Goal: Task Accomplishment & Management: Use online tool/utility

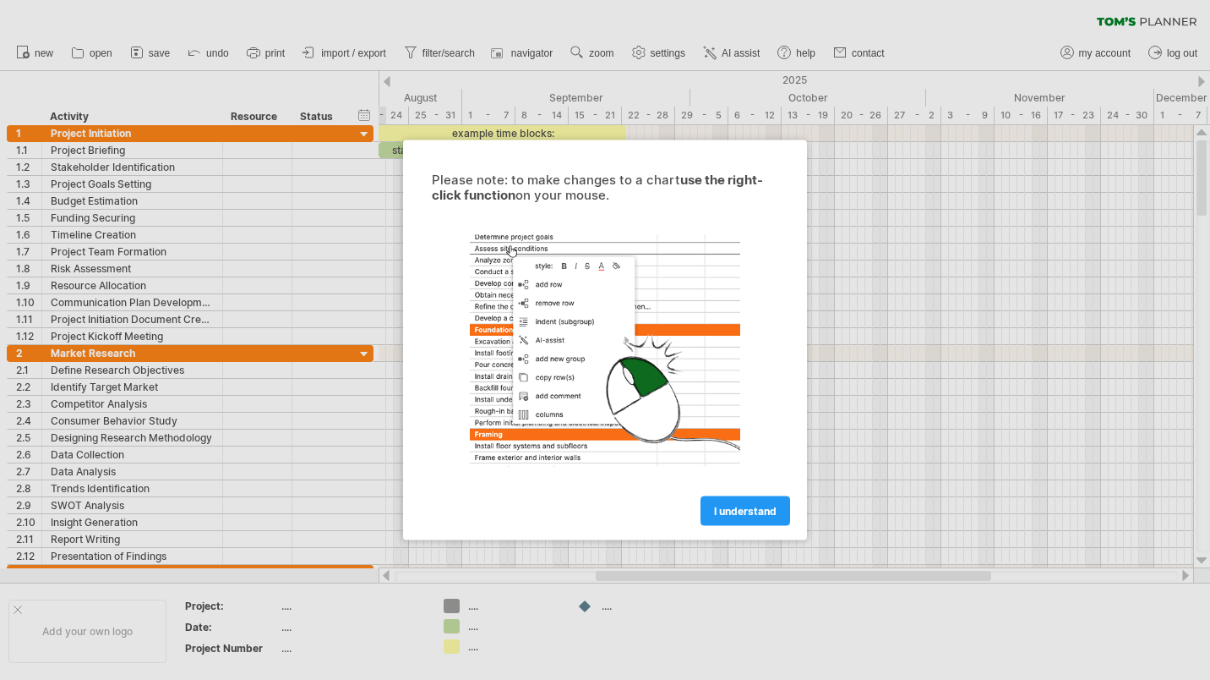
click at [744, 511] on span "I understand" at bounding box center [745, 511] width 63 height 13
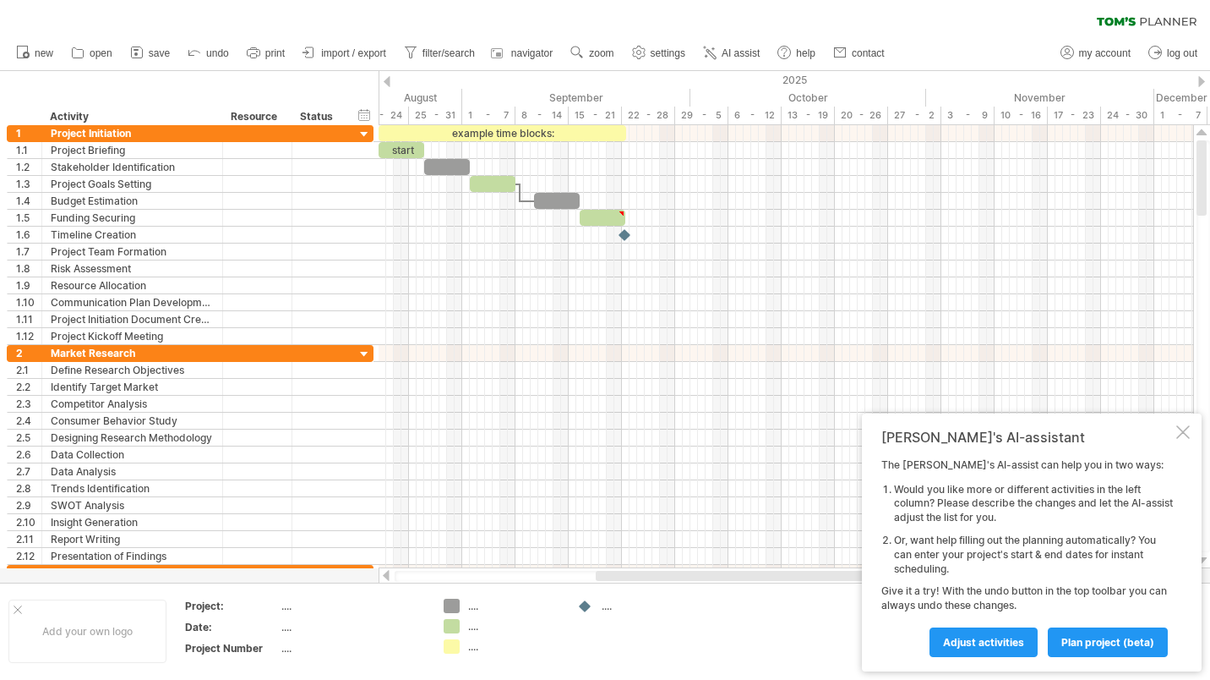
click at [993, 639] on span "Adjust activities" at bounding box center [983, 642] width 81 height 13
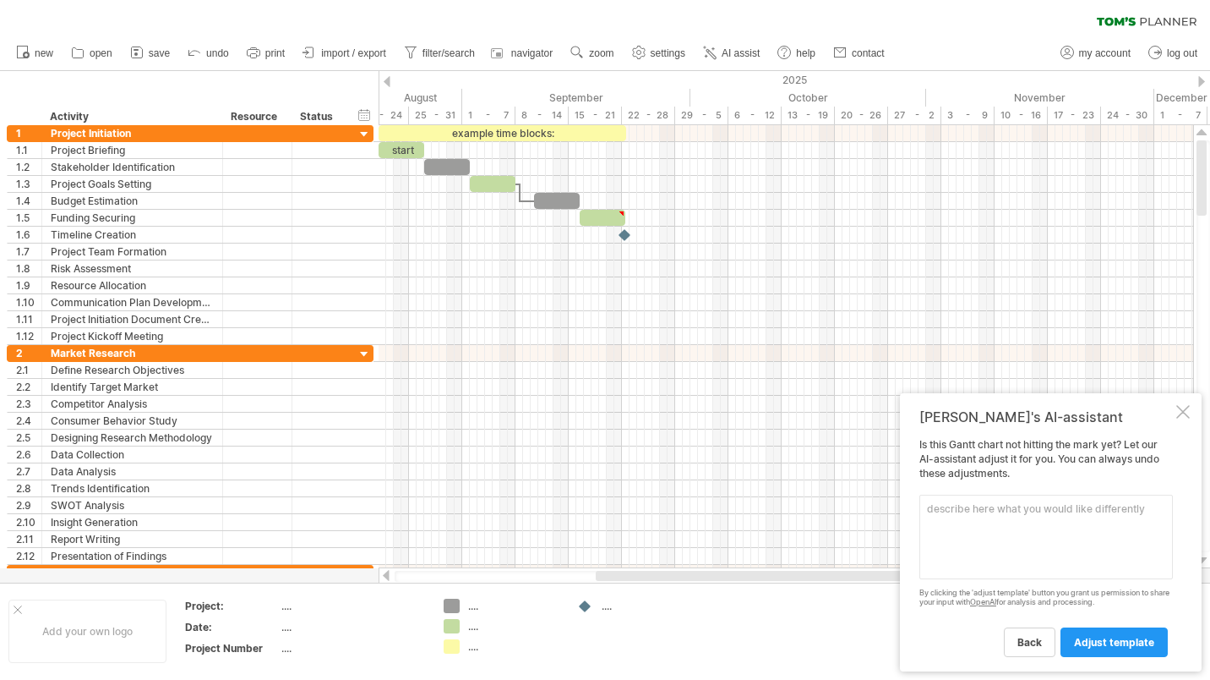
click at [1092, 638] on span "adjust template" at bounding box center [1114, 642] width 80 height 13
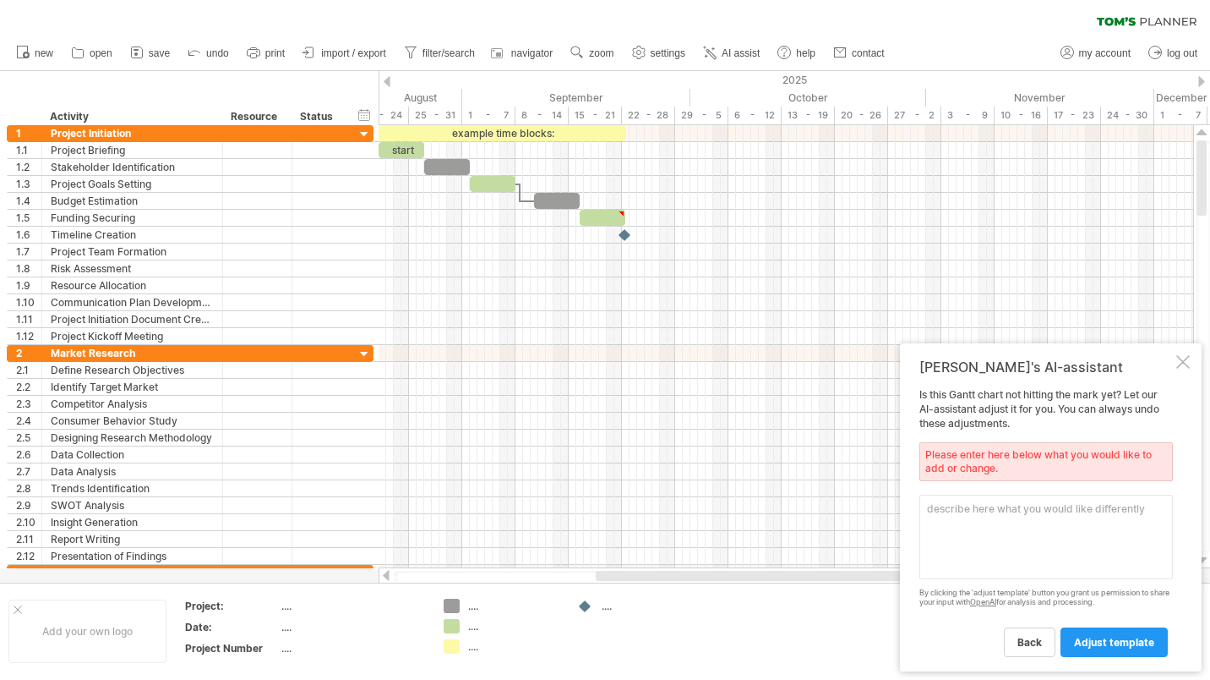
click at [1089, 641] on span "adjust template" at bounding box center [1114, 642] width 80 height 13
click at [1187, 355] on div "[PERSON_NAME]'s AI-assistant Is this [PERSON_NAME] chart not hitting the mark y…" at bounding box center [1051, 507] width 302 height 328
click at [1186, 359] on div at bounding box center [1184, 362] width 14 height 14
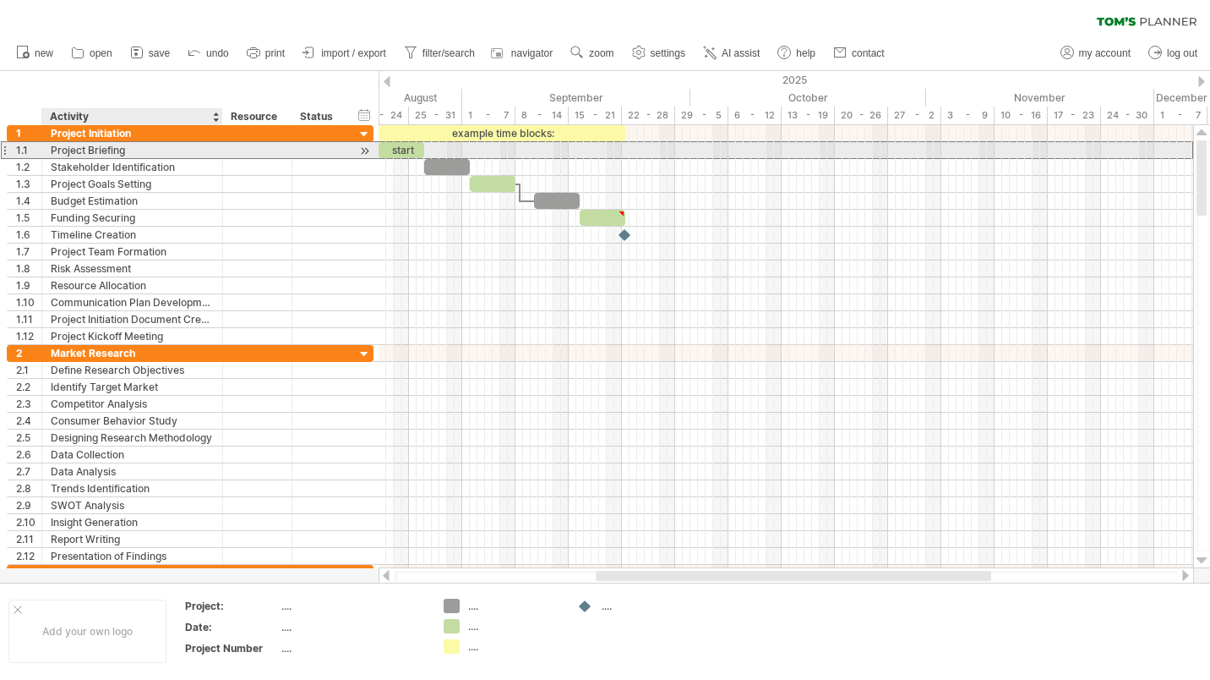
click at [90, 150] on div "Project Briefing" at bounding box center [132, 150] width 163 height 16
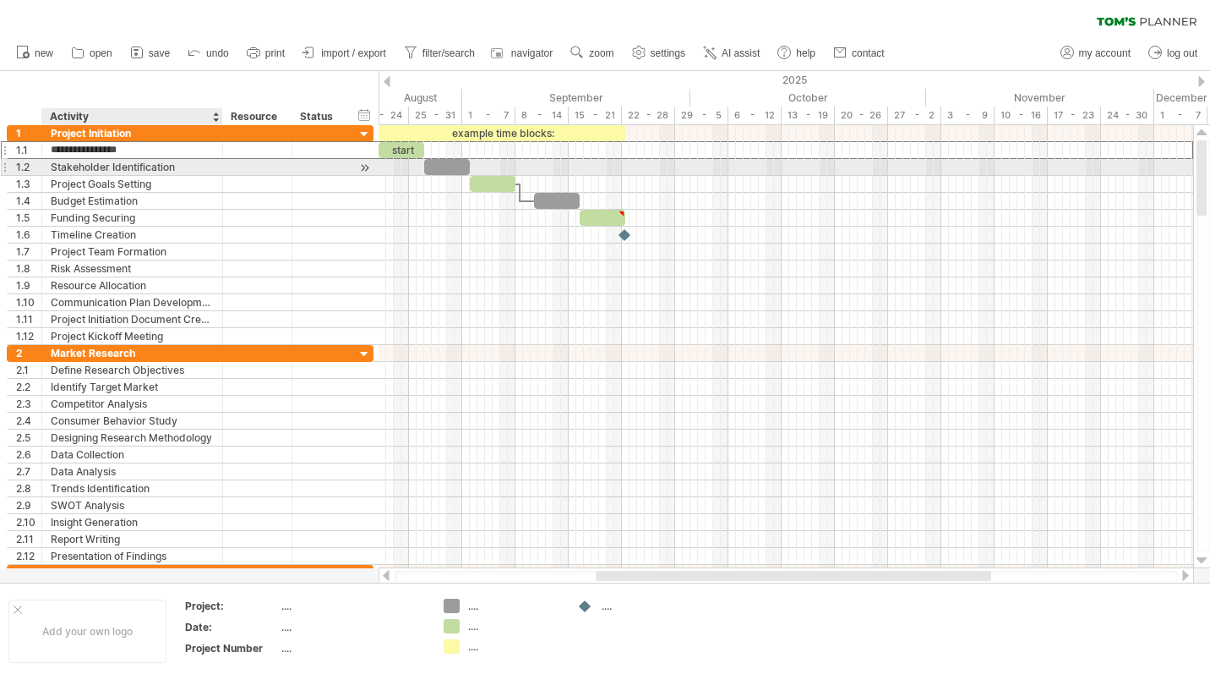
click at [90, 167] on div "Stakeholder Identification" at bounding box center [132, 167] width 163 height 16
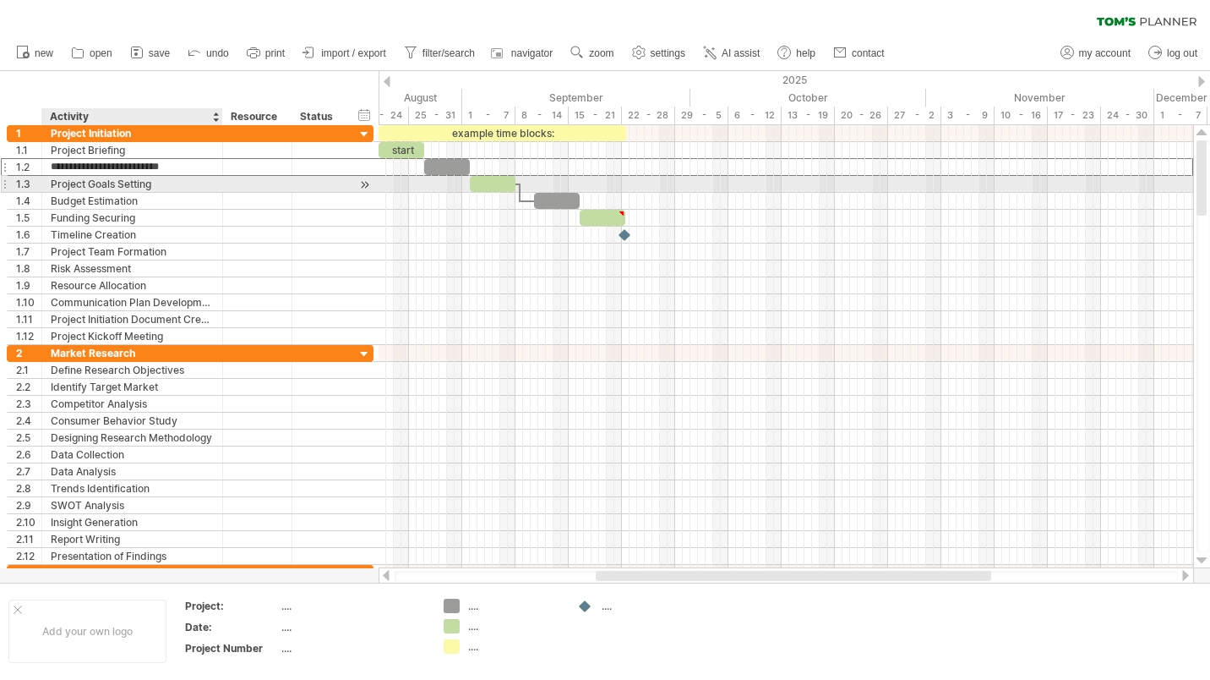
click at [90, 185] on div "Project Goals Setting" at bounding box center [132, 184] width 163 height 16
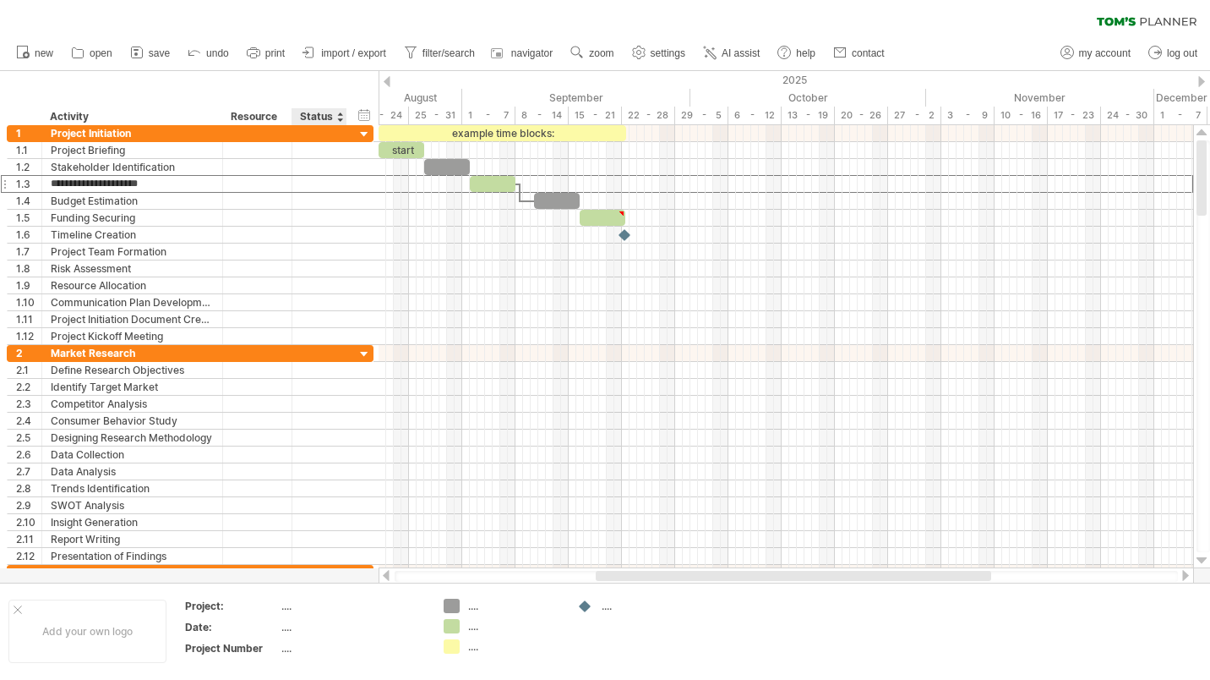
click at [361, 116] on div "hide start/end/duration show start/end/duration" at bounding box center [365, 115] width 16 height 18
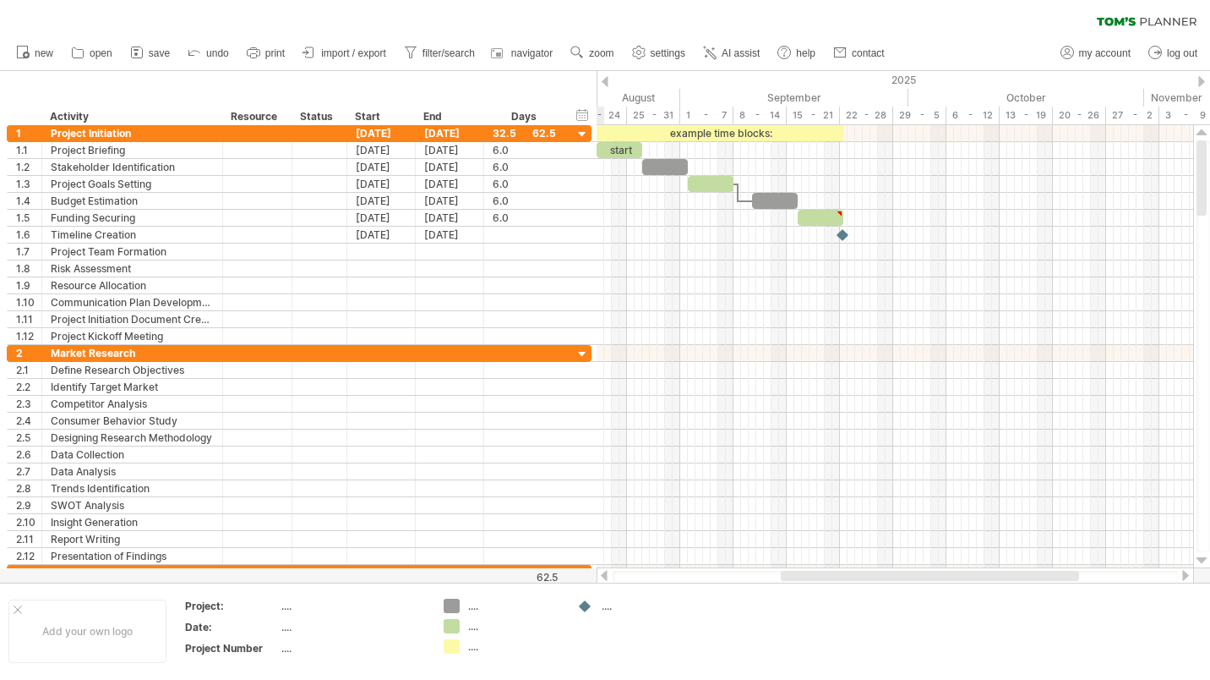
click at [361, 116] on div "Start" at bounding box center [380, 116] width 51 height 17
click at [113, 629] on div "Add your own logo" at bounding box center [87, 630] width 158 height 63
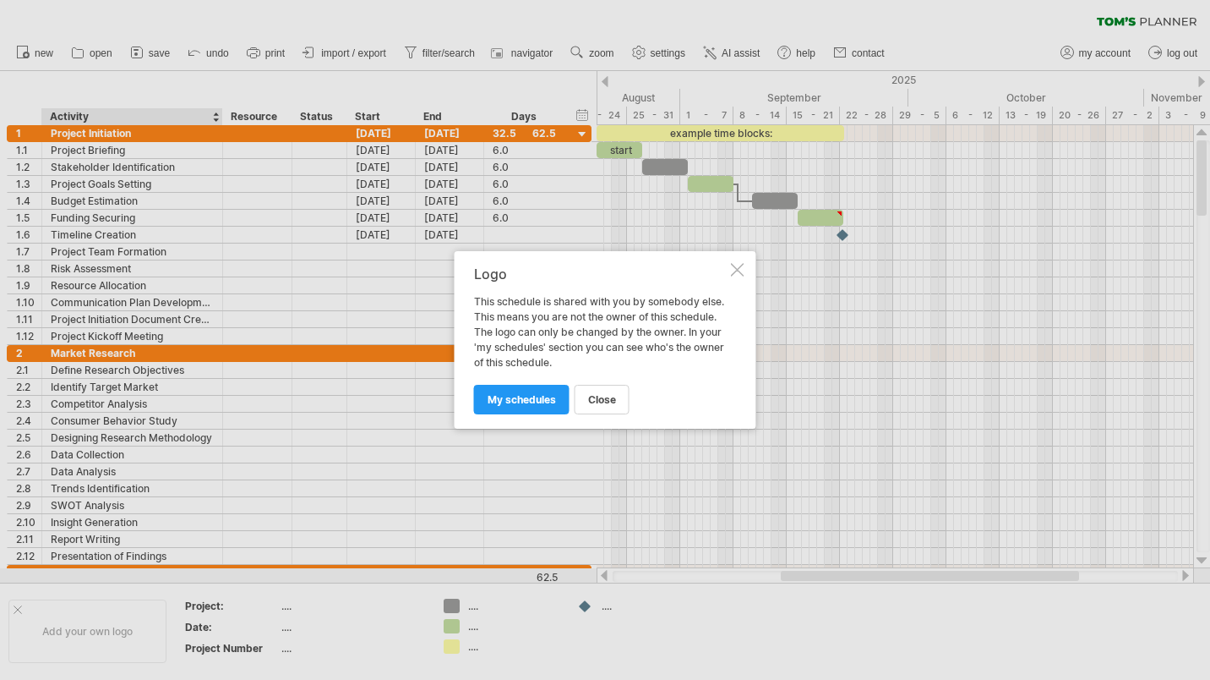
click at [594, 396] on span "close" at bounding box center [602, 399] width 28 height 13
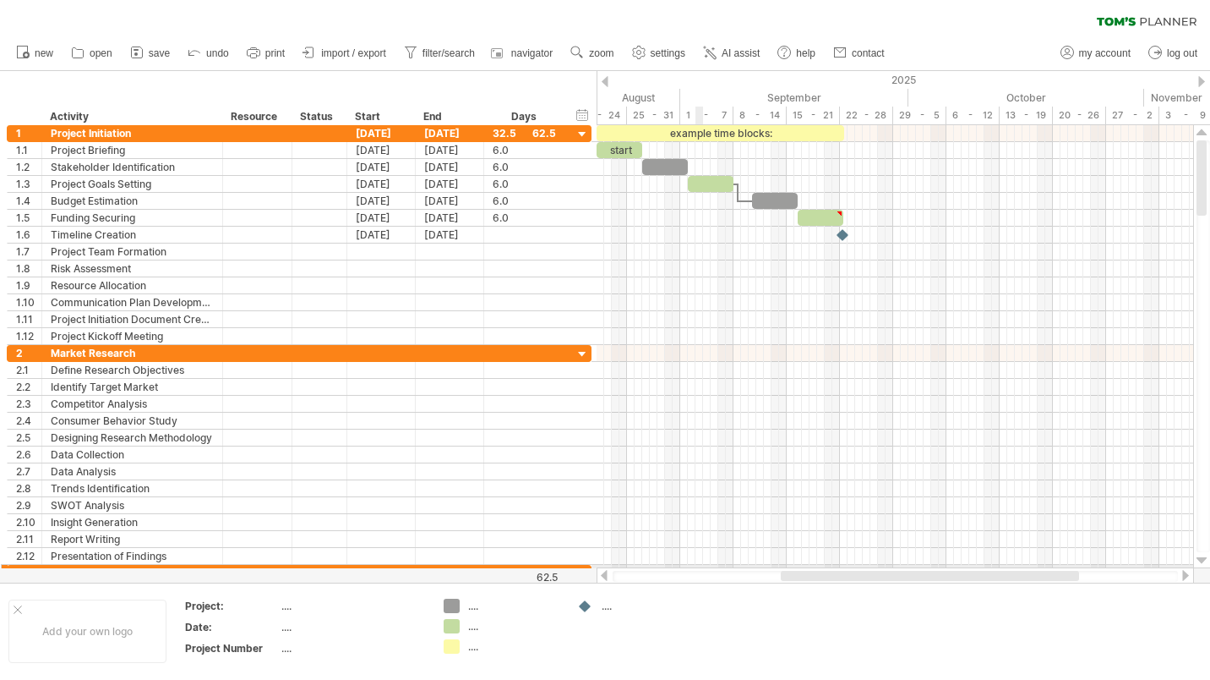
drag, startPoint x: 579, startPoint y: 566, endPoint x: 799, endPoint y: 565, distance: 219.8
click at [795, 565] on div "Trying to reach [DOMAIN_NAME] Connected again... 0% clear filter new 1" at bounding box center [605, 340] width 1210 height 680
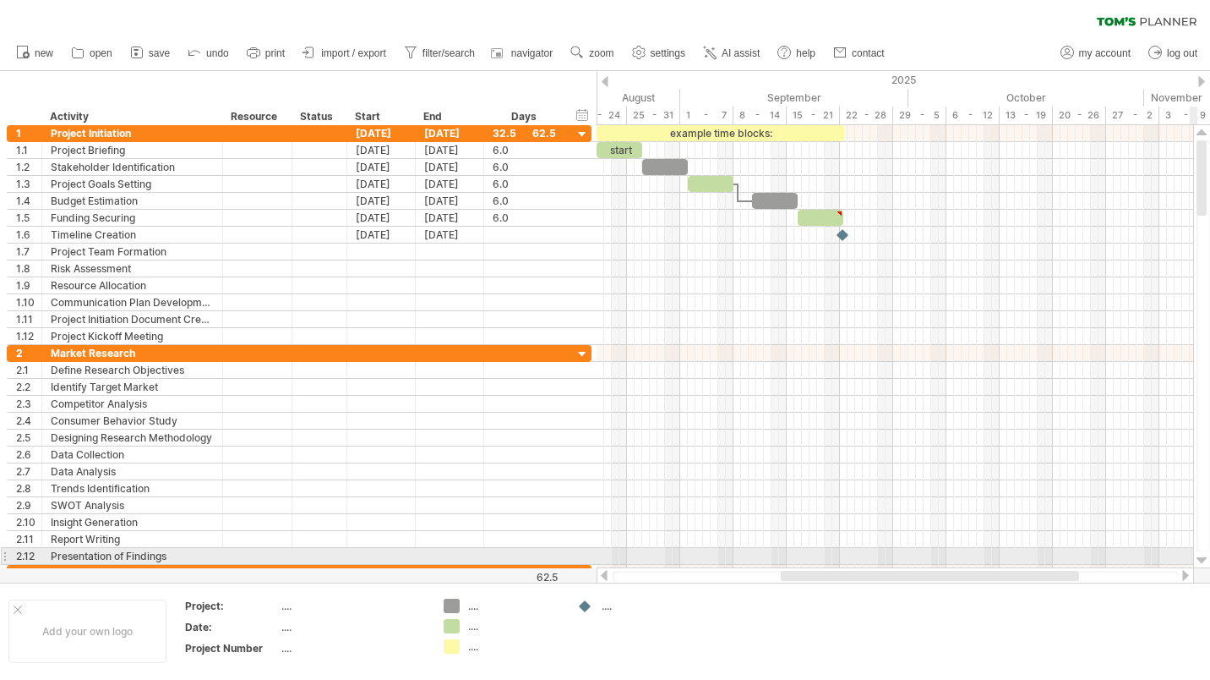
click at [1202, 562] on div at bounding box center [1202, 561] width 11 height 14
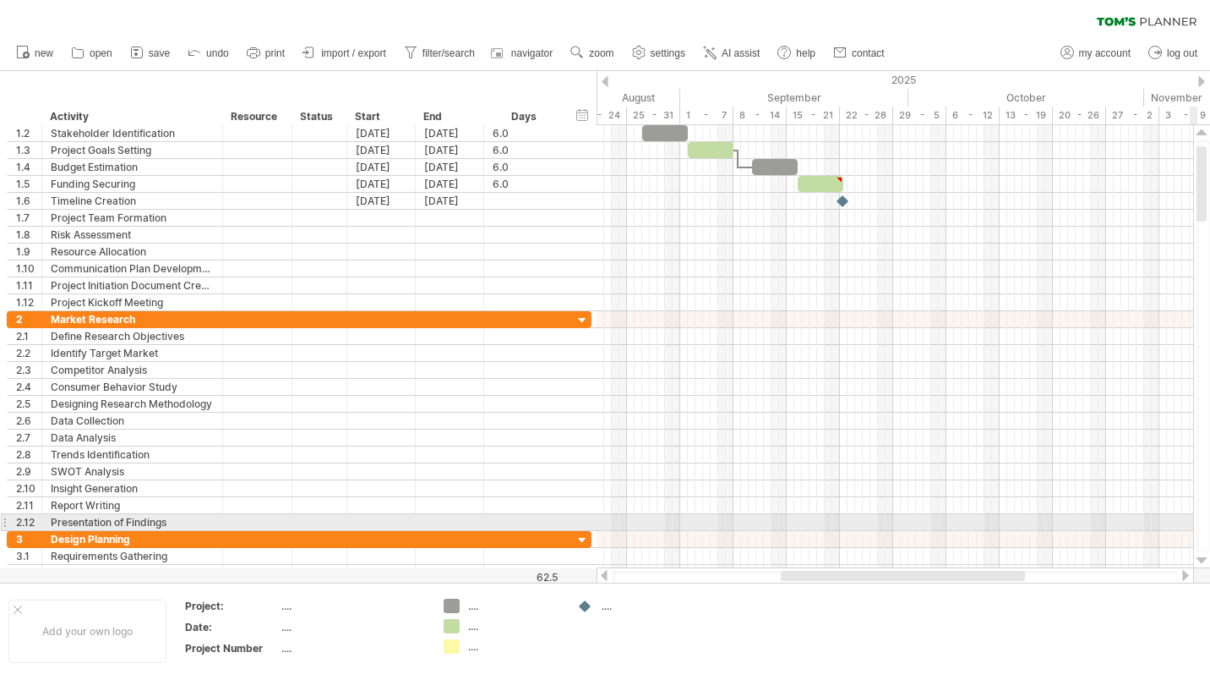
click at [1202, 562] on div at bounding box center [1202, 561] width 11 height 14
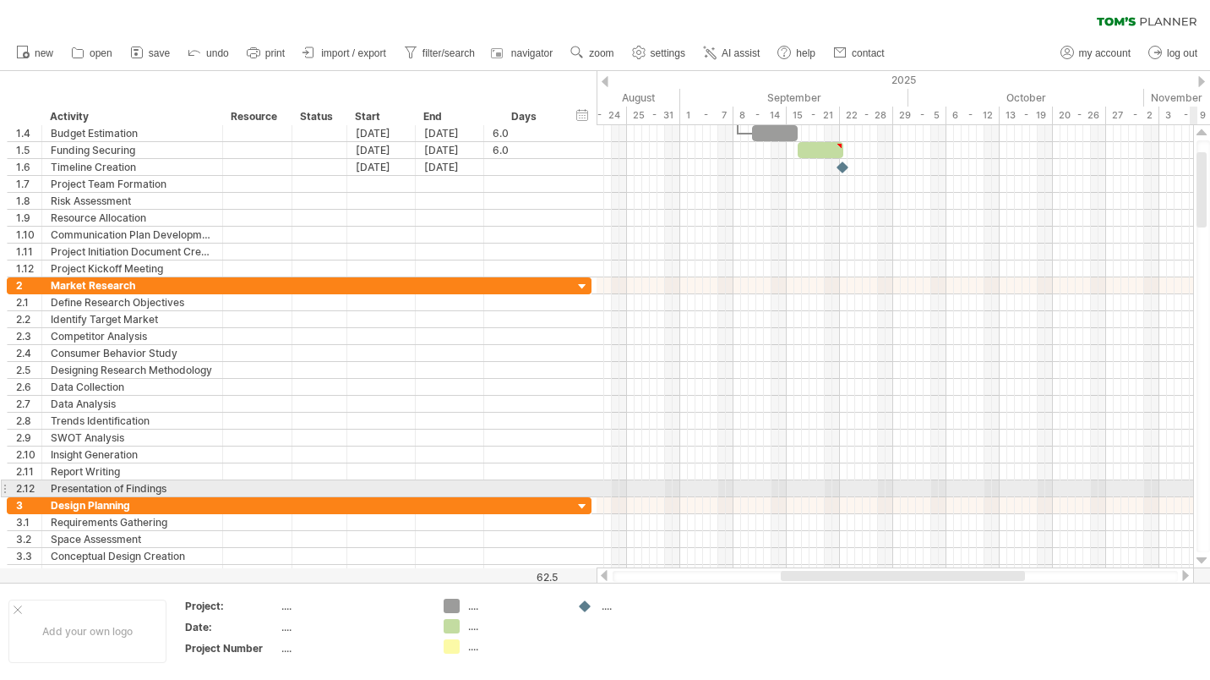
click at [1202, 562] on div at bounding box center [1202, 561] width 11 height 14
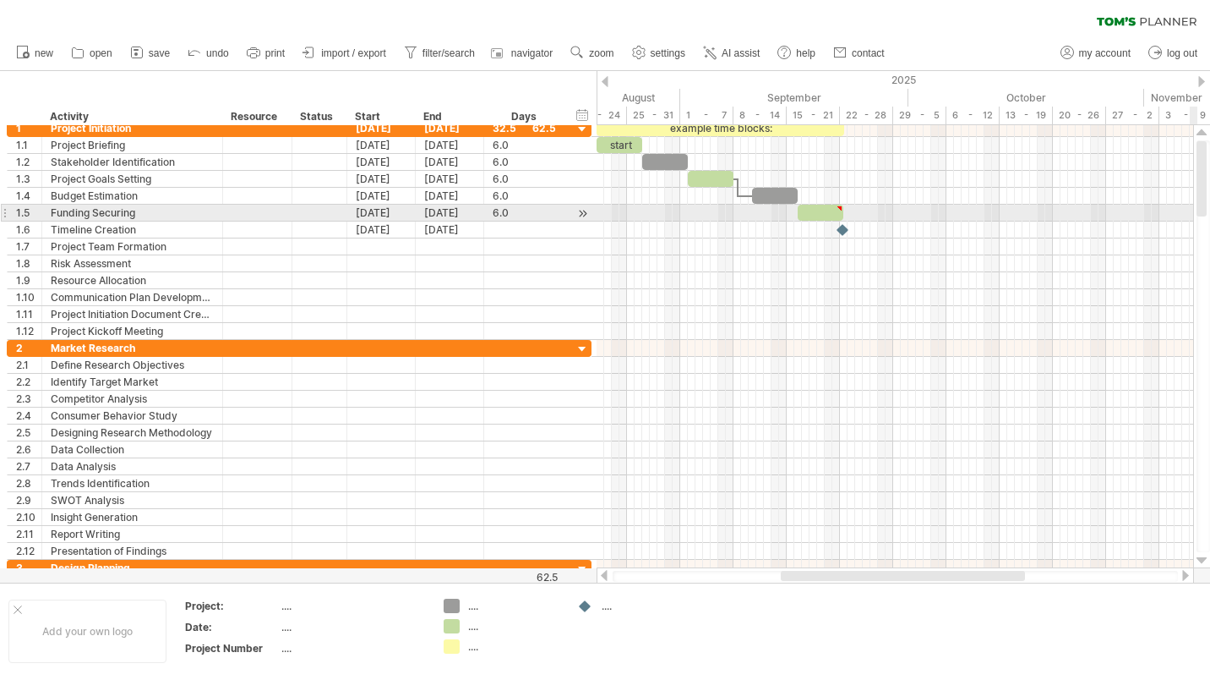
drag, startPoint x: 1204, startPoint y: 199, endPoint x: 1213, endPoint y: 141, distance: 58.1
click at [1210, 141] on html "progress(100%) Trying to reach [DOMAIN_NAME] Connected again... 0% clear filter…" at bounding box center [605, 341] width 1210 height 683
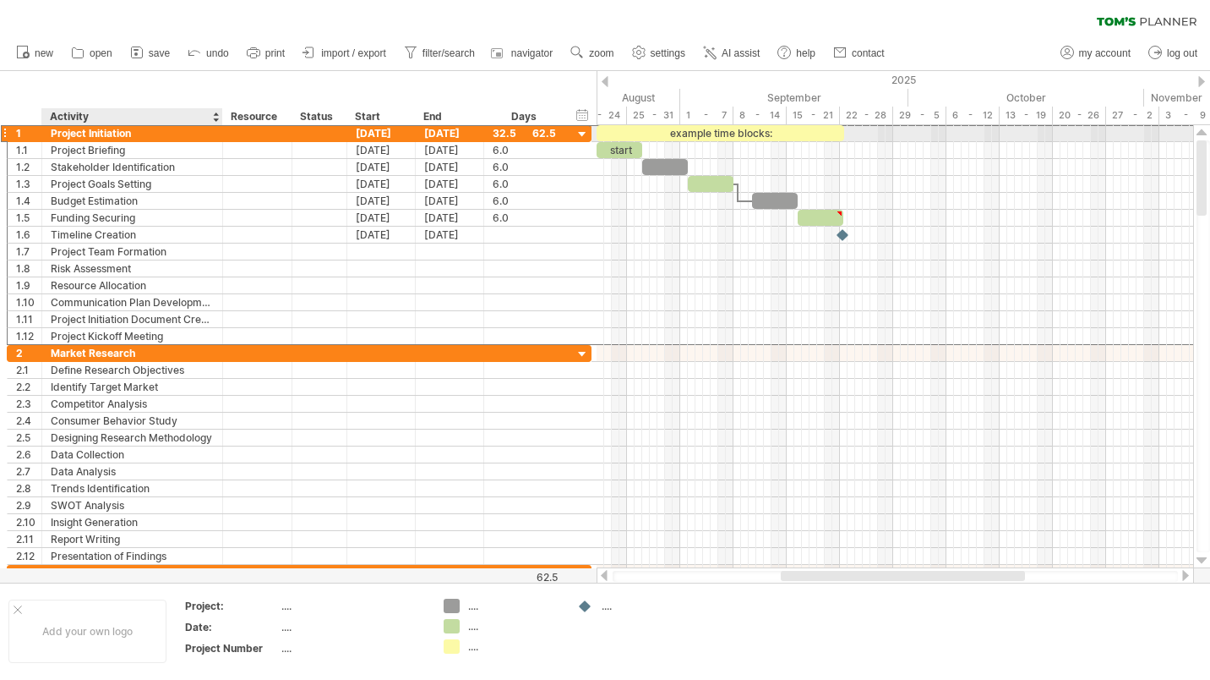
click at [131, 134] on div "Project Initiation" at bounding box center [132, 133] width 163 height 16
drag, startPoint x: 134, startPoint y: 134, endPoint x: 50, endPoint y: 138, distance: 83.8
click at [50, 138] on div "**********" at bounding box center [132, 133] width 181 height 16
type input "**********"
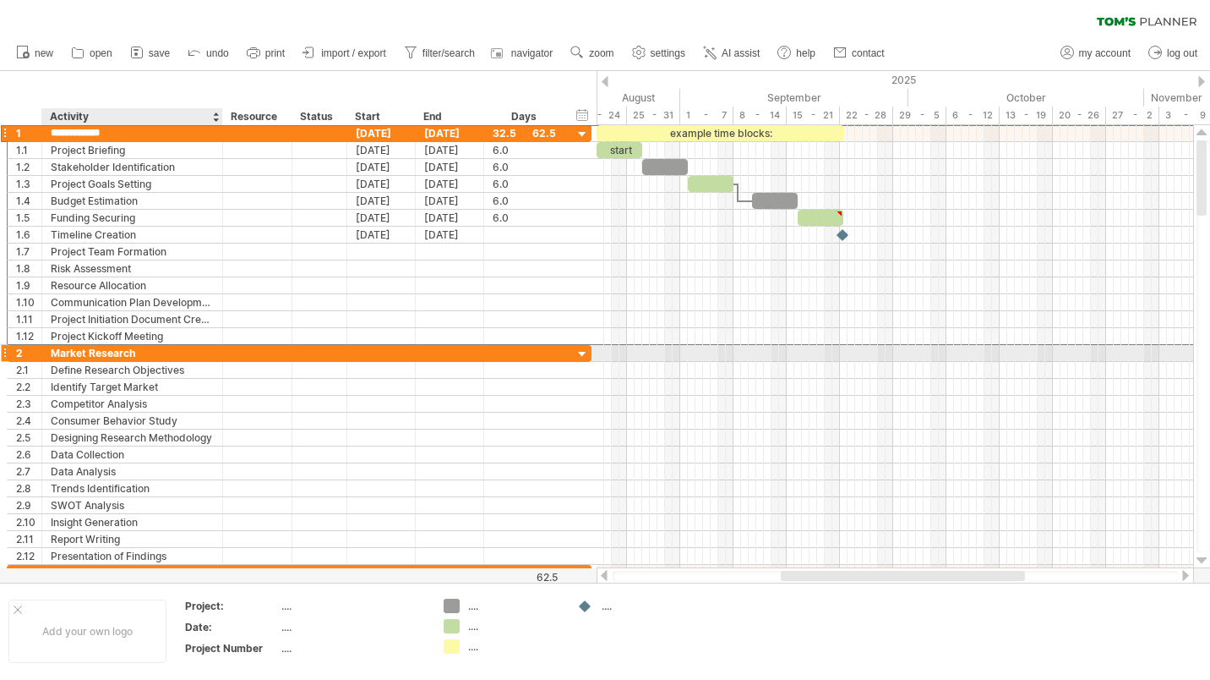
click at [113, 351] on div "Market Research" at bounding box center [132, 353] width 163 height 16
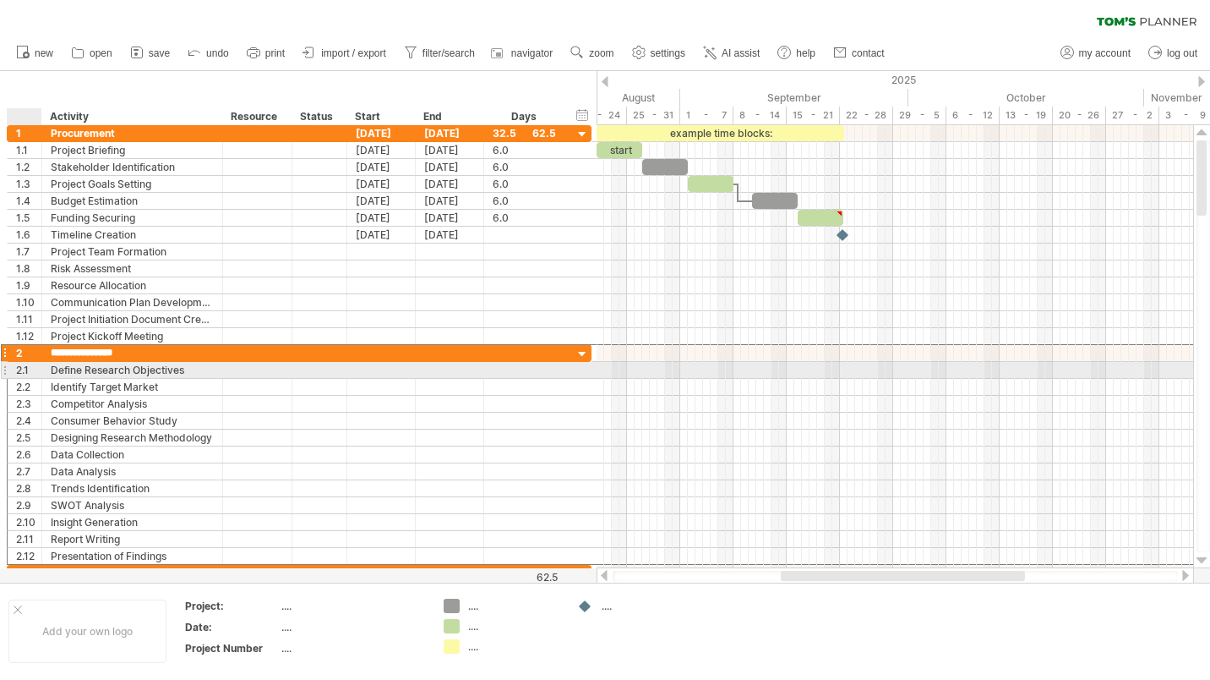
drag, startPoint x: 140, startPoint y: 357, endPoint x: 50, endPoint y: 365, distance: 90.8
click at [50, 365] on div "**********" at bounding box center [299, 454] width 585 height 221
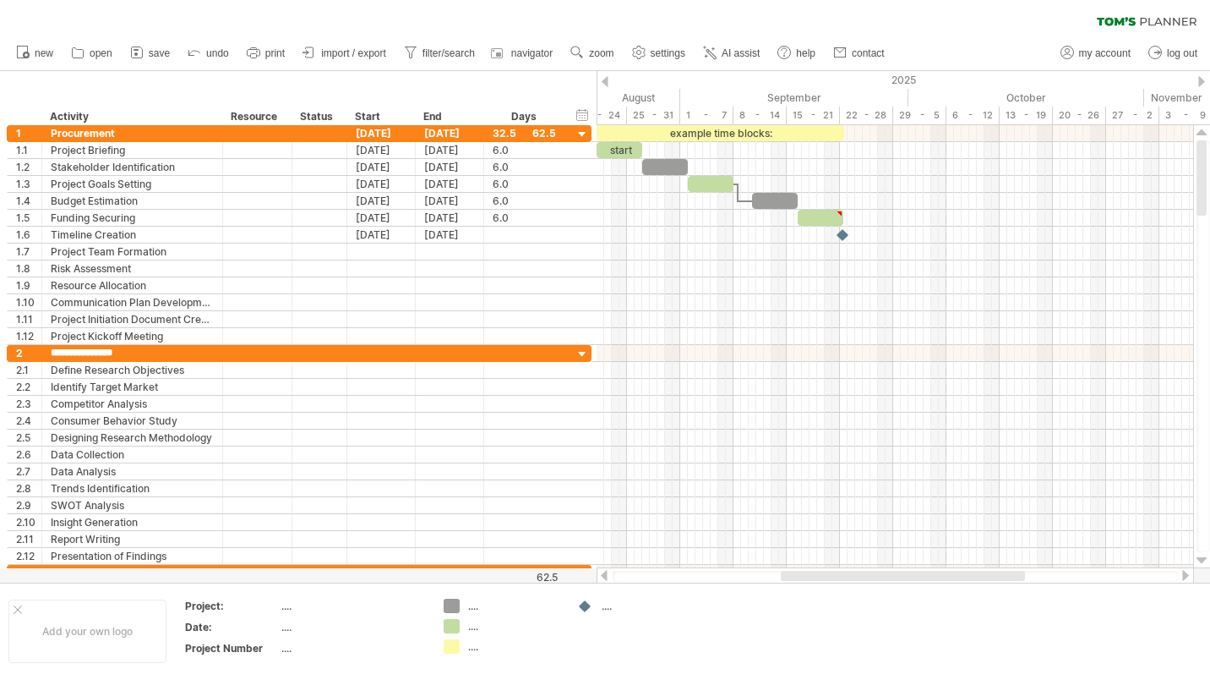
click at [1183, 574] on div at bounding box center [1186, 575] width 14 height 11
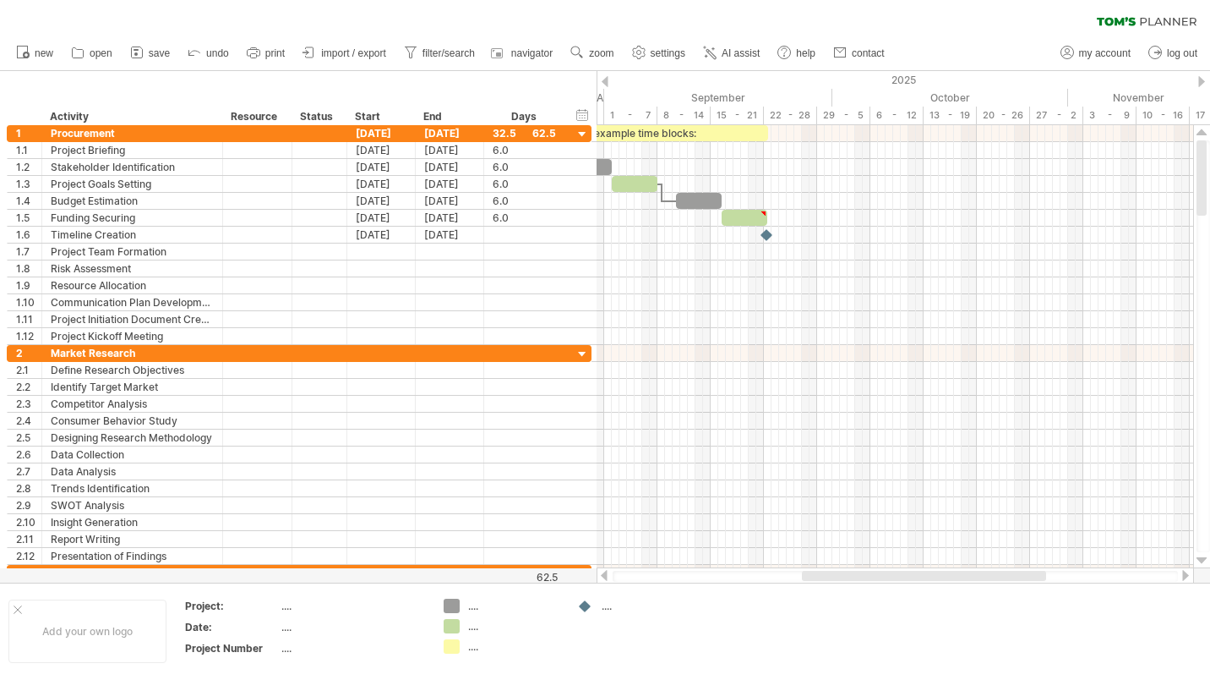
click at [1183, 574] on div at bounding box center [1186, 575] width 14 height 11
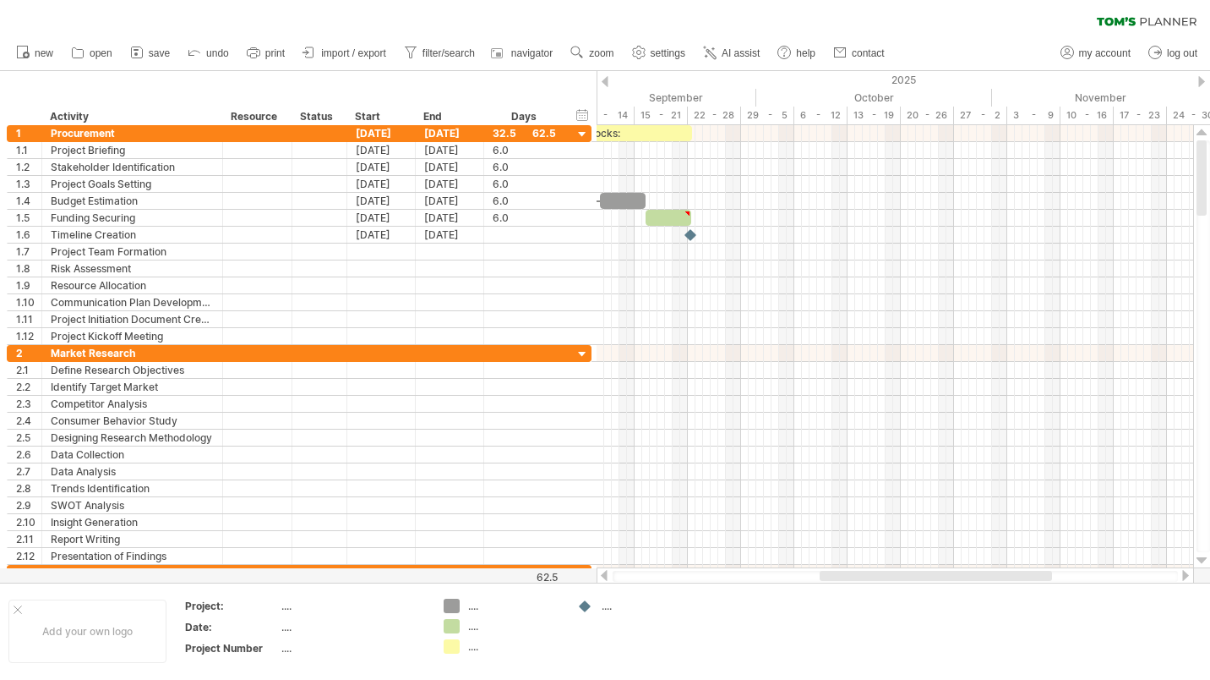
click at [1183, 574] on div at bounding box center [1186, 575] width 14 height 11
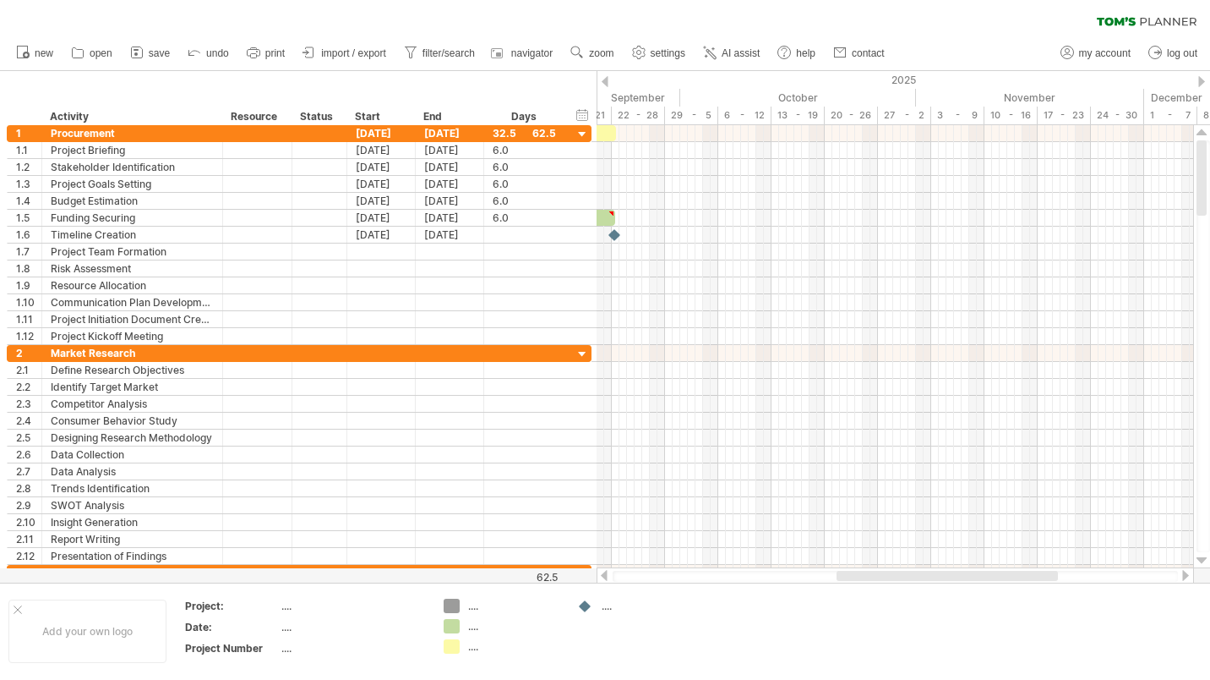
click at [1183, 574] on div at bounding box center [1186, 575] width 14 height 11
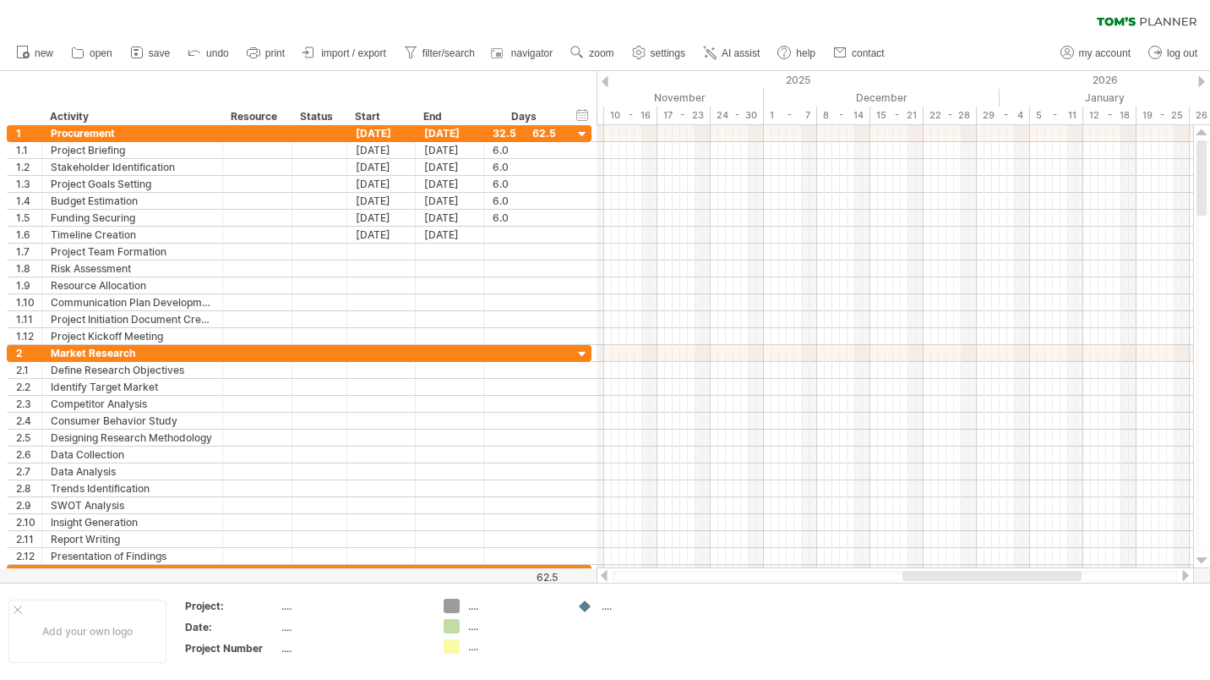
click at [606, 571] on div at bounding box center [605, 575] width 14 height 11
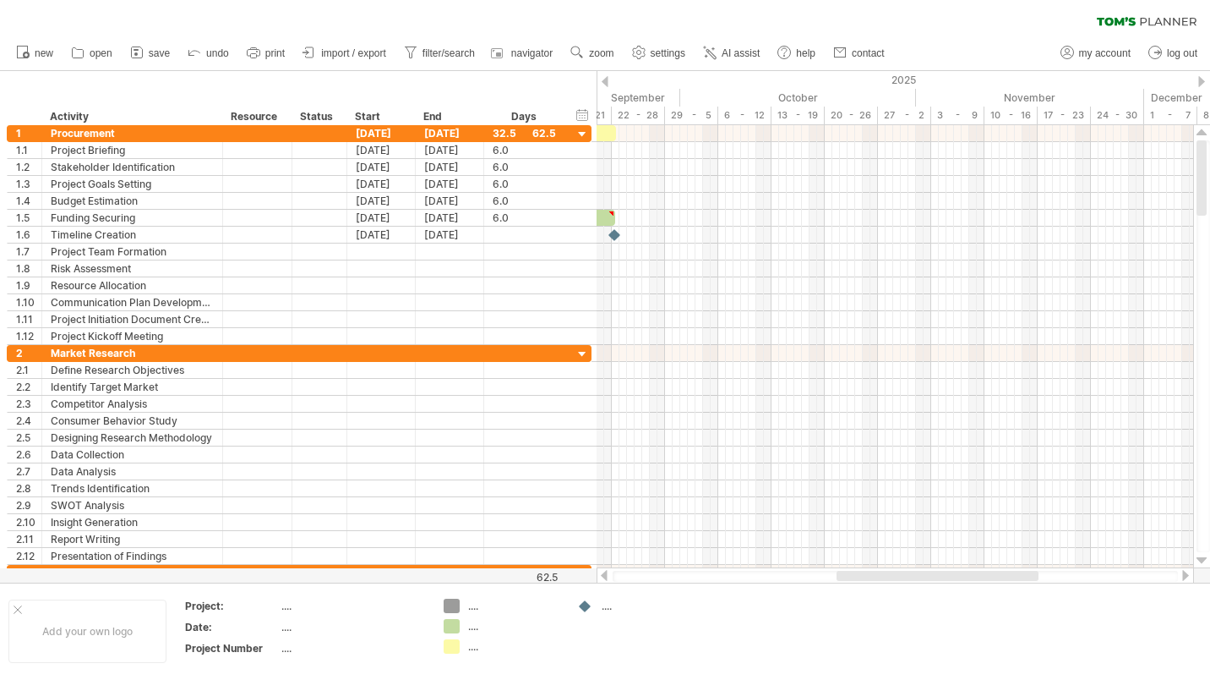
click at [606, 571] on div at bounding box center [605, 575] width 14 height 11
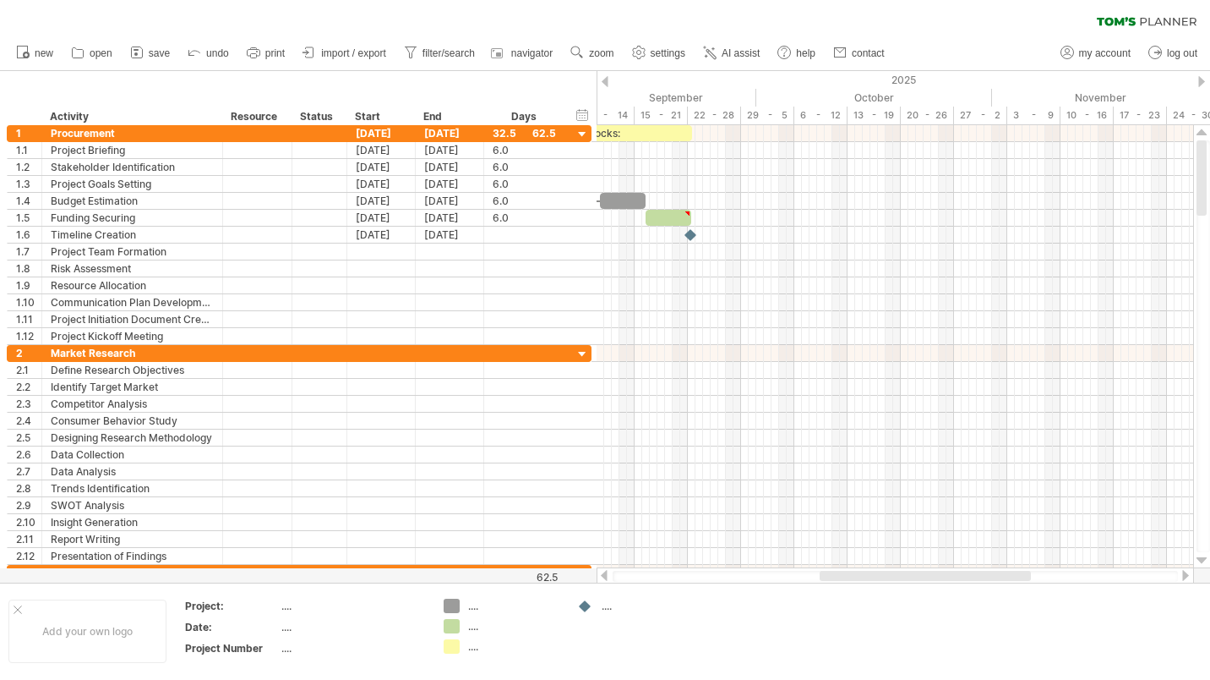
click at [606, 571] on div at bounding box center [605, 575] width 14 height 11
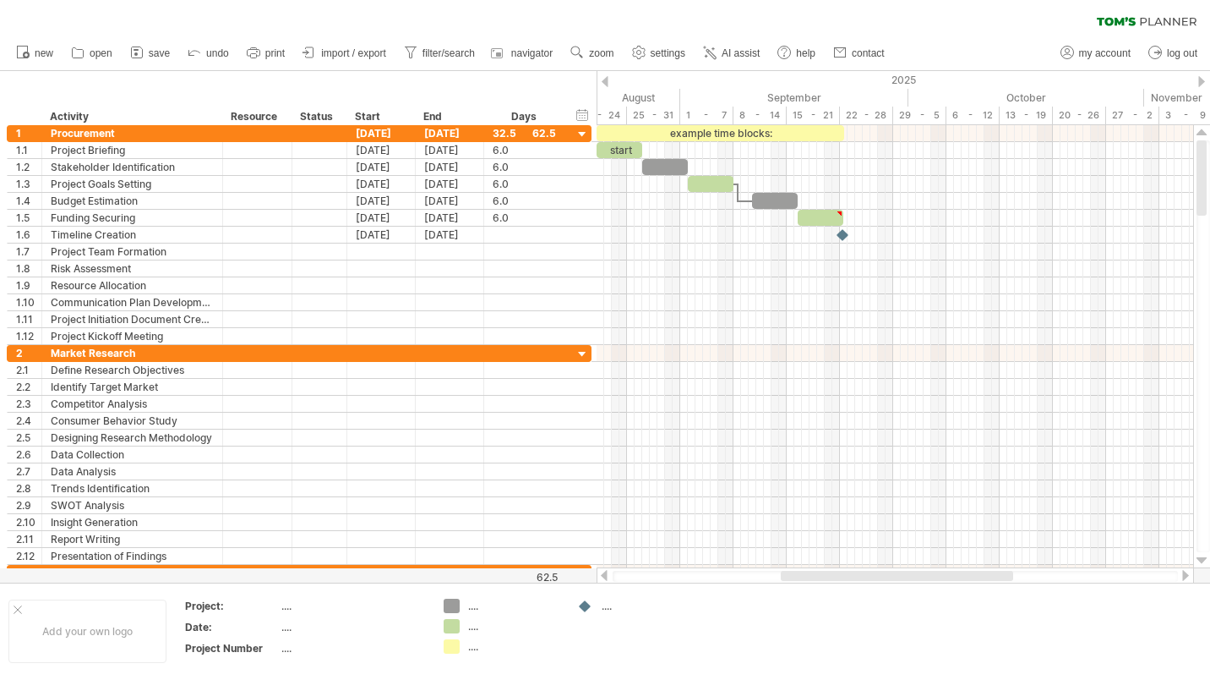
click at [606, 571] on div at bounding box center [605, 575] width 14 height 11
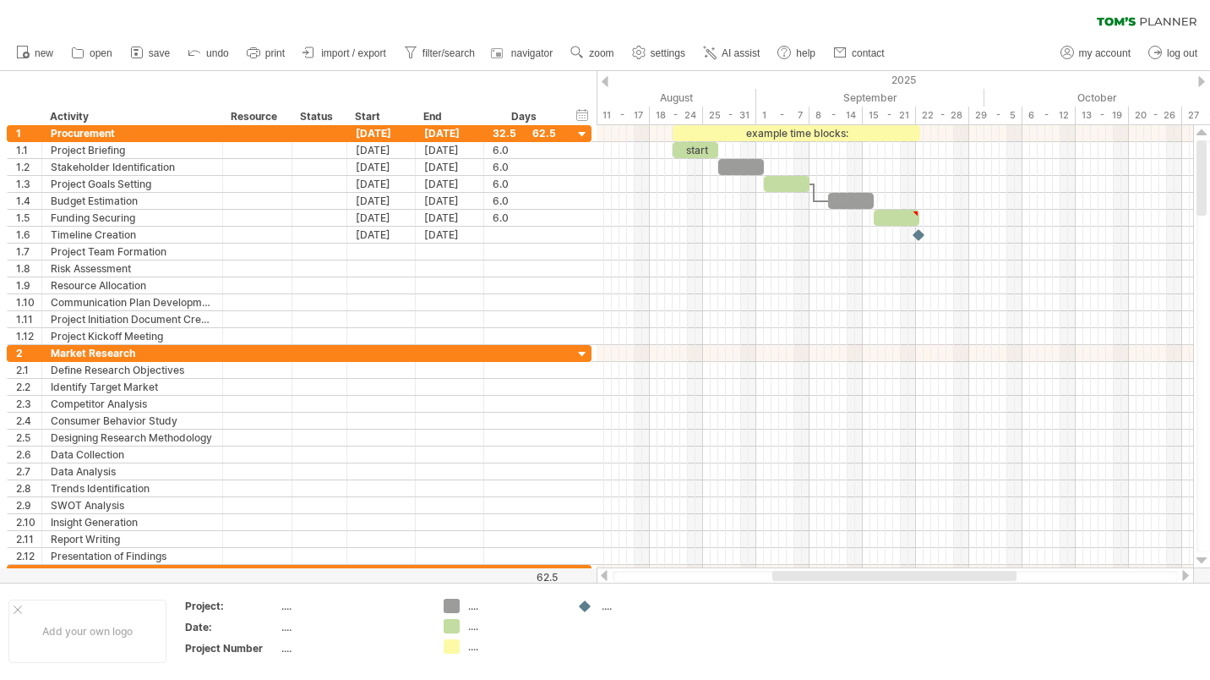
click at [606, 571] on div at bounding box center [605, 575] width 14 height 11
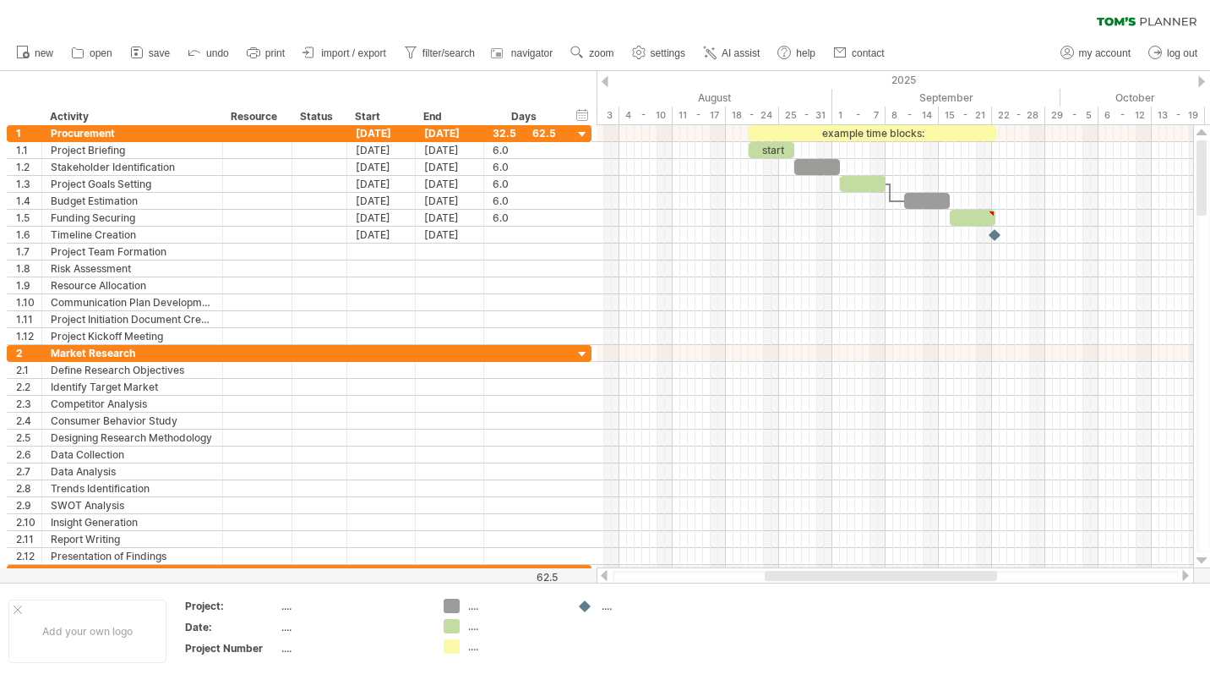
click at [606, 571] on div at bounding box center [605, 575] width 14 height 11
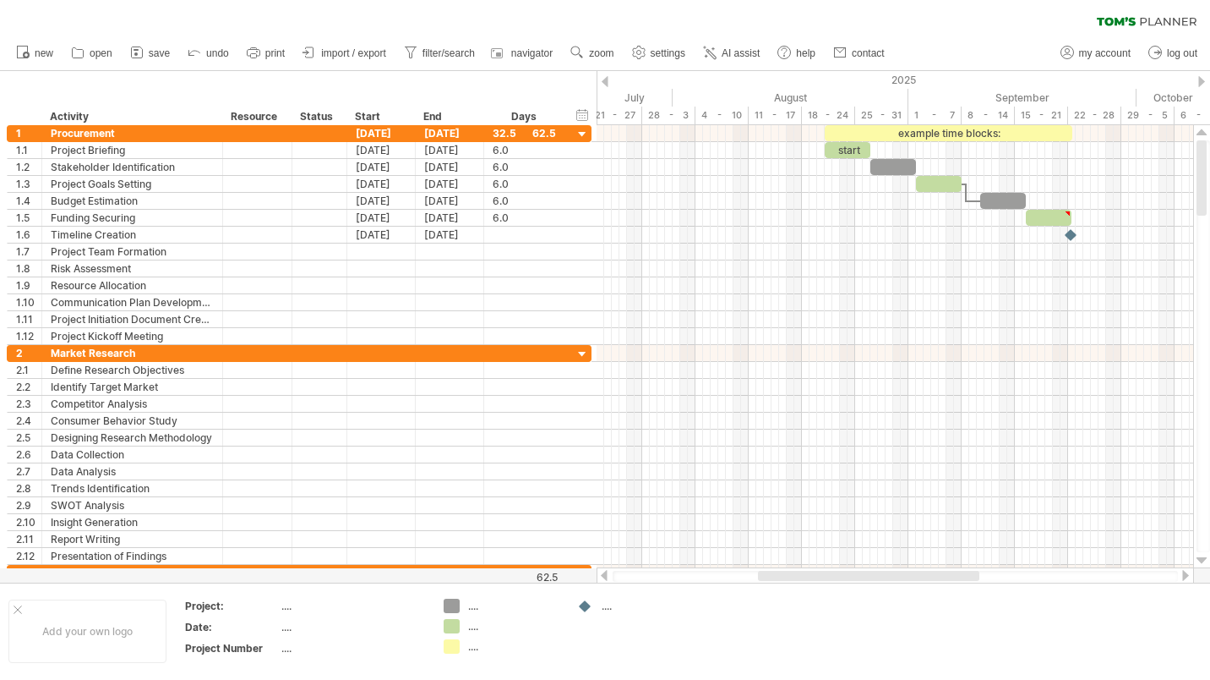
click at [606, 571] on div at bounding box center [605, 575] width 14 height 11
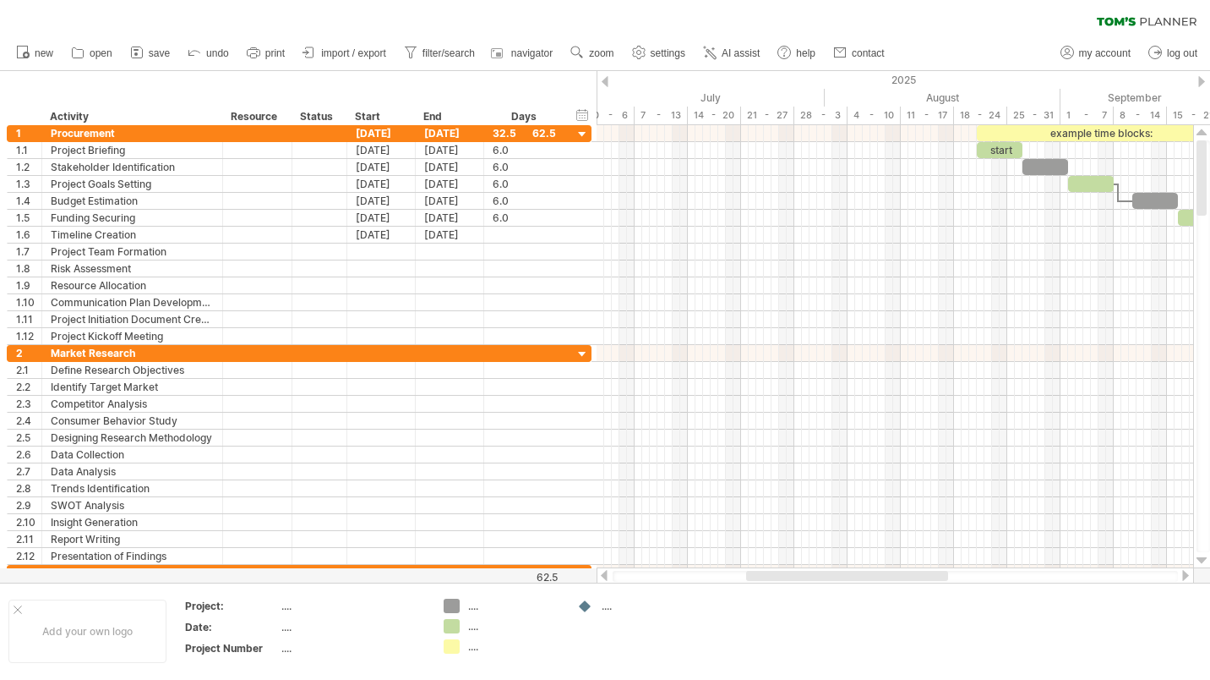
click at [606, 571] on div at bounding box center [605, 575] width 14 height 11
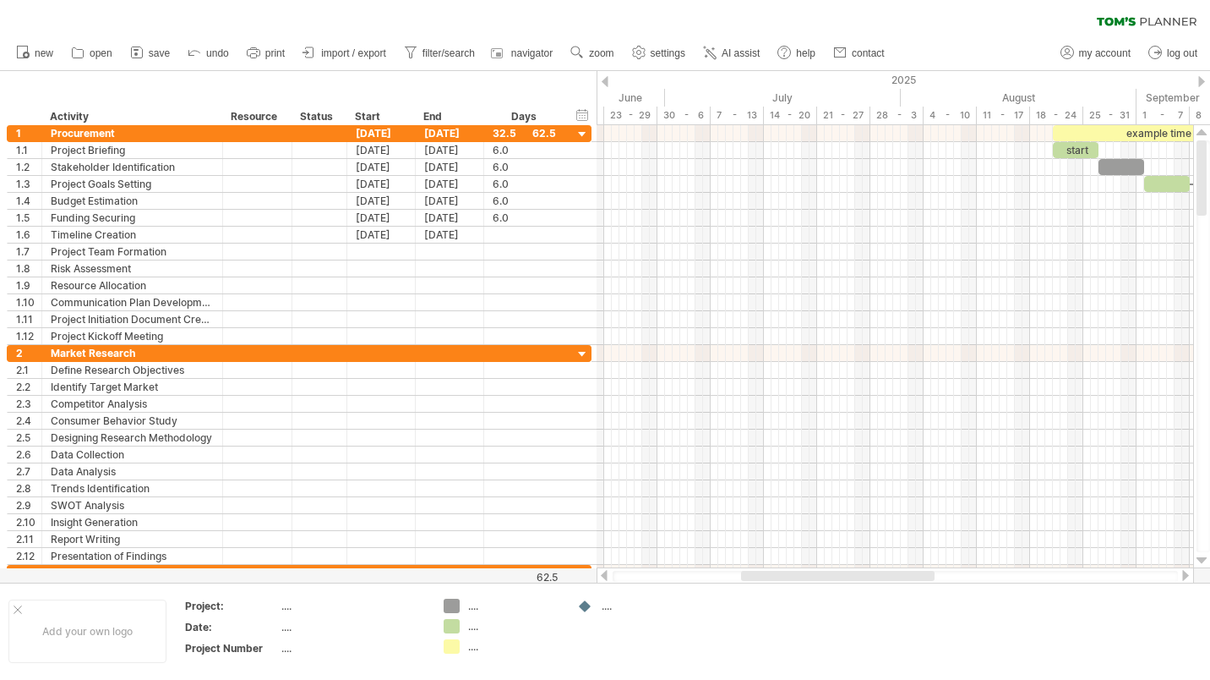
click at [606, 571] on div at bounding box center [605, 575] width 14 height 11
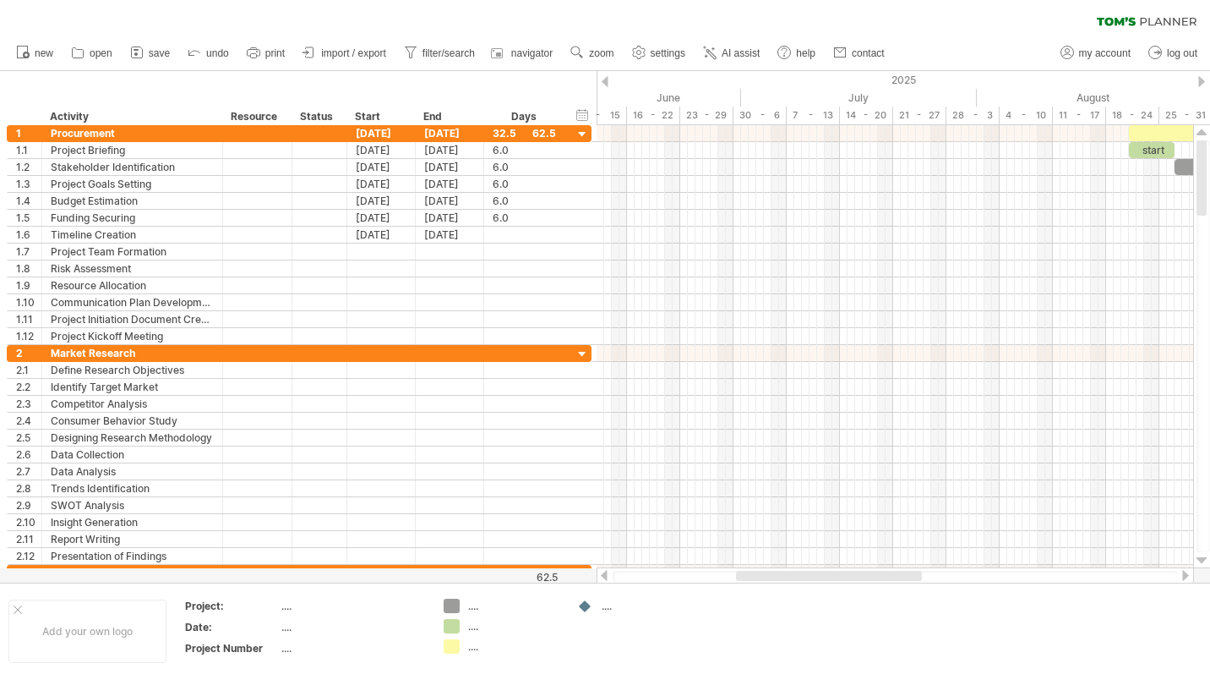
click at [606, 571] on div at bounding box center [605, 575] width 14 height 11
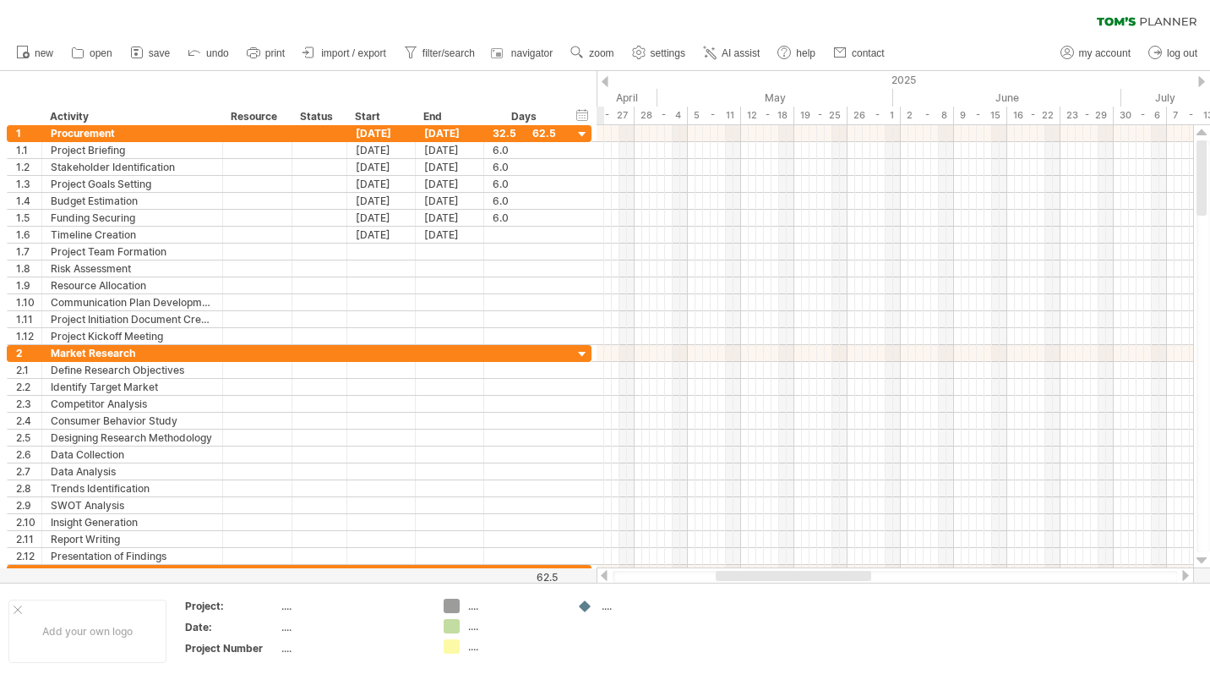
click at [606, 571] on div at bounding box center [605, 575] width 14 height 11
click at [1185, 573] on div at bounding box center [1186, 575] width 14 height 11
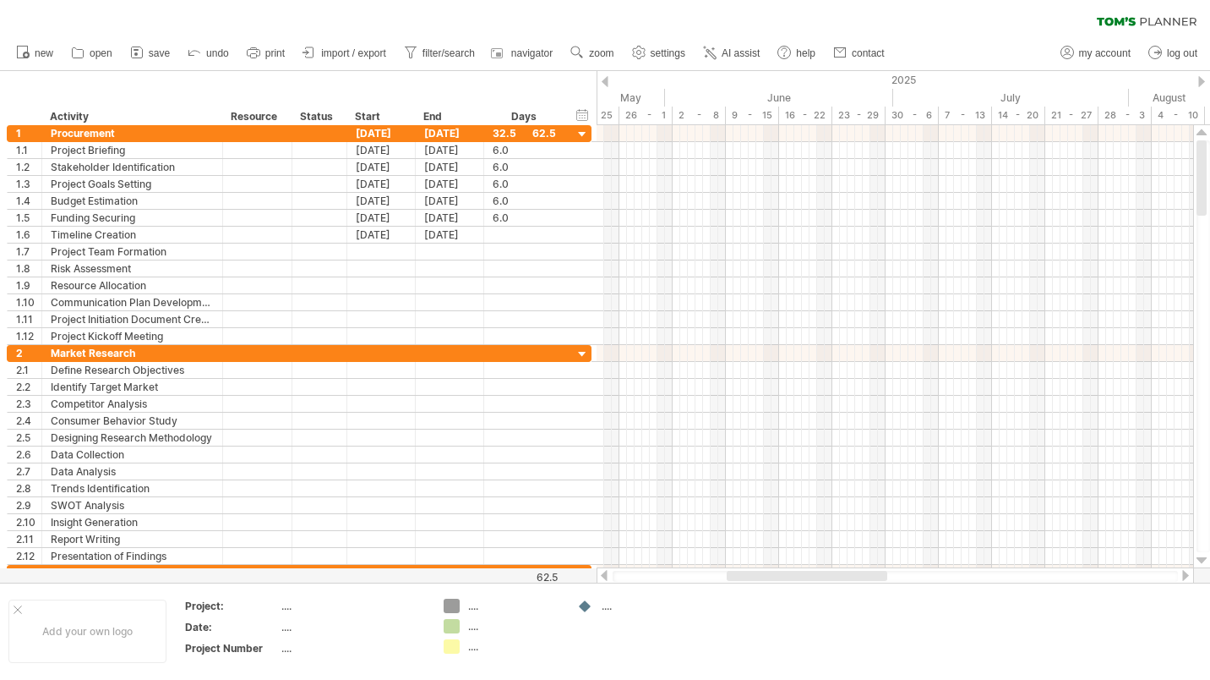
click at [1185, 573] on div at bounding box center [1186, 575] width 14 height 11
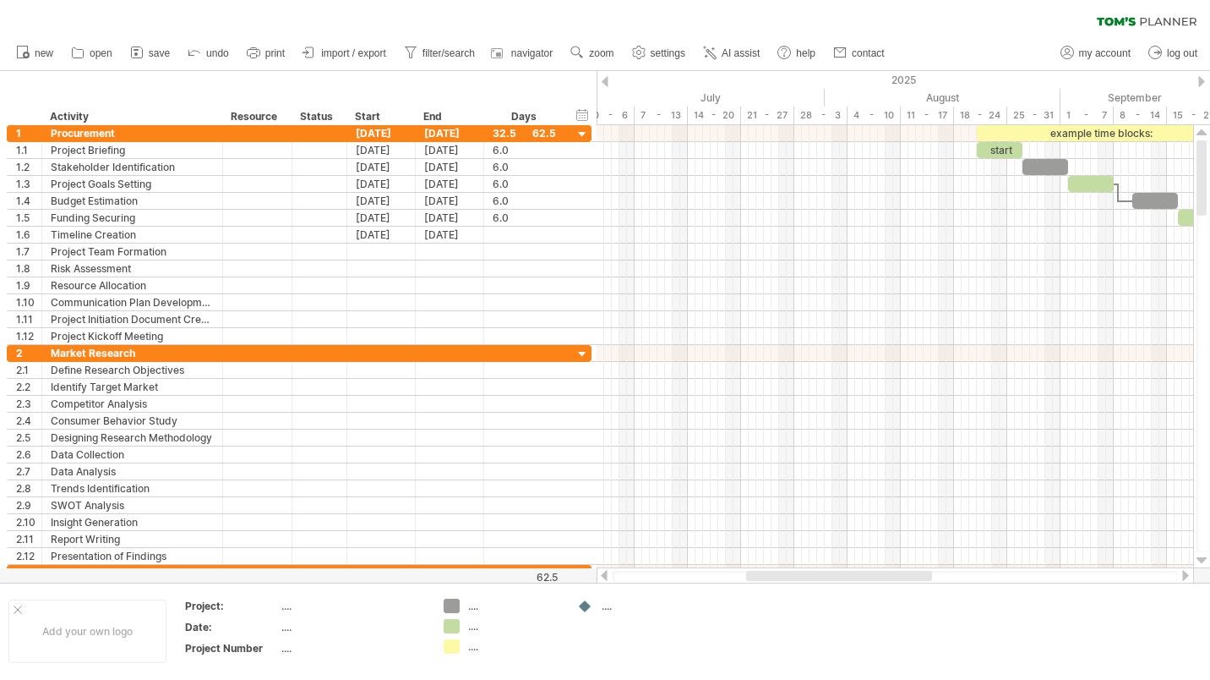
click at [1185, 573] on div at bounding box center [1186, 575] width 14 height 11
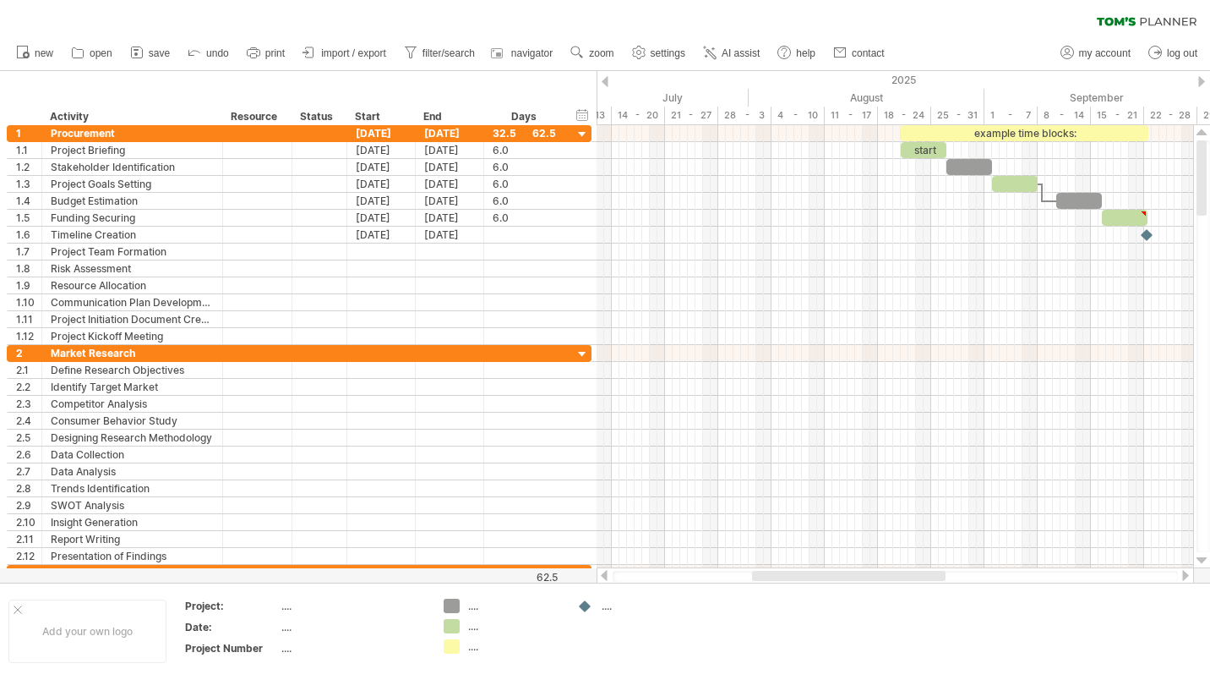
click at [1185, 573] on div at bounding box center [1186, 575] width 14 height 11
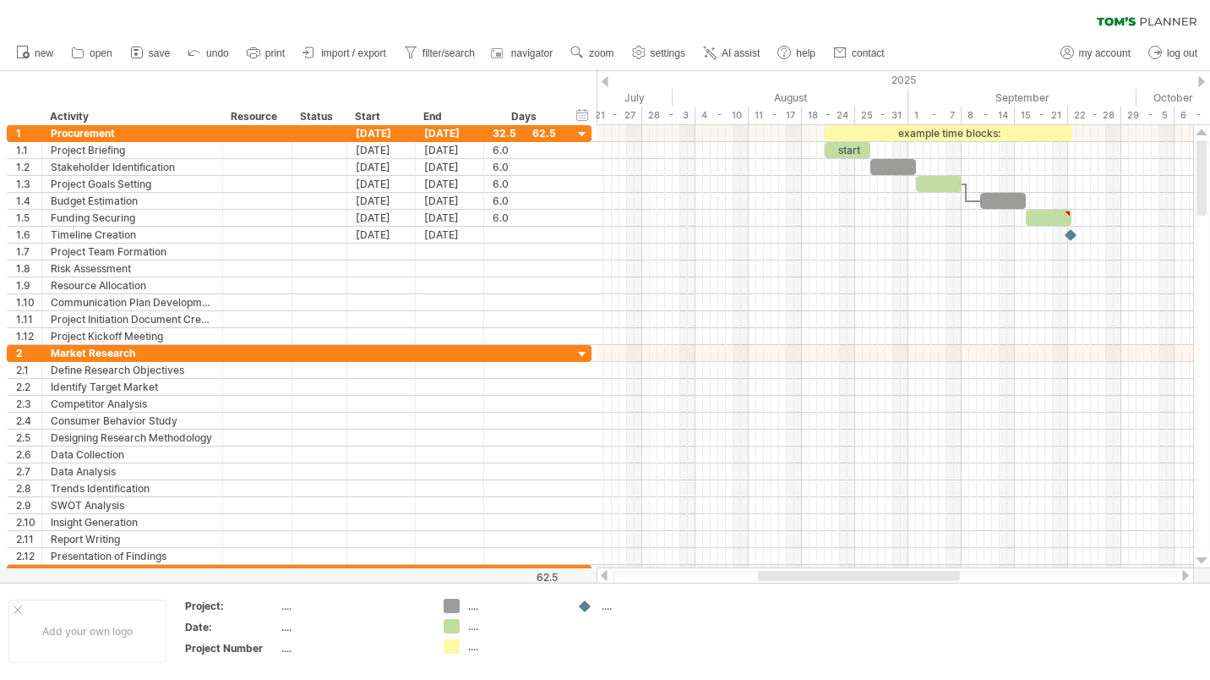
click at [1185, 573] on div at bounding box center [1186, 575] width 14 height 11
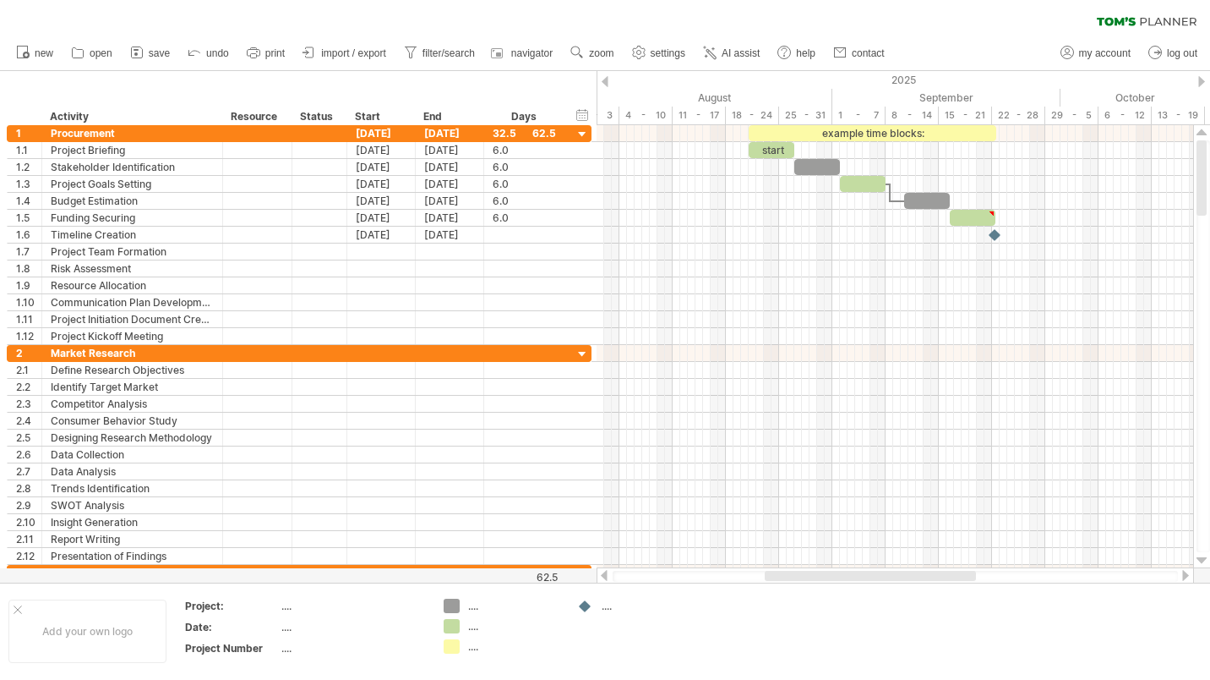
click at [1185, 573] on div at bounding box center [1186, 575] width 14 height 11
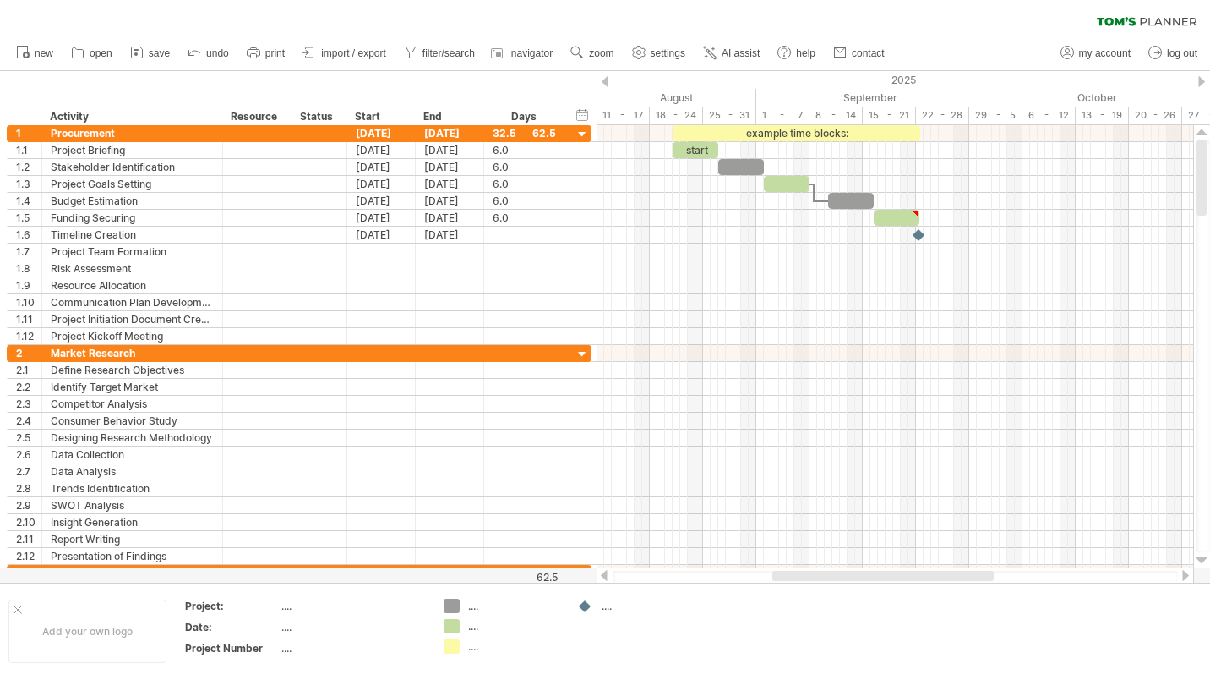
click at [1185, 573] on div at bounding box center [1186, 575] width 14 height 11
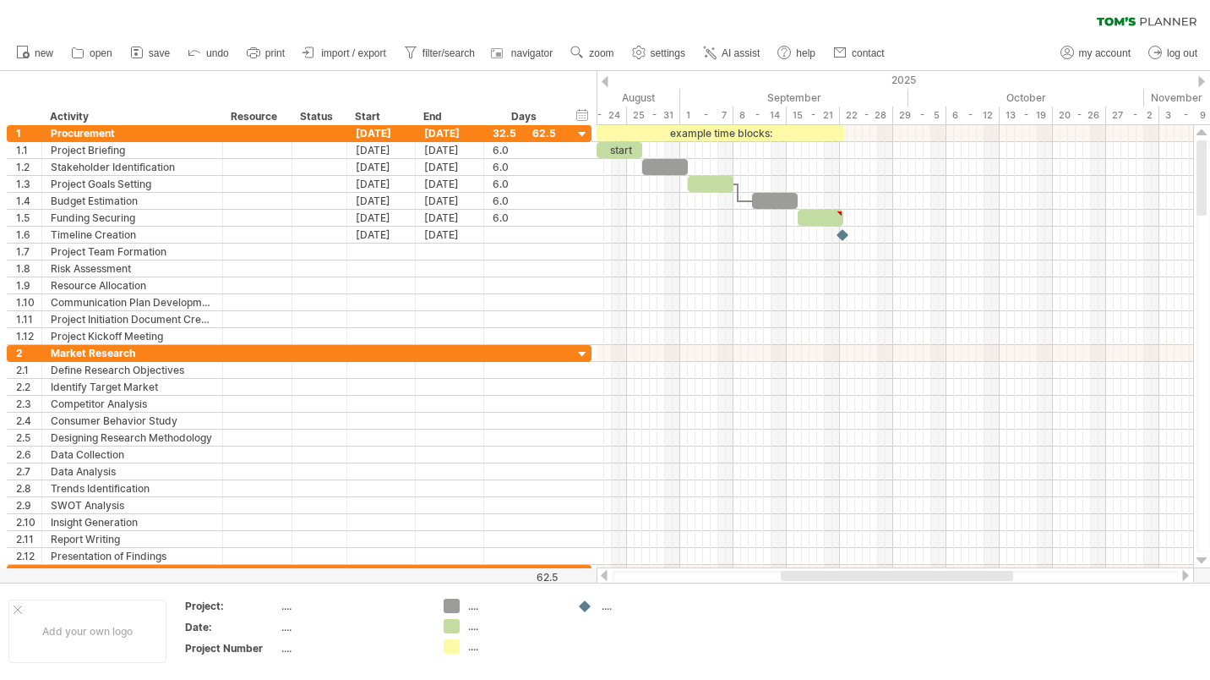
click at [1185, 573] on div at bounding box center [1186, 575] width 14 height 11
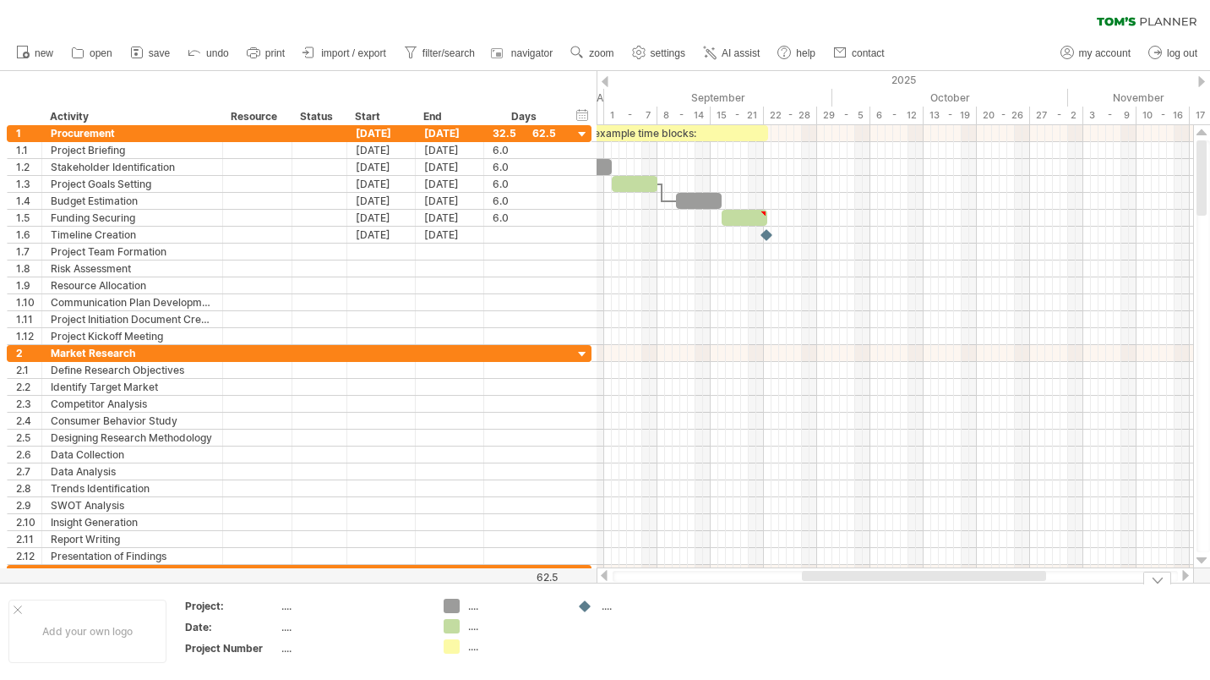
click at [603, 571] on div at bounding box center [605, 575] width 14 height 11
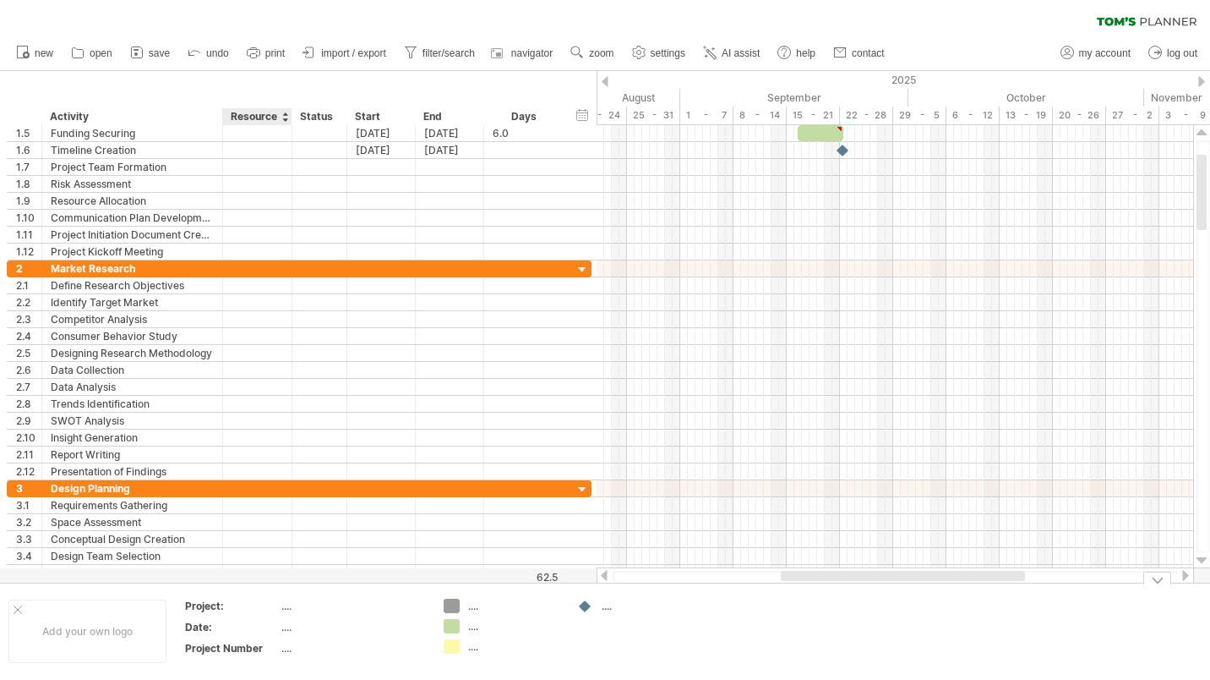
click at [286, 608] on div "...." at bounding box center [352, 605] width 142 height 14
type input "********"
click at [328, 603] on div "Option B" at bounding box center [352, 605] width 142 height 14
type input "**********"
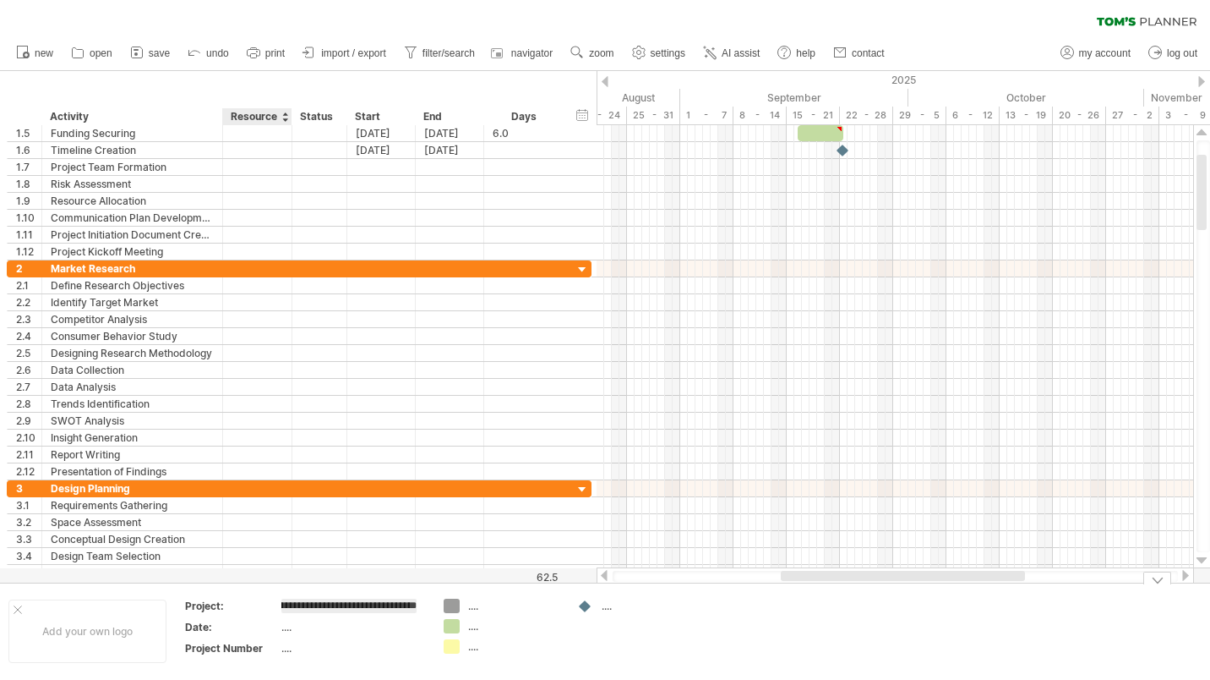
click at [284, 627] on div "...." at bounding box center [352, 627] width 142 height 14
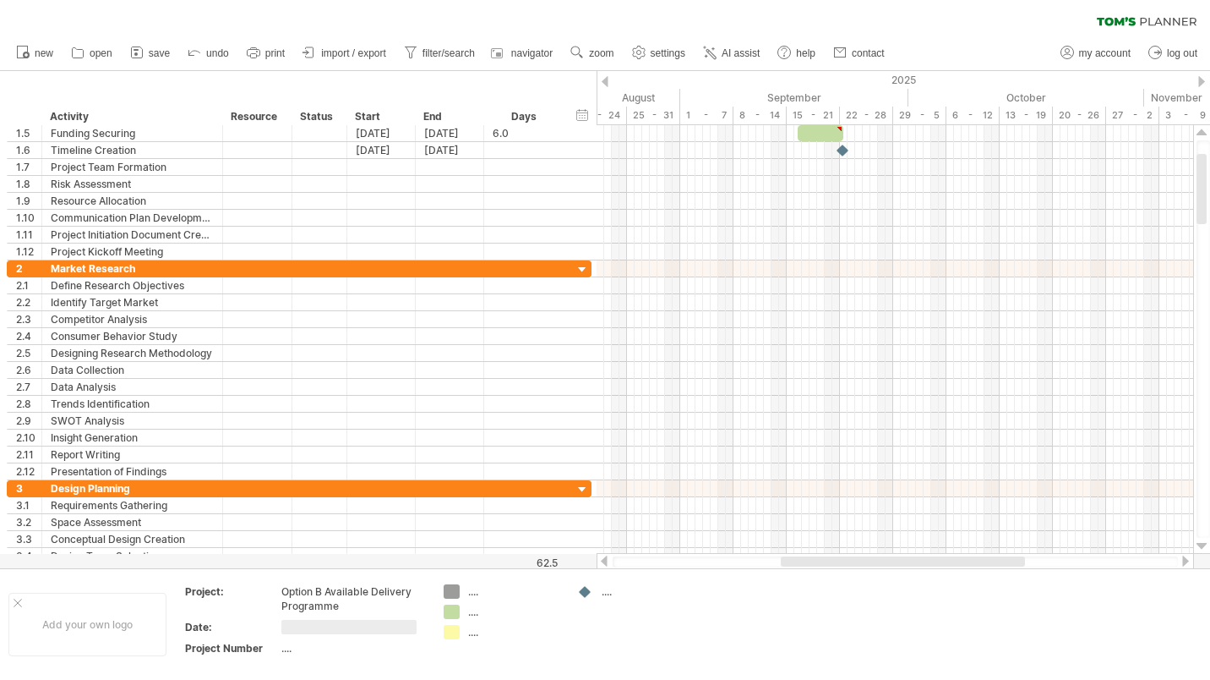
click at [596, 50] on span "zoom" at bounding box center [601, 53] width 25 height 12
click at [658, 93] on div "Week" at bounding box center [651, 98] width 94 height 27
click at [582, 48] on use at bounding box center [577, 52] width 17 height 17
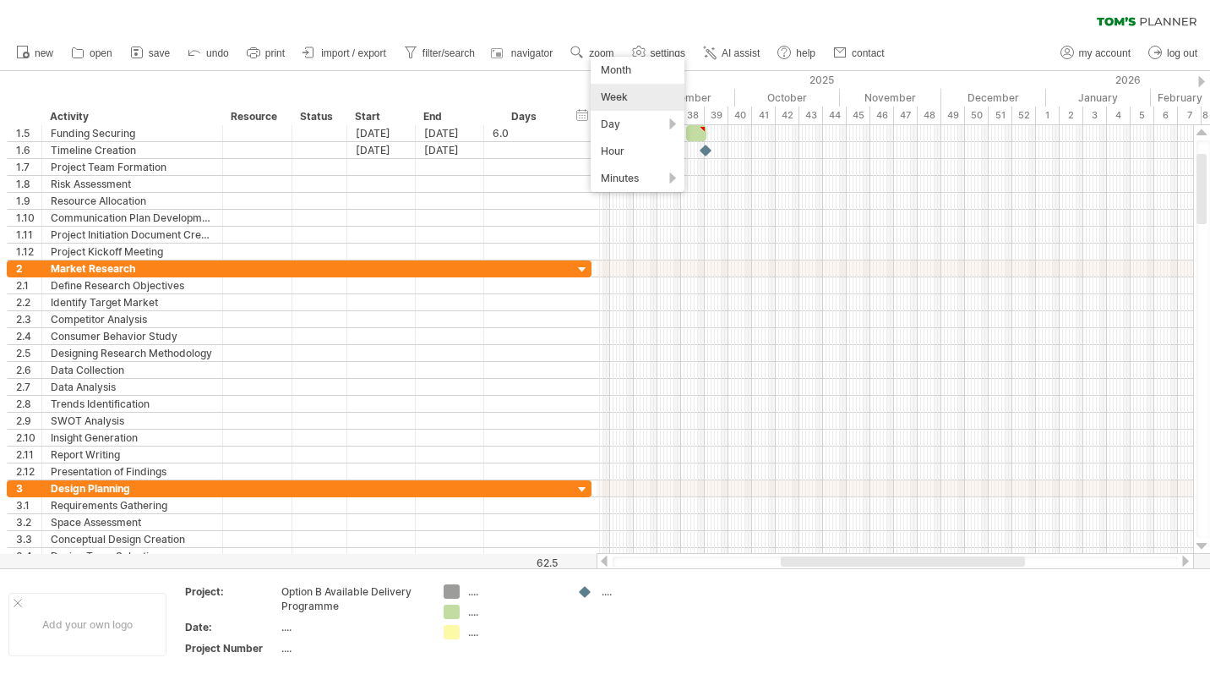
click at [621, 94] on div "Week" at bounding box center [638, 97] width 94 height 27
click at [604, 51] on span "zoom" at bounding box center [601, 53] width 25 height 12
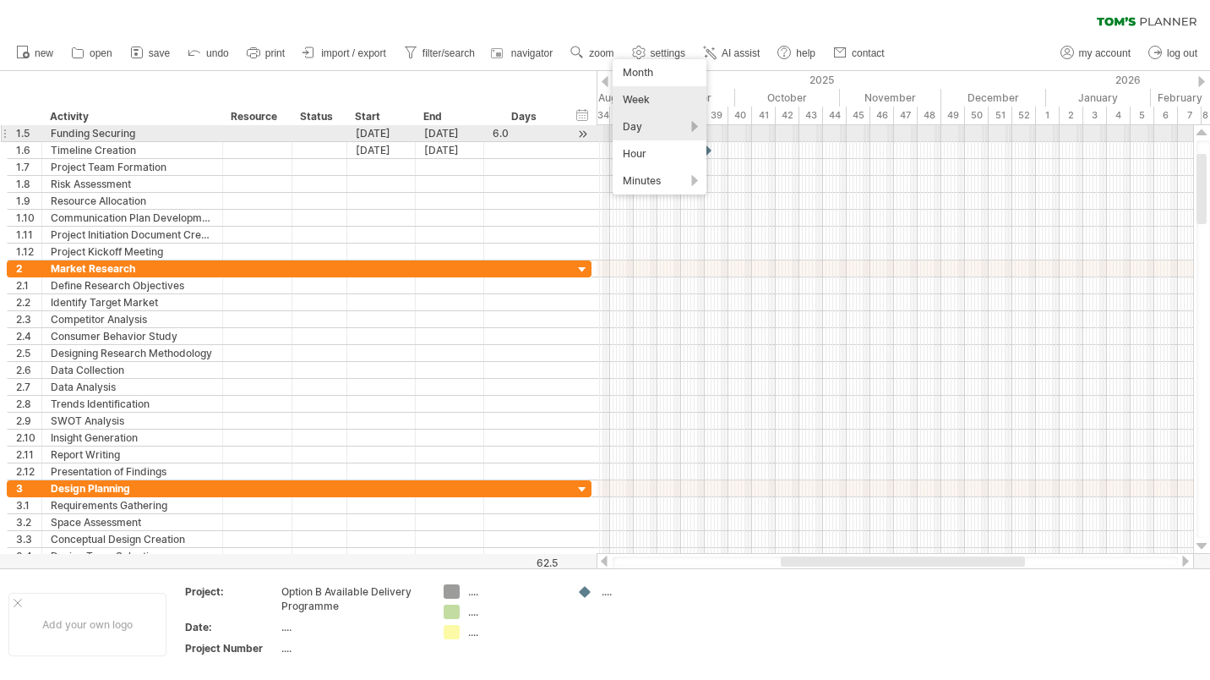
click at [637, 123] on div "Day" at bounding box center [660, 126] width 94 height 27
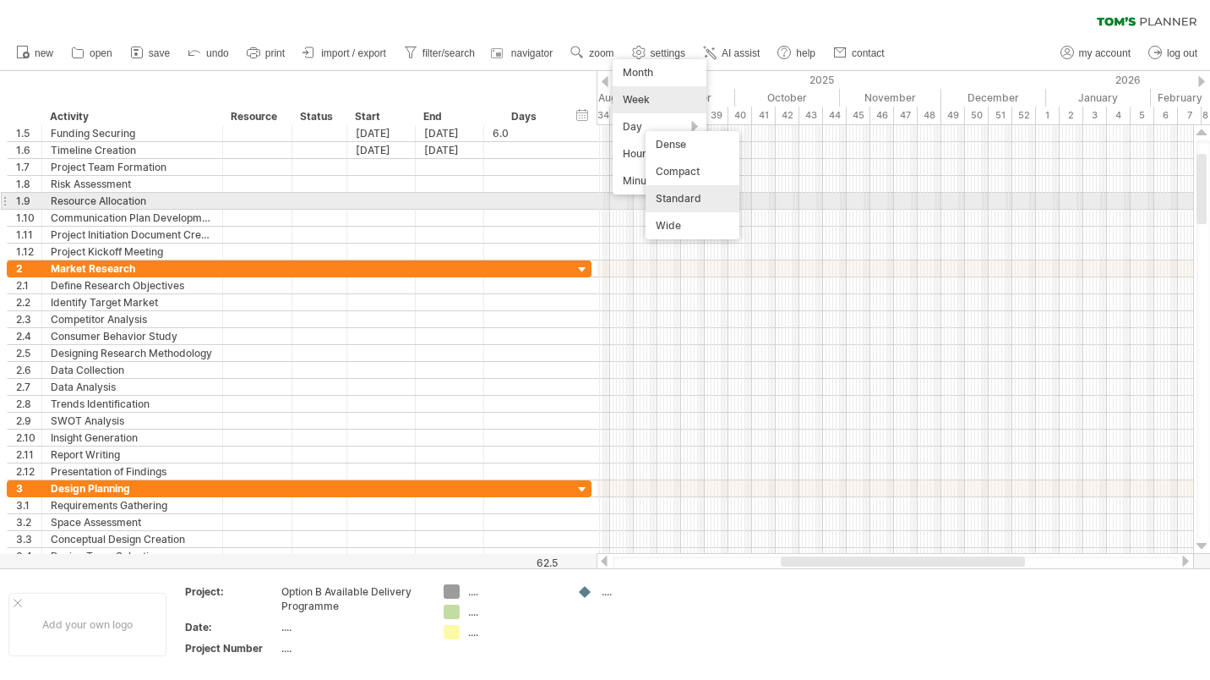
click at [685, 194] on div "Standard" at bounding box center [693, 198] width 94 height 27
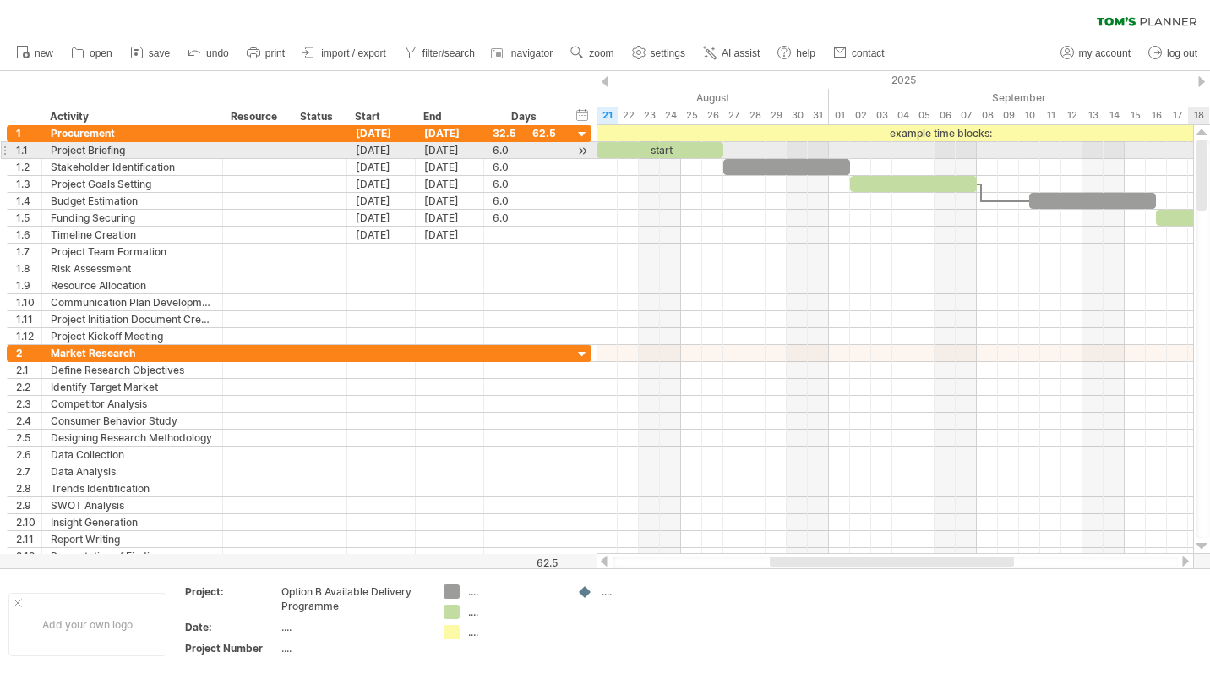
drag, startPoint x: 1204, startPoint y: 183, endPoint x: 1213, endPoint y: 137, distance: 47.3
click at [1210, 137] on html "progress(100%) Trying to reach [DOMAIN_NAME] Connected again... 0% clear filter…" at bounding box center [605, 341] width 1210 height 683
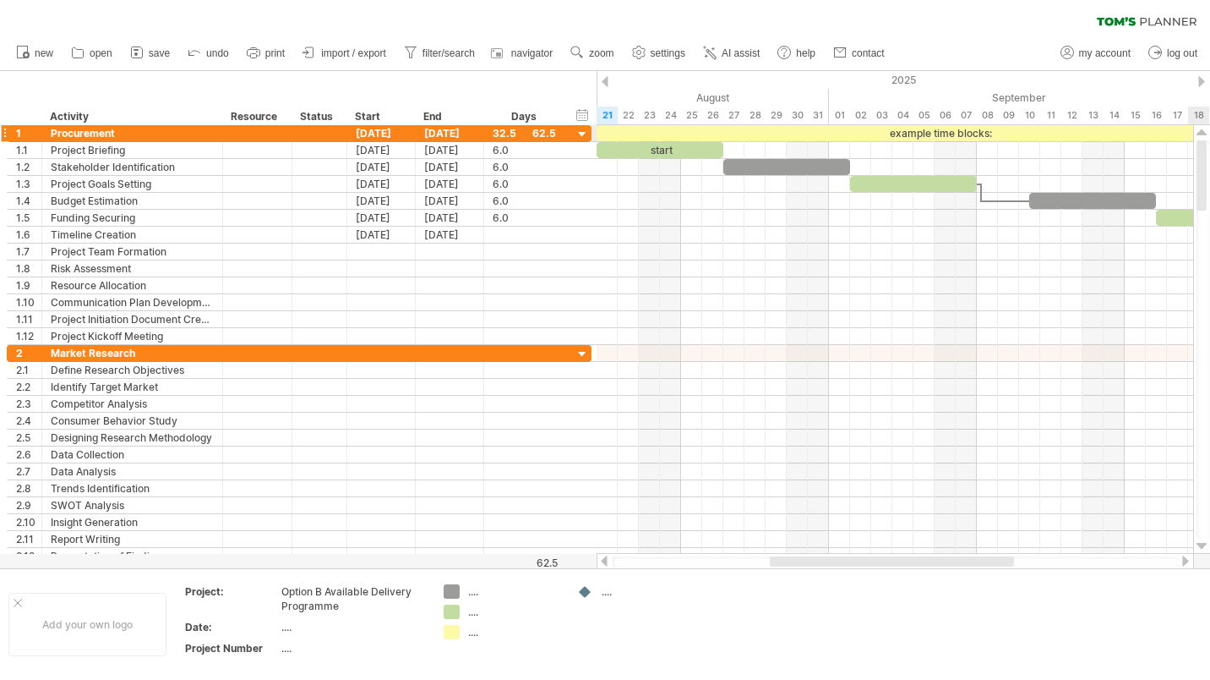
drag, startPoint x: 1203, startPoint y: 240, endPoint x: 1206, endPoint y: 138, distance: 102.3
click at [1210, 139] on div at bounding box center [1202, 339] width 18 height 429
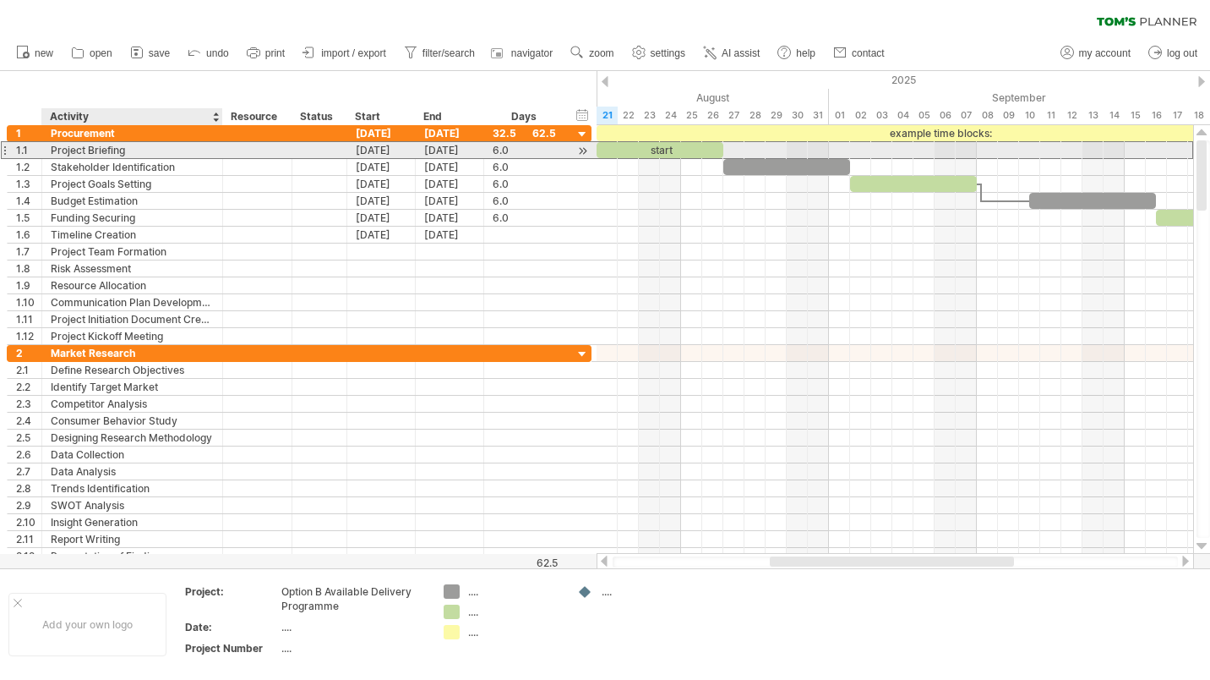
click at [126, 150] on div "Project Briefing" at bounding box center [132, 150] width 163 height 16
drag, startPoint x: 126, startPoint y: 149, endPoint x: 48, endPoint y: 144, distance: 77.9
click at [48, 144] on div "**********" at bounding box center [132, 150] width 181 height 16
click at [74, 148] on input "**********" at bounding box center [132, 150] width 163 height 16
type input "**********"
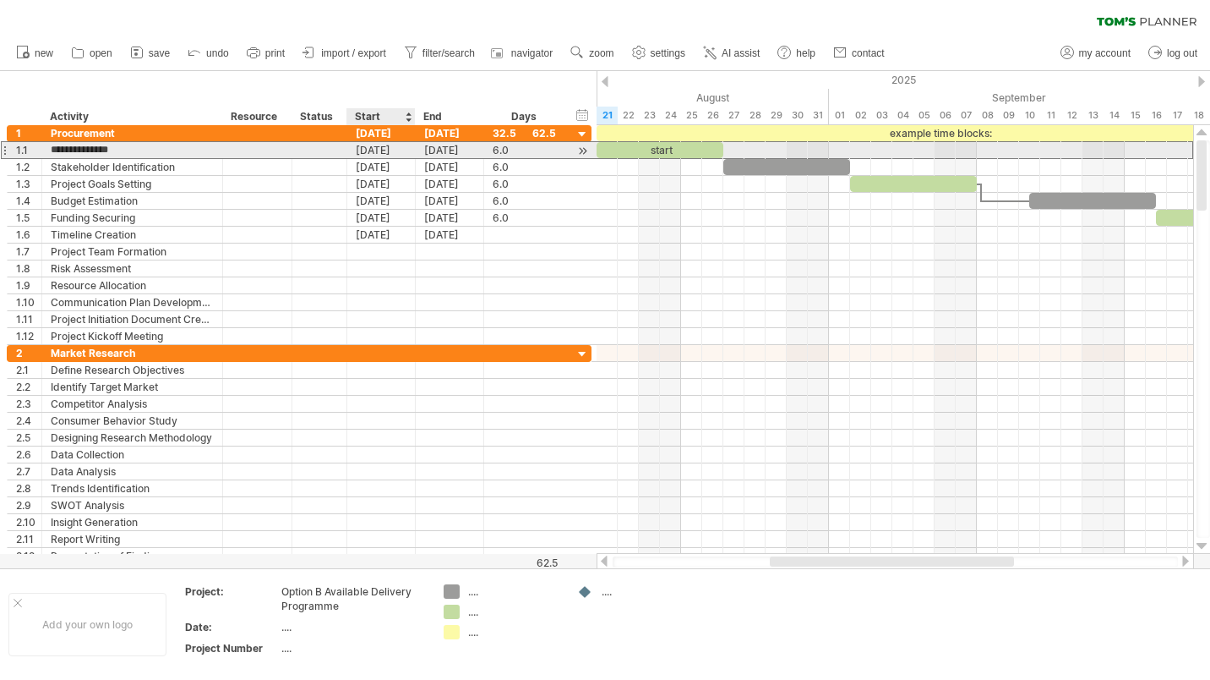
click at [384, 150] on div "[DATE]" at bounding box center [381, 150] width 68 height 16
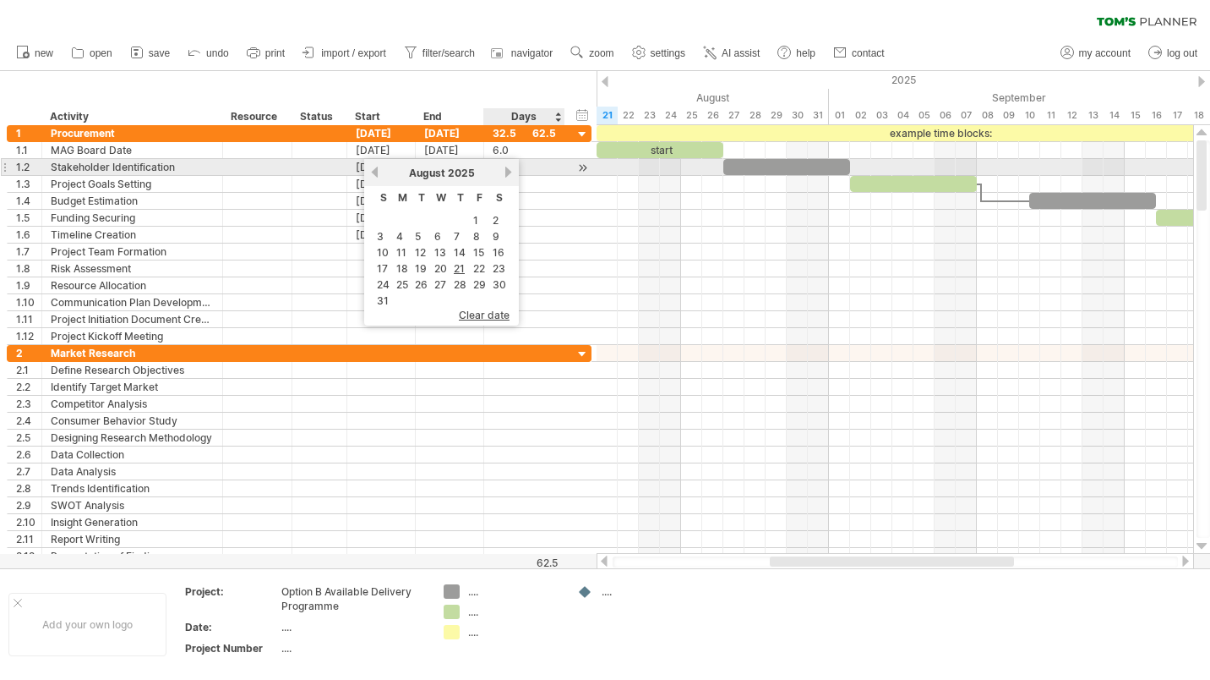
click at [510, 170] on link "next" at bounding box center [508, 172] width 13 height 13
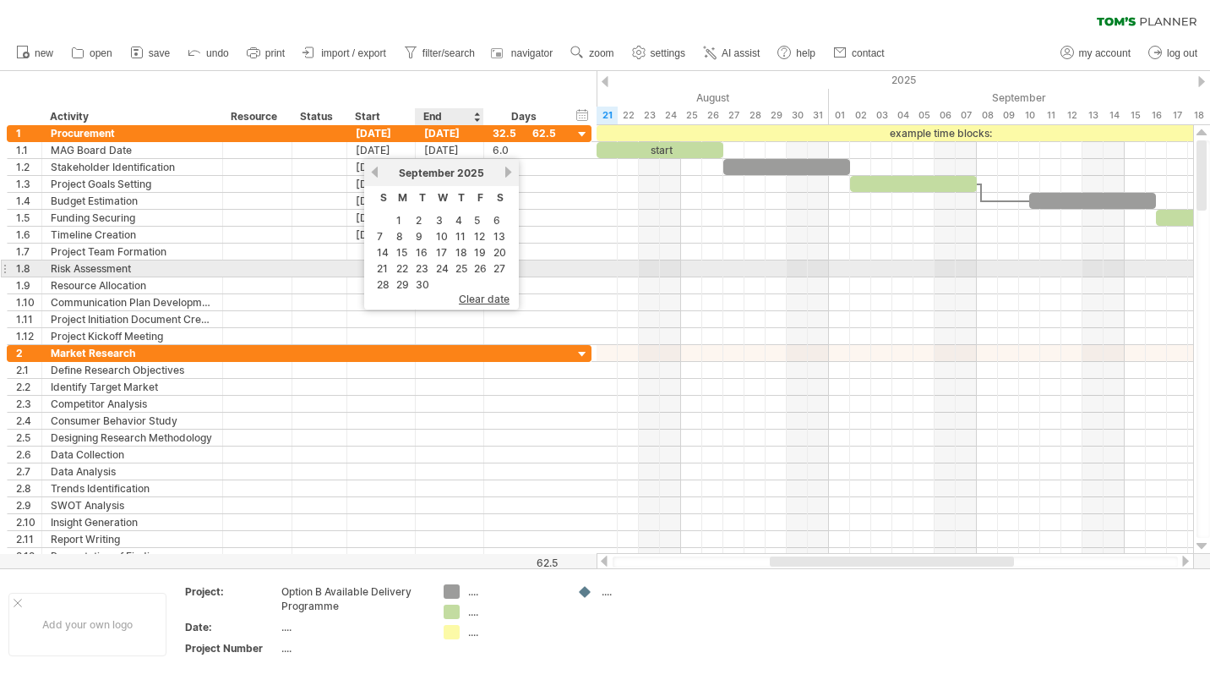
drag, startPoint x: 465, startPoint y: 268, endPoint x: 467, endPoint y: 254, distance: 14.5
click at [465, 268] on link "25" at bounding box center [461, 268] width 15 height 16
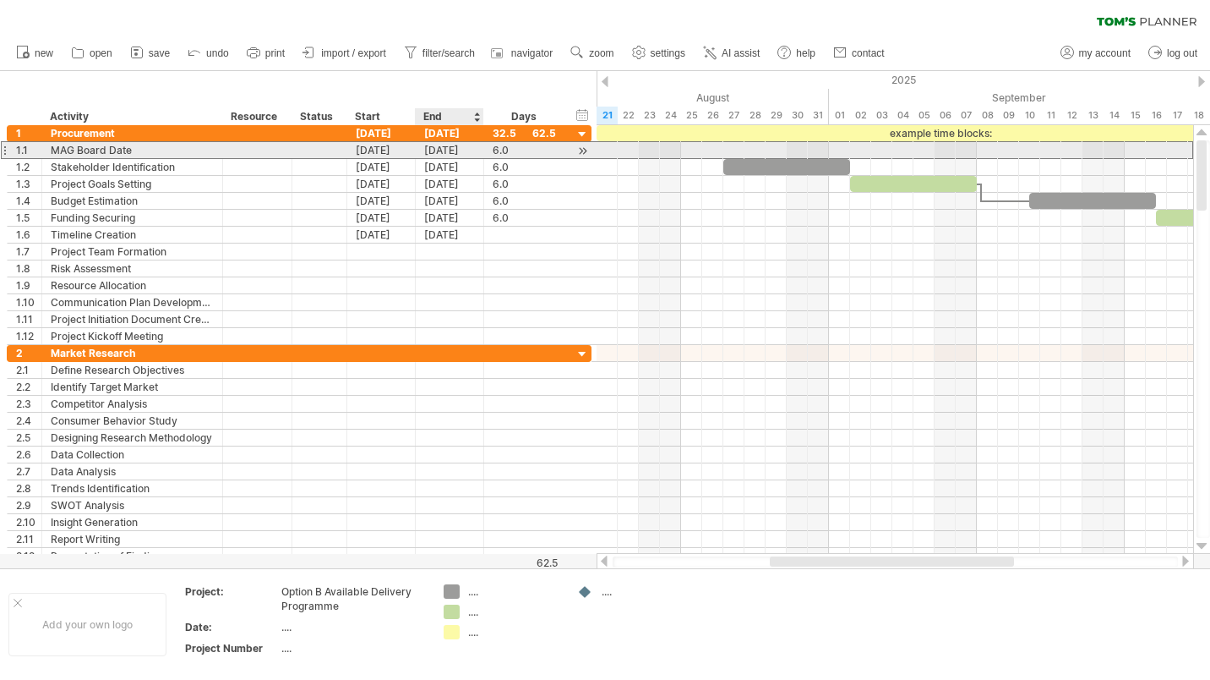
click at [460, 145] on div "[DATE]" at bounding box center [450, 150] width 68 height 16
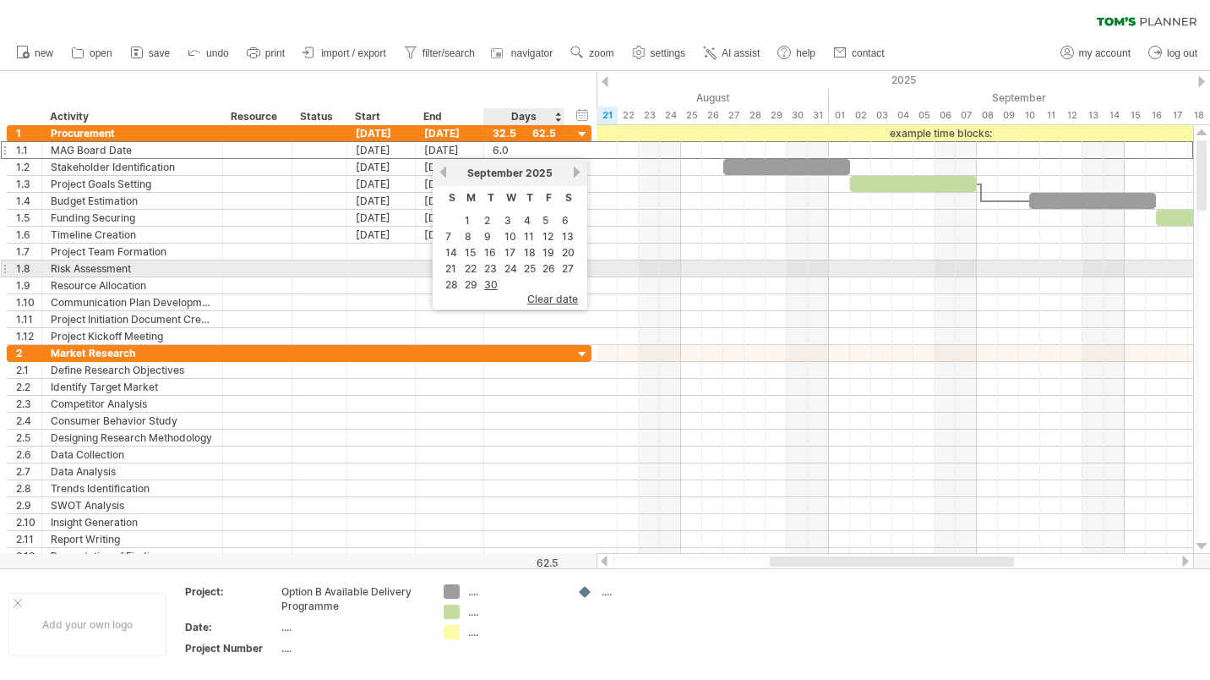
click at [531, 265] on link "25" at bounding box center [529, 268] width 15 height 16
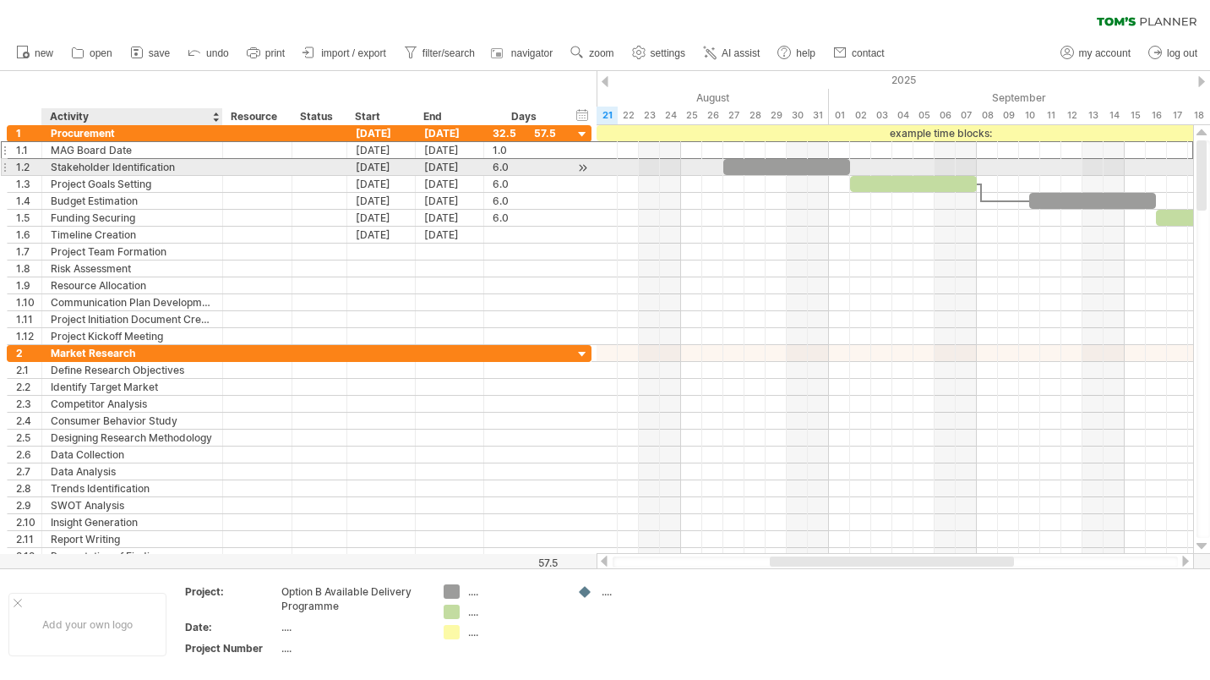
click at [172, 167] on div "Stakeholder Identification" at bounding box center [132, 167] width 163 height 16
drag, startPoint x: 182, startPoint y: 166, endPoint x: 54, endPoint y: 167, distance: 127.6
click at [54, 167] on input "**********" at bounding box center [132, 167] width 163 height 16
click at [582, 165] on div at bounding box center [583, 168] width 16 height 18
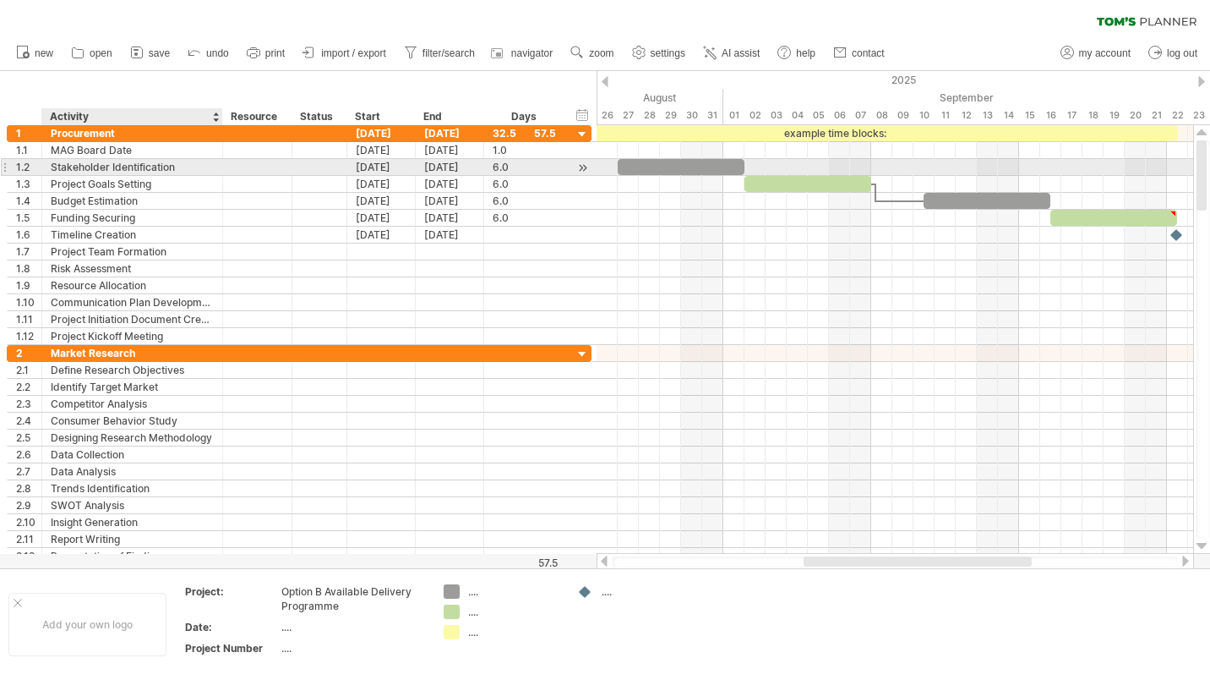
click at [182, 167] on div "Stakeholder Identification" at bounding box center [132, 167] width 163 height 16
drag, startPoint x: 182, startPoint y: 167, endPoint x: 51, endPoint y: 172, distance: 131.1
click at [51, 172] on input "**********" at bounding box center [132, 167] width 163 height 16
type input "*"
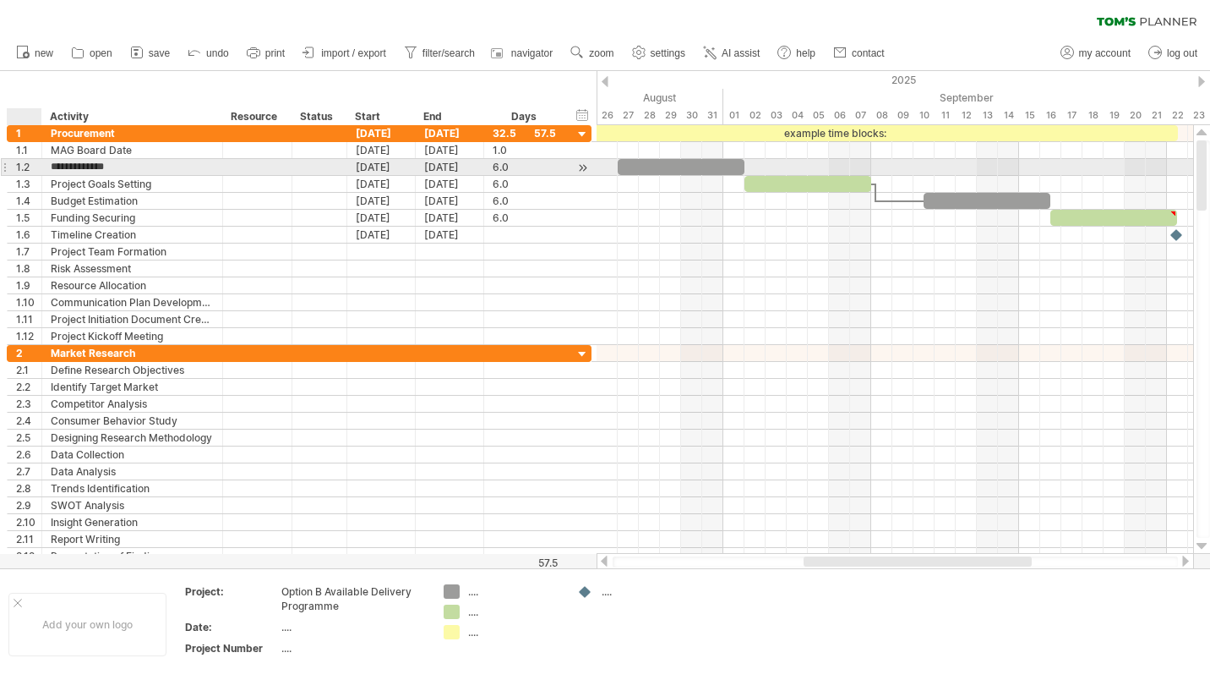
type input "**********"
click at [374, 169] on div "[DATE]" at bounding box center [381, 167] width 68 height 16
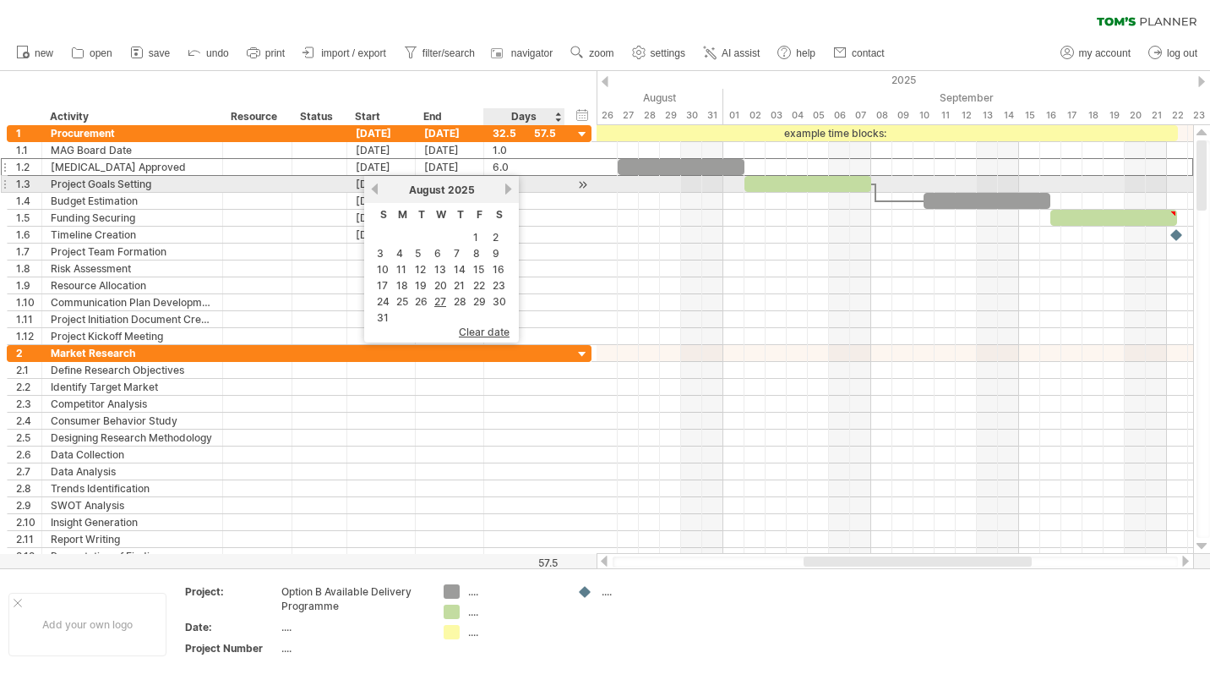
click at [506, 188] on link "next" at bounding box center [508, 189] width 13 height 13
click at [505, 187] on link "next" at bounding box center [508, 189] width 13 height 13
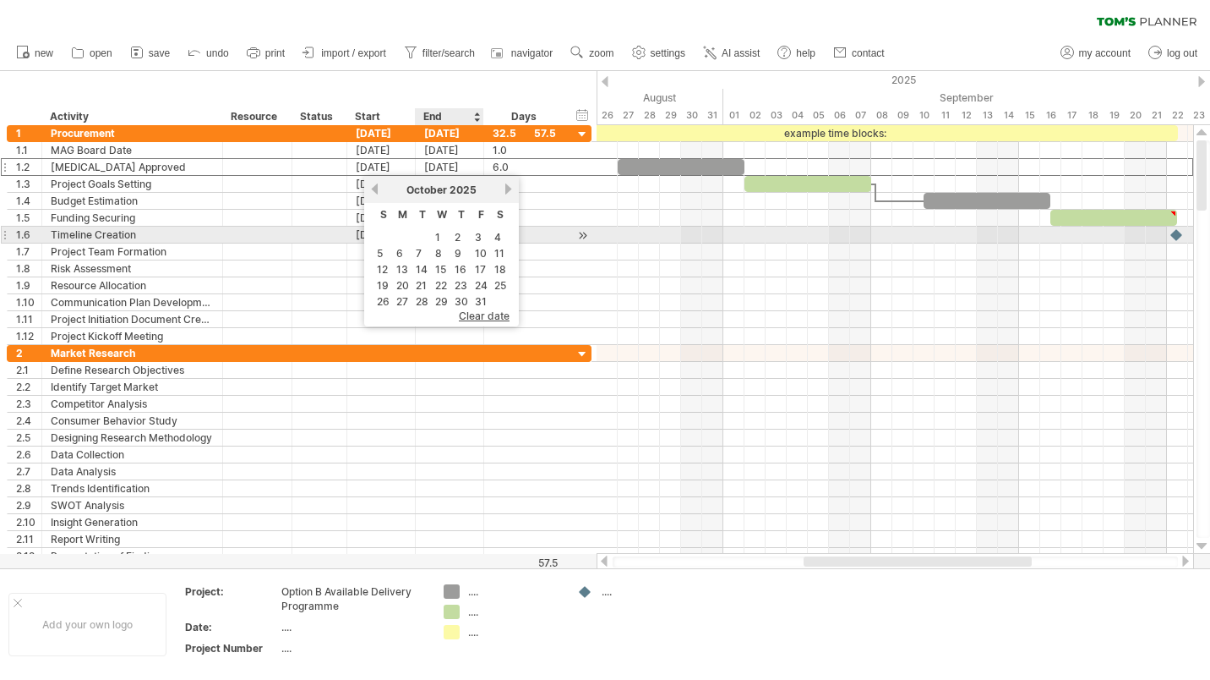
click at [476, 233] on link "3" at bounding box center [478, 237] width 10 height 16
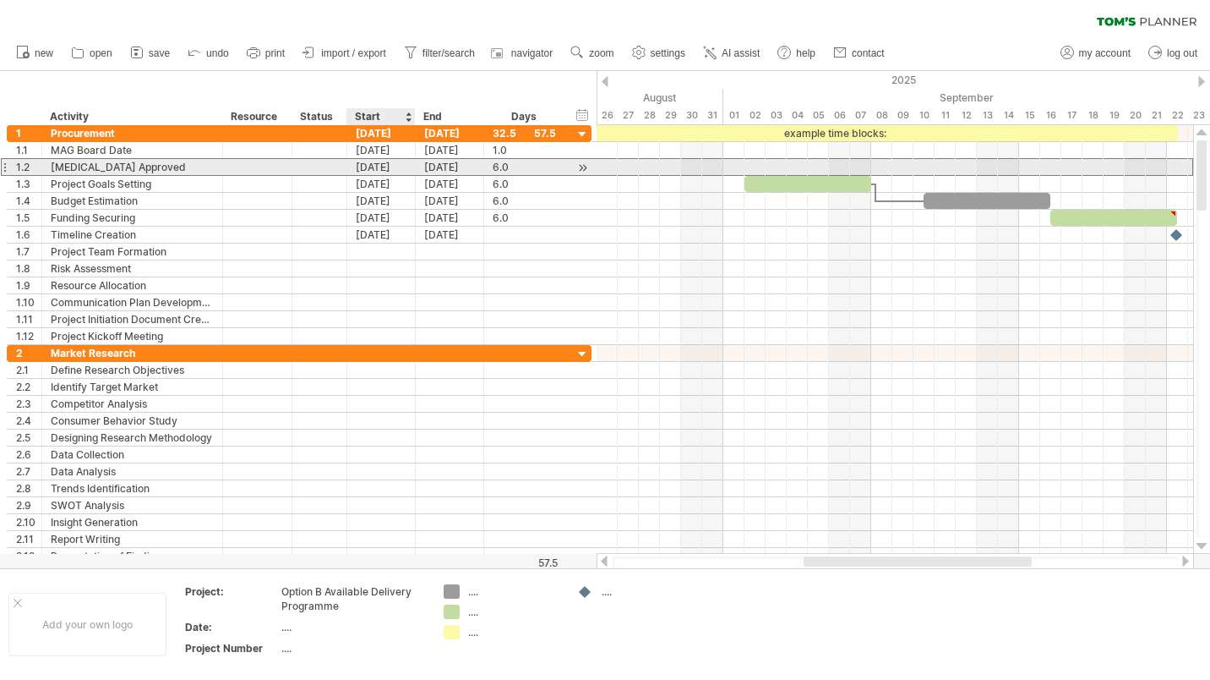
click at [396, 168] on div "[DATE]" at bounding box center [381, 167] width 68 height 16
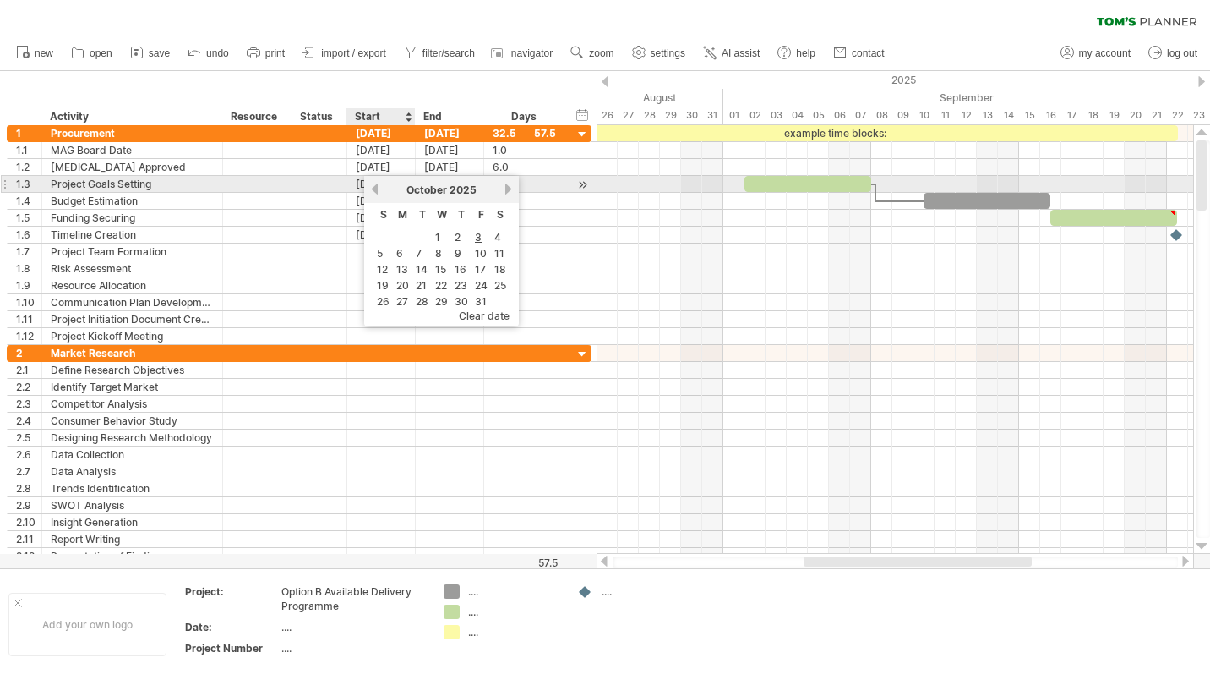
click at [375, 188] on link "previous" at bounding box center [375, 189] width 13 height 13
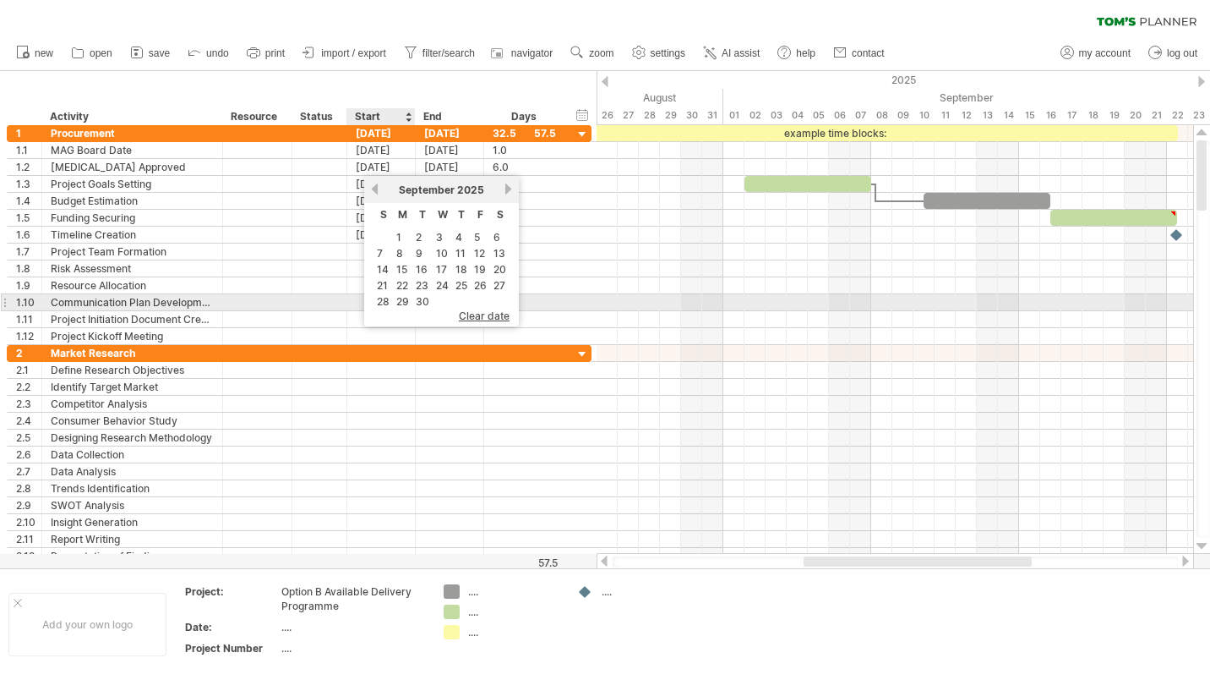
click at [380, 296] on link "28" at bounding box center [383, 301] width 16 height 16
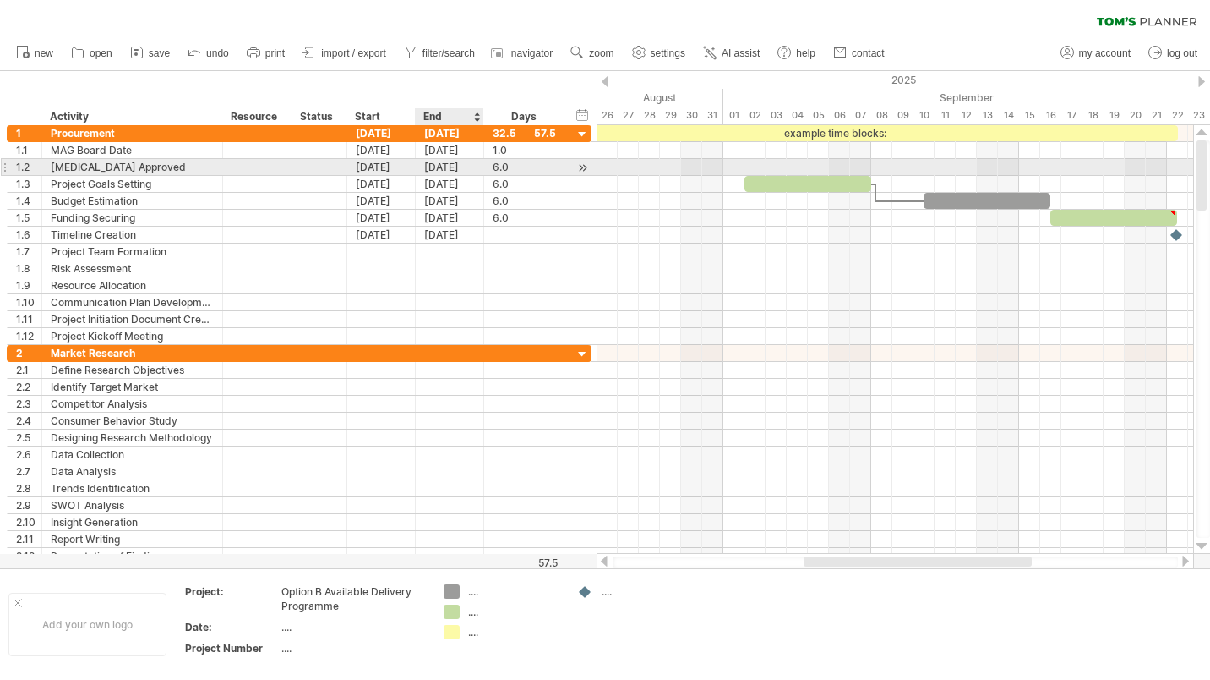
click at [468, 165] on div "[DATE]" at bounding box center [450, 167] width 68 height 16
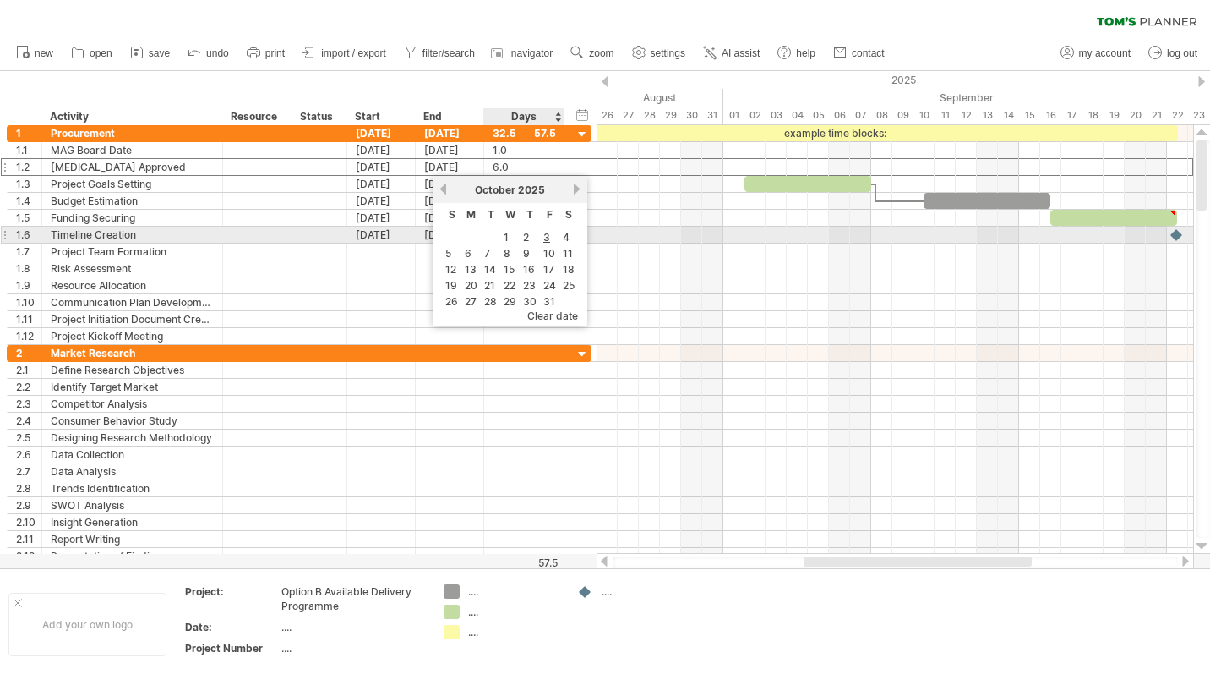
click at [548, 234] on link "3" at bounding box center [547, 237] width 10 height 16
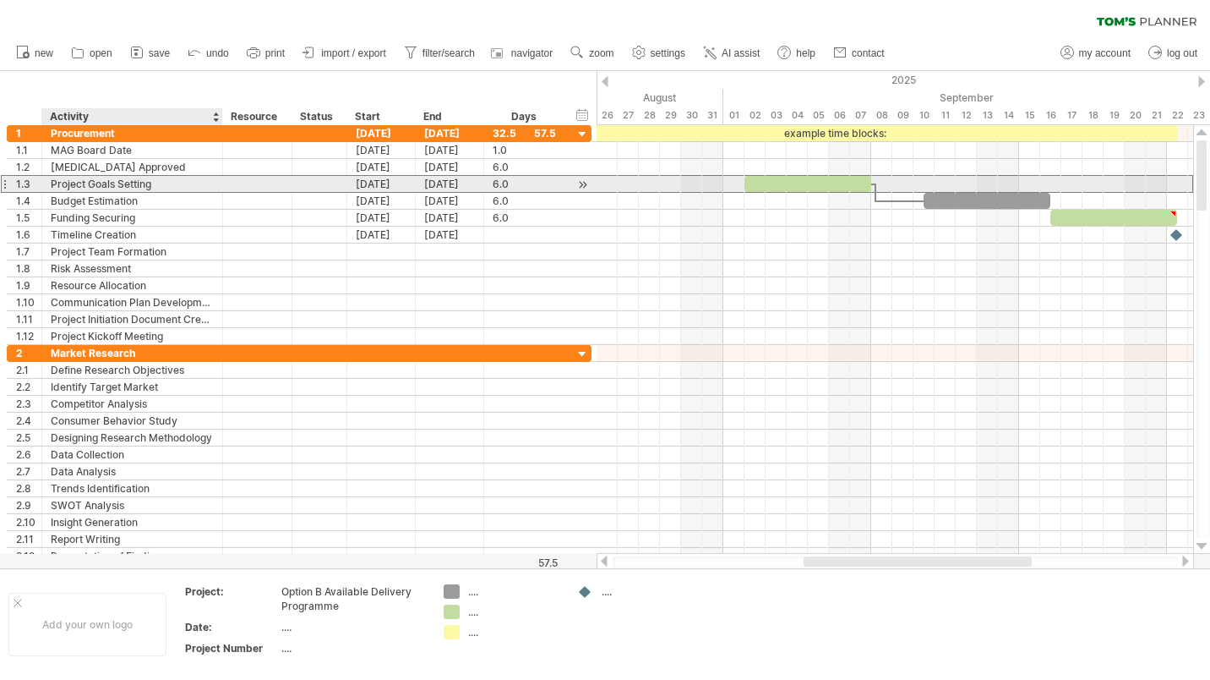
click at [152, 182] on div "Project Goals Setting" at bounding box center [132, 184] width 163 height 16
drag, startPoint x: 156, startPoint y: 182, endPoint x: 55, endPoint y: 181, distance: 100.6
click at [55, 181] on input "**********" at bounding box center [132, 184] width 163 height 16
type input "*"
type input "**********"
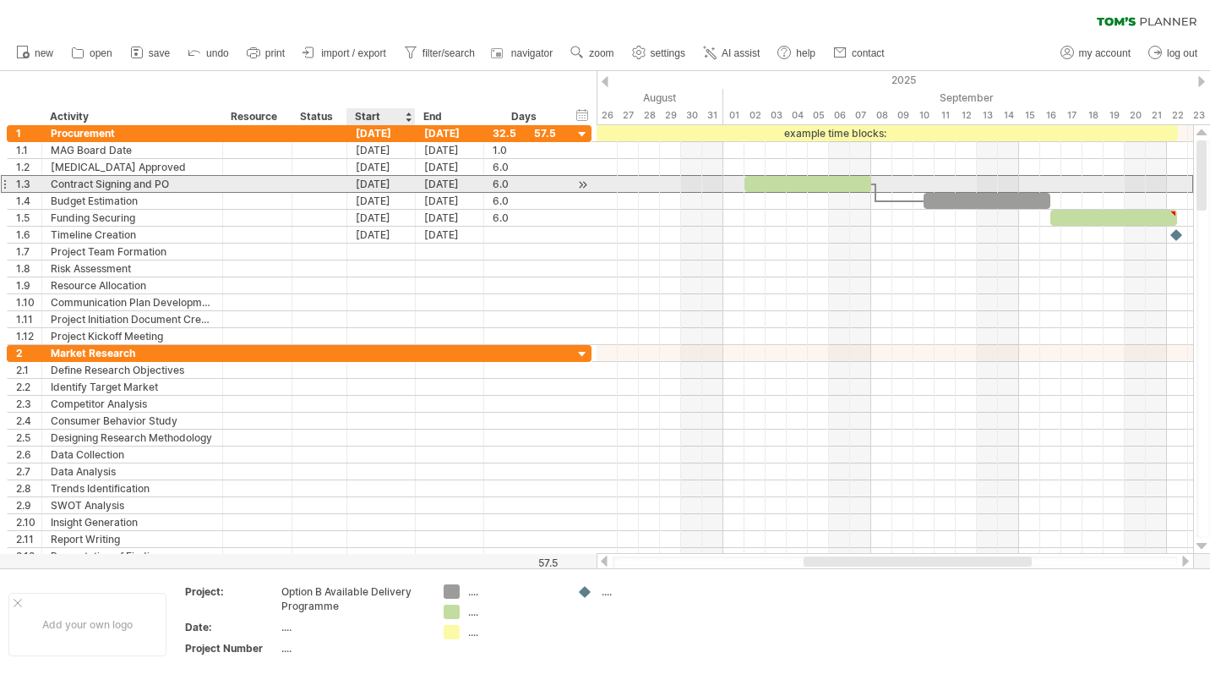
click at [366, 183] on div "[DATE]" at bounding box center [381, 184] width 68 height 16
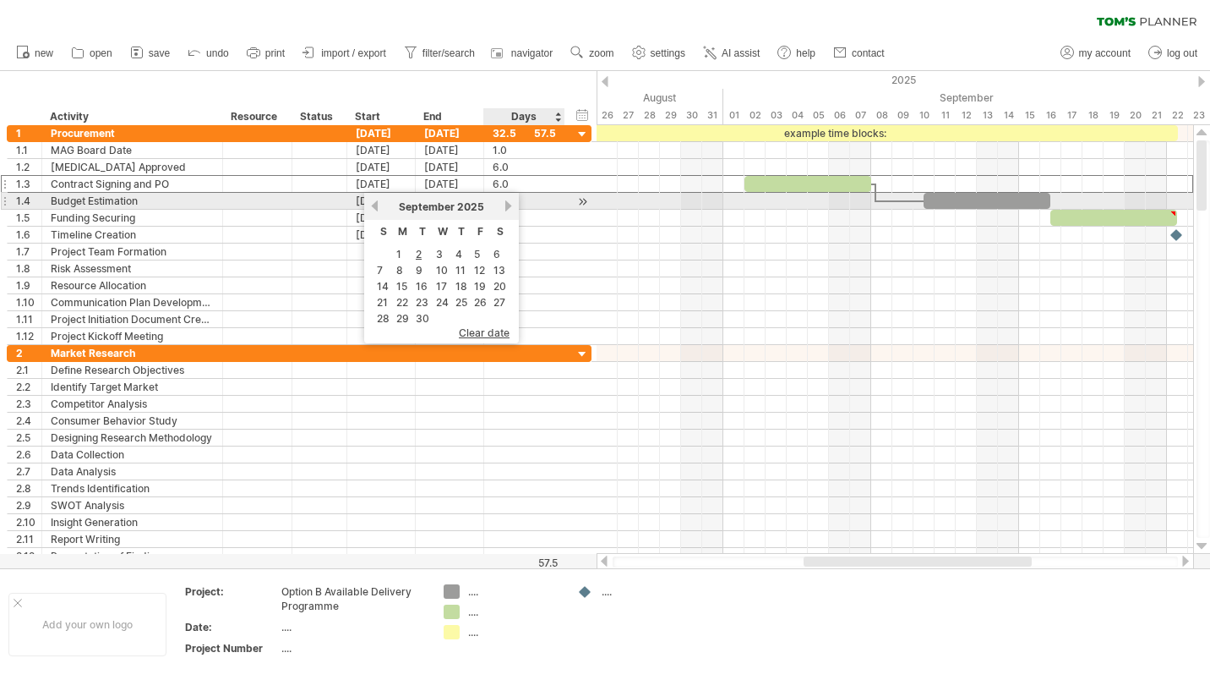
click at [508, 202] on link "next" at bounding box center [508, 205] width 13 height 13
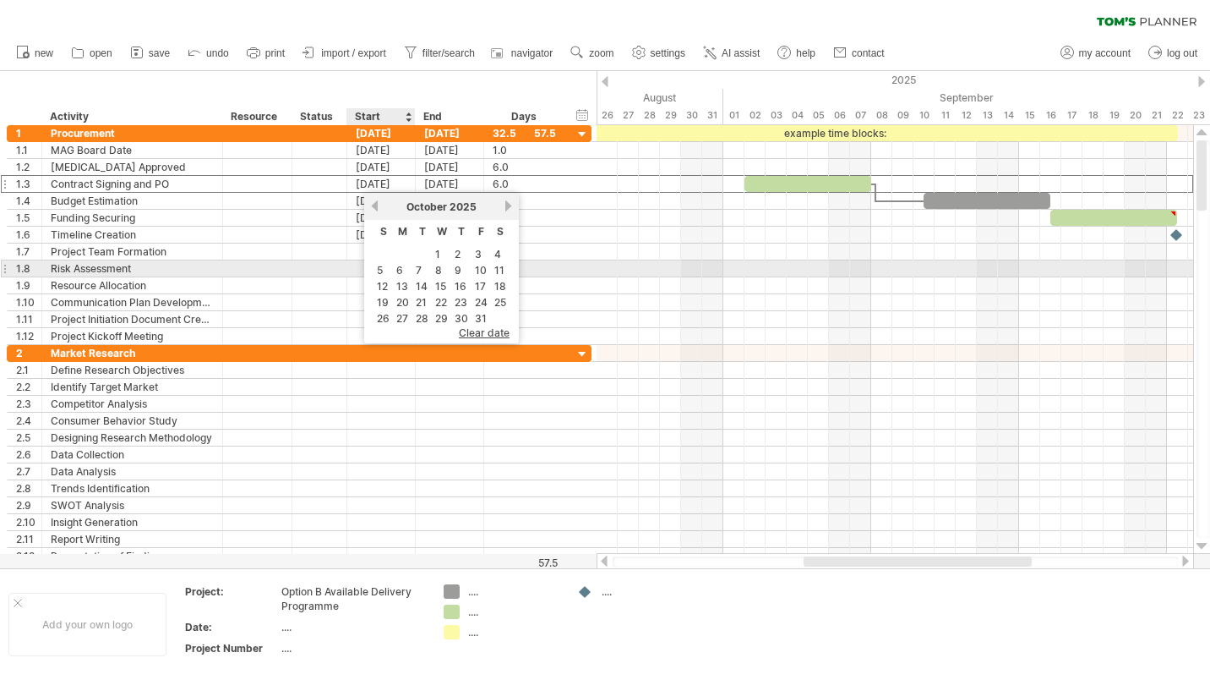
click at [401, 268] on link "6" at bounding box center [400, 270] width 10 height 16
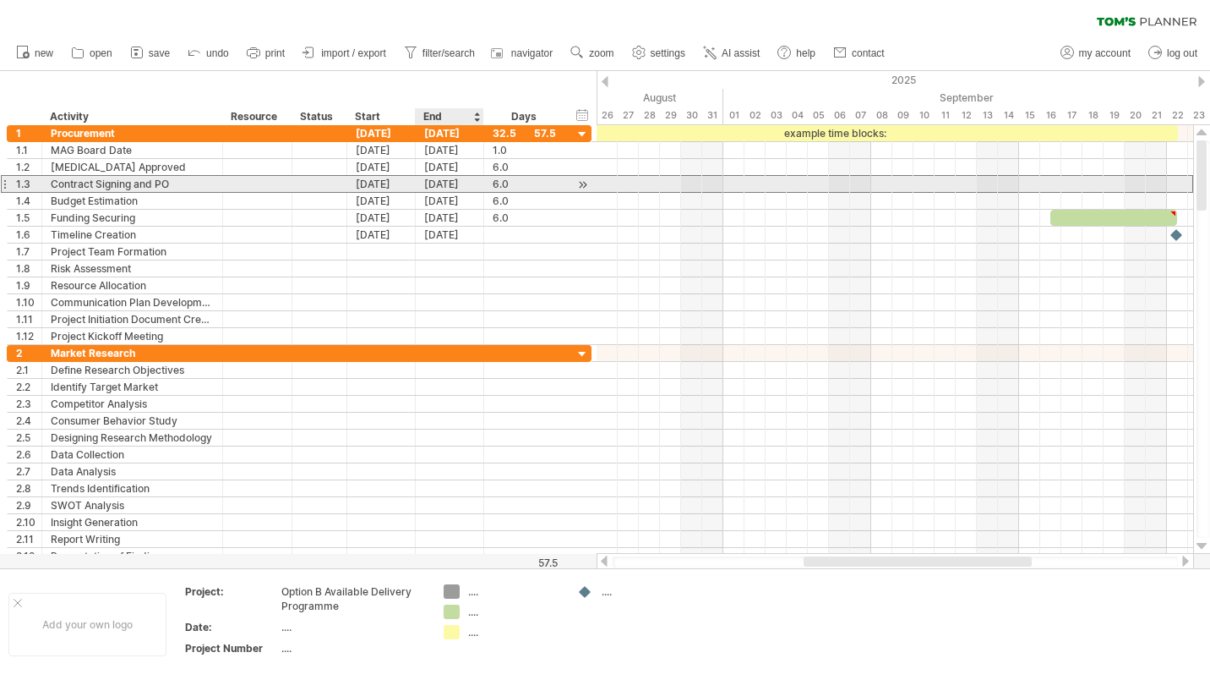
click at [454, 189] on div "[DATE]" at bounding box center [450, 184] width 68 height 16
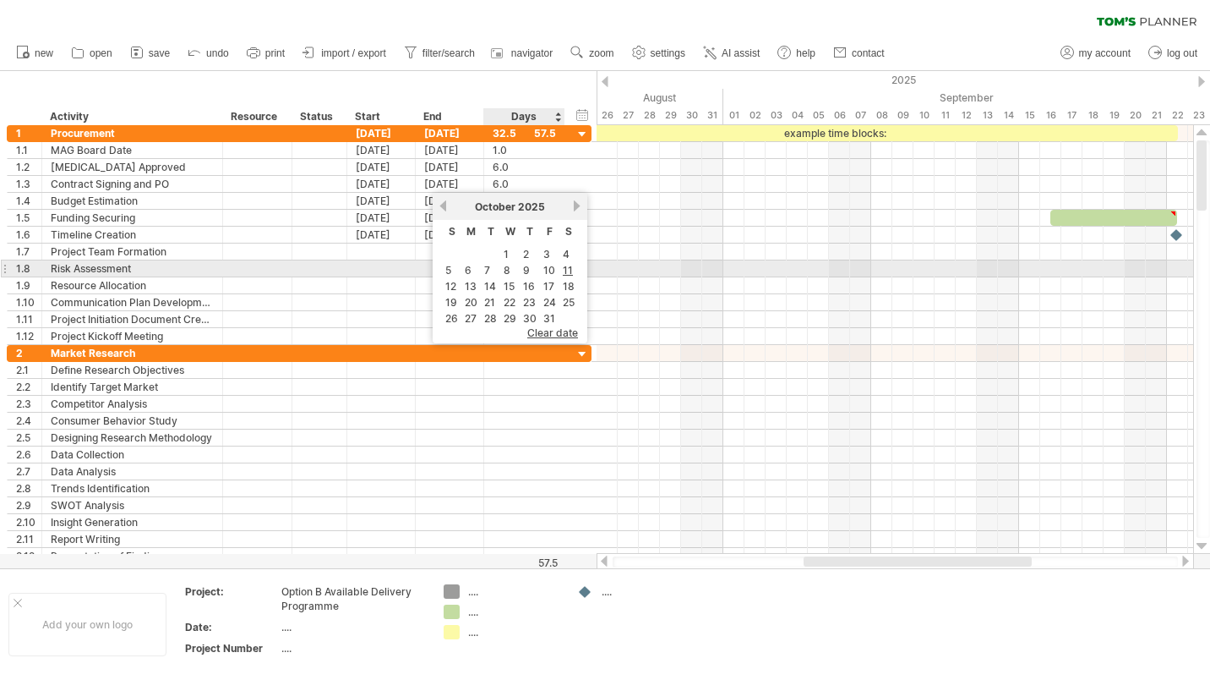
click at [549, 270] on link "10" at bounding box center [549, 270] width 15 height 16
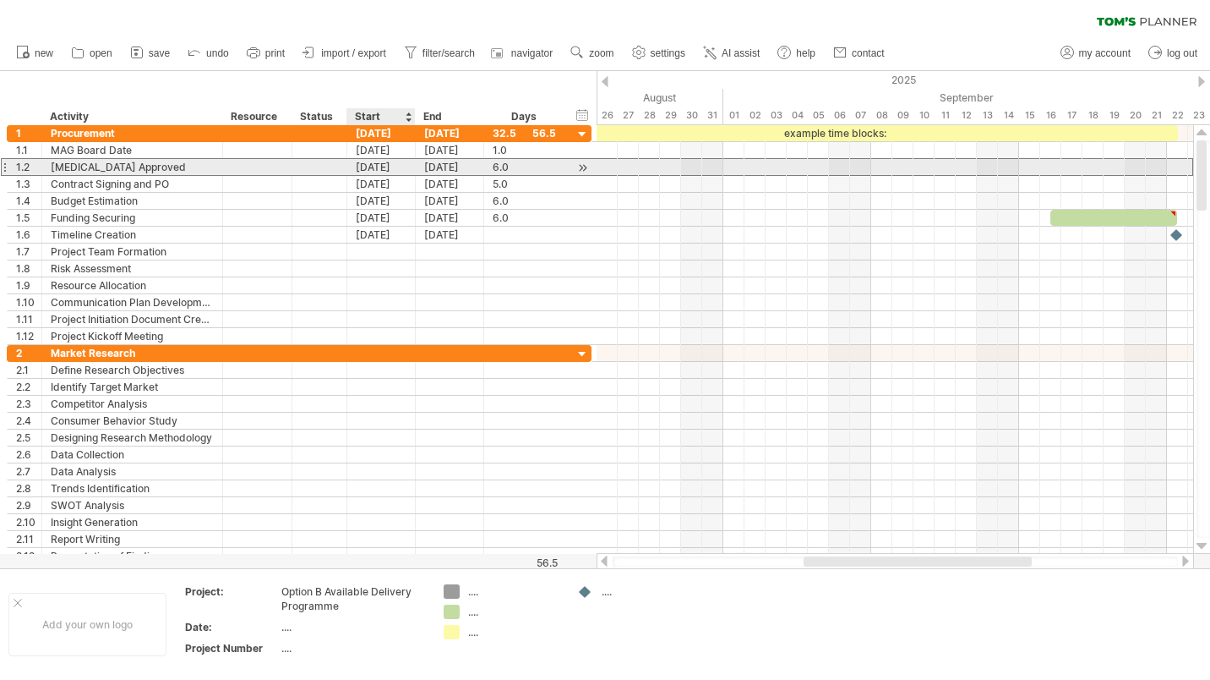
click at [387, 165] on div "[DATE]" at bounding box center [381, 167] width 68 height 16
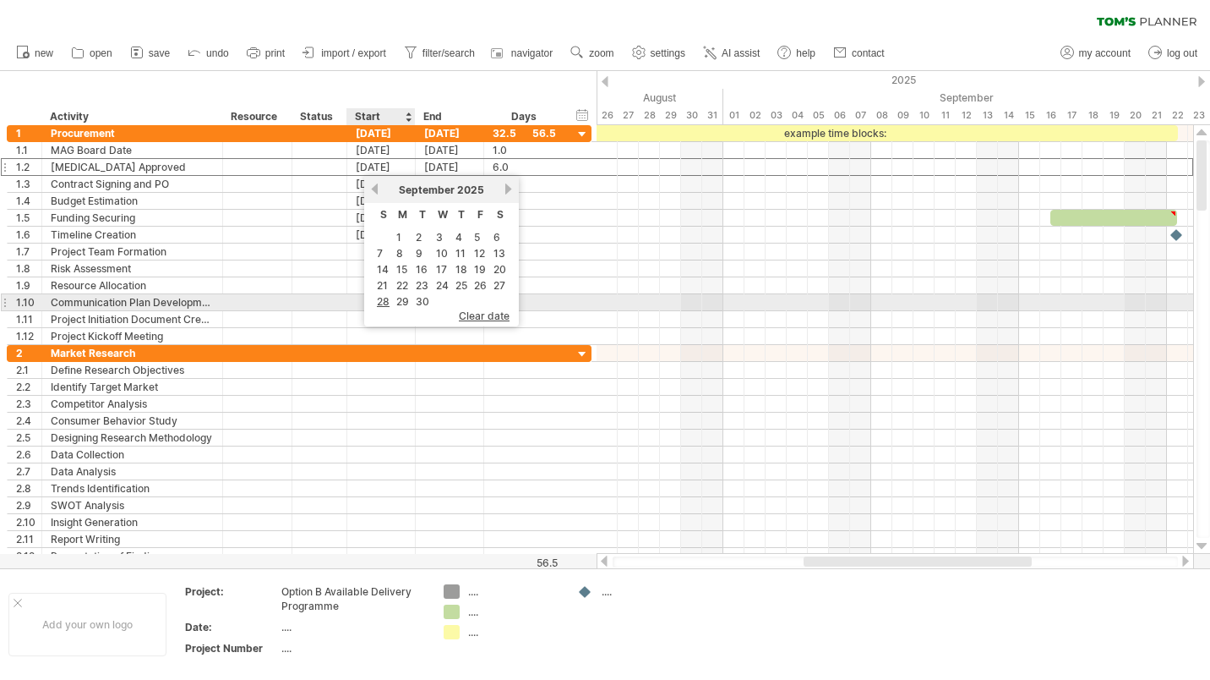
click at [402, 295] on link "29" at bounding box center [403, 301] width 16 height 16
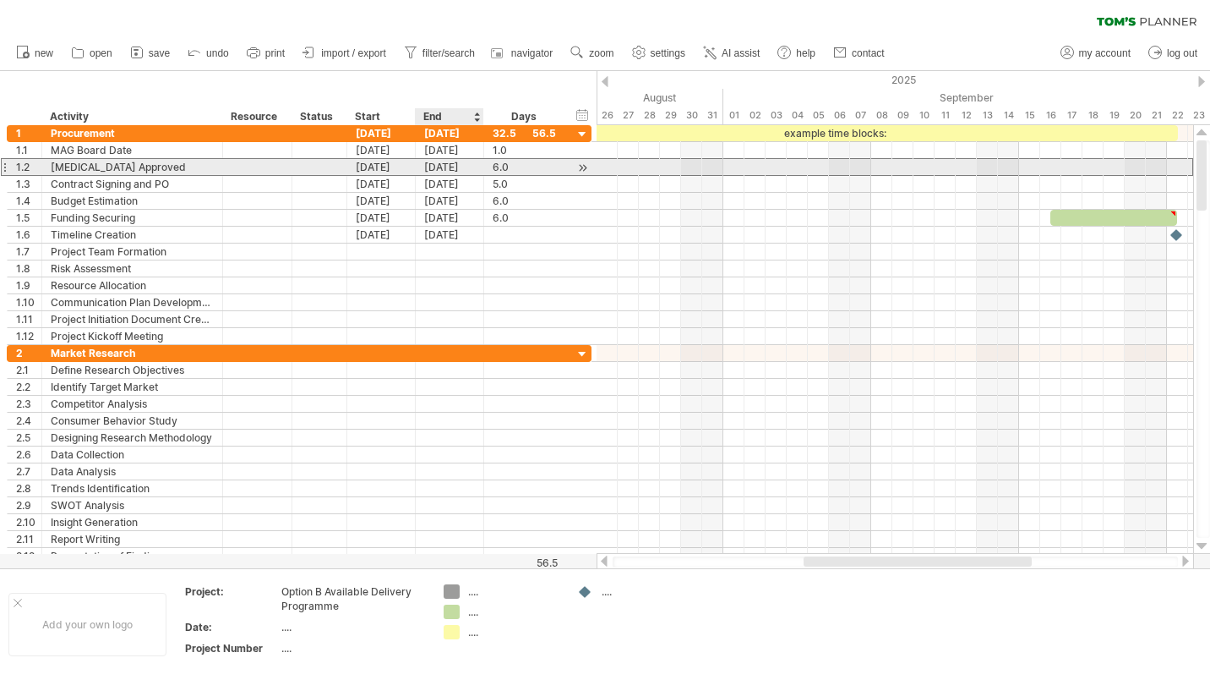
click at [464, 166] on div "[DATE]" at bounding box center [450, 167] width 68 height 16
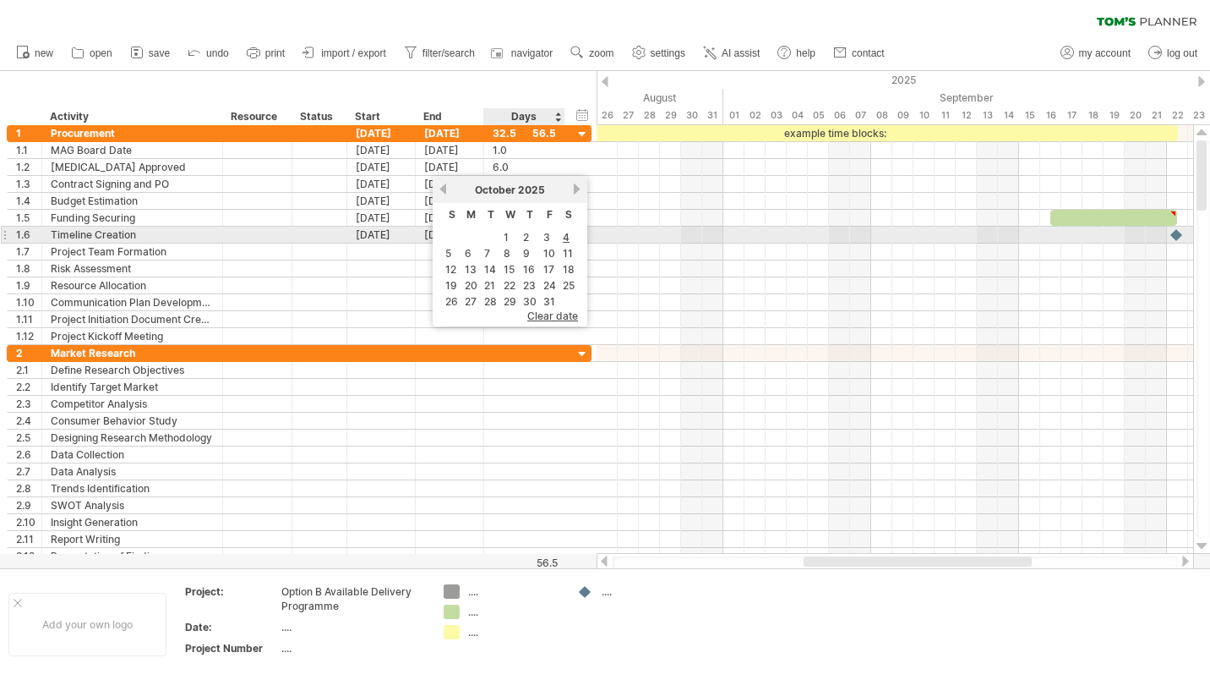
click at [546, 237] on link "3" at bounding box center [547, 237] width 10 height 16
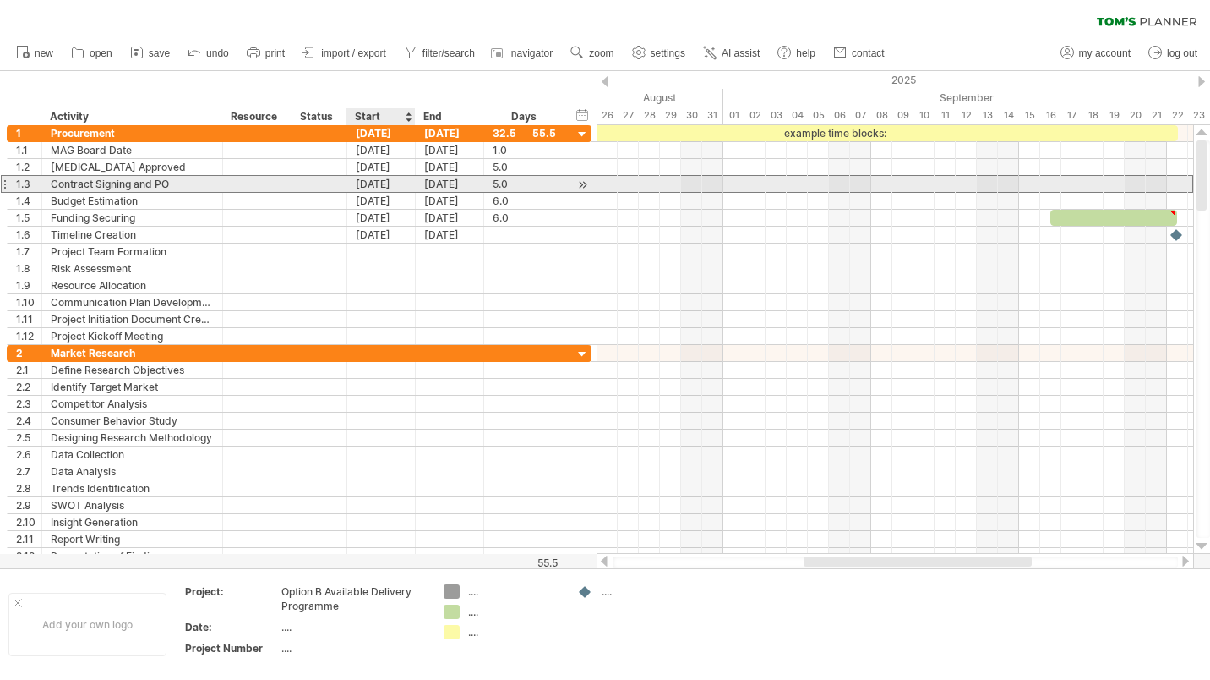
click at [385, 187] on div "[DATE]" at bounding box center [381, 184] width 68 height 16
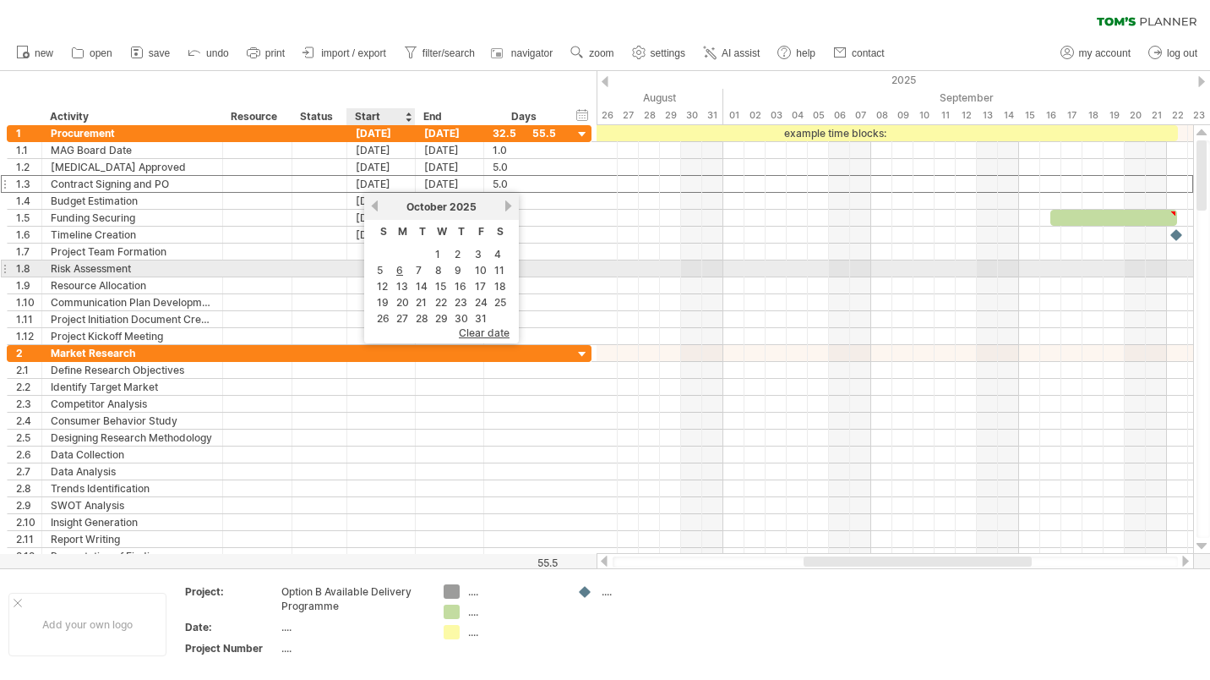
click at [402, 268] on link "6" at bounding box center [400, 270] width 10 height 16
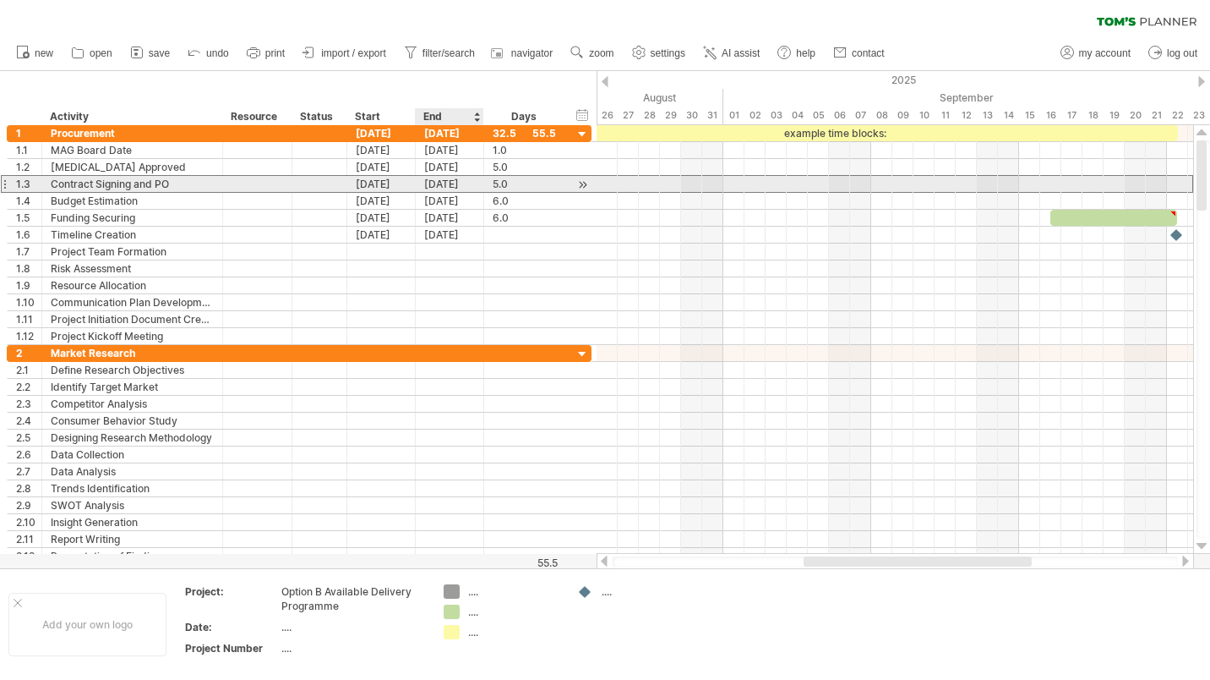
click at [468, 184] on div "[DATE]" at bounding box center [450, 184] width 68 height 16
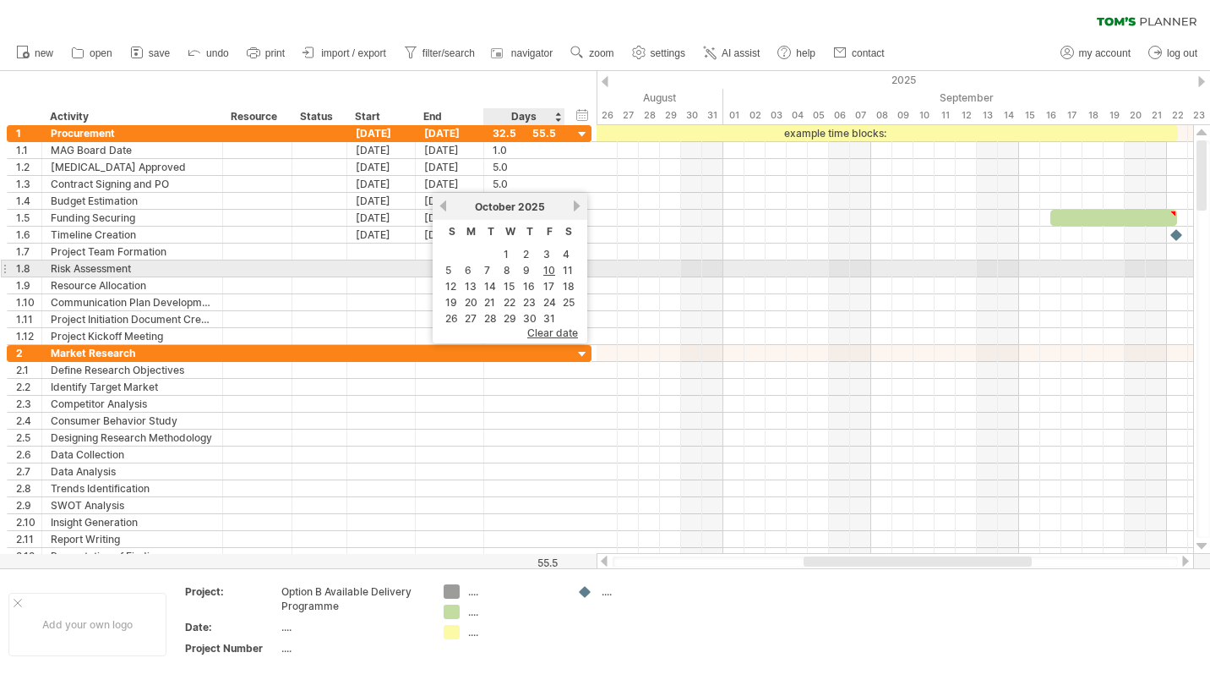
click at [545, 268] on link "10" at bounding box center [549, 270] width 15 height 16
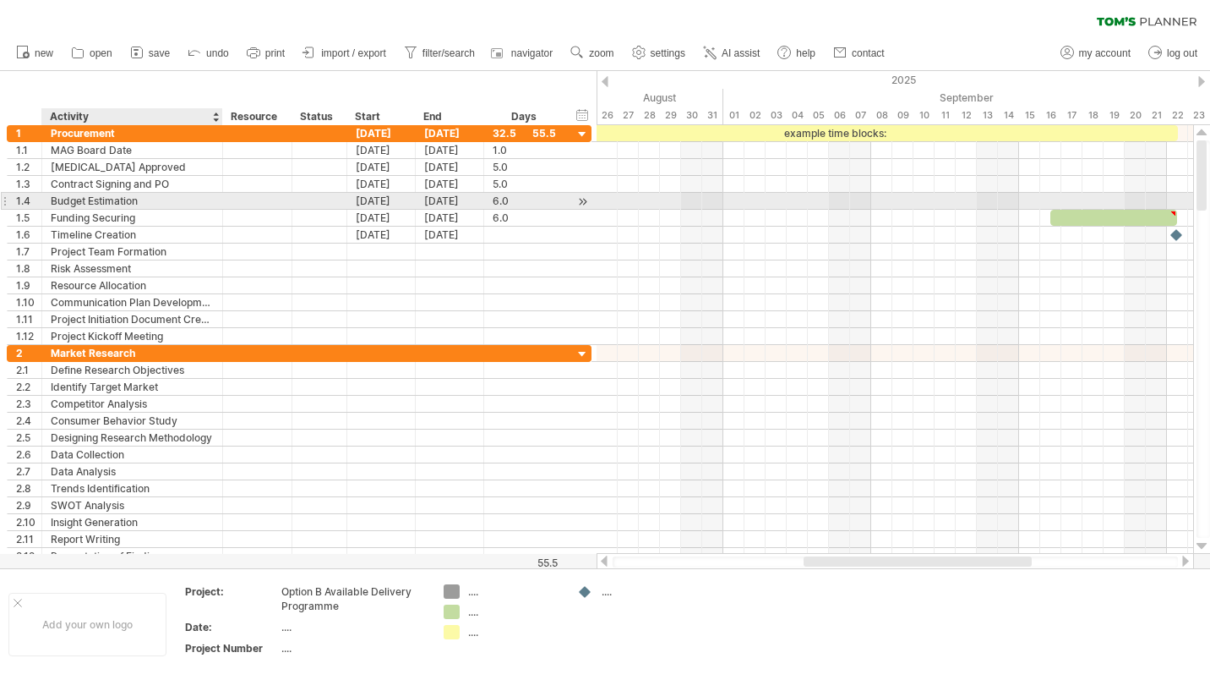
click at [152, 204] on div "Budget Estimation" at bounding box center [132, 201] width 163 height 16
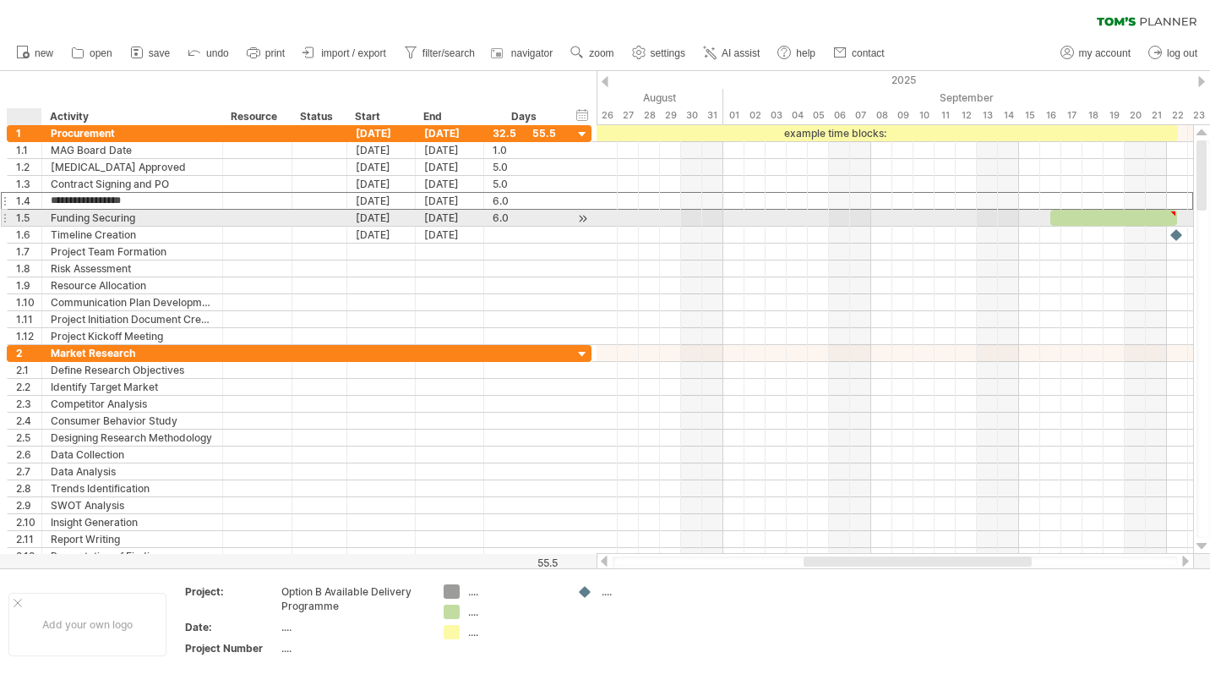
drag, startPoint x: 151, startPoint y: 199, endPoint x: 46, endPoint y: 216, distance: 106.9
click at [46, 216] on div "**********" at bounding box center [299, 235] width 585 height 220
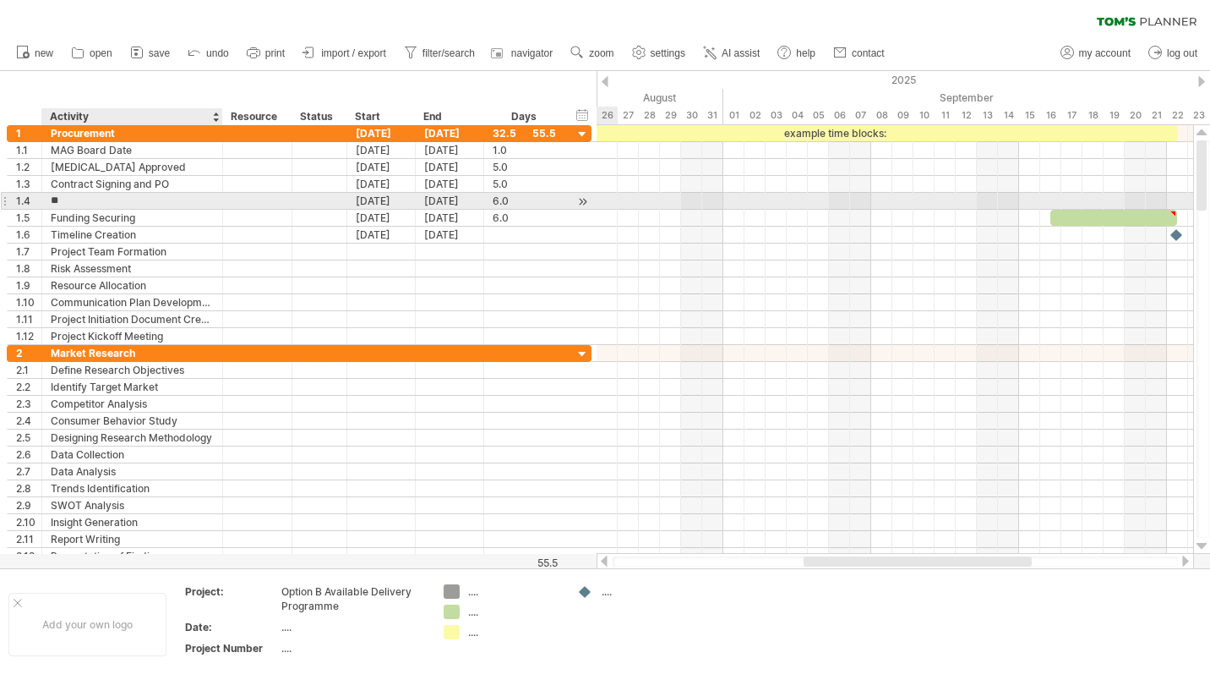
type input "*"
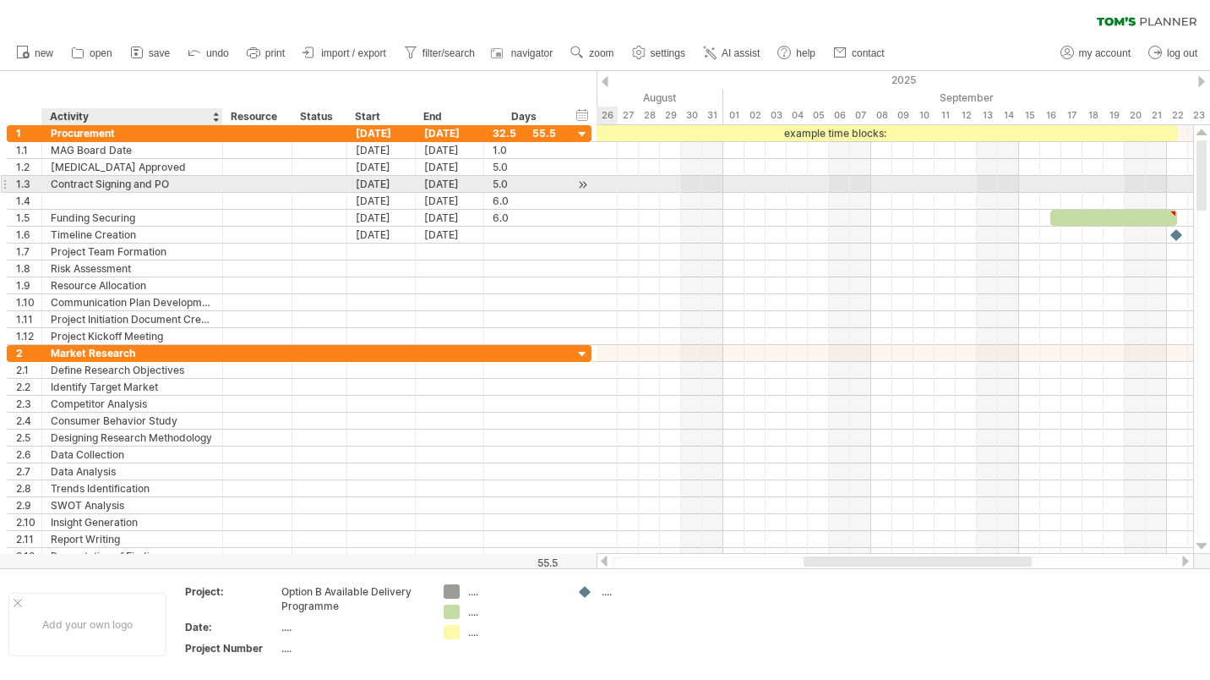
click at [95, 183] on div "Contract Signing and PO" at bounding box center [132, 184] width 163 height 16
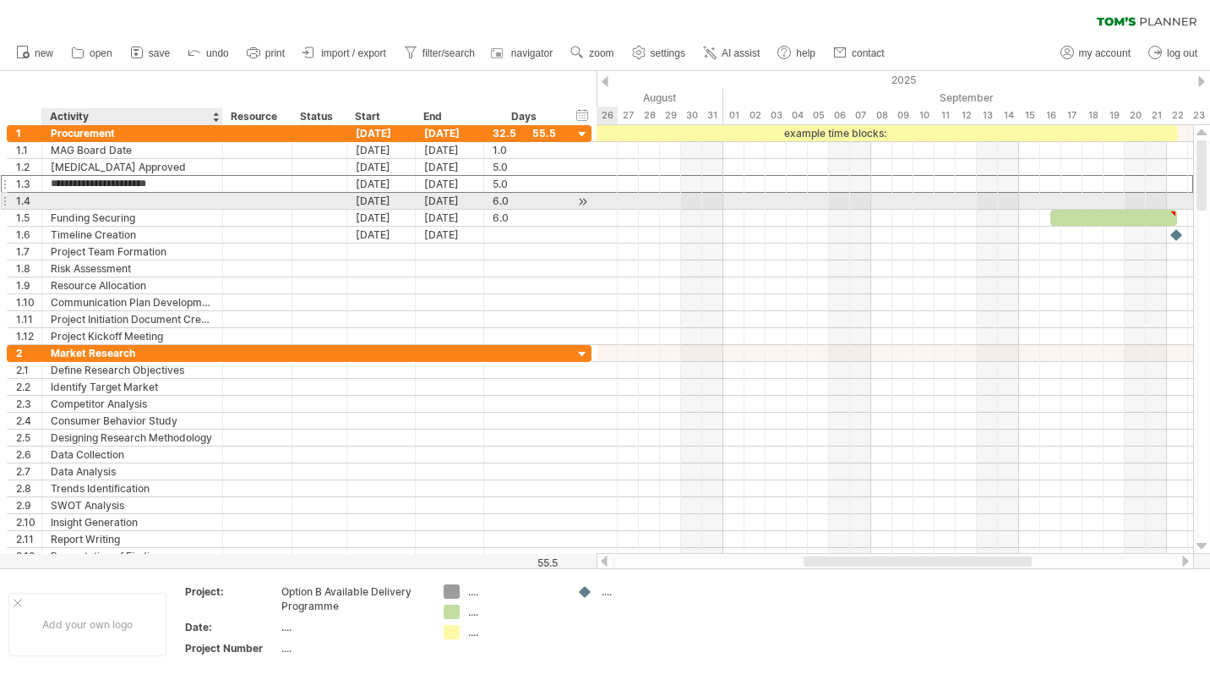
type input "**********"
click at [132, 203] on div at bounding box center [132, 201] width 163 height 16
click at [111, 197] on input "text" at bounding box center [132, 201] width 163 height 16
click at [139, 203] on div at bounding box center [132, 201] width 163 height 16
type input "**********"
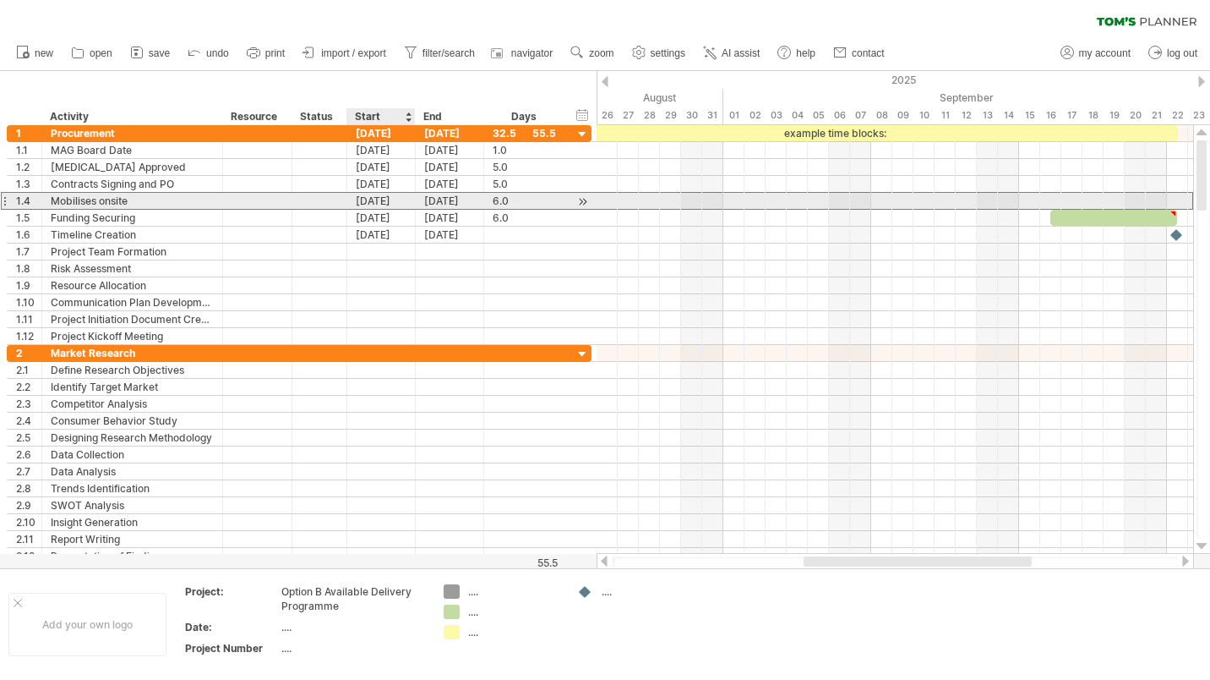
click at [384, 202] on div "[DATE]" at bounding box center [381, 201] width 68 height 16
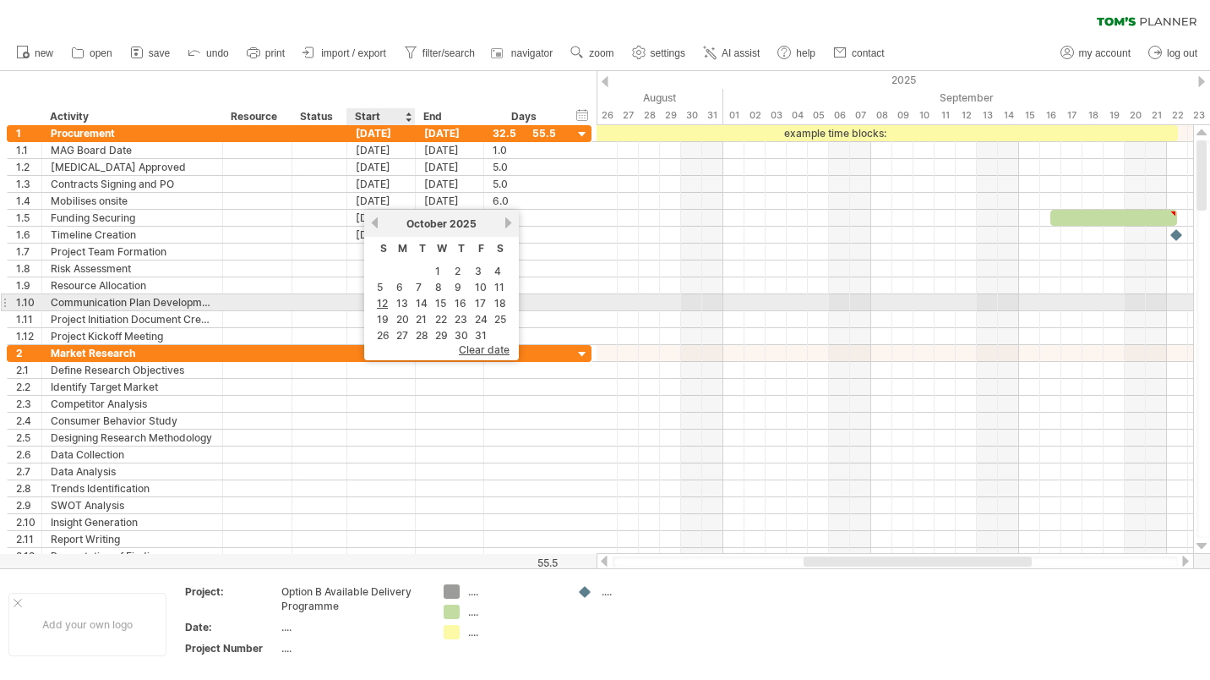
click at [382, 301] on link "12" at bounding box center [382, 303] width 14 height 16
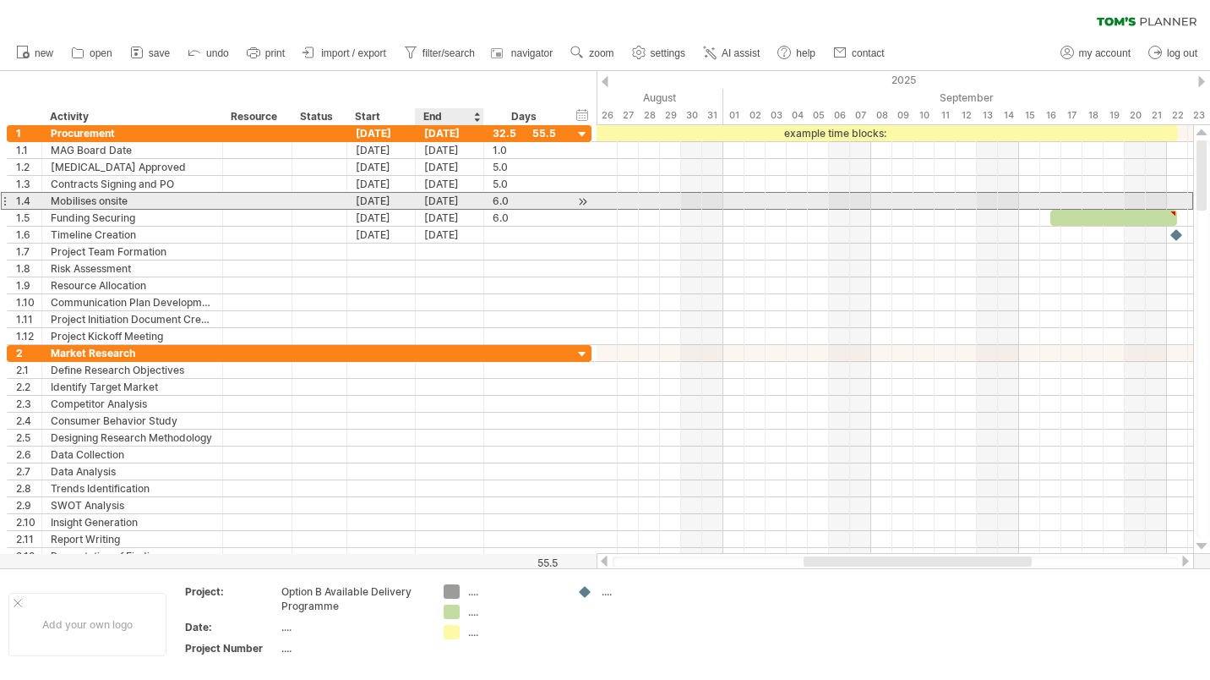
click at [464, 198] on div "[DATE]" at bounding box center [450, 201] width 68 height 16
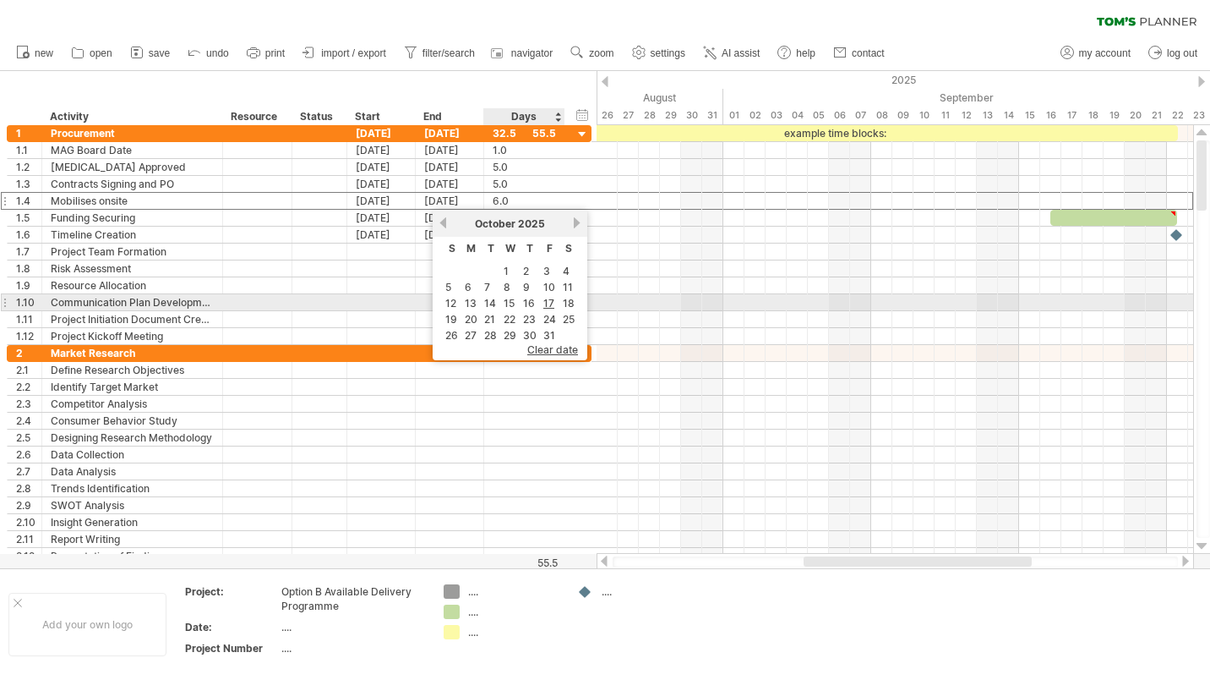
click at [548, 301] on link "17" at bounding box center [549, 303] width 14 height 16
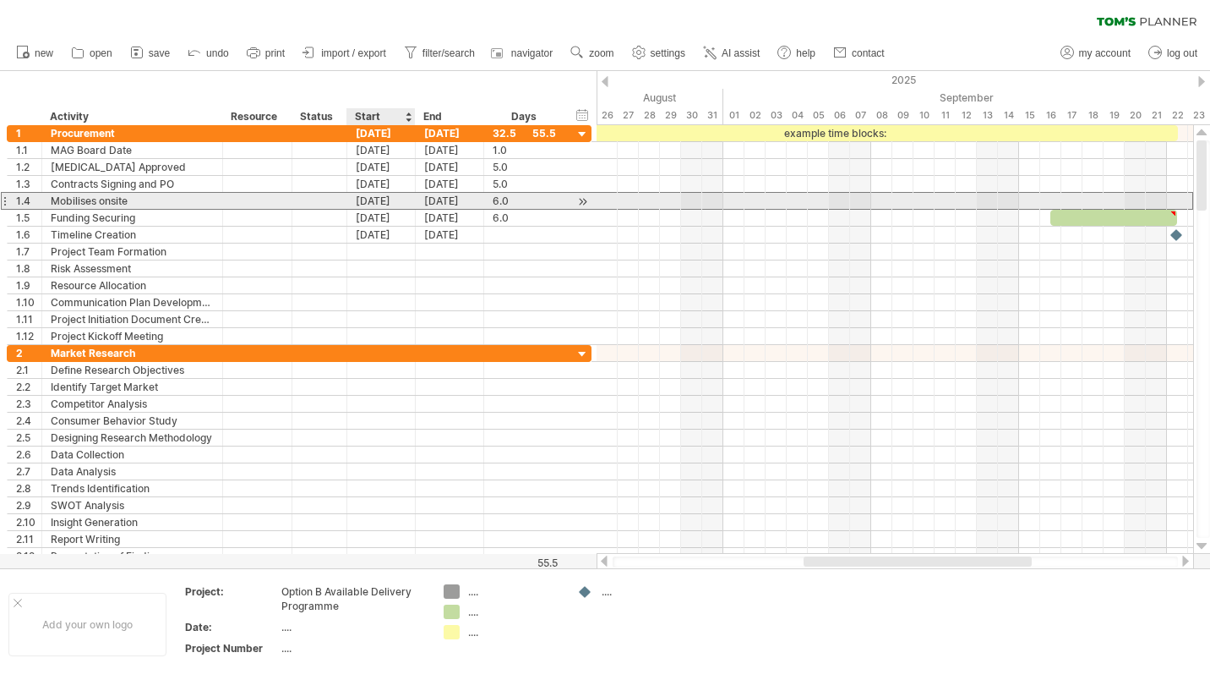
click at [398, 197] on div "[DATE]" at bounding box center [381, 201] width 68 height 16
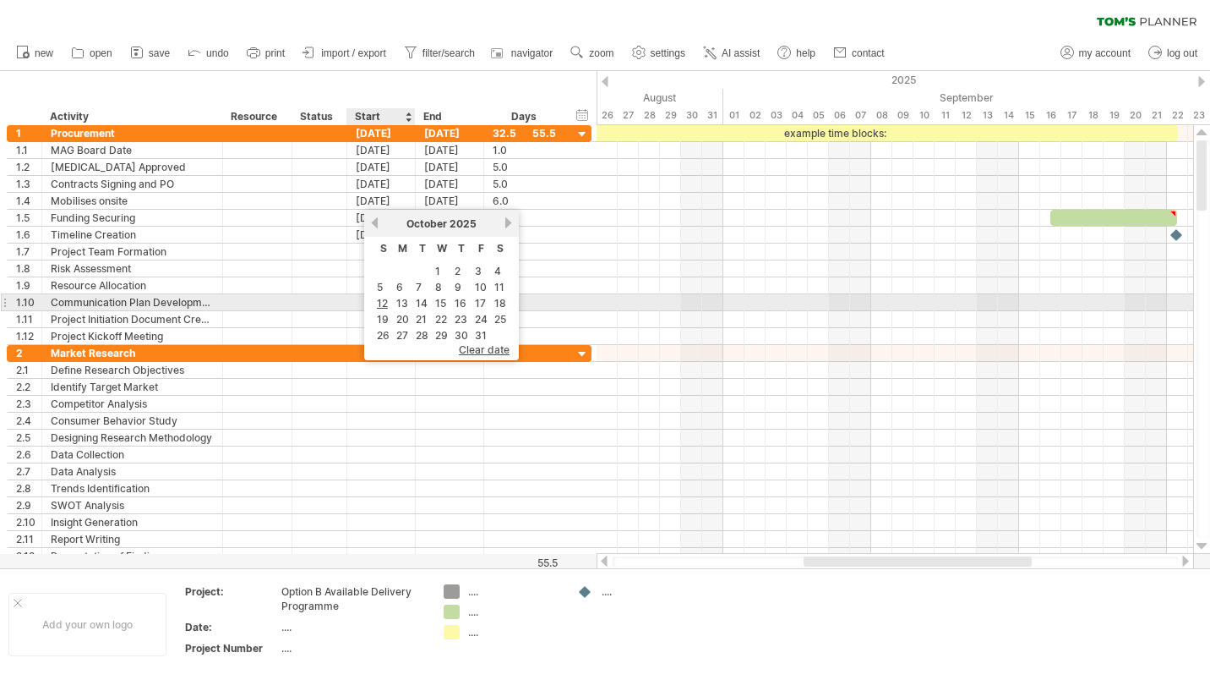
click at [402, 299] on link "13" at bounding box center [402, 303] width 15 height 16
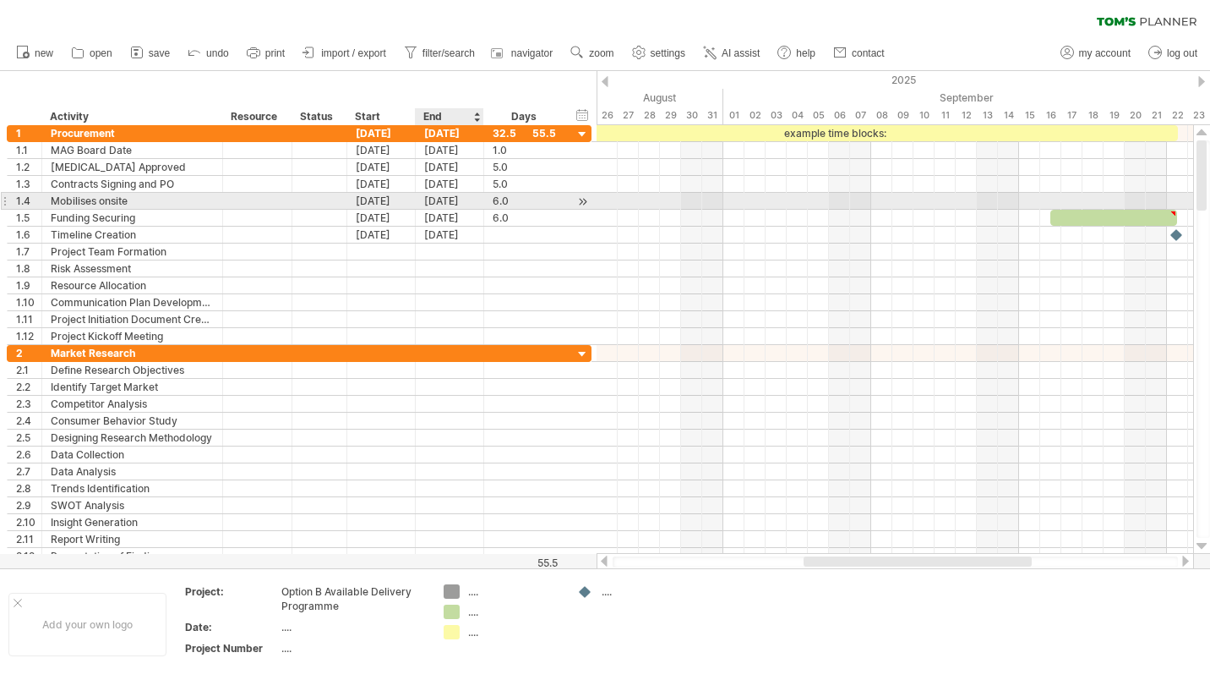
click at [458, 202] on div "[DATE]" at bounding box center [450, 201] width 68 height 16
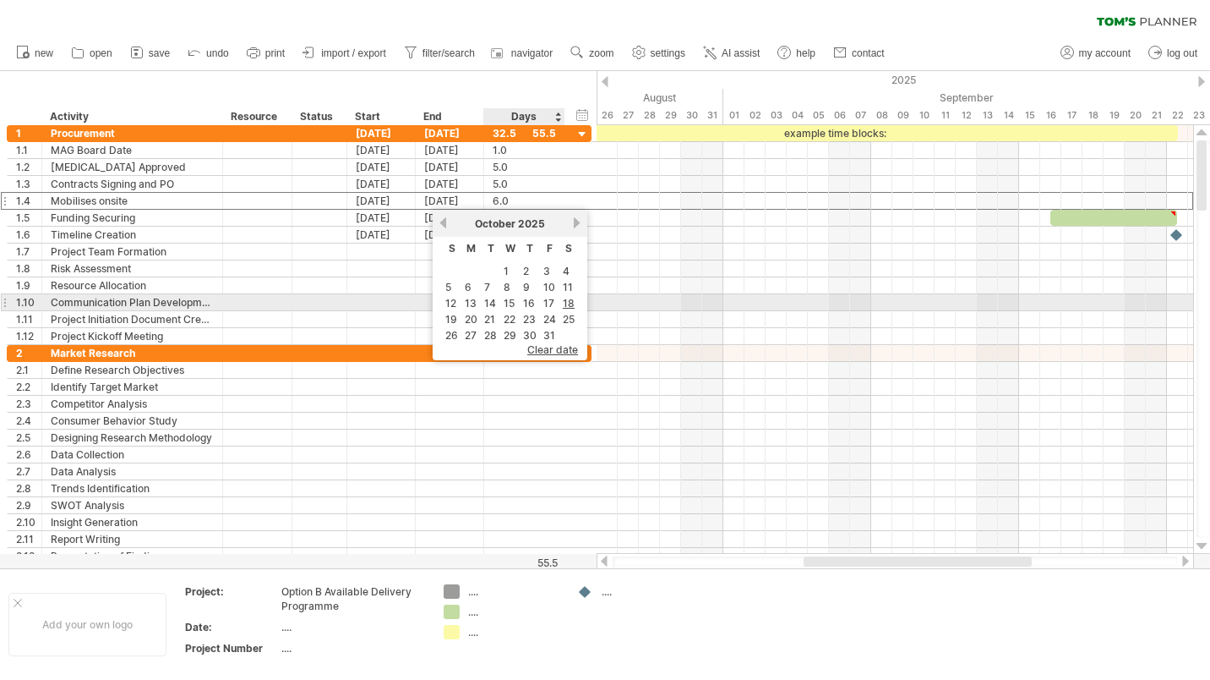
click at [549, 301] on link "17" at bounding box center [549, 303] width 14 height 16
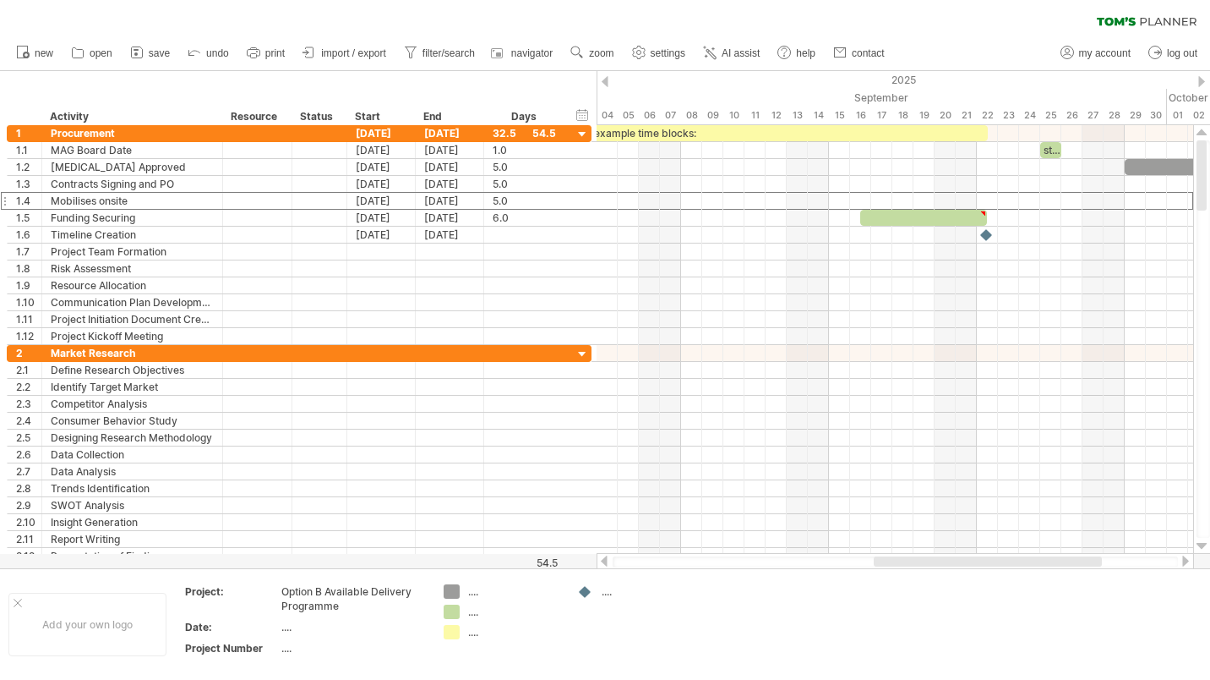
drag, startPoint x: 1002, startPoint y: 561, endPoint x: 1150, endPoint y: 556, distance: 148.8
click at [1102, 556] on div at bounding box center [988, 561] width 228 height 10
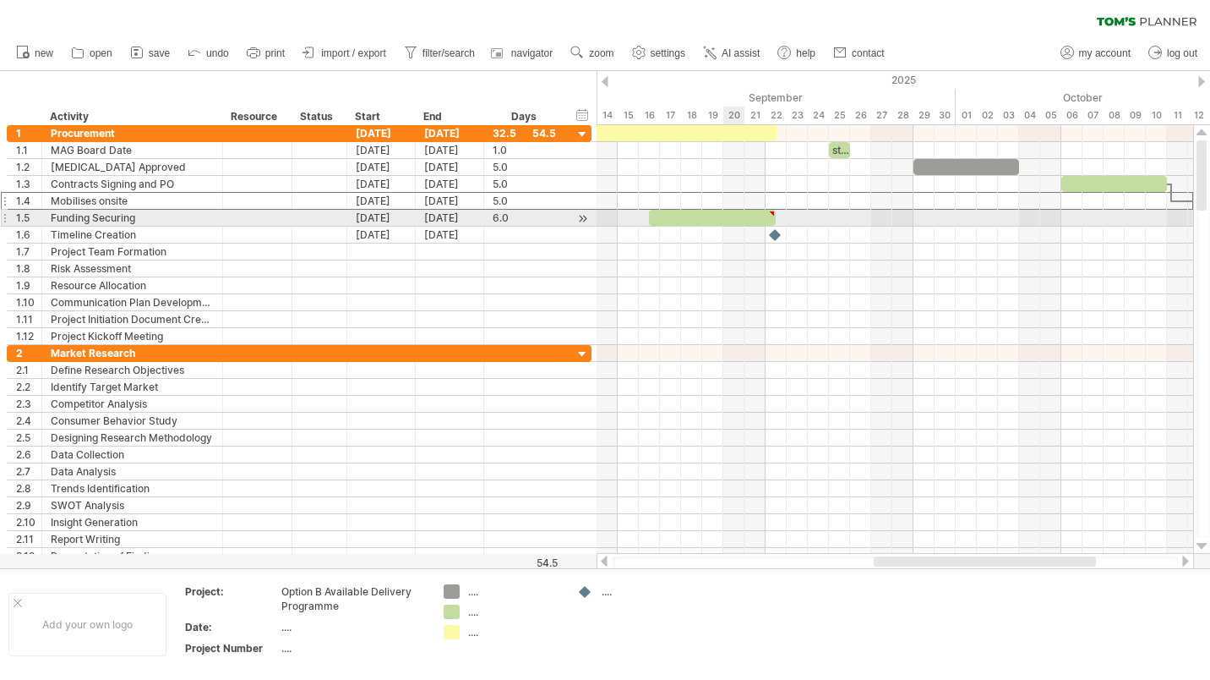
type textarea "**********"
click at [139, 218] on div "Funding Securing" at bounding box center [132, 218] width 163 height 16
drag, startPoint x: 135, startPoint y: 216, endPoint x: 52, endPoint y: 222, distance: 83.9
click at [52, 222] on input "**********" at bounding box center [132, 218] width 163 height 16
click at [145, 216] on input "**********" at bounding box center [132, 218] width 163 height 16
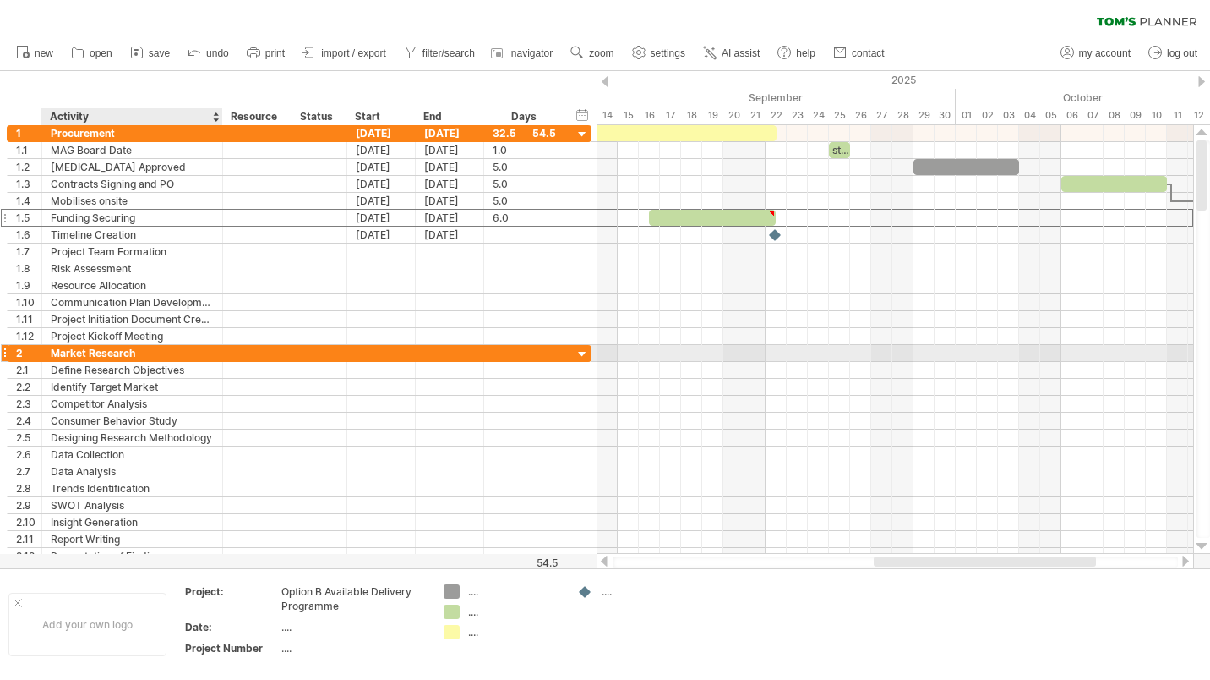
click at [129, 352] on div "Market Research" at bounding box center [132, 353] width 163 height 16
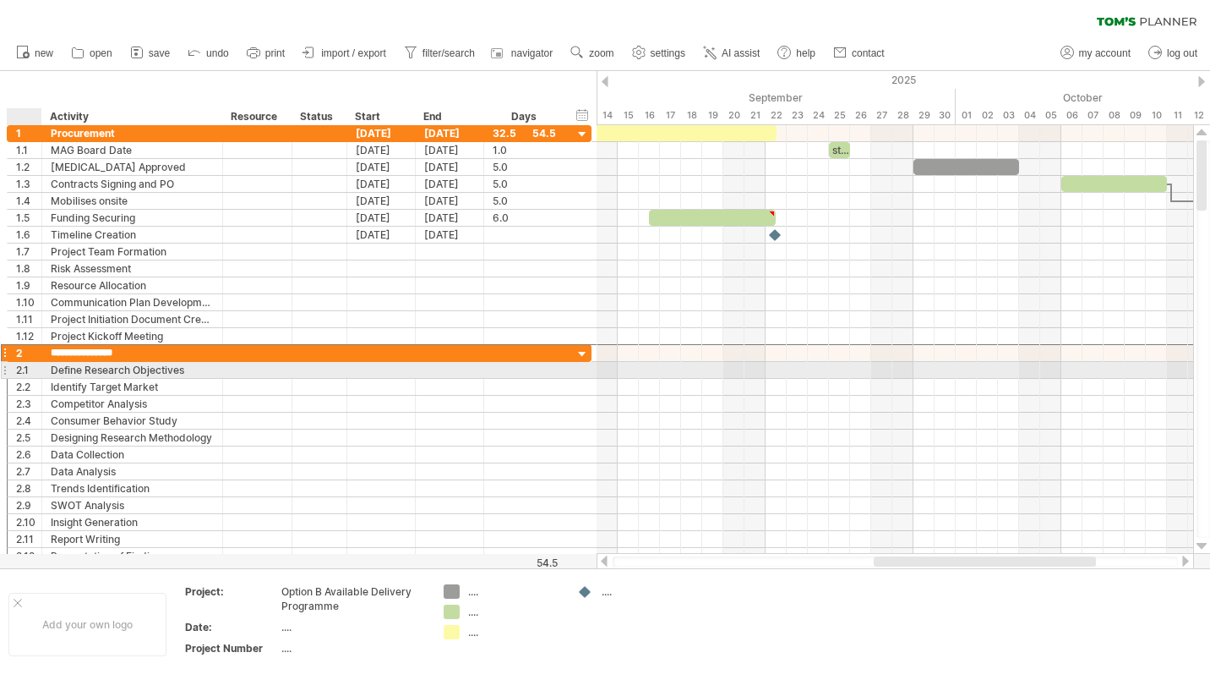
drag, startPoint x: 138, startPoint y: 353, endPoint x: 46, endPoint y: 363, distance: 92.7
click at [46, 363] on div "**********" at bounding box center [299, 454] width 585 height 221
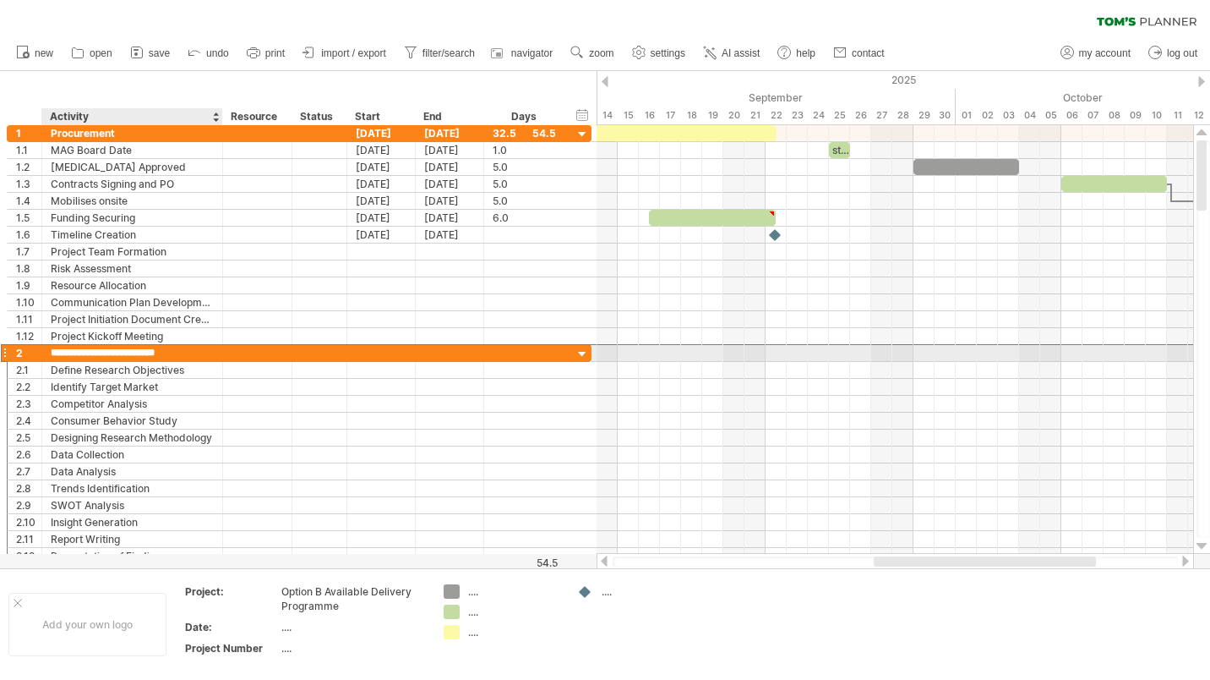
drag, startPoint x: 183, startPoint y: 353, endPoint x: 52, endPoint y: 353, distance: 131.0
click at [52, 353] on input "**********" at bounding box center [132, 353] width 163 height 16
click at [131, 350] on div "Refurbishmen tof Corridor" at bounding box center [132, 353] width 163 height 16
click at [128, 353] on input "**********" at bounding box center [132, 353] width 163 height 16
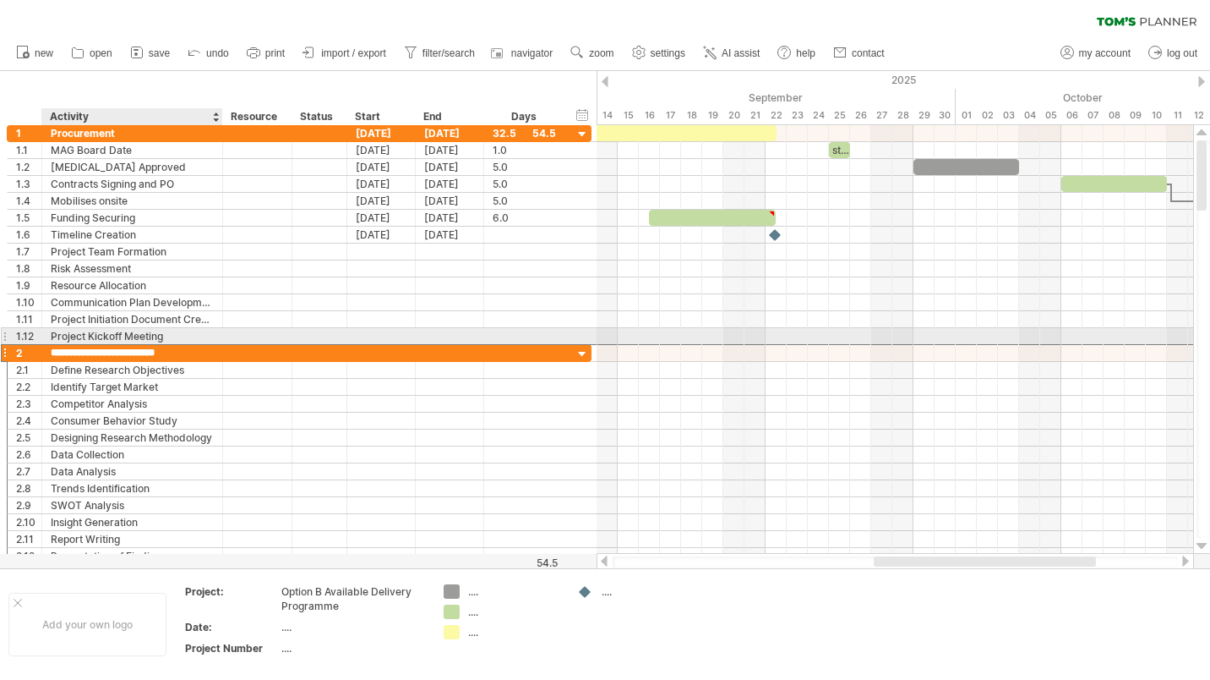
type input "**********"
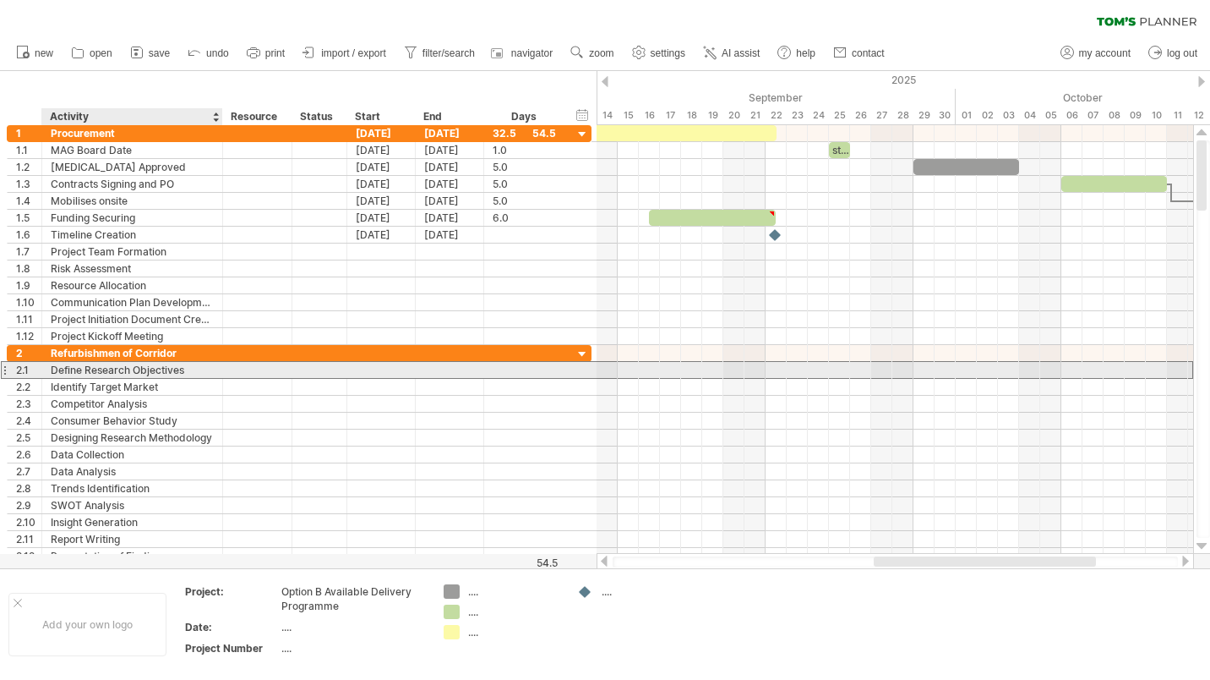
click at [139, 370] on div "Define Research Objectives" at bounding box center [132, 370] width 163 height 16
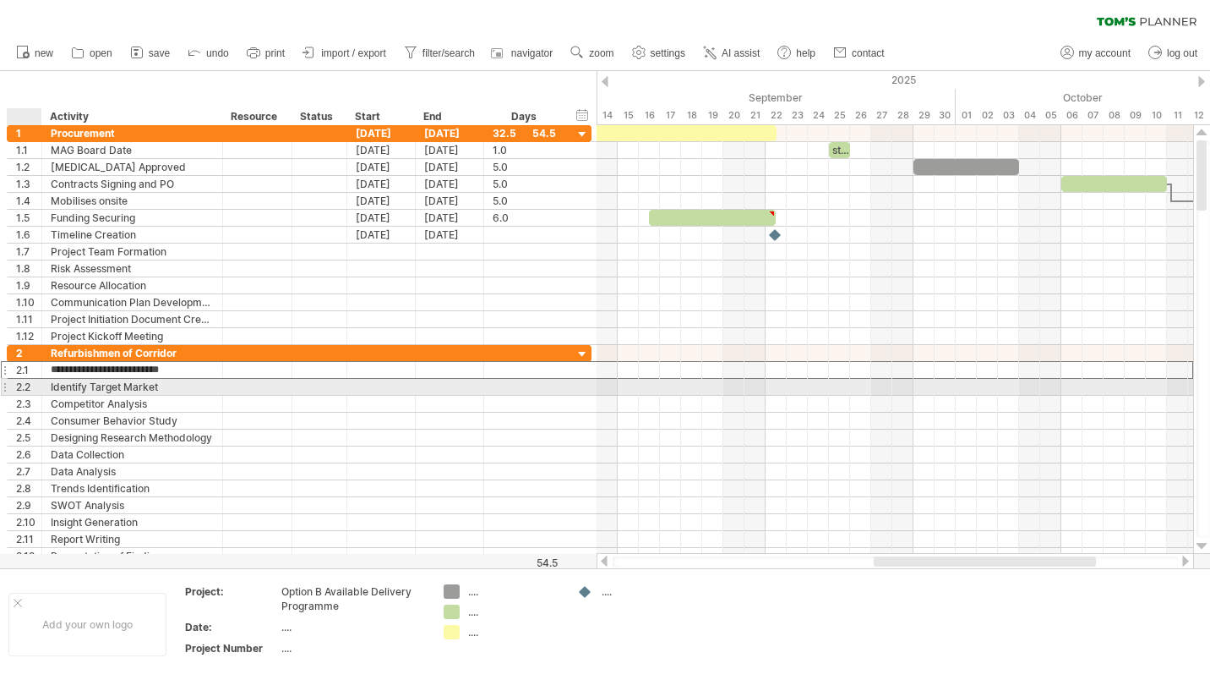
drag, startPoint x: 194, startPoint y: 374, endPoint x: 23, endPoint y: 381, distance: 171.7
click at [23, 381] on div "**********" at bounding box center [299, 455] width 585 height 220
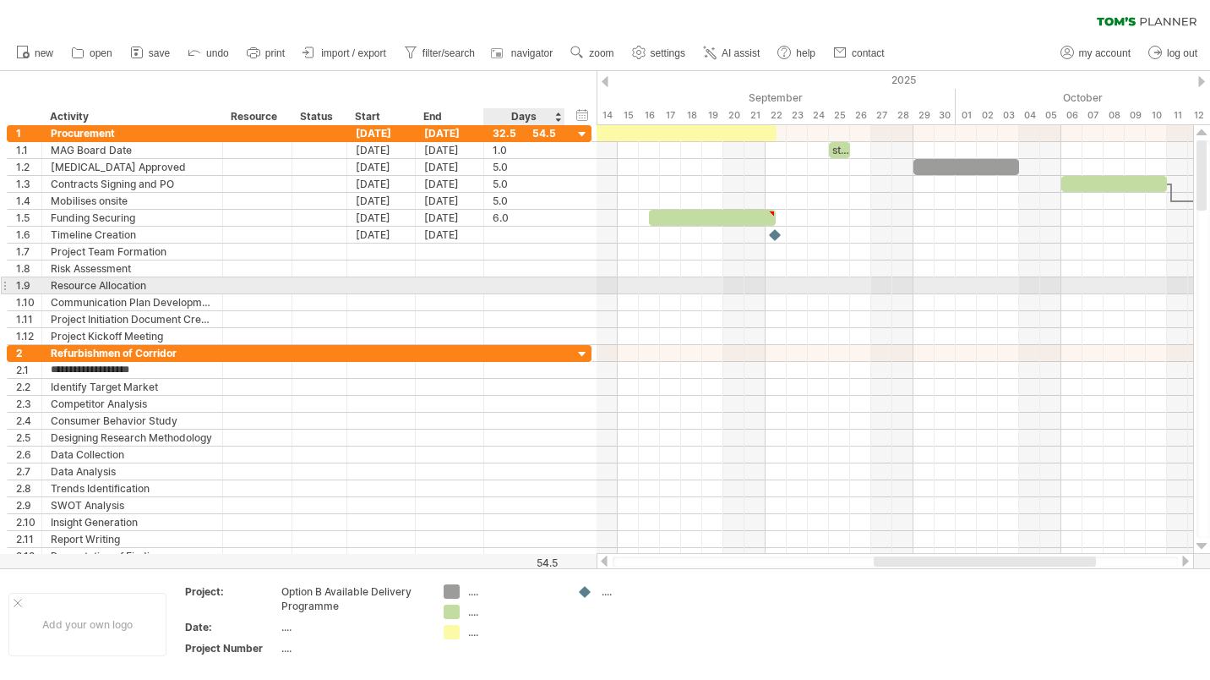
type input "**********"
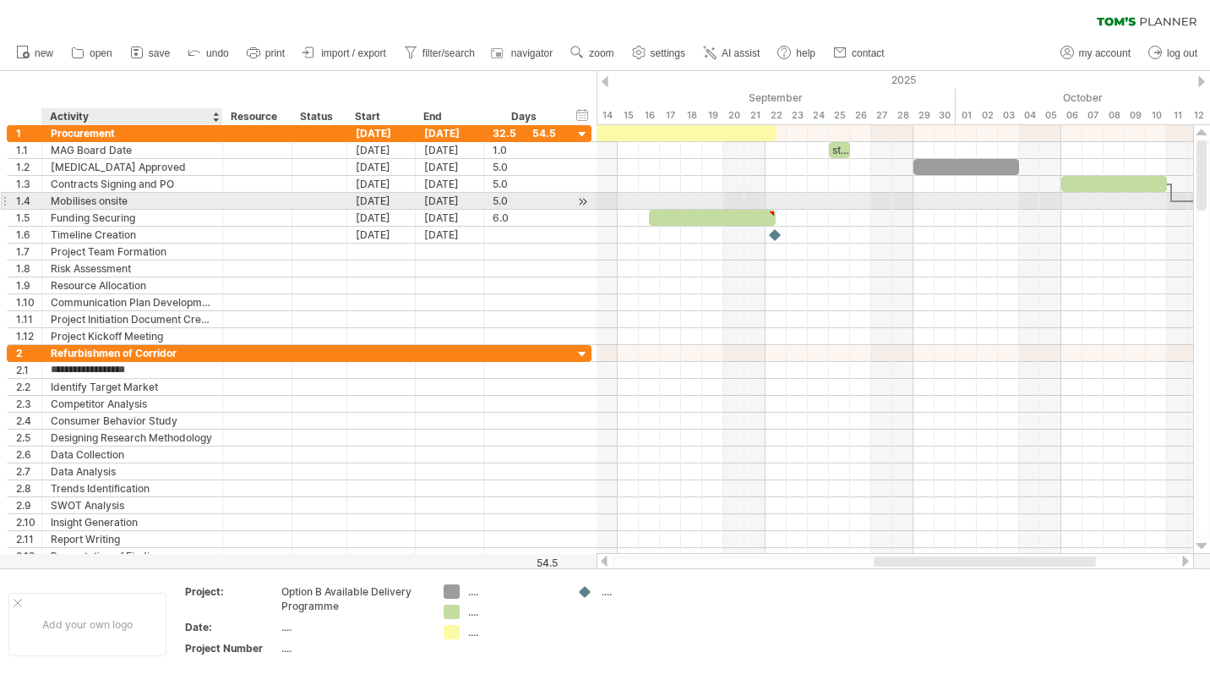
click at [133, 202] on div "Mobilises onsite" at bounding box center [132, 201] width 163 height 16
drag, startPoint x: 132, startPoint y: 199, endPoint x: 47, endPoint y: 203, distance: 84.6
click at [47, 203] on div "**********" at bounding box center [132, 201] width 181 height 16
click at [311, 205] on div at bounding box center [319, 201] width 37 height 16
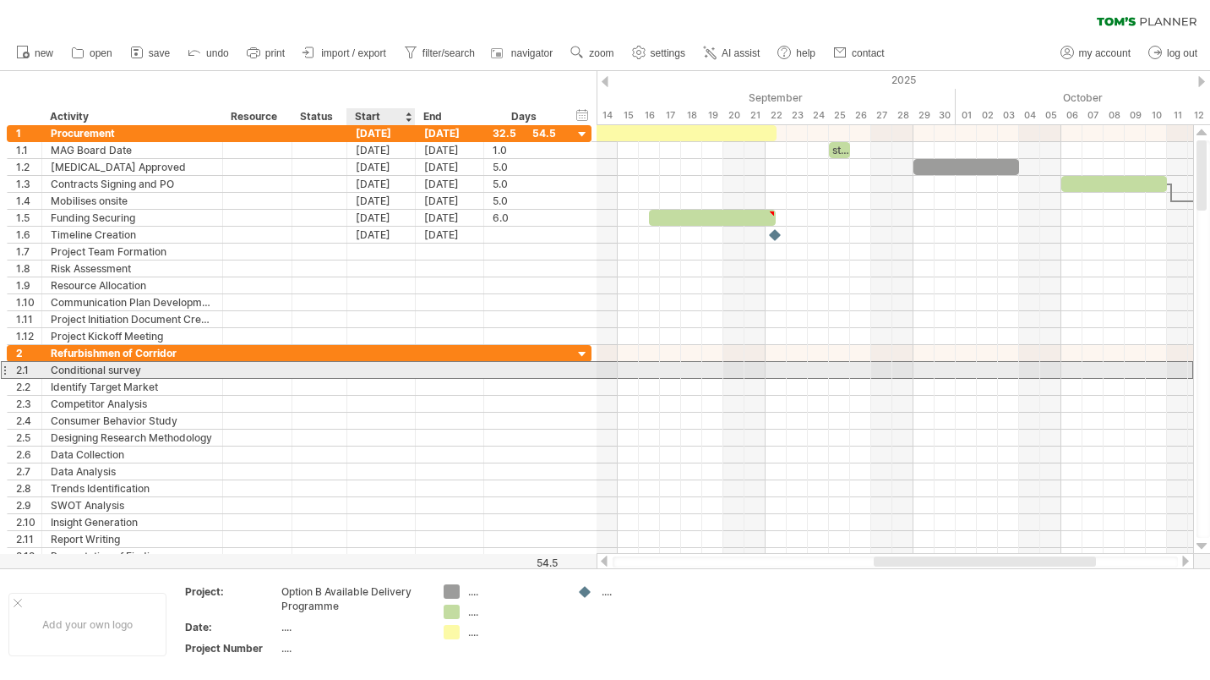
click at [363, 367] on div at bounding box center [381, 370] width 68 height 16
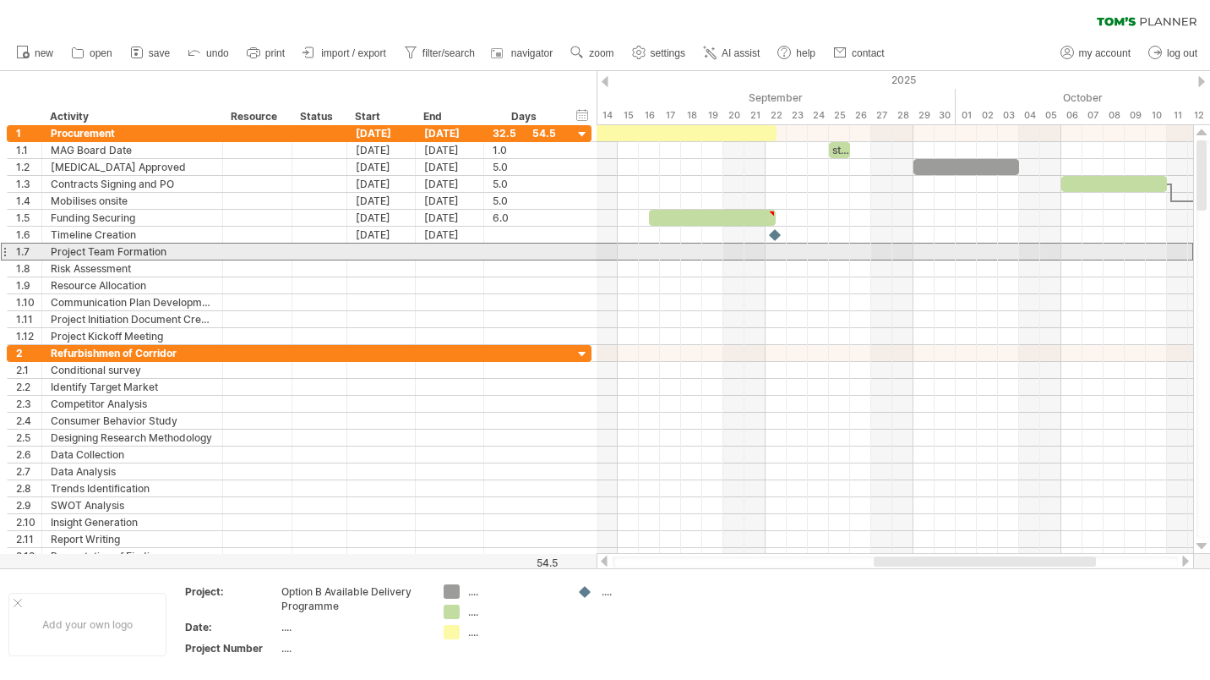
click at [6, 251] on div at bounding box center [4, 252] width 7 height 18
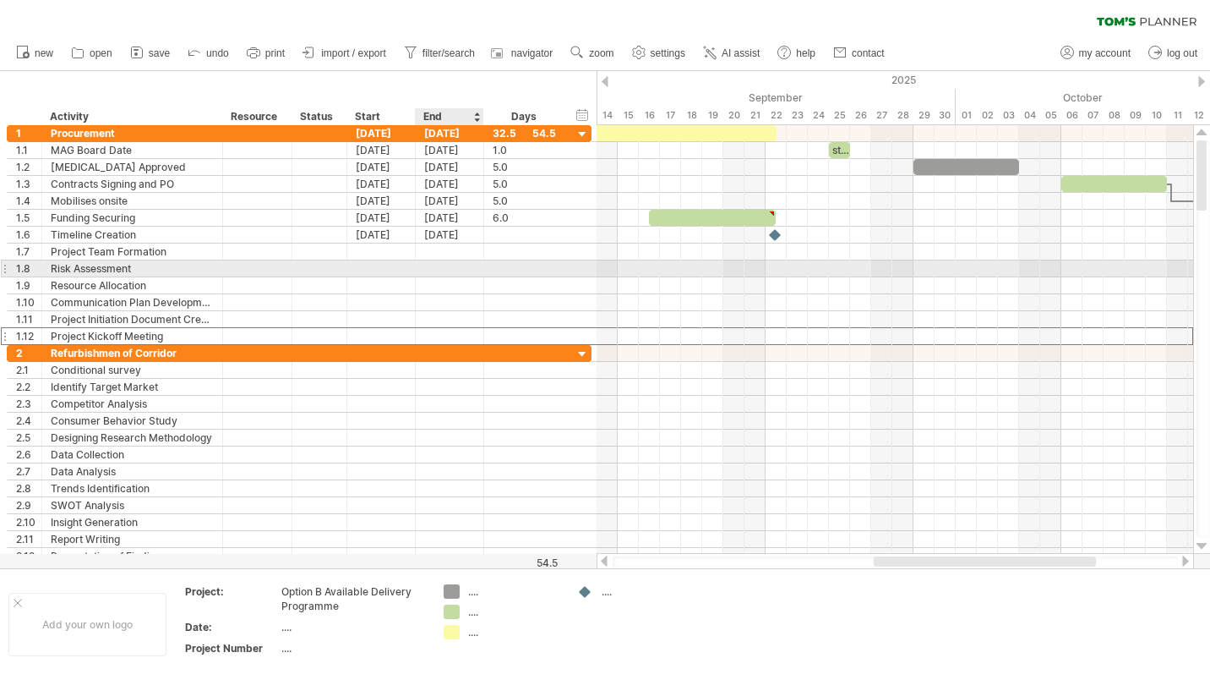
drag, startPoint x: 572, startPoint y: 337, endPoint x: 429, endPoint y: 260, distance: 162.2
click at [429, 260] on div "**********" at bounding box center [299, 235] width 585 height 220
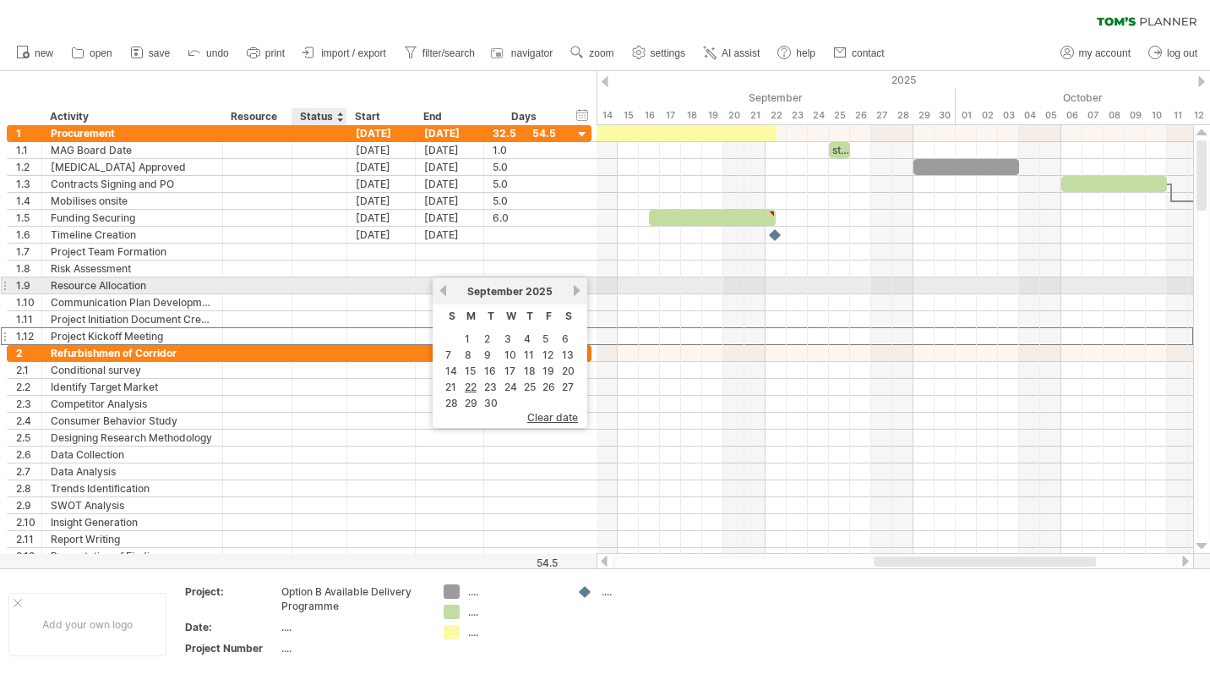
click at [341, 287] on div at bounding box center [345, 285] width 8 height 17
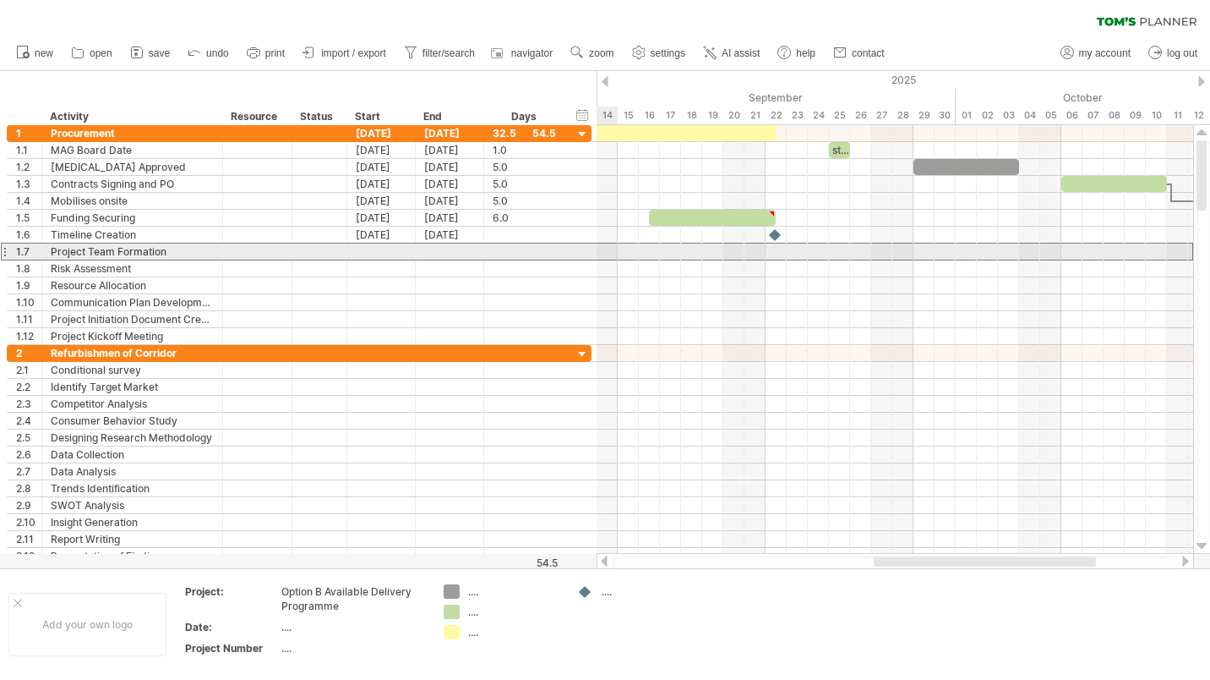
click at [8, 248] on div "1.7" at bounding box center [25, 251] width 35 height 16
click at [3, 253] on div at bounding box center [4, 252] width 7 height 18
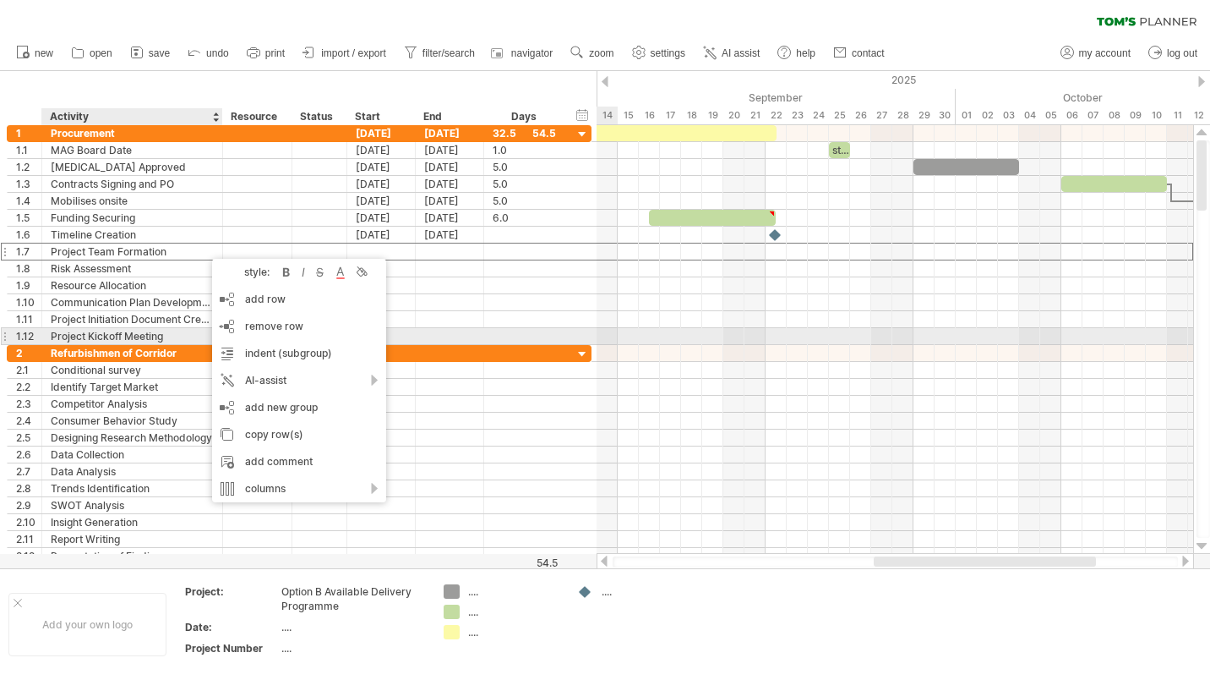
click at [527, 336] on div at bounding box center [524, 336] width 63 height 16
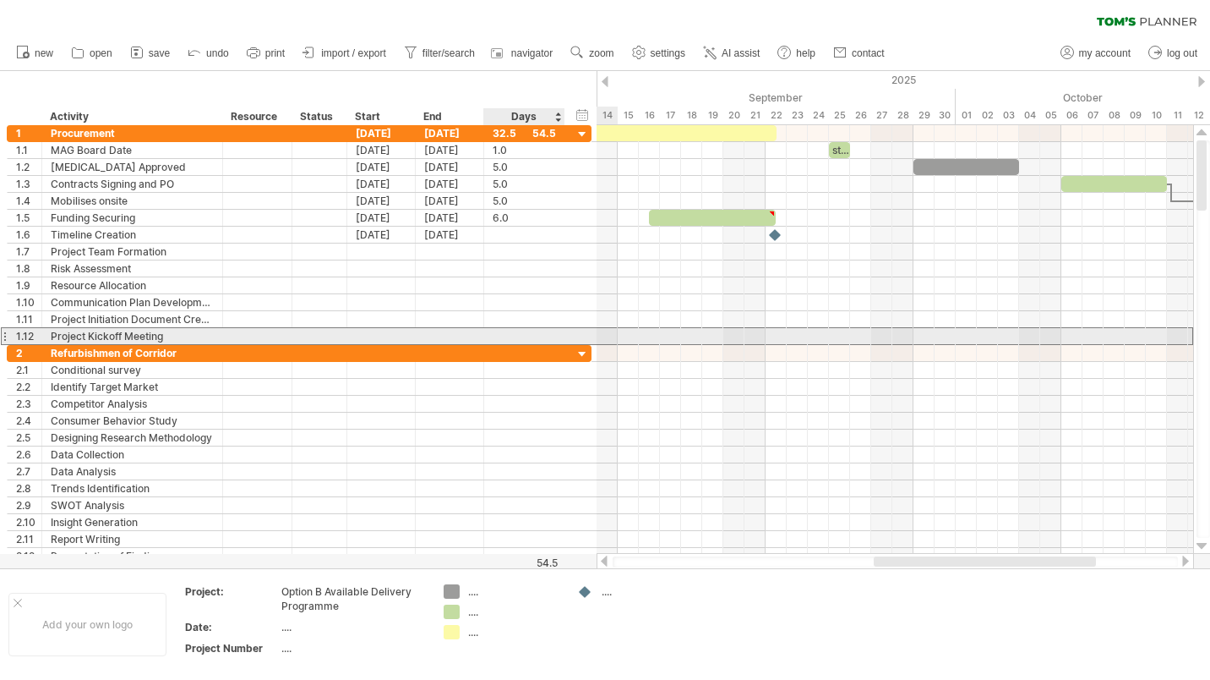
scroll to position [0, 0]
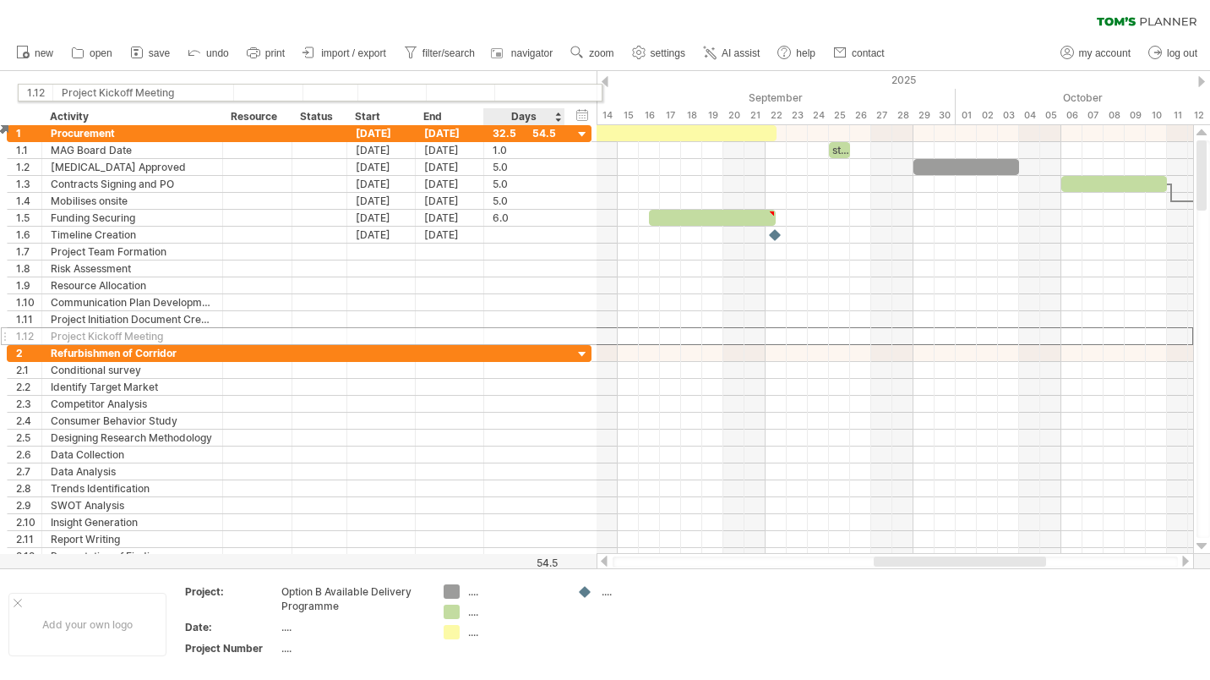
drag, startPoint x: 538, startPoint y: 335, endPoint x: 520, endPoint y: 58, distance: 277.0
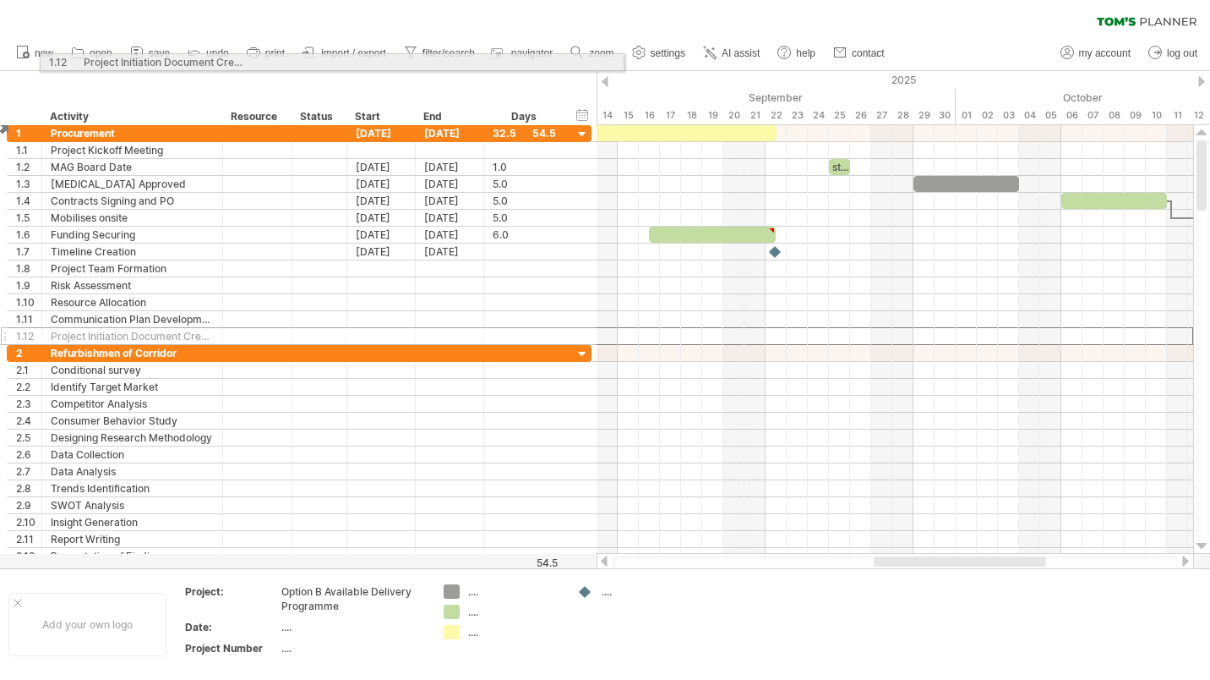
drag, startPoint x: 475, startPoint y: 338, endPoint x: 503, endPoint y: 53, distance: 286.2
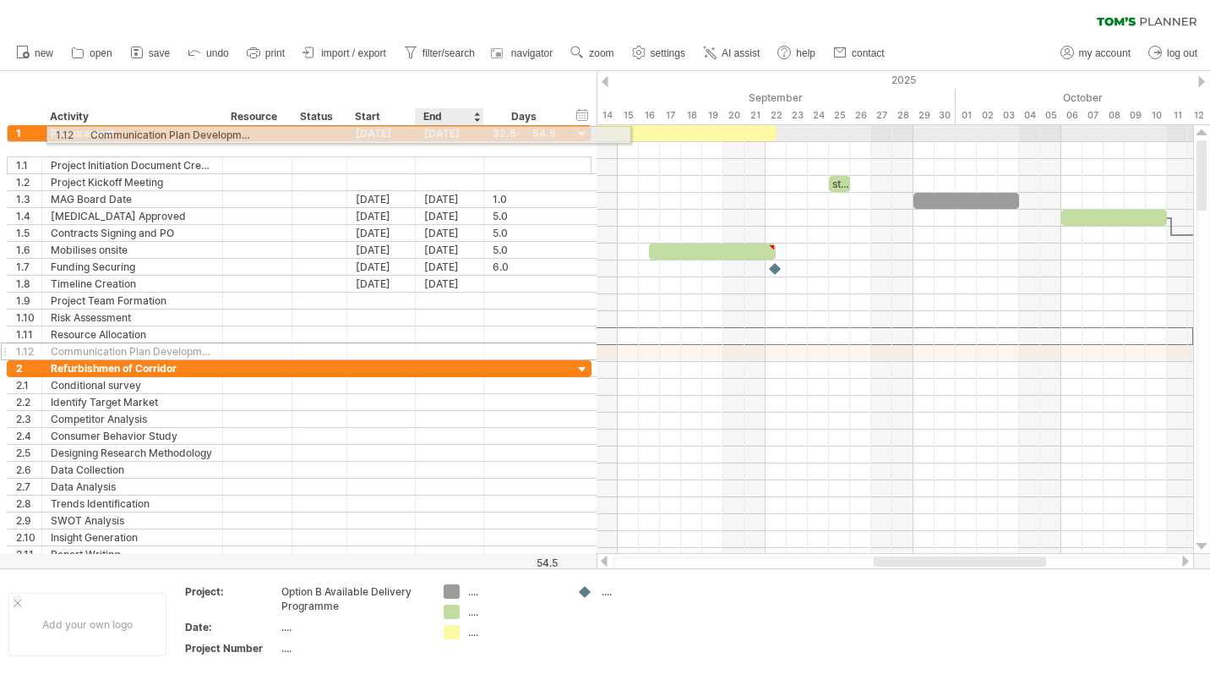
drag, startPoint x: 442, startPoint y: 337, endPoint x: 478, endPoint y: 40, distance: 299.7
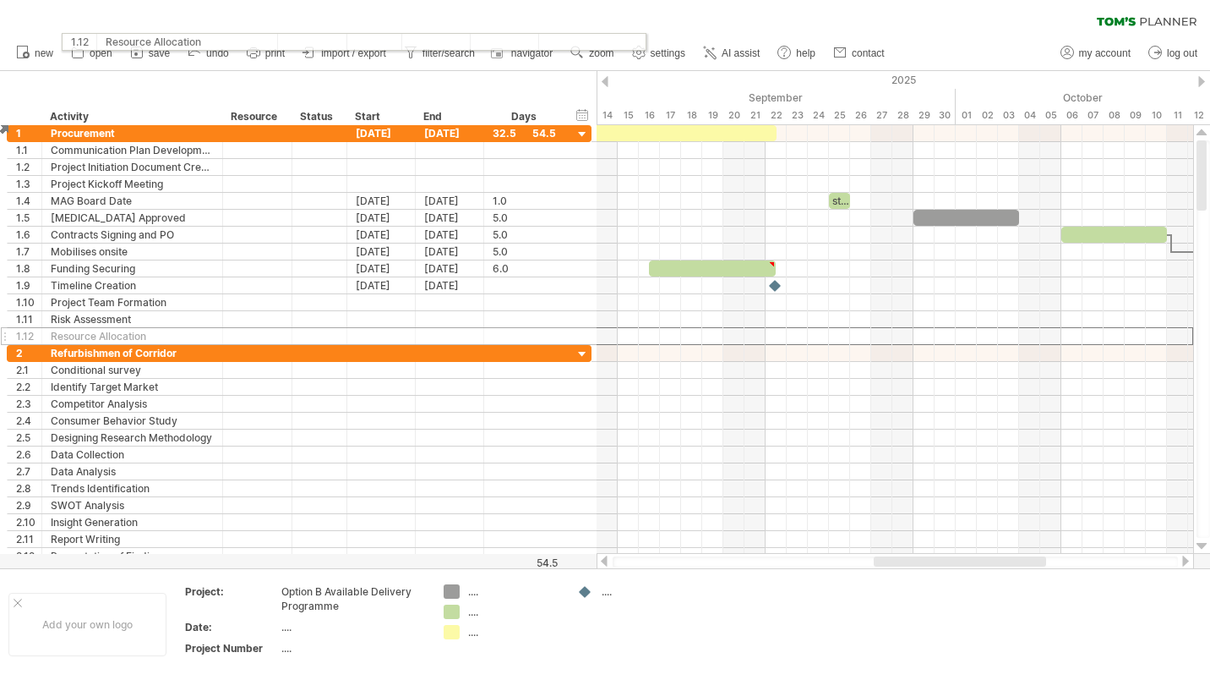
drag, startPoint x: 451, startPoint y: 332, endPoint x: 499, endPoint y: 37, distance: 298.9
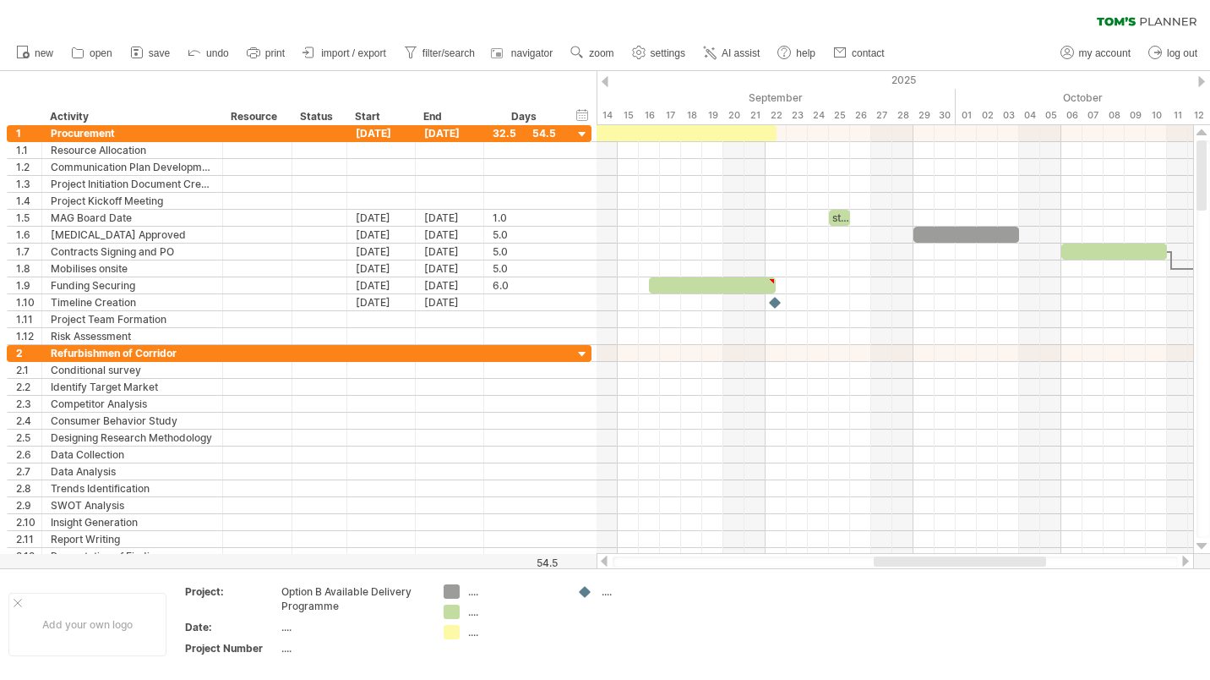
click at [194, 52] on icon at bounding box center [194, 51] width 17 height 17
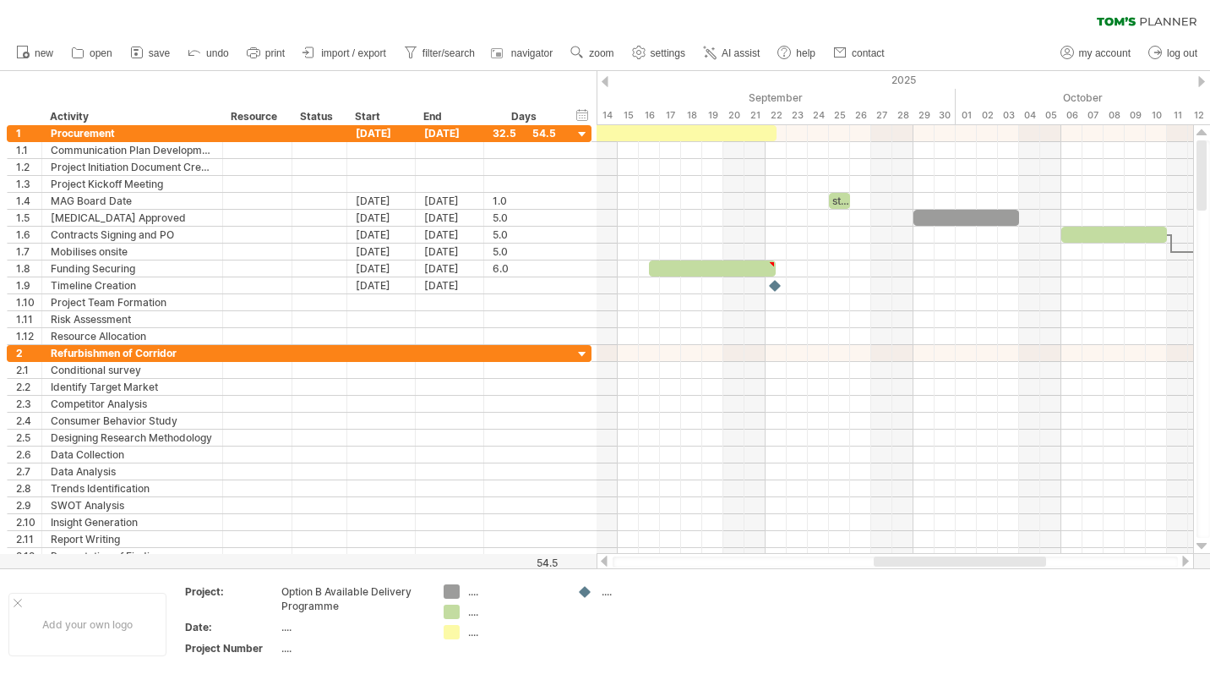
click at [194, 52] on icon at bounding box center [194, 51] width 17 height 17
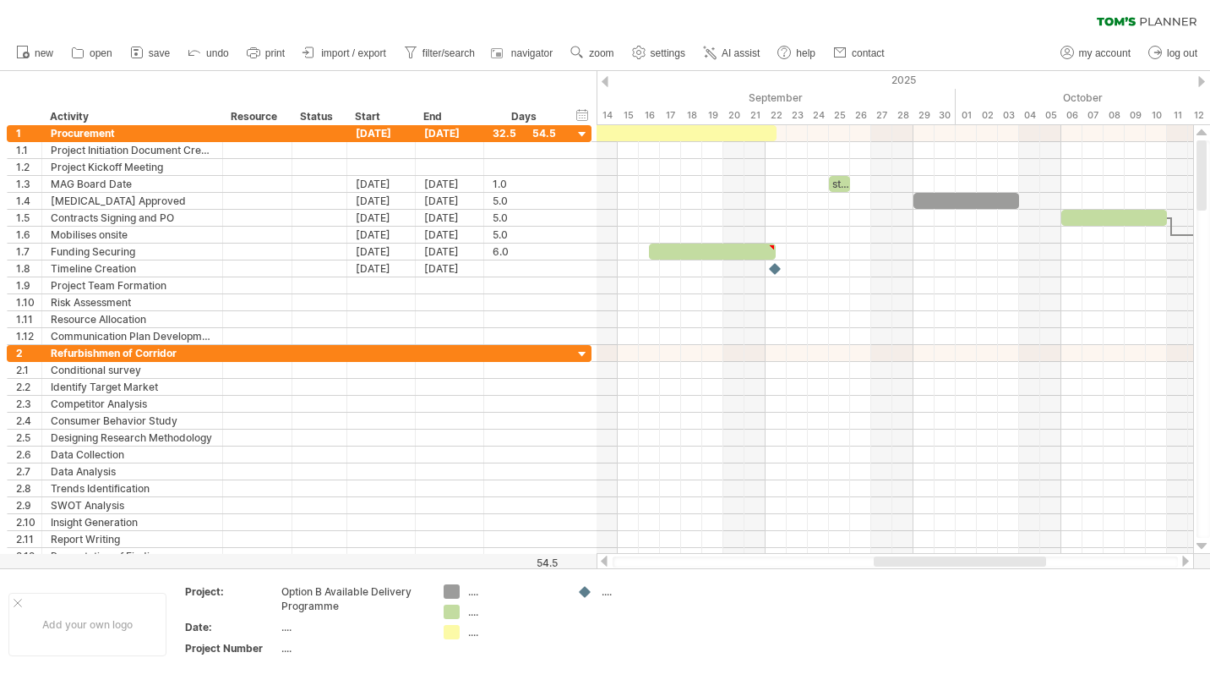
click at [194, 52] on icon at bounding box center [194, 51] width 17 height 17
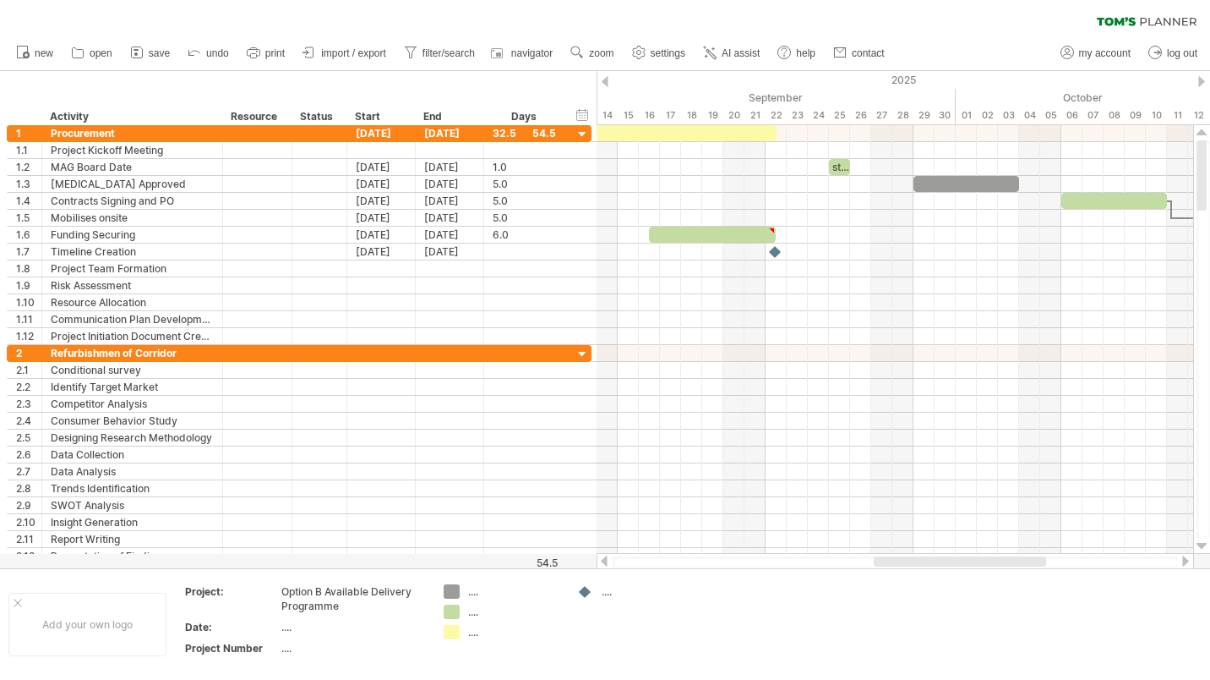
click at [194, 52] on icon at bounding box center [194, 51] width 17 height 17
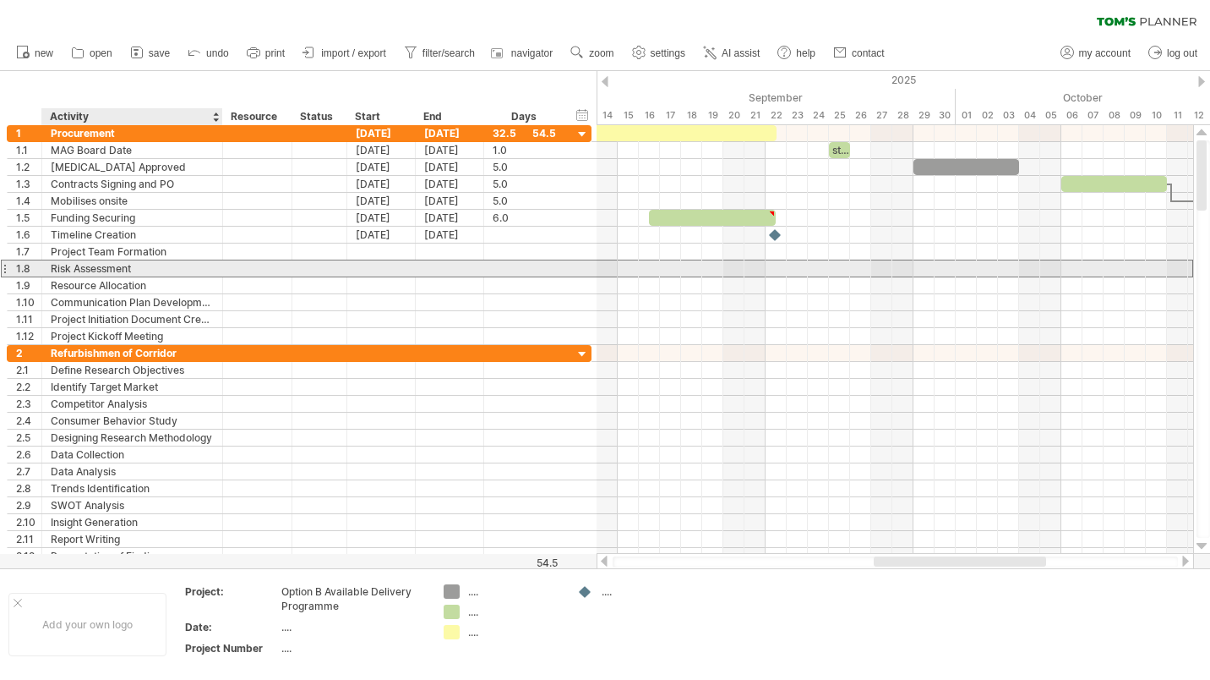
click at [66, 270] on div "Risk Assessment" at bounding box center [132, 268] width 163 height 16
click at [5, 269] on div at bounding box center [4, 268] width 7 height 18
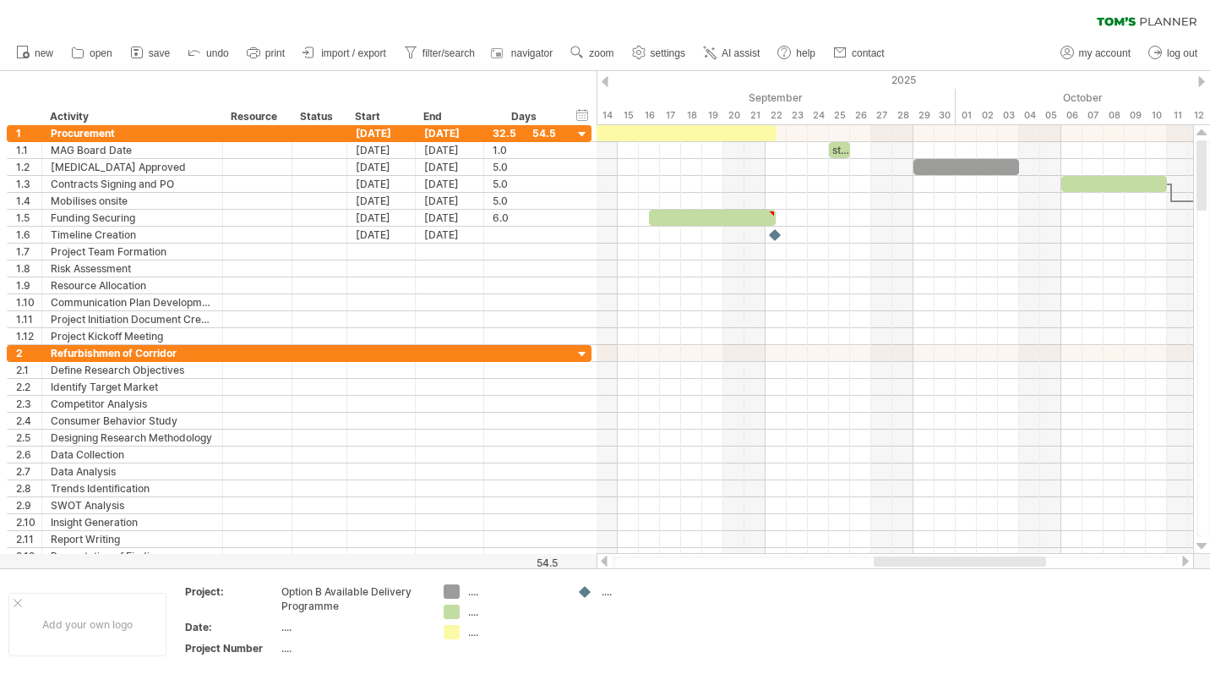
click at [599, 47] on span "zoom" at bounding box center [601, 53] width 25 height 12
click at [635, 65] on div "Month" at bounding box center [655, 69] width 94 height 27
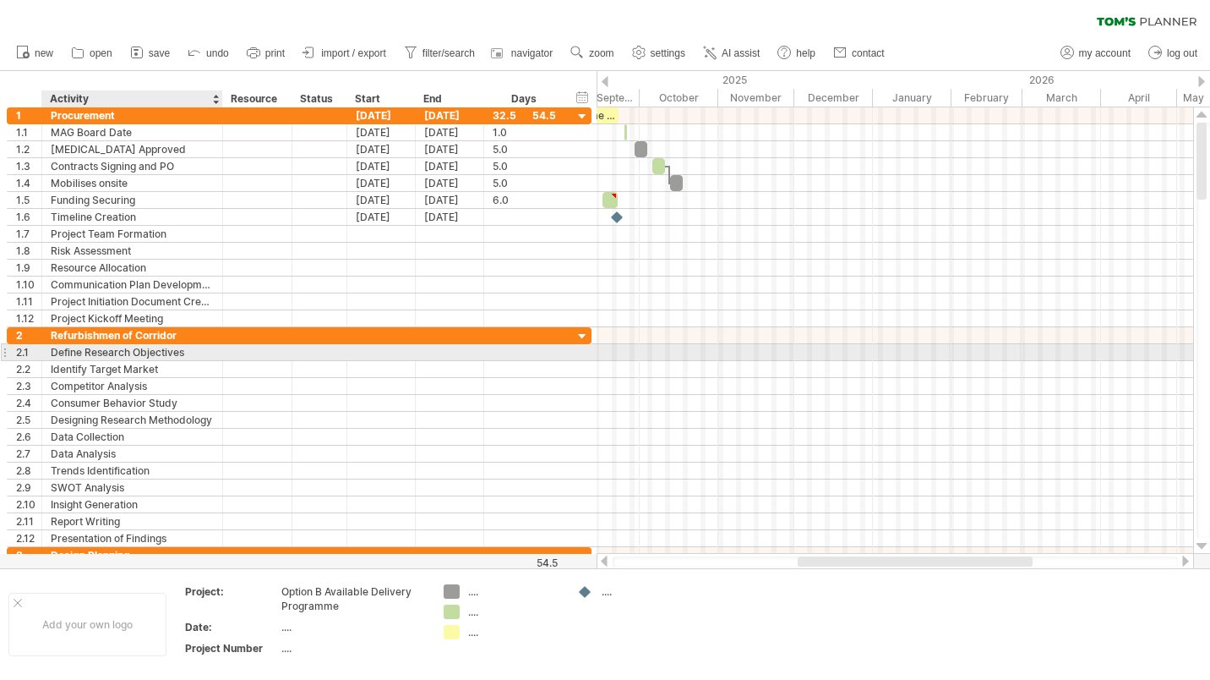
click at [123, 356] on div "Define Research Objectives" at bounding box center [132, 352] width 163 height 16
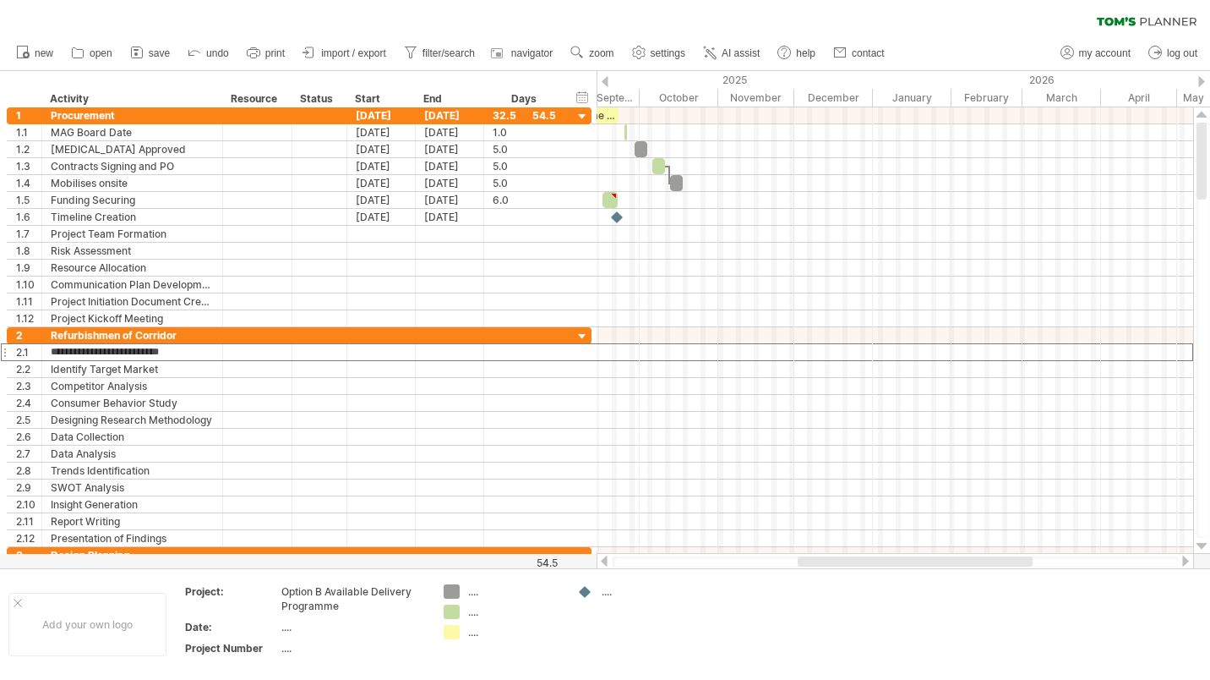
click at [453, 52] on span "filter/search" at bounding box center [449, 53] width 52 height 12
type input "**********"
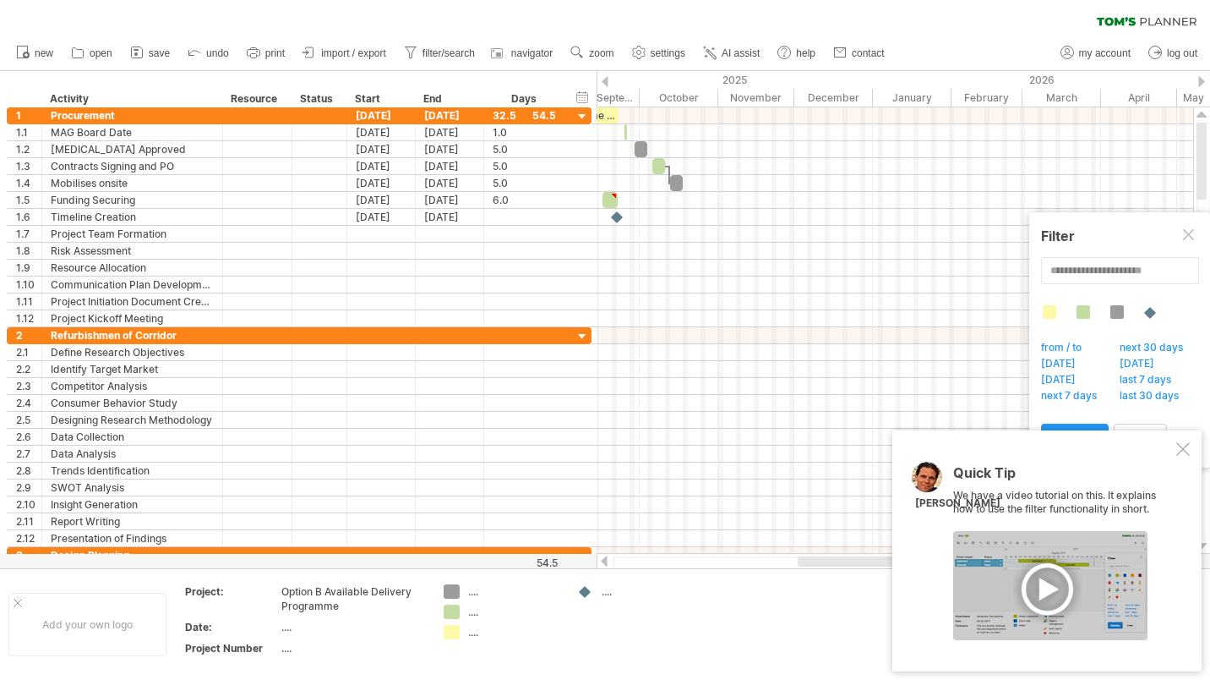
click at [454, 52] on span "filter/search" at bounding box center [449, 53] width 52 height 12
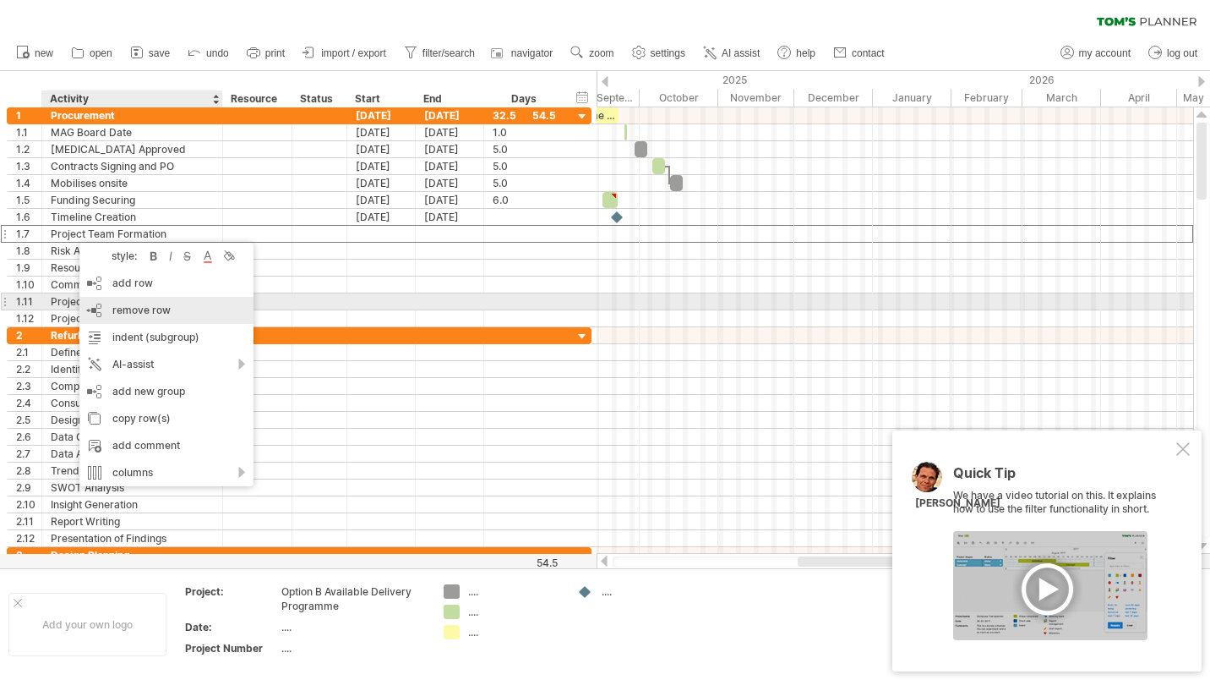
click at [139, 309] on span "remove row" at bounding box center [141, 309] width 58 height 13
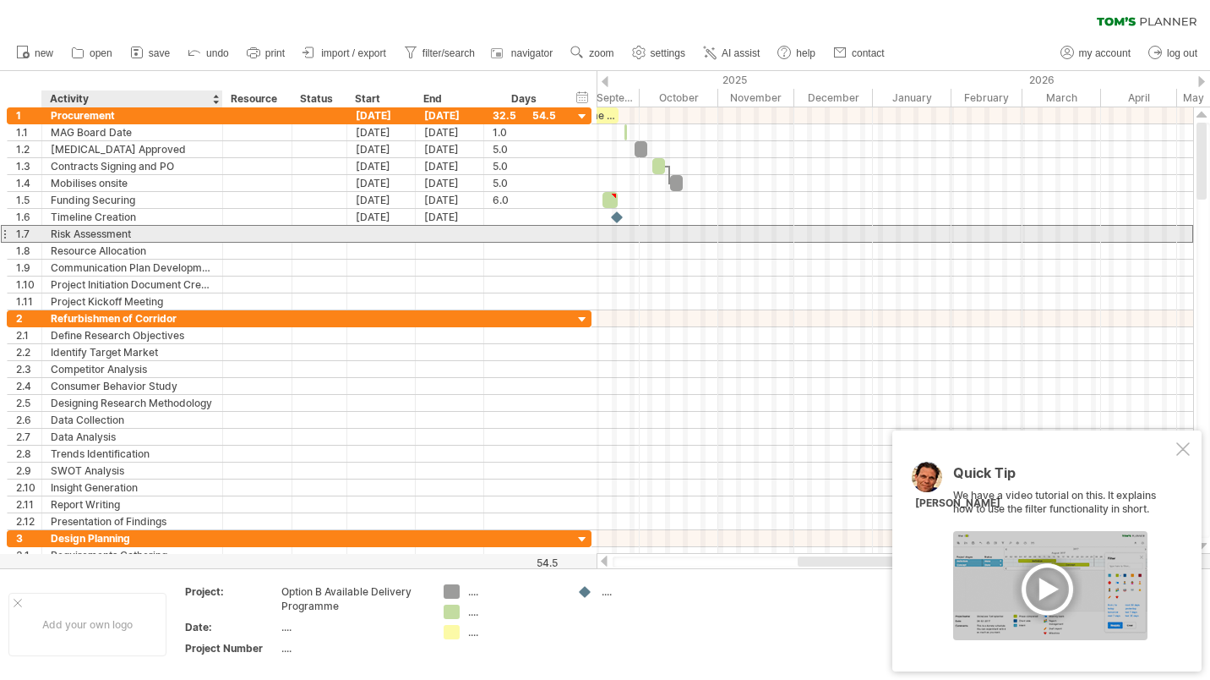
click at [128, 232] on div "Risk Assessment" at bounding box center [132, 234] width 163 height 16
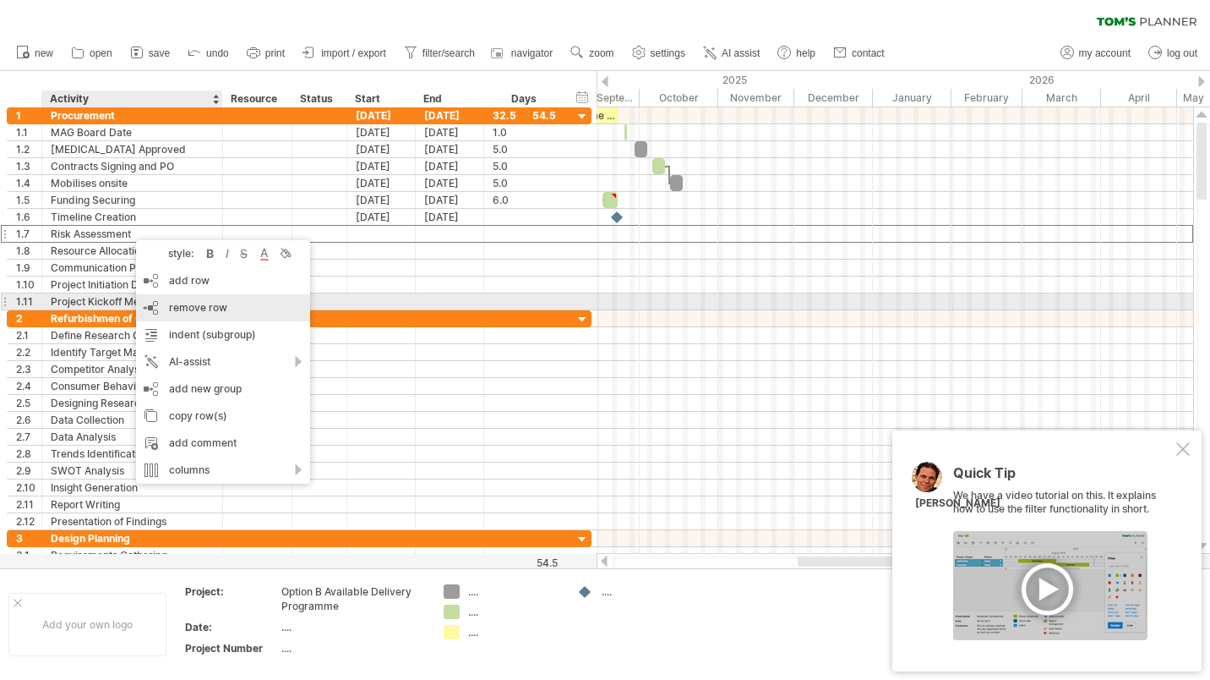
click at [203, 306] on span "remove row" at bounding box center [198, 307] width 58 height 13
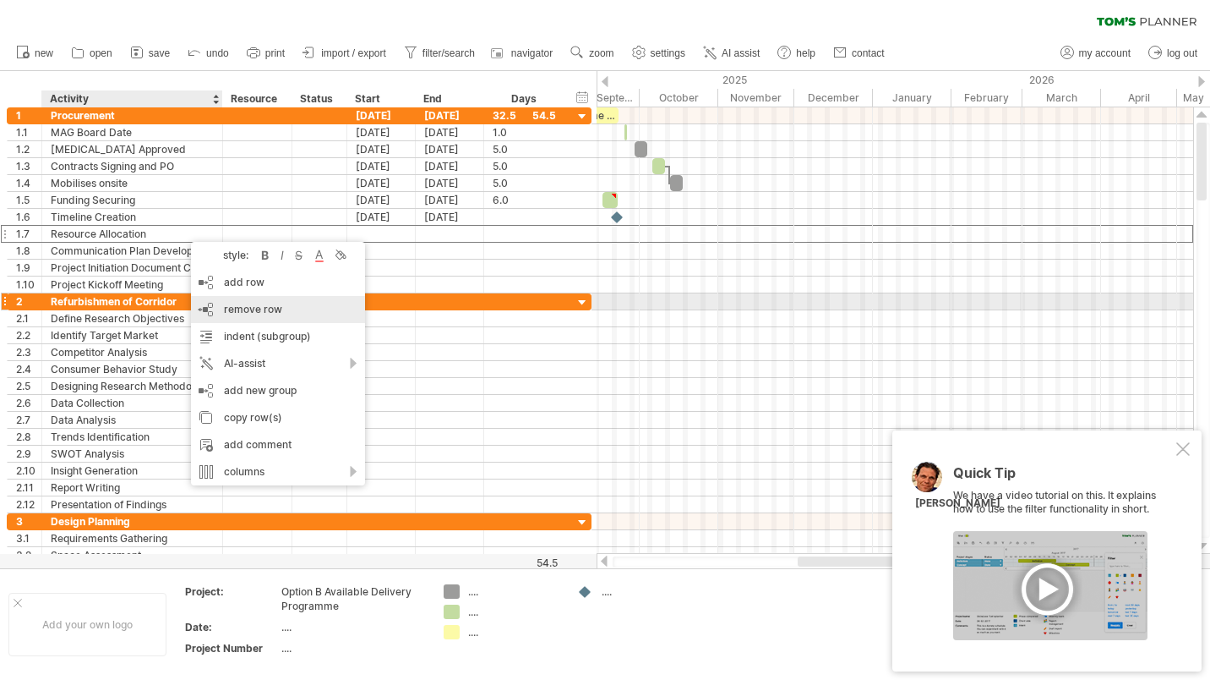
click at [241, 303] on span "remove row" at bounding box center [253, 309] width 58 height 13
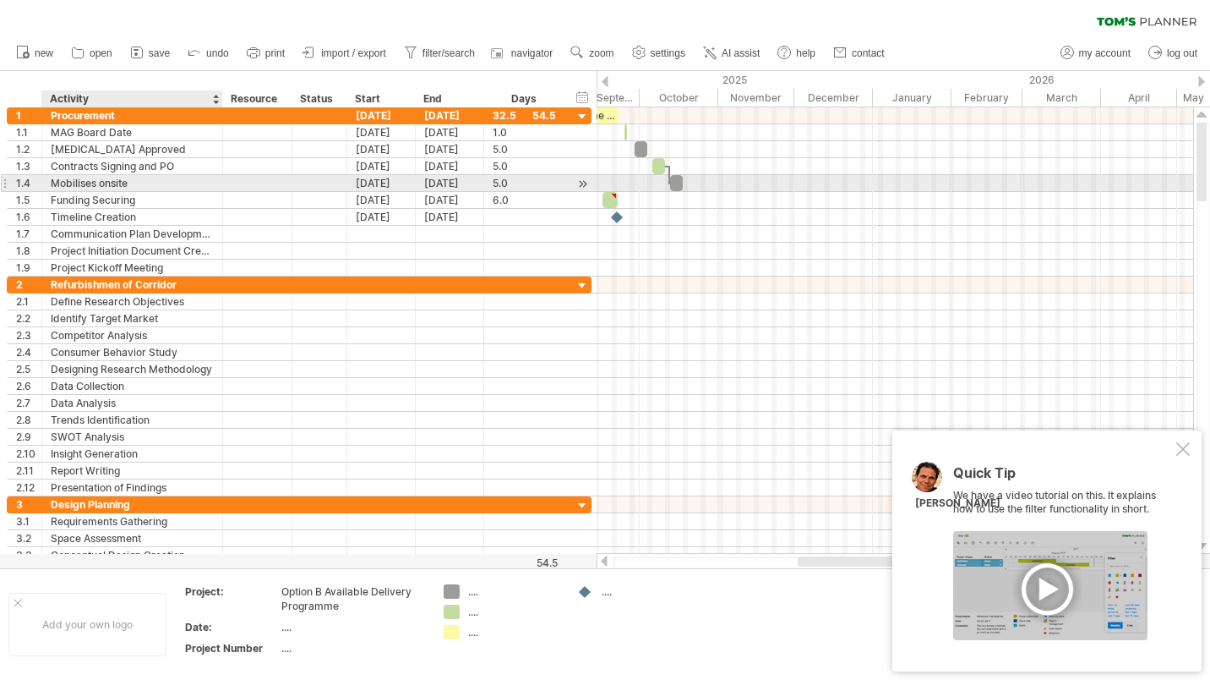
click at [171, 183] on div "Mobilises onsite" at bounding box center [132, 183] width 163 height 16
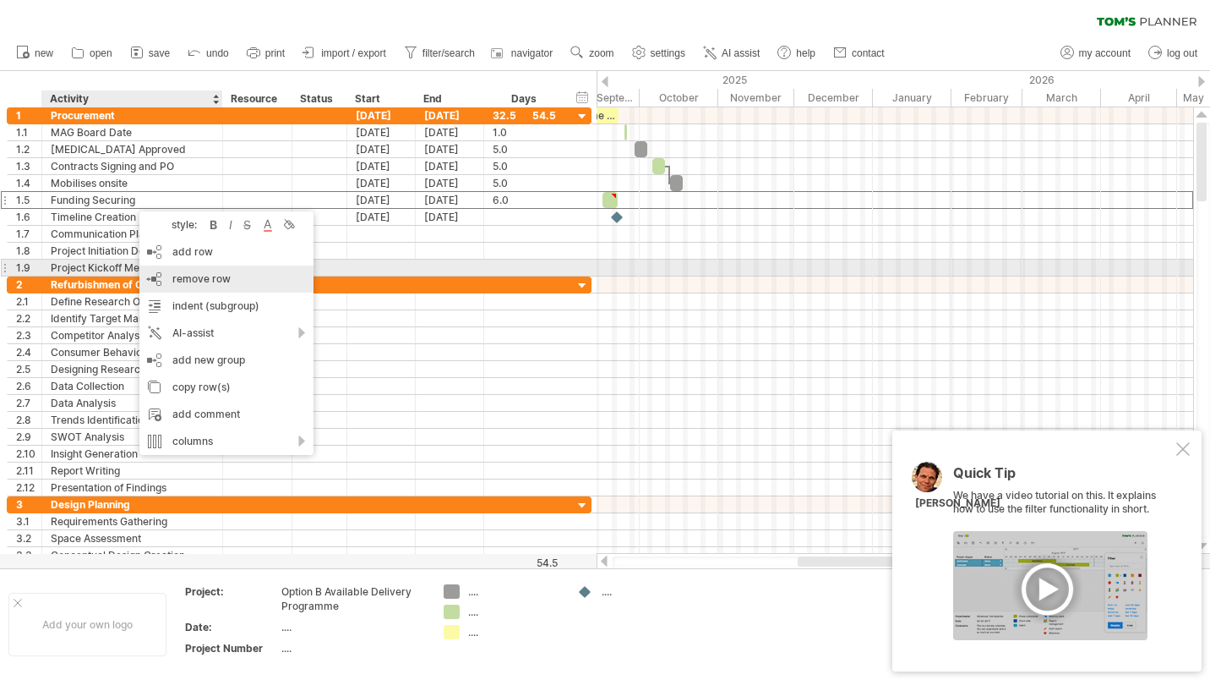
click at [196, 271] on div "remove row remove selected rows" at bounding box center [226, 278] width 174 height 27
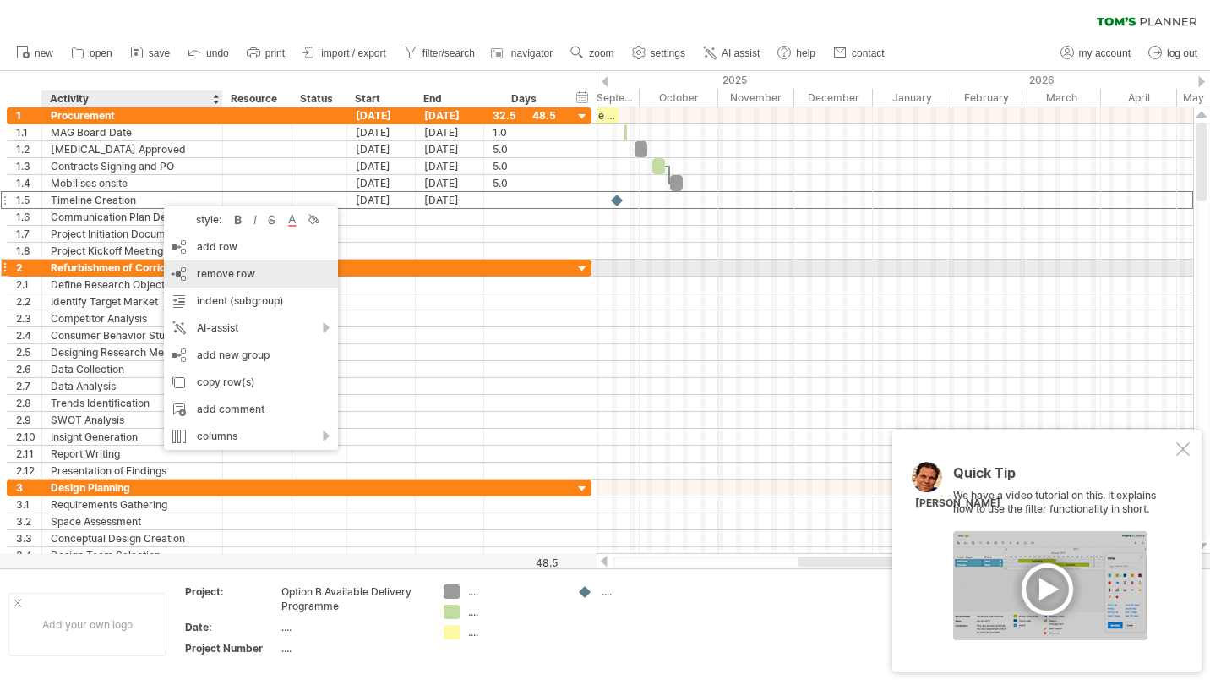
click at [223, 272] on span "remove row" at bounding box center [226, 273] width 58 height 13
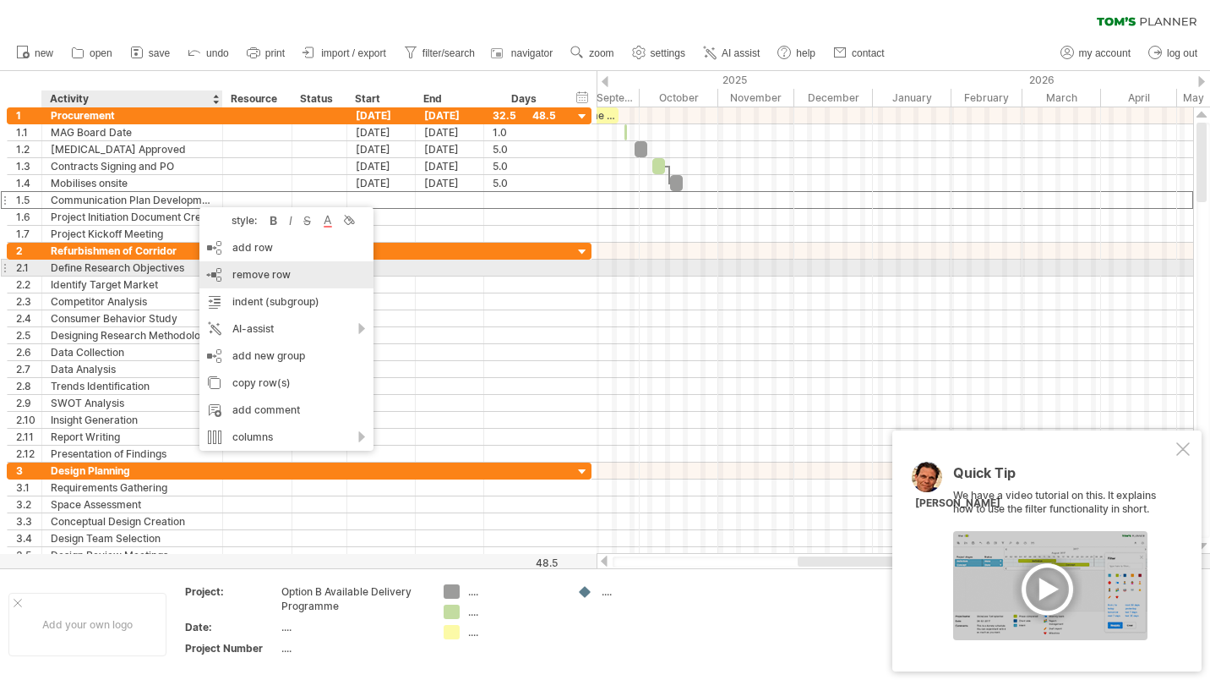
click at [238, 275] on span "remove row" at bounding box center [261, 274] width 58 height 13
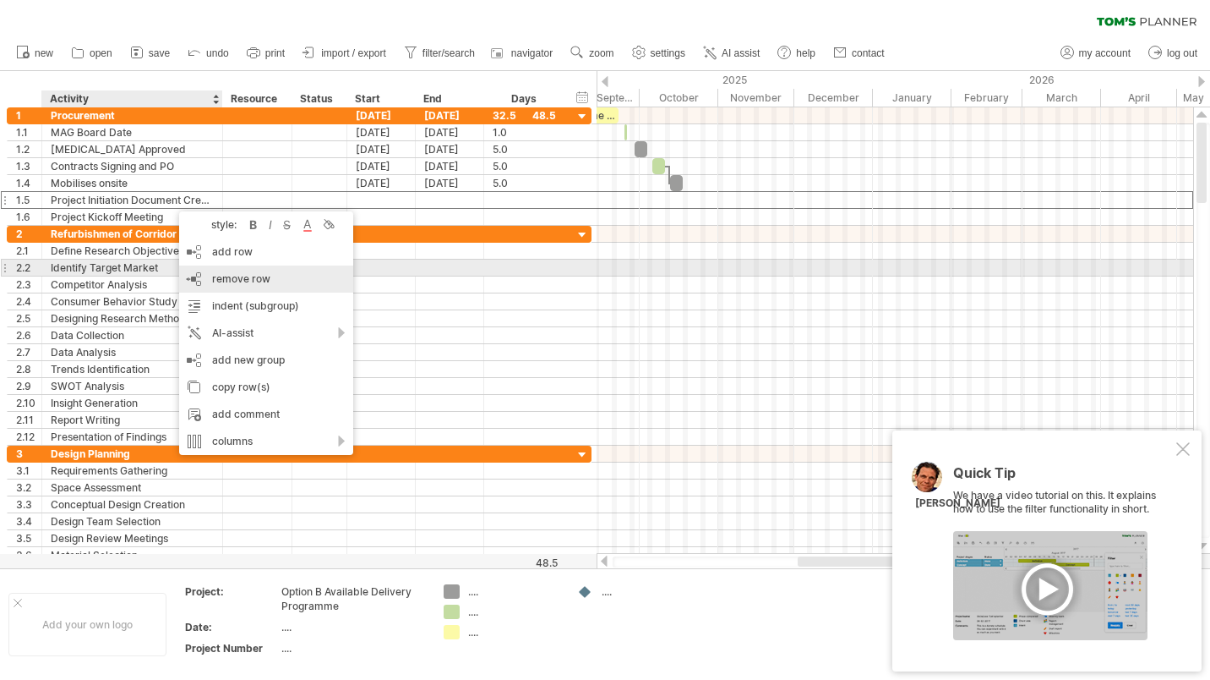
click at [245, 274] on span "remove row" at bounding box center [241, 278] width 58 height 13
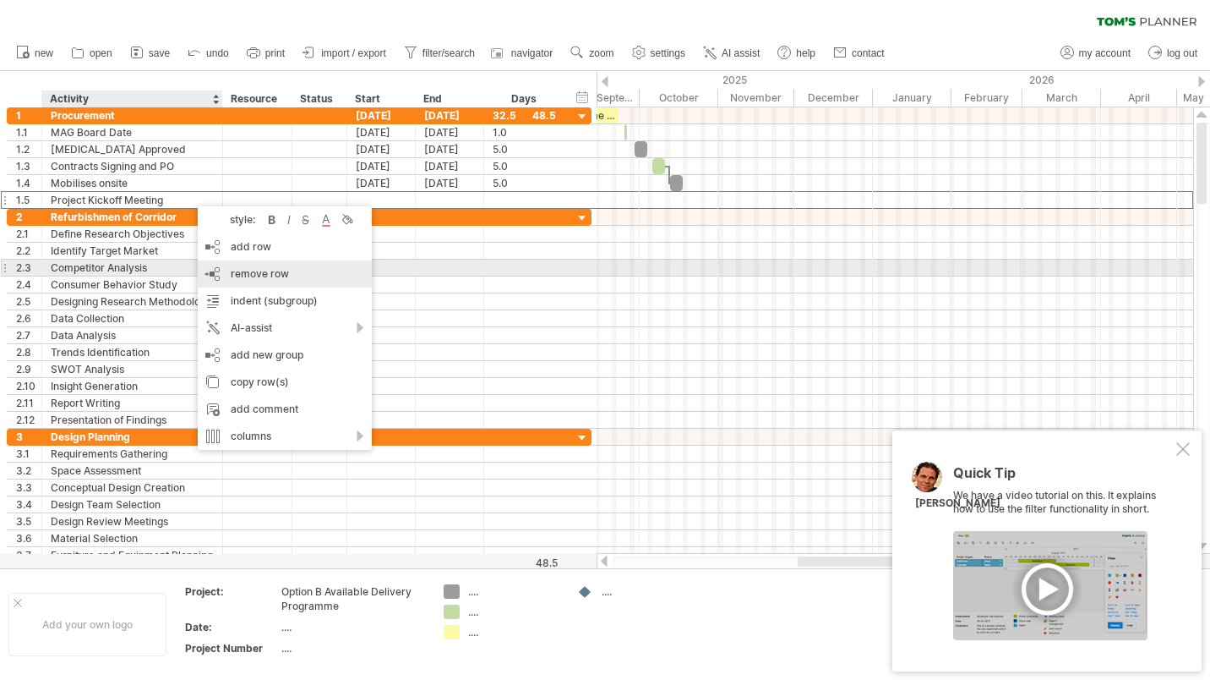
click at [255, 272] on span "remove row" at bounding box center [260, 273] width 58 height 13
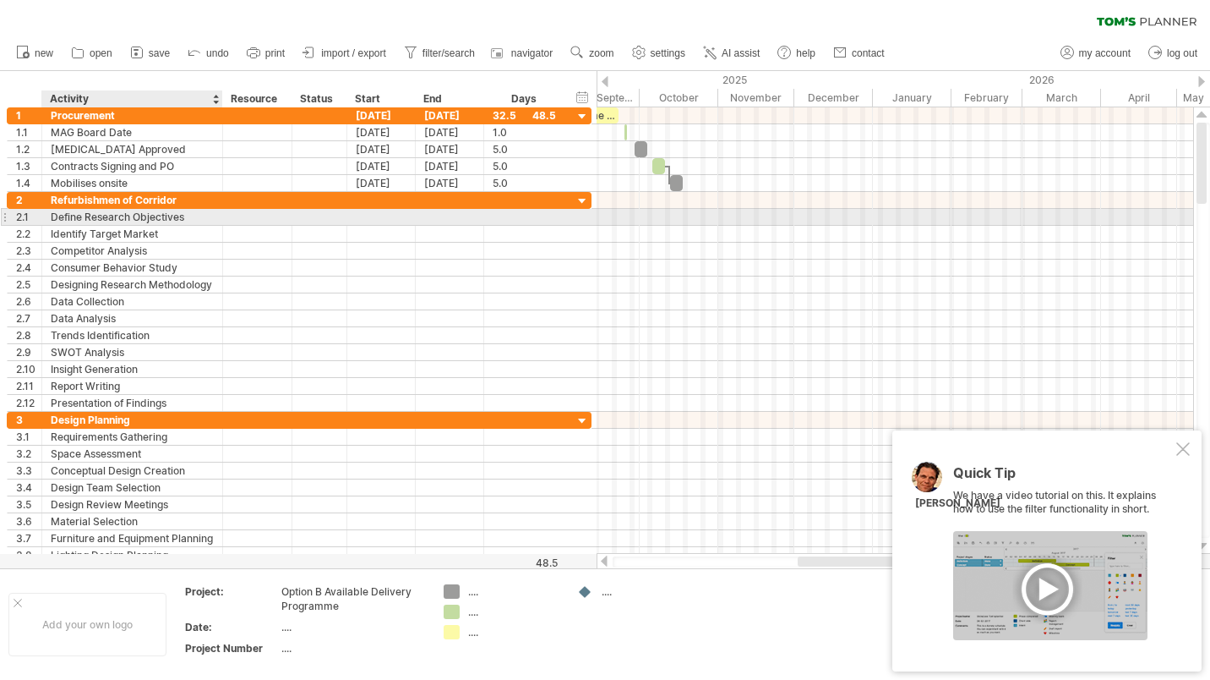
click at [183, 216] on div "Define Research Objectives" at bounding box center [132, 217] width 163 height 16
drag, startPoint x: 194, startPoint y: 216, endPoint x: 50, endPoint y: 221, distance: 144.6
click at [50, 221] on div "**********" at bounding box center [132, 217] width 181 height 16
type input "**********"
click at [95, 219] on input "**********" at bounding box center [132, 217] width 163 height 16
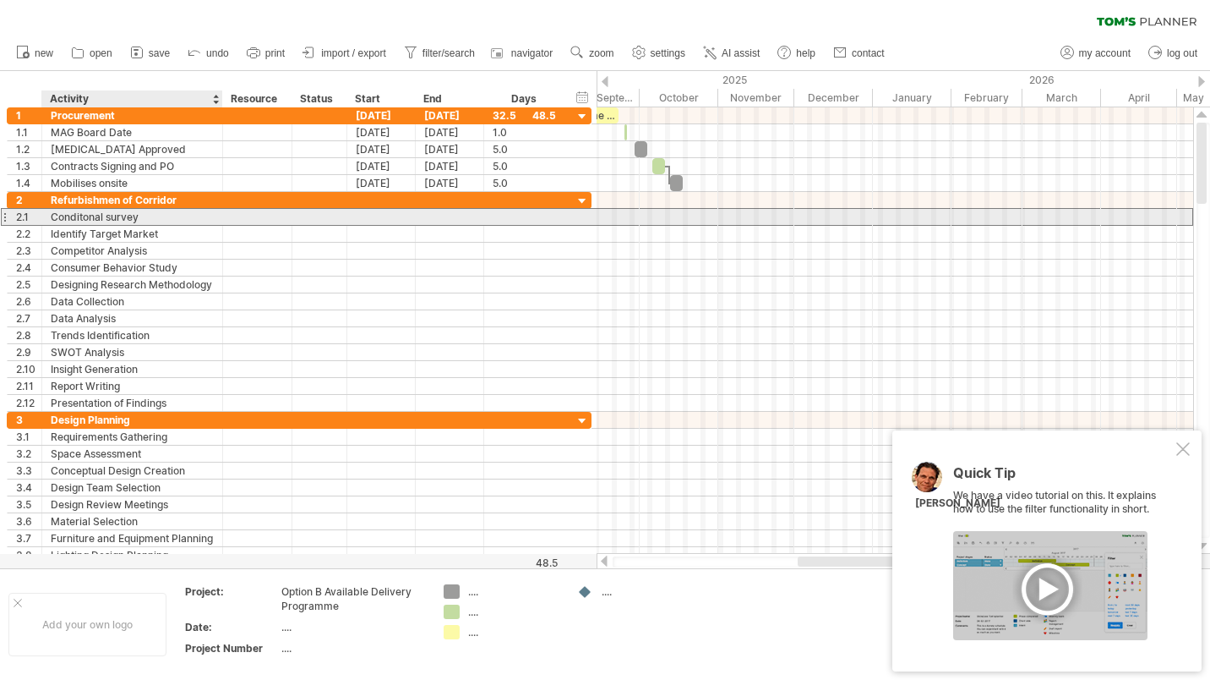
click at [74, 220] on div "Conditonal survey" at bounding box center [132, 217] width 163 height 16
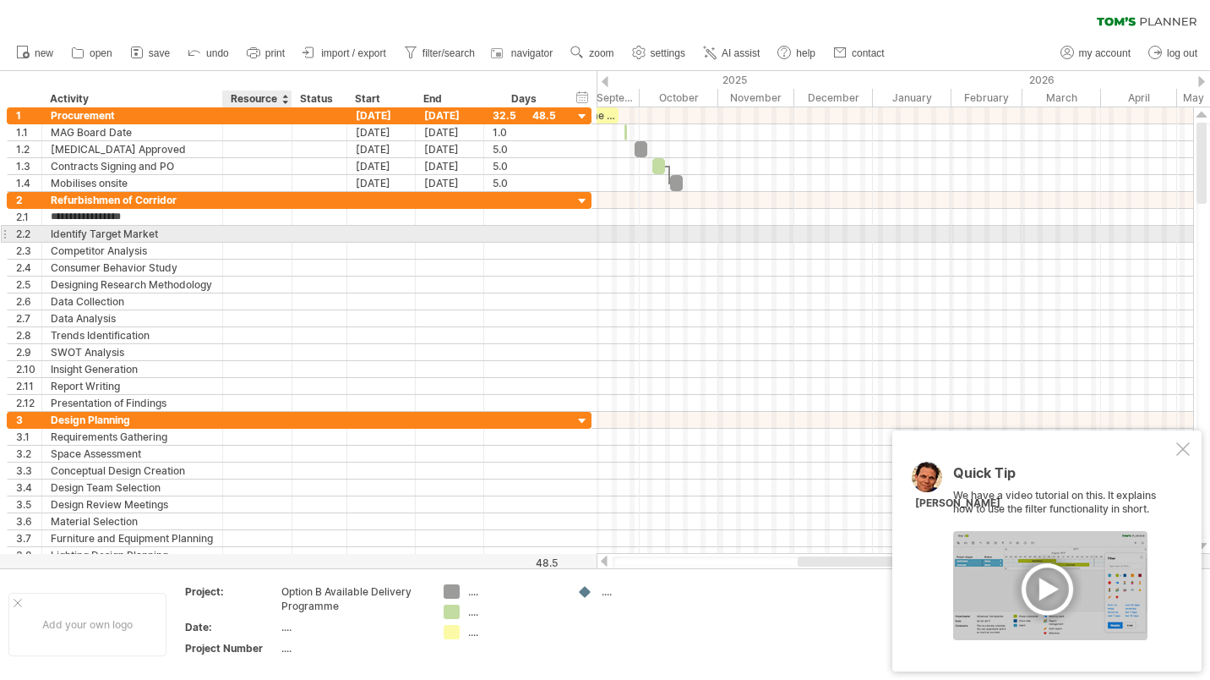
click at [254, 245] on div at bounding box center [258, 251] width 52 height 16
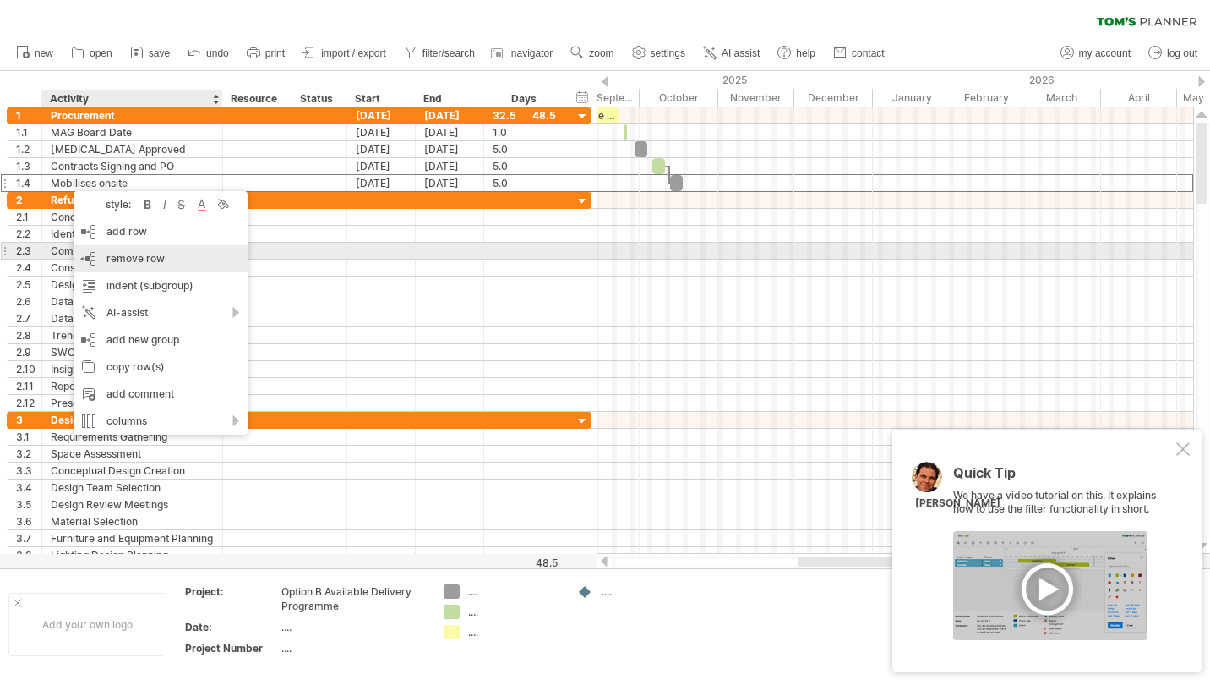
click at [145, 254] on span "remove row" at bounding box center [135, 258] width 58 height 13
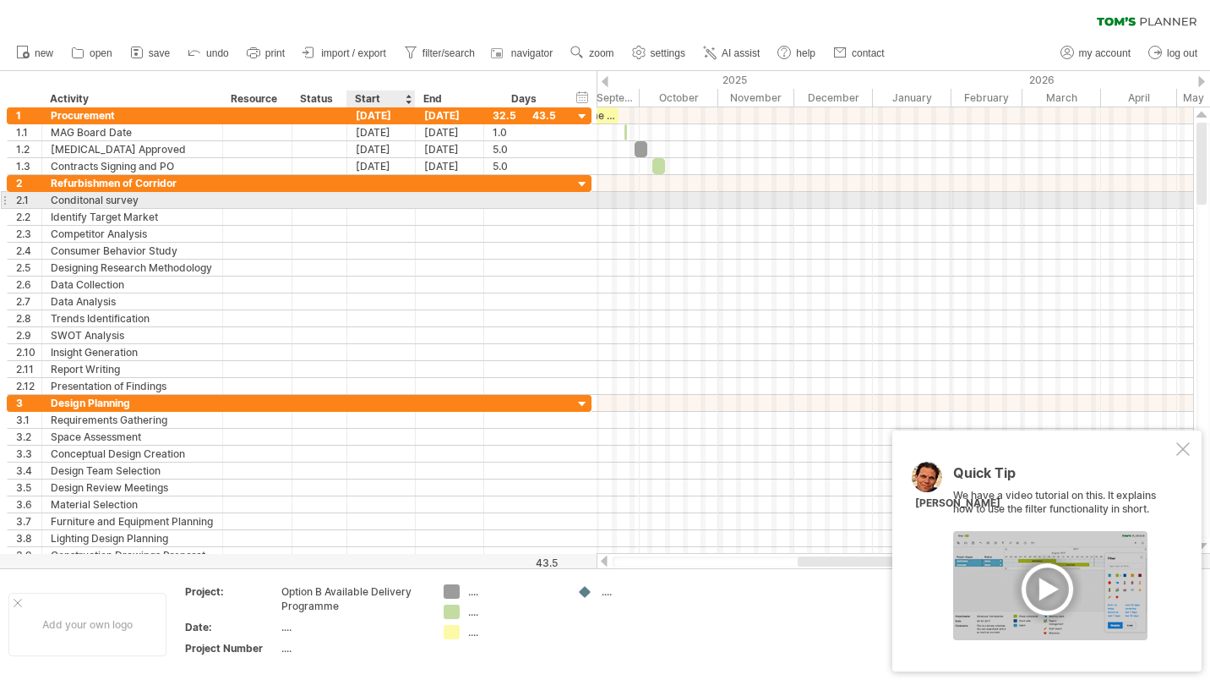
click at [383, 199] on div at bounding box center [381, 200] width 68 height 16
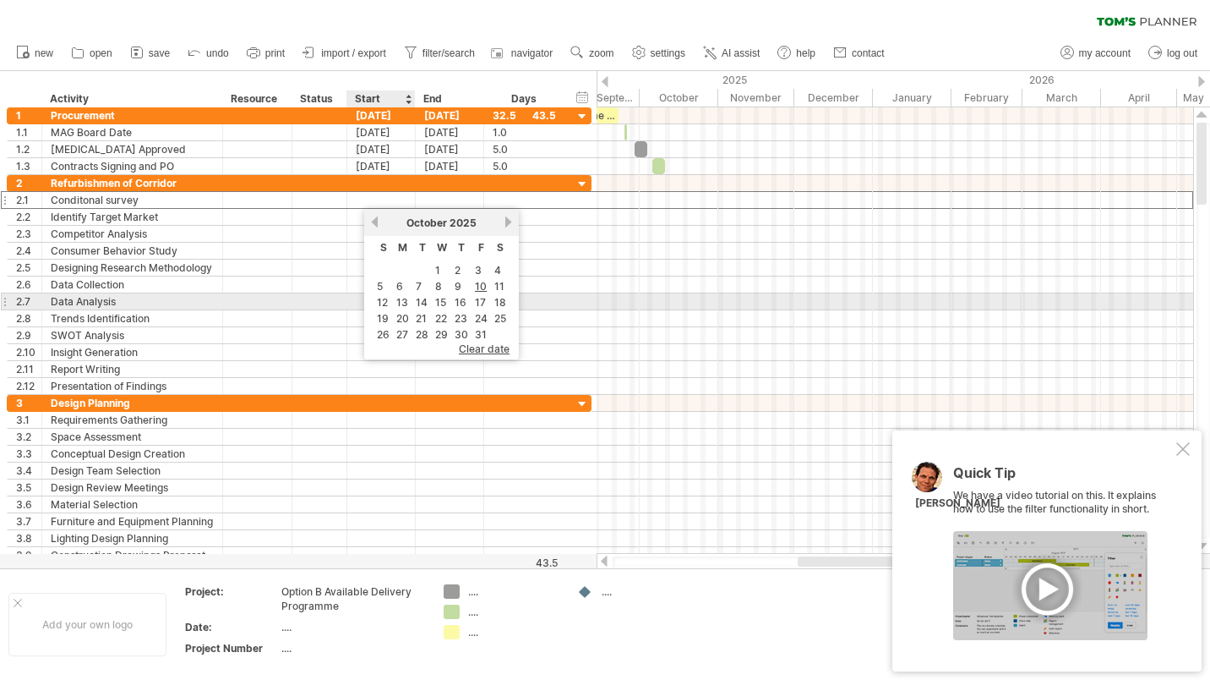
click at [399, 298] on link "13" at bounding box center [402, 302] width 15 height 16
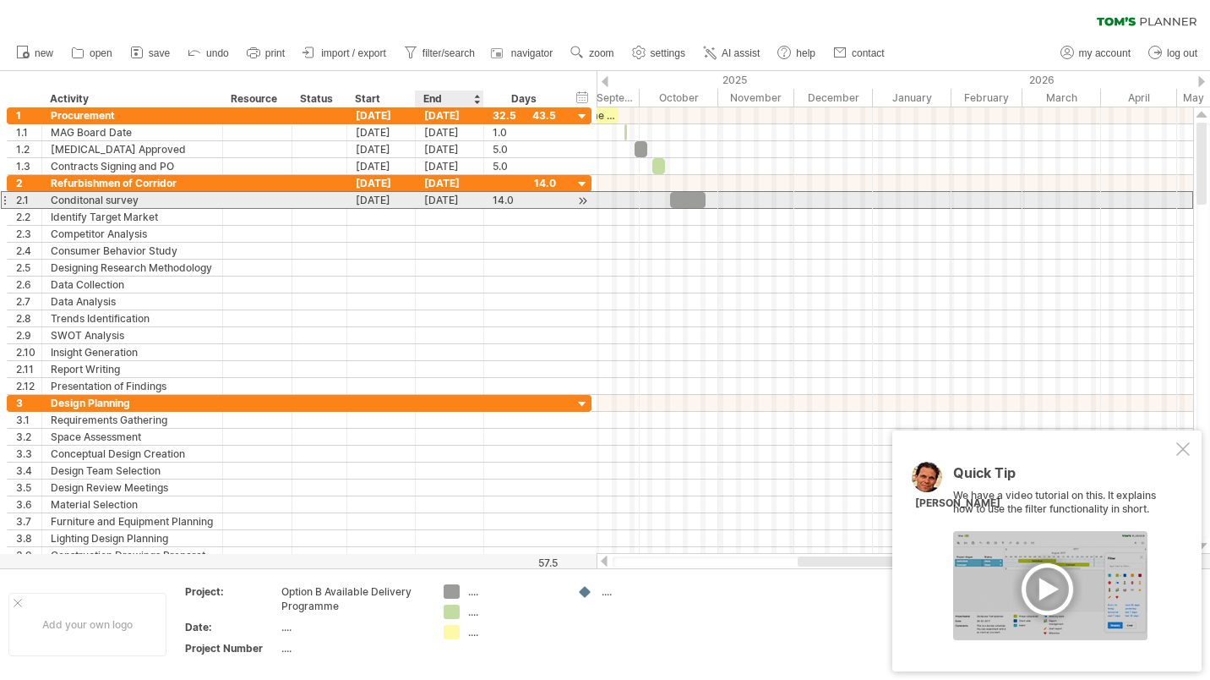
click at [460, 201] on div "[DATE]" at bounding box center [450, 200] width 68 height 16
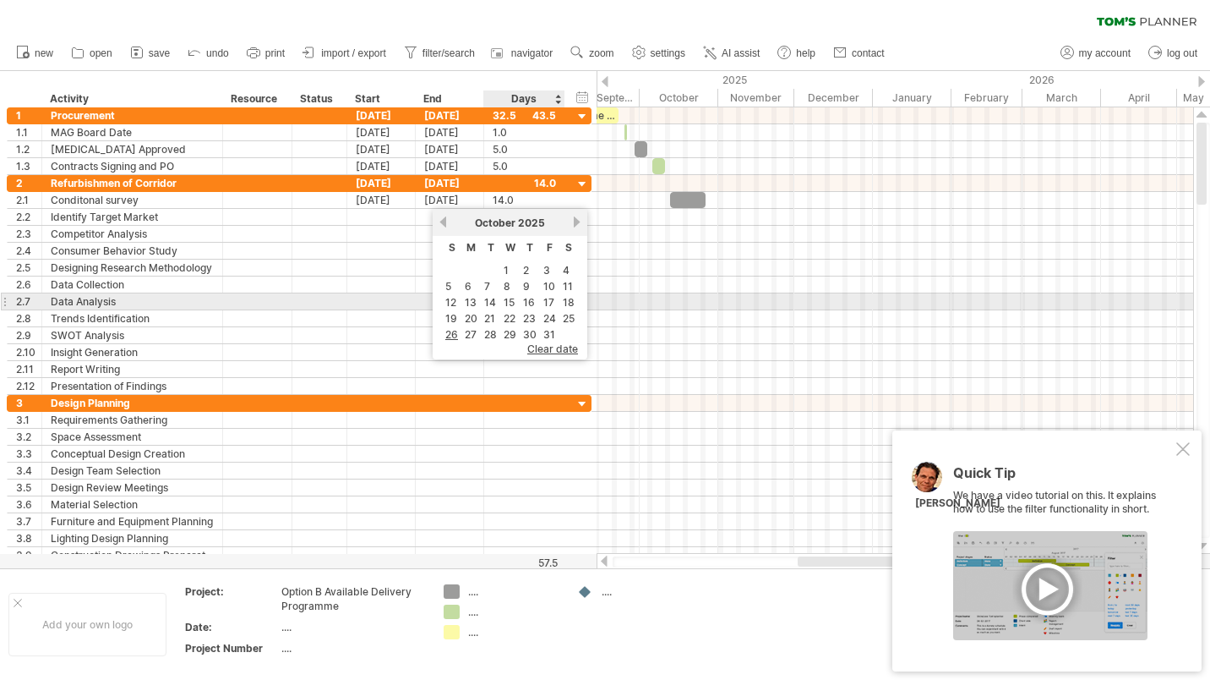
click at [494, 300] on link "14" at bounding box center [490, 302] width 15 height 16
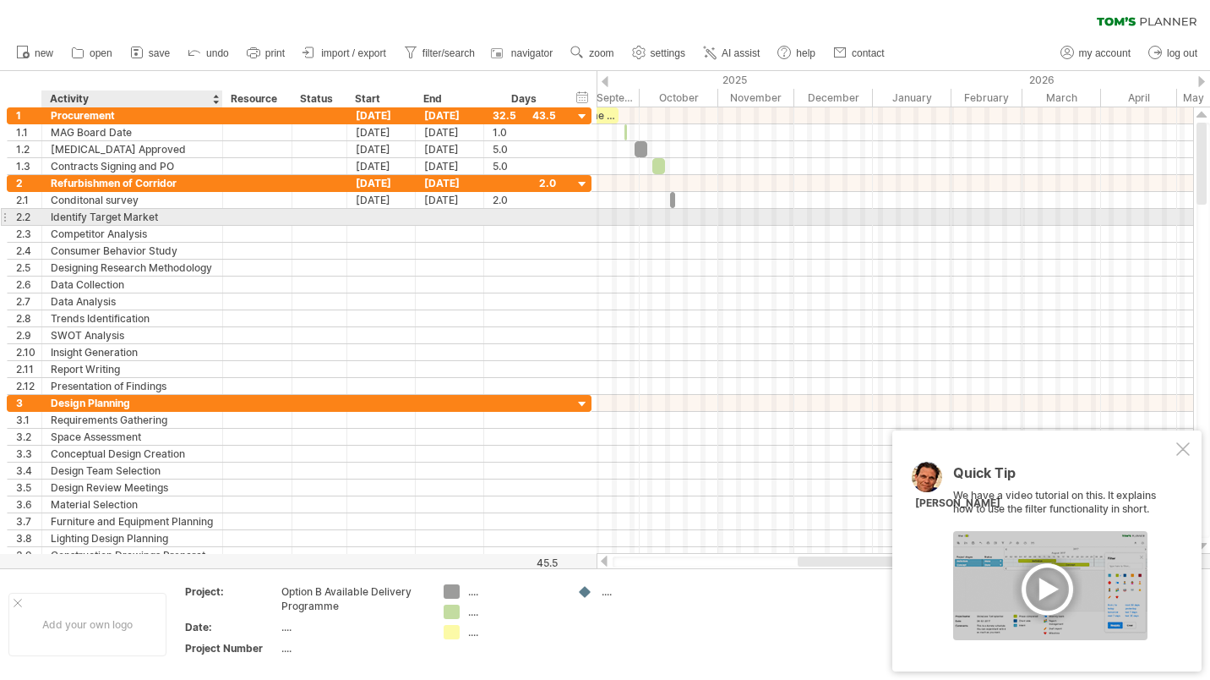
click at [169, 216] on div "Identify Target Market" at bounding box center [132, 217] width 163 height 16
drag, startPoint x: 165, startPoint y: 216, endPoint x: 50, endPoint y: 221, distance: 115.1
click at [50, 221] on div "**********" at bounding box center [132, 217] width 181 height 16
click at [392, 216] on div at bounding box center [381, 217] width 68 height 16
click at [384, 211] on div at bounding box center [381, 217] width 68 height 16
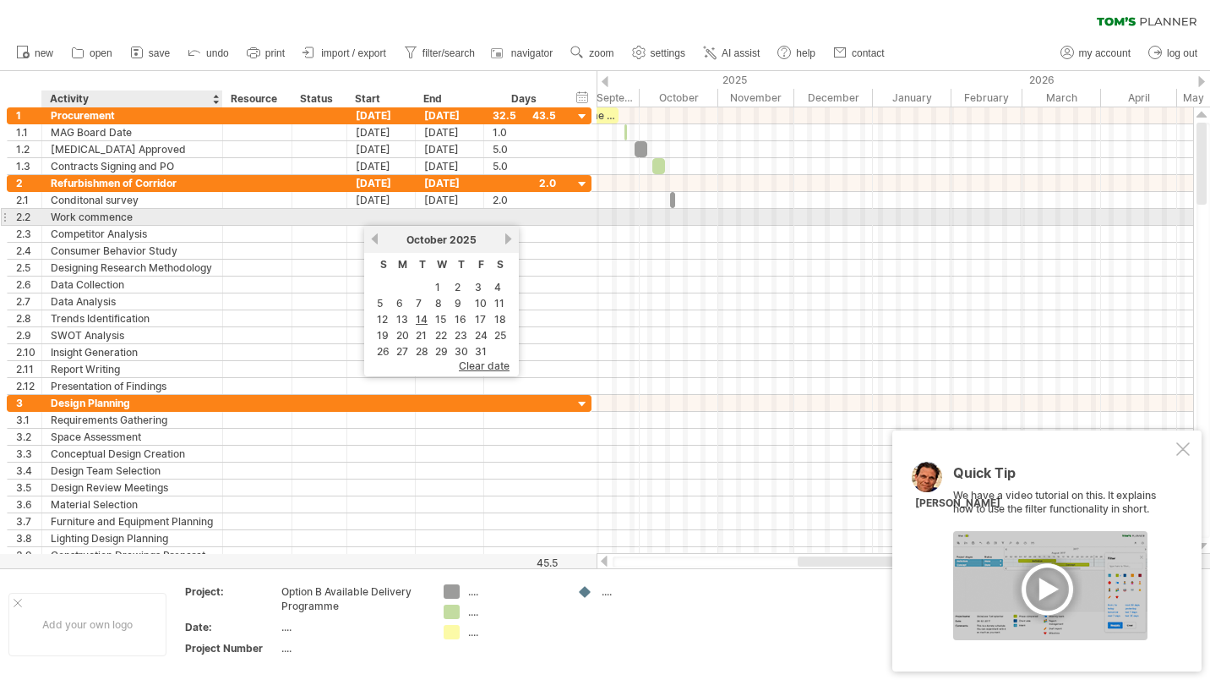
click at [164, 219] on div "Work commence" at bounding box center [132, 217] width 163 height 16
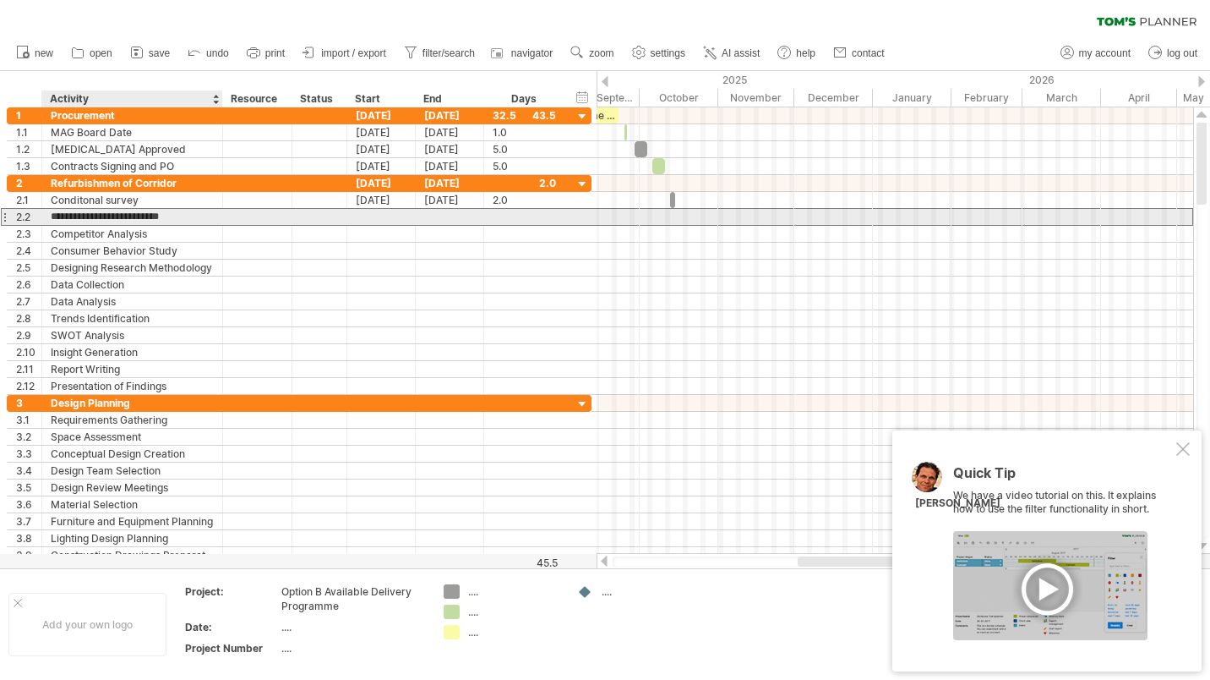
type input "**********"
click at [398, 212] on div at bounding box center [381, 217] width 68 height 16
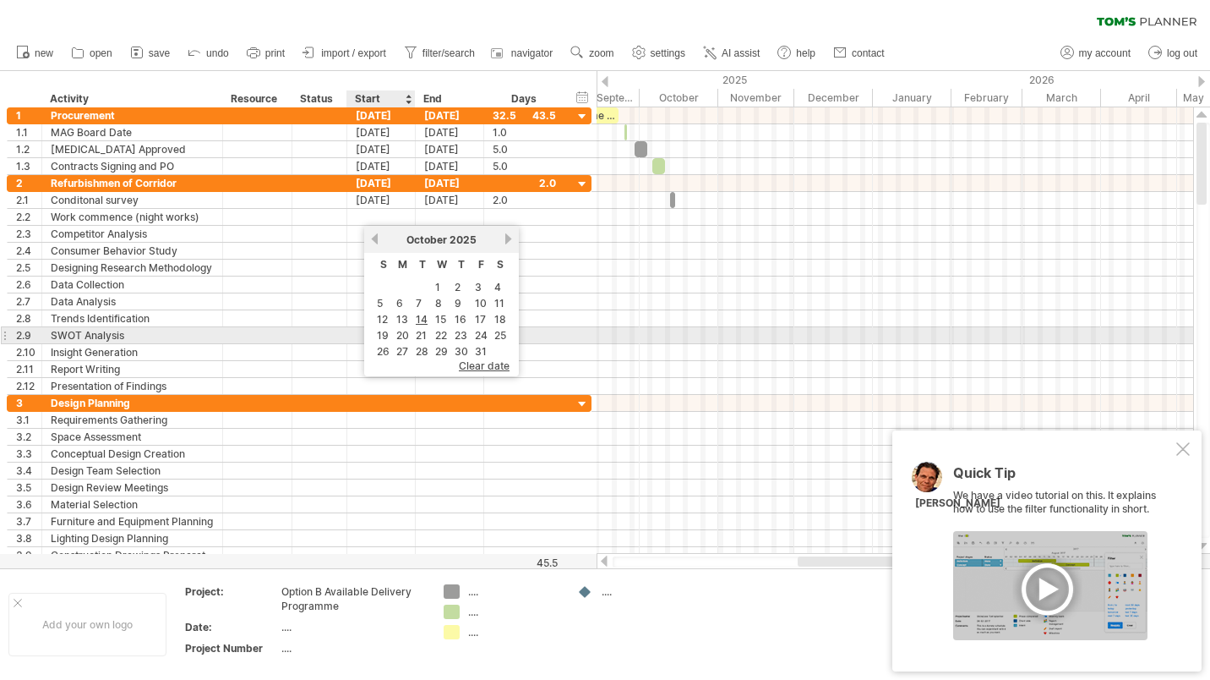
click at [380, 331] on link "19" at bounding box center [382, 335] width 15 height 16
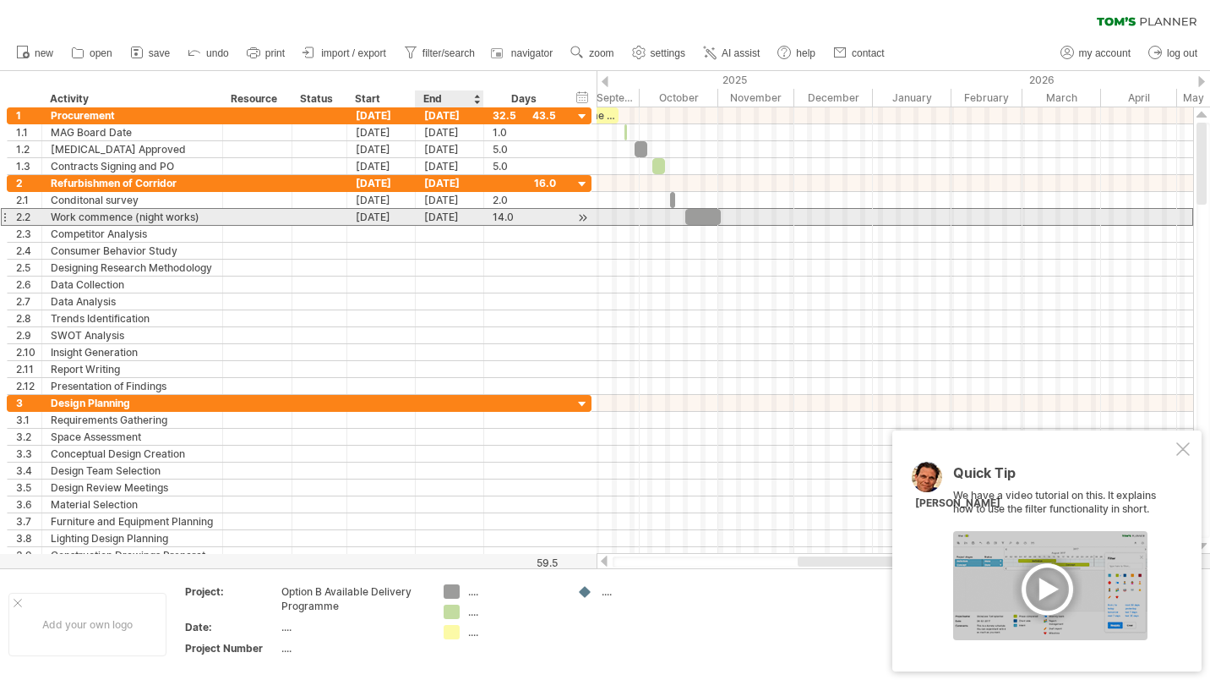
click at [471, 216] on div "[DATE]" at bounding box center [450, 217] width 68 height 16
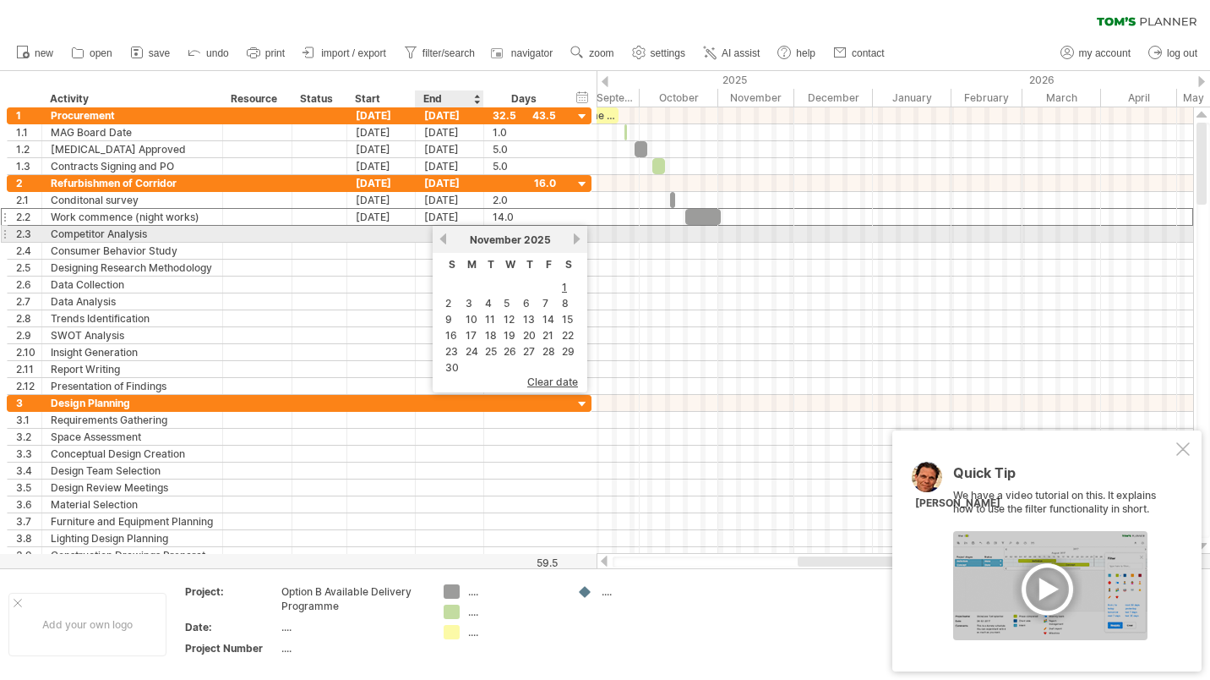
click at [445, 239] on link "previous" at bounding box center [443, 238] width 13 height 13
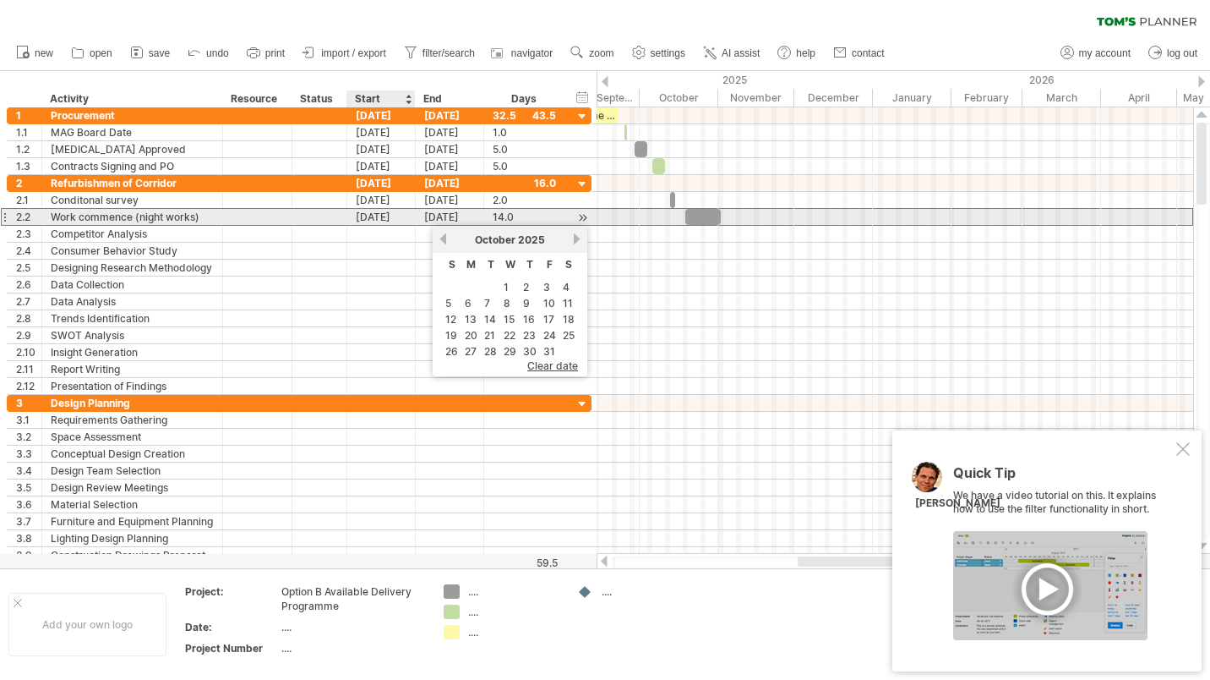
click at [387, 216] on div "[DATE]" at bounding box center [381, 217] width 68 height 16
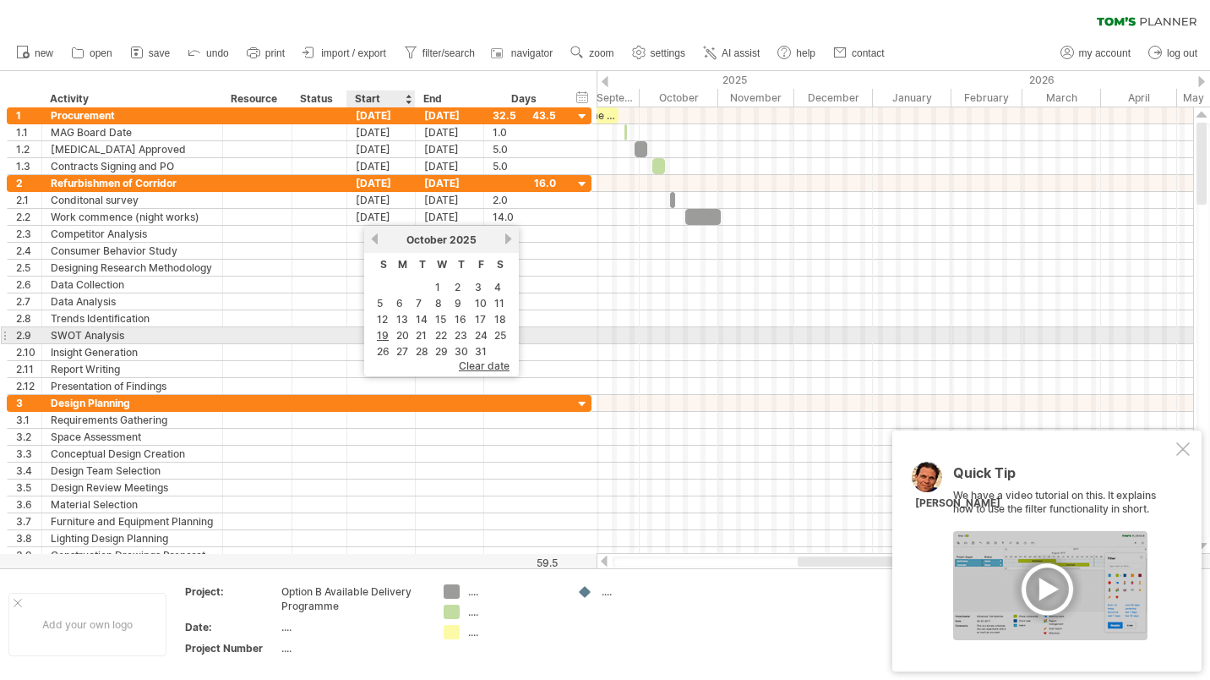
click at [404, 334] on link "20" at bounding box center [403, 335] width 16 height 16
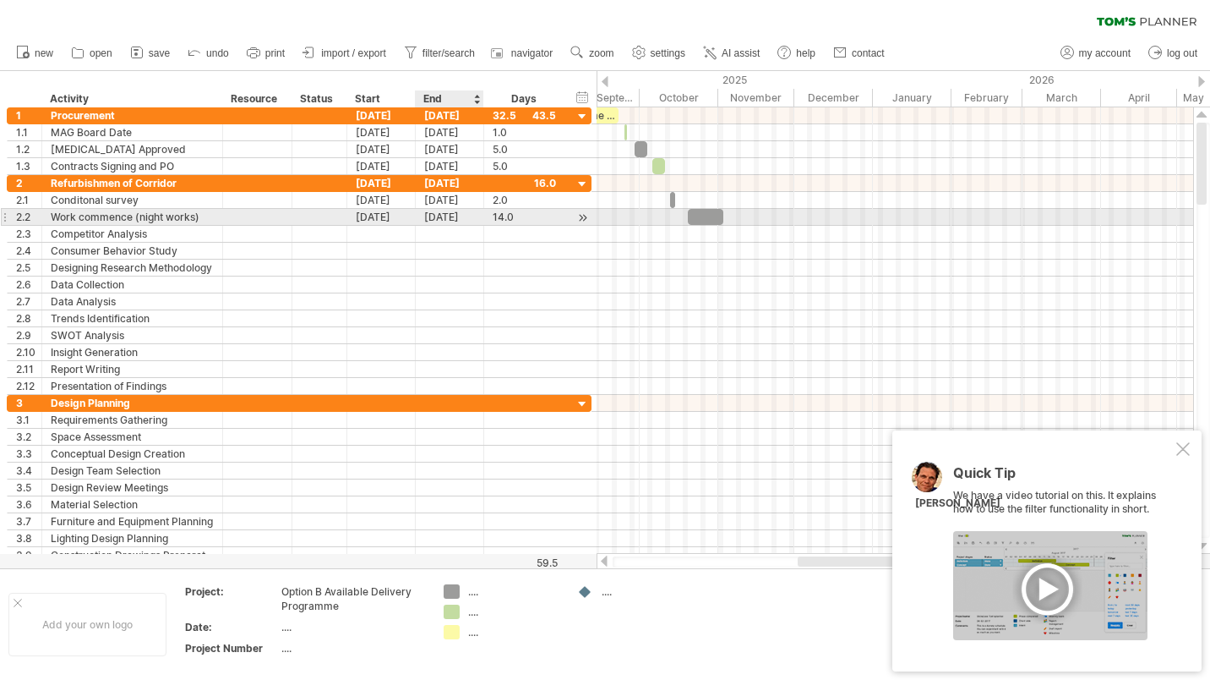
click at [465, 216] on div "[DATE]" at bounding box center [450, 217] width 68 height 16
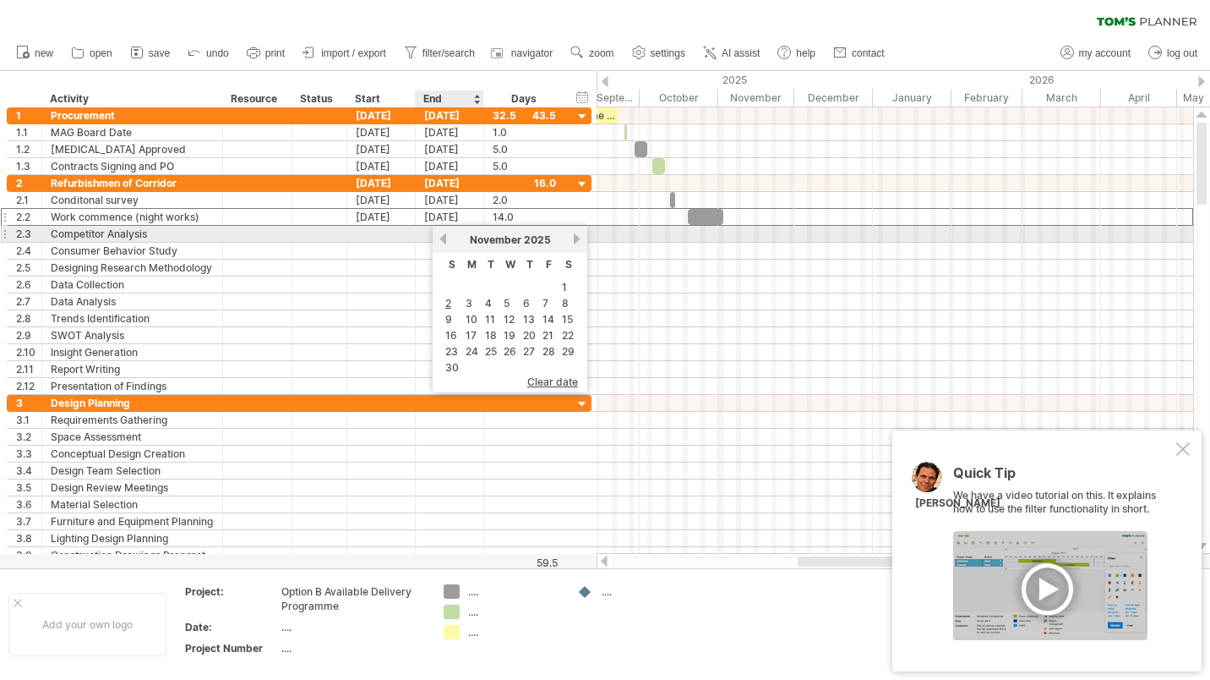
click at [445, 236] on link "previous" at bounding box center [443, 238] width 13 height 13
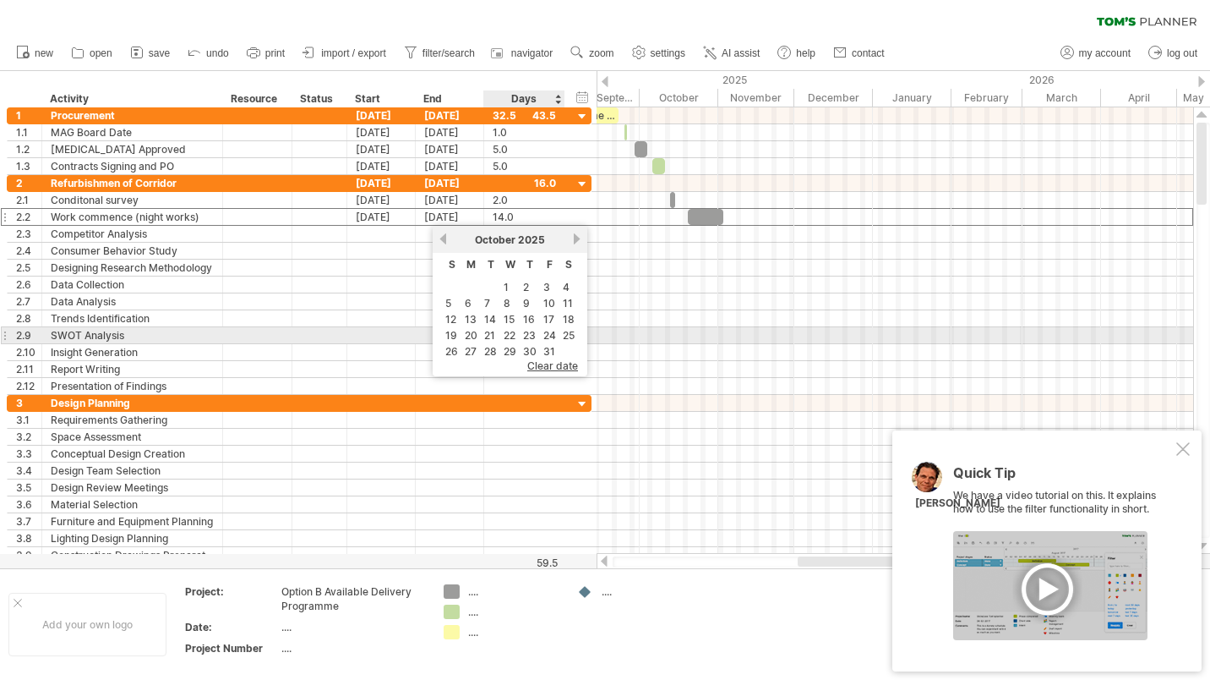
click at [549, 334] on link "24" at bounding box center [550, 335] width 16 height 16
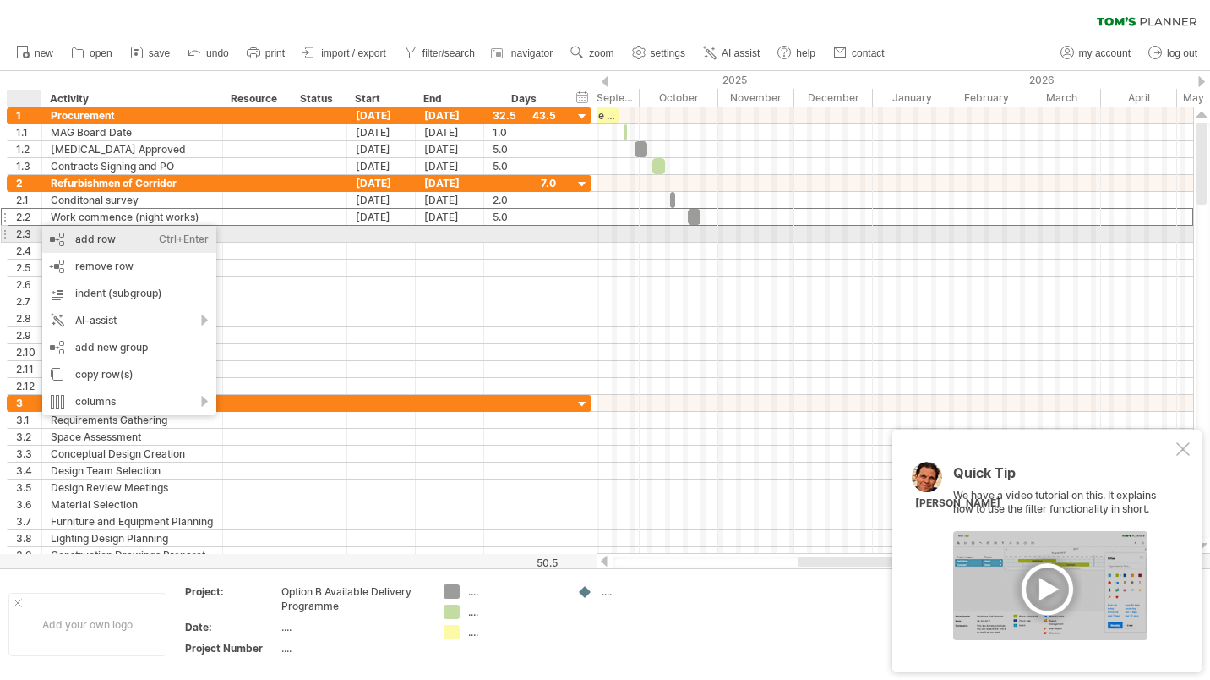
click at [115, 238] on div "add row Ctrl+Enter Cmd+Enter" at bounding box center [129, 239] width 174 height 27
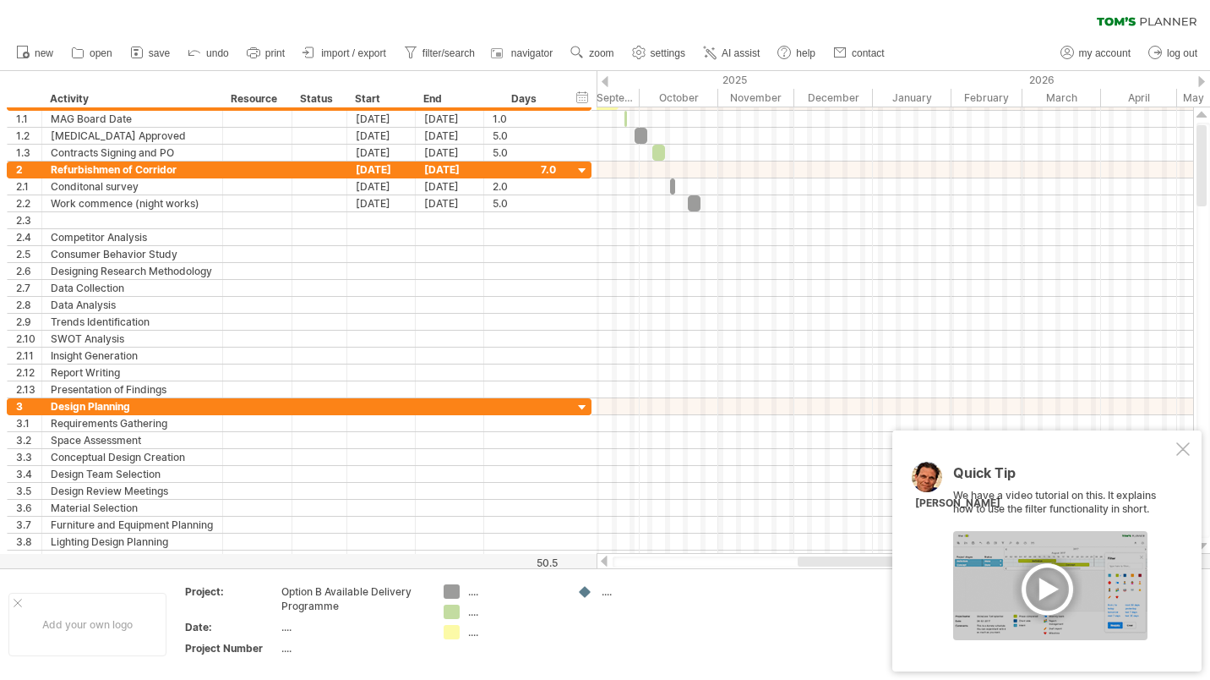
click at [190, 49] on icon at bounding box center [194, 51] width 17 height 17
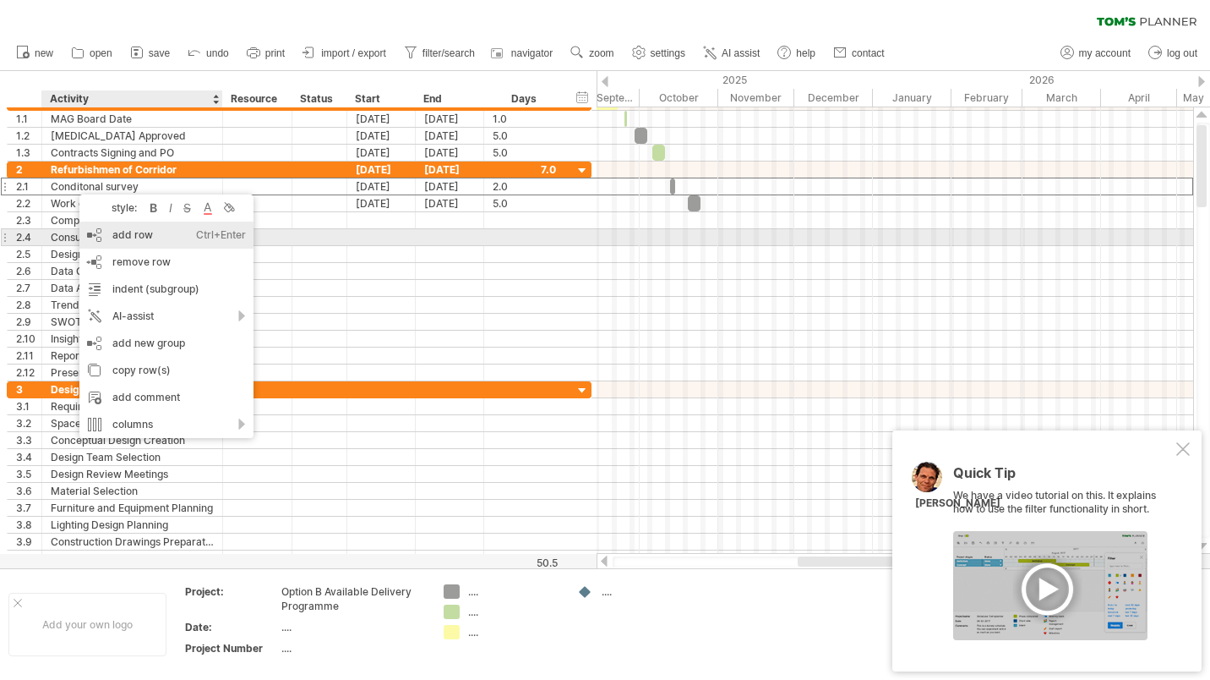
click at [134, 235] on div "add row Ctrl+Enter Cmd+Enter" at bounding box center [166, 234] width 174 height 27
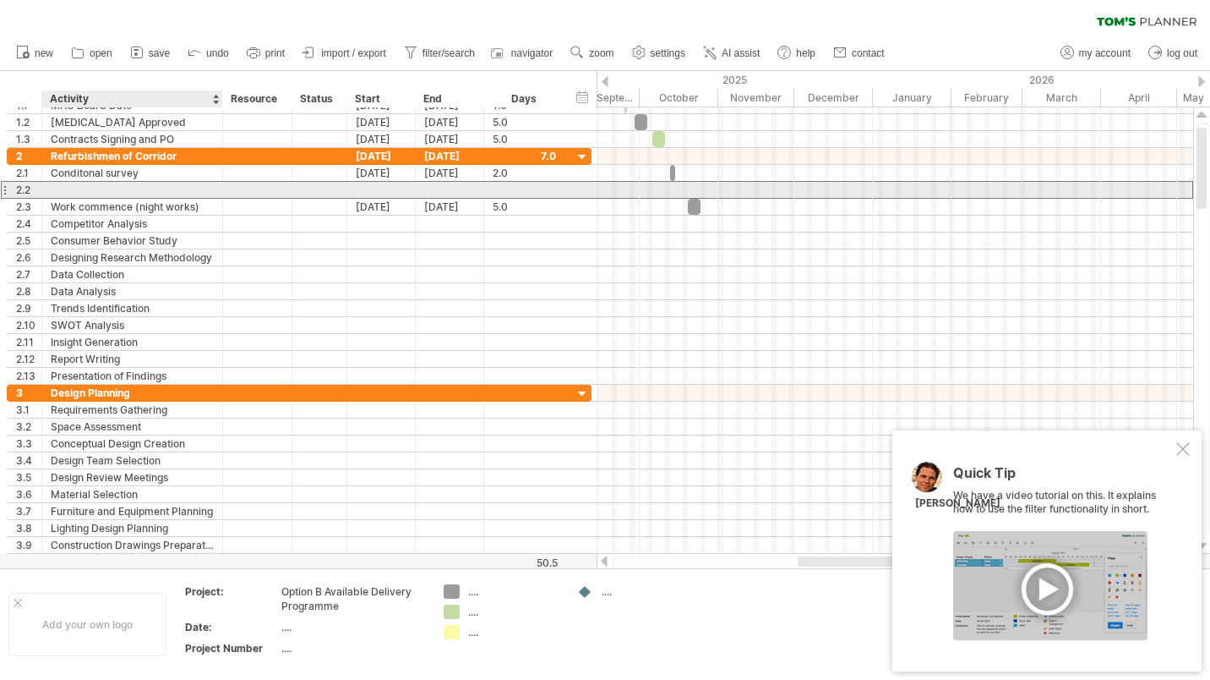
click at [88, 187] on div at bounding box center [132, 190] width 163 height 16
type input "*"
type input "**********"
click at [380, 185] on div at bounding box center [381, 190] width 68 height 16
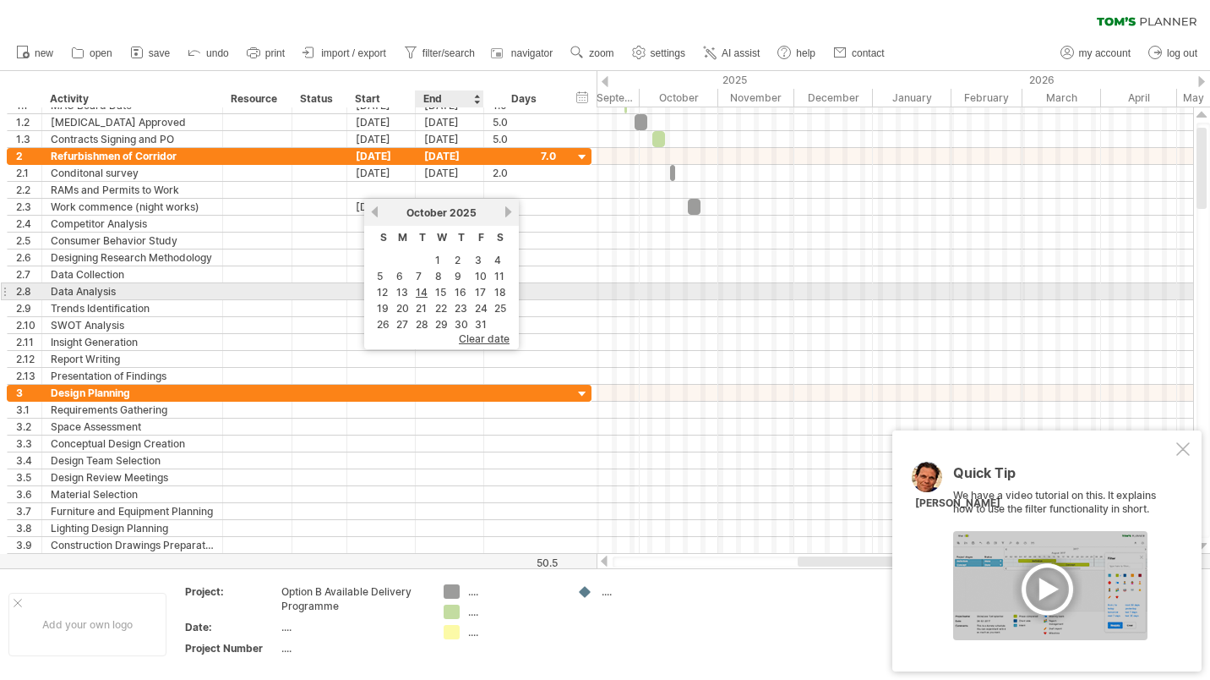
click at [438, 289] on link "15" at bounding box center [441, 292] width 14 height 16
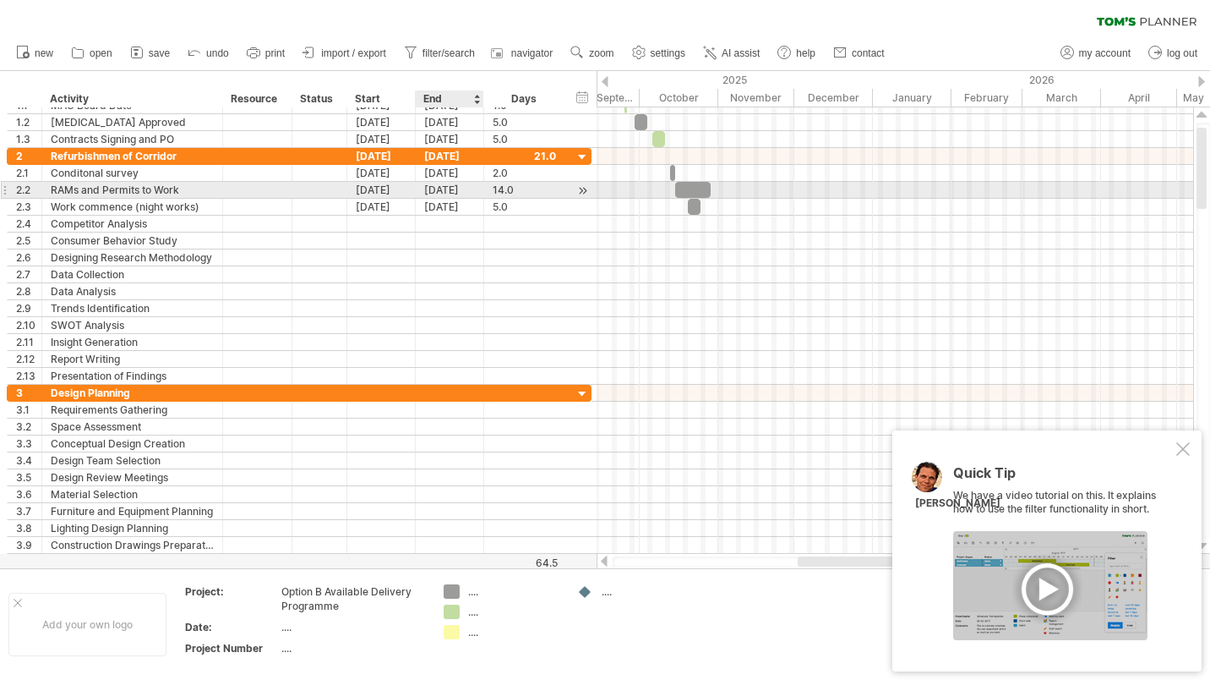
click at [454, 188] on div "[DATE]" at bounding box center [450, 190] width 68 height 16
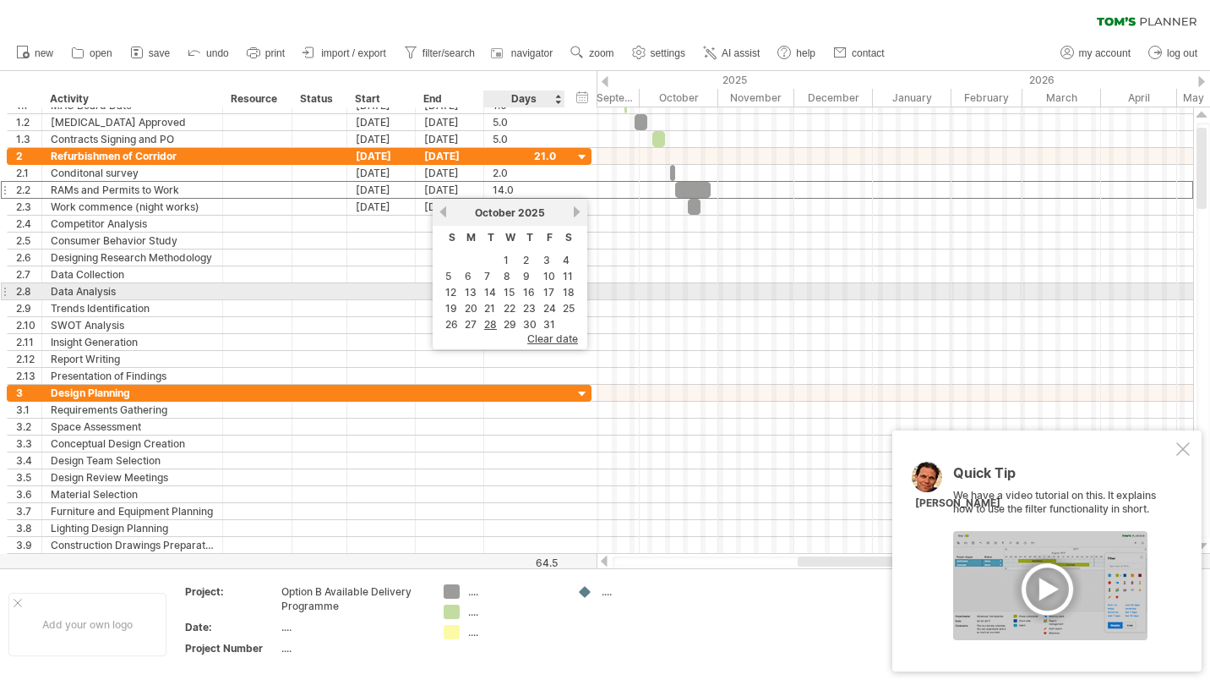
click at [550, 288] on link "17" at bounding box center [549, 292] width 14 height 16
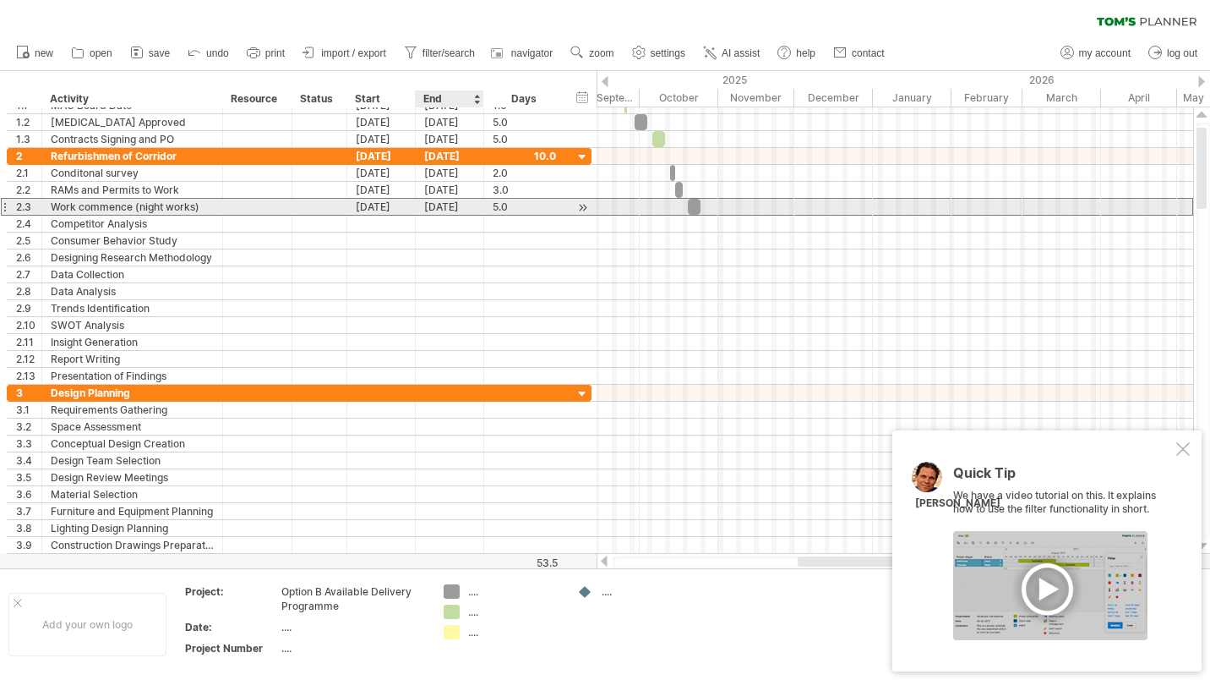
click at [447, 208] on div "[DATE]" at bounding box center [450, 207] width 68 height 16
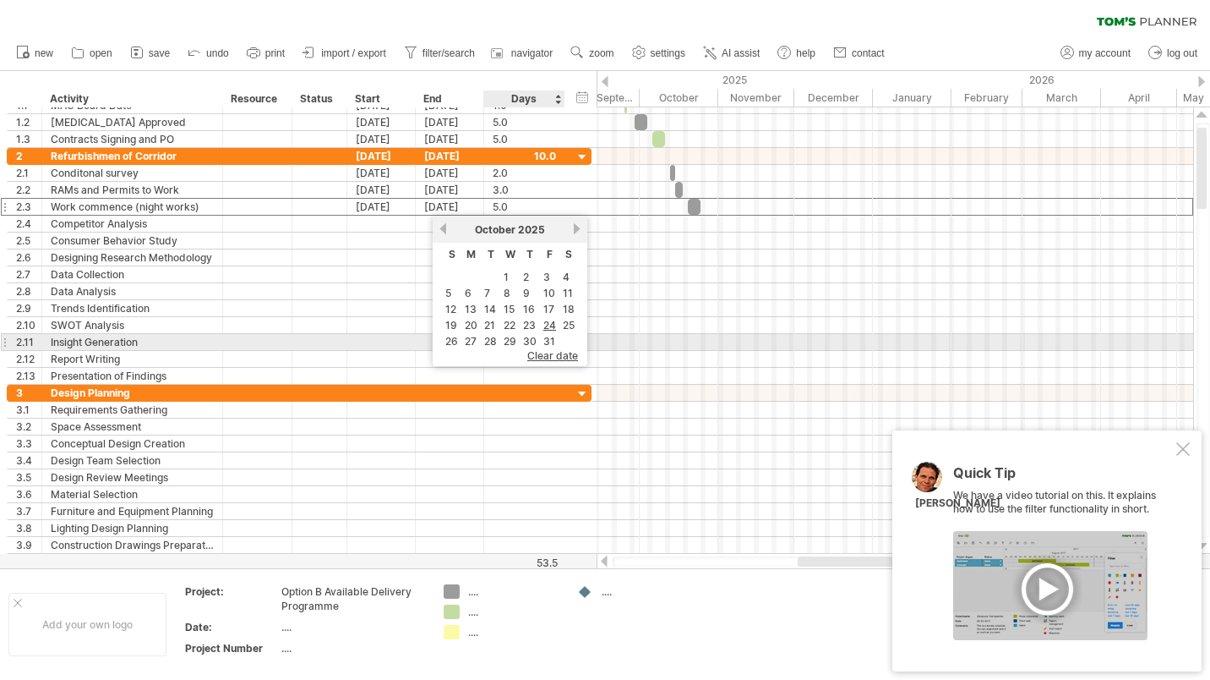
click at [548, 337] on link "31" at bounding box center [549, 341] width 15 height 16
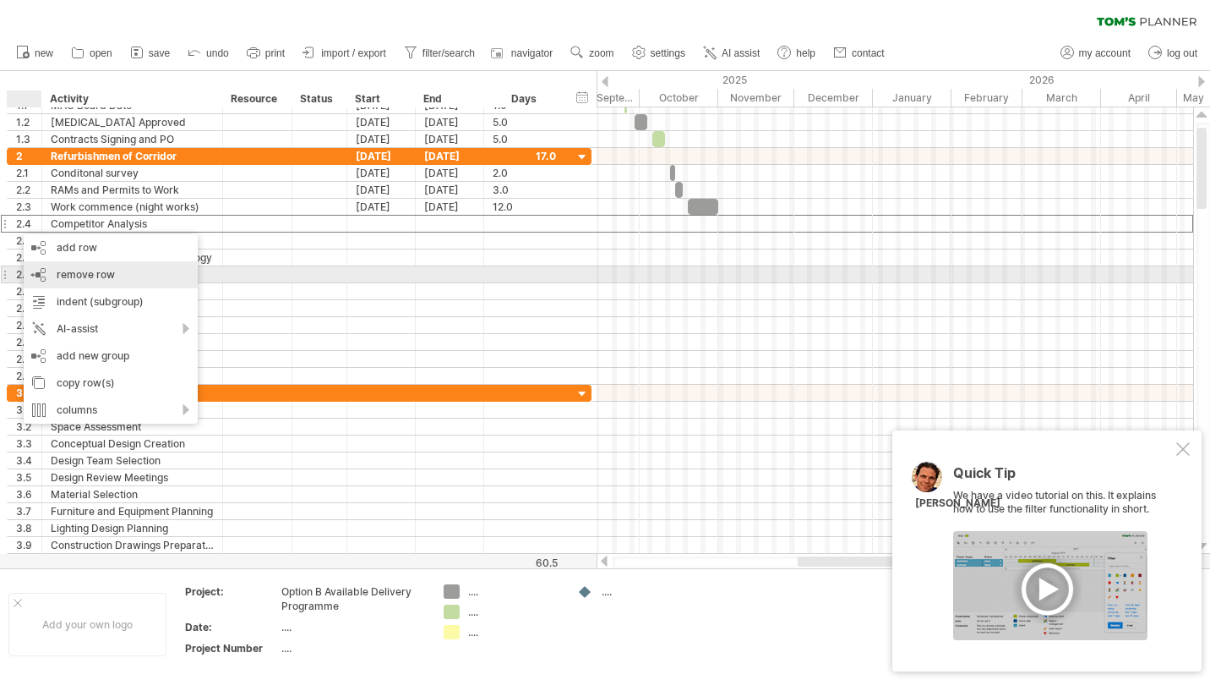
click at [82, 274] on span "remove row" at bounding box center [86, 274] width 58 height 13
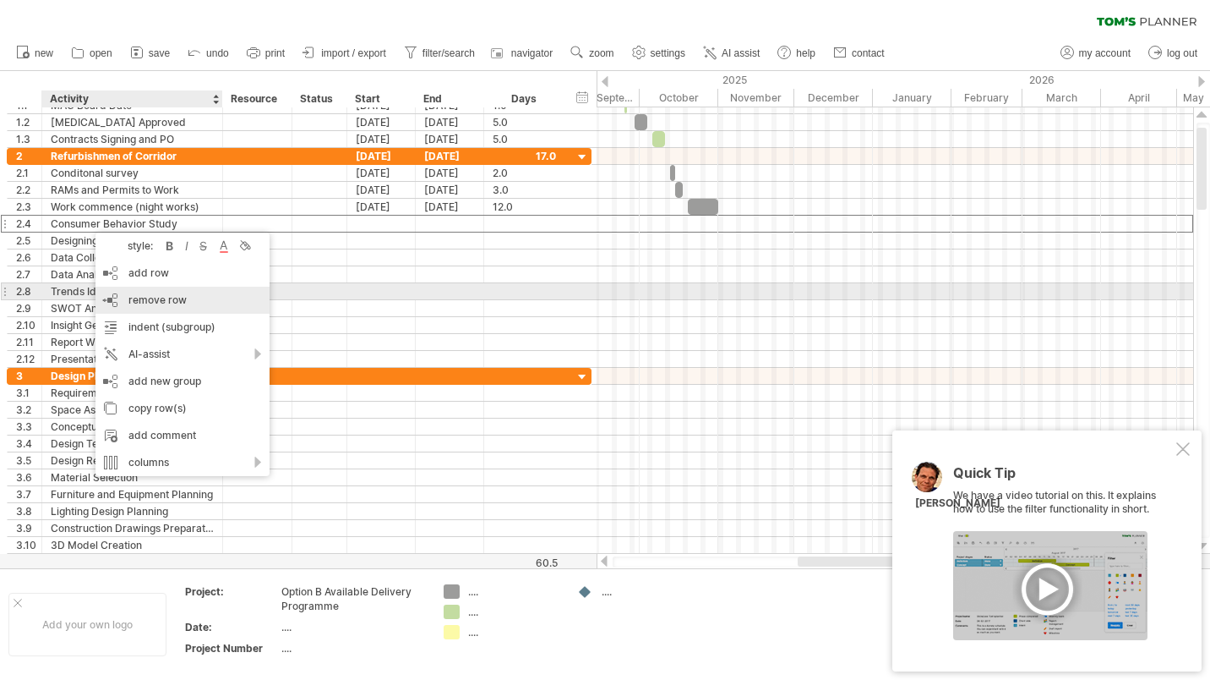
click at [156, 297] on span "remove row" at bounding box center [157, 299] width 58 height 13
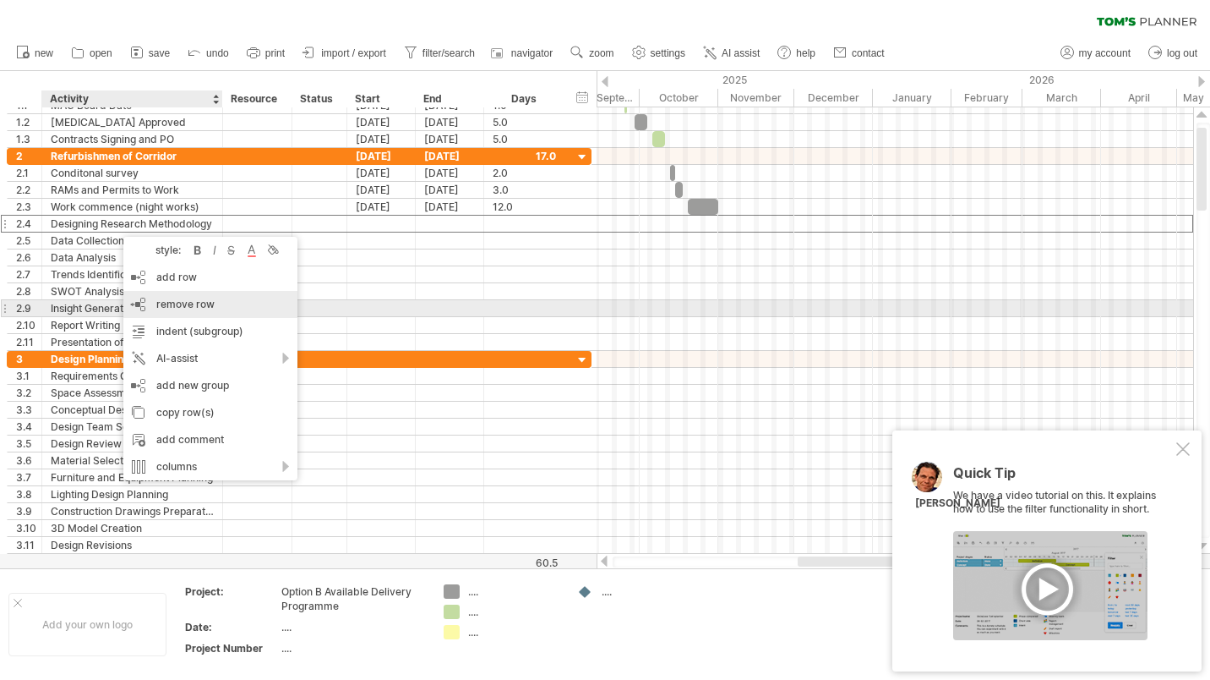
click at [179, 308] on span "remove row" at bounding box center [185, 304] width 58 height 13
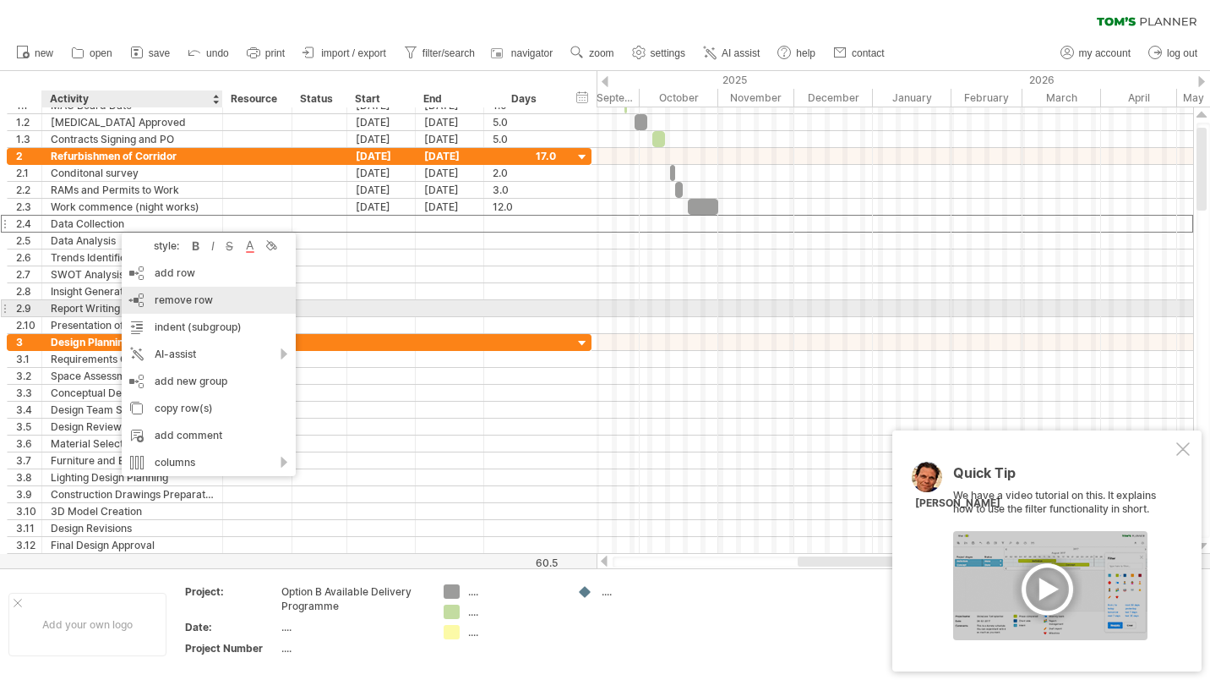
click at [180, 301] on span "remove row" at bounding box center [184, 299] width 58 height 13
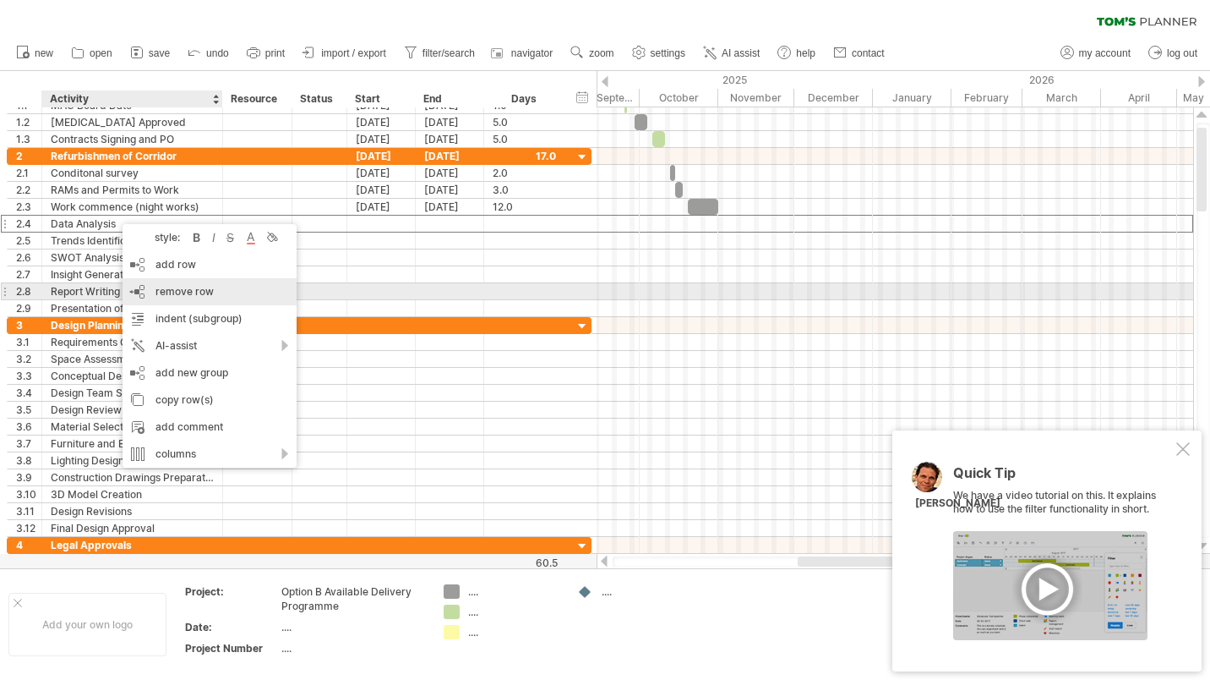
click at [185, 292] on span "remove row" at bounding box center [185, 291] width 58 height 13
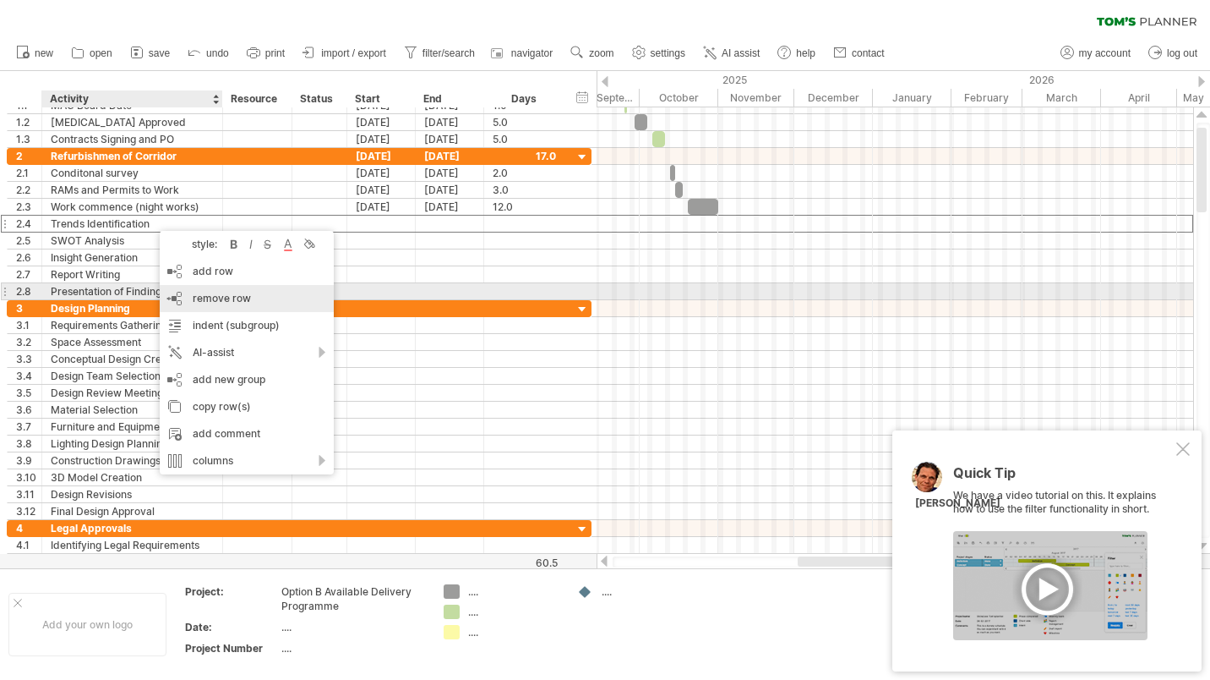
click at [207, 295] on span "remove row" at bounding box center [222, 298] width 58 height 13
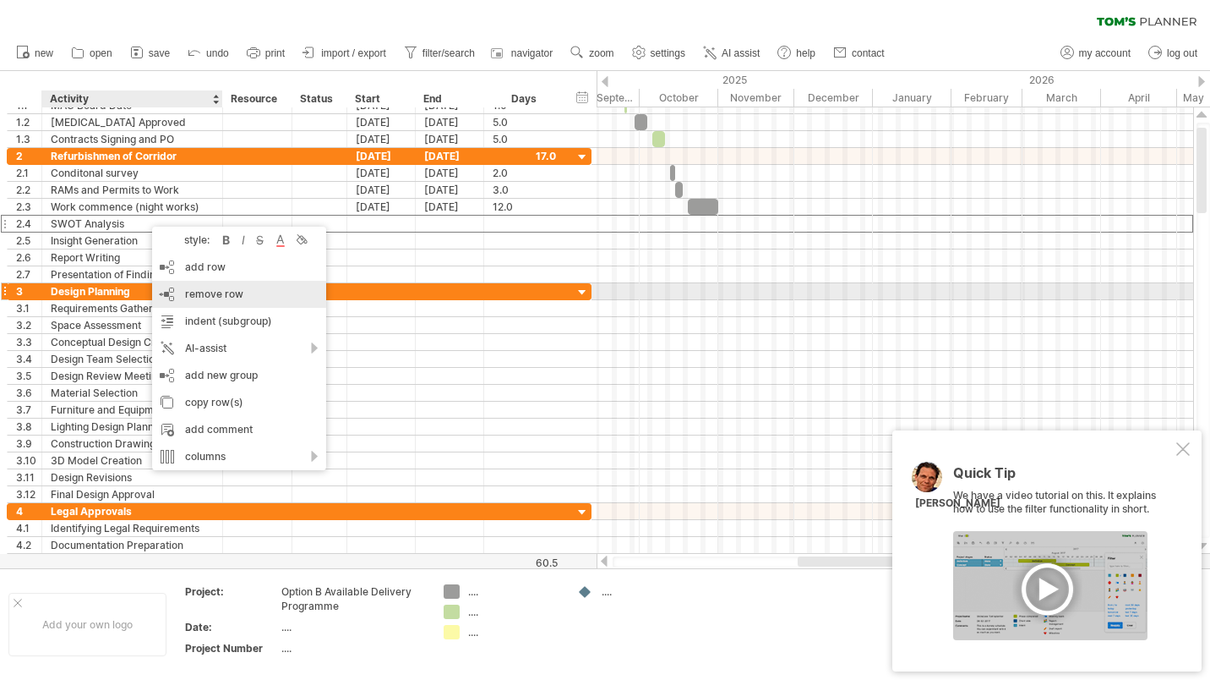
click at [202, 292] on span "remove row" at bounding box center [214, 293] width 58 height 13
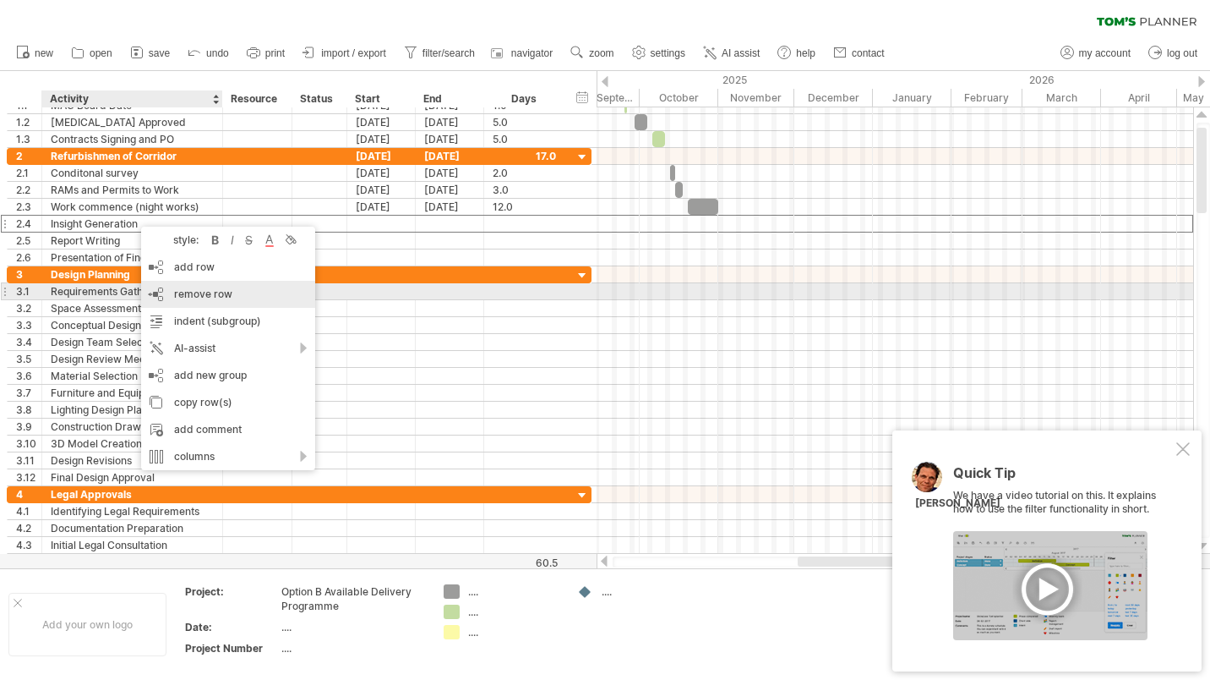
click at [190, 291] on span "remove row" at bounding box center [203, 293] width 58 height 13
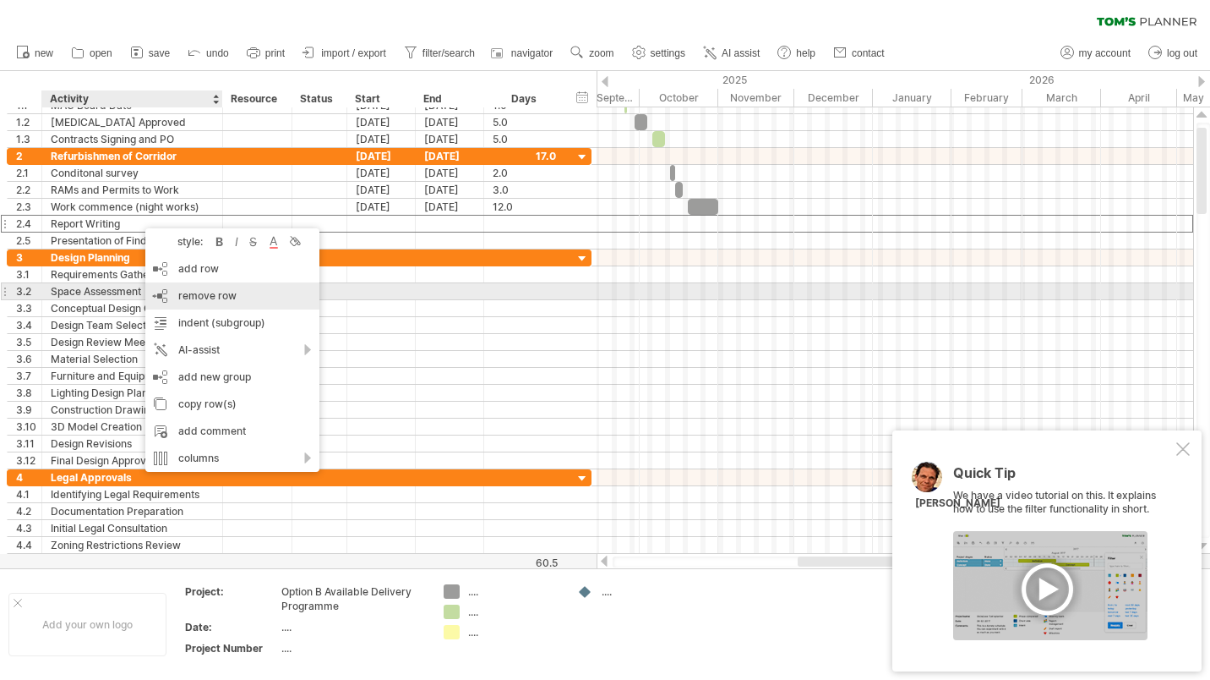
click at [199, 294] on span "remove row" at bounding box center [207, 295] width 58 height 13
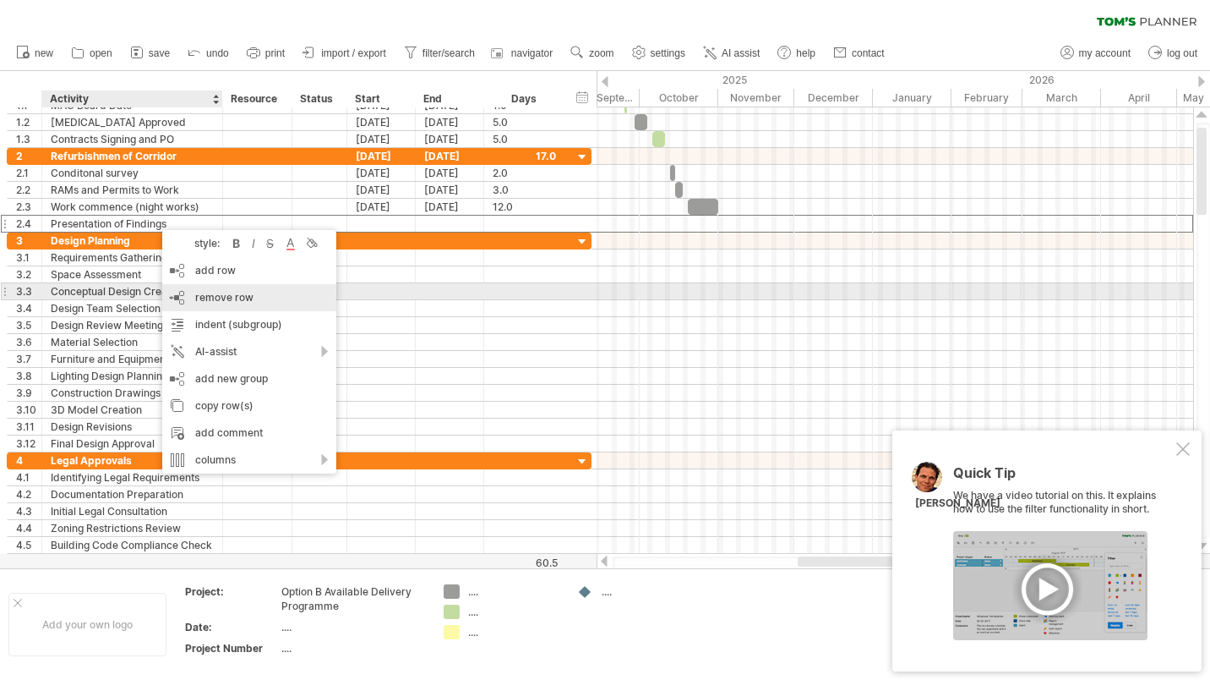
click at [212, 290] on div "remove row remove selected rows" at bounding box center [249, 297] width 174 height 27
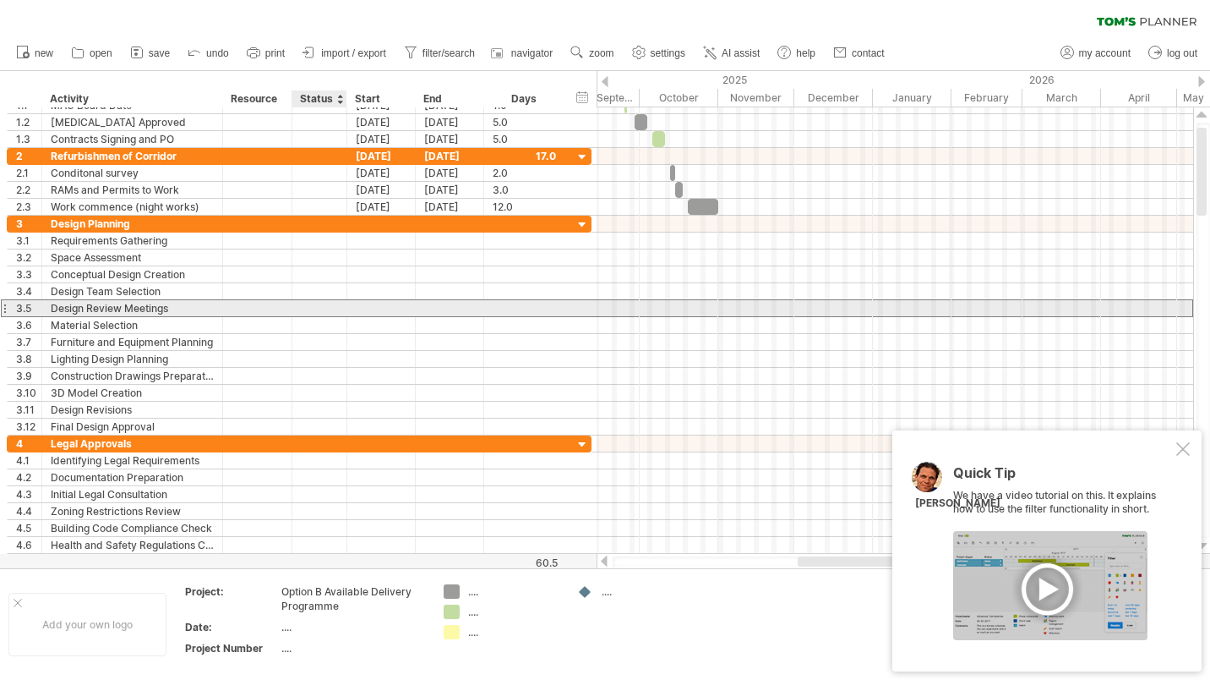
click at [340, 311] on div at bounding box center [319, 308] width 55 height 16
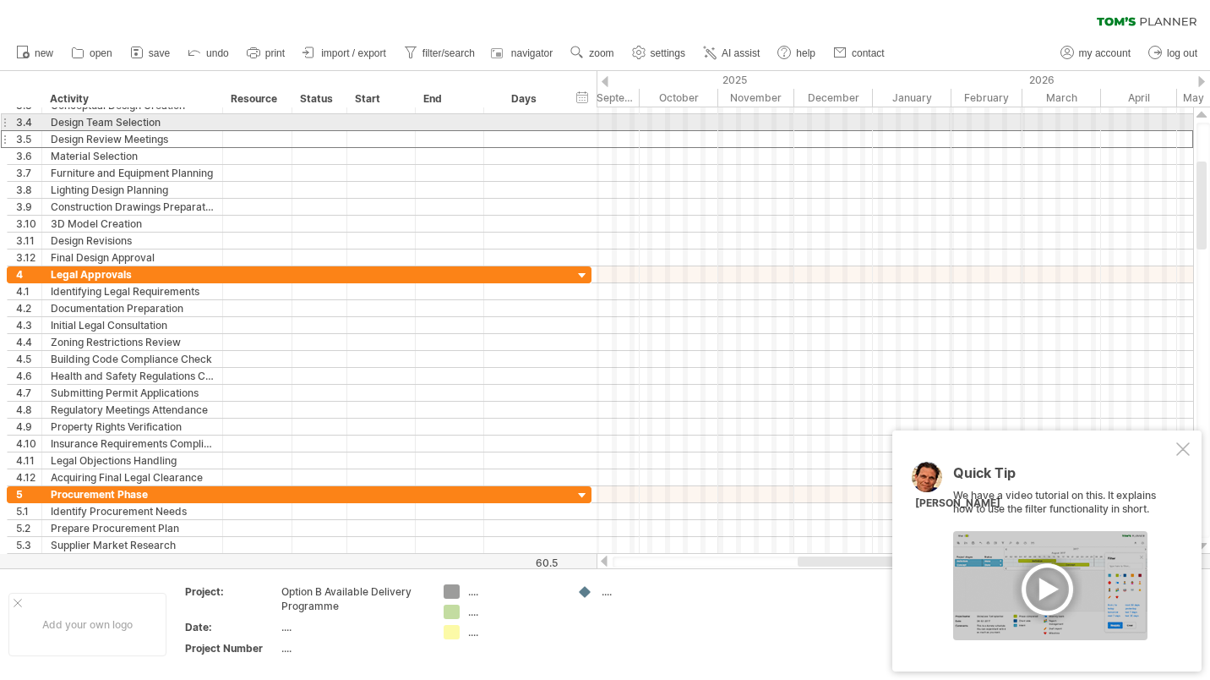
click at [1203, 116] on div at bounding box center [1202, 115] width 11 height 14
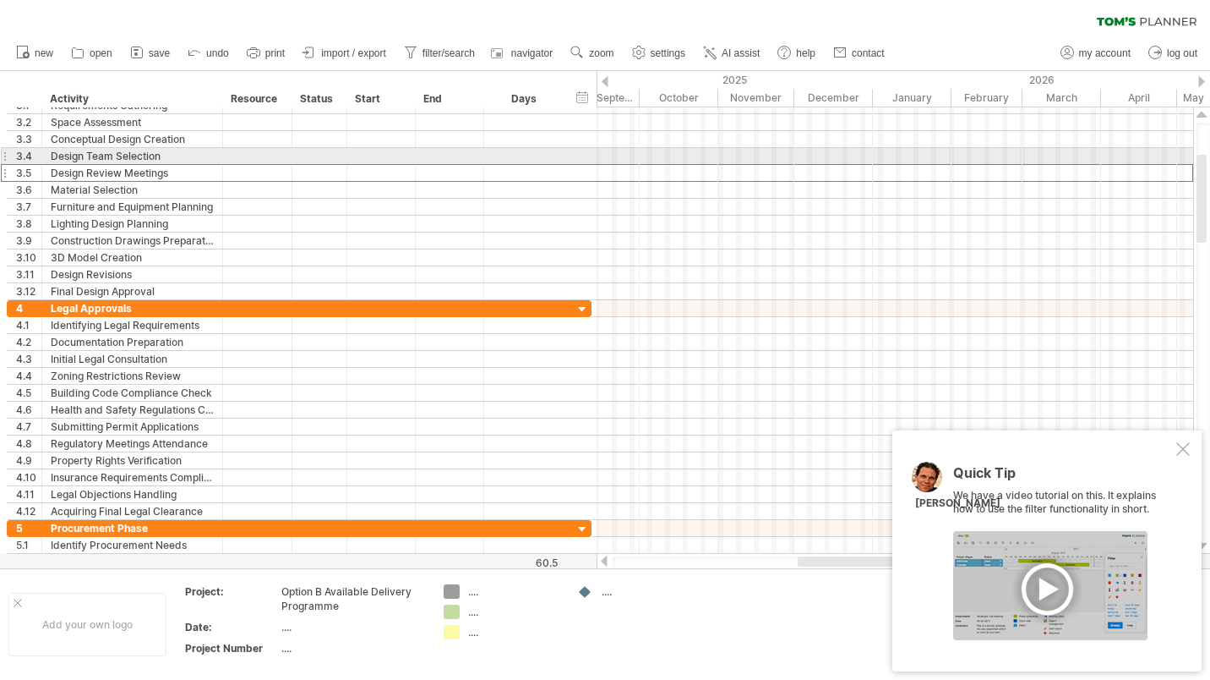
click at [1203, 116] on div at bounding box center [1202, 115] width 11 height 14
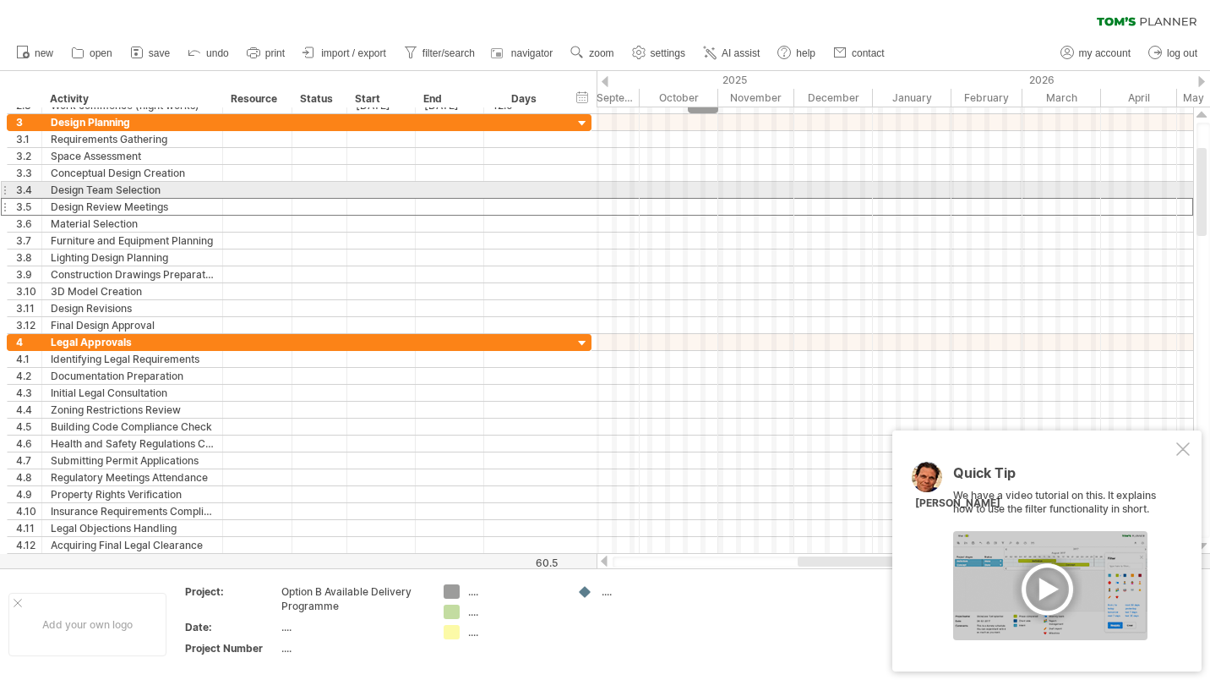
click at [1203, 116] on div at bounding box center [1202, 115] width 11 height 14
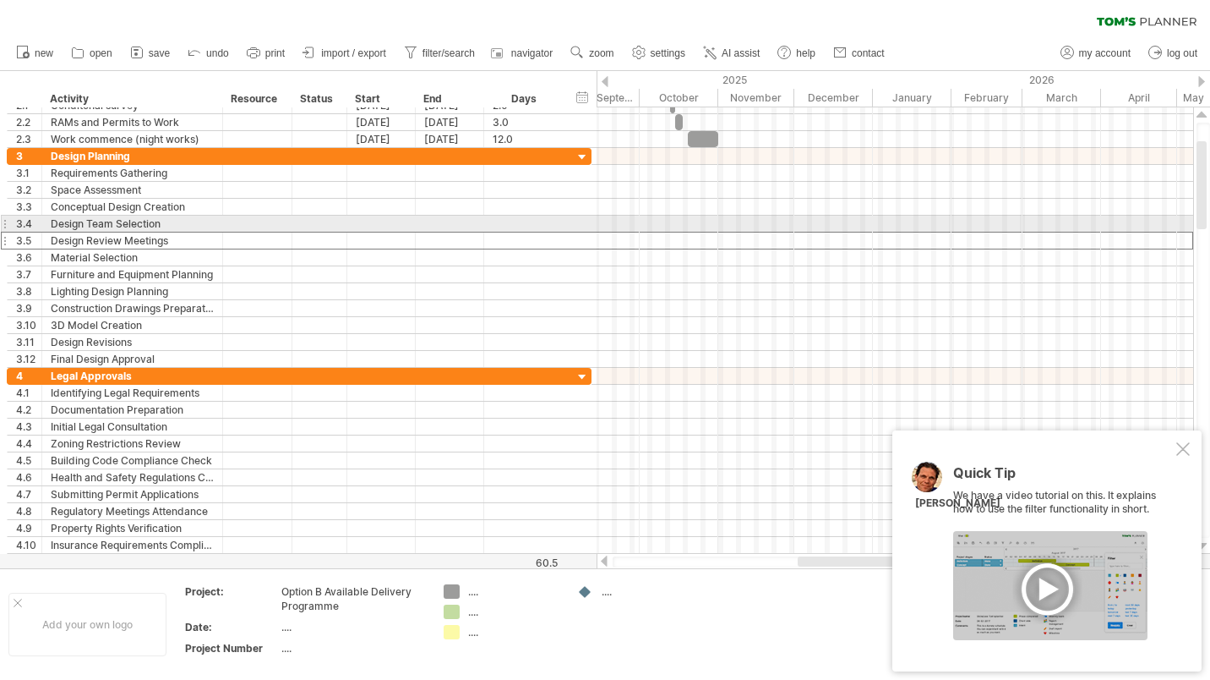
click at [1203, 116] on div at bounding box center [1202, 115] width 11 height 14
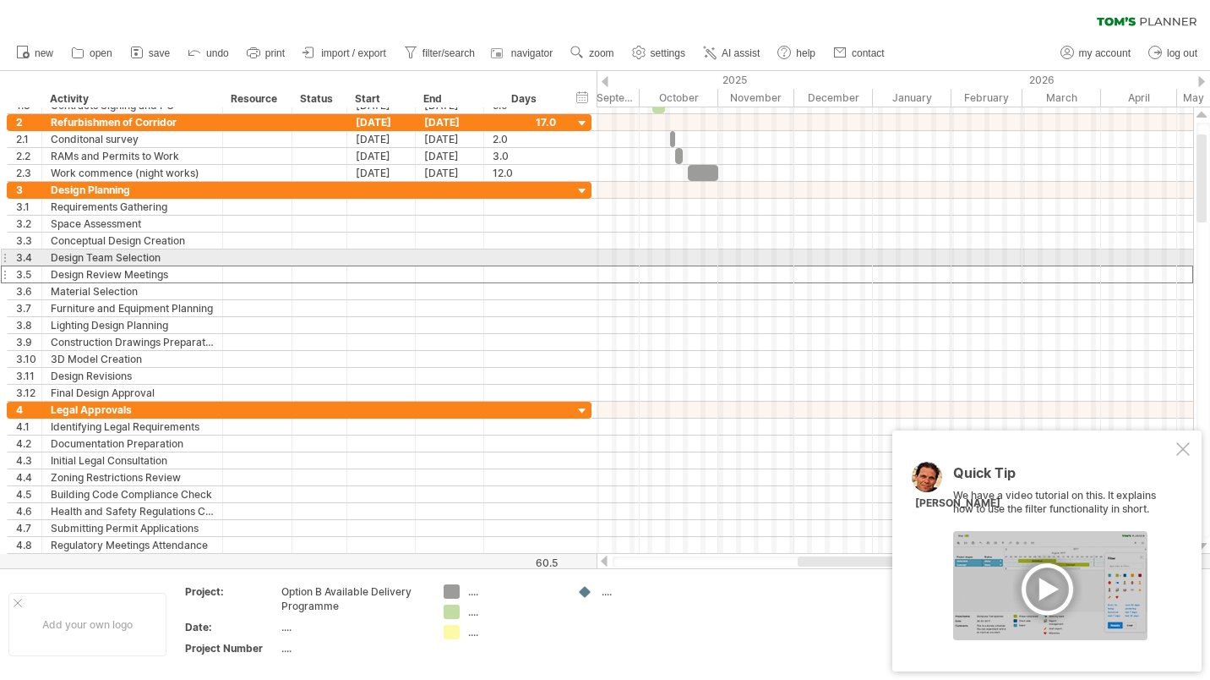
click at [1203, 116] on div at bounding box center [1202, 115] width 11 height 14
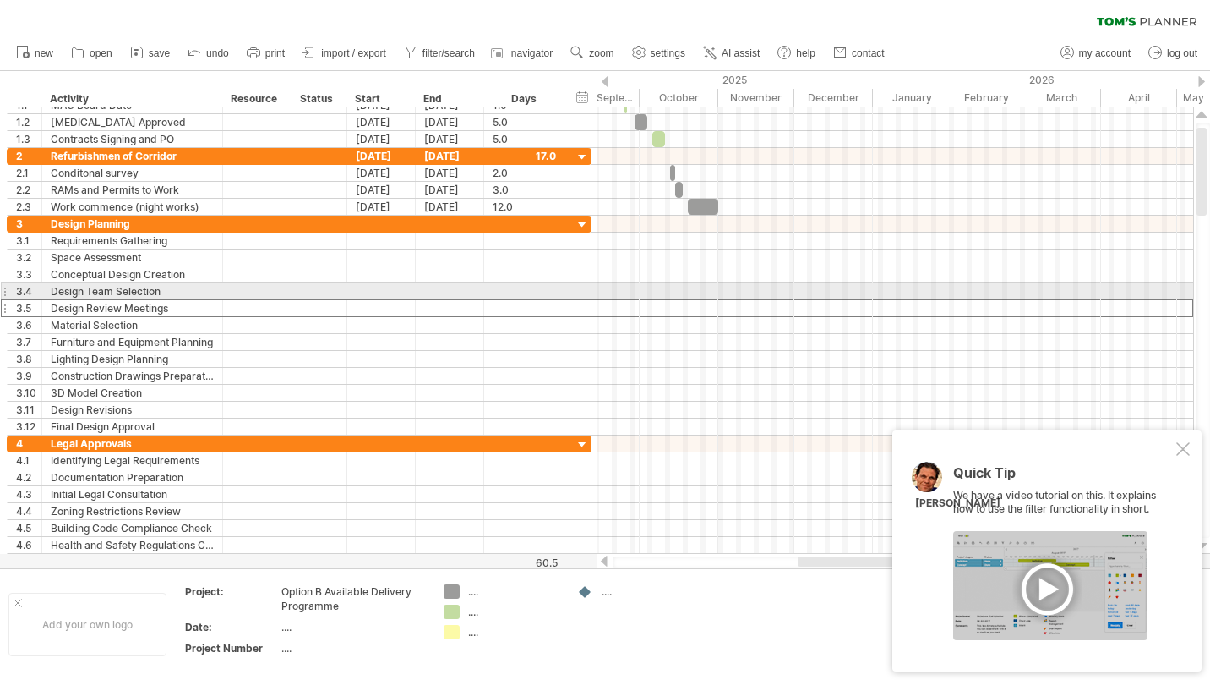
click at [1203, 116] on div at bounding box center [1202, 115] width 11 height 14
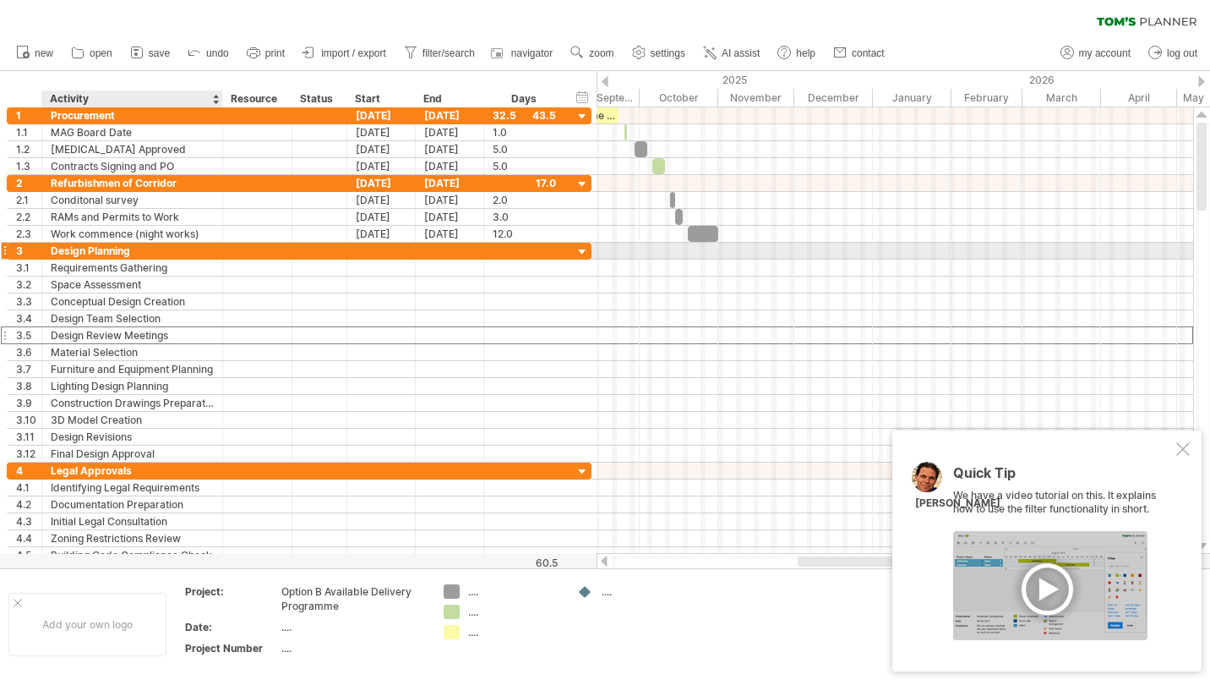
click at [128, 251] on div "Design Planning" at bounding box center [132, 251] width 163 height 16
drag, startPoint x: 138, startPoint y: 252, endPoint x: 48, endPoint y: 257, distance: 89.7
click at [48, 257] on div "**********" at bounding box center [132, 251] width 181 height 16
type input "**********"
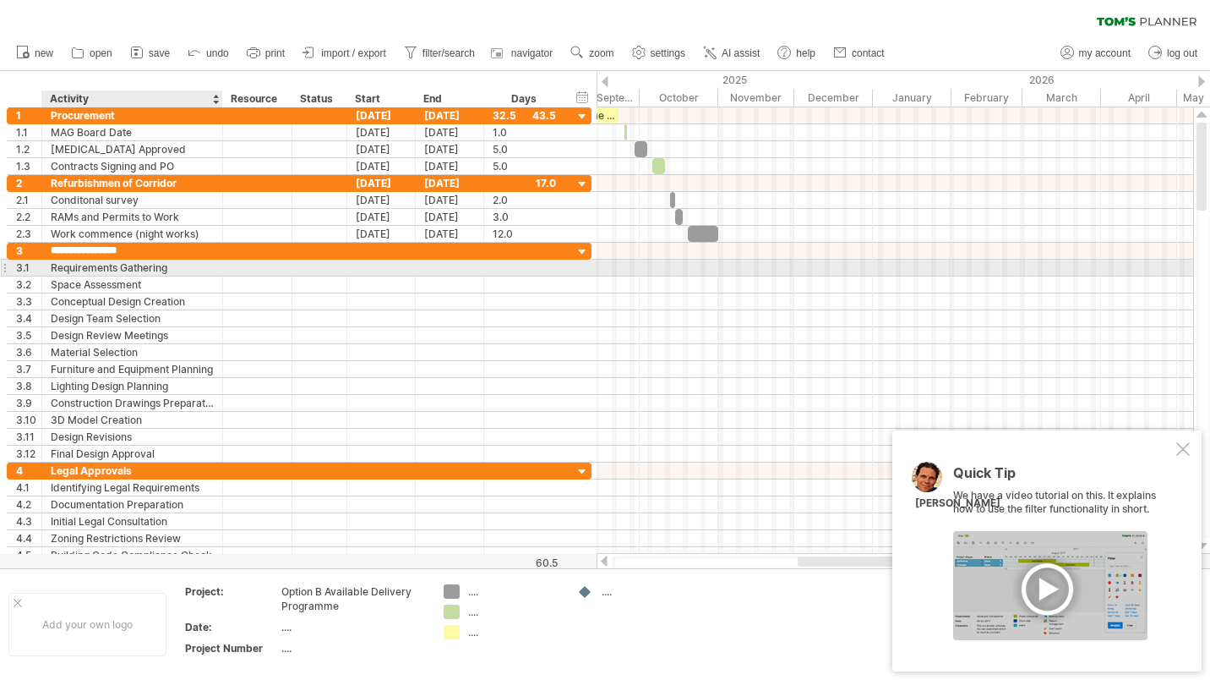
click at [163, 262] on div "Requirements Gathering" at bounding box center [132, 267] width 163 height 16
drag, startPoint x: 172, startPoint y: 268, endPoint x: 51, endPoint y: 272, distance: 121.8
click at [51, 272] on input "**********" at bounding box center [132, 267] width 163 height 16
type input "**********"
click at [380, 269] on div at bounding box center [381, 267] width 68 height 16
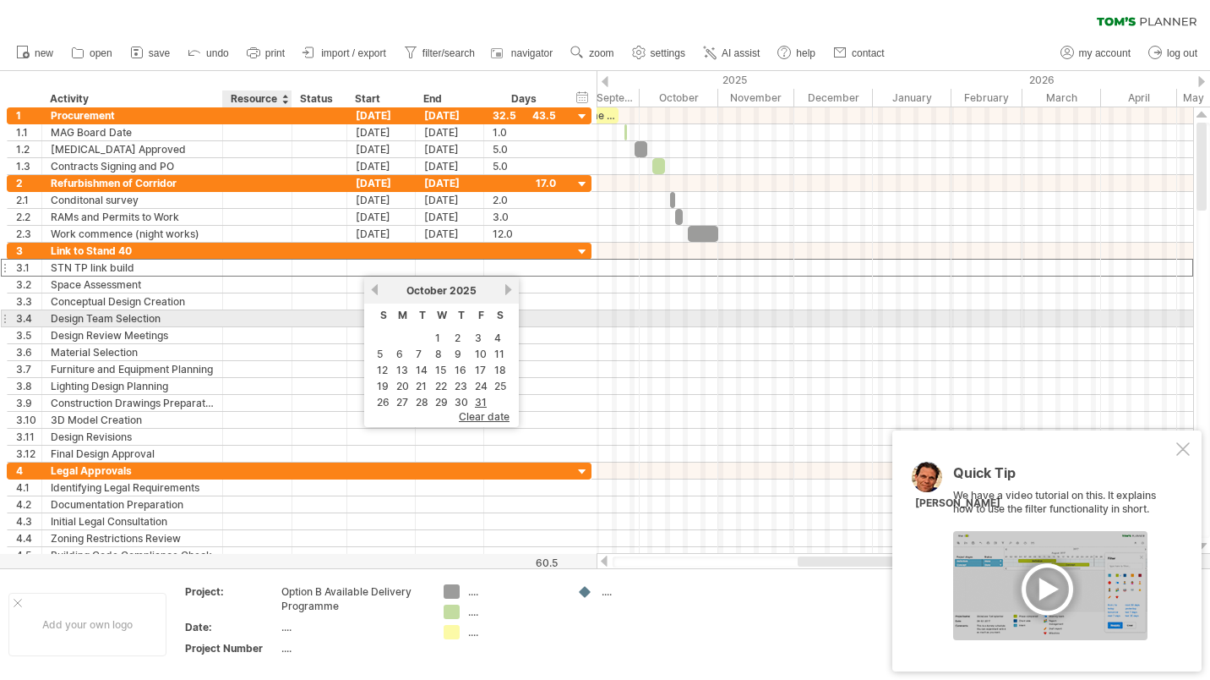
click at [281, 325] on div at bounding box center [258, 318] width 52 height 16
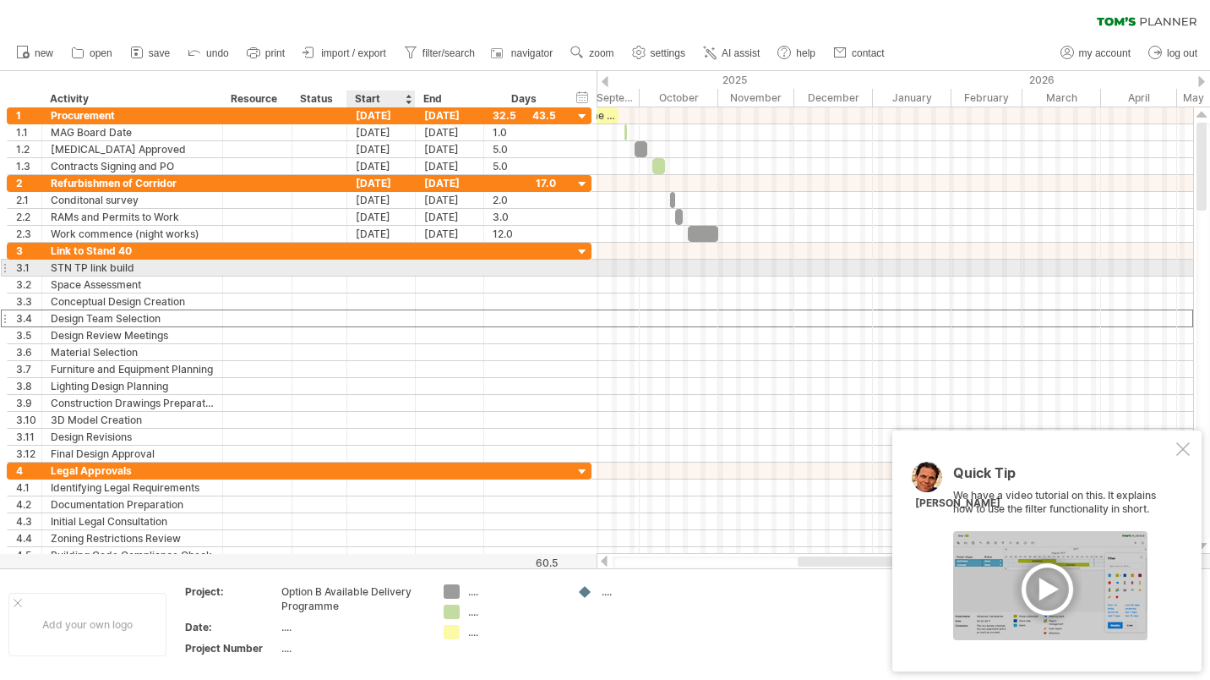
click at [389, 266] on div at bounding box center [381, 267] width 68 height 16
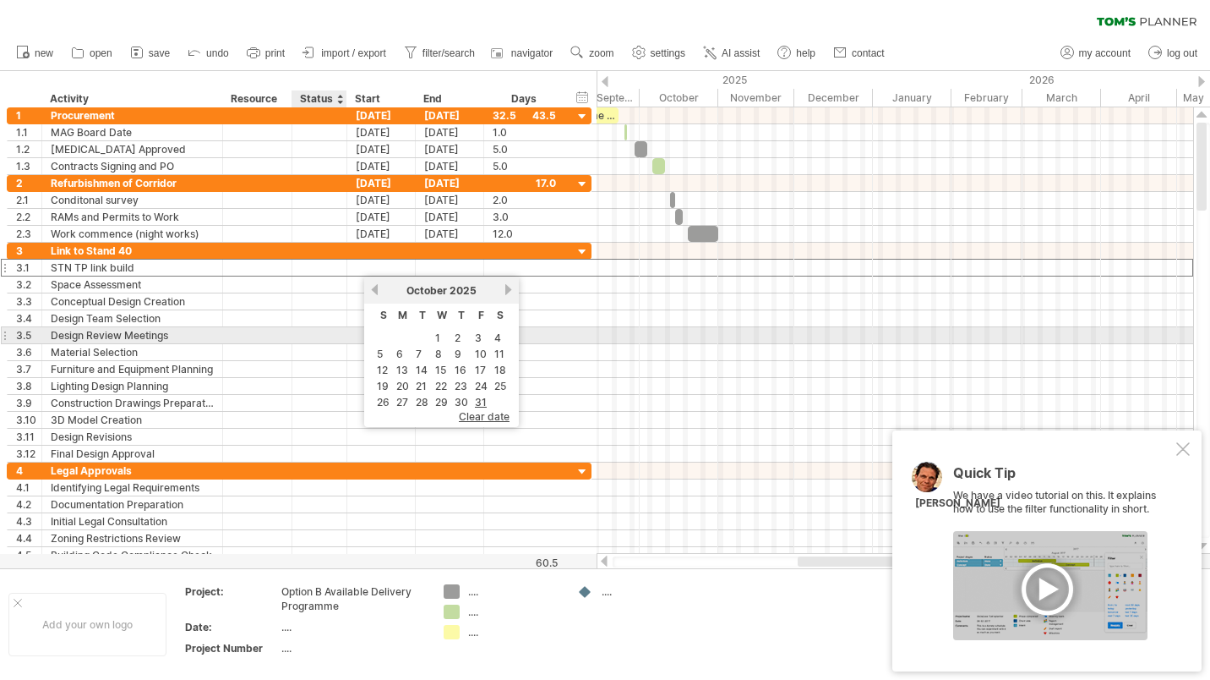
click at [335, 339] on div at bounding box center [319, 335] width 37 height 16
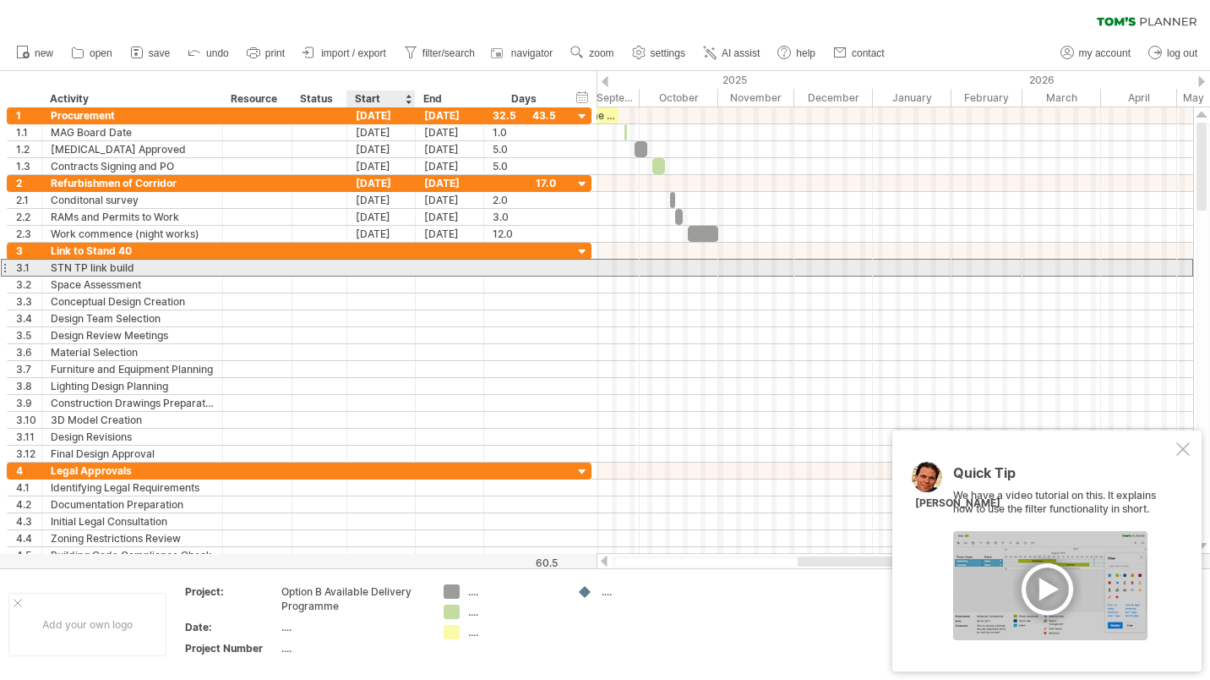
click at [388, 269] on div at bounding box center [381, 267] width 68 height 16
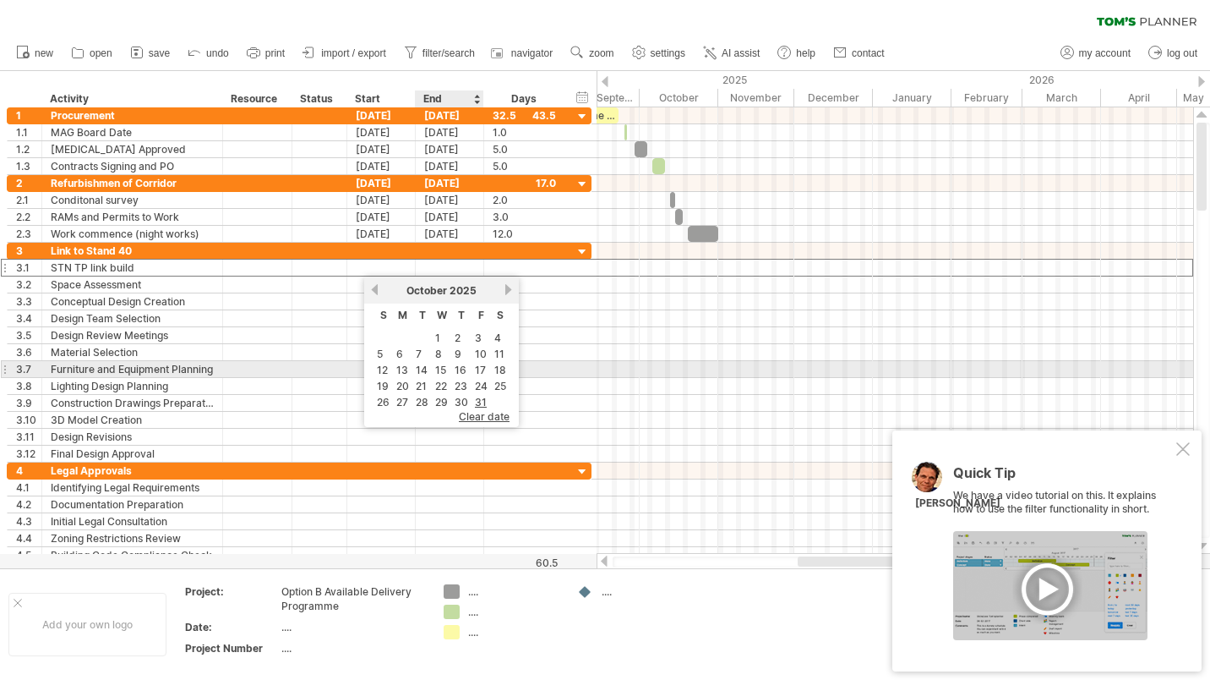
click at [441, 366] on link "15" at bounding box center [441, 370] width 14 height 16
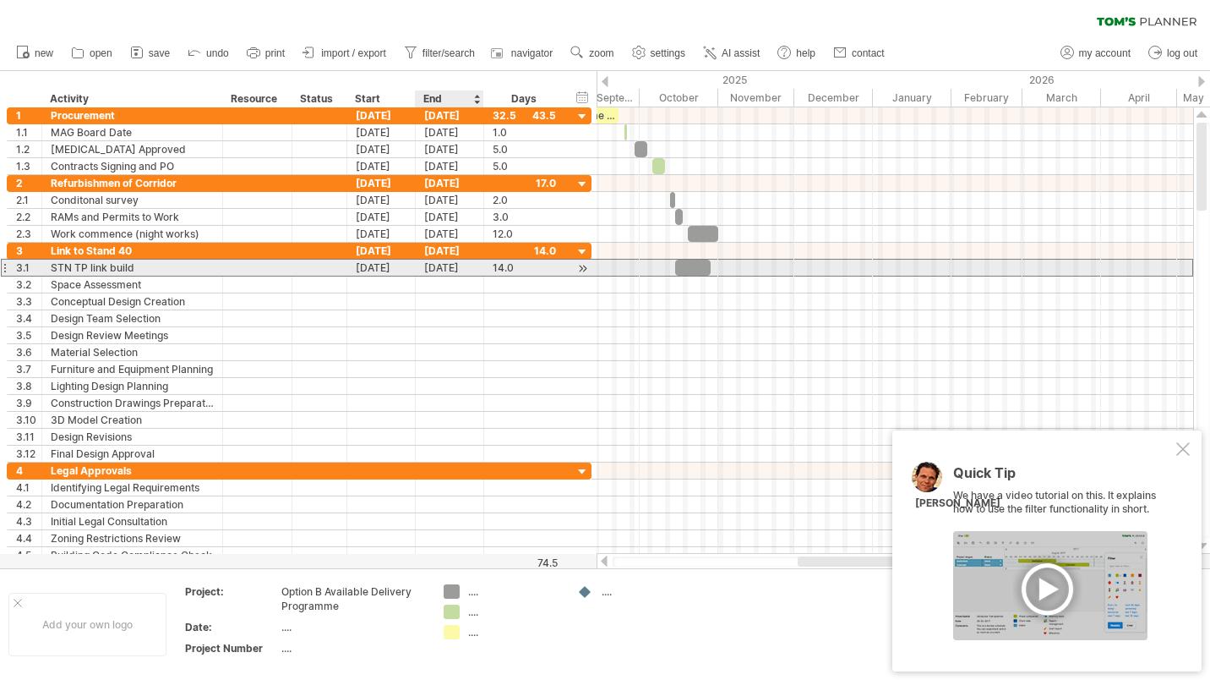
click at [468, 269] on div "[DATE]" at bounding box center [450, 267] width 68 height 16
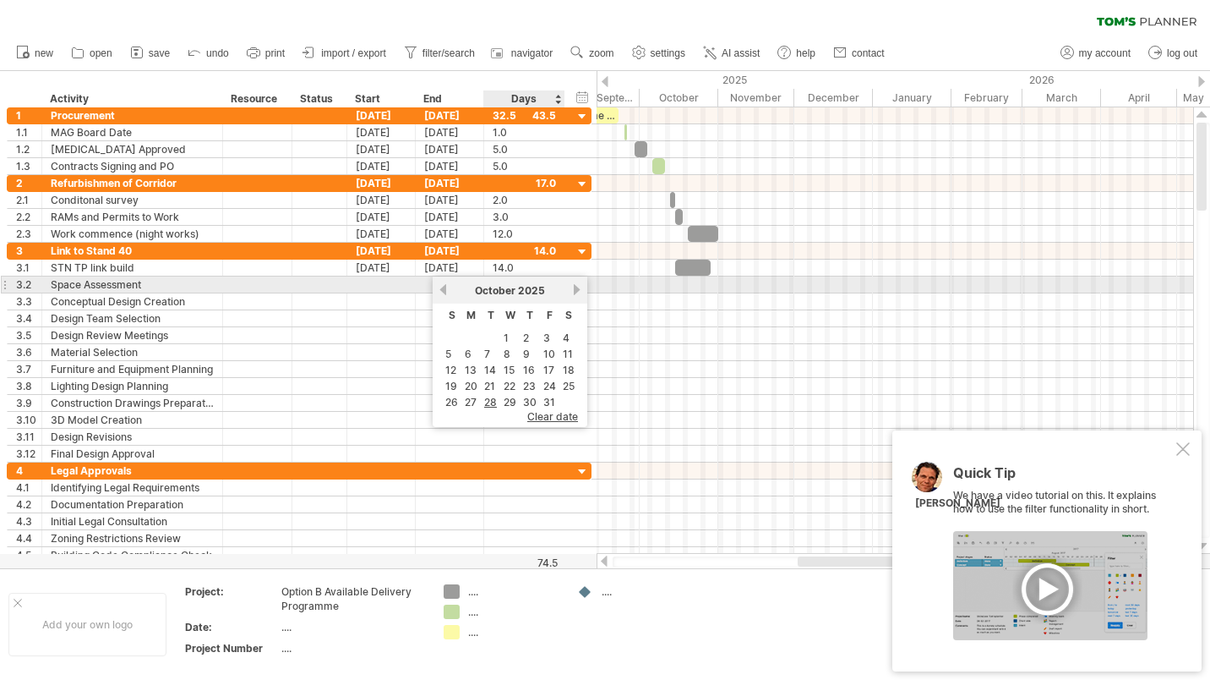
click at [576, 287] on link "next" at bounding box center [577, 289] width 13 height 13
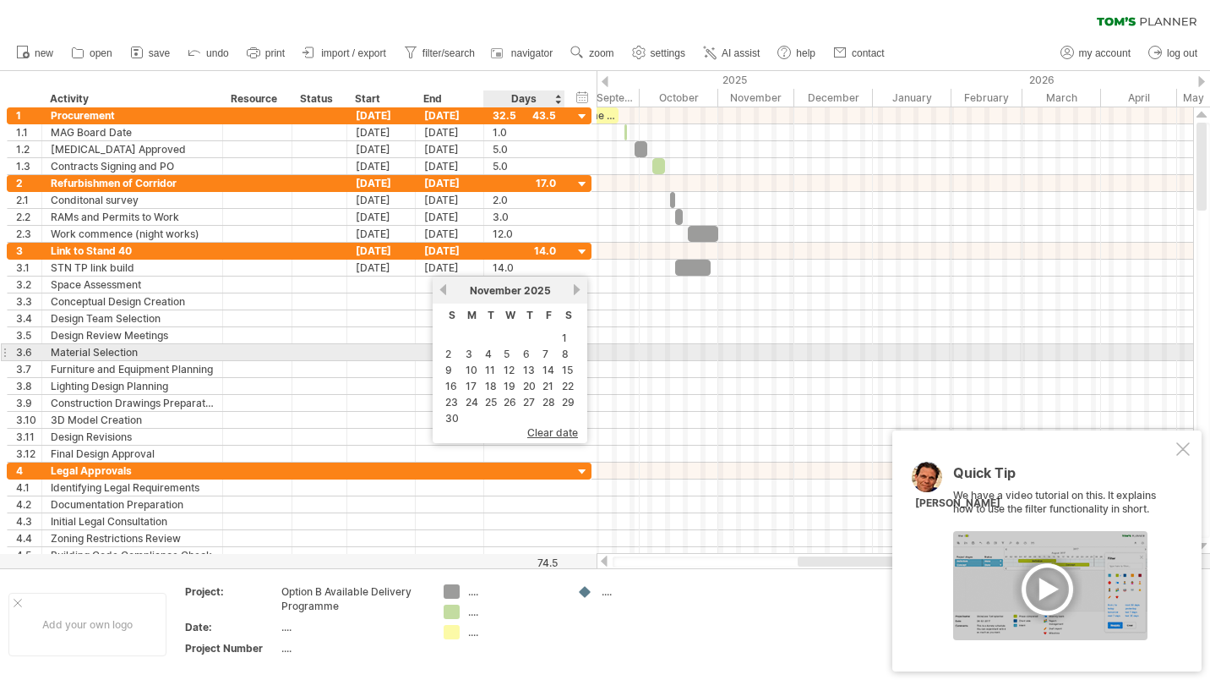
click at [545, 351] on link "7" at bounding box center [545, 354] width 9 height 16
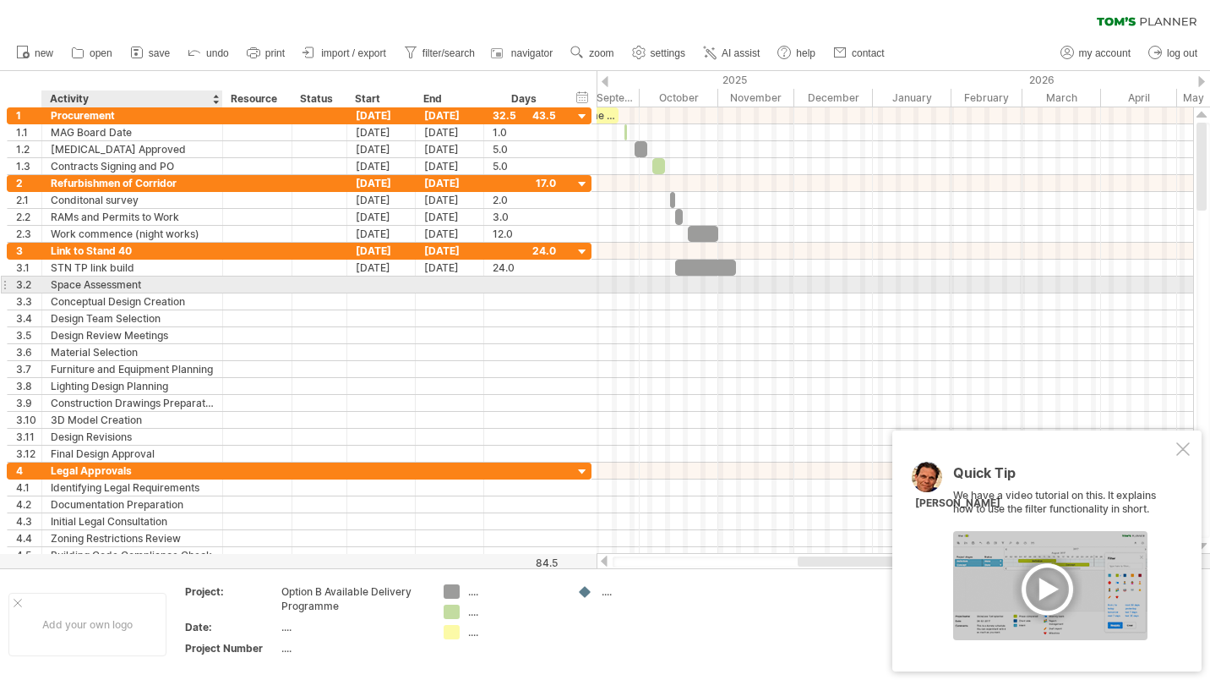
click at [165, 278] on div "Space Assessment" at bounding box center [132, 284] width 163 height 16
drag, startPoint x: 155, startPoint y: 284, endPoint x: 38, endPoint y: 288, distance: 116.7
click at [38, 288] on div "**********" at bounding box center [299, 285] width 585 height 18
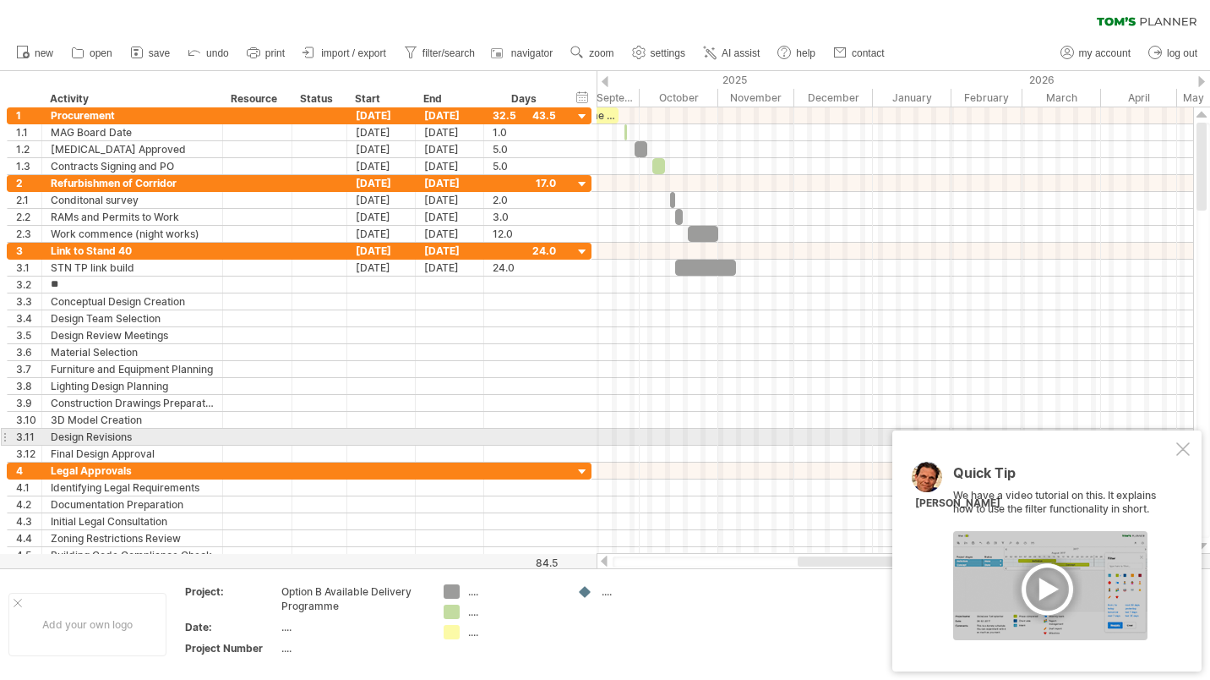
type input "*"
type input "**********"
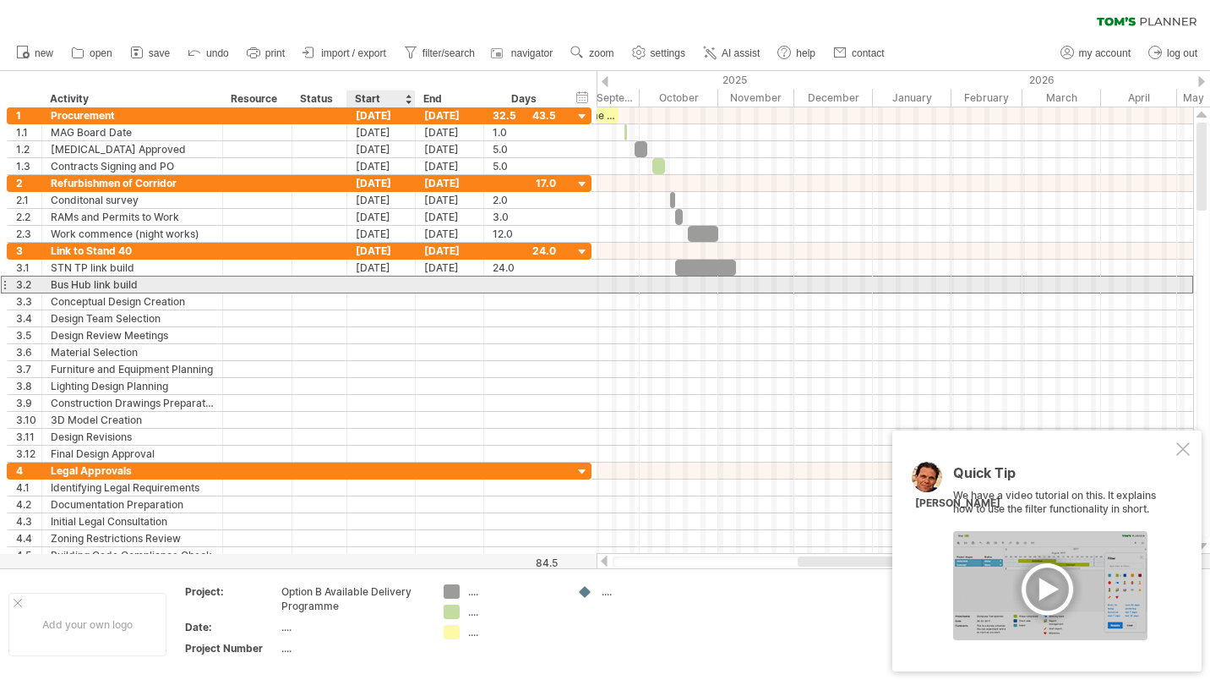
click at [406, 284] on div at bounding box center [381, 284] width 68 height 16
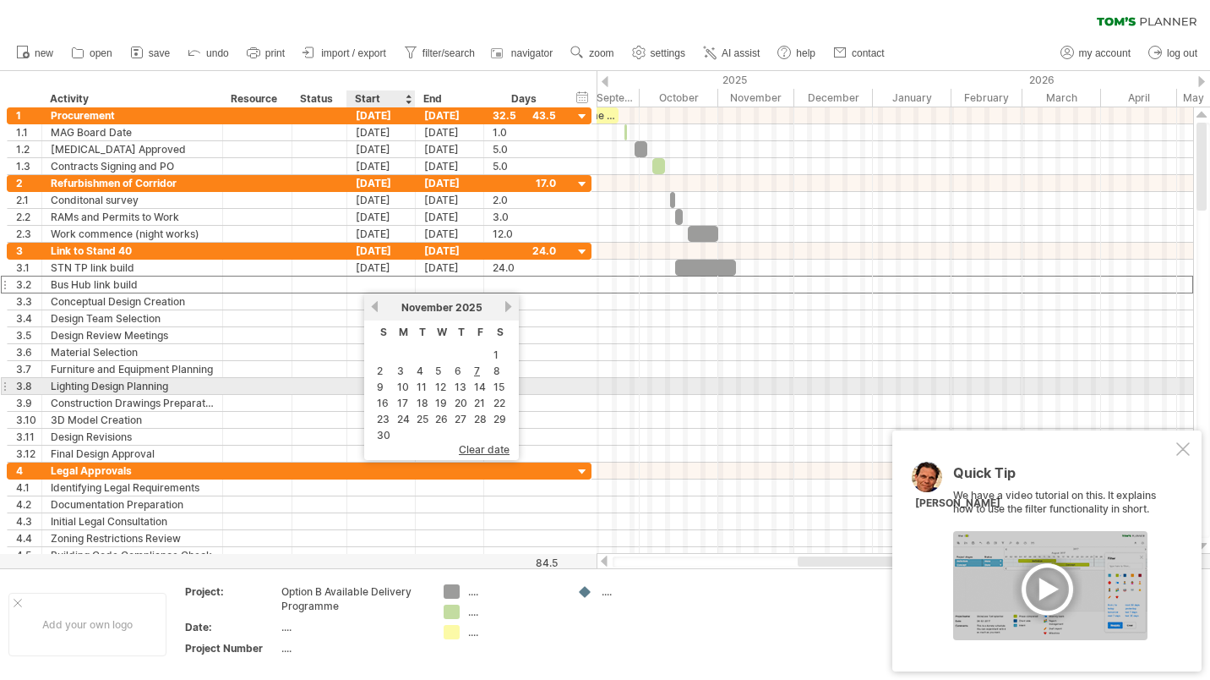
click at [397, 385] on link "10" at bounding box center [403, 387] width 15 height 16
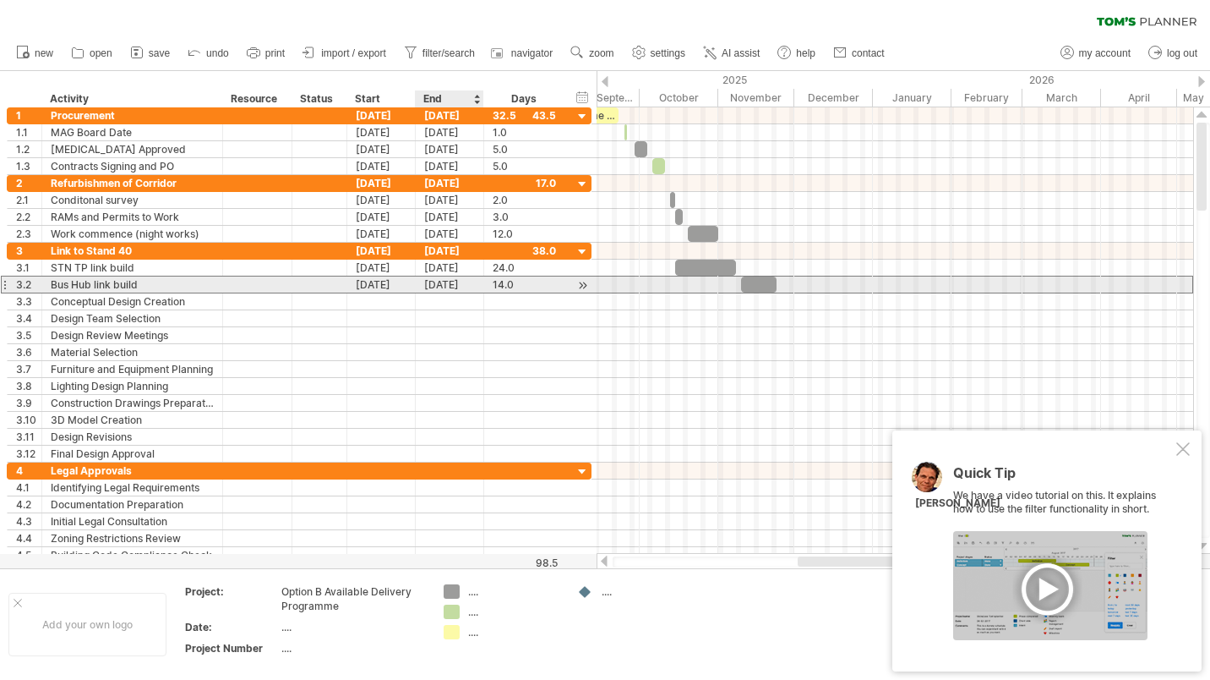
click at [468, 285] on div "[DATE]" at bounding box center [450, 284] width 68 height 16
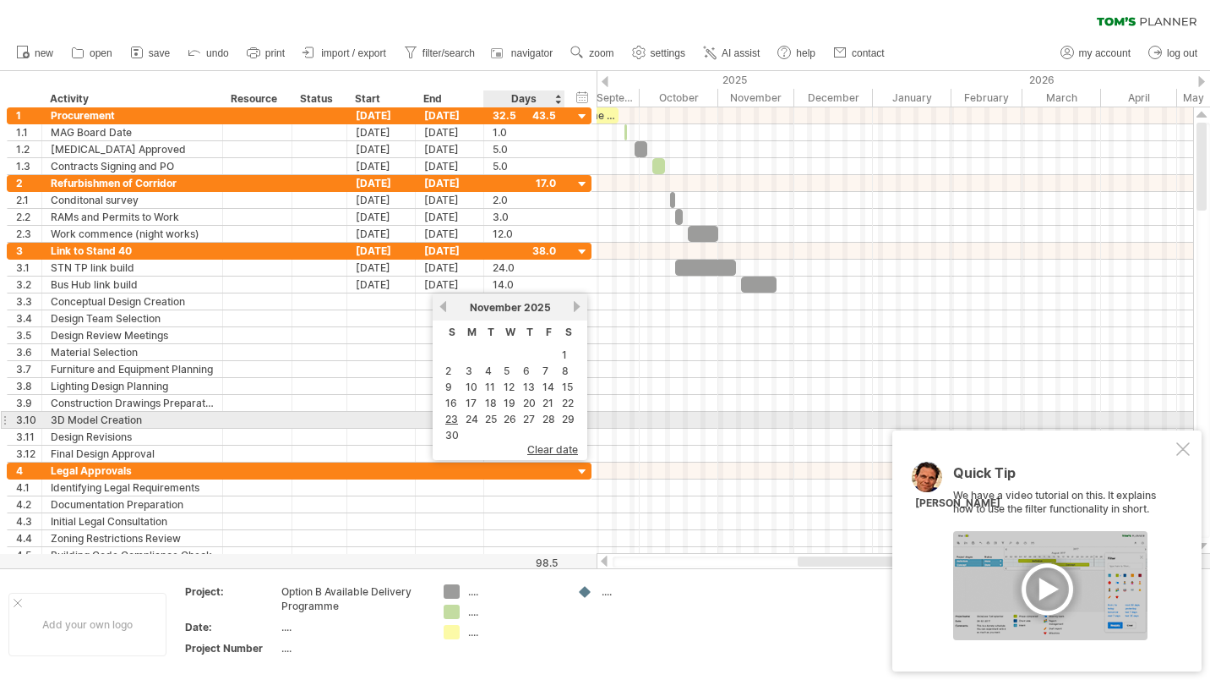
click at [548, 415] on link "28" at bounding box center [549, 419] width 16 height 16
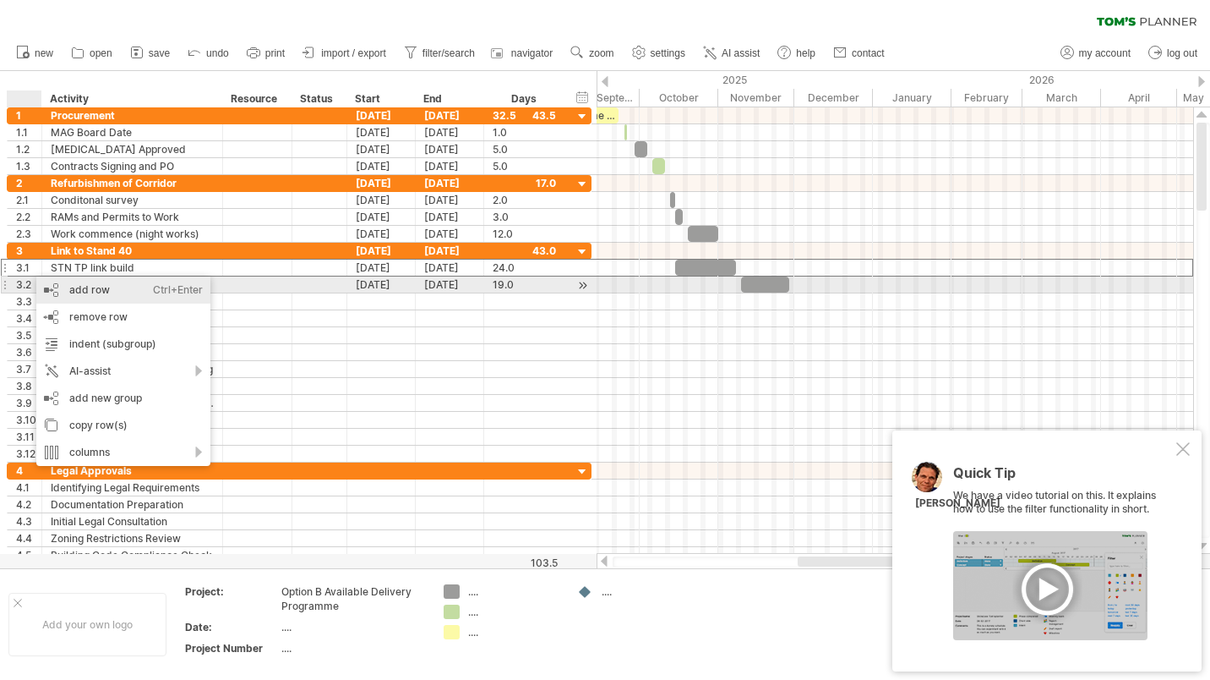
click at [96, 289] on div "add row Ctrl+Enter Cmd+Enter" at bounding box center [123, 289] width 174 height 27
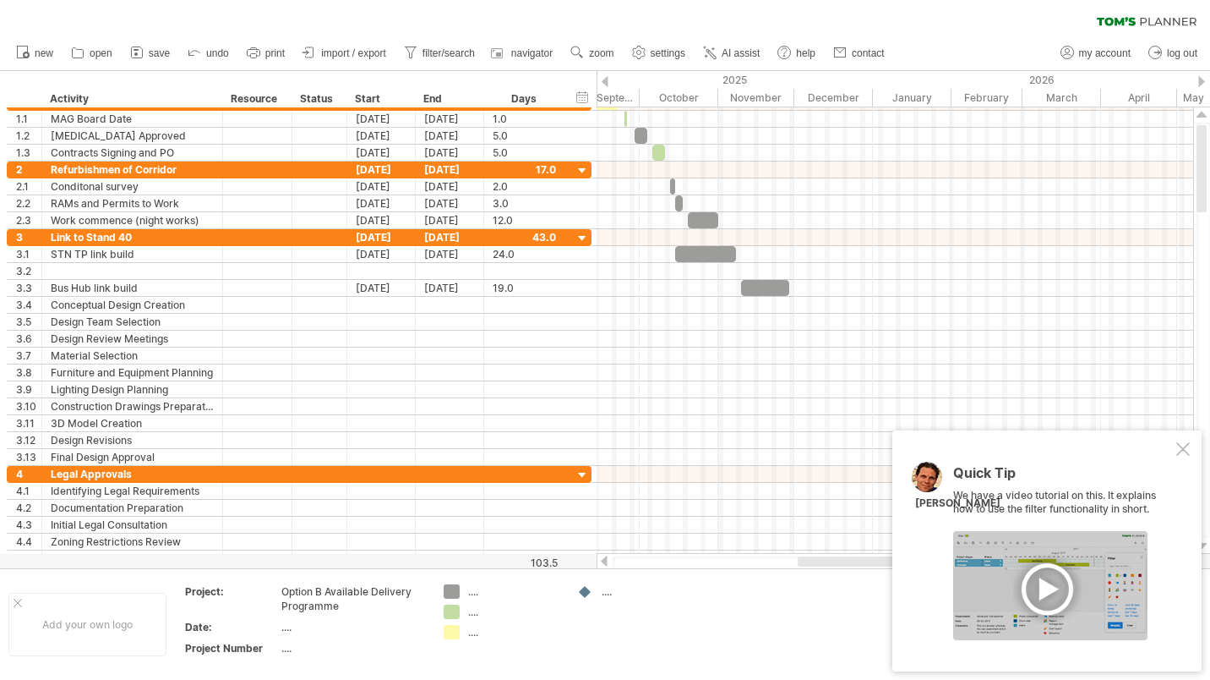
click at [197, 52] on icon at bounding box center [194, 51] width 17 height 17
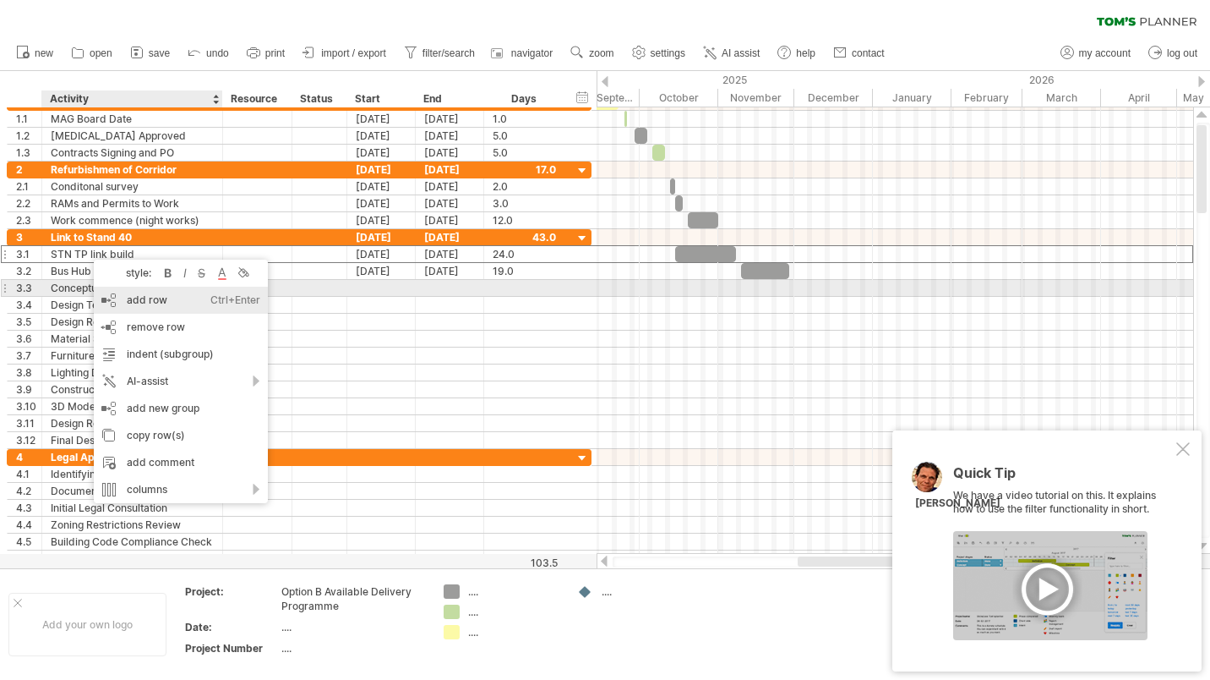
click at [139, 295] on div "add row Ctrl+Enter Cmd+Enter" at bounding box center [181, 300] width 174 height 27
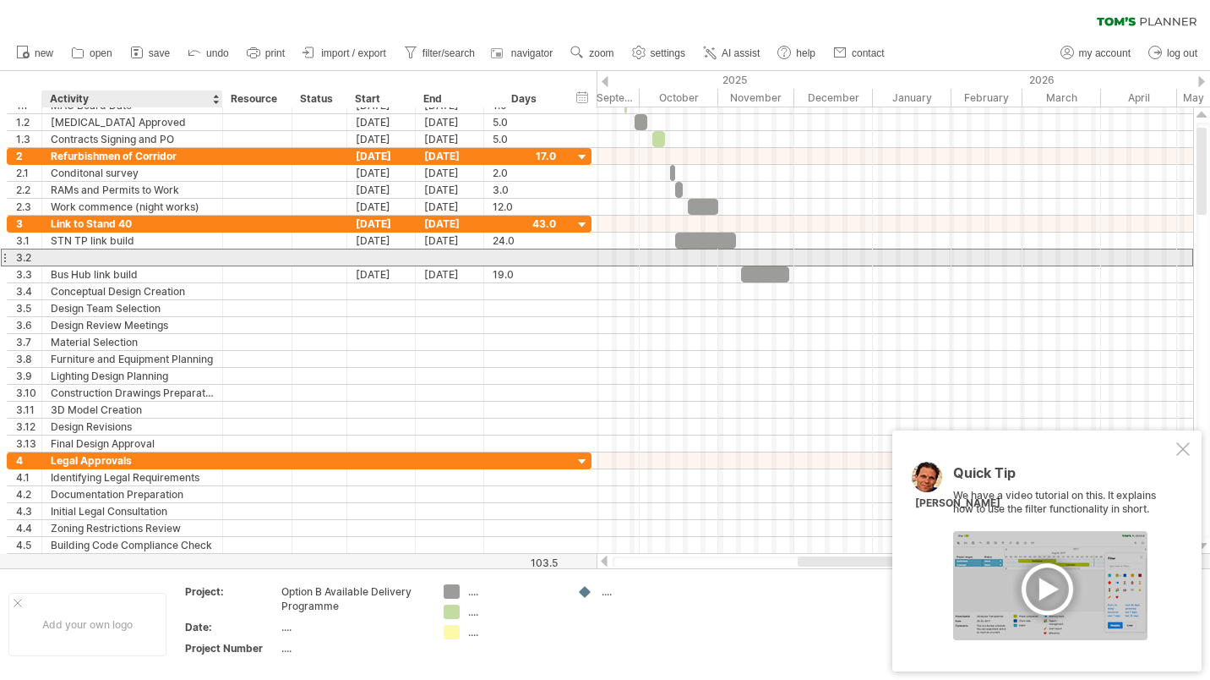
click at [90, 257] on div at bounding box center [132, 257] width 163 height 16
type input "**********"
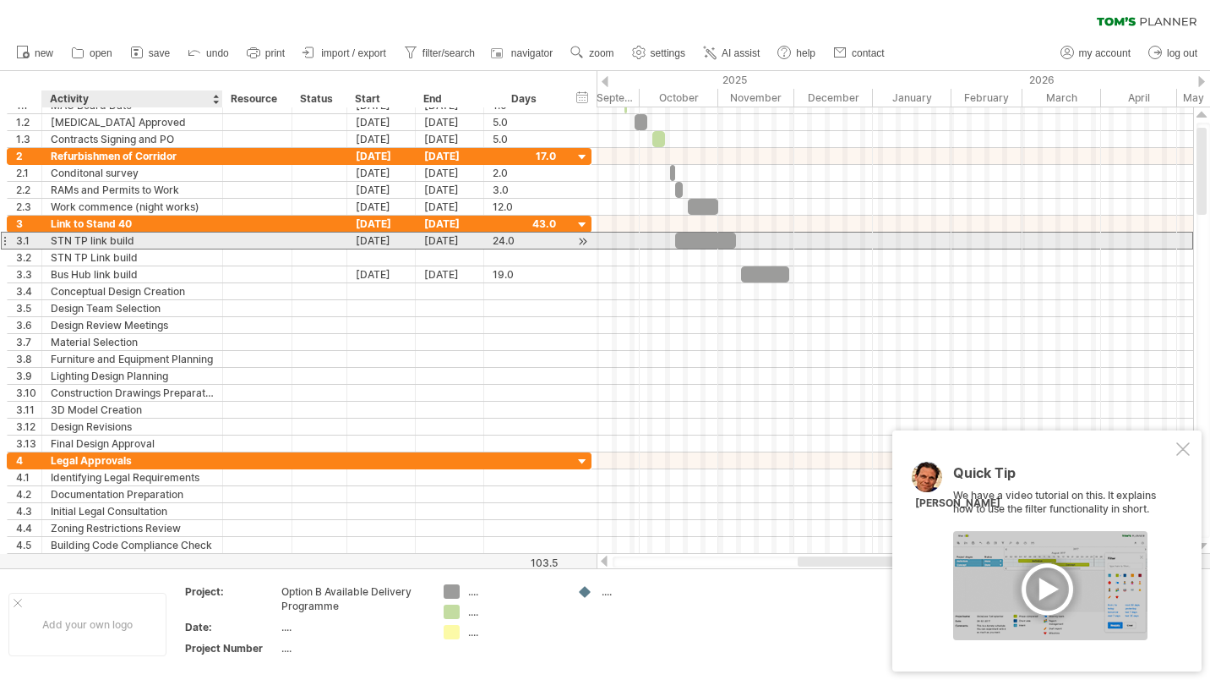
click at [146, 240] on div "STN TP link build" at bounding box center [132, 240] width 163 height 16
drag, startPoint x: 92, startPoint y: 234, endPoint x: 52, endPoint y: 235, distance: 40.6
click at [52, 235] on input "**********" at bounding box center [132, 240] width 163 height 16
type input "**********"
click at [391, 239] on div "[DATE]" at bounding box center [381, 240] width 68 height 16
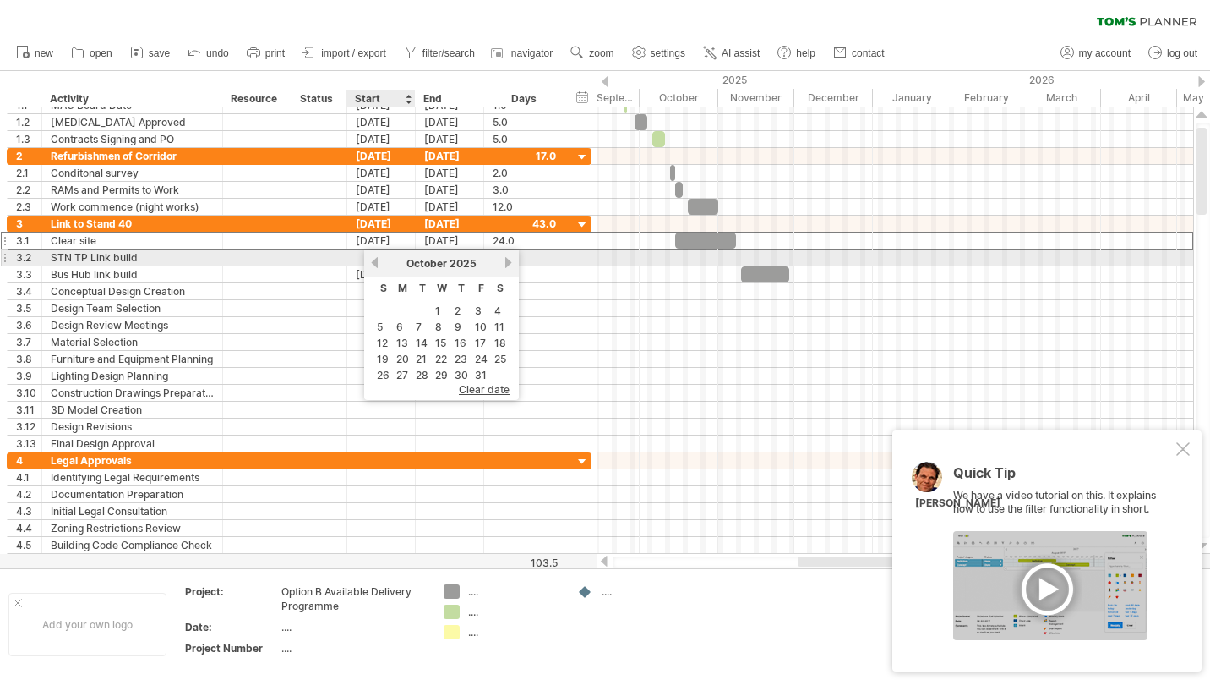
click at [375, 259] on link "previous" at bounding box center [375, 262] width 13 height 13
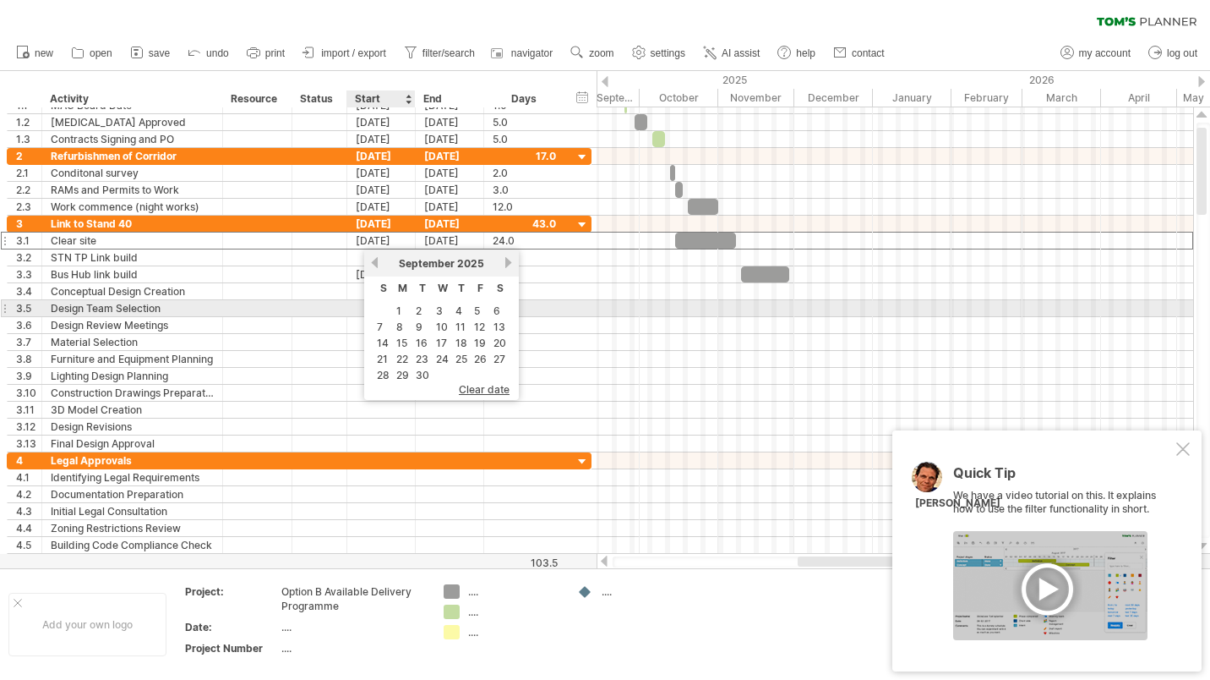
click at [399, 305] on link "1" at bounding box center [399, 311] width 8 height 16
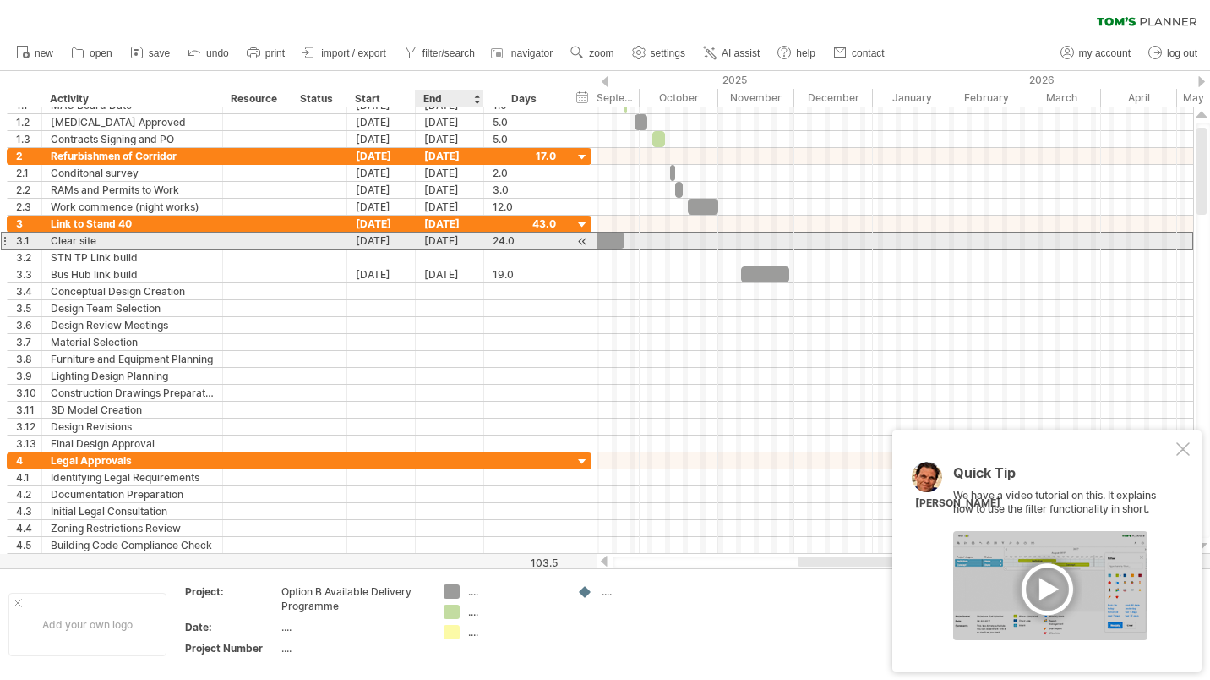
click at [472, 243] on div "[DATE]" at bounding box center [450, 240] width 68 height 16
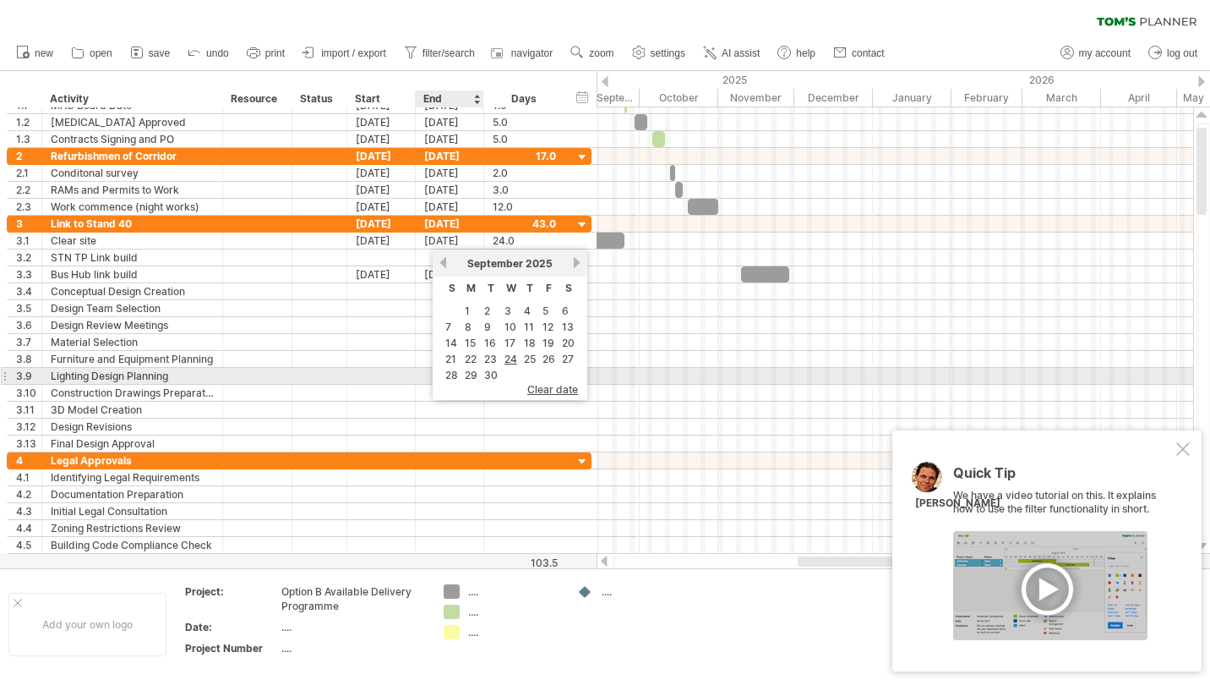
click at [486, 372] on link "30" at bounding box center [491, 375] width 17 height 16
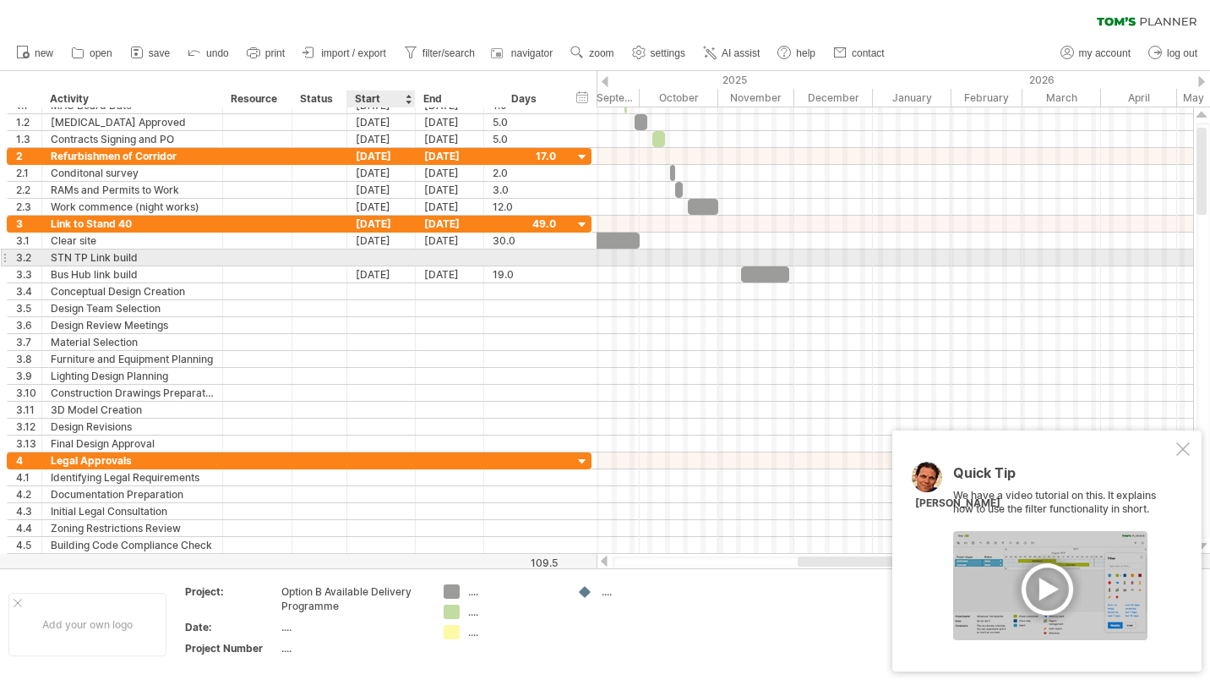
click at [385, 256] on div at bounding box center [381, 257] width 68 height 16
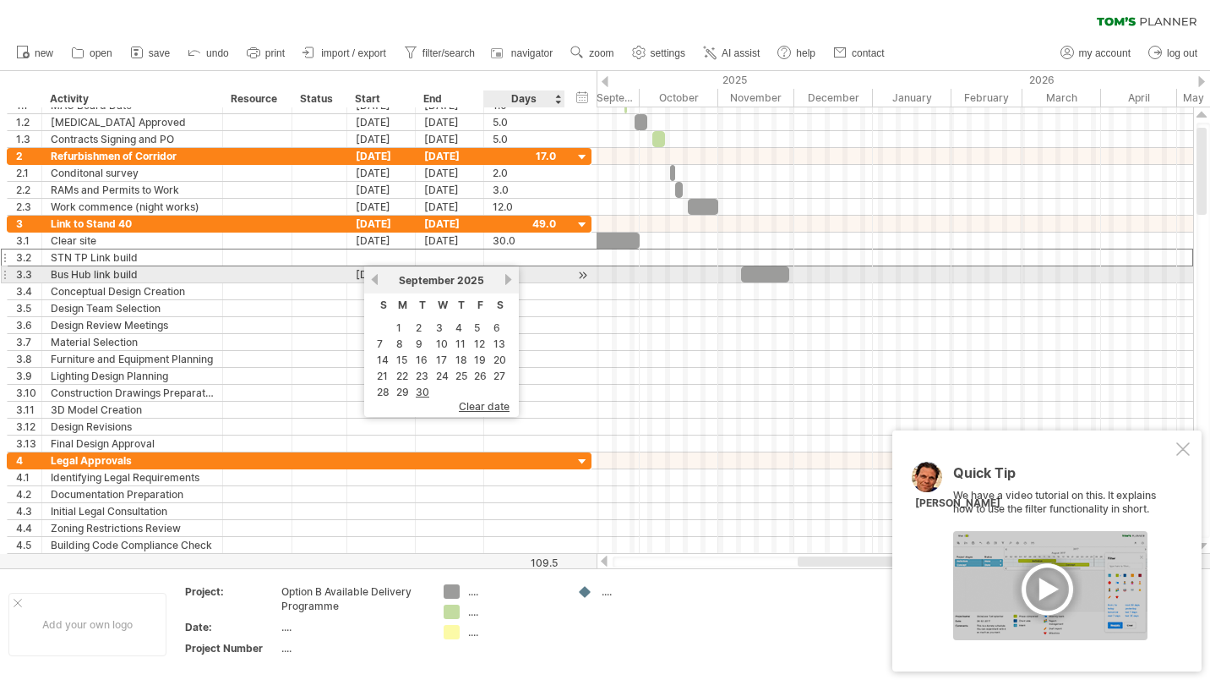
click at [512, 280] on link "next" at bounding box center [508, 279] width 13 height 13
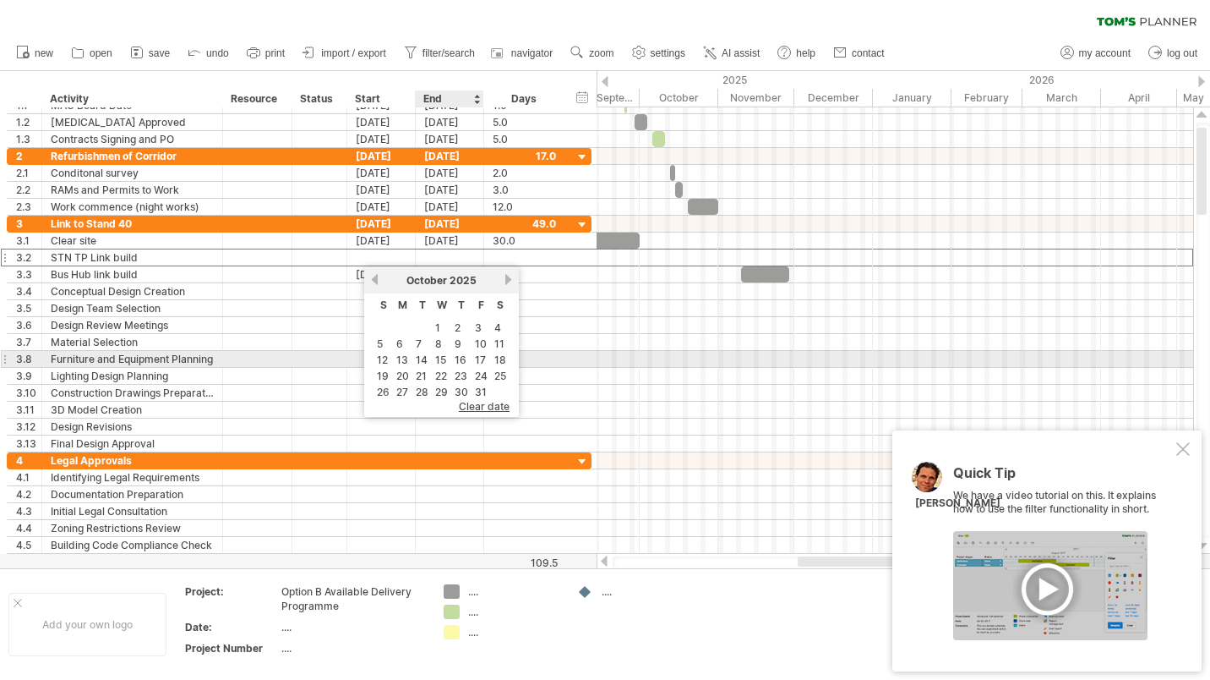
click at [441, 357] on link "15" at bounding box center [441, 360] width 14 height 16
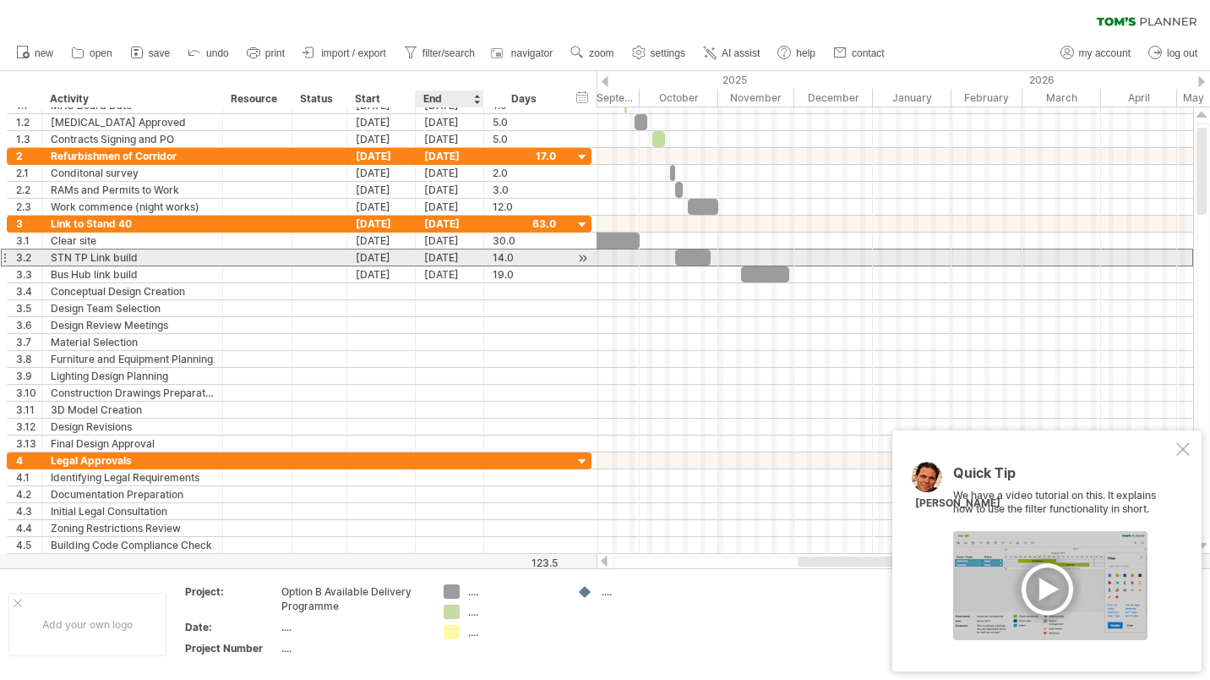
click at [461, 258] on div "[DATE]" at bounding box center [450, 257] width 68 height 16
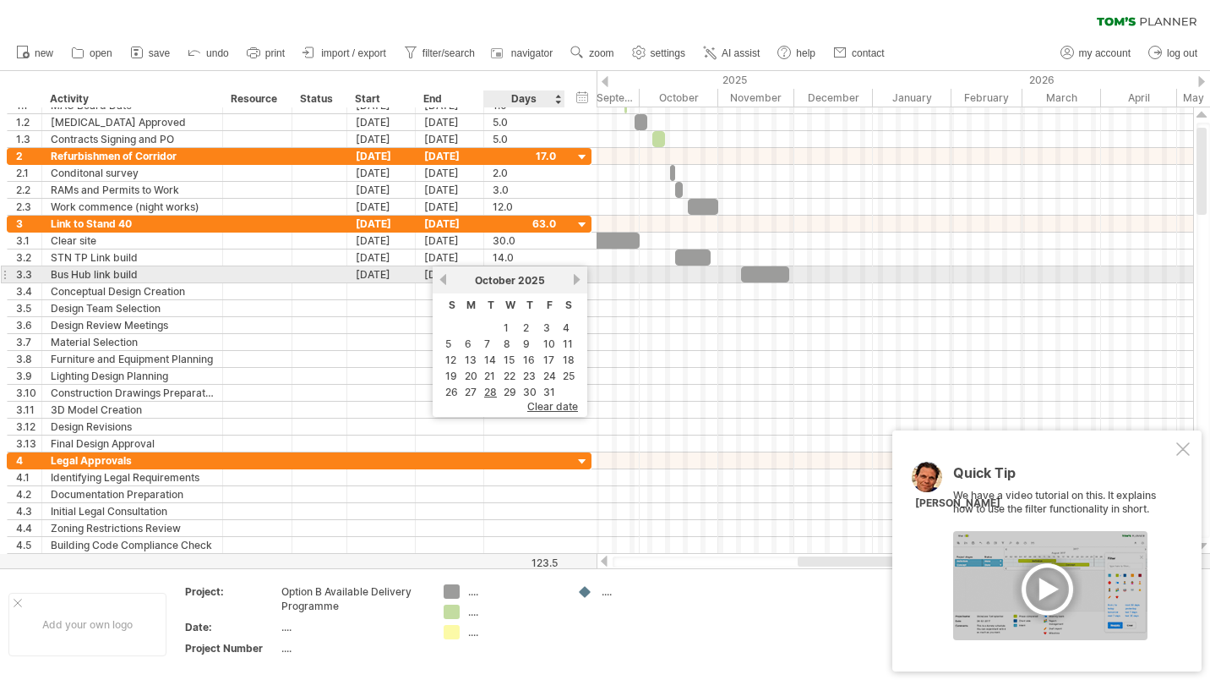
click at [577, 276] on link "next" at bounding box center [577, 279] width 13 height 13
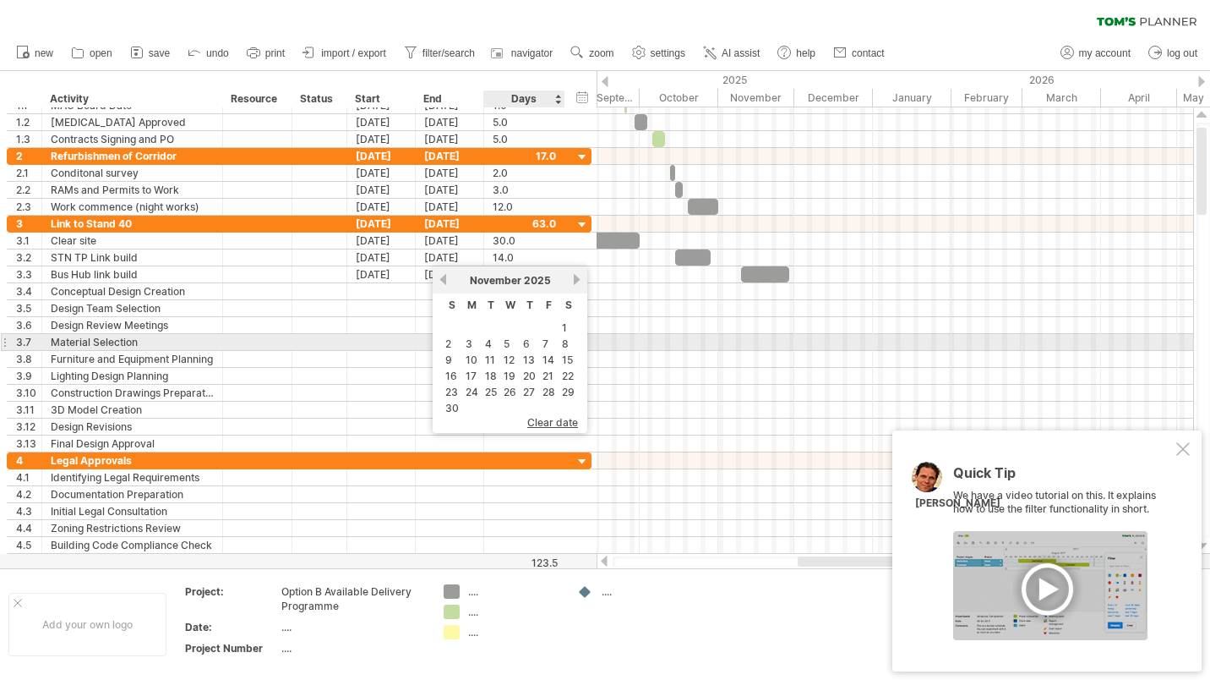
click at [545, 340] on link "7" at bounding box center [545, 344] width 9 height 16
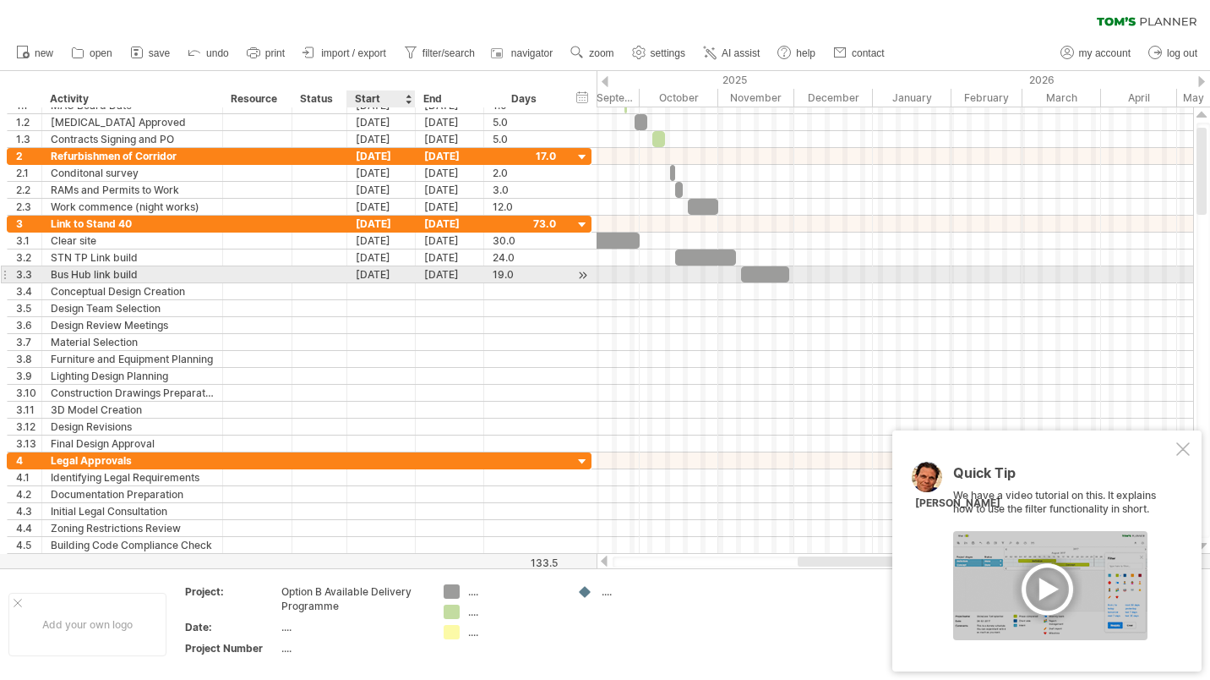
click at [382, 274] on div "[DATE]" at bounding box center [381, 274] width 68 height 16
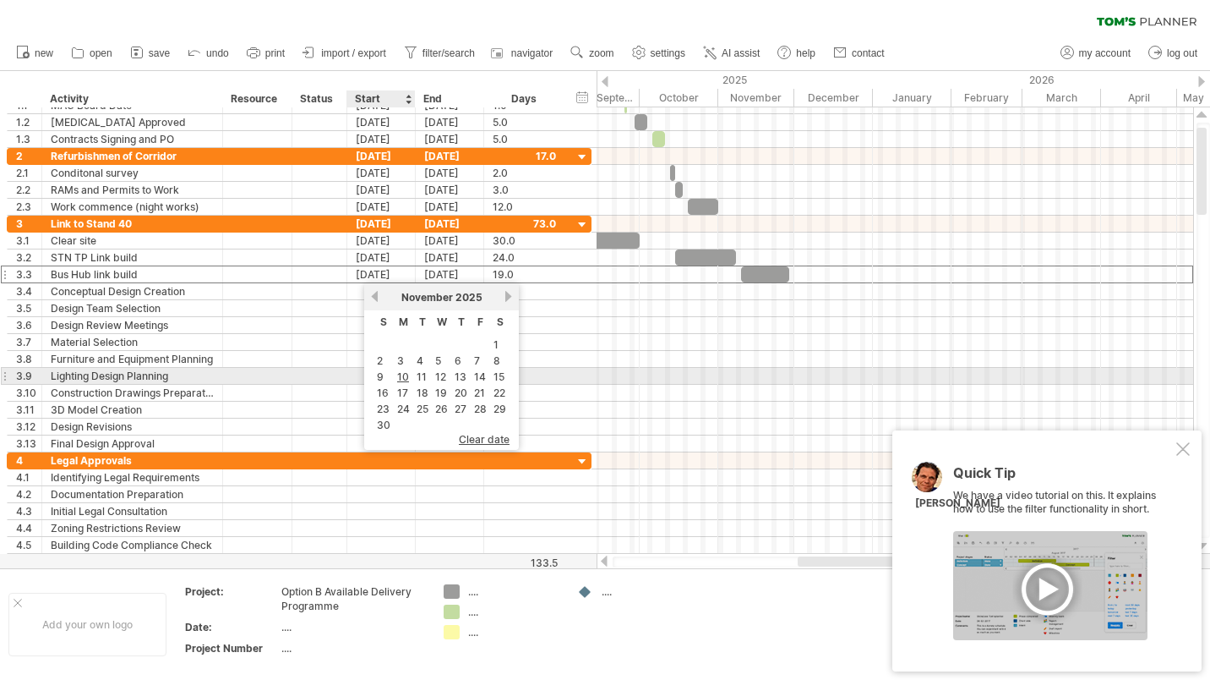
click at [404, 374] on link "10" at bounding box center [403, 377] width 15 height 16
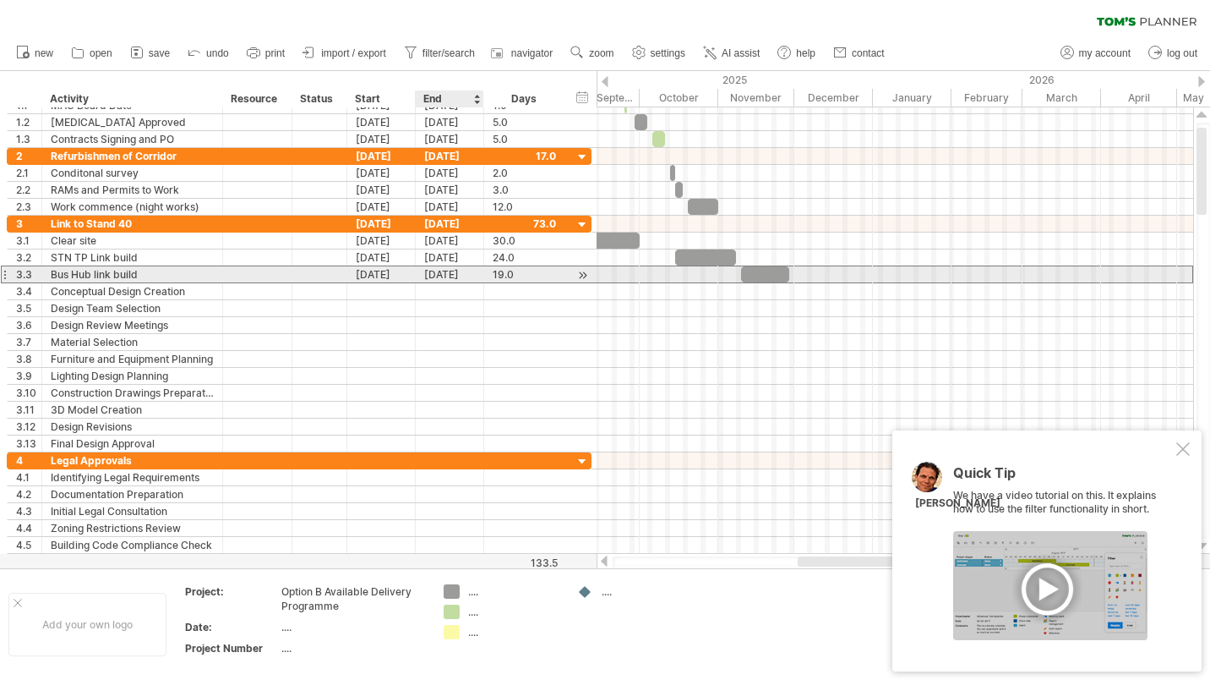
click at [460, 275] on div "[DATE]" at bounding box center [450, 274] width 68 height 16
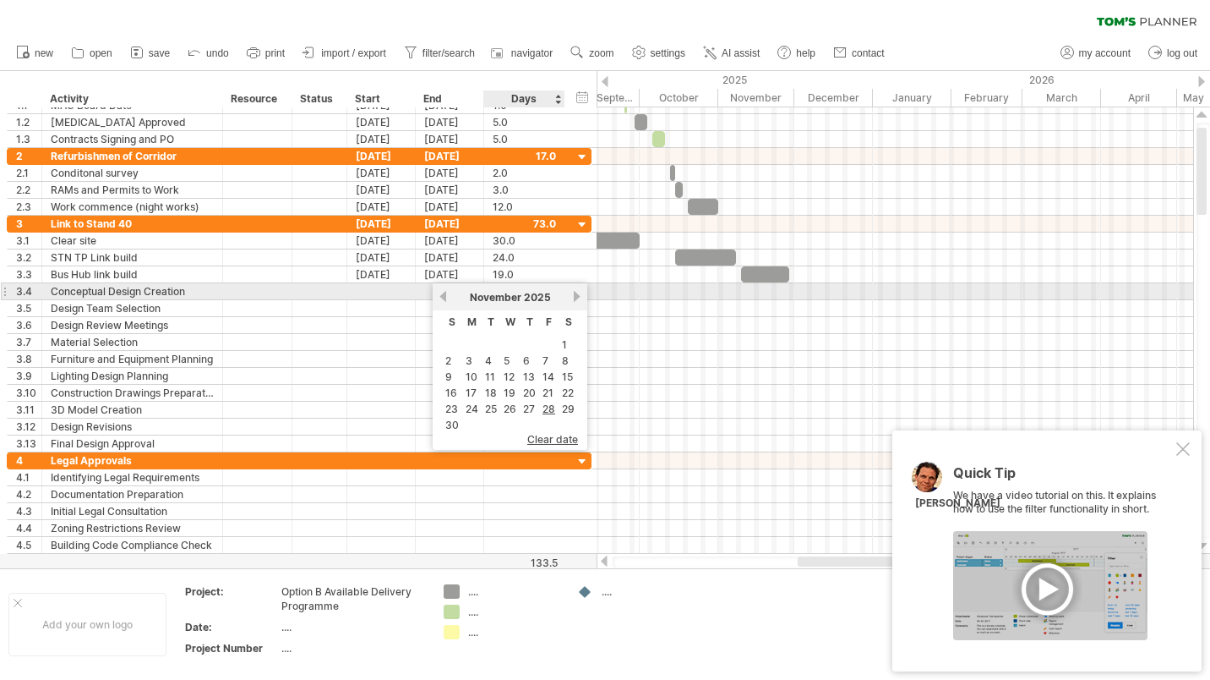
click at [577, 293] on link "next" at bounding box center [577, 296] width 13 height 13
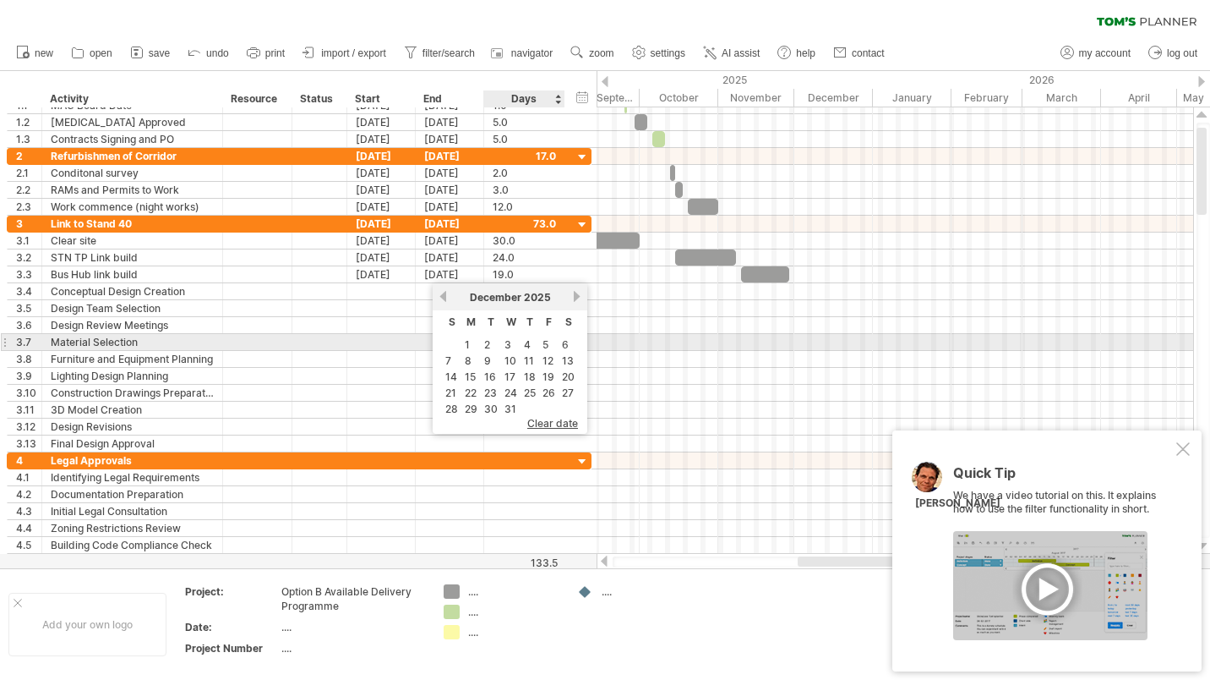
click at [546, 343] on link "5" at bounding box center [545, 344] width 9 height 16
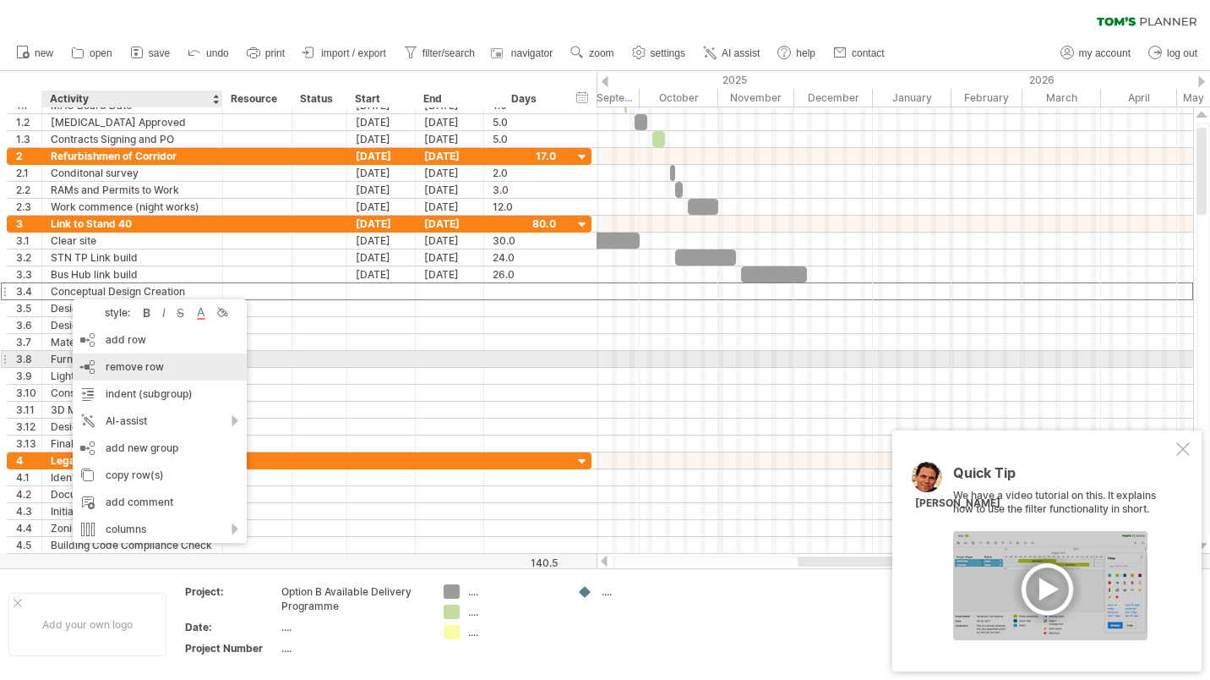
click at [133, 362] on span "remove row" at bounding box center [135, 366] width 58 height 13
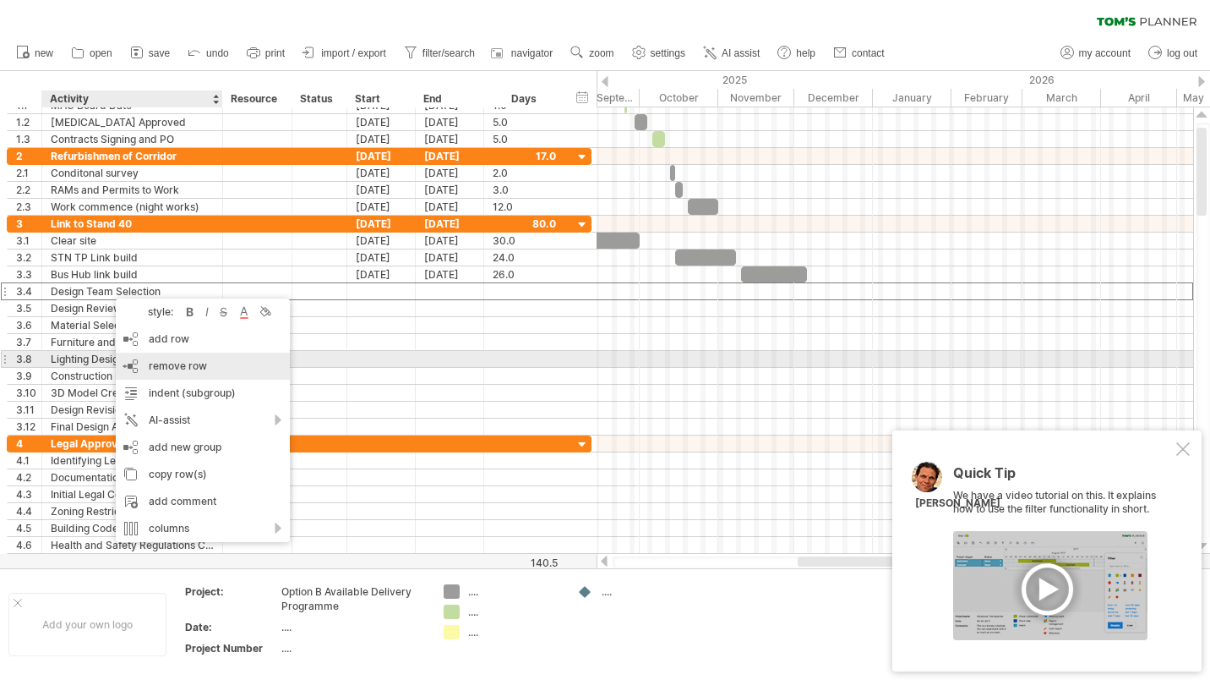
click at [169, 362] on span "remove row" at bounding box center [178, 365] width 58 height 13
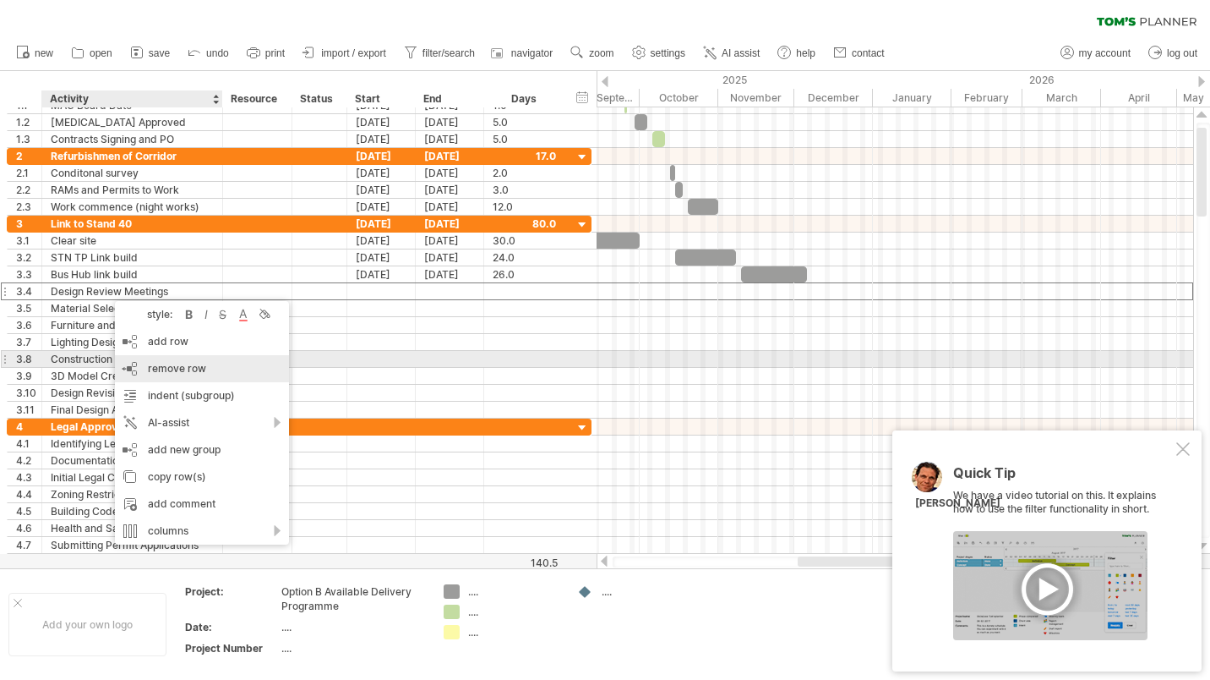
click at [171, 367] on span "remove row" at bounding box center [177, 368] width 58 height 13
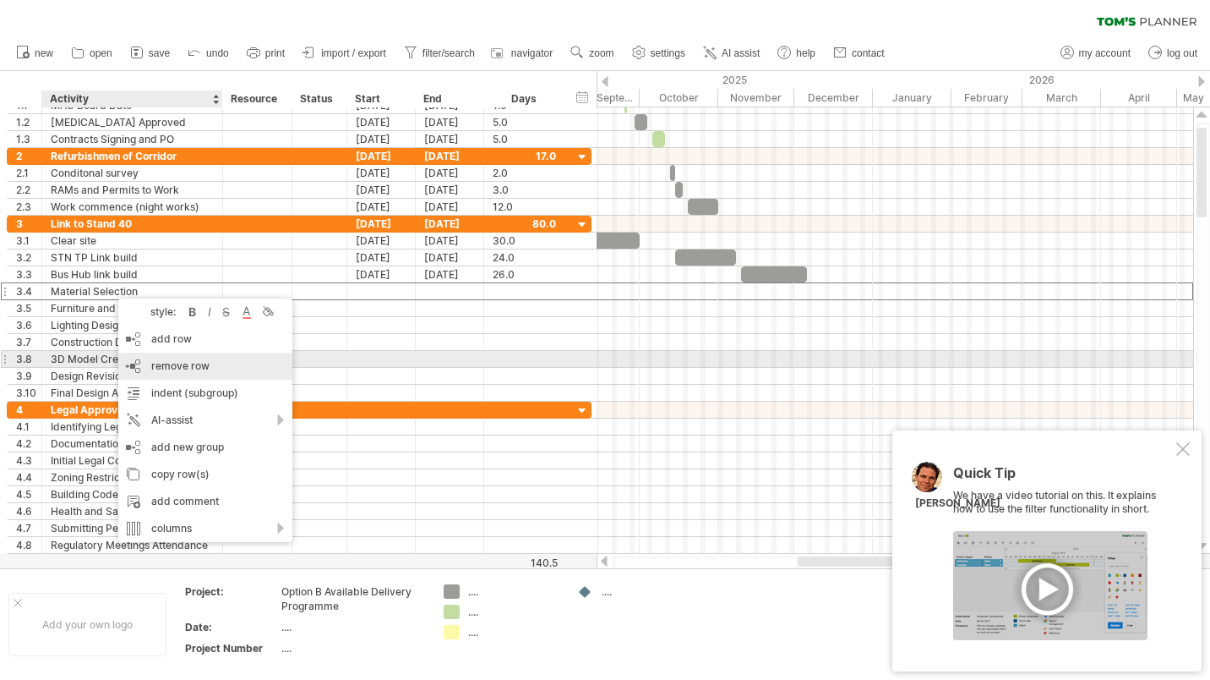
click at [174, 364] on span "remove row" at bounding box center [180, 365] width 58 height 13
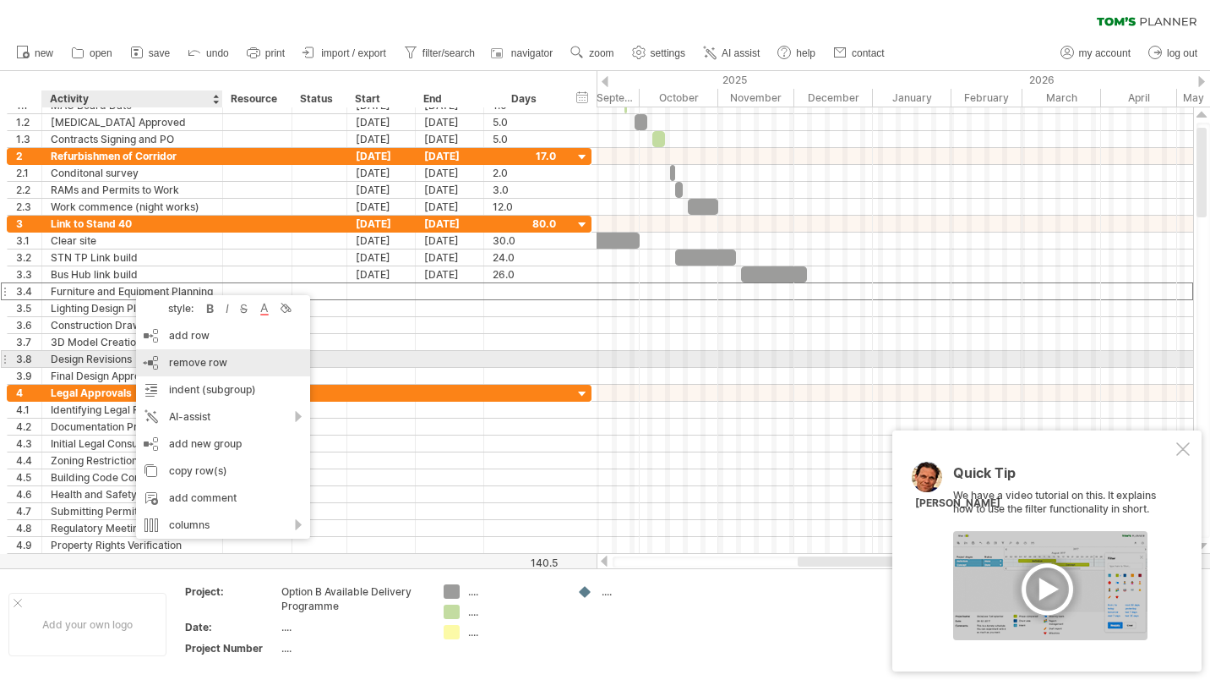
click at [178, 358] on span "remove row" at bounding box center [198, 362] width 58 height 13
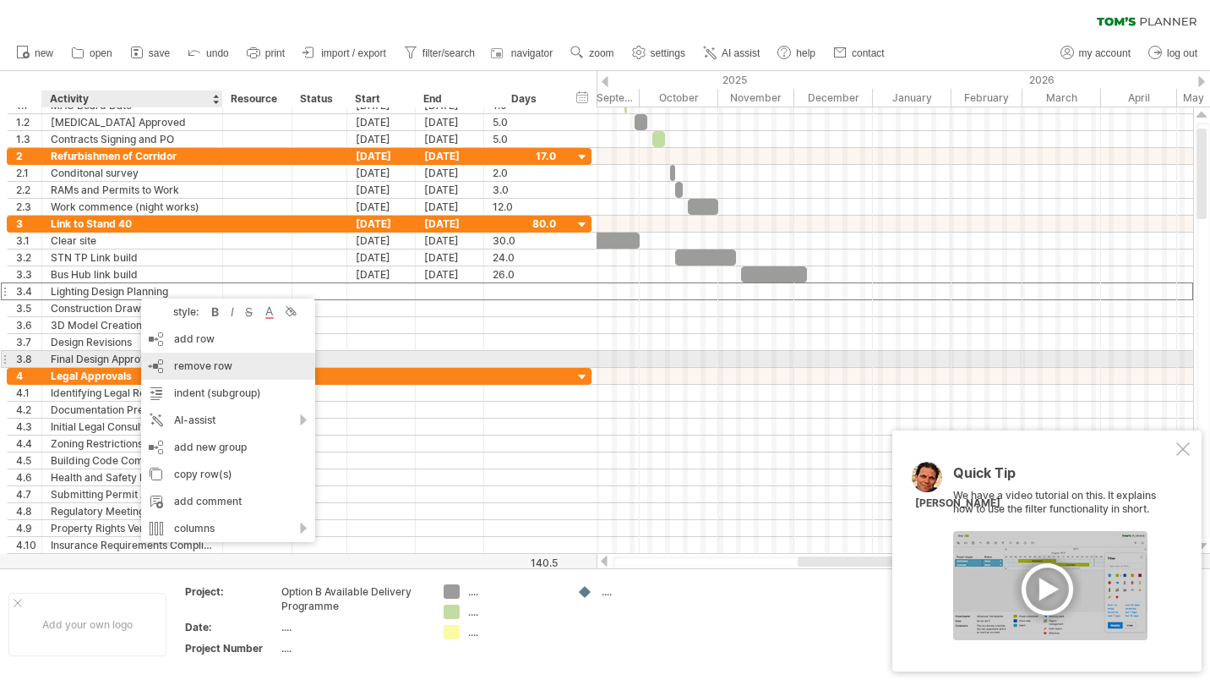
click at [197, 362] on span "remove row" at bounding box center [203, 365] width 58 height 13
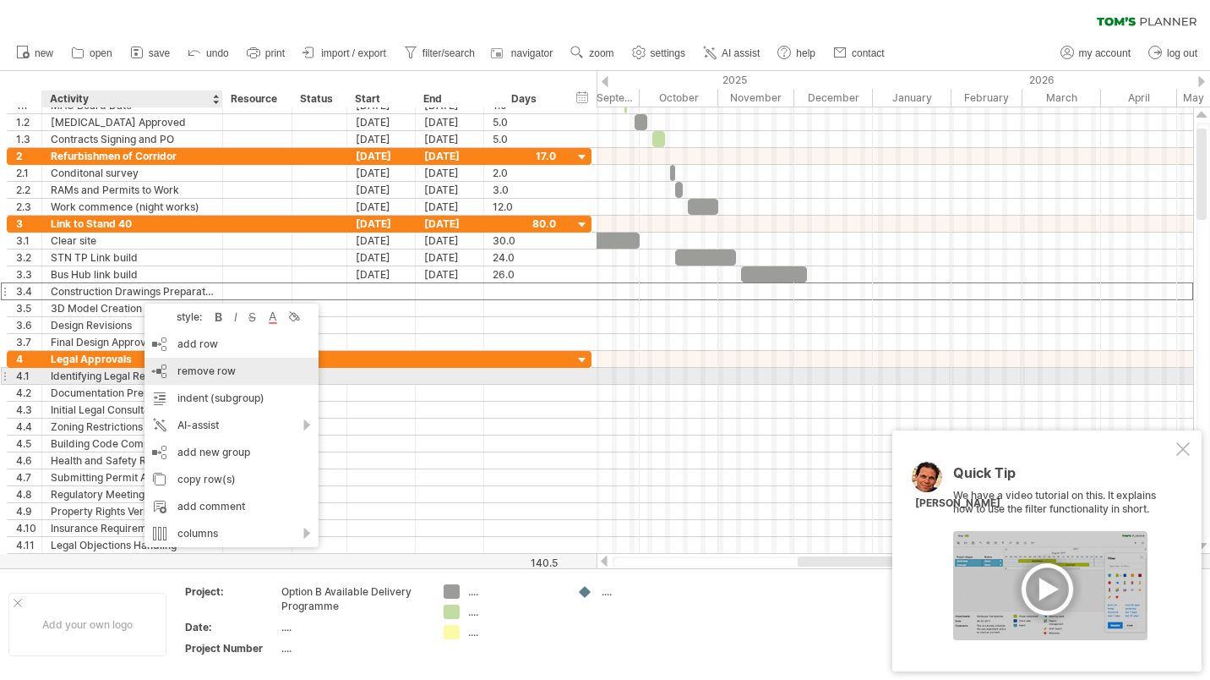
click at [196, 369] on span "remove row" at bounding box center [206, 370] width 58 height 13
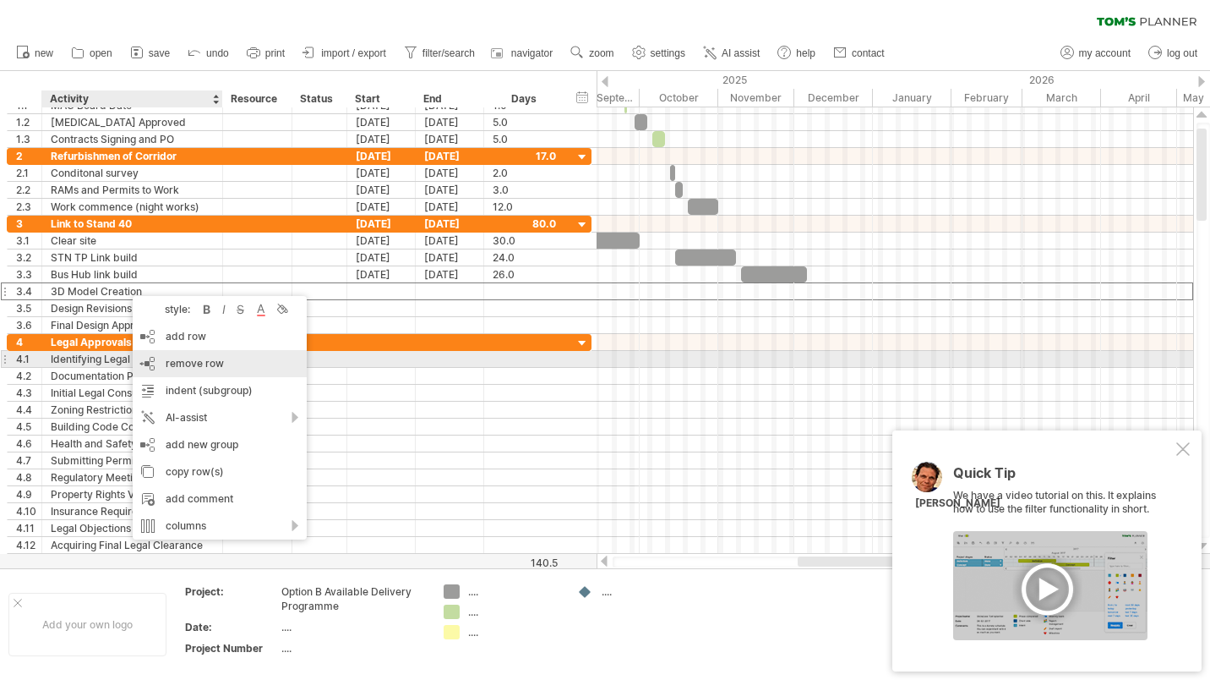
click at [192, 361] on span "remove row" at bounding box center [195, 363] width 58 height 13
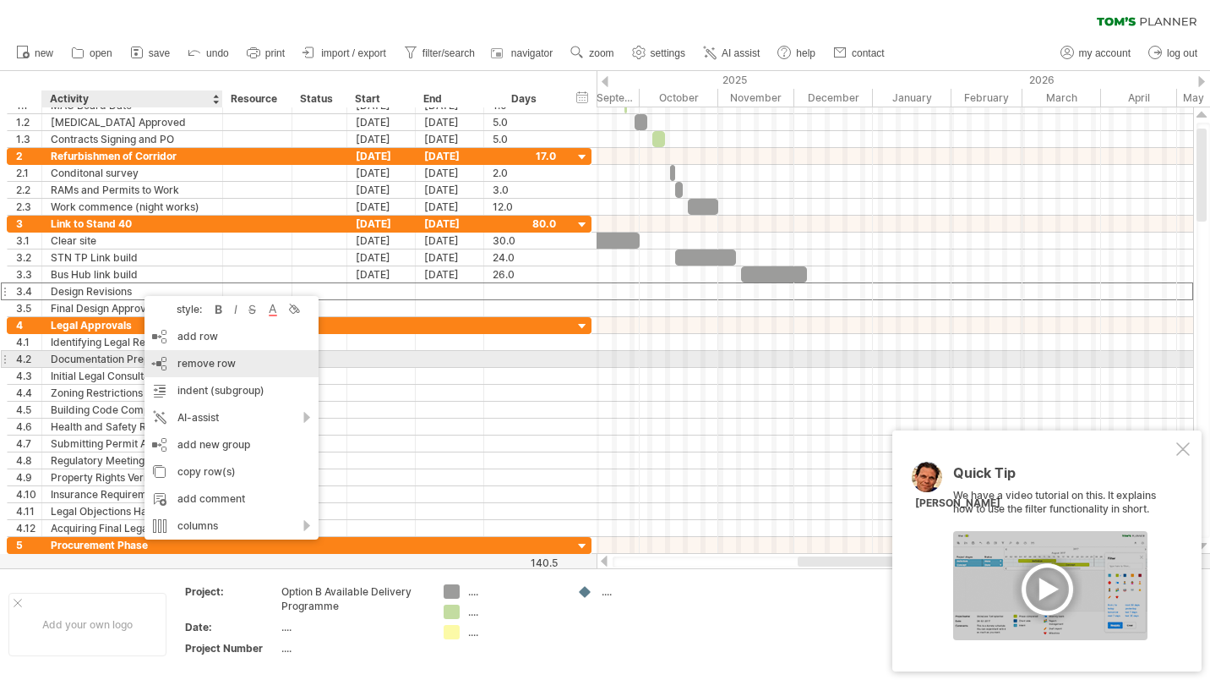
click at [200, 363] on span "remove row" at bounding box center [206, 363] width 58 height 13
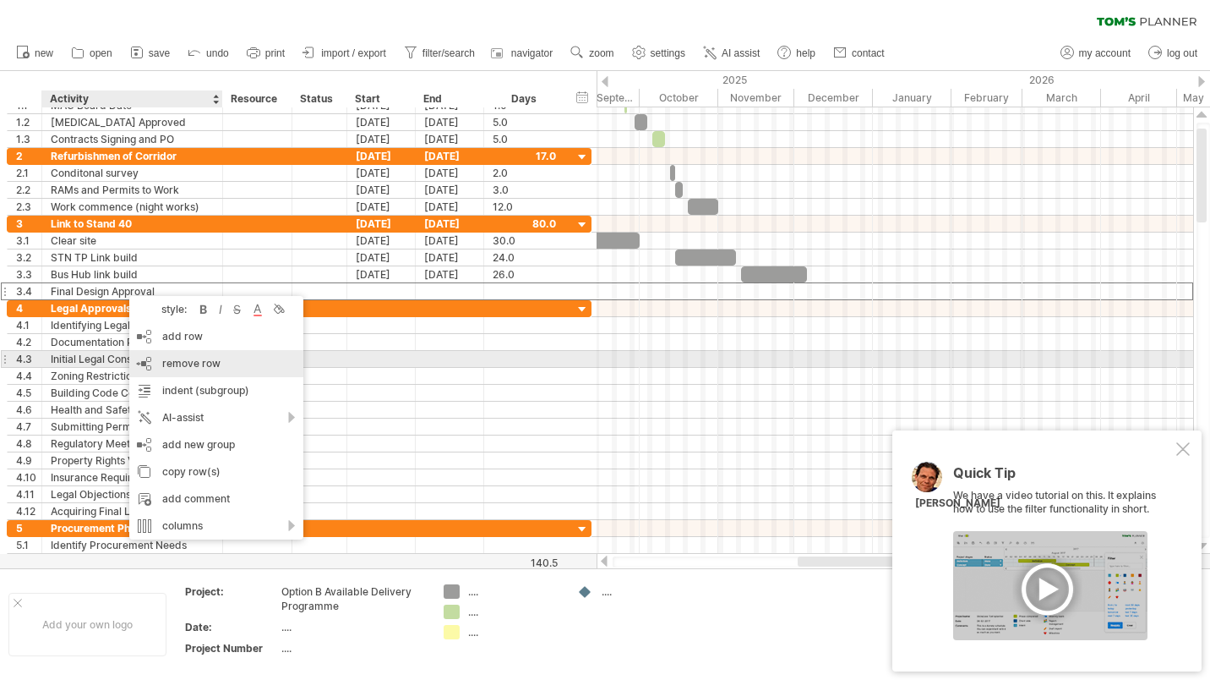
click at [184, 363] on span "remove row" at bounding box center [191, 363] width 58 height 13
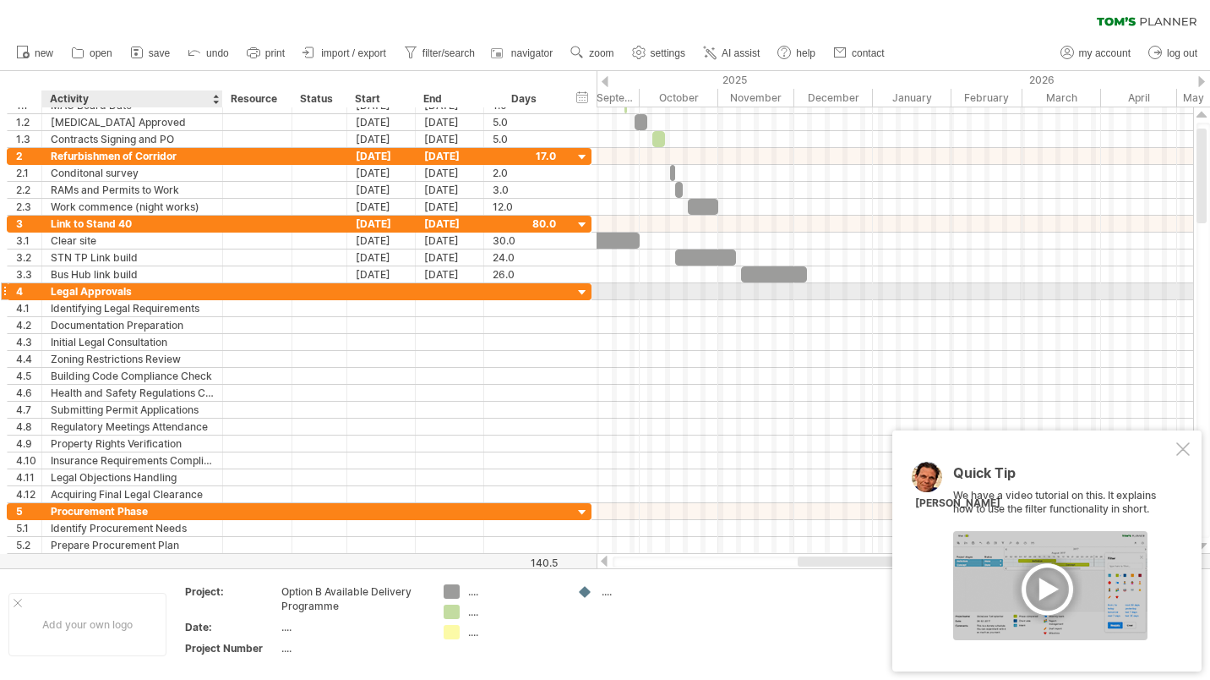
click at [129, 291] on div "Legal Approvals" at bounding box center [132, 291] width 163 height 16
drag, startPoint x: 134, startPoint y: 292, endPoint x: 44, endPoint y: 293, distance: 89.6
click at [44, 293] on div "**********" at bounding box center [132, 291] width 181 height 16
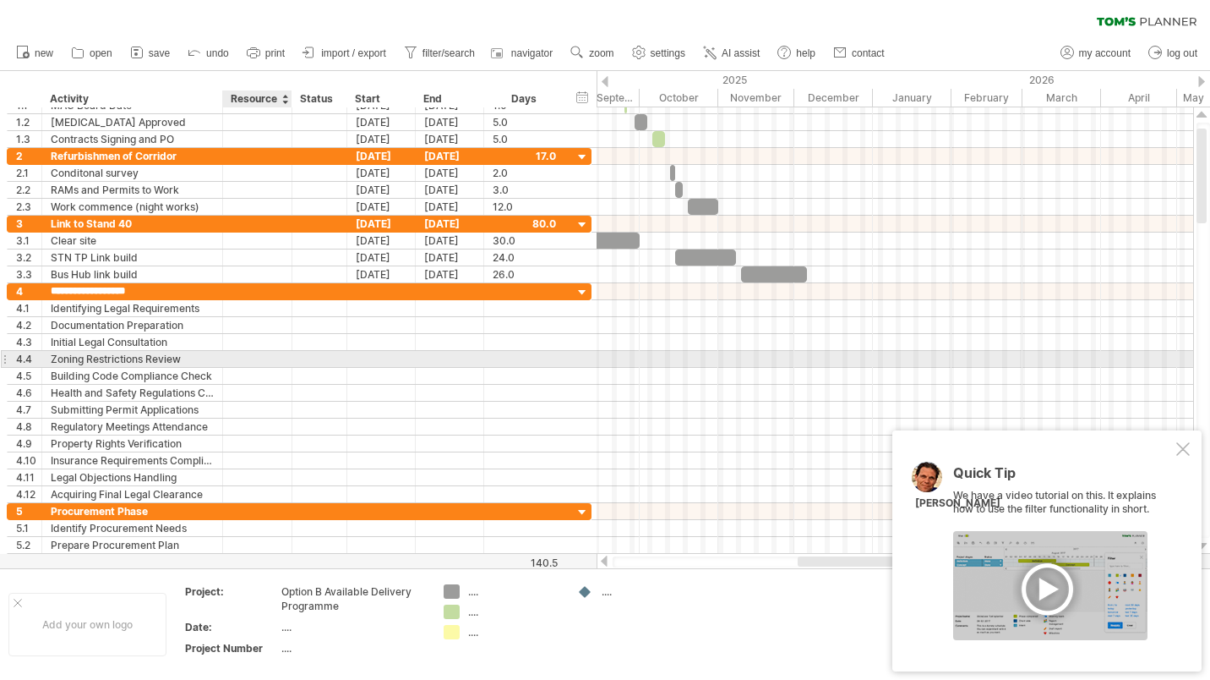
click at [293, 361] on div at bounding box center [319, 359] width 55 height 16
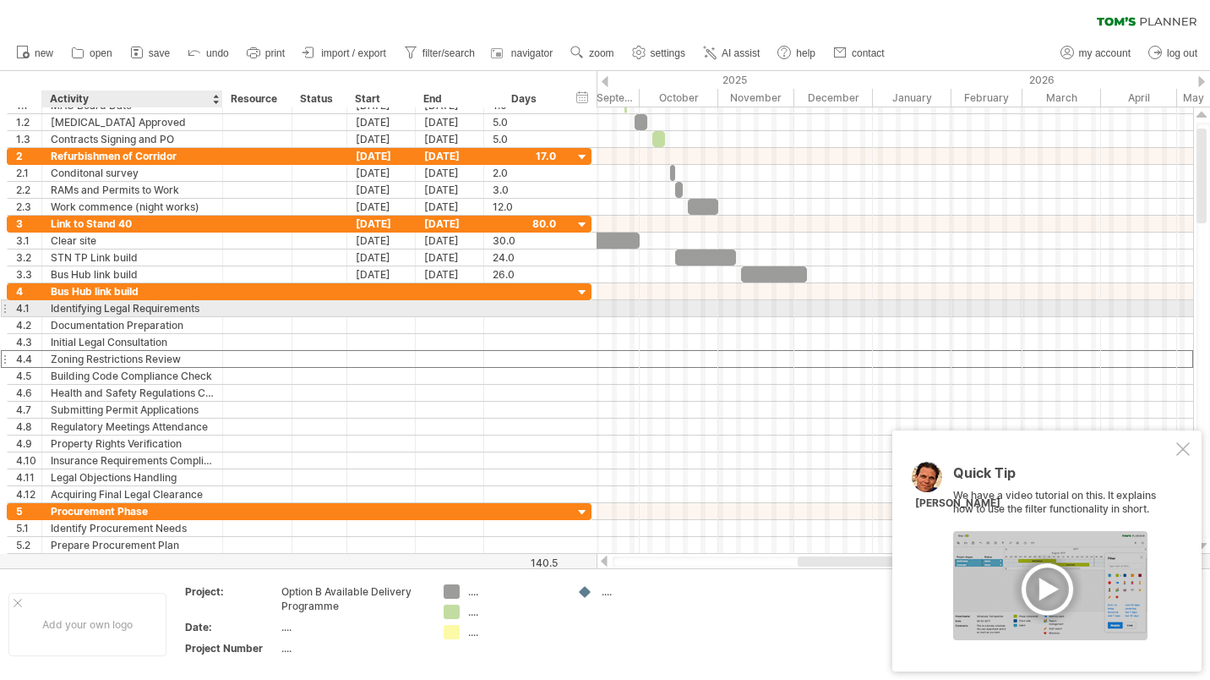
click at [172, 308] on div "Identifying Legal Requirements" at bounding box center [132, 308] width 163 height 16
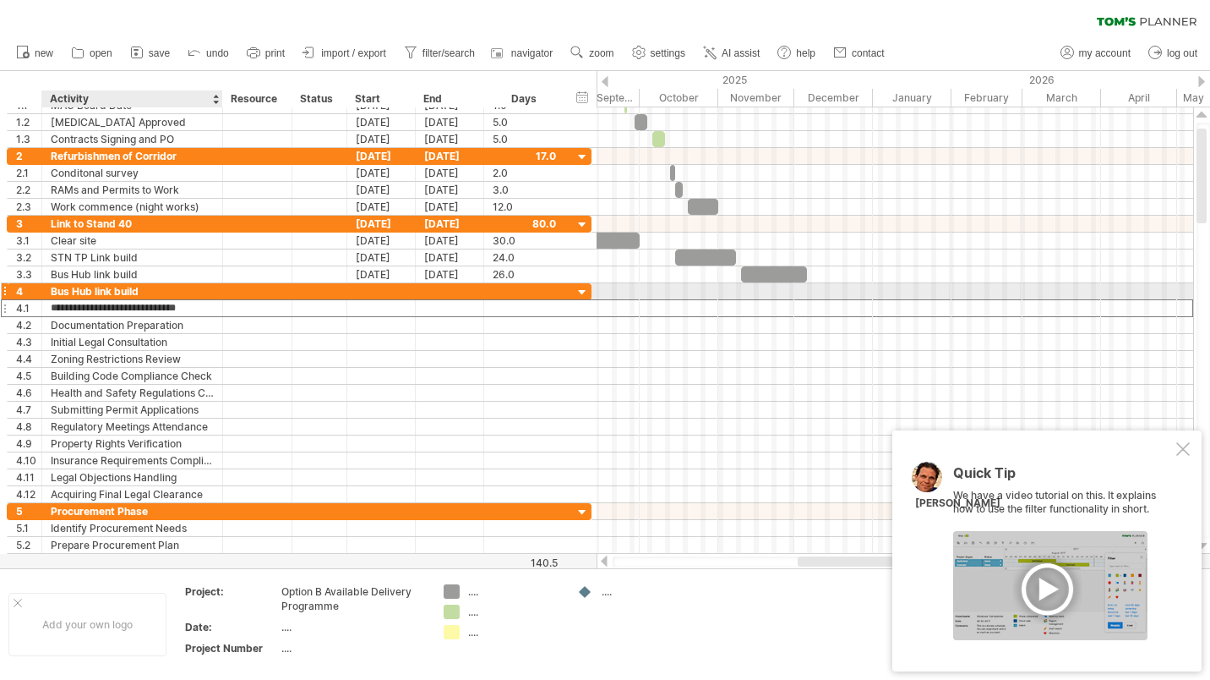
click at [114, 292] on div "Bus Hub link build" at bounding box center [132, 291] width 163 height 16
type input "**********"
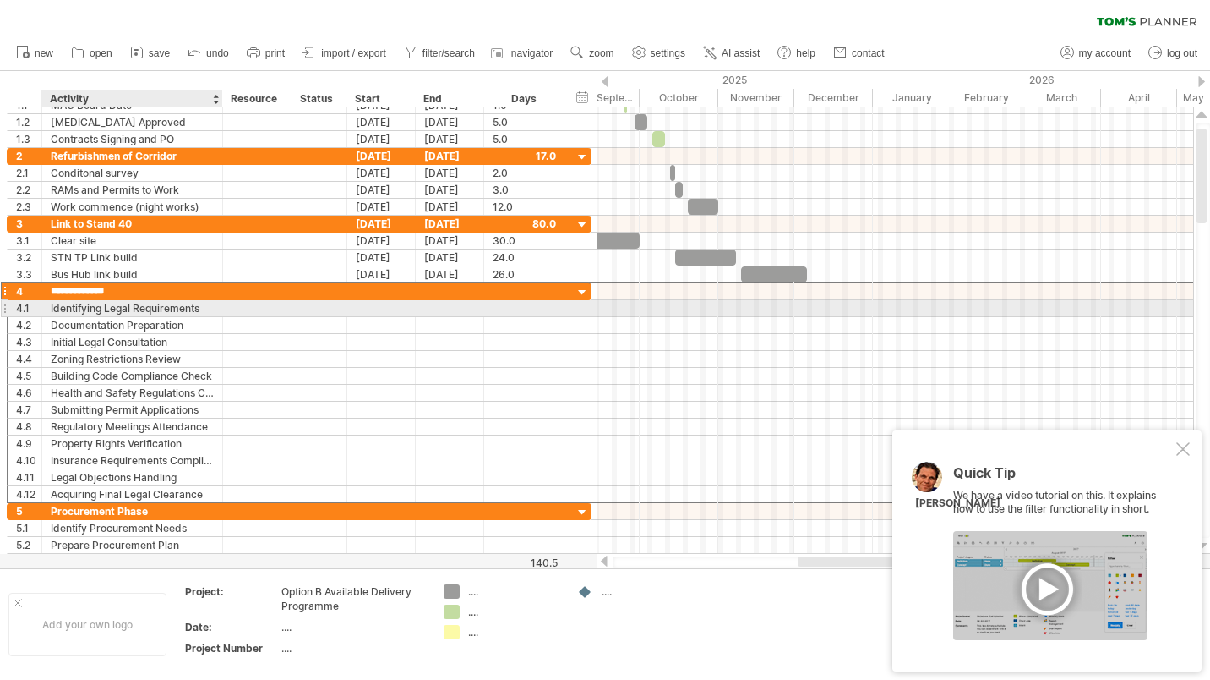
click at [117, 309] on div "Identifying Legal Requirements" at bounding box center [132, 308] width 163 height 16
drag, startPoint x: 203, startPoint y: 307, endPoint x: 51, endPoint y: 313, distance: 152.3
click at [48, 312] on div "**********" at bounding box center [132, 308] width 181 height 16
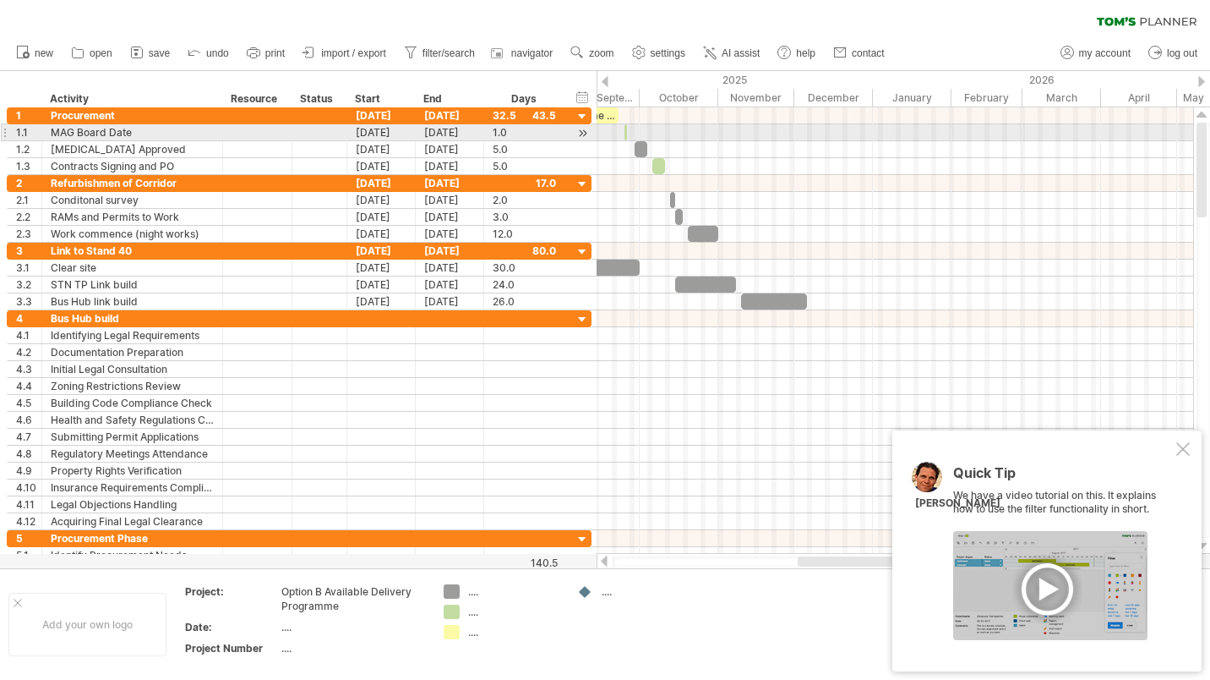
drag, startPoint x: 1205, startPoint y: 142, endPoint x: 1204, endPoint y: 131, distance: 11.1
click at [1204, 131] on div at bounding box center [1204, 330] width 14 height 415
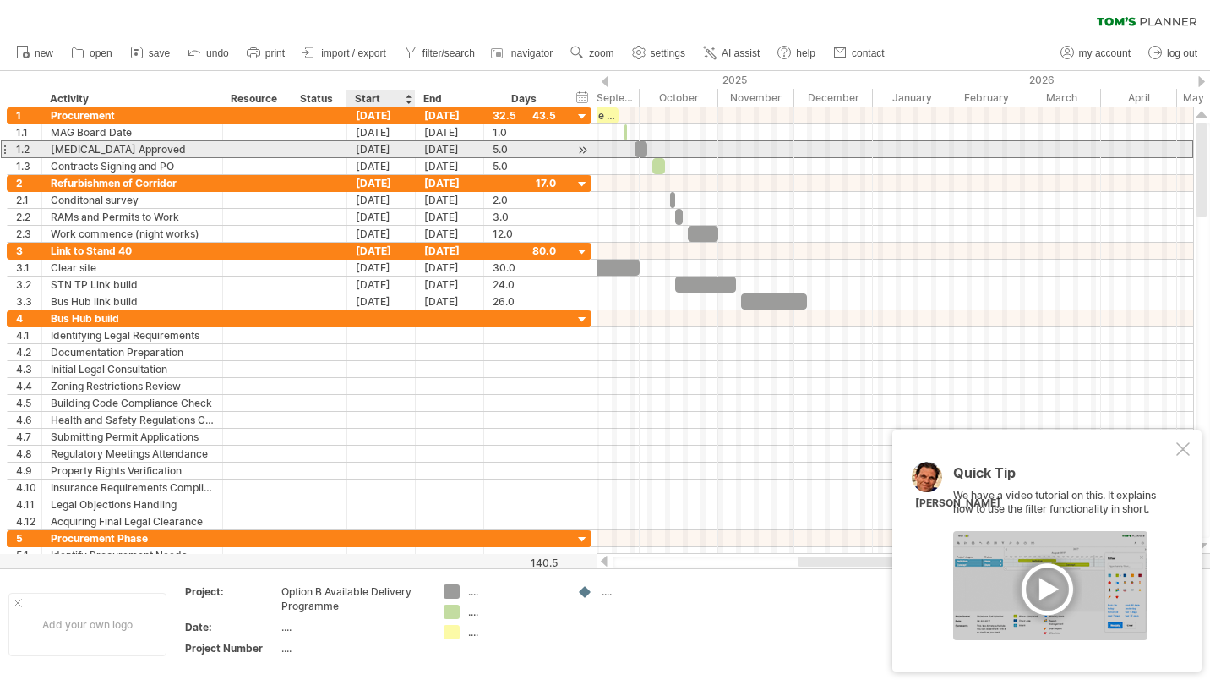
click at [384, 152] on div "[DATE]" at bounding box center [381, 149] width 68 height 16
click at [456, 151] on div "[DATE]" at bounding box center [450, 149] width 68 height 16
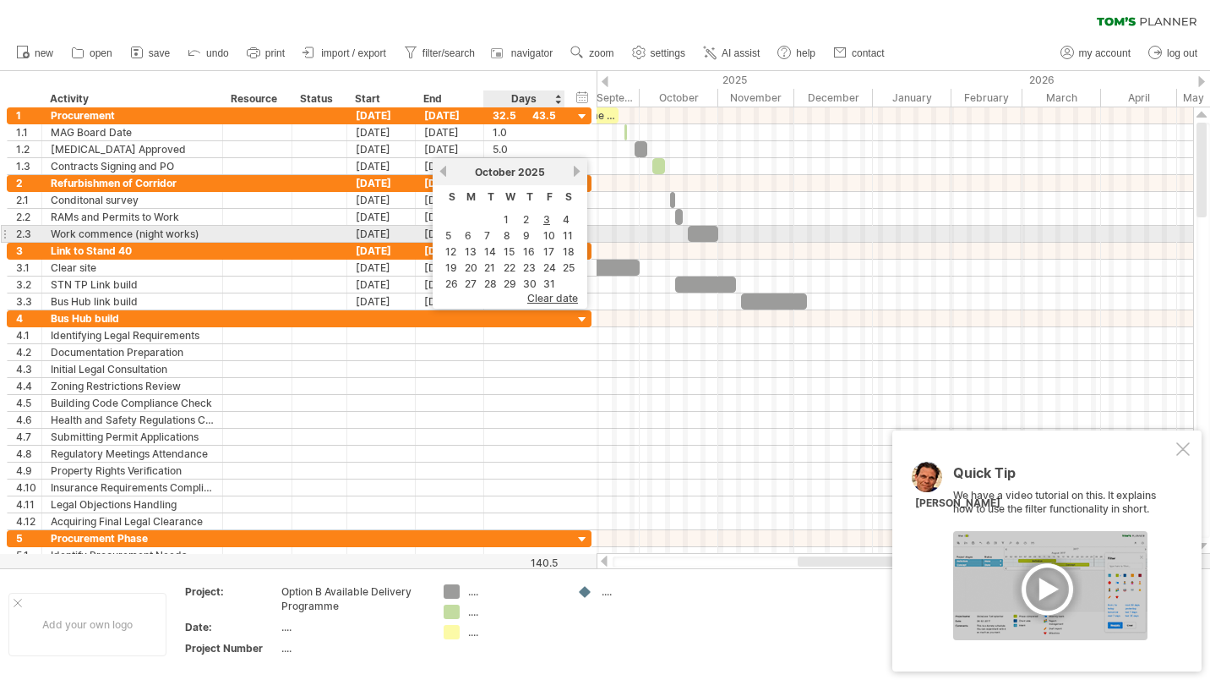
click at [545, 234] on link "10" at bounding box center [549, 235] width 15 height 16
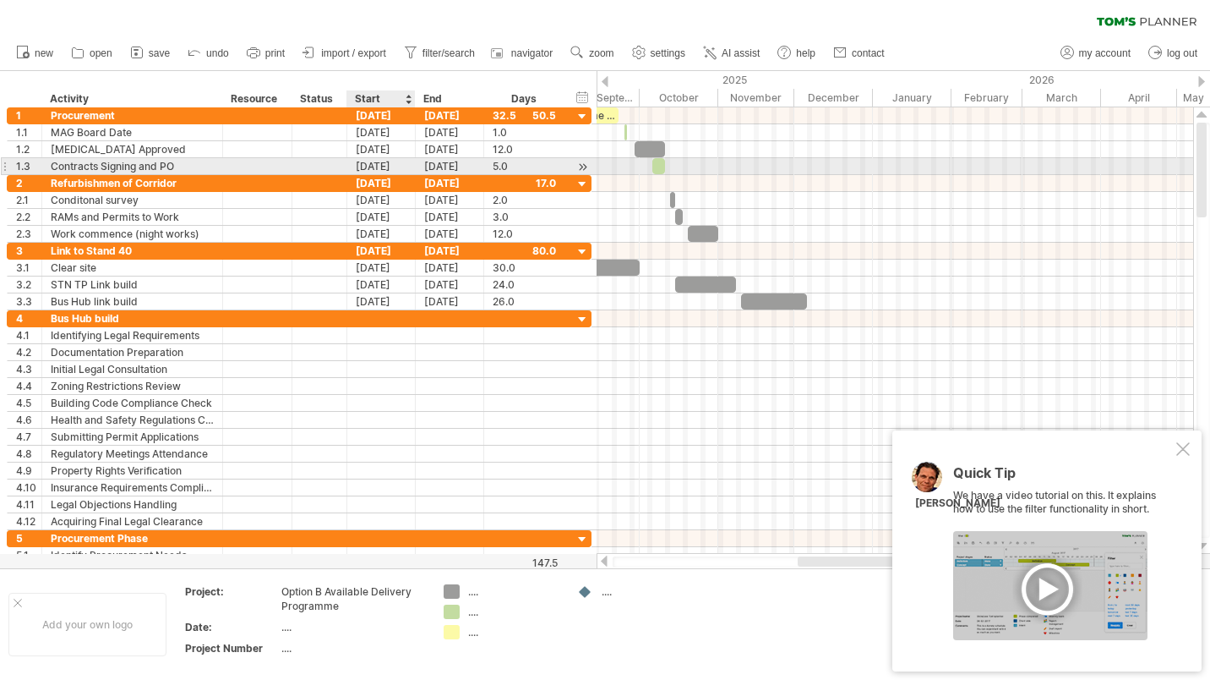
click at [389, 164] on div "[DATE]" at bounding box center [381, 166] width 68 height 16
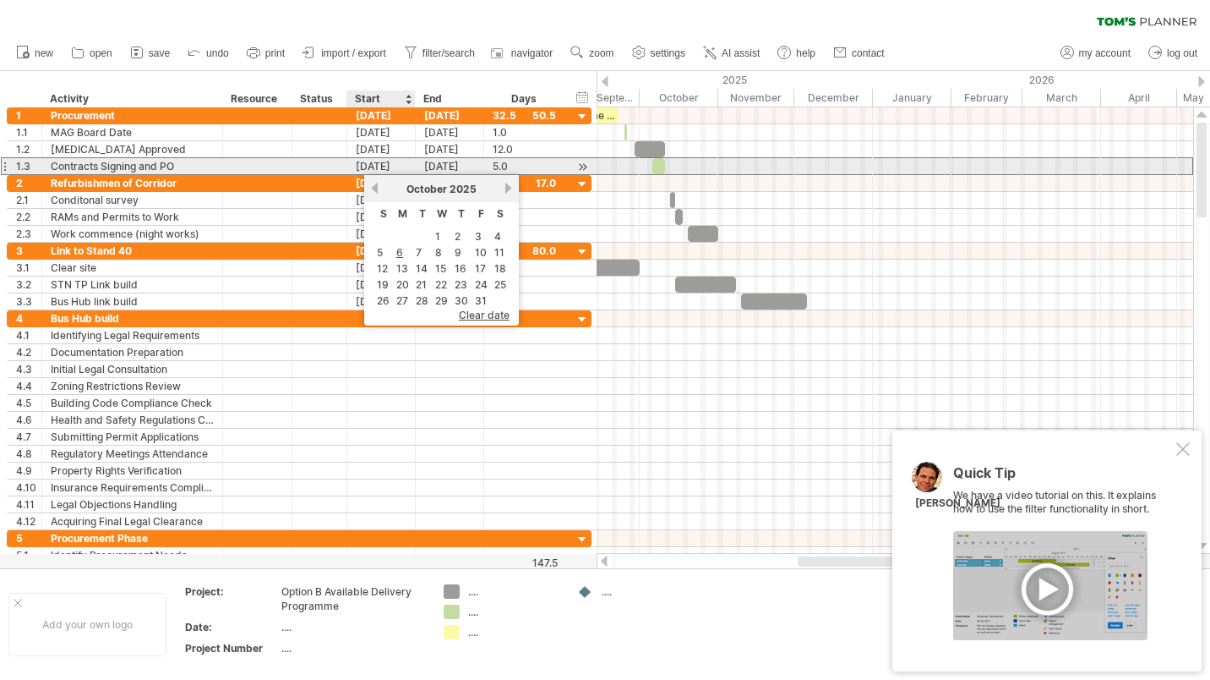
click at [397, 166] on div "[DATE]" at bounding box center [381, 166] width 68 height 16
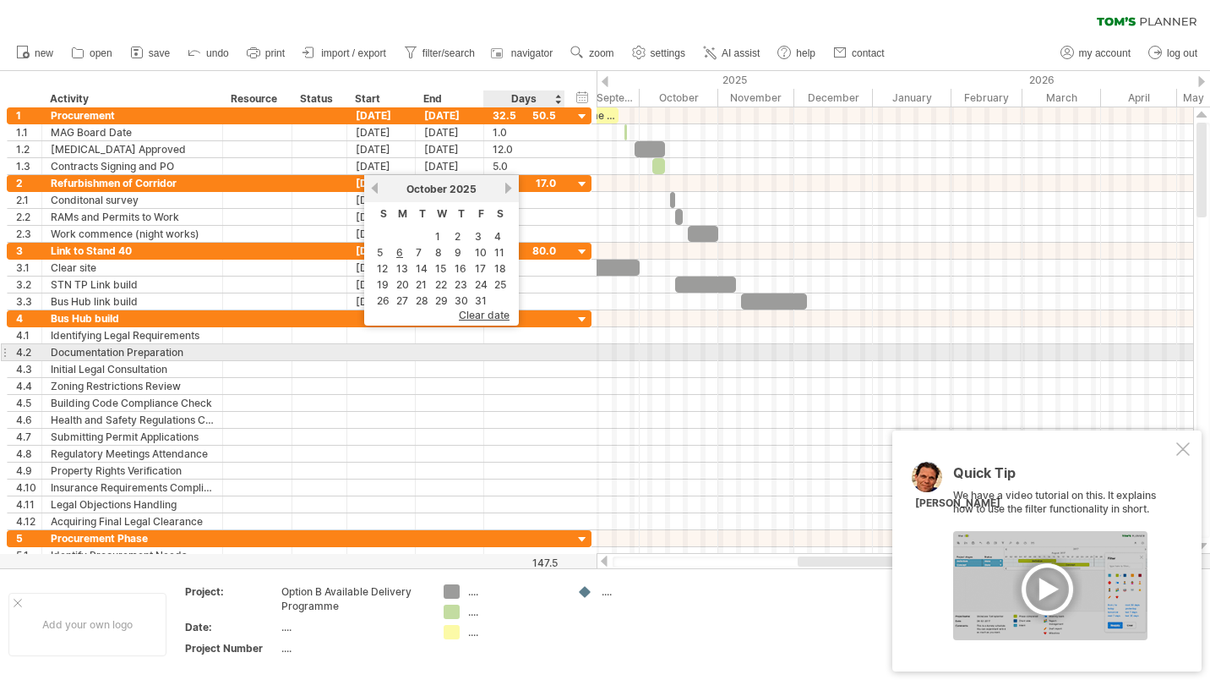
click at [505, 354] on div at bounding box center [524, 352] width 63 height 16
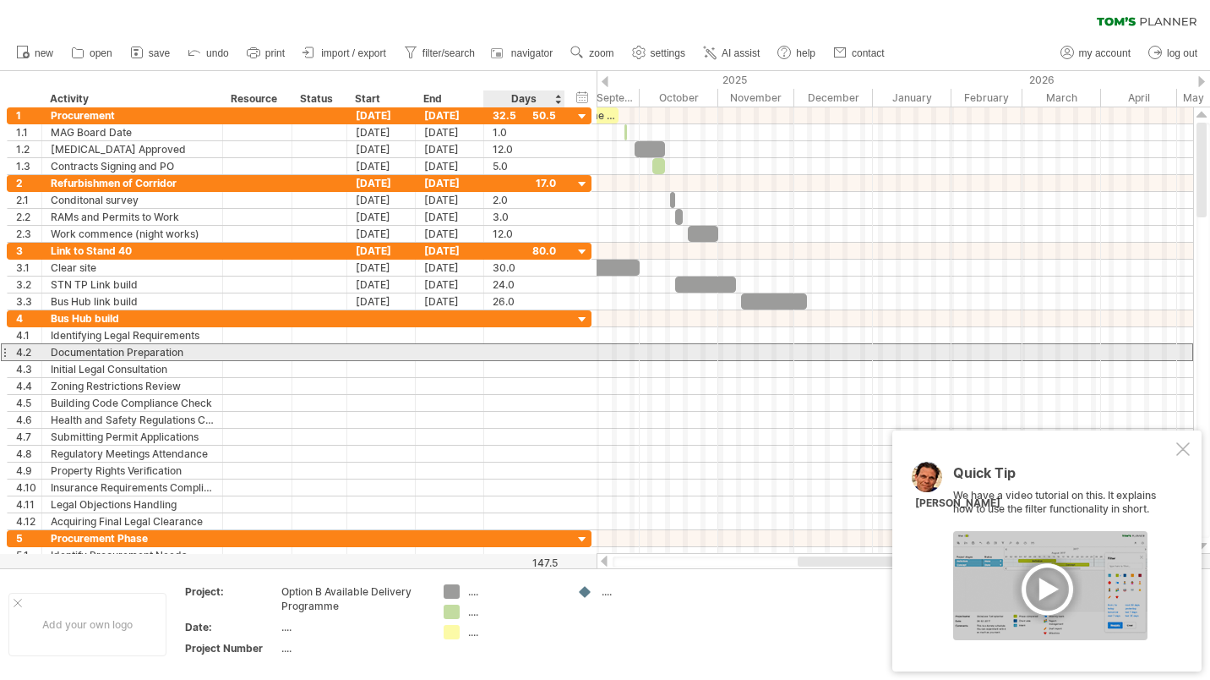
scroll to position [1, 0]
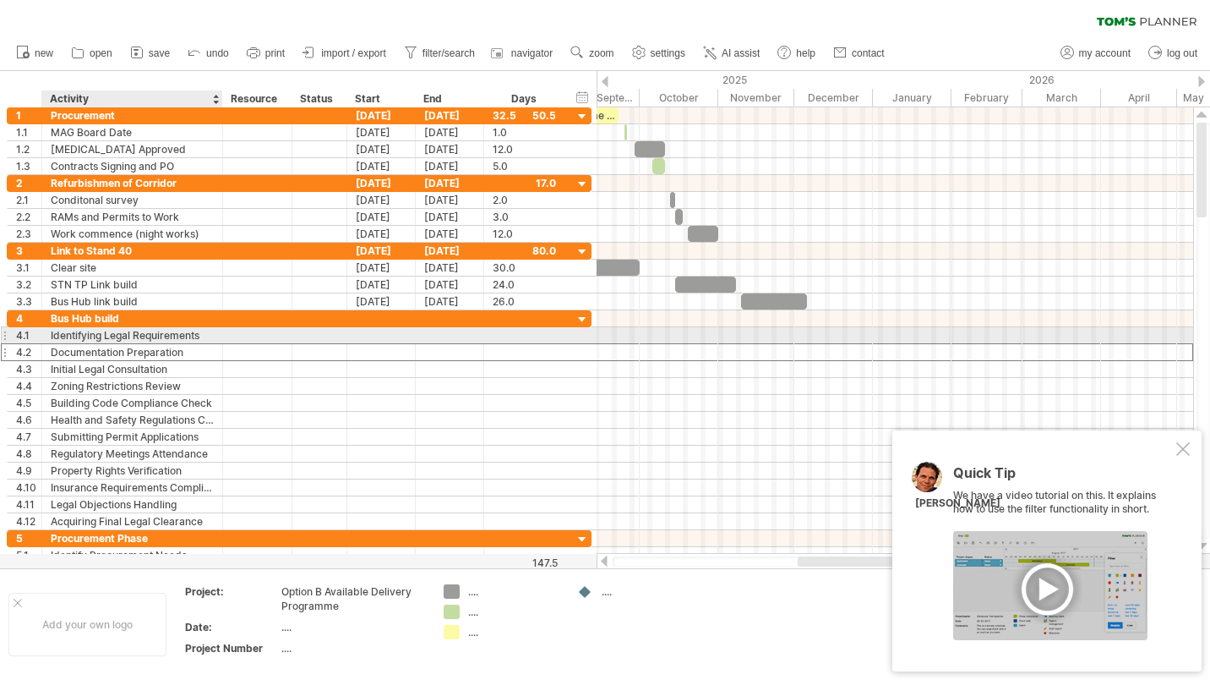
click at [141, 335] on div "Identifying Legal Requirements" at bounding box center [132, 335] width 163 height 16
drag, startPoint x: 205, startPoint y: 335, endPoint x: 48, endPoint y: 336, distance: 157.2
click at [48, 336] on div "**********" at bounding box center [132, 335] width 181 height 16
type input "**********"
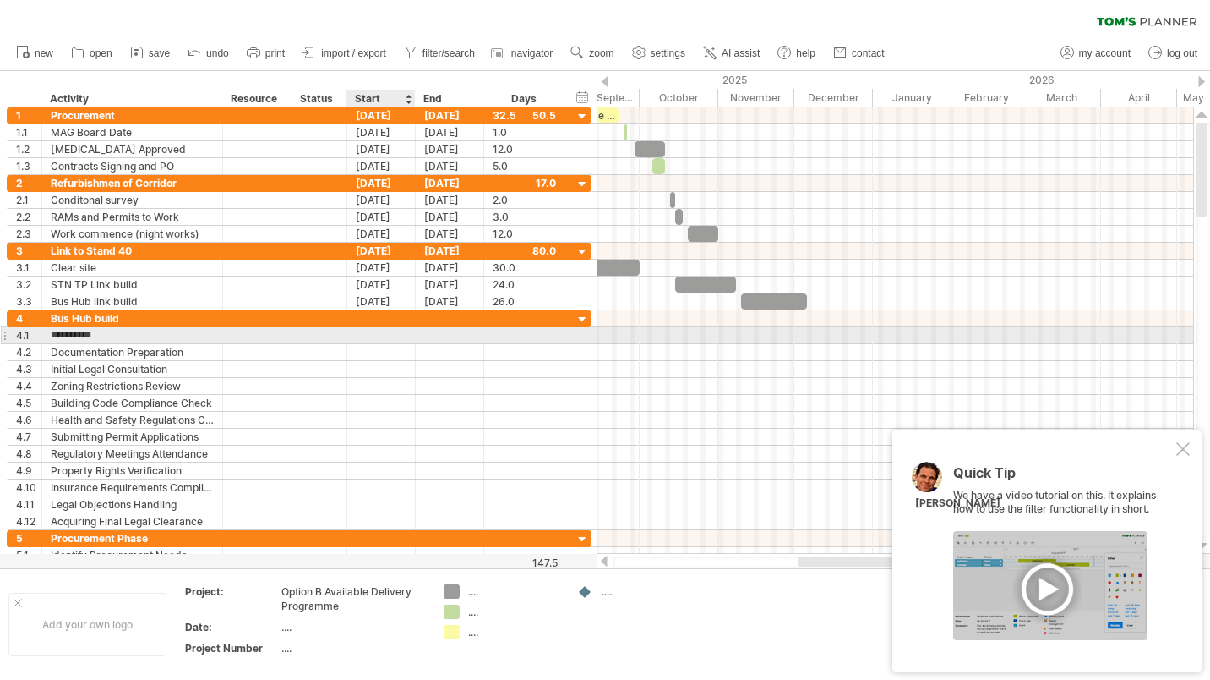
click at [387, 336] on div at bounding box center [381, 335] width 68 height 16
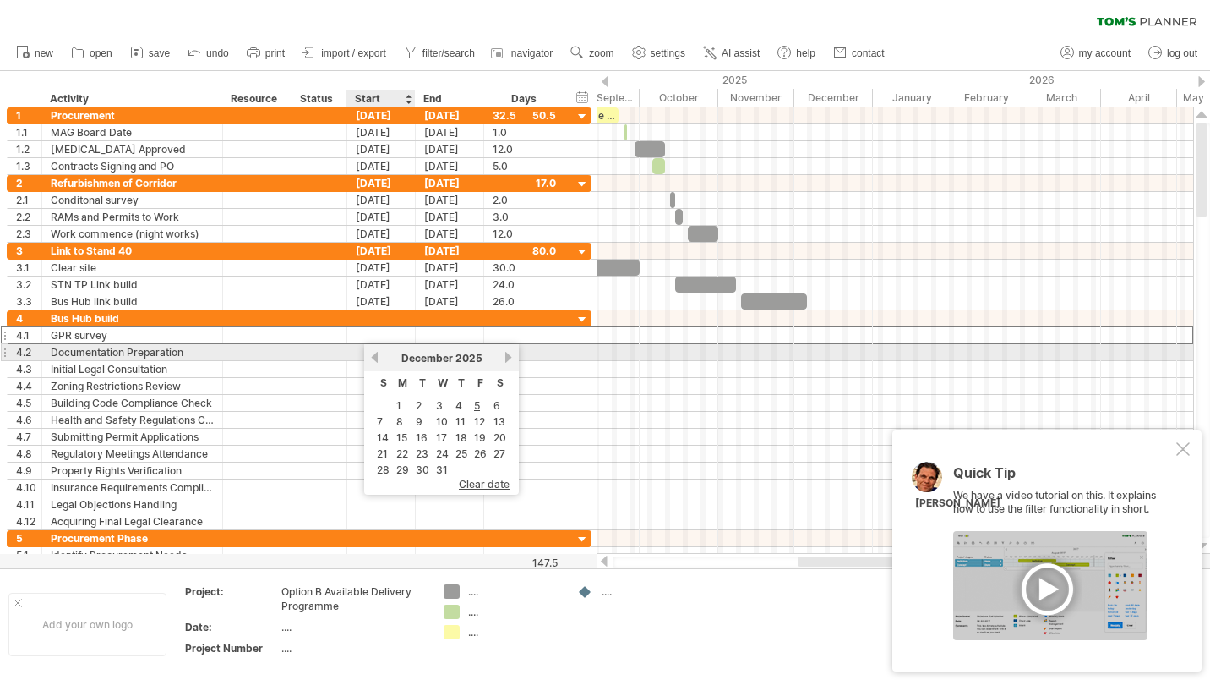
click at [358, 354] on div at bounding box center [381, 352] width 68 height 16
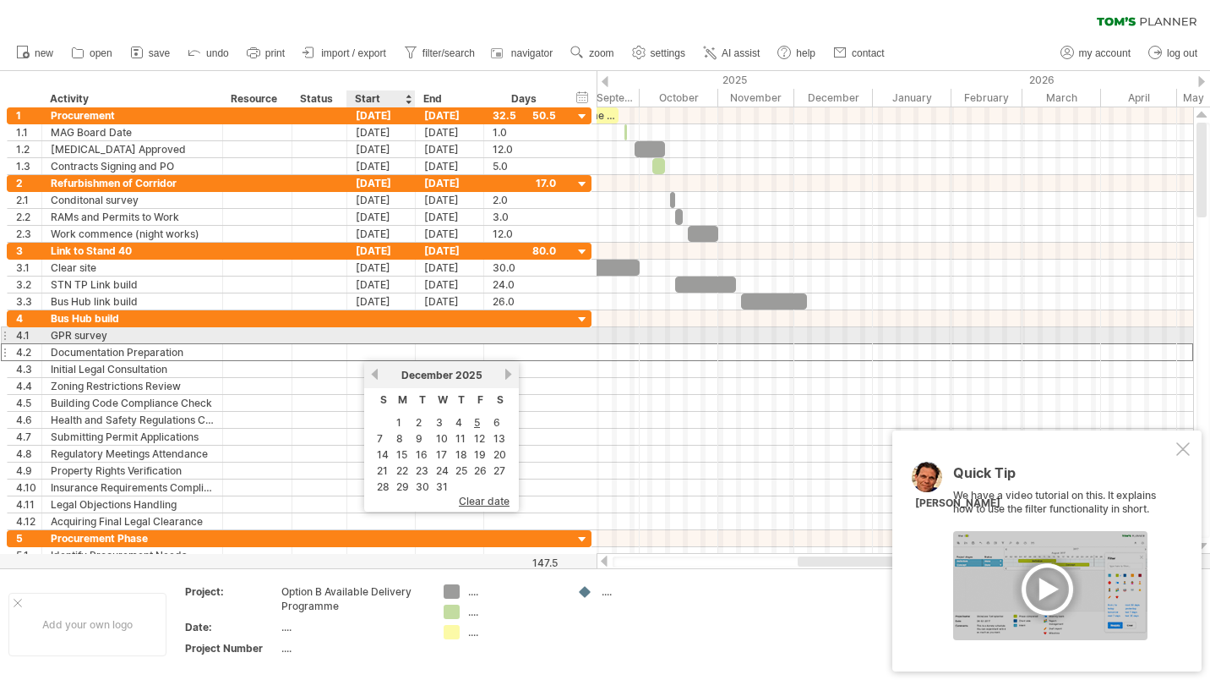
click at [364, 335] on div at bounding box center [381, 335] width 68 height 16
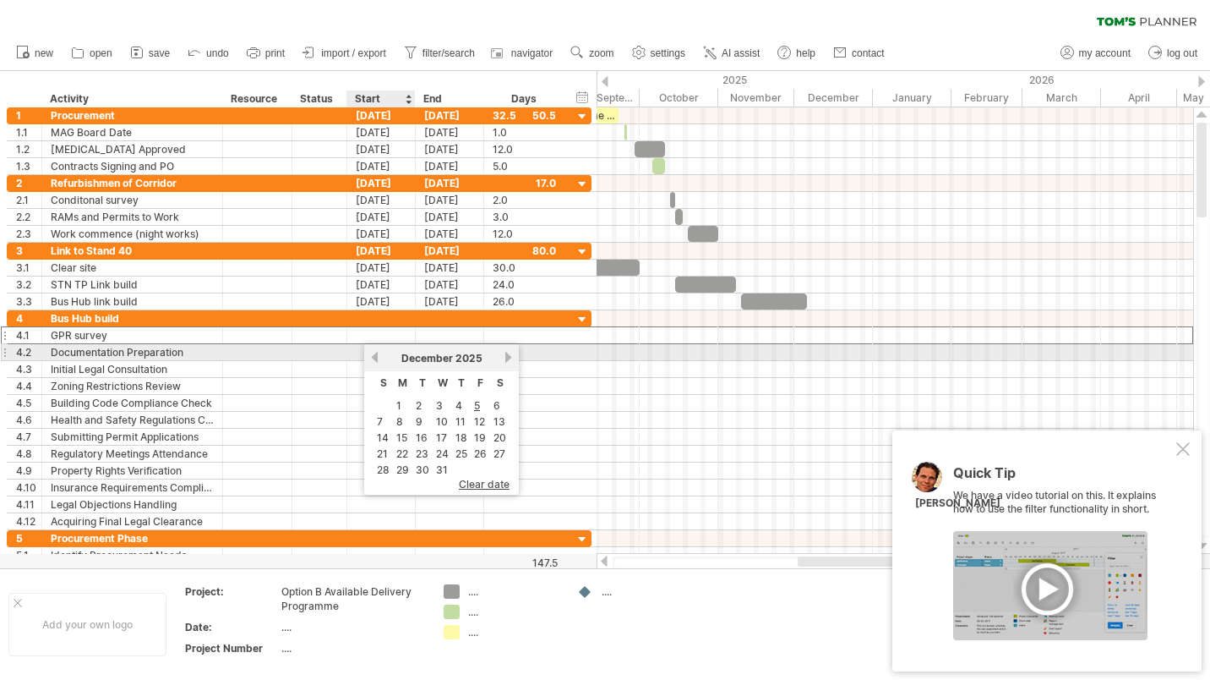
click at [371, 355] on link "previous" at bounding box center [375, 357] width 13 height 13
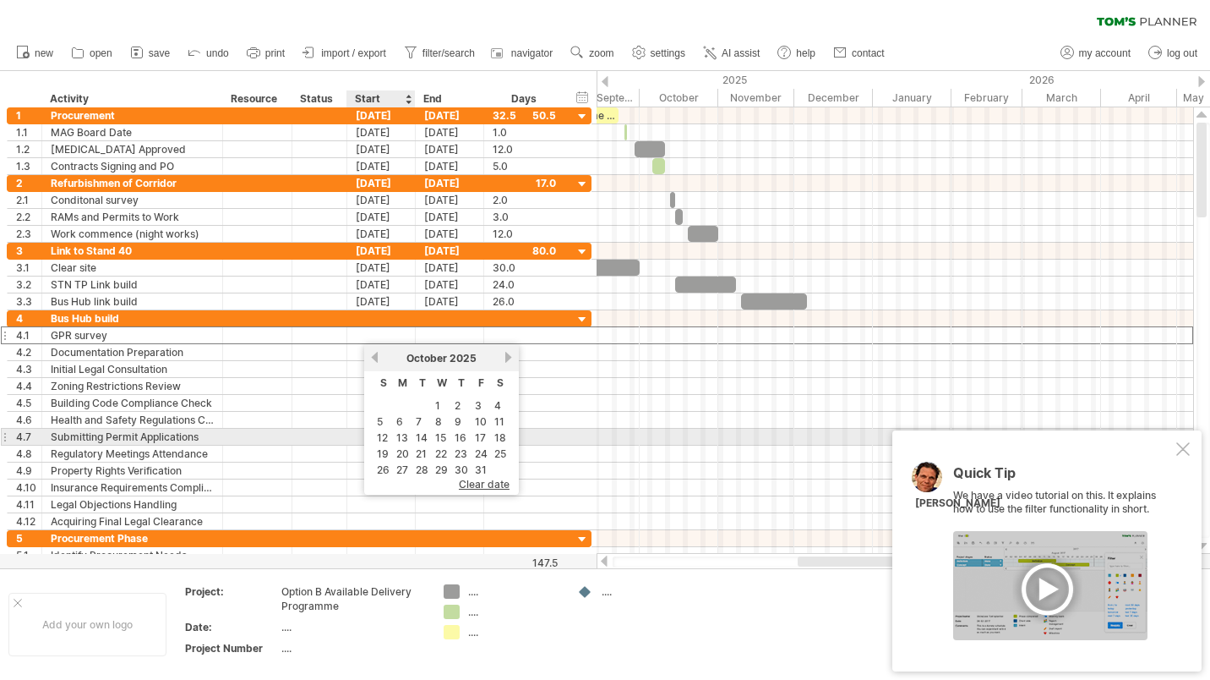
click at [402, 434] on link "13" at bounding box center [402, 437] width 15 height 16
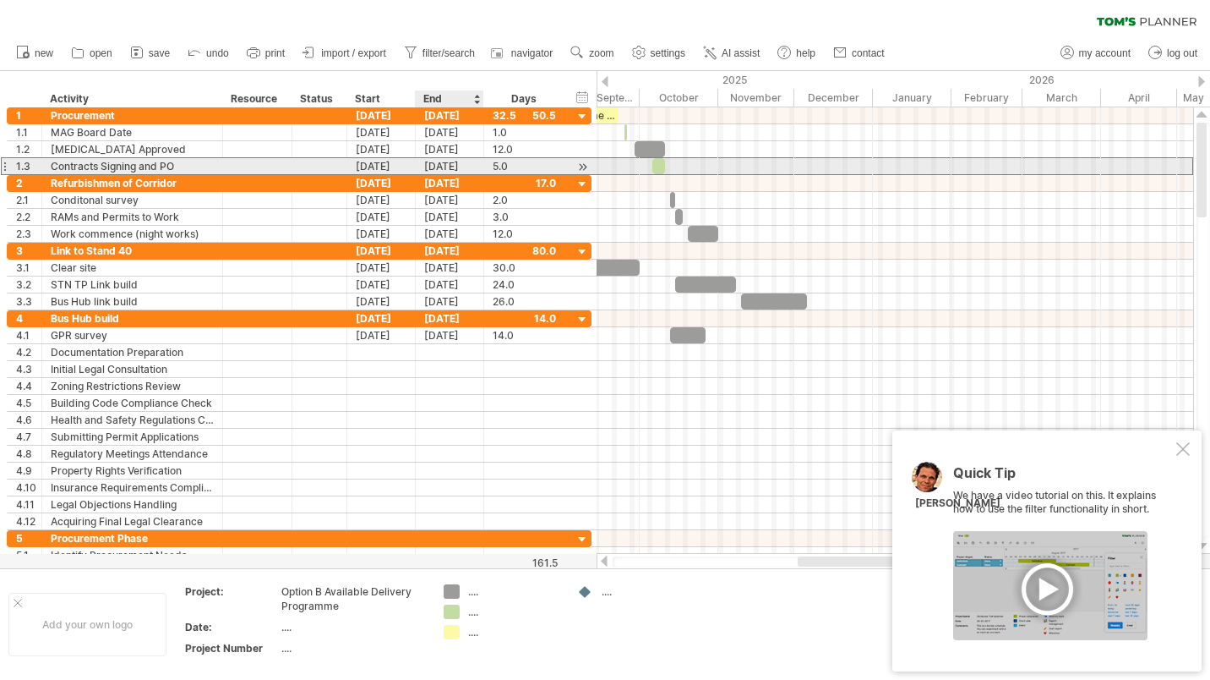
click at [443, 166] on div "[DATE]" at bounding box center [450, 166] width 68 height 16
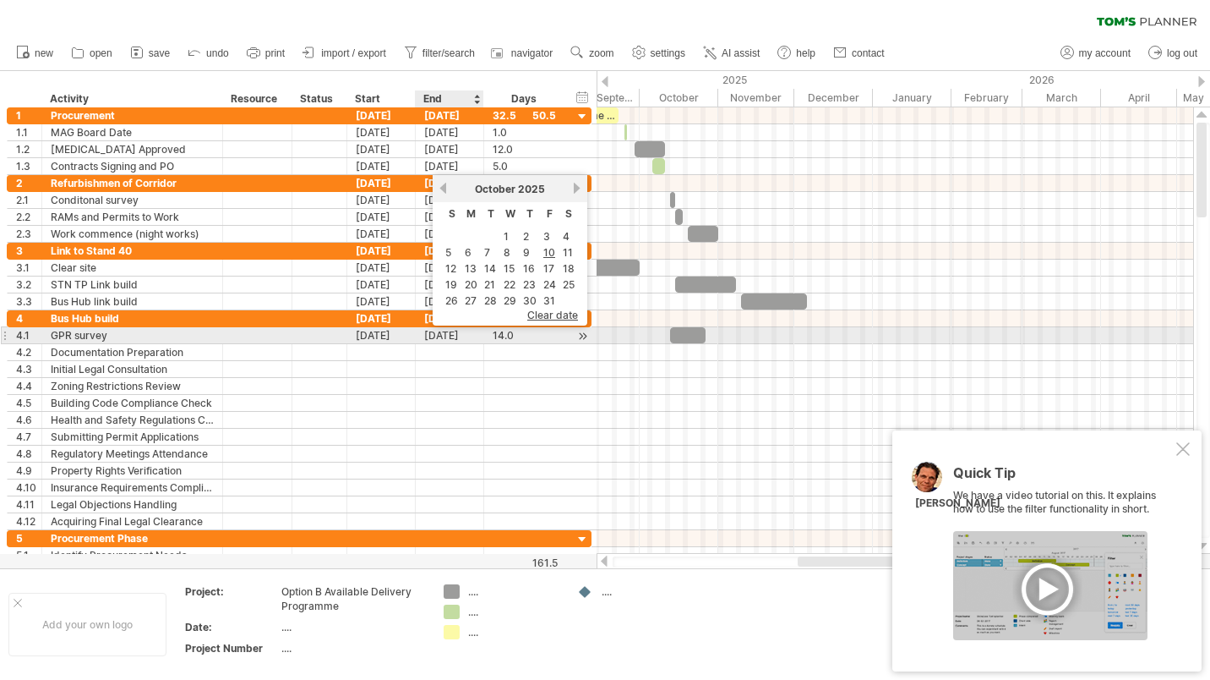
click at [450, 336] on div "[DATE]" at bounding box center [450, 335] width 68 height 16
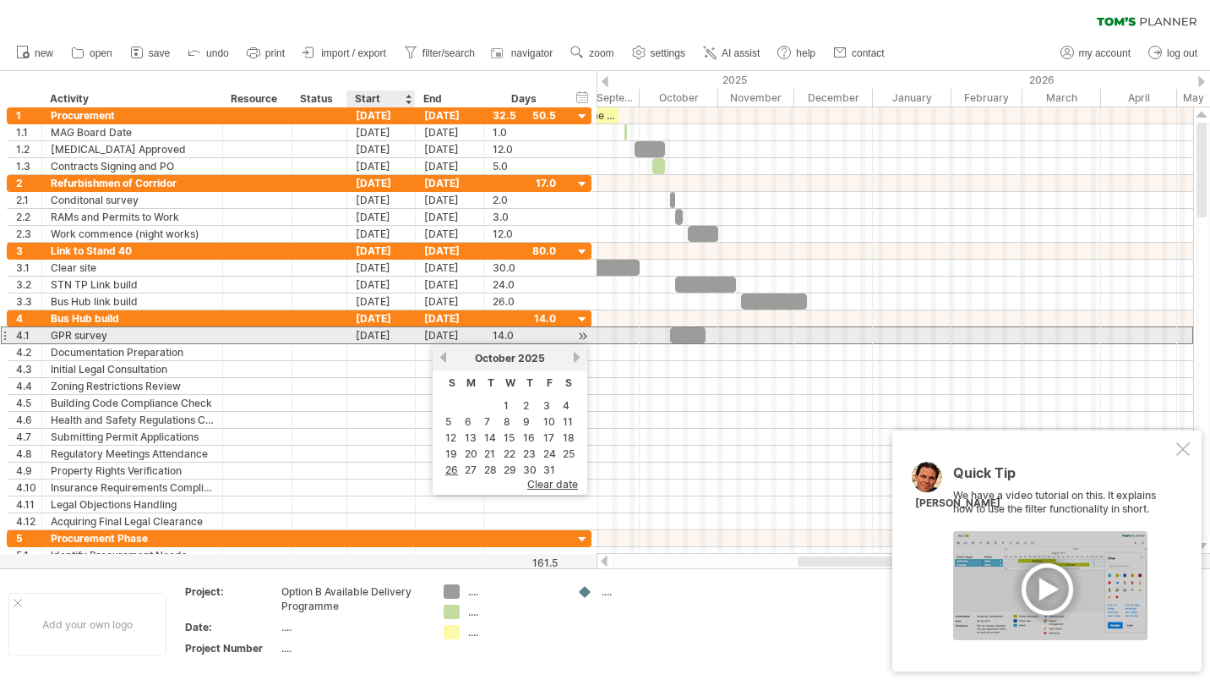
click at [376, 333] on div "[DATE]" at bounding box center [381, 335] width 68 height 16
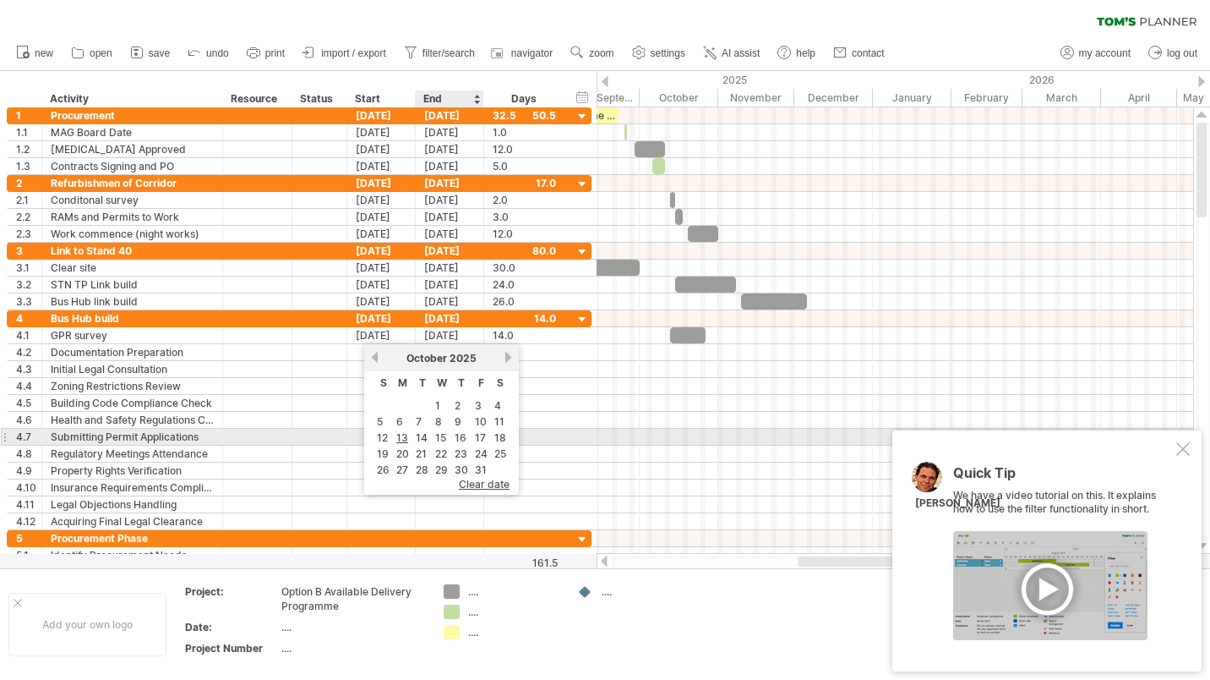
click at [480, 435] on link "17" at bounding box center [480, 437] width 14 height 16
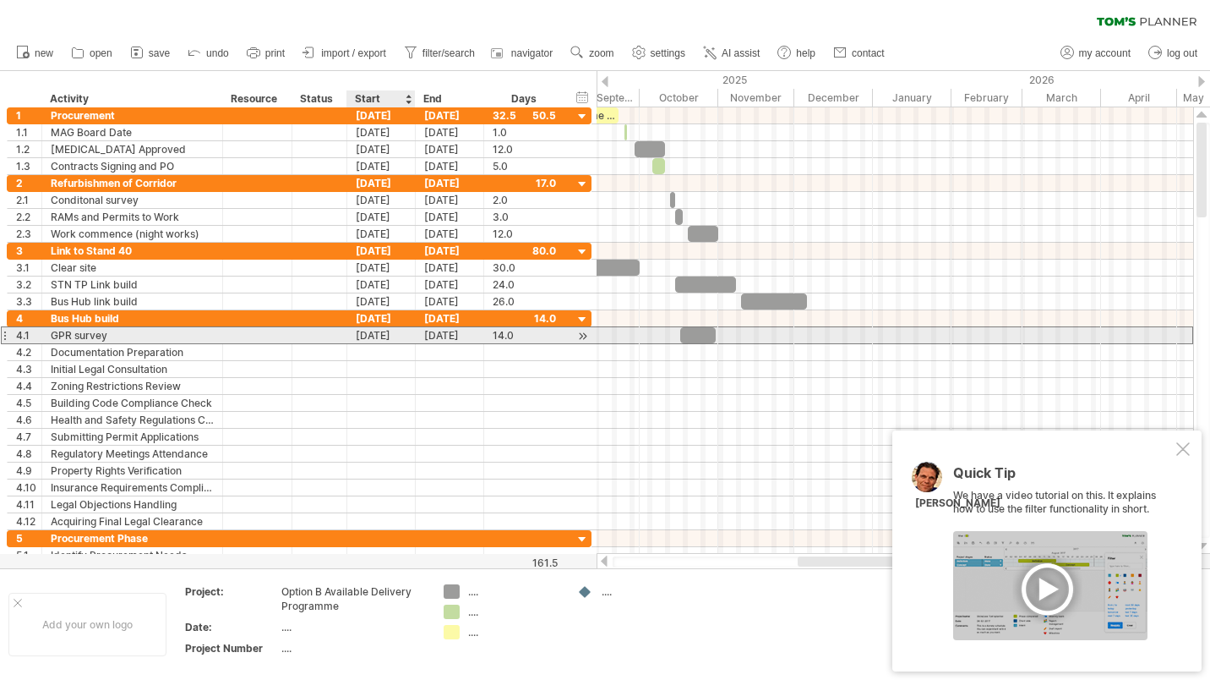
click at [397, 336] on div "[DATE]" at bounding box center [381, 335] width 68 height 16
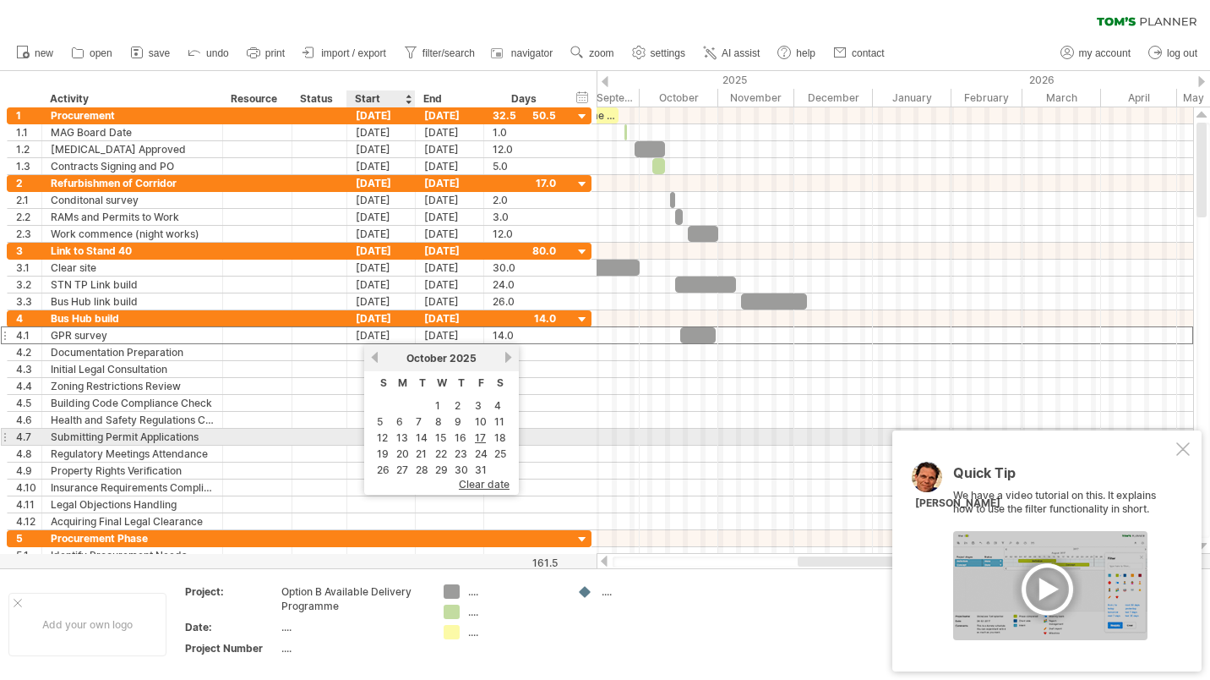
click at [403, 434] on link "13" at bounding box center [402, 437] width 15 height 16
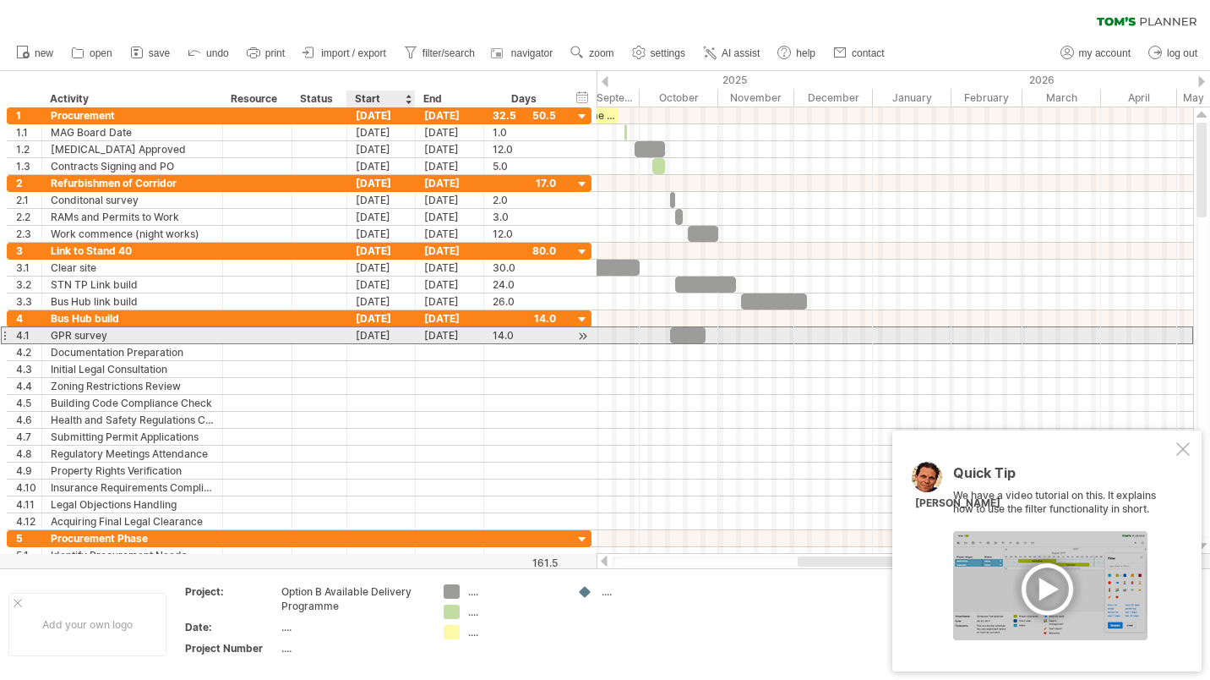
click at [396, 337] on div "[DATE]" at bounding box center [381, 335] width 68 height 16
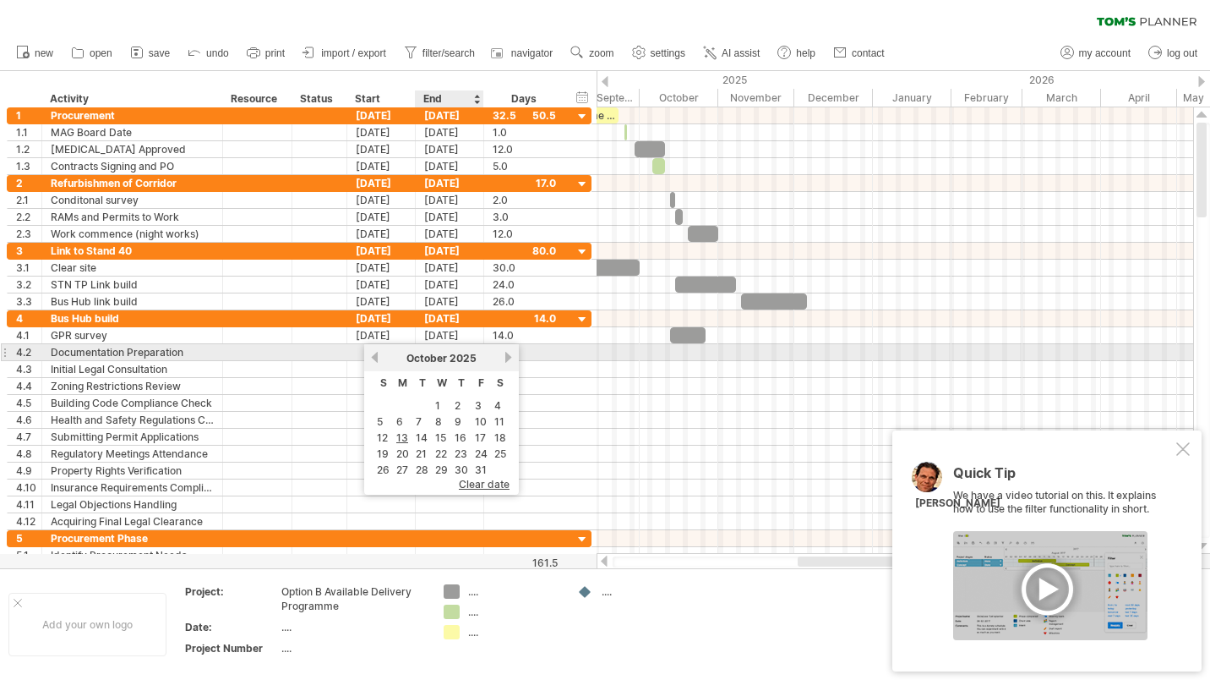
click at [440, 344] on div "previous next [DATE]" at bounding box center [441, 357] width 155 height 27
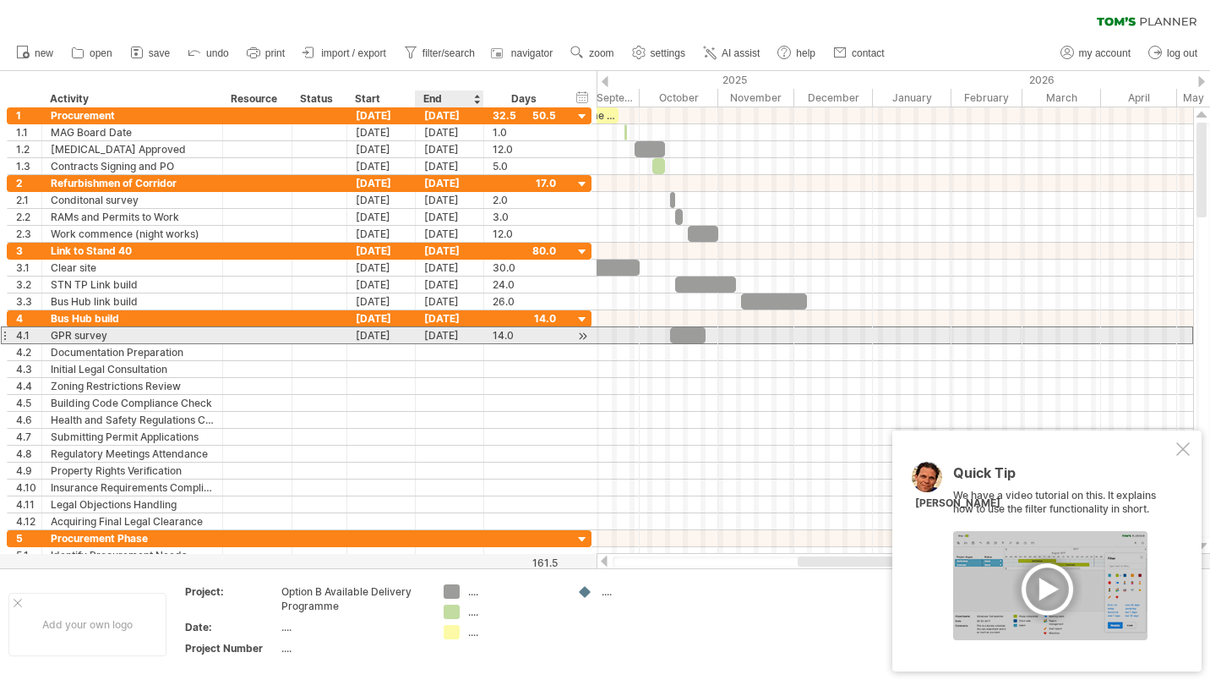
click at [444, 336] on div "[DATE]" at bounding box center [450, 335] width 68 height 16
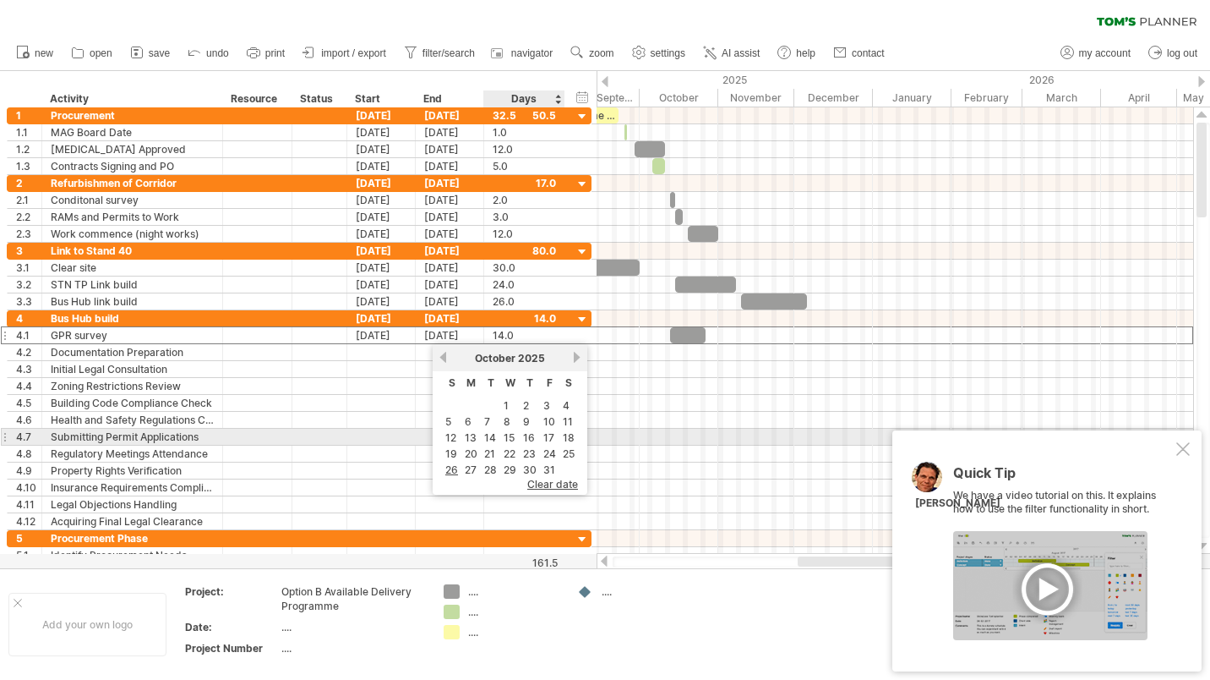
click at [548, 434] on link "17" at bounding box center [549, 437] width 14 height 16
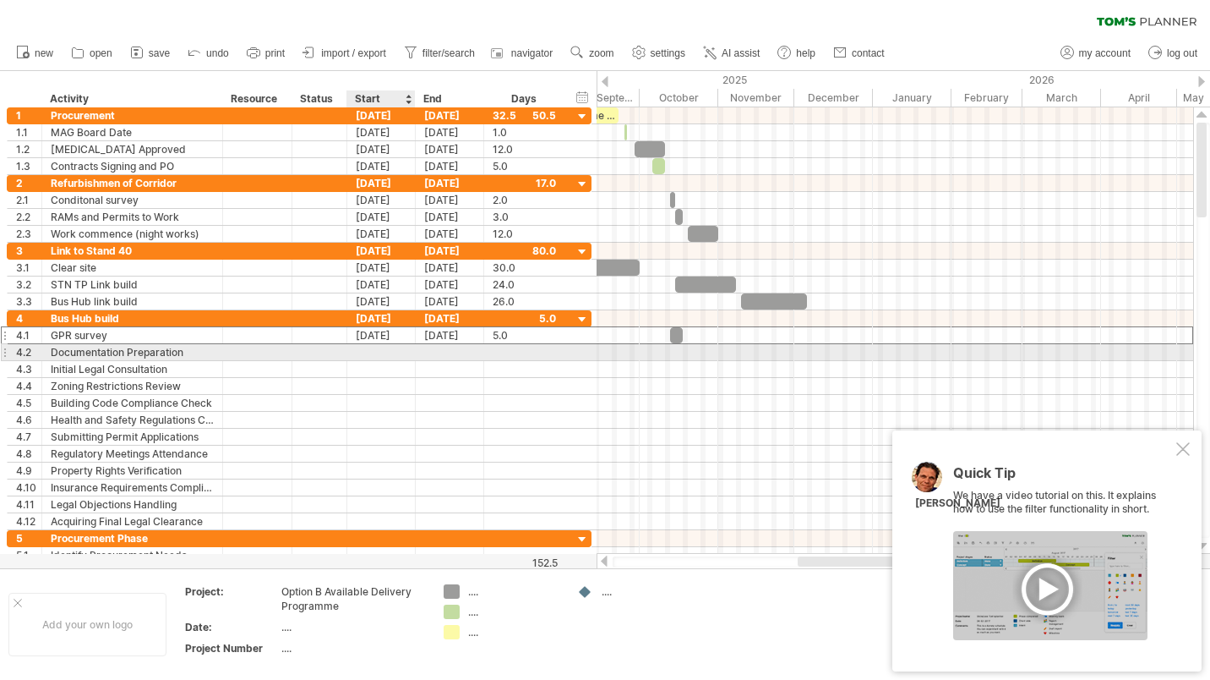
click at [374, 353] on div at bounding box center [381, 352] width 68 height 16
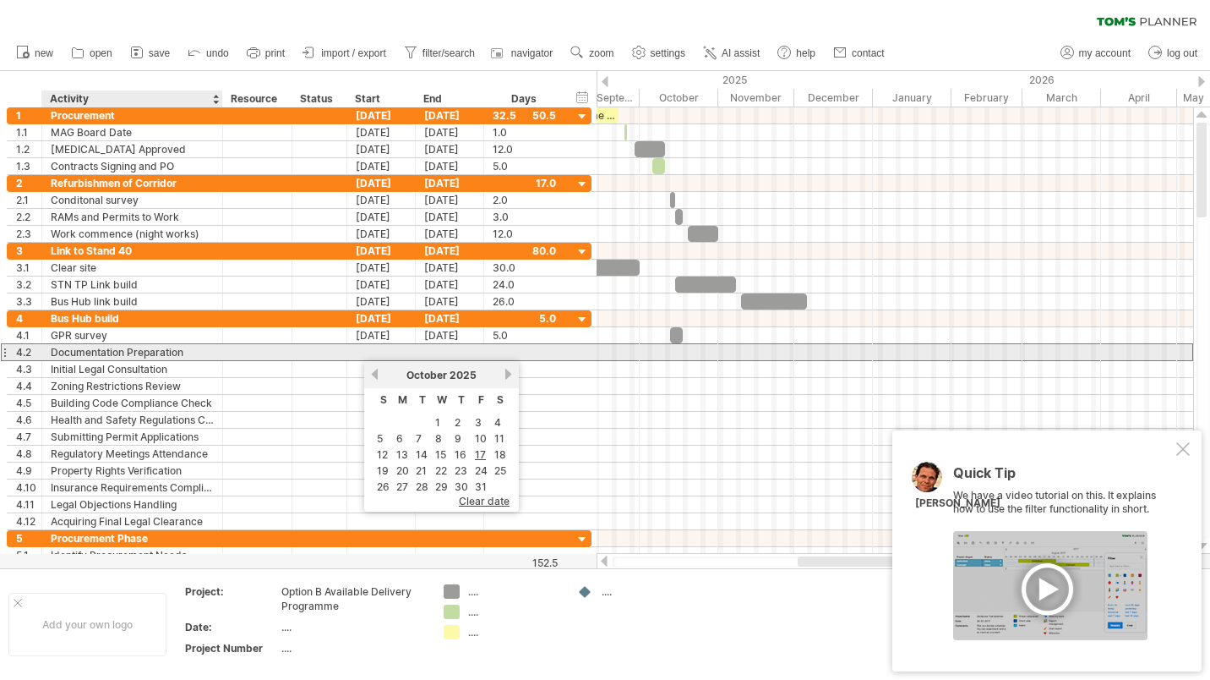
click at [189, 353] on div "Documentation Preparation" at bounding box center [132, 352] width 163 height 16
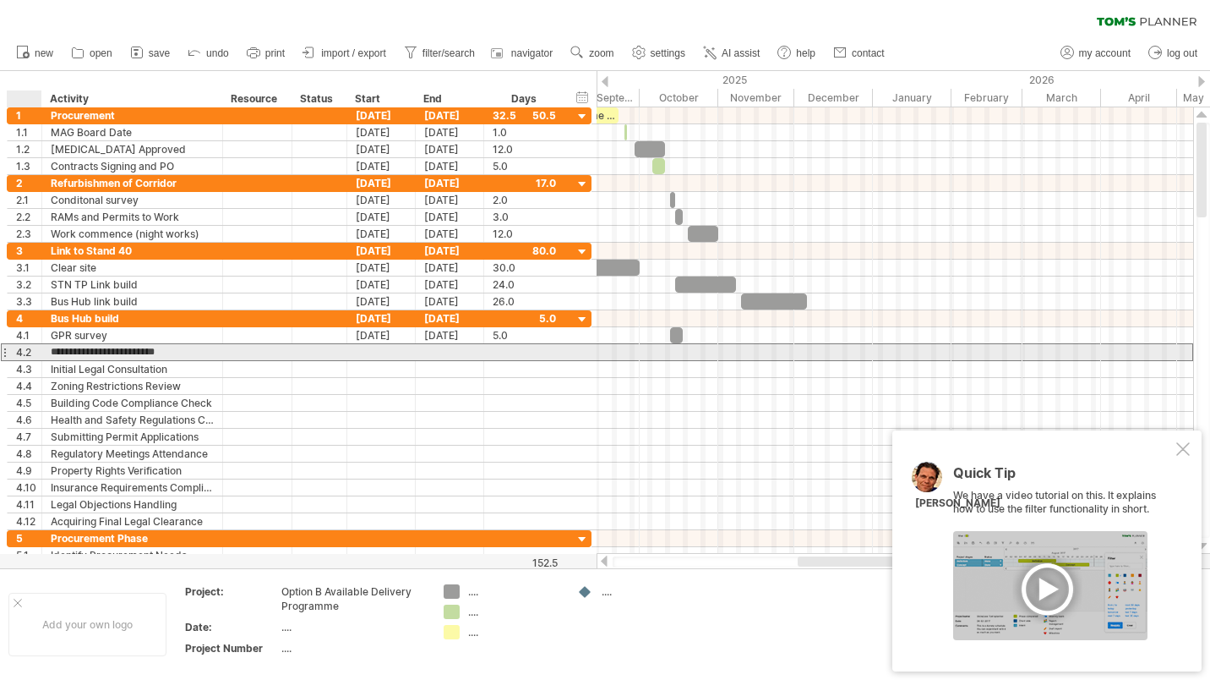
drag, startPoint x: 189, startPoint y: 353, endPoint x: 50, endPoint y: 353, distance: 139.5
click at [50, 353] on div "**********" at bounding box center [132, 352] width 181 height 16
type input "**********"
click at [372, 353] on div at bounding box center [381, 352] width 68 height 16
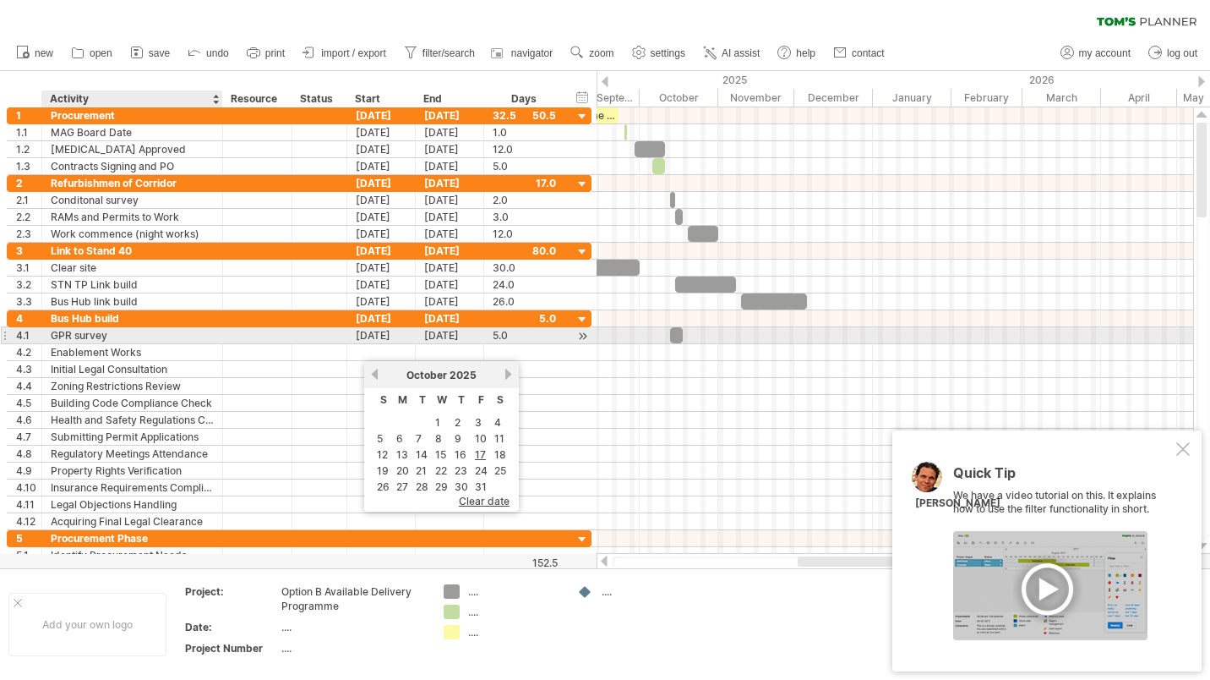
click at [120, 333] on div "GPR survey" at bounding box center [132, 335] width 163 height 16
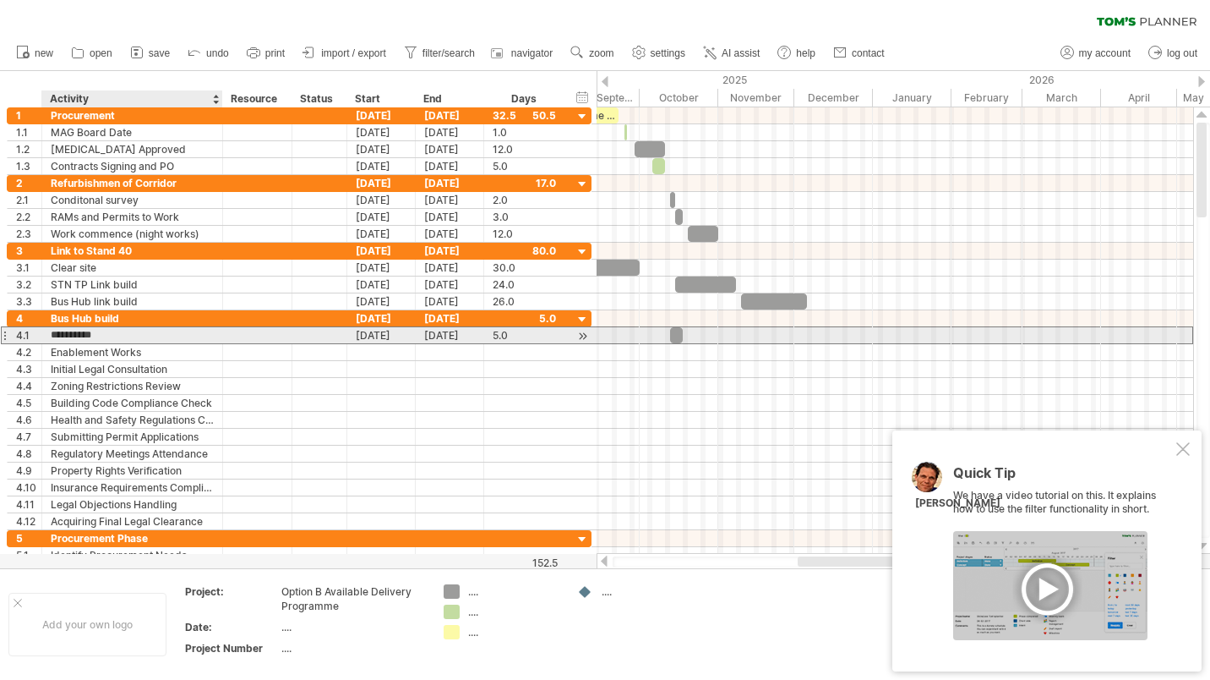
drag, startPoint x: 120, startPoint y: 333, endPoint x: 52, endPoint y: 336, distance: 67.7
click at [52, 336] on input "**********" at bounding box center [132, 335] width 163 height 16
type input "**********"
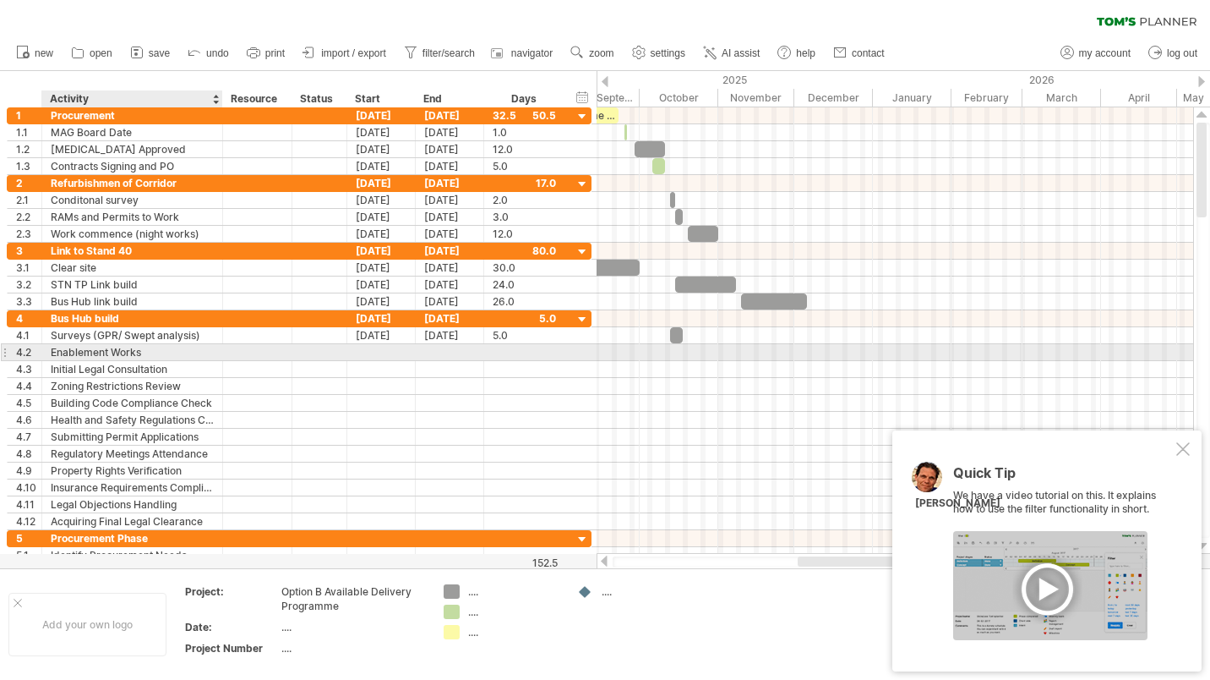
click at [159, 352] on div "Enablement Works" at bounding box center [132, 352] width 163 height 16
drag, startPoint x: 158, startPoint y: 352, endPoint x: 49, endPoint y: 347, distance: 109.2
click at [49, 347] on div "**********" at bounding box center [132, 352] width 181 height 16
click at [134, 347] on input "**********" at bounding box center [132, 352] width 163 height 16
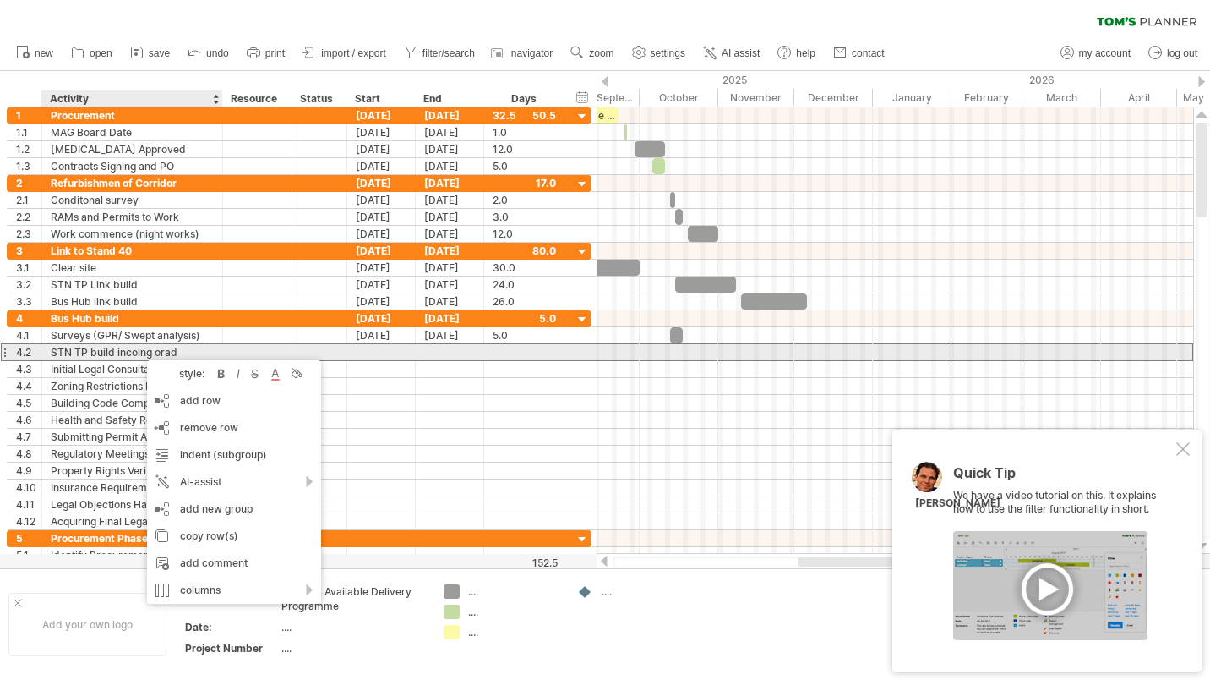
click at [141, 344] on div "STN TP build incoing orad" at bounding box center [132, 352] width 163 height 16
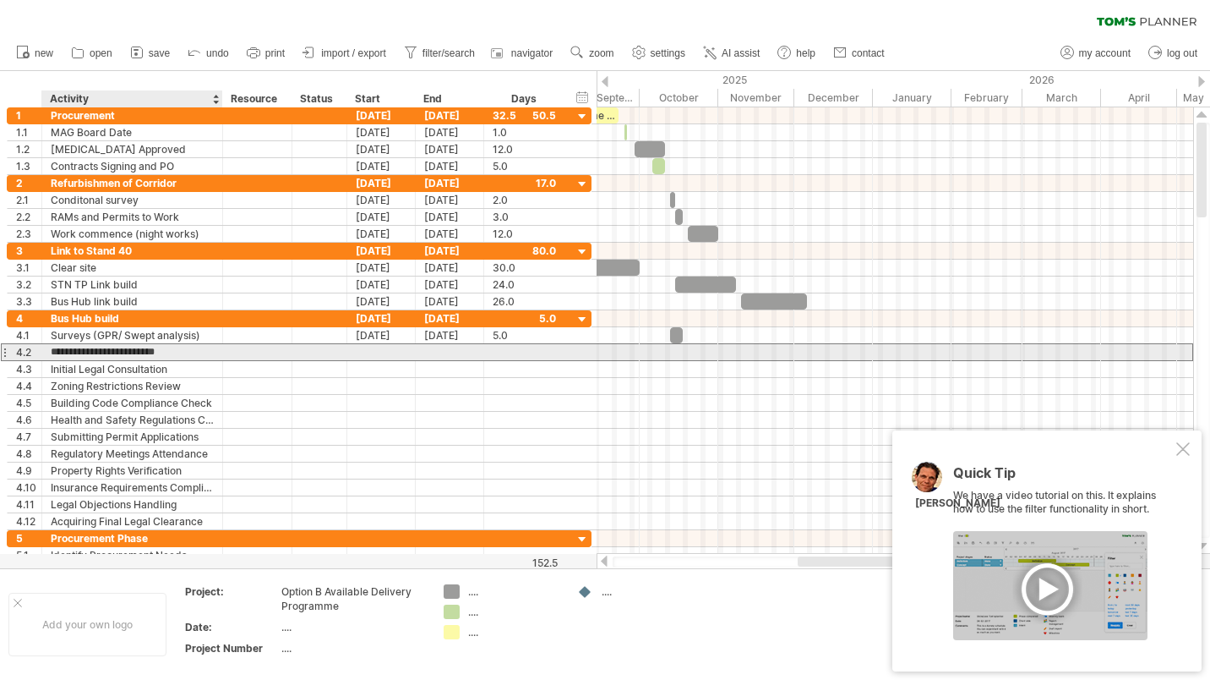
drag, startPoint x: 180, startPoint y: 351, endPoint x: 117, endPoint y: 352, distance: 63.4
click at [117, 352] on input "**********" at bounding box center [132, 352] width 163 height 16
type input "**********"
click at [366, 350] on div at bounding box center [381, 352] width 68 height 16
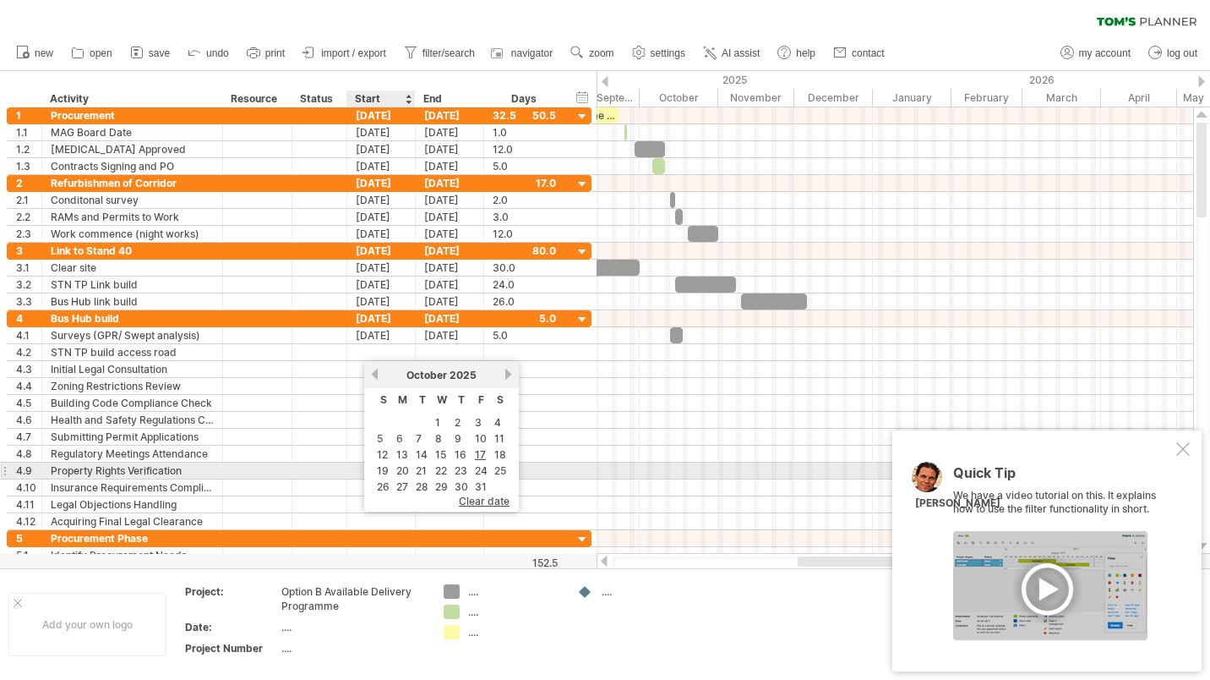
click at [401, 468] on link "20" at bounding box center [403, 470] width 16 height 16
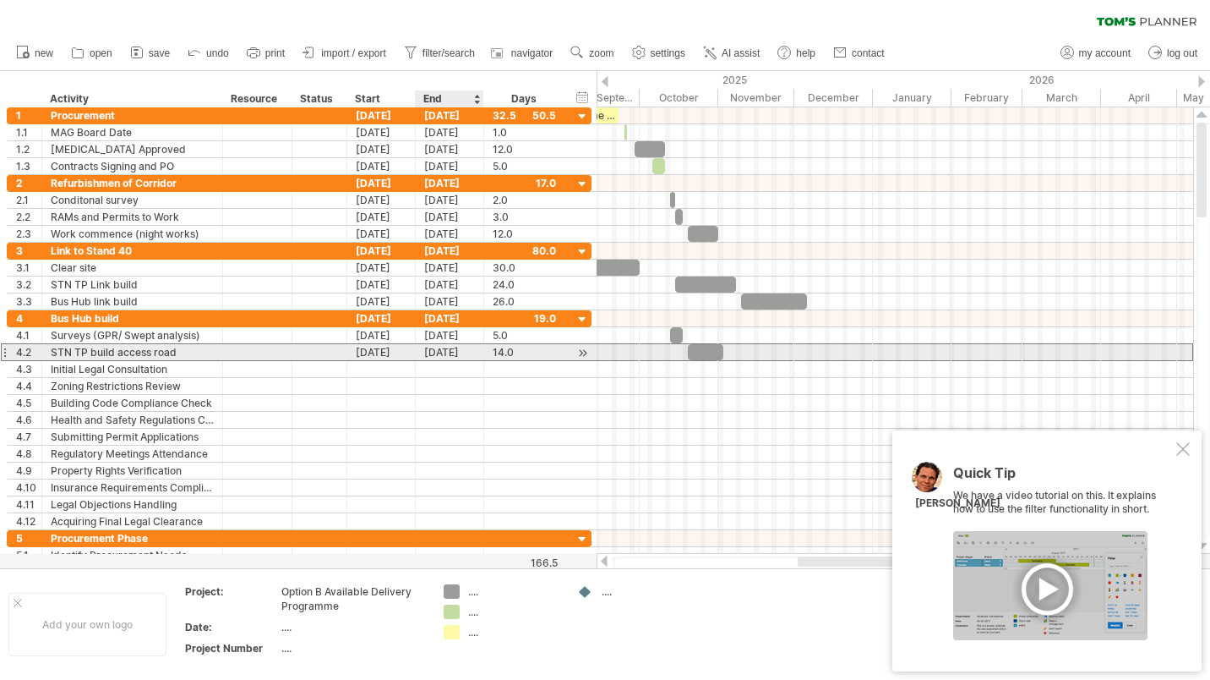
click at [447, 352] on div "[DATE]" at bounding box center [450, 352] width 68 height 16
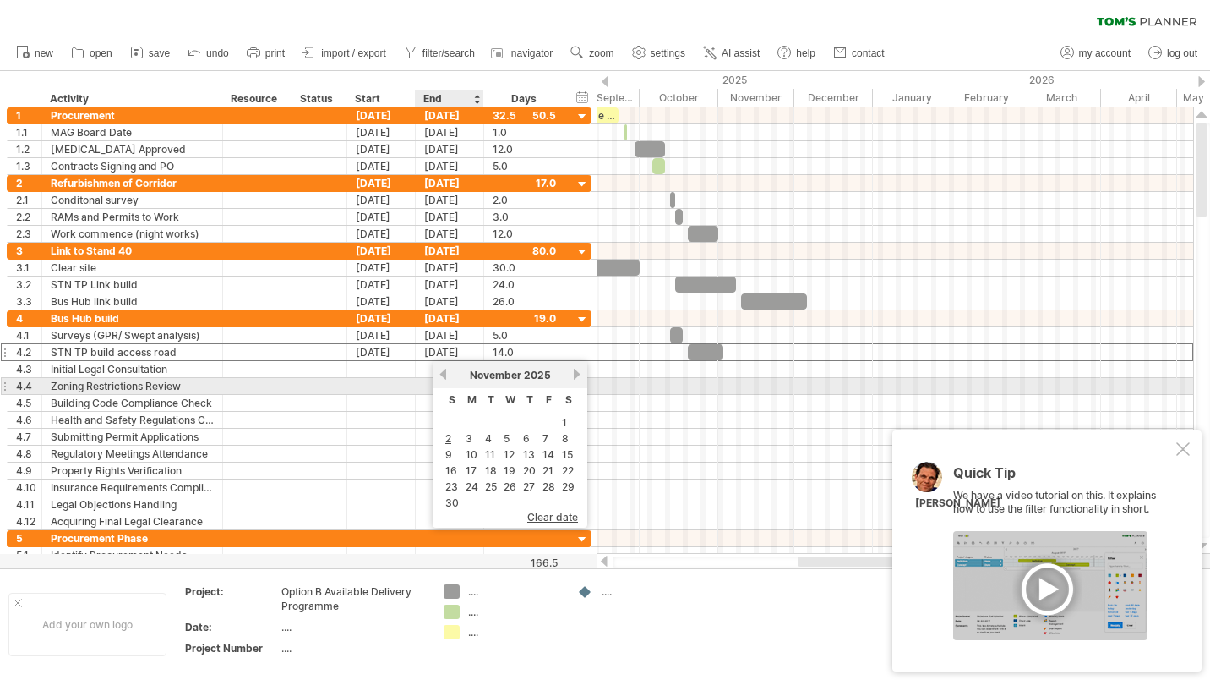
click at [445, 375] on link "previous" at bounding box center [443, 374] width 13 height 13
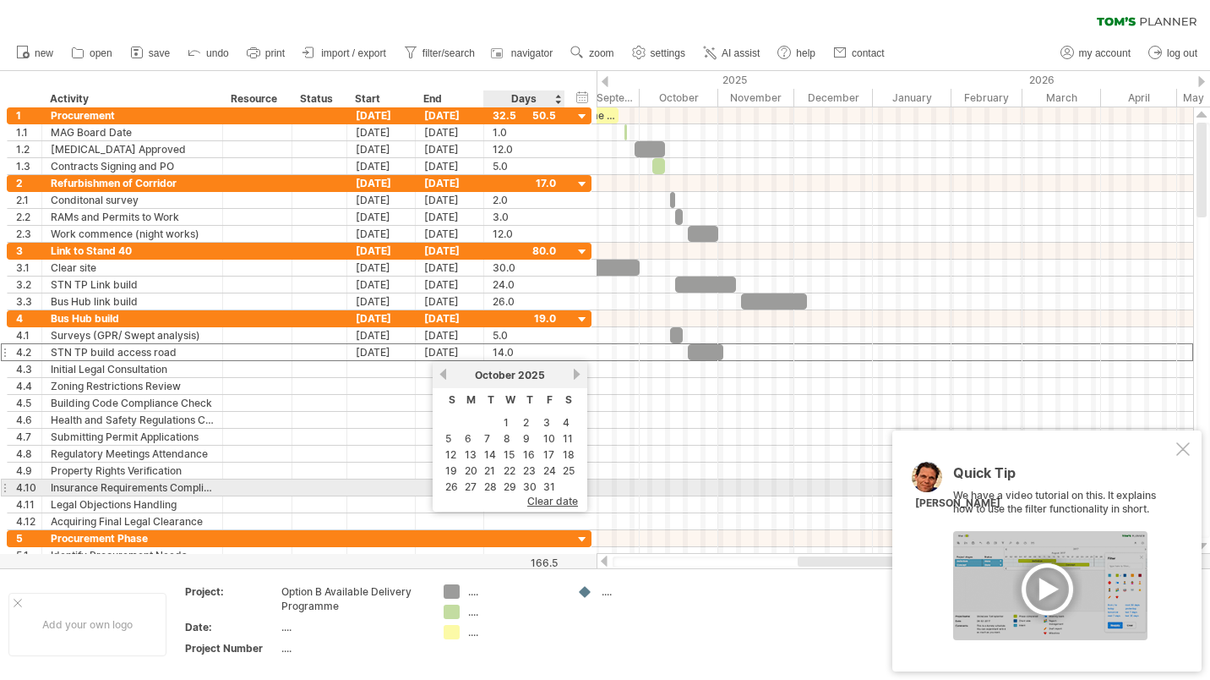
click at [546, 484] on link "31" at bounding box center [549, 486] width 15 height 16
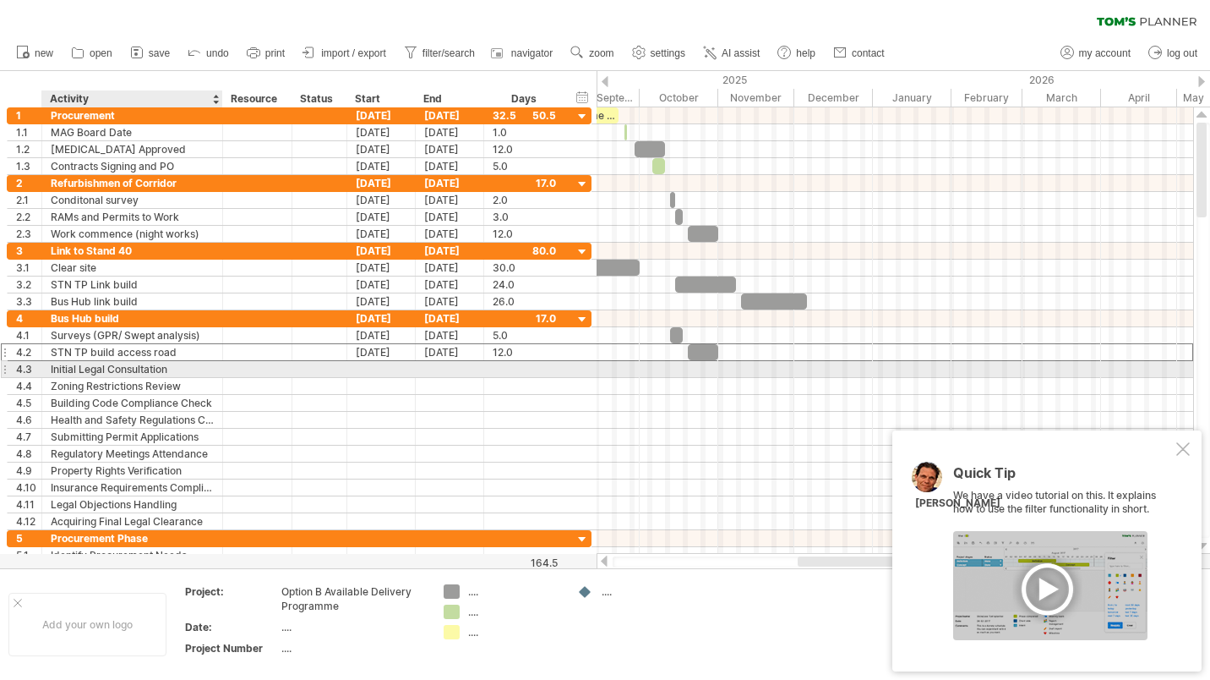
click at [171, 370] on div "Initial Legal Consultation" at bounding box center [132, 369] width 163 height 16
drag, startPoint x: 171, startPoint y: 370, endPoint x: 46, endPoint y: 365, distance: 124.4
click at [46, 365] on div "**********" at bounding box center [132, 369] width 181 height 16
drag, startPoint x: 168, startPoint y: 367, endPoint x: 20, endPoint y: 366, distance: 147.9
click at [20, 366] on div "**********" at bounding box center [299, 369] width 585 height 18
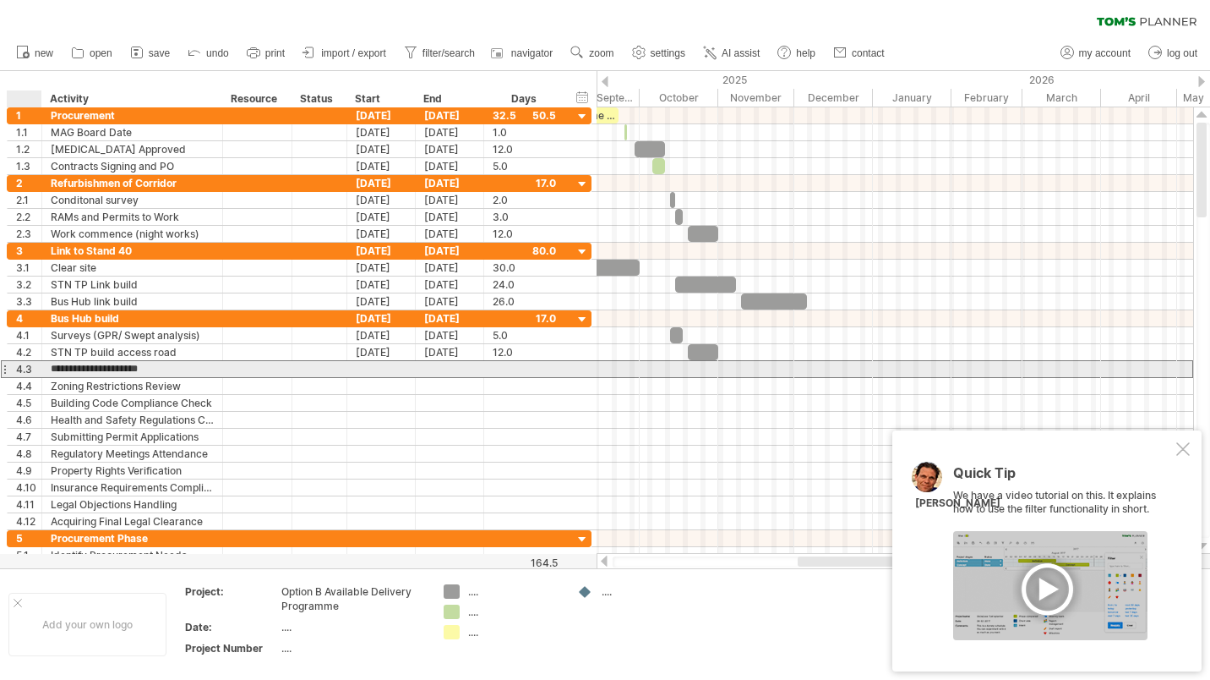
type input "**********"
click at [385, 369] on div at bounding box center [381, 369] width 68 height 16
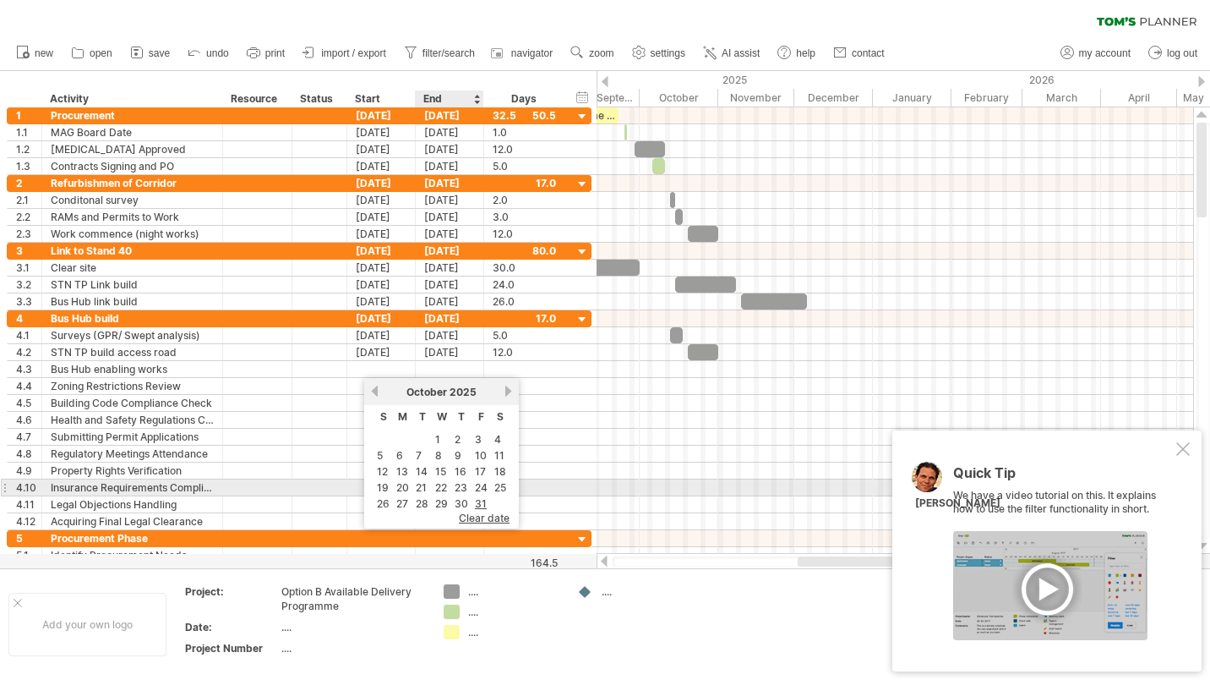
click at [438, 483] on link "22" at bounding box center [441, 487] width 15 height 16
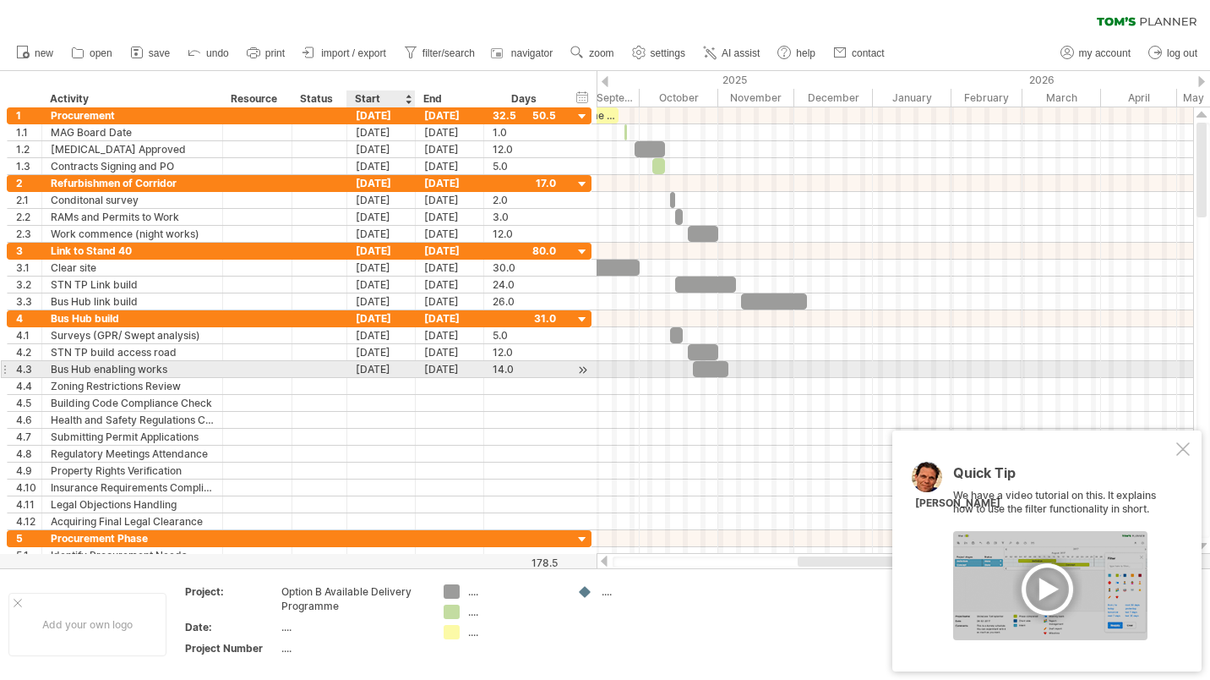
click at [384, 366] on div "[DATE]" at bounding box center [381, 369] width 68 height 16
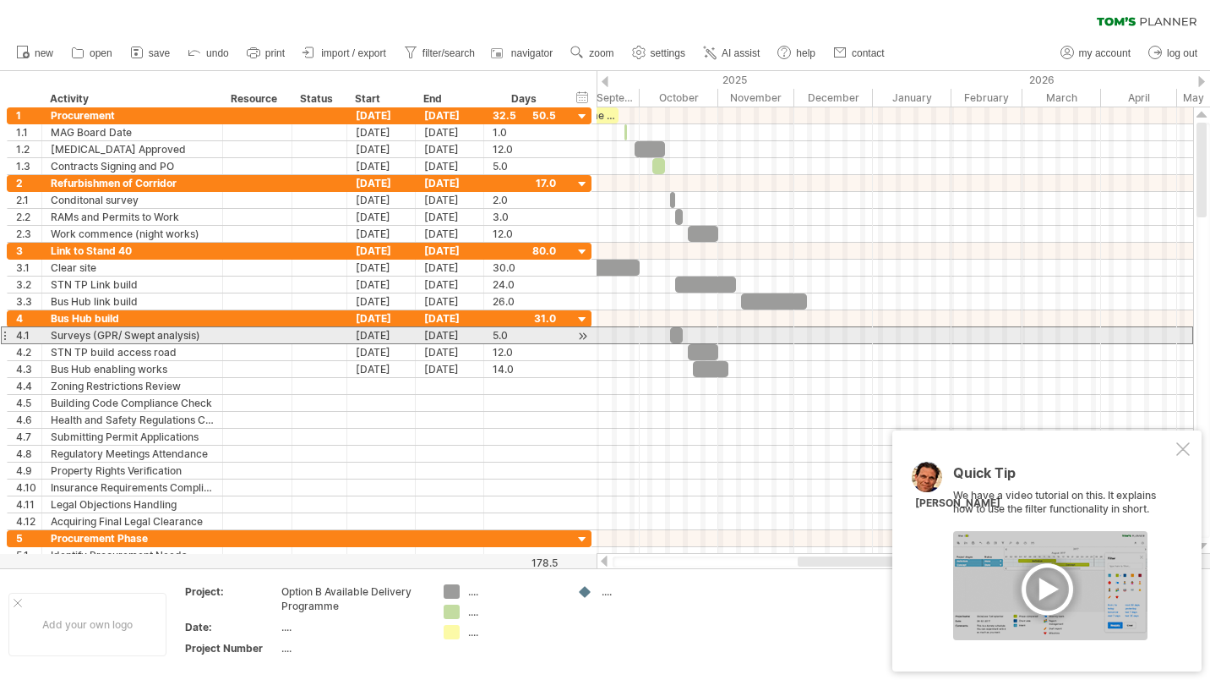
click at [11, 335] on div "4.1" at bounding box center [25, 335] width 35 height 16
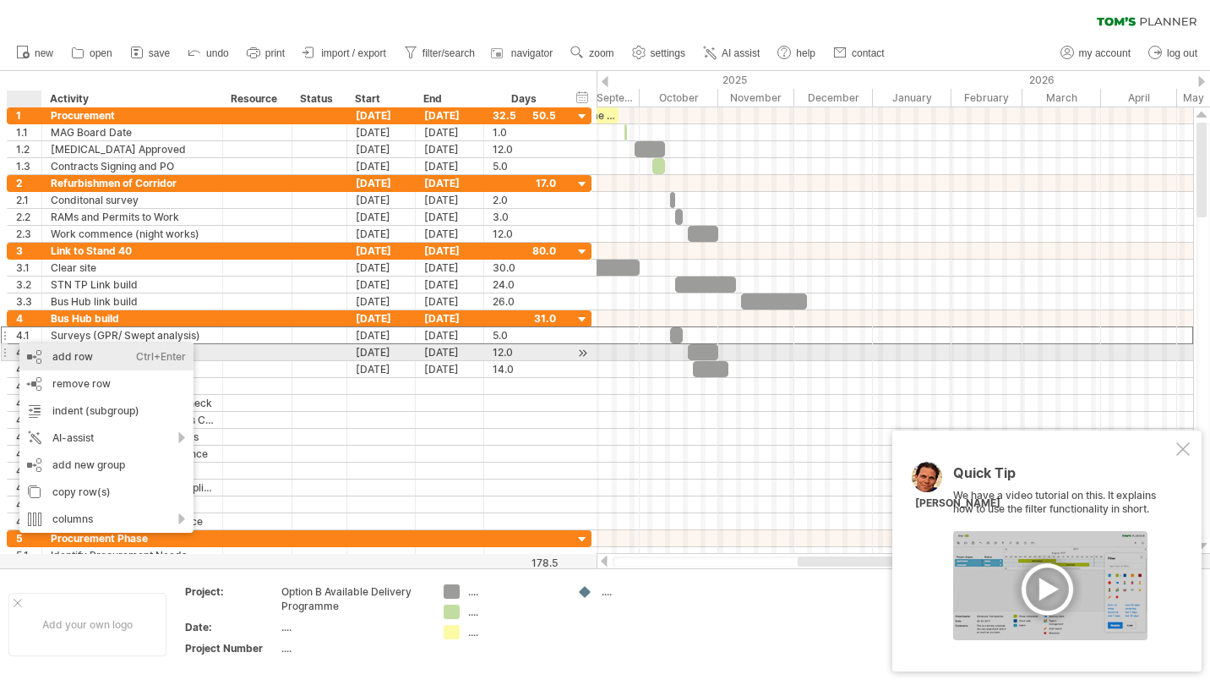
click at [76, 356] on div "add row Ctrl+Enter Cmd+Enter" at bounding box center [106, 356] width 174 height 27
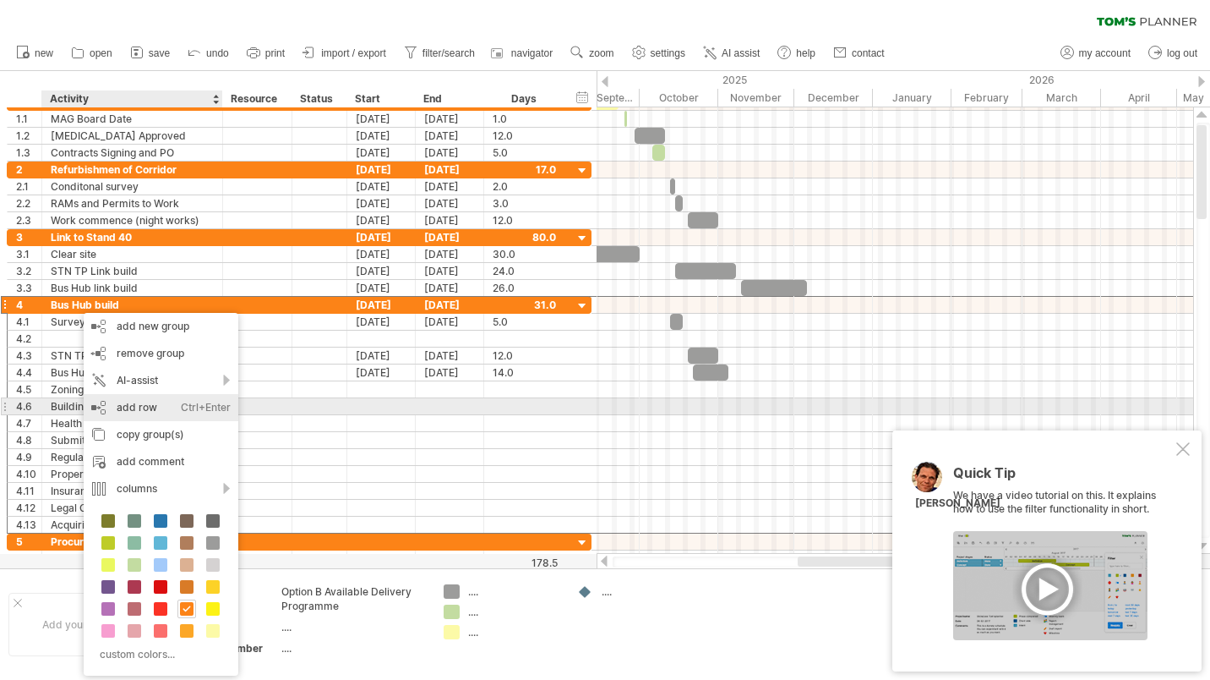
click at [166, 406] on div "add row Ctrl+Enter Cmd+Enter" at bounding box center [161, 407] width 155 height 27
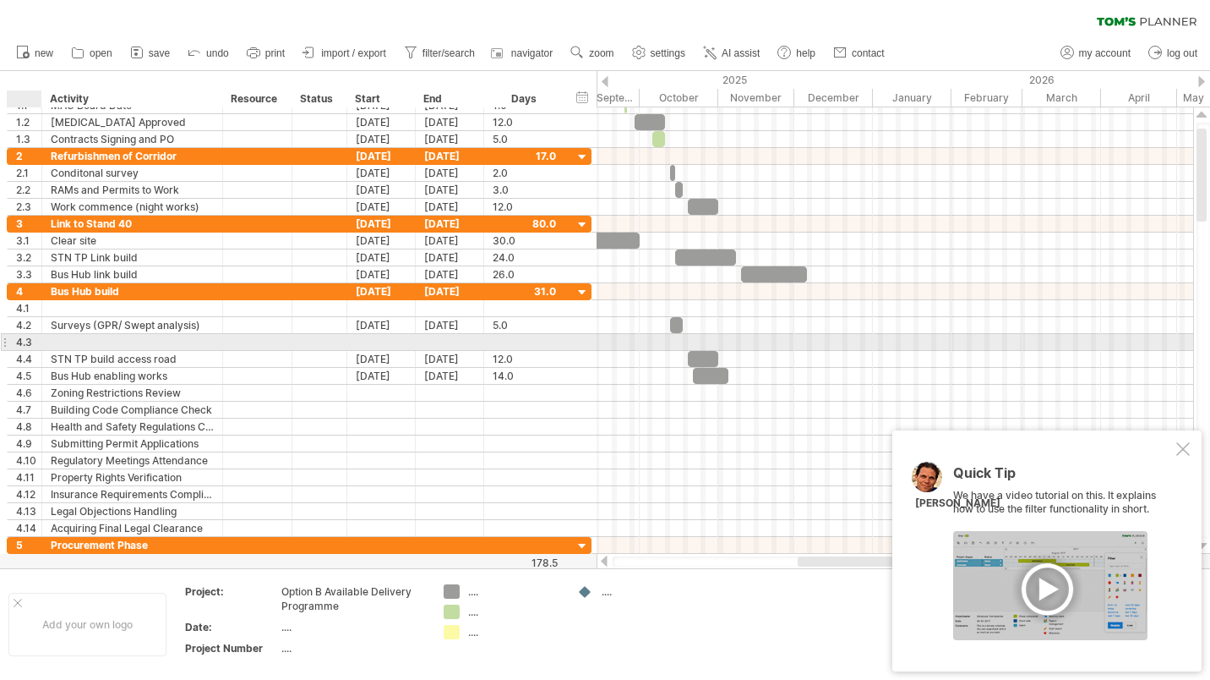
click at [46, 343] on div at bounding box center [132, 342] width 181 height 16
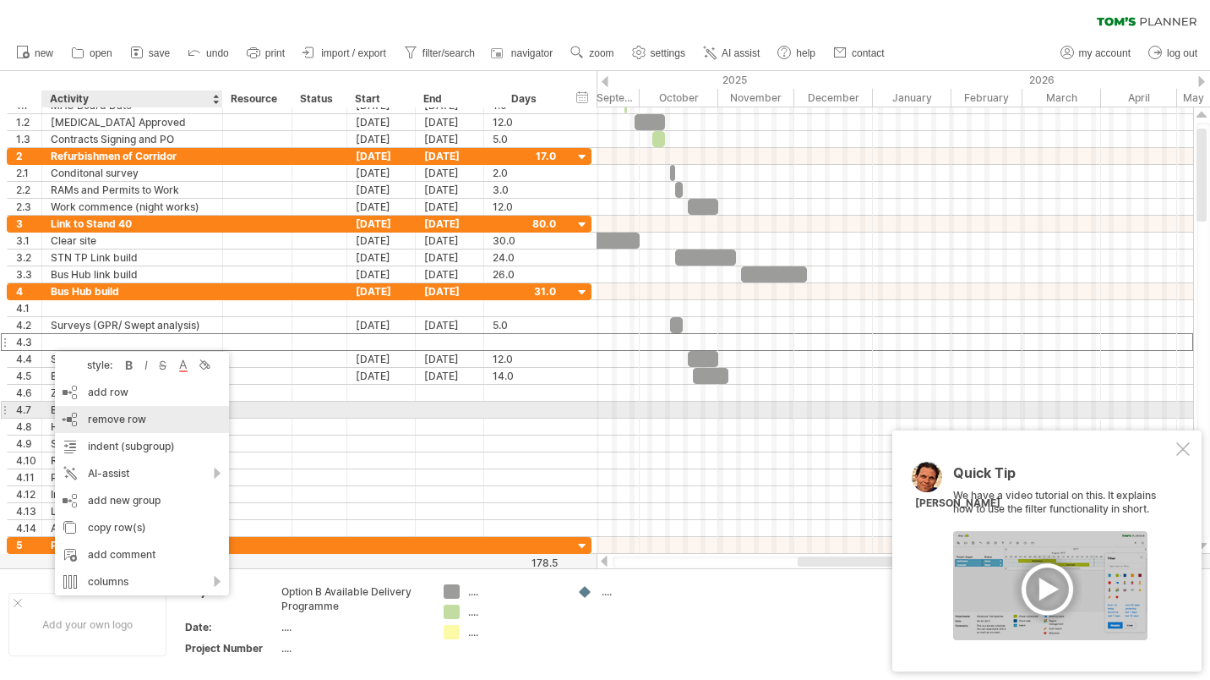
click at [110, 412] on div "remove row remove selected rows" at bounding box center [142, 419] width 174 height 27
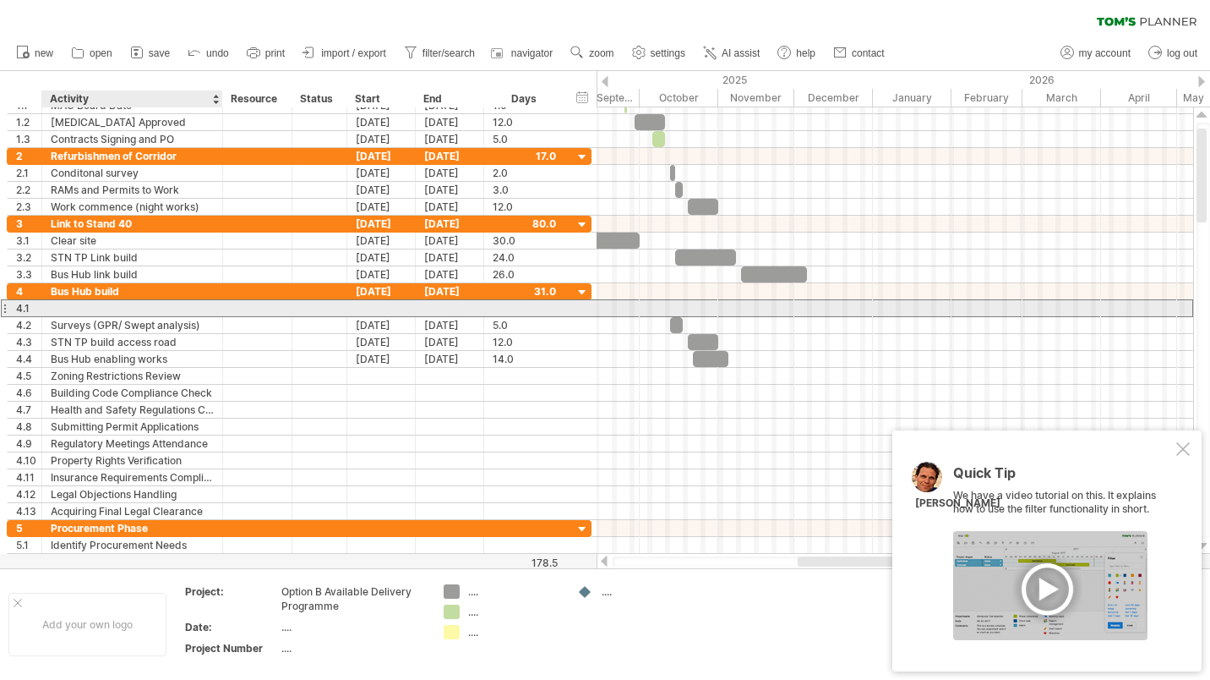
click at [92, 304] on div at bounding box center [132, 308] width 163 height 16
type input "*"
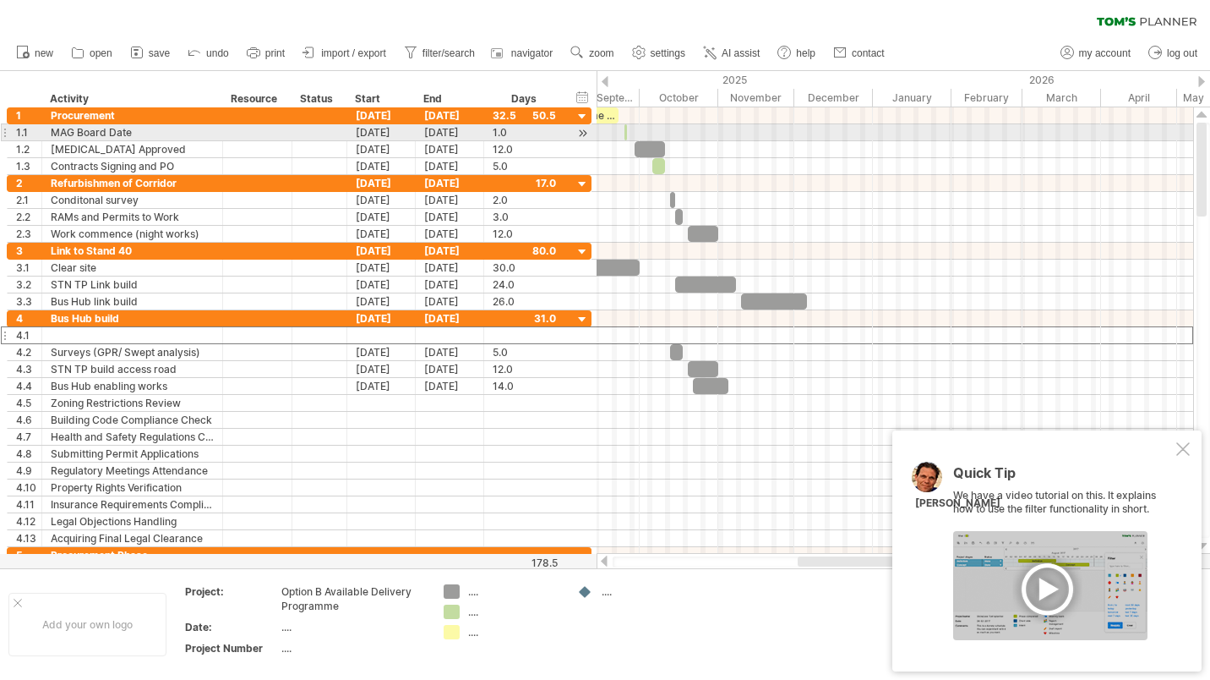
drag, startPoint x: 1200, startPoint y: 156, endPoint x: 1206, endPoint y: 126, distance: 30.2
click at [1206, 126] on div at bounding box center [1202, 170] width 10 height 94
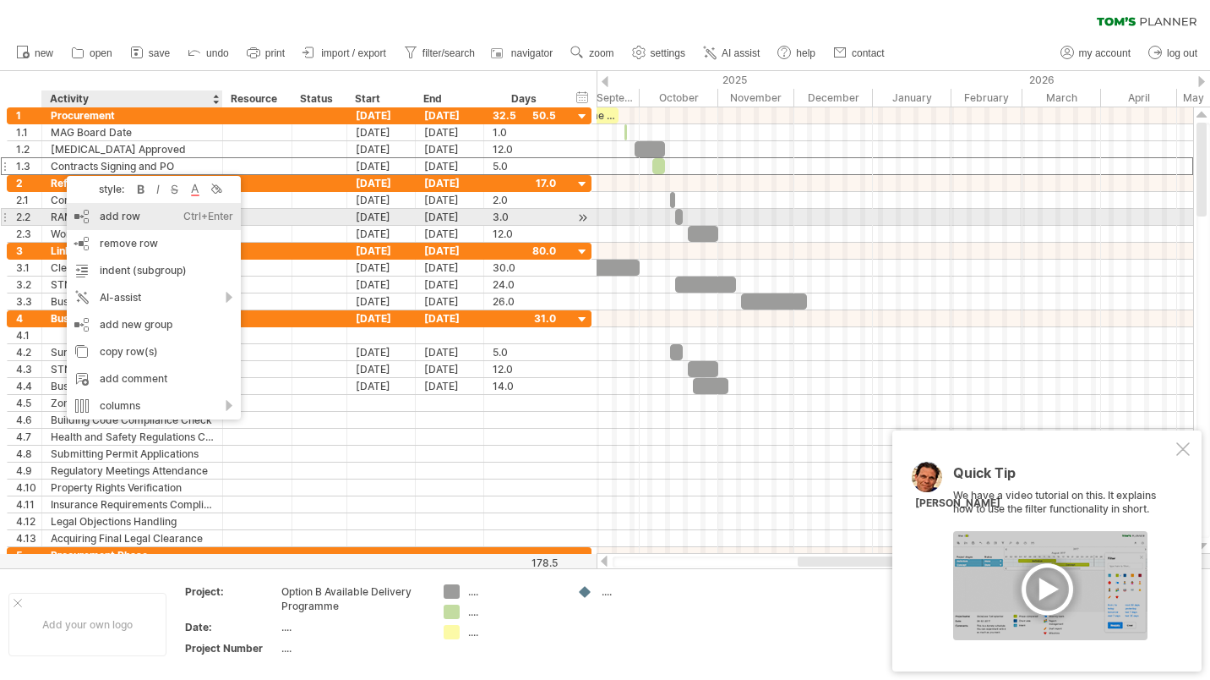
click at [124, 214] on div "add row Ctrl+Enter Cmd+Enter" at bounding box center [154, 216] width 174 height 27
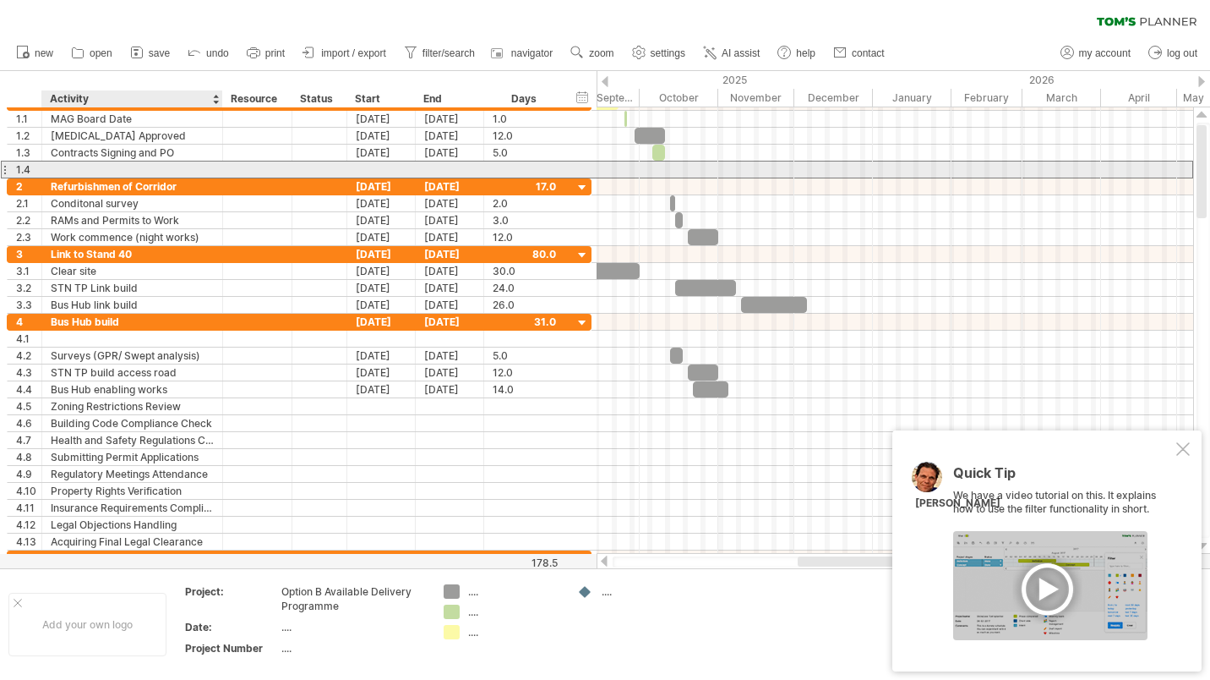
click at [109, 170] on div at bounding box center [132, 169] width 163 height 16
type input "**********"
click at [396, 168] on div at bounding box center [381, 169] width 68 height 16
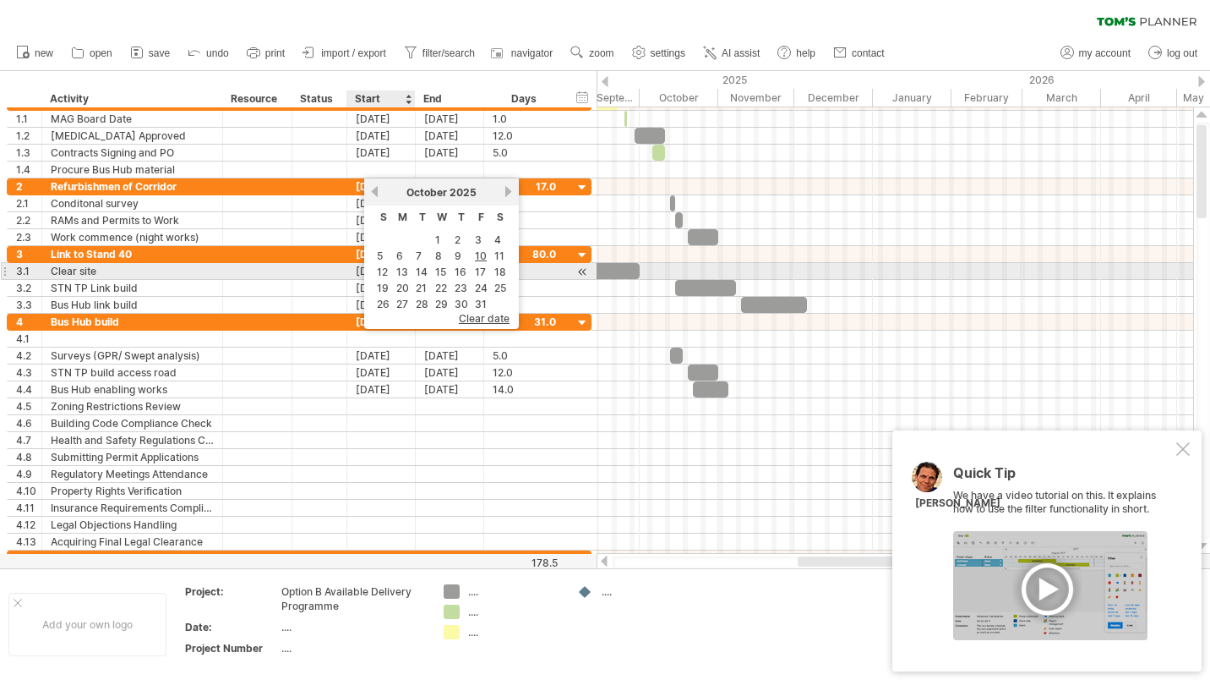
click at [401, 270] on link "13" at bounding box center [402, 272] width 15 height 16
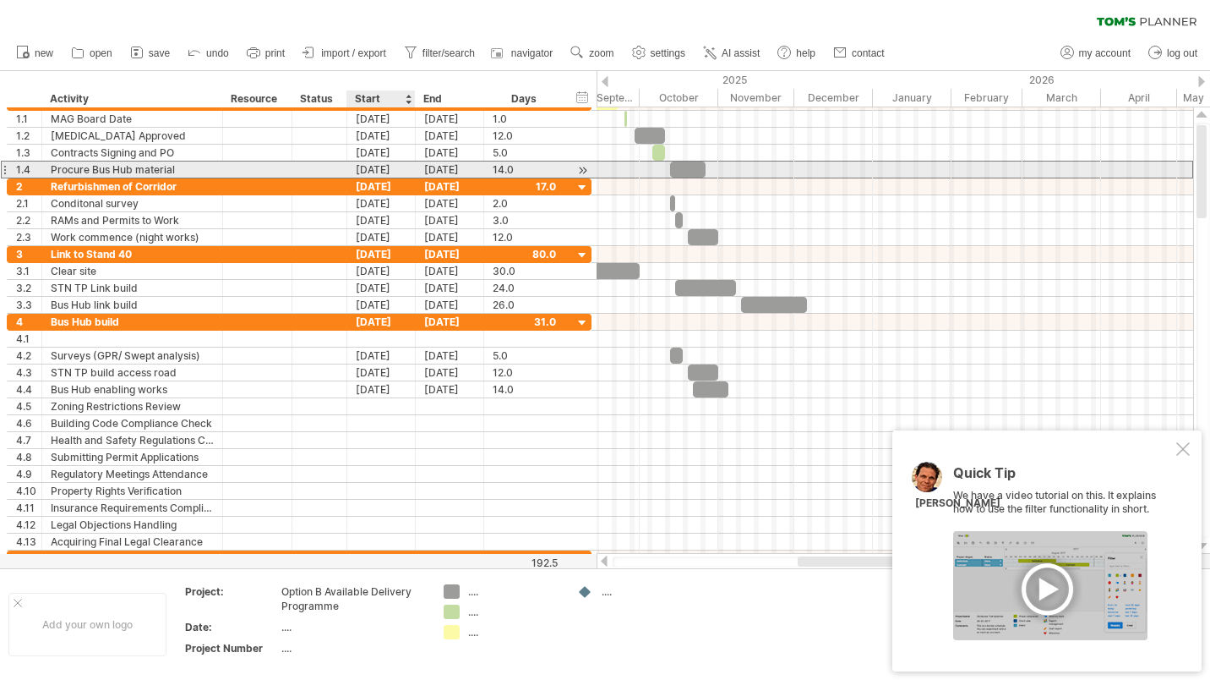
click at [380, 169] on div "[DATE]" at bounding box center [381, 169] width 68 height 16
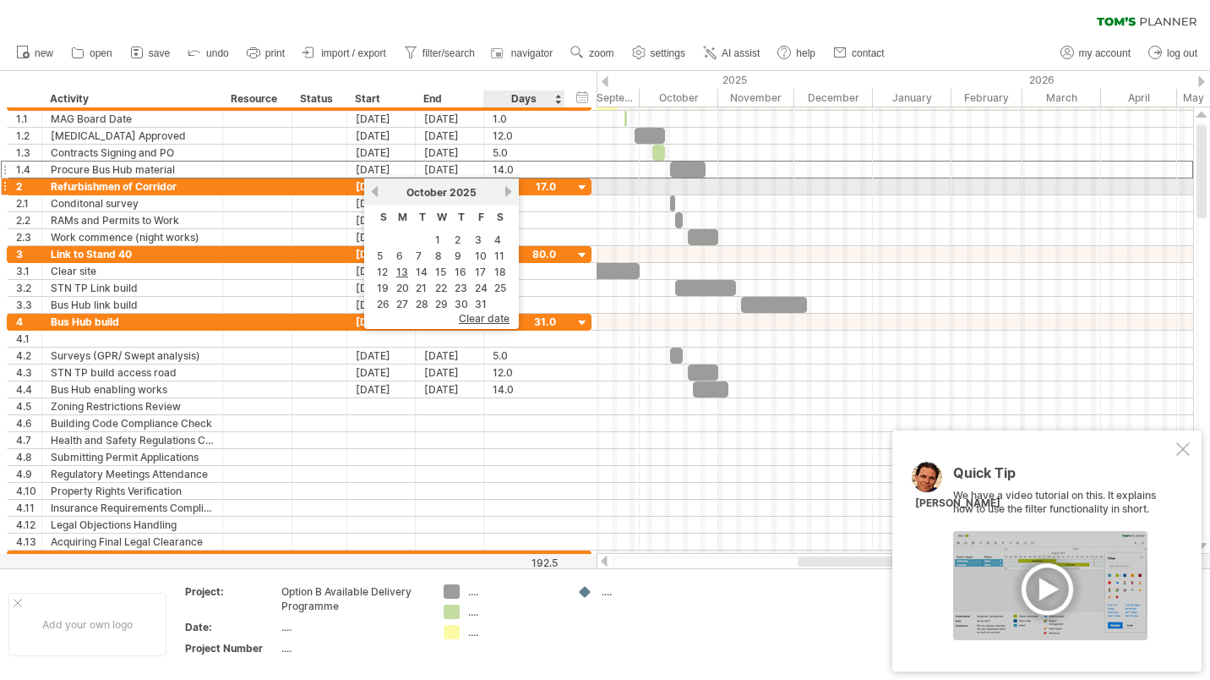
click at [511, 191] on link "next" at bounding box center [508, 191] width 13 height 13
click at [506, 189] on link "next" at bounding box center [508, 191] width 13 height 13
click at [375, 190] on link "previous" at bounding box center [375, 191] width 13 height 13
click at [376, 187] on link "previous" at bounding box center [375, 191] width 13 height 13
click at [508, 188] on link "next" at bounding box center [508, 191] width 13 height 13
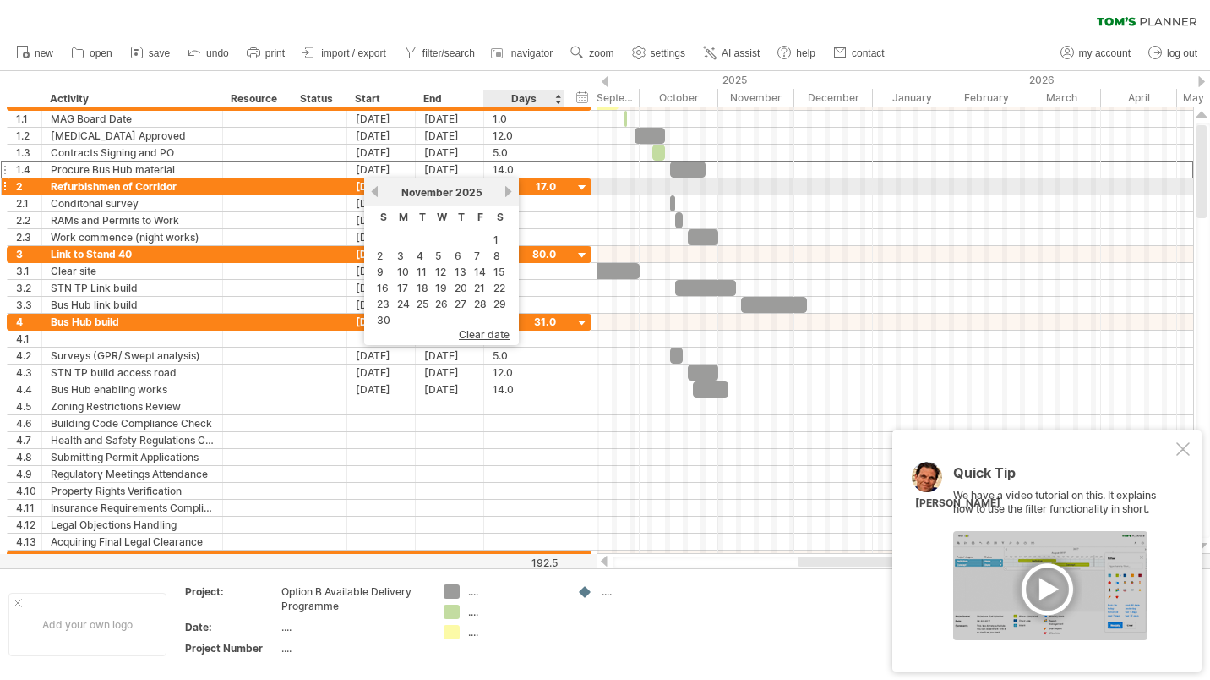
click at [509, 191] on link "next" at bounding box center [508, 191] width 13 height 13
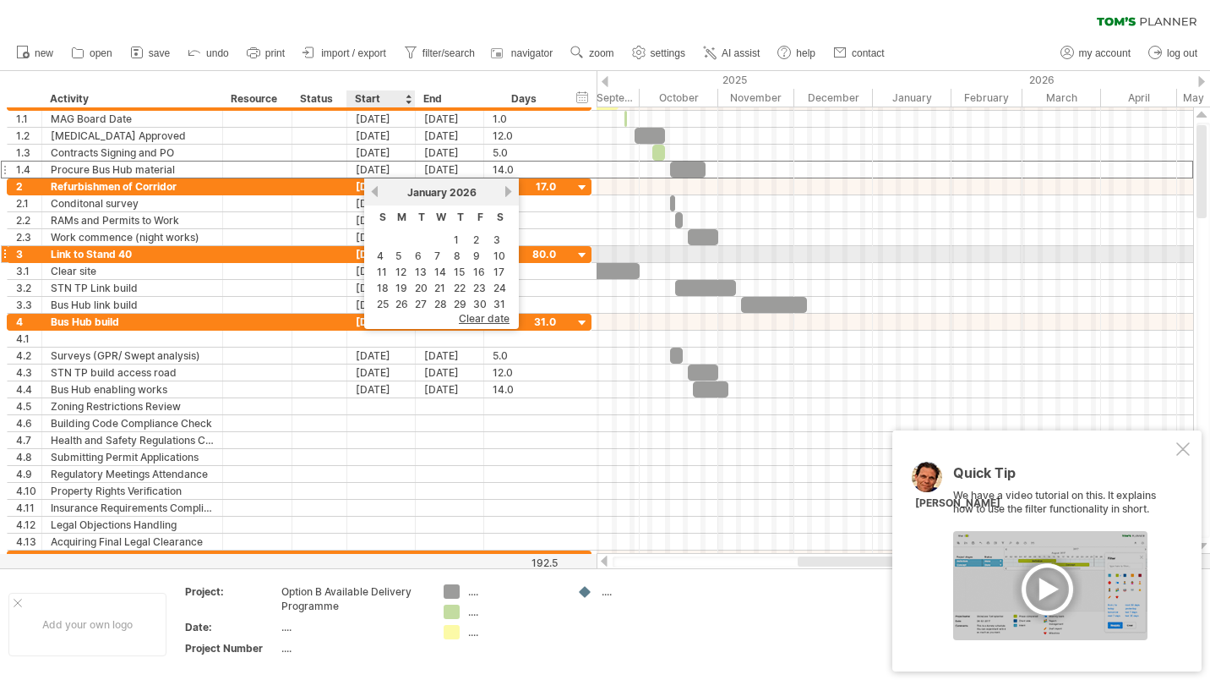
click at [397, 252] on link "5" at bounding box center [398, 256] width 9 height 16
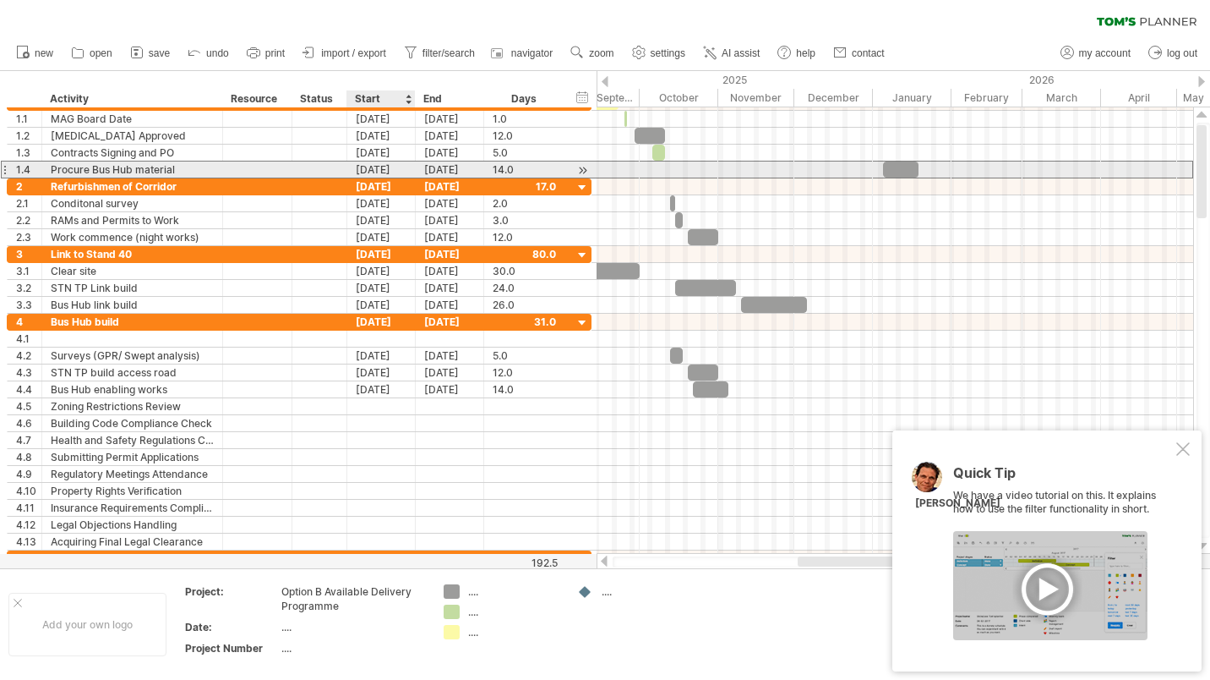
click at [387, 171] on div "[DATE]" at bounding box center [381, 169] width 68 height 16
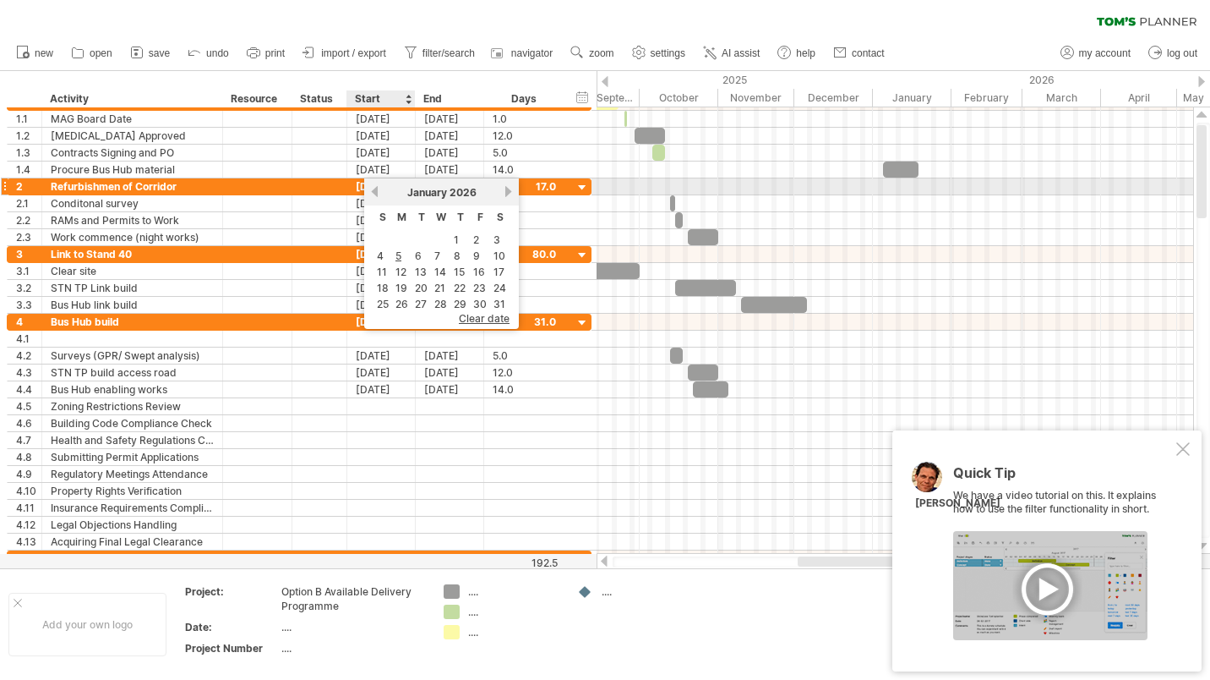
click at [373, 191] on link "previous" at bounding box center [375, 191] width 13 height 13
click at [376, 189] on link "previous" at bounding box center [375, 191] width 13 height 13
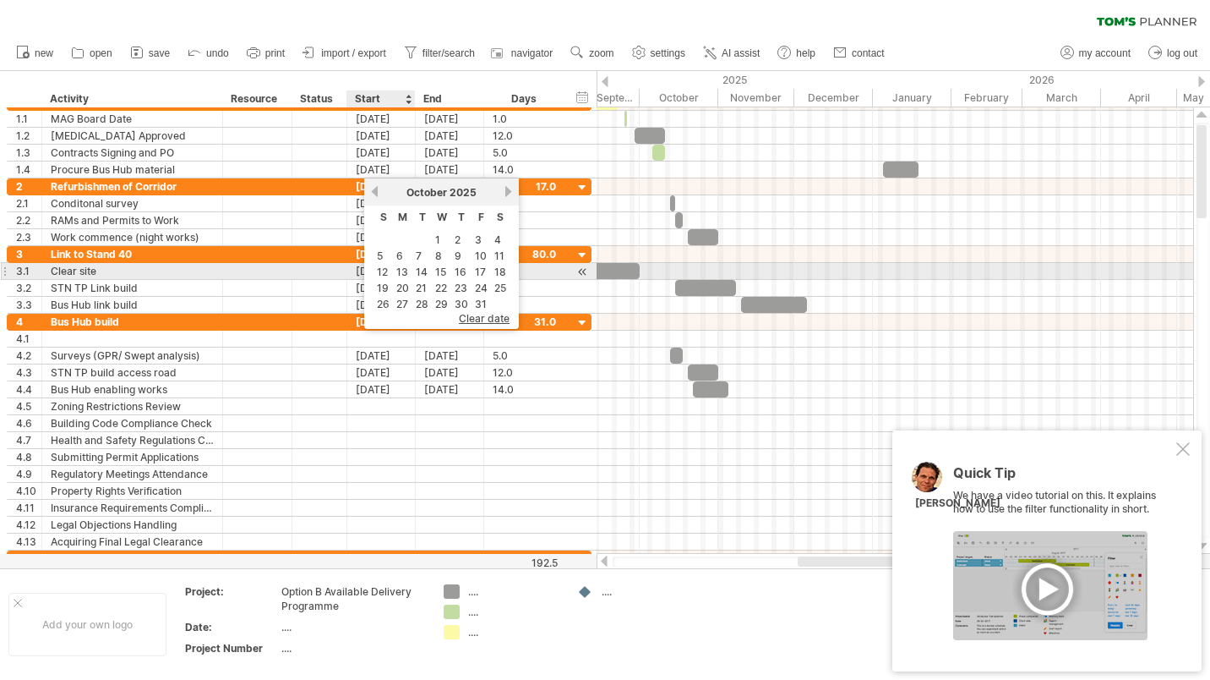
click at [403, 265] on link "13" at bounding box center [402, 272] width 15 height 16
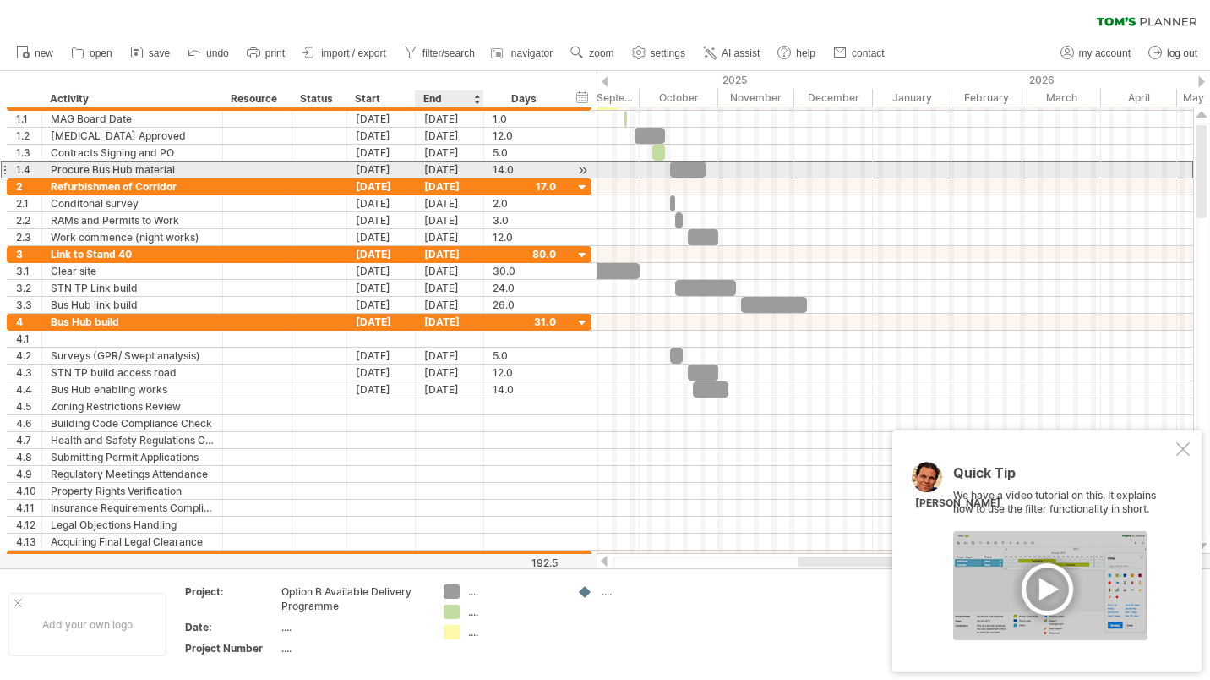
click at [470, 165] on div "[DATE]" at bounding box center [450, 169] width 68 height 16
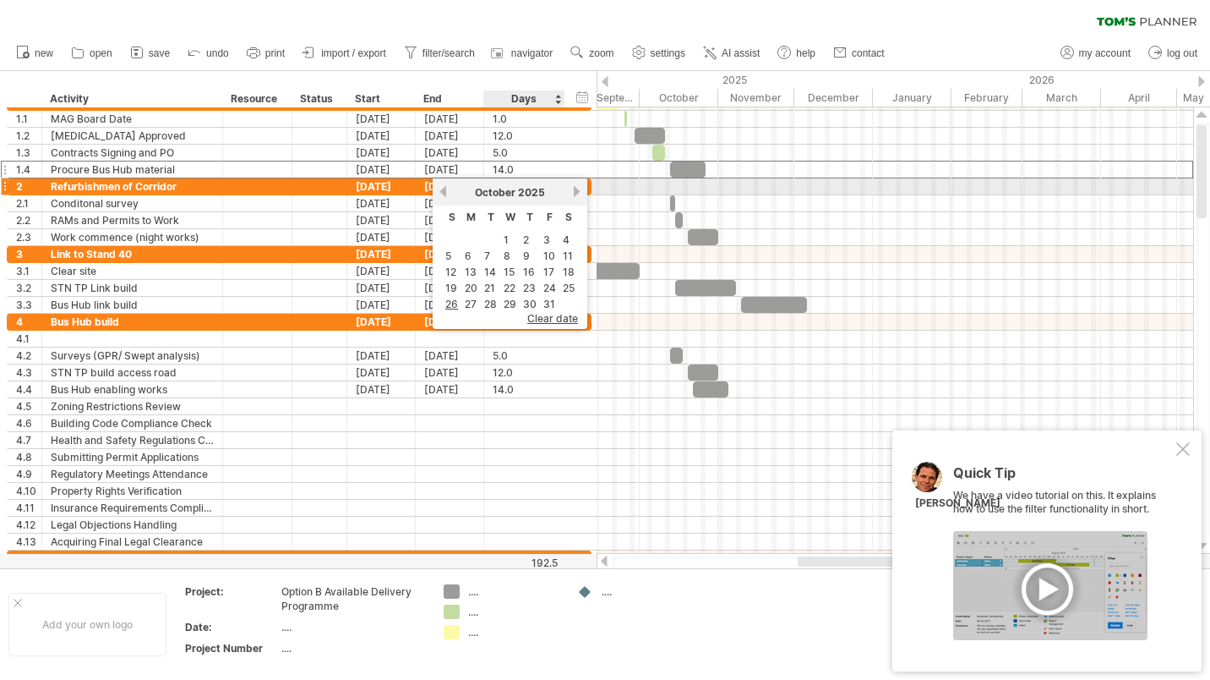
click at [576, 191] on link "next" at bounding box center [577, 191] width 13 height 13
click at [575, 191] on link "next" at bounding box center [577, 191] width 13 height 13
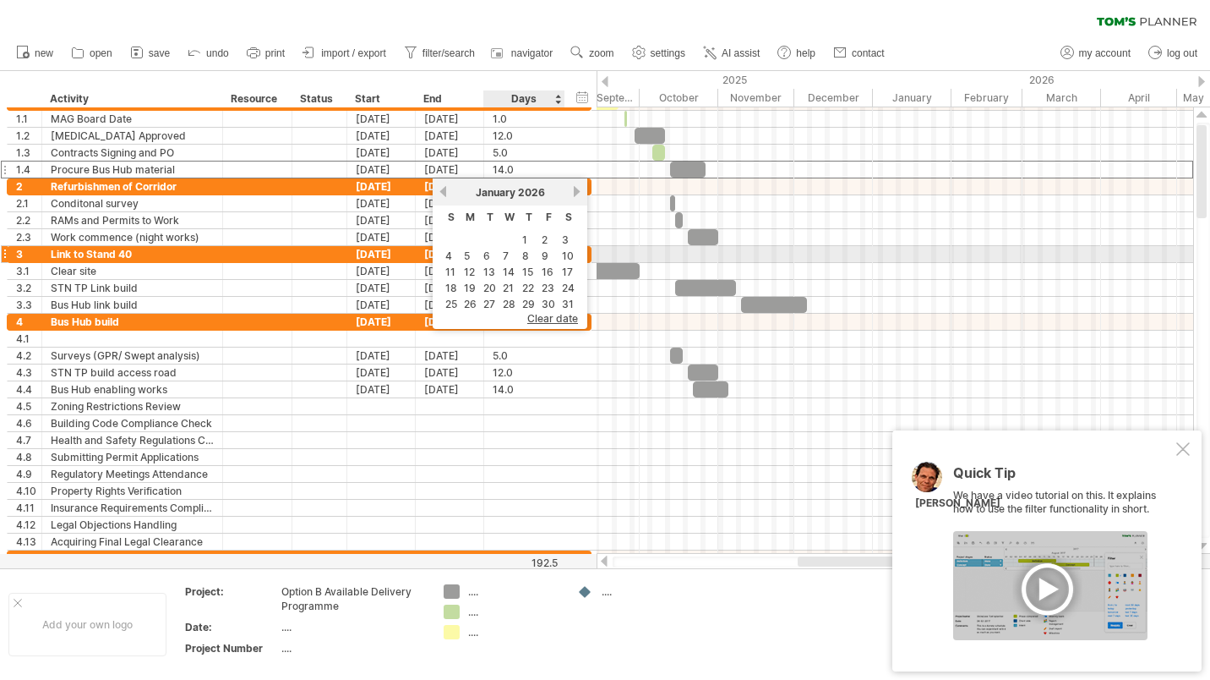
click at [505, 255] on link "7" at bounding box center [505, 256] width 9 height 16
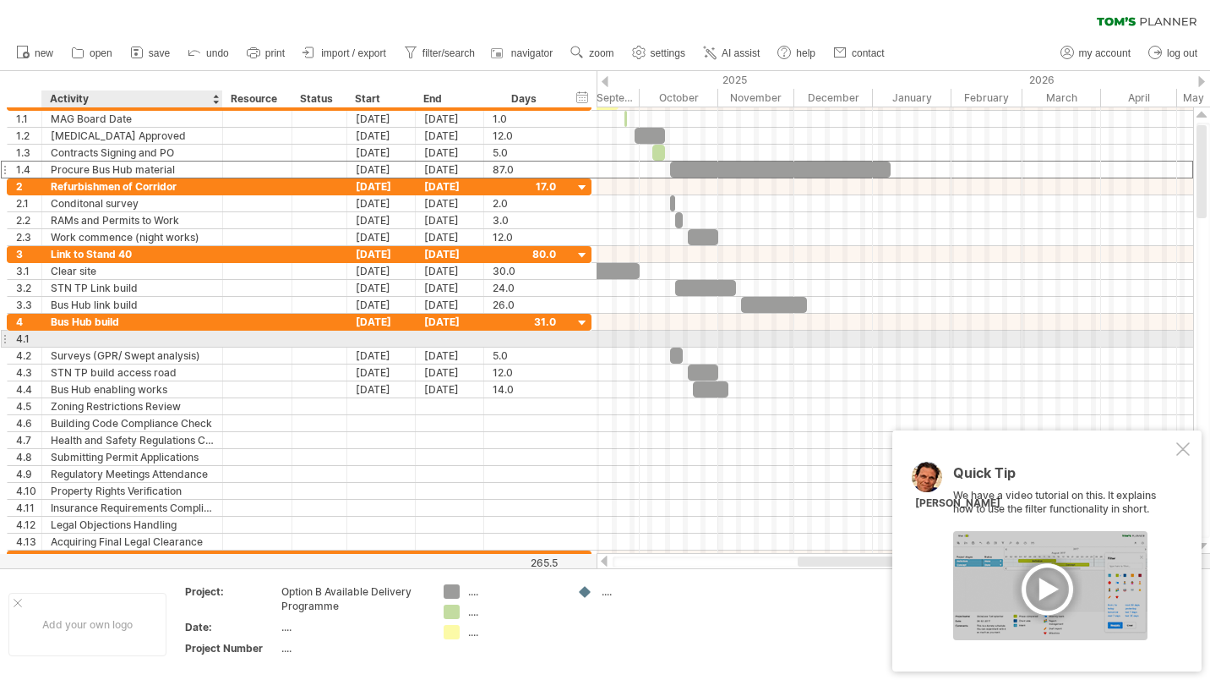
click at [160, 336] on div at bounding box center [132, 338] width 163 height 16
type input "**********"
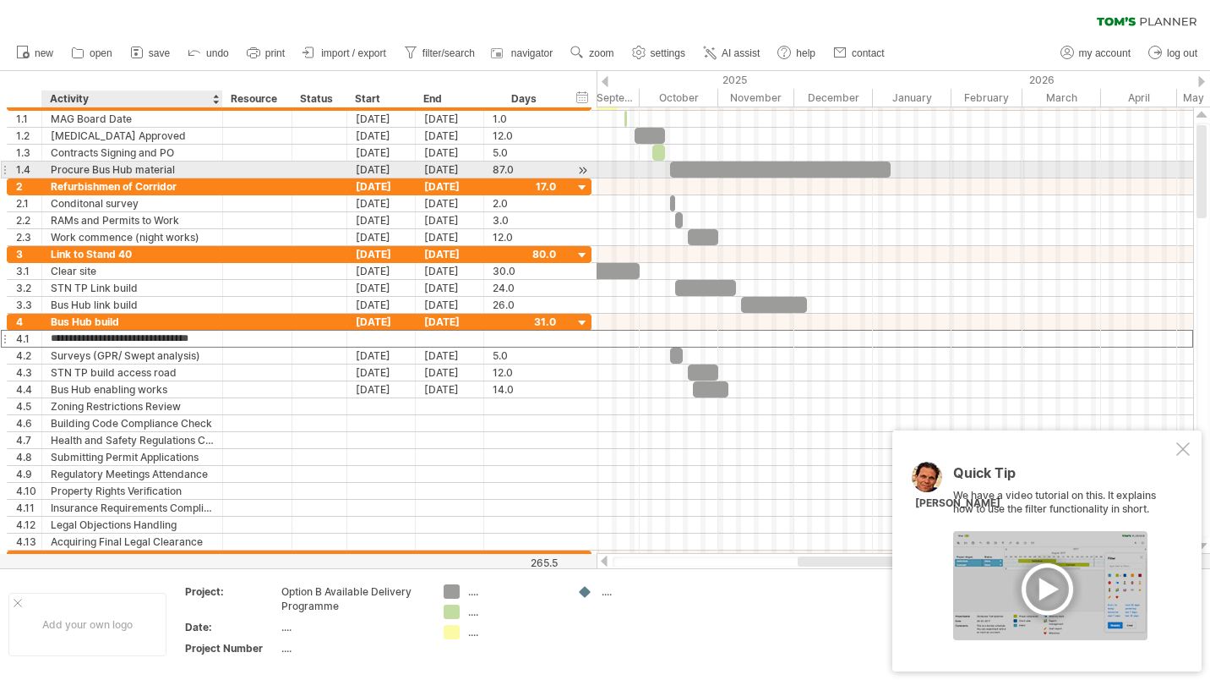
click at [181, 166] on div "Procure Bus Hub material" at bounding box center [132, 169] width 163 height 16
click at [181, 166] on input "**********" at bounding box center [132, 169] width 163 height 16
click at [183, 168] on input "**********" at bounding box center [132, 169] width 163 height 16
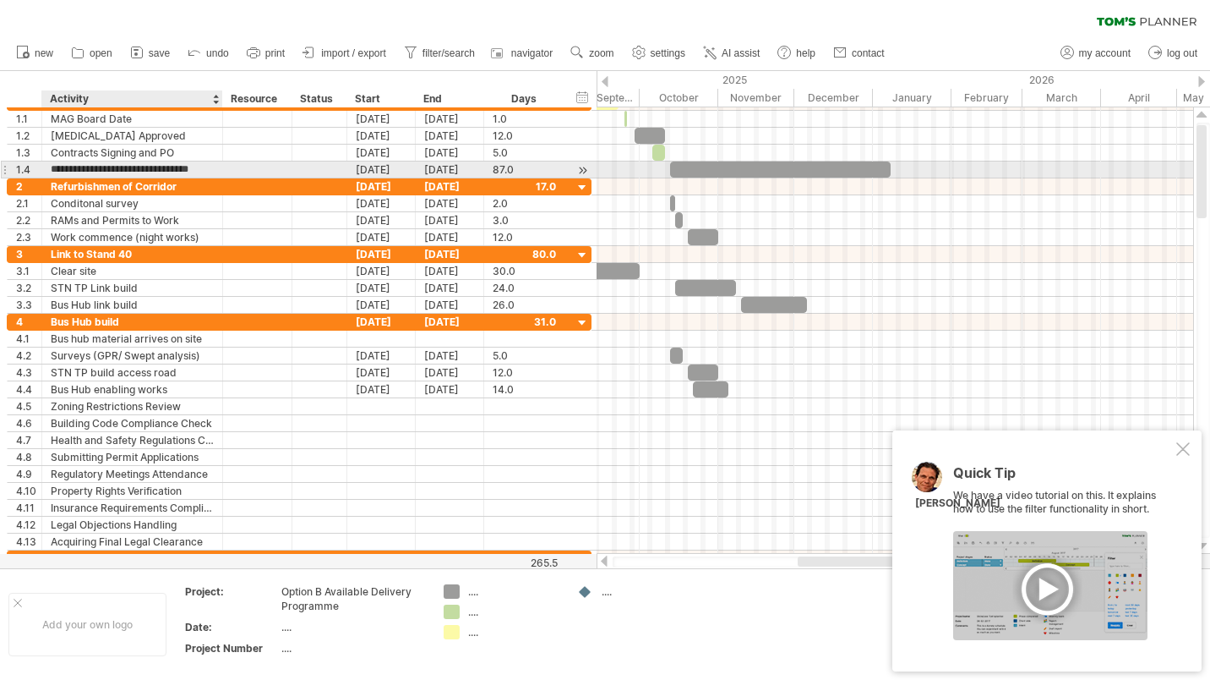
click at [177, 169] on input "**********" at bounding box center [132, 169] width 163 height 16
click at [166, 165] on input "**********" at bounding box center [132, 169] width 163 height 16
click at [210, 167] on input "**********" at bounding box center [132, 169] width 163 height 16
type input "**********"
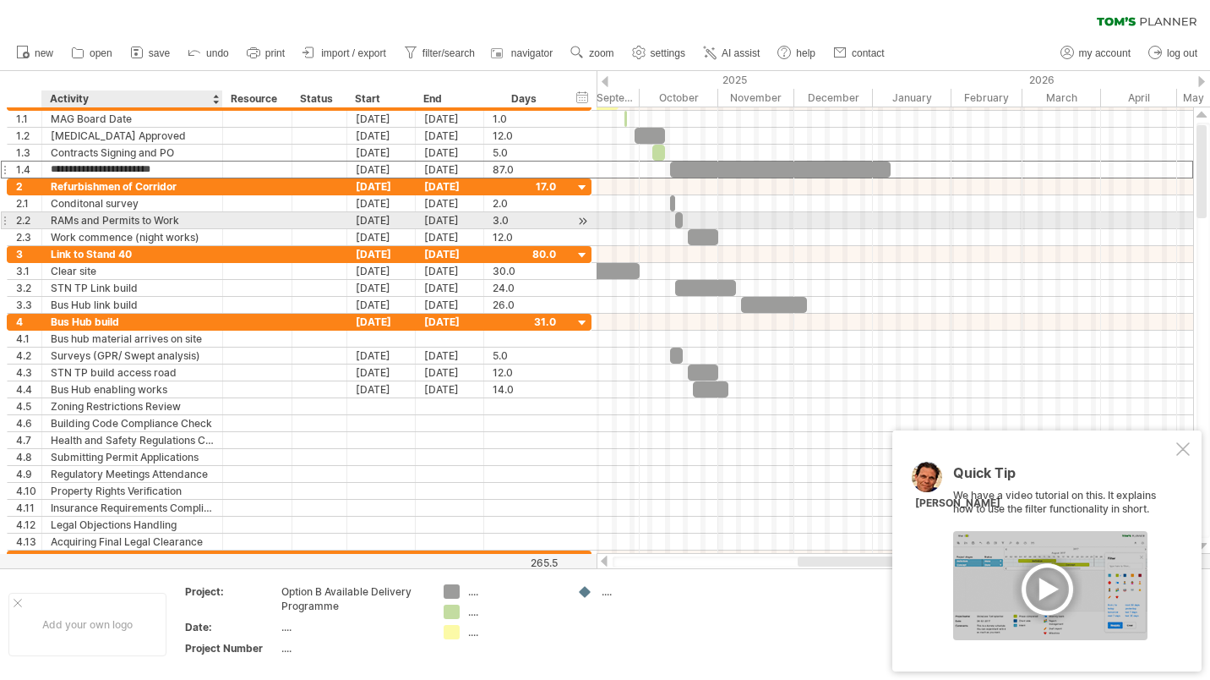
click at [190, 229] on div "Work commence (night works)" at bounding box center [132, 237] width 163 height 16
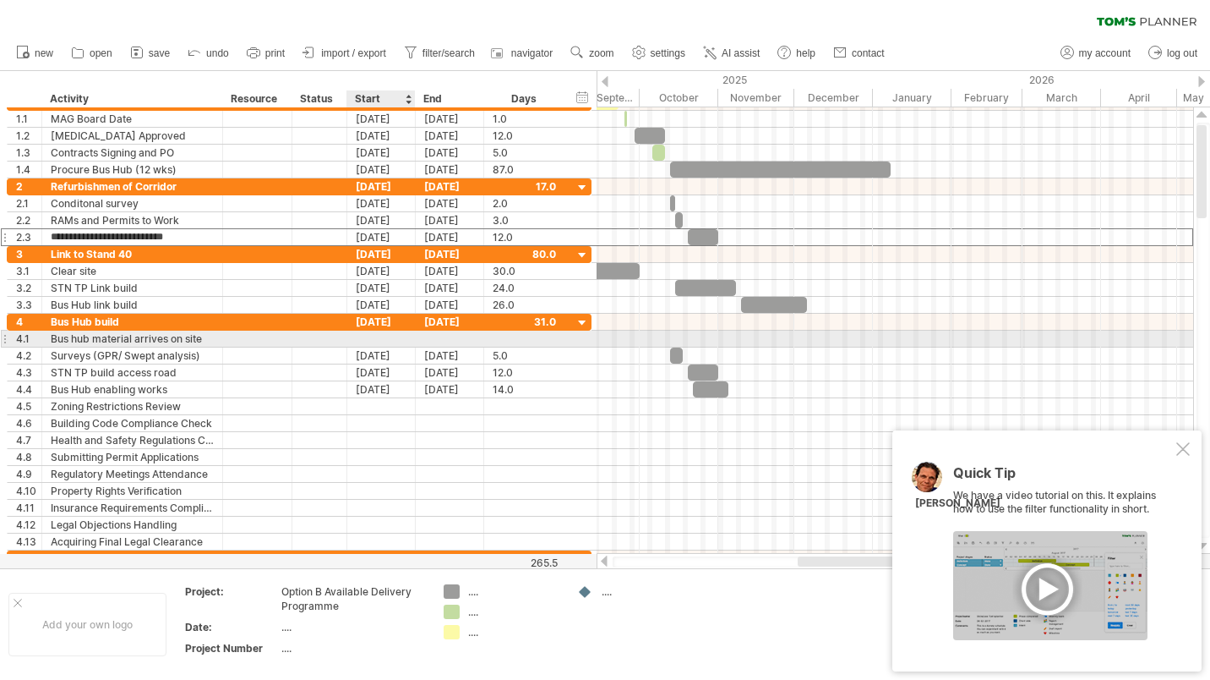
click at [385, 338] on div at bounding box center [381, 338] width 68 height 16
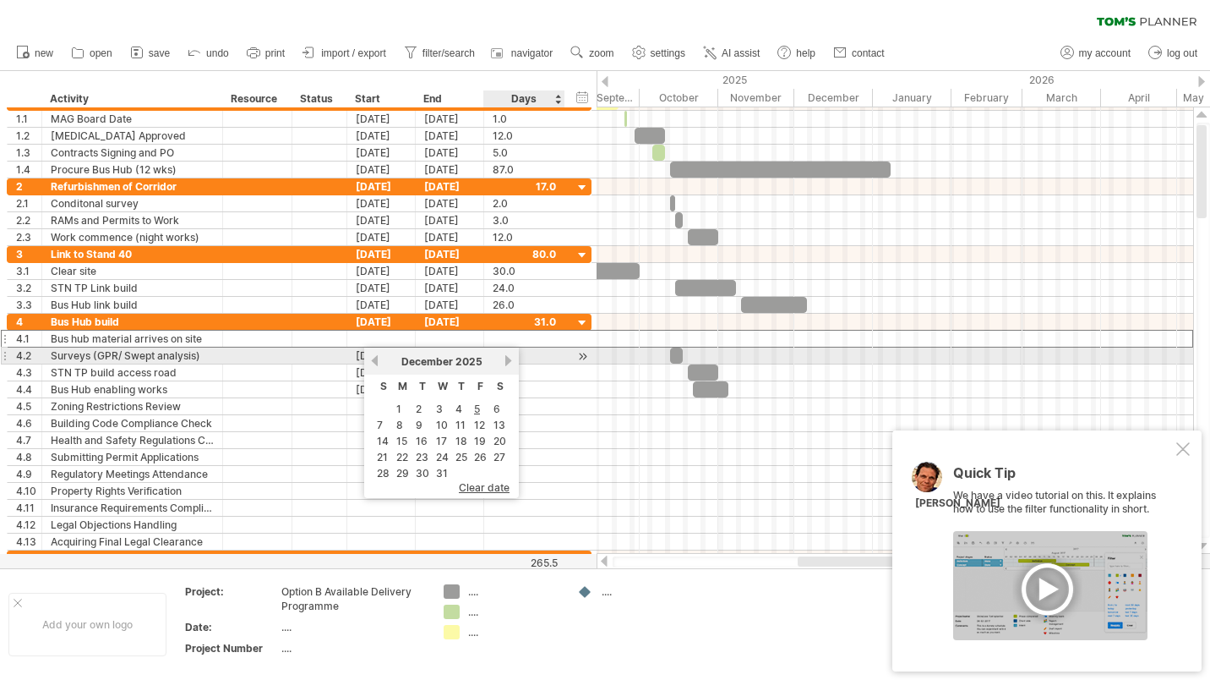
click at [509, 361] on link "next" at bounding box center [508, 360] width 13 height 13
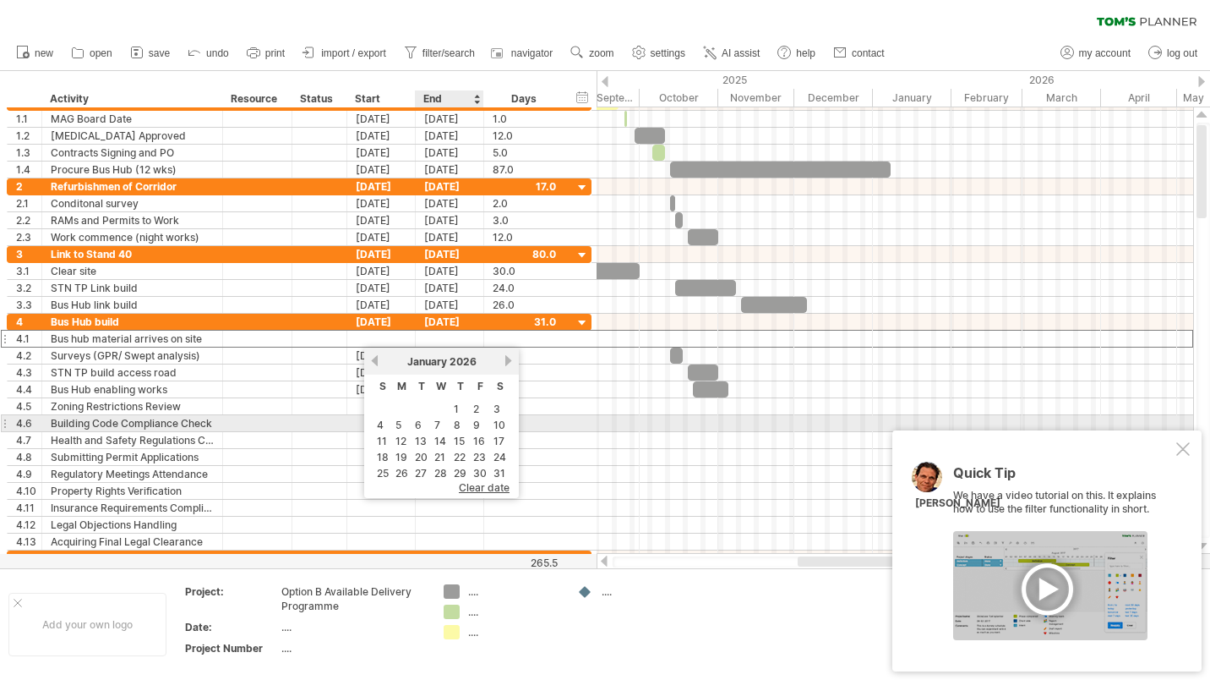
click at [459, 424] on link "8" at bounding box center [457, 425] width 10 height 16
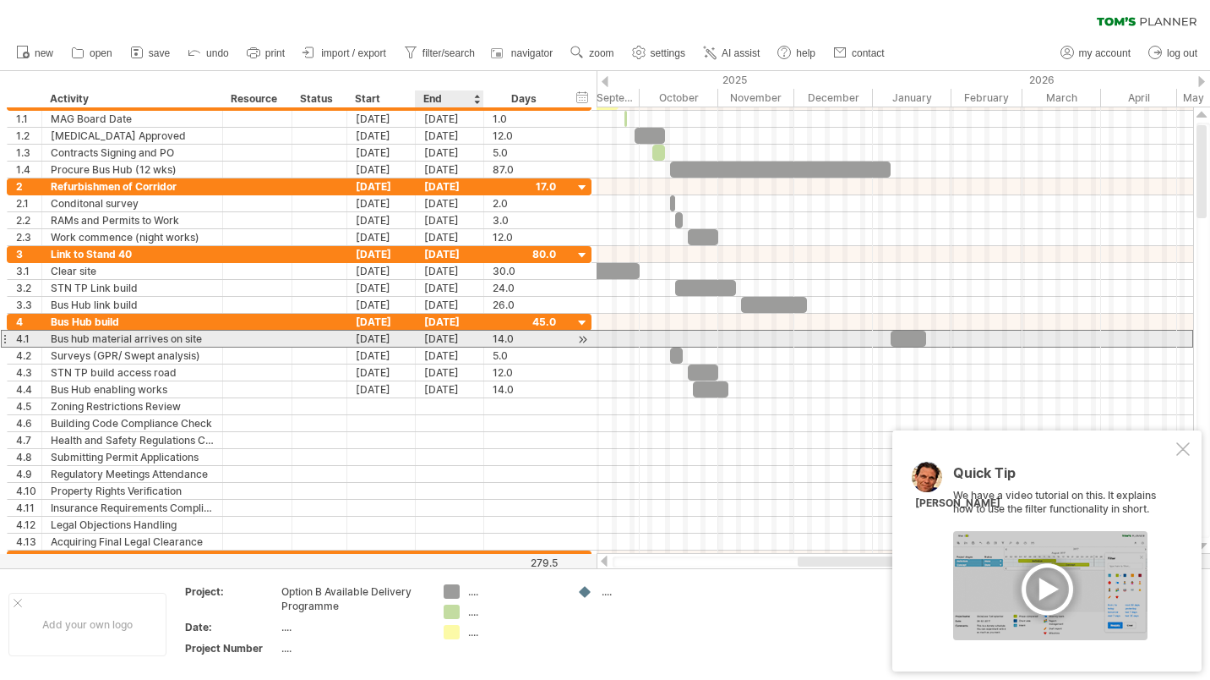
click at [450, 337] on div "[DATE]" at bounding box center [450, 338] width 68 height 16
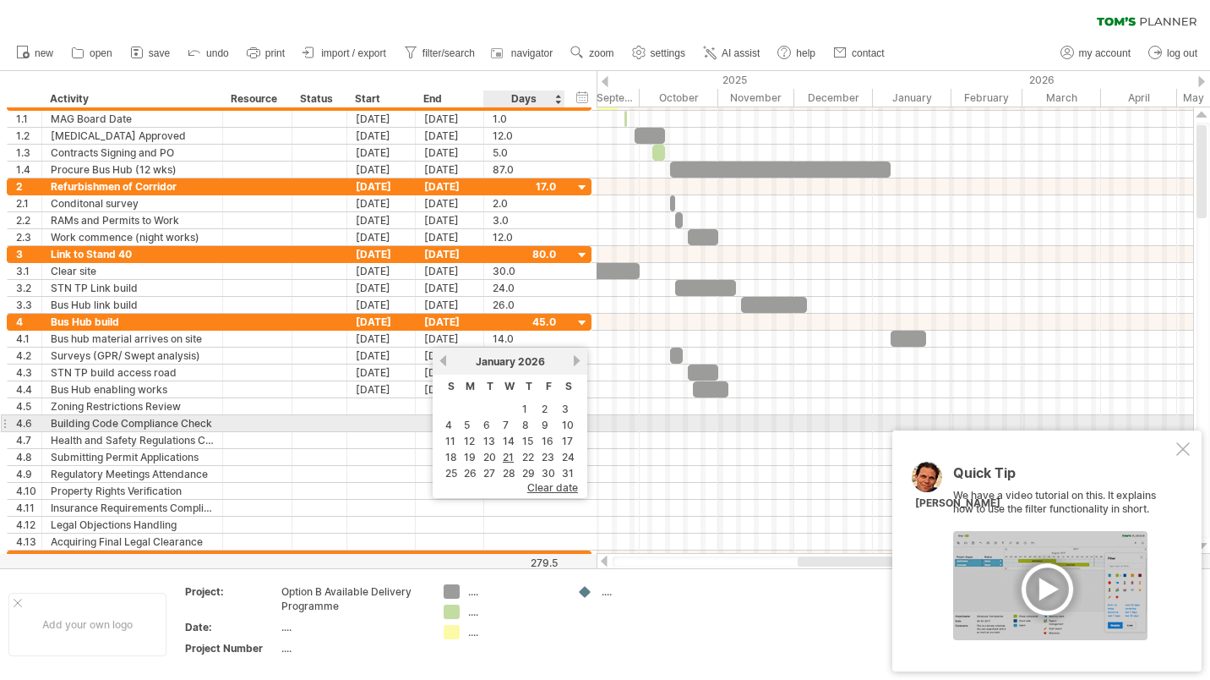
click at [548, 421] on link "9" at bounding box center [545, 425] width 10 height 16
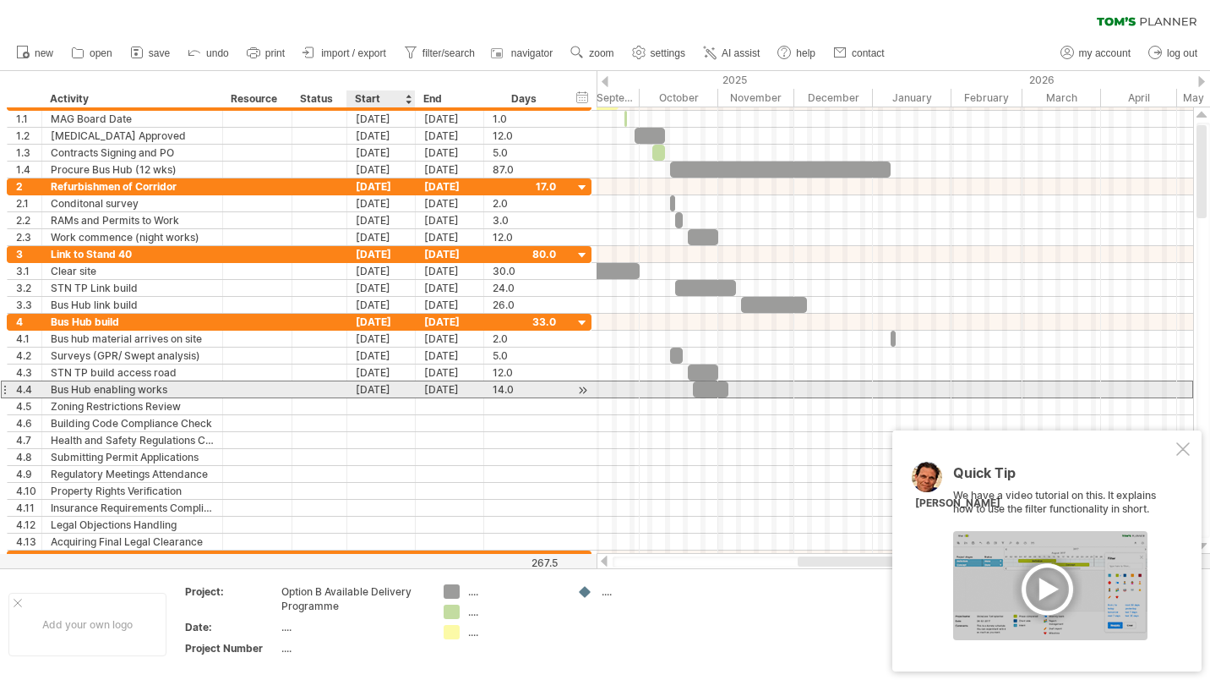
click at [367, 392] on div "[DATE]" at bounding box center [381, 389] width 68 height 16
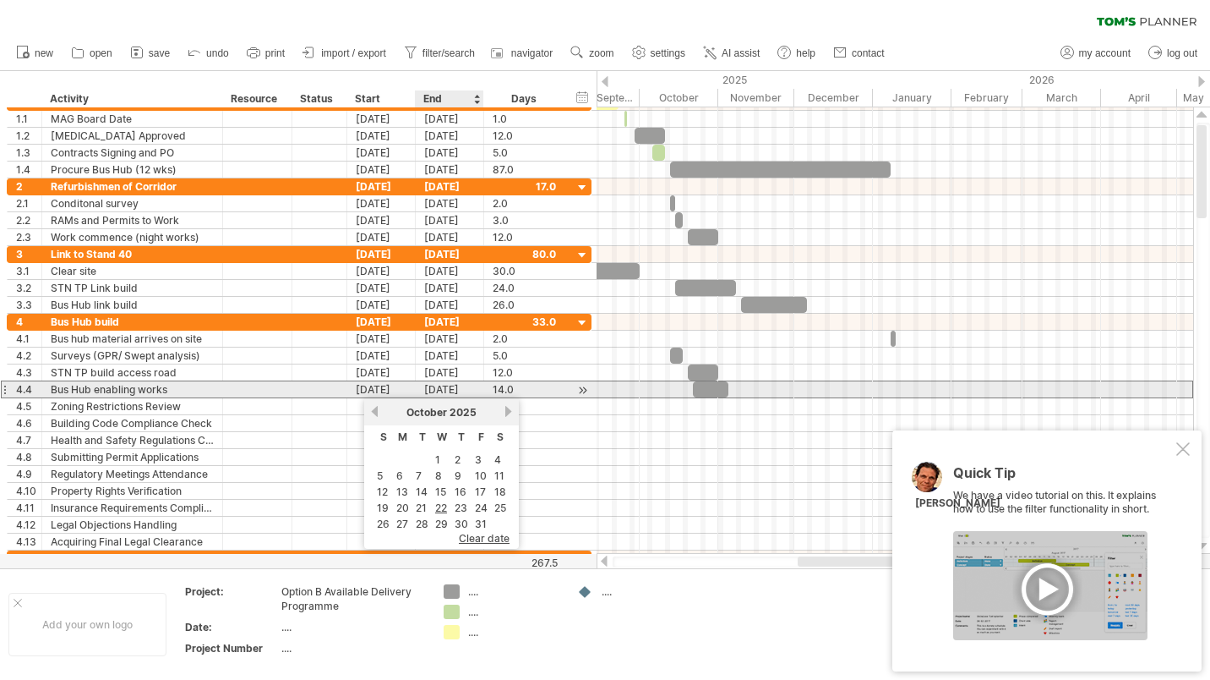
click at [461, 385] on div "[DATE]" at bounding box center [450, 389] width 68 height 16
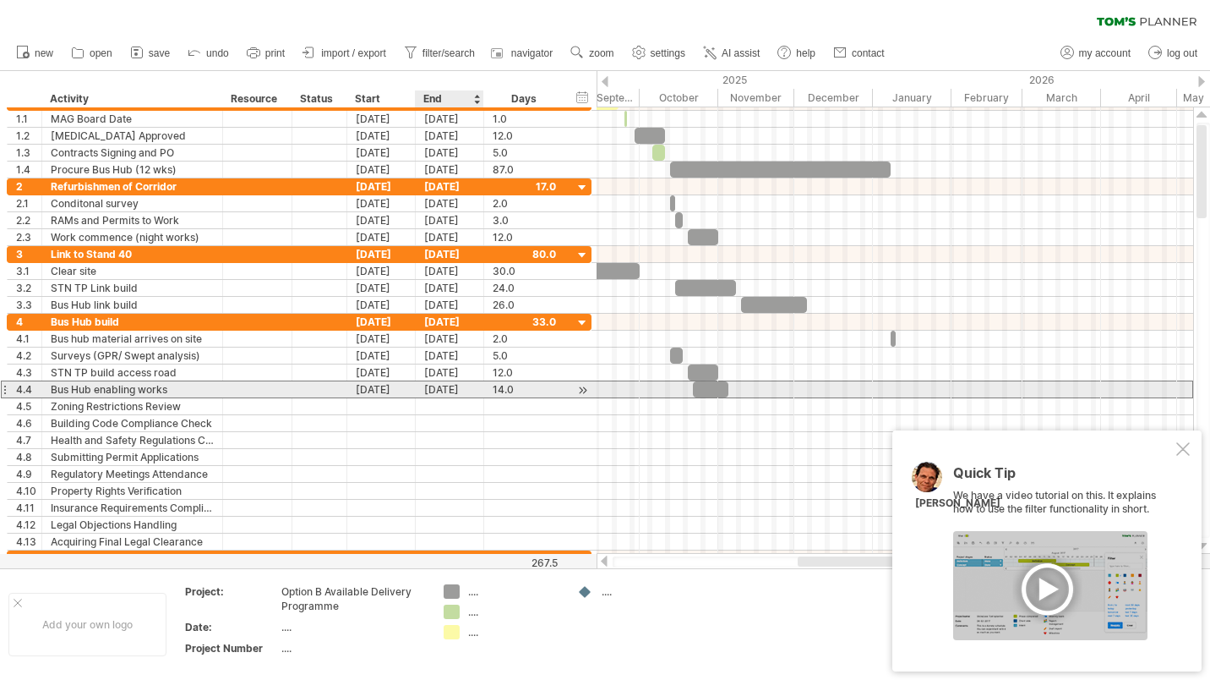
click at [459, 392] on div "[DATE]" at bounding box center [450, 389] width 68 height 16
click at [395, 391] on div "[DATE]" at bounding box center [381, 389] width 68 height 16
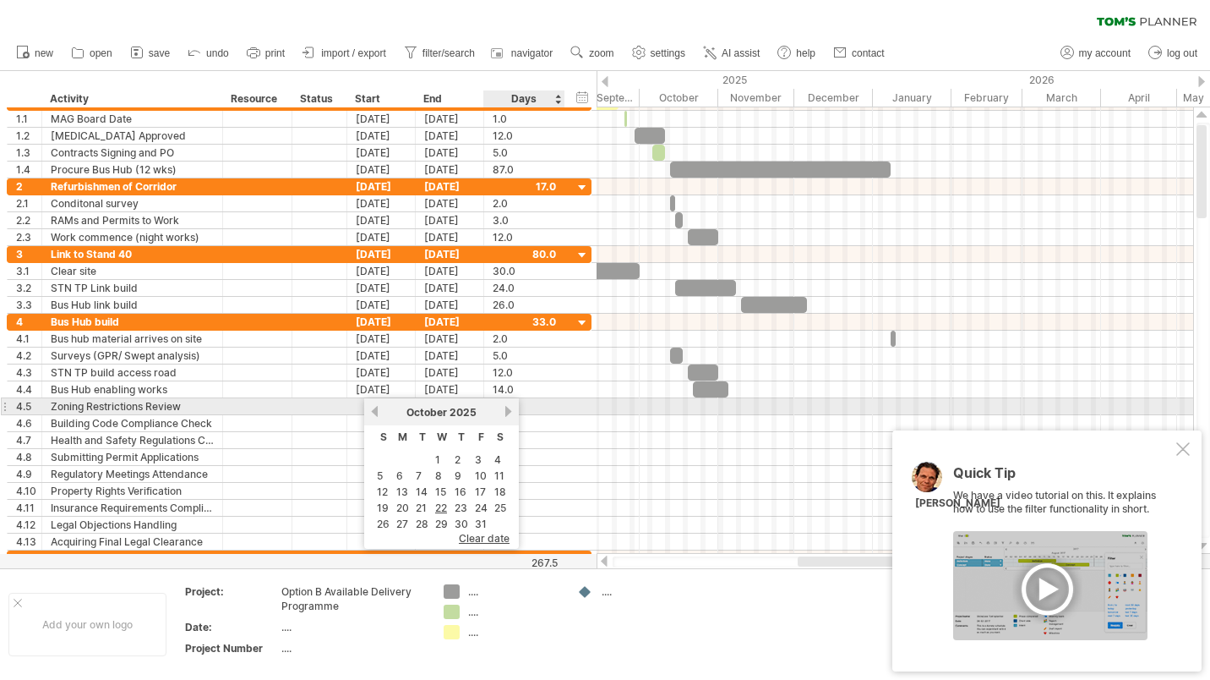
click at [510, 409] on link "next" at bounding box center [508, 411] width 13 height 13
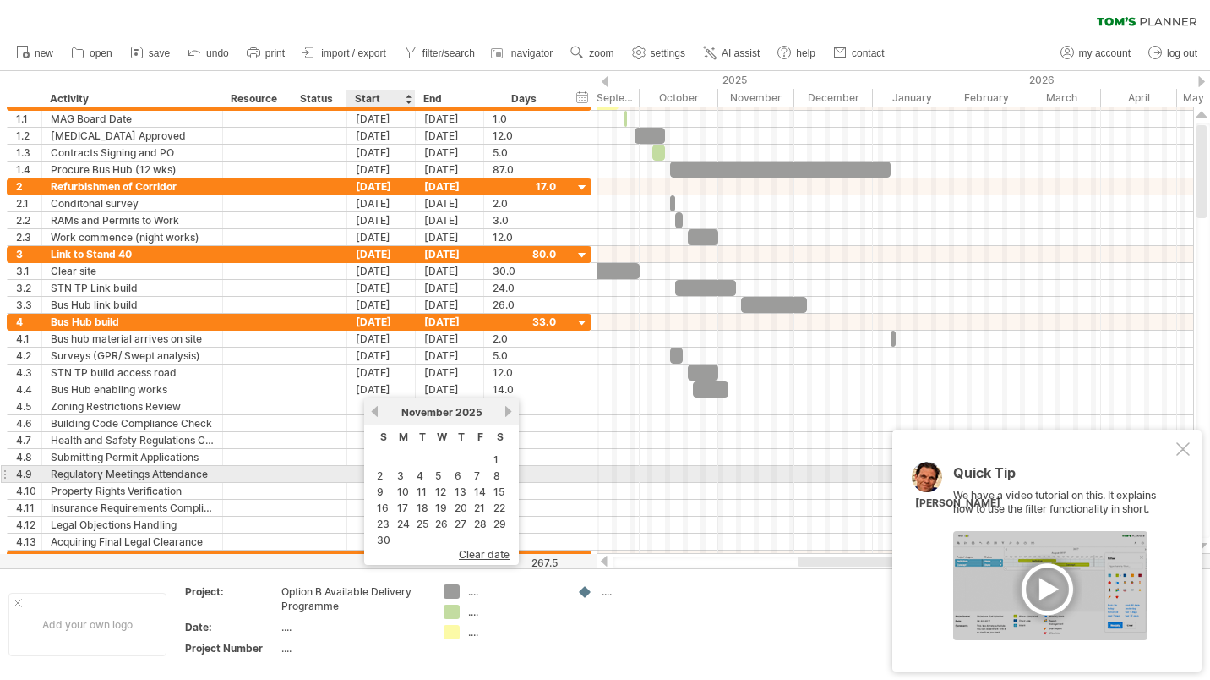
click at [399, 473] on link "3" at bounding box center [401, 475] width 10 height 16
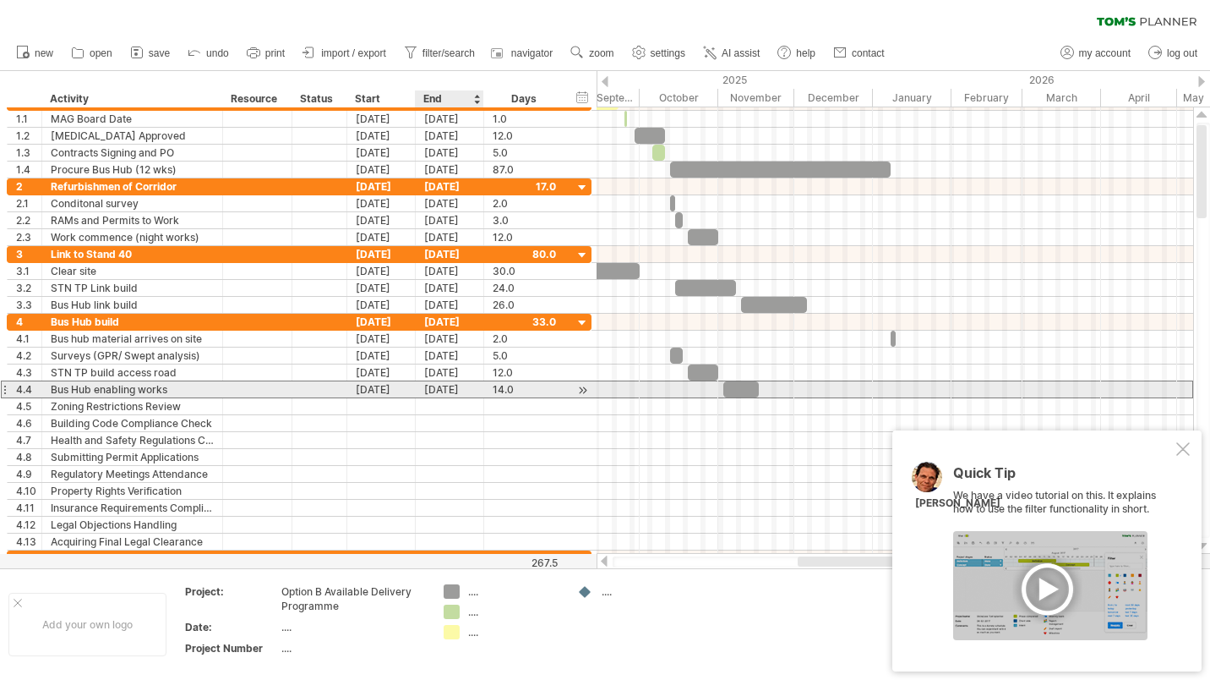
click at [457, 390] on div "[DATE]" at bounding box center [450, 389] width 68 height 16
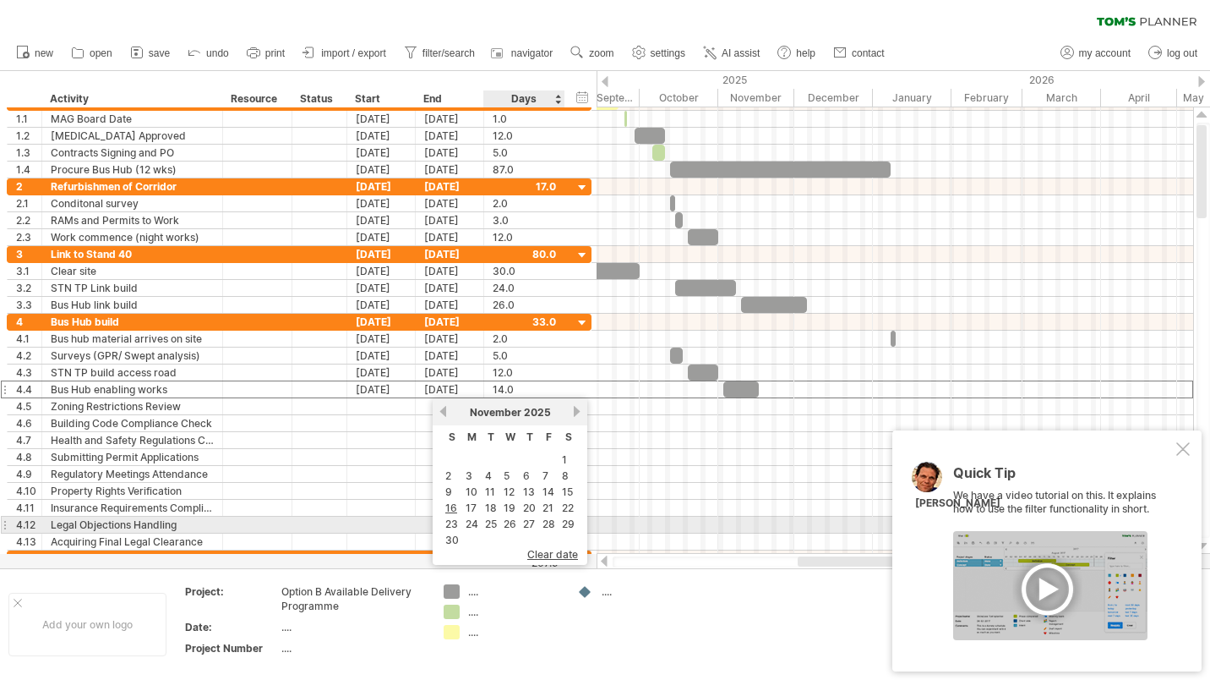
click at [548, 517] on link "28" at bounding box center [549, 524] width 16 height 16
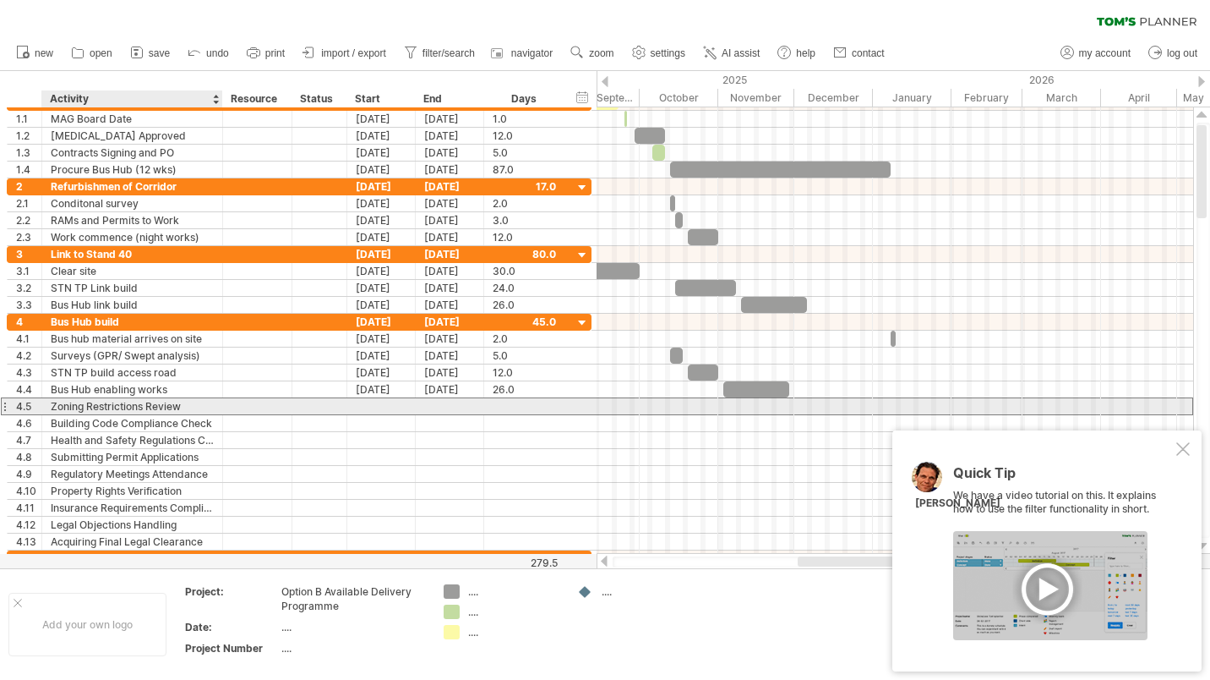
click at [169, 402] on div "Zoning Restrictions Review" at bounding box center [132, 406] width 163 height 16
drag, startPoint x: 192, startPoint y: 406, endPoint x: 49, endPoint y: 405, distance: 142.8
click at [49, 405] on div "**********" at bounding box center [132, 406] width 181 height 16
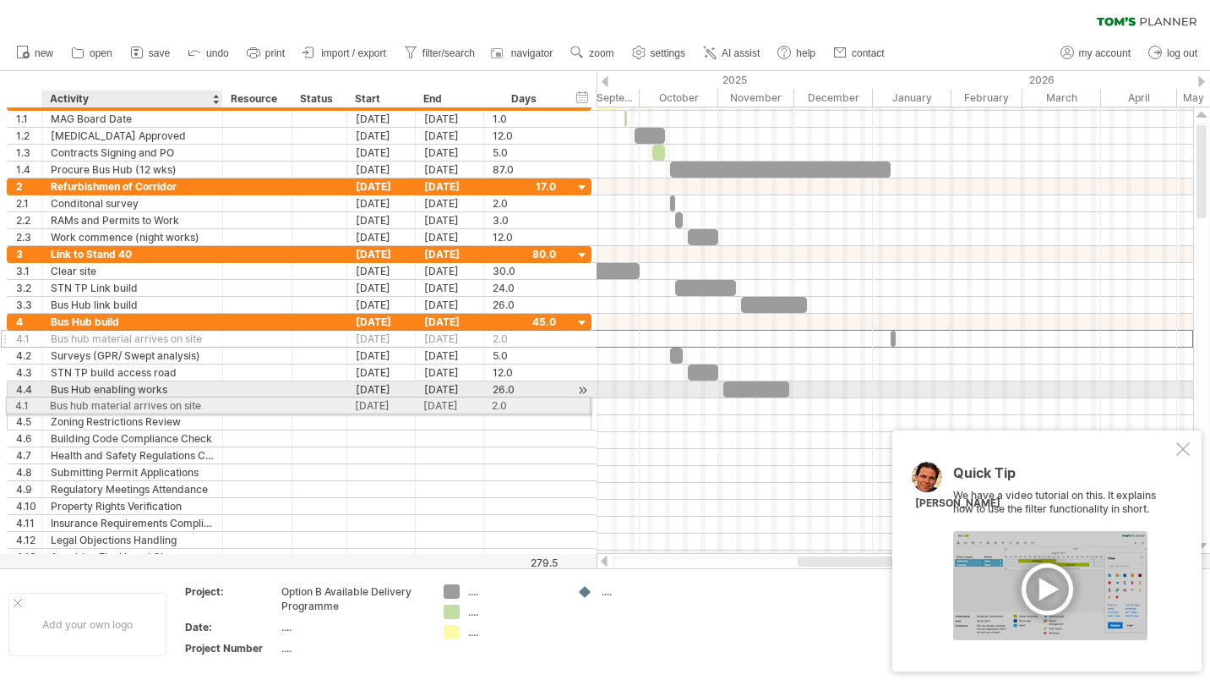
drag, startPoint x: 206, startPoint y: 337, endPoint x: 199, endPoint y: 402, distance: 65.4
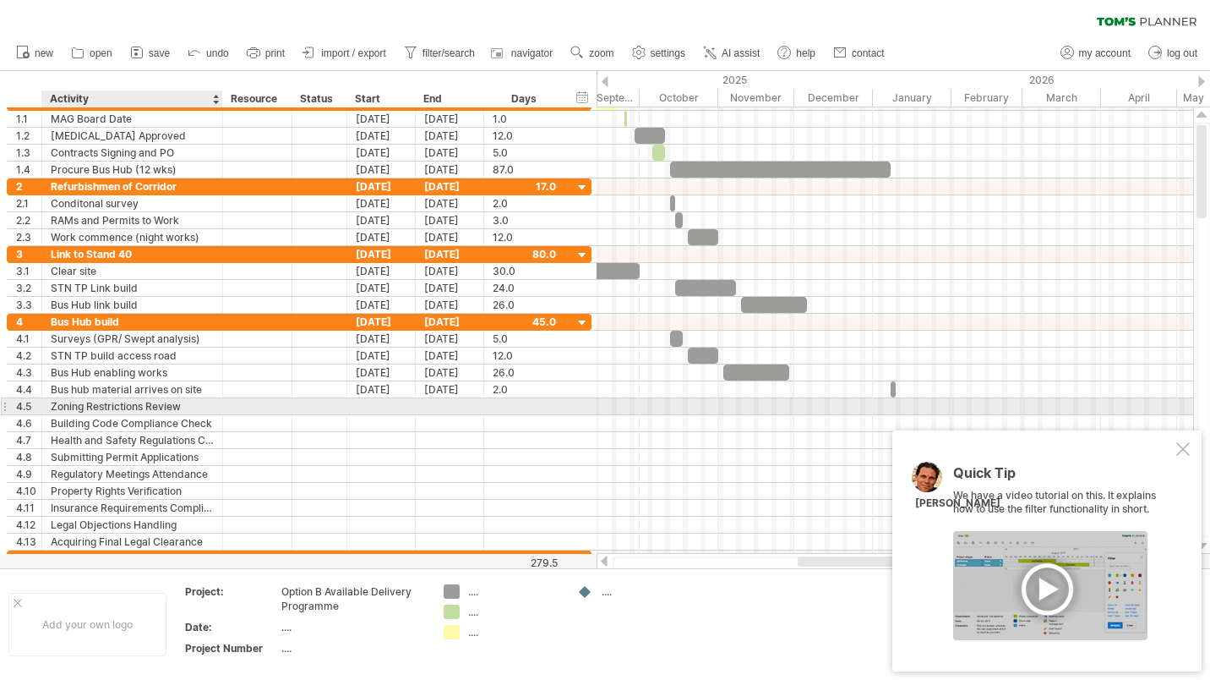
click at [188, 406] on div "Zoning Restrictions Review" at bounding box center [132, 406] width 163 height 16
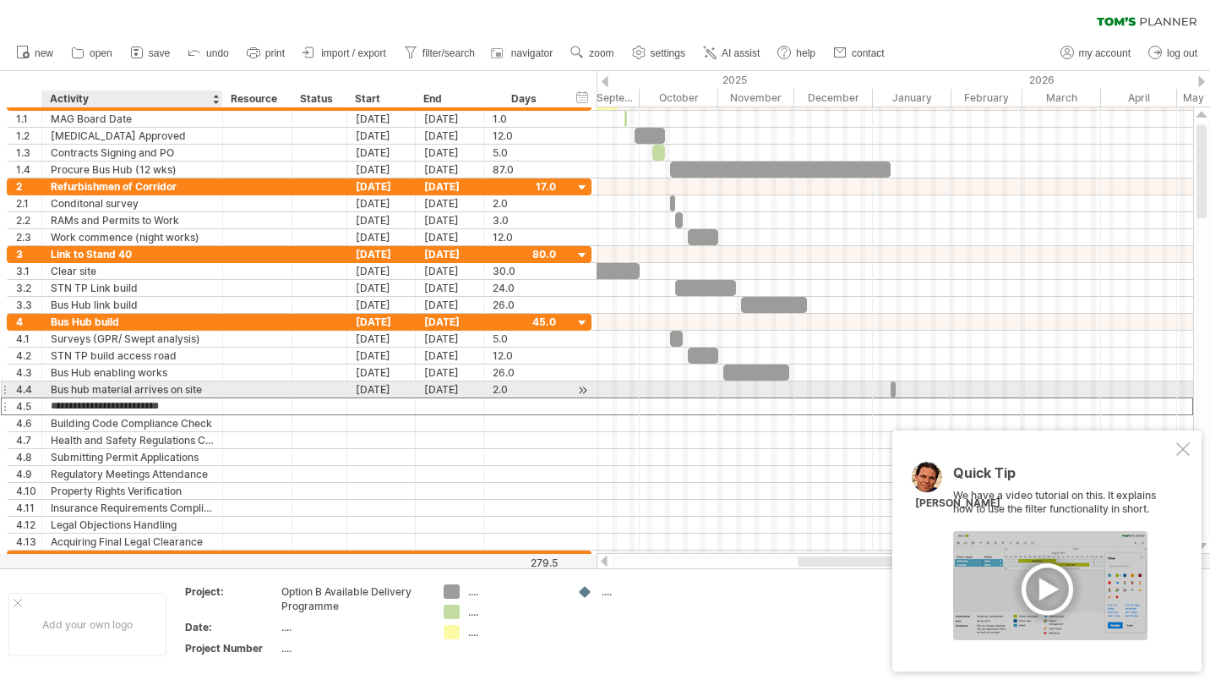
click at [161, 388] on div "Bus hub material arrives on site" at bounding box center [132, 389] width 163 height 16
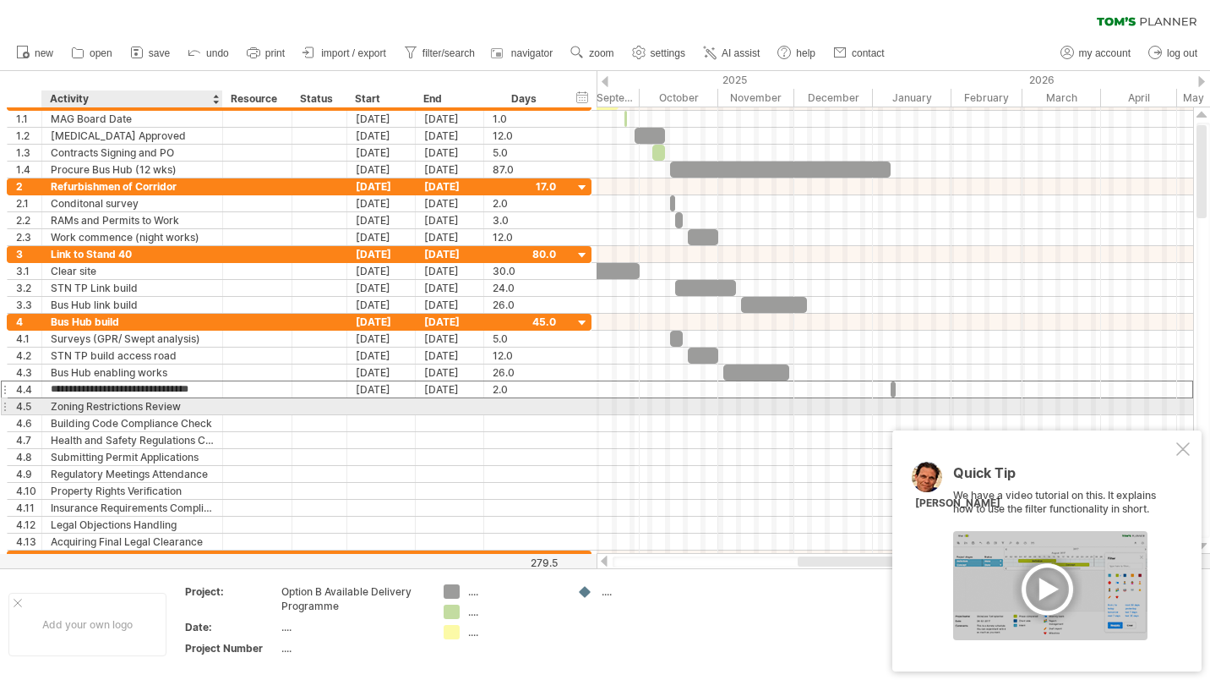
click at [160, 406] on div "Zoning Restrictions Review" at bounding box center [132, 406] width 163 height 16
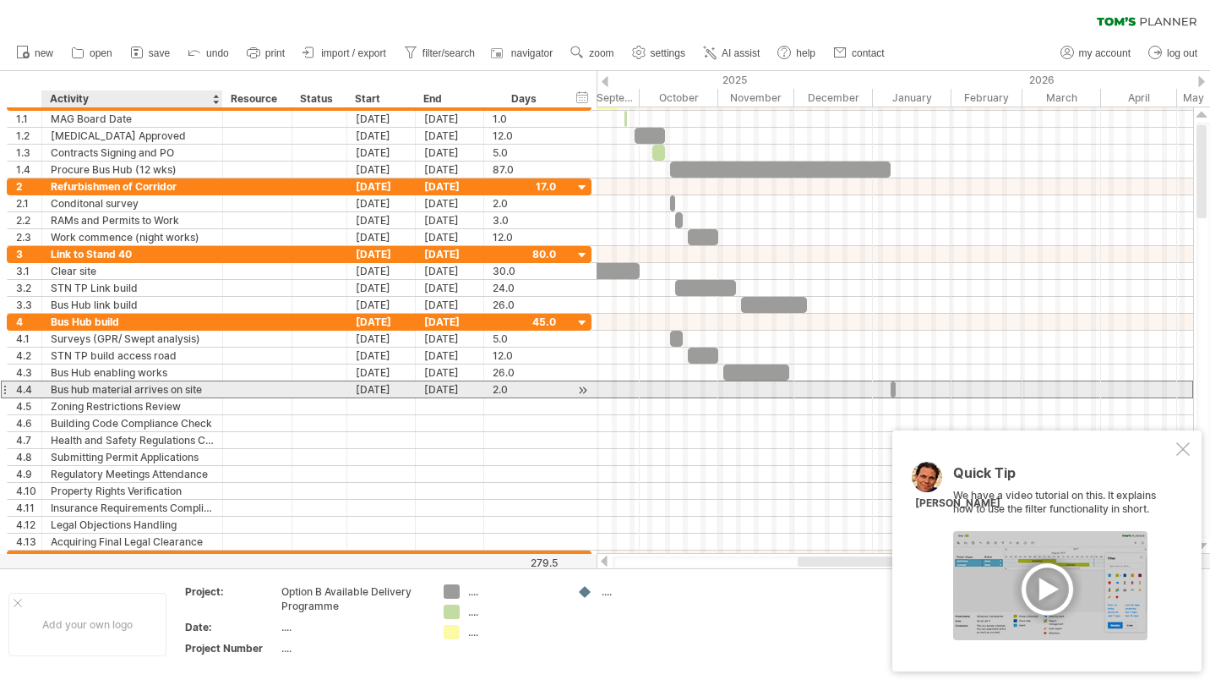
click at [175, 390] on div "Bus hub material arrives on site" at bounding box center [132, 389] width 163 height 16
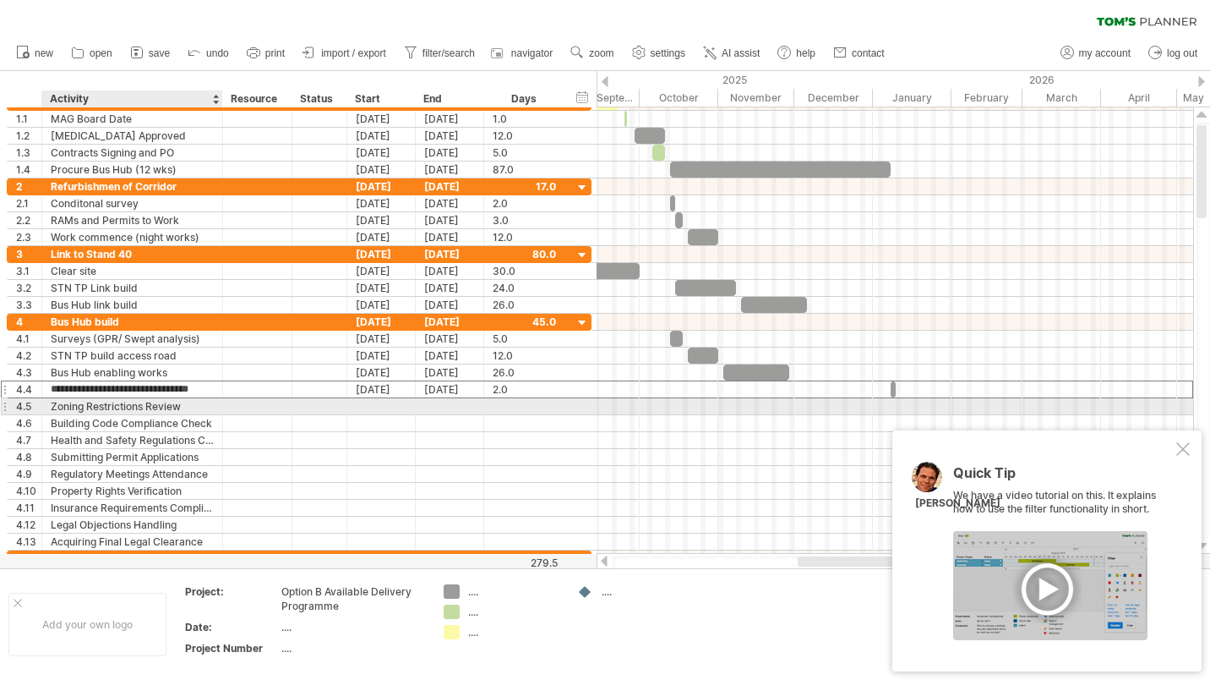
click at [176, 409] on div "Zoning Restrictions Review" at bounding box center [132, 406] width 163 height 16
click at [180, 407] on div "Zoning Restrictions Review" at bounding box center [132, 406] width 163 height 16
drag, startPoint x: 184, startPoint y: 404, endPoint x: 51, endPoint y: 407, distance: 133.6
click at [51, 407] on input "**********" at bounding box center [132, 406] width 163 height 16
type input "**********"
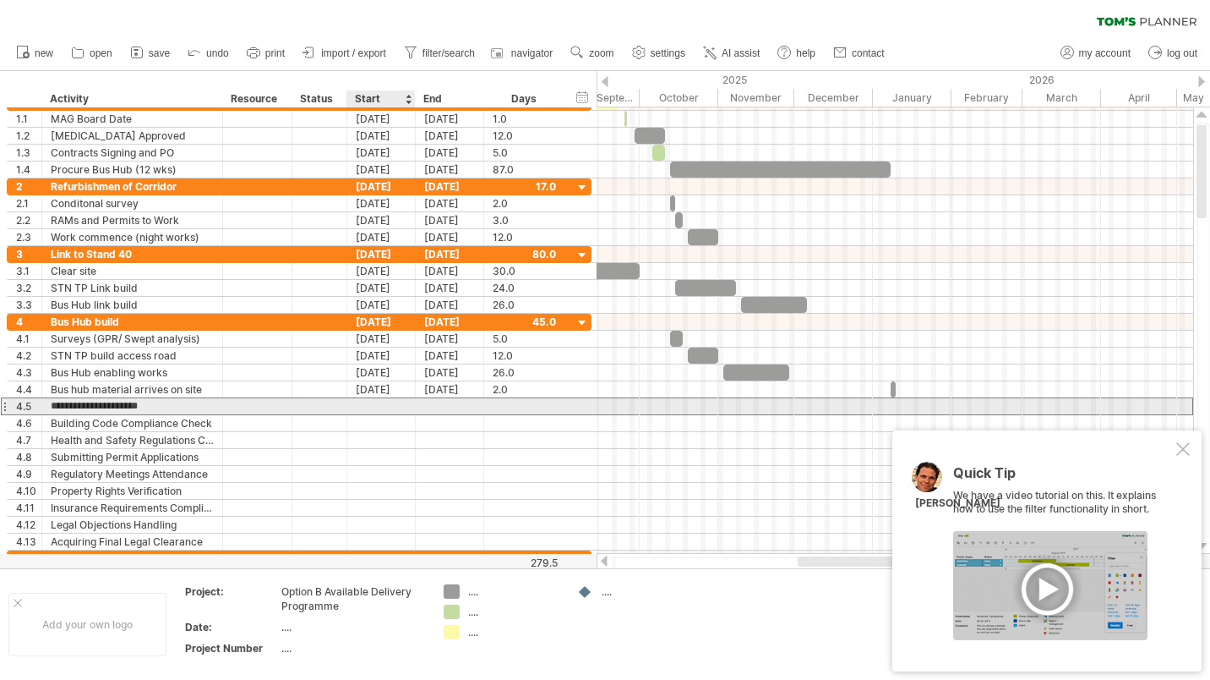
click at [376, 403] on div at bounding box center [381, 406] width 68 height 16
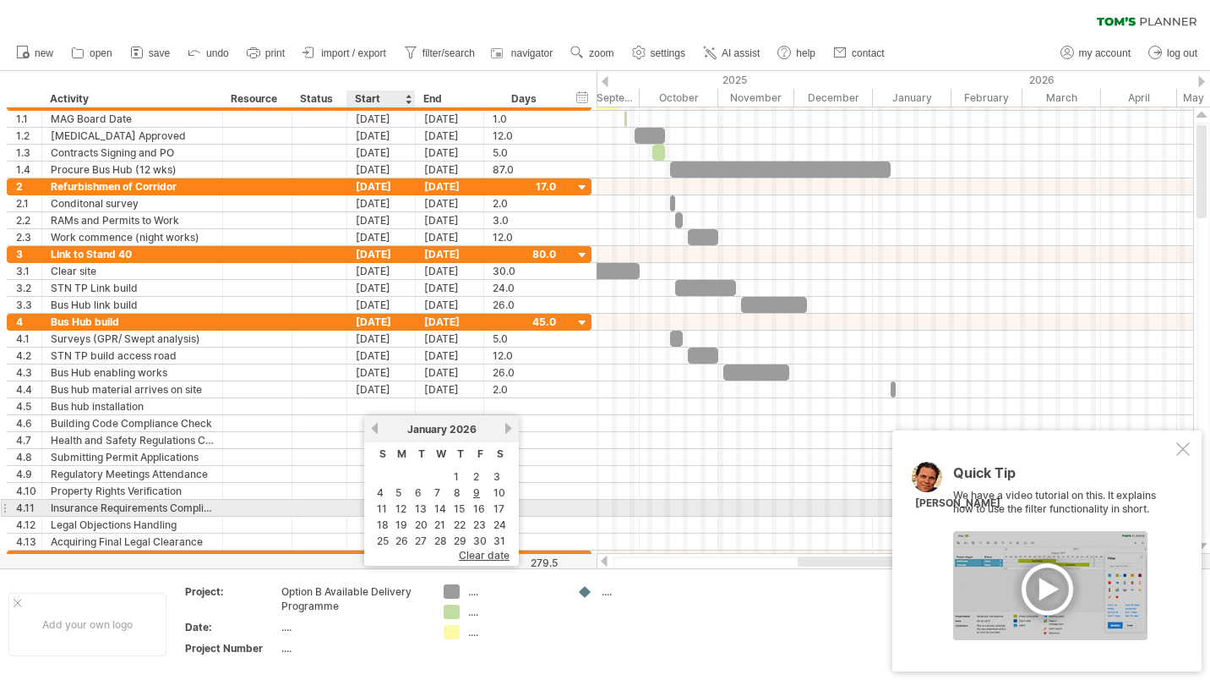
click at [400, 503] on link "12" at bounding box center [401, 508] width 14 height 16
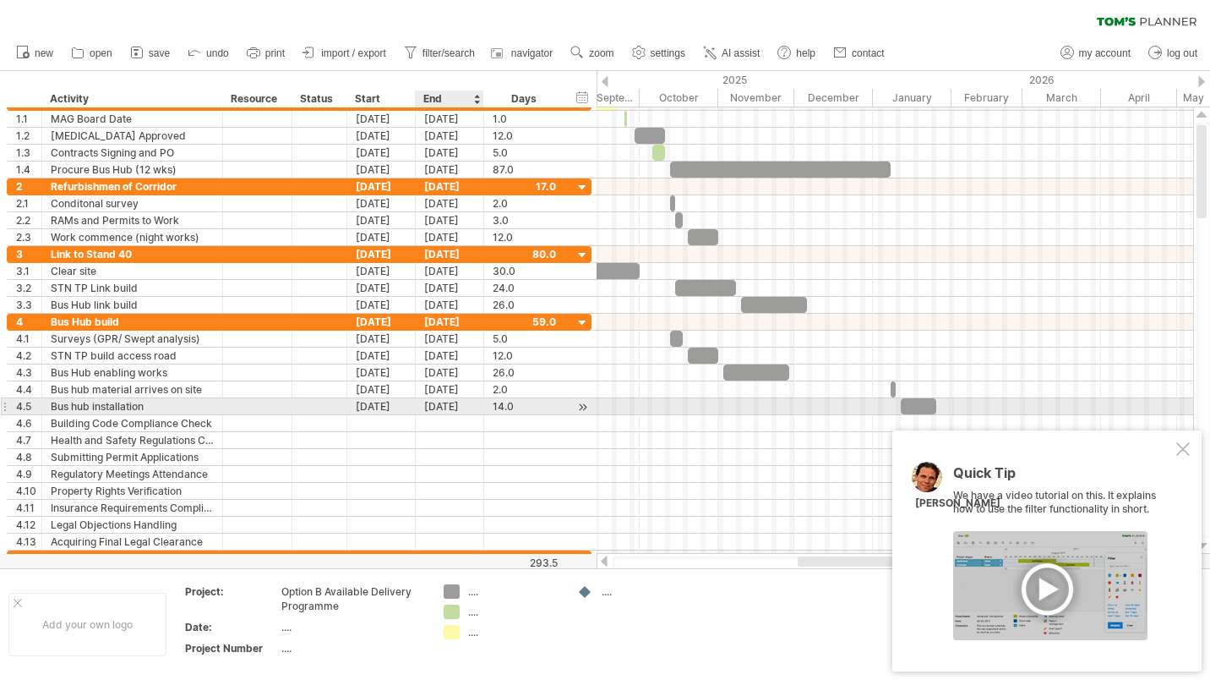
click at [471, 407] on div "[DATE]" at bounding box center [450, 406] width 68 height 16
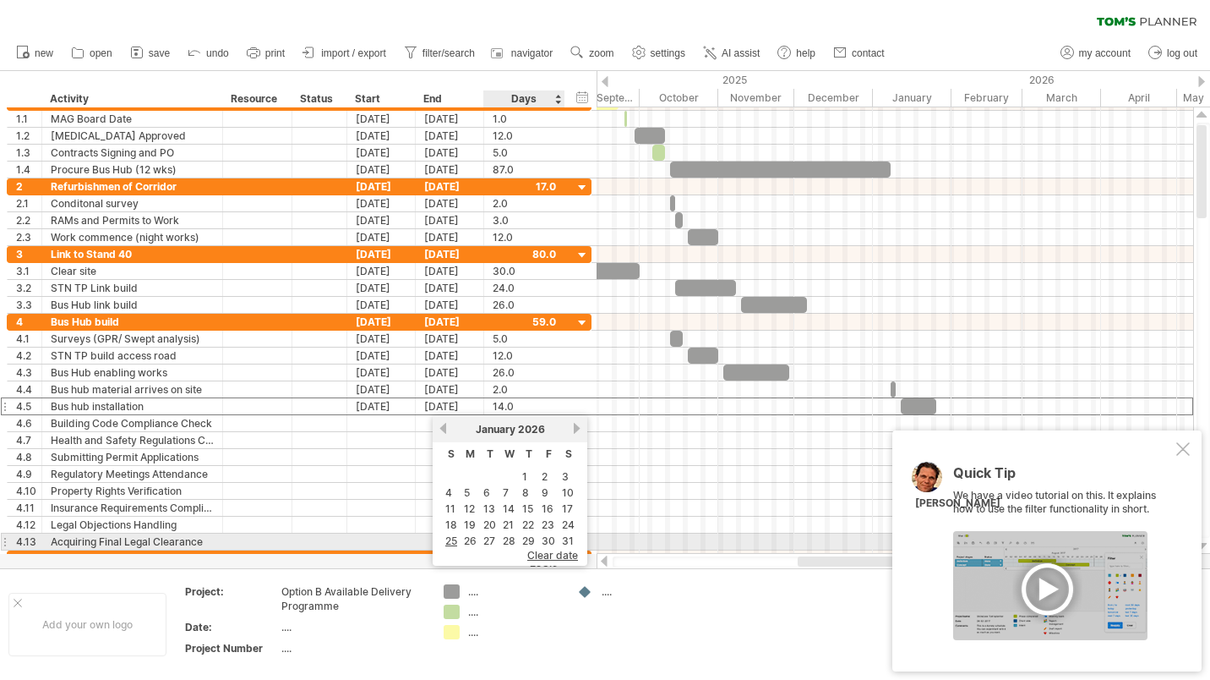
click at [550, 538] on link "30" at bounding box center [548, 540] width 17 height 16
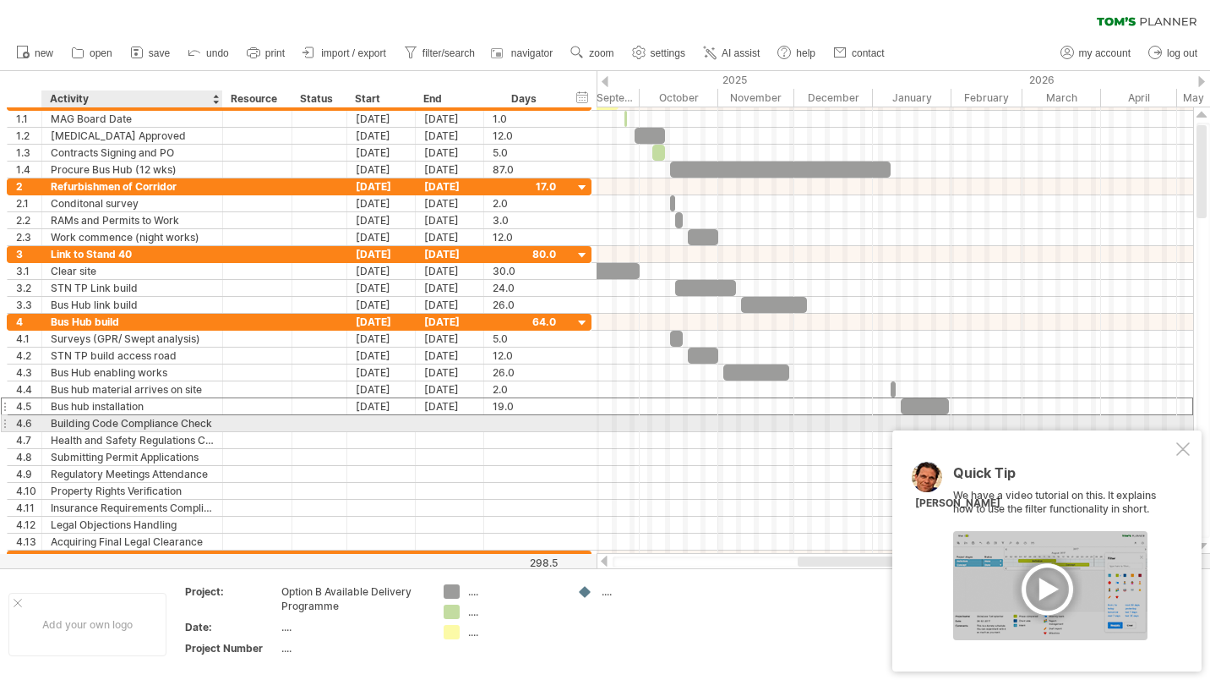
click at [148, 422] on div "Building Code Compliance Check" at bounding box center [132, 423] width 163 height 16
drag, startPoint x: 214, startPoint y: 423, endPoint x: 63, endPoint y: 425, distance: 150.5
click at [63, 425] on div "**********" at bounding box center [132, 423] width 181 height 16
drag, startPoint x: 54, startPoint y: 423, endPoint x: 69, endPoint y: 421, distance: 15.3
click at [69, 421] on input "**********" at bounding box center [132, 423] width 163 height 16
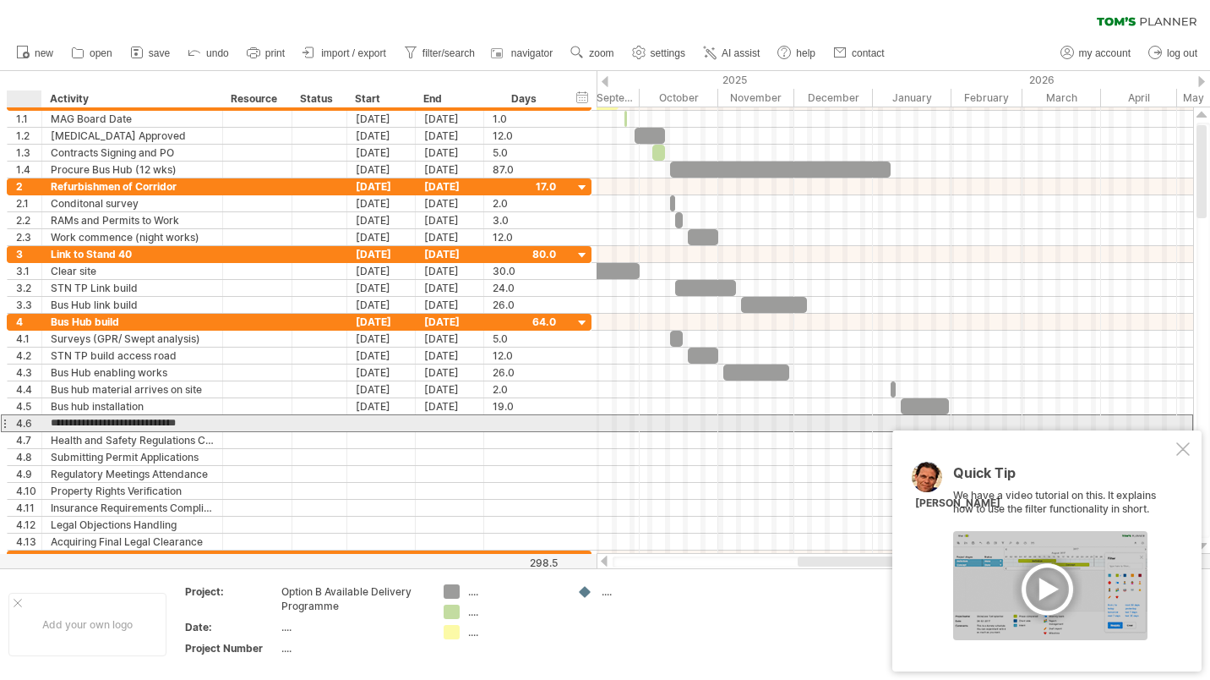
drag, startPoint x: 212, startPoint y: 423, endPoint x: 46, endPoint y: 423, distance: 165.7
click at [46, 423] on div "**********" at bounding box center [132, 423] width 181 height 16
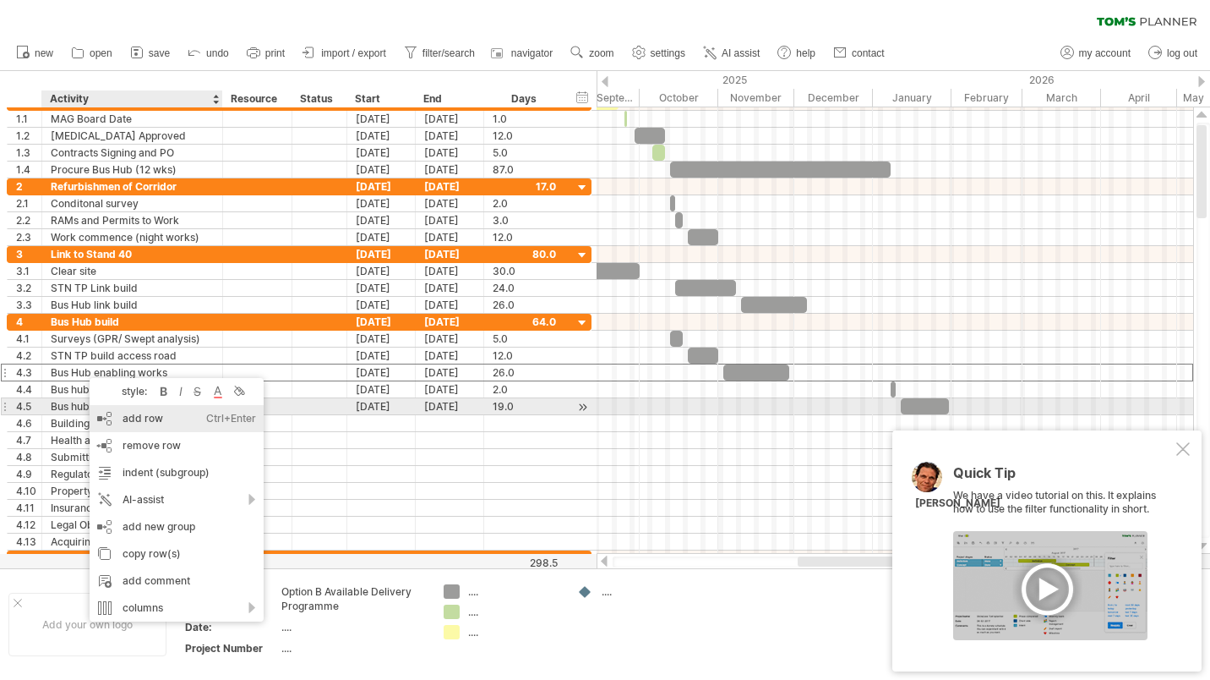
click at [150, 412] on div "add row Ctrl+Enter Cmd+Enter" at bounding box center [177, 418] width 174 height 27
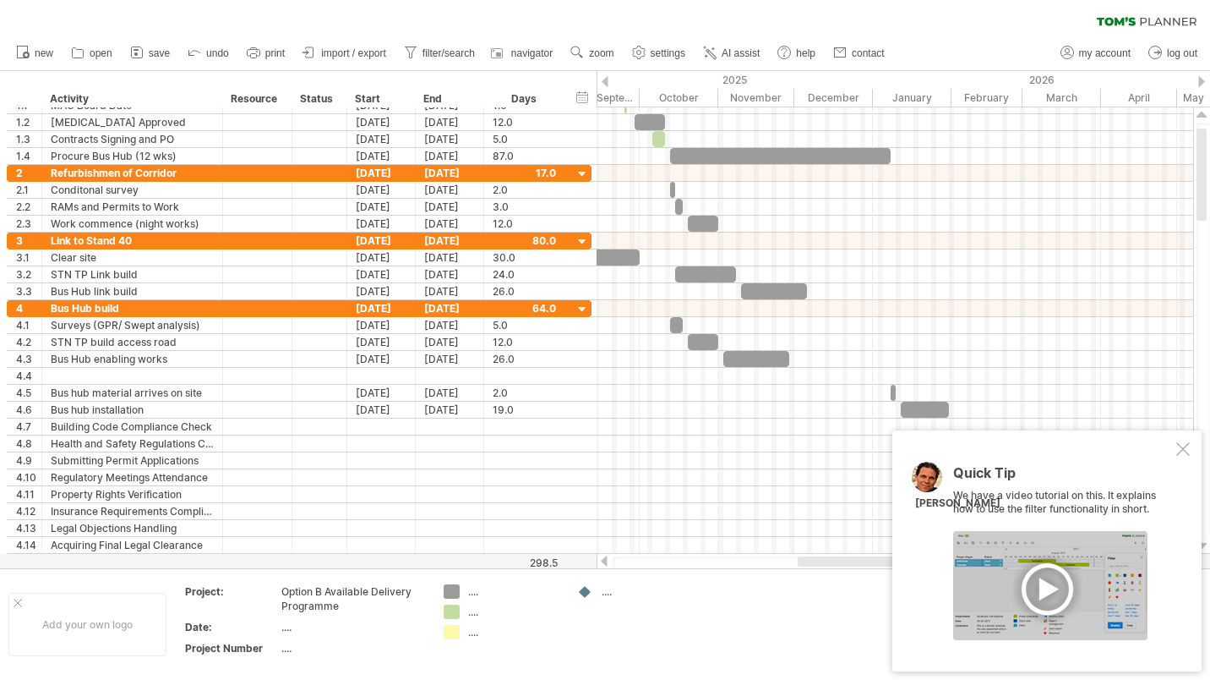
click at [193, 46] on icon at bounding box center [194, 51] width 17 height 17
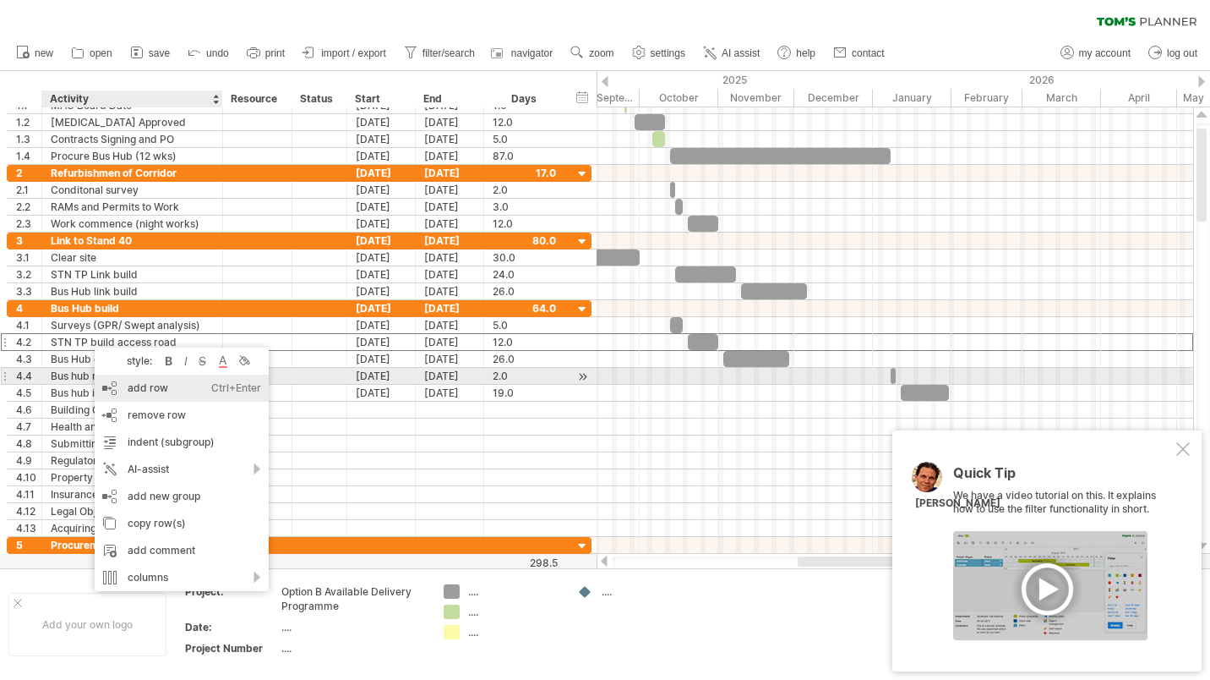
click at [144, 386] on div "add row Ctrl+Enter Cmd+Enter" at bounding box center [182, 387] width 174 height 27
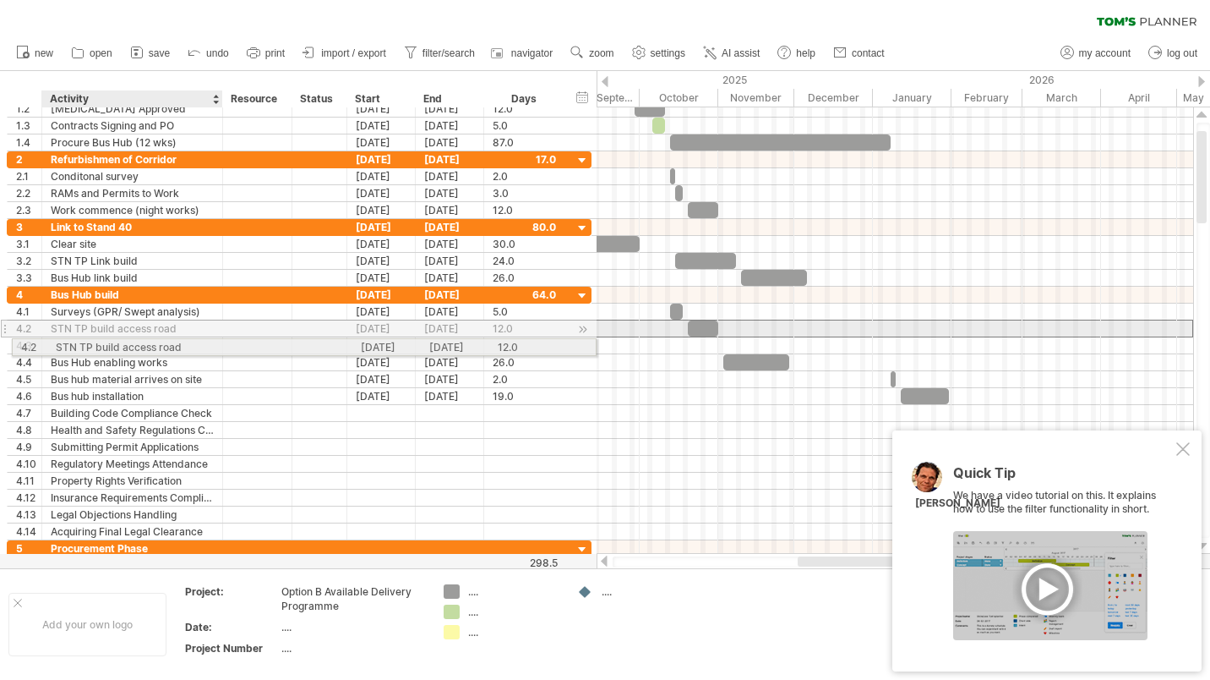
drag, startPoint x: 115, startPoint y: 328, endPoint x: 116, endPoint y: 344, distance: 16.1
click at [116, 344] on div "**********" at bounding box center [299, 414] width 585 height 254
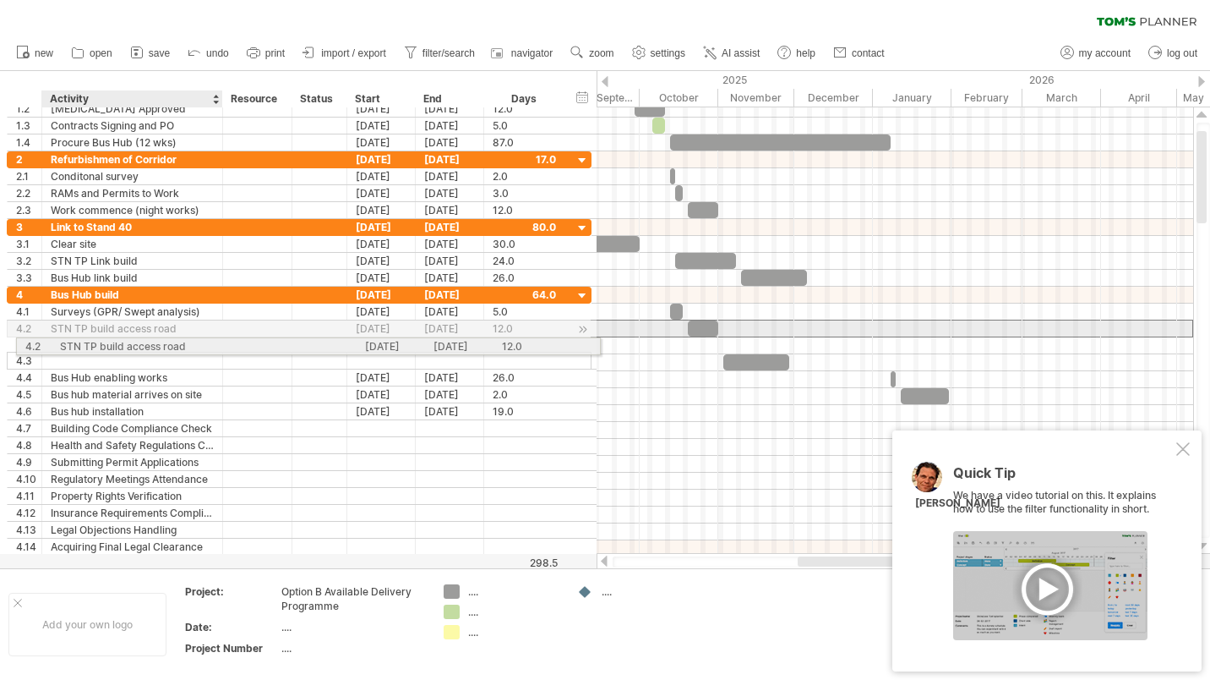
drag, startPoint x: 113, startPoint y: 329, endPoint x: 121, endPoint y: 343, distance: 16.3
click at [121, 343] on div "**********" at bounding box center [299, 421] width 585 height 269
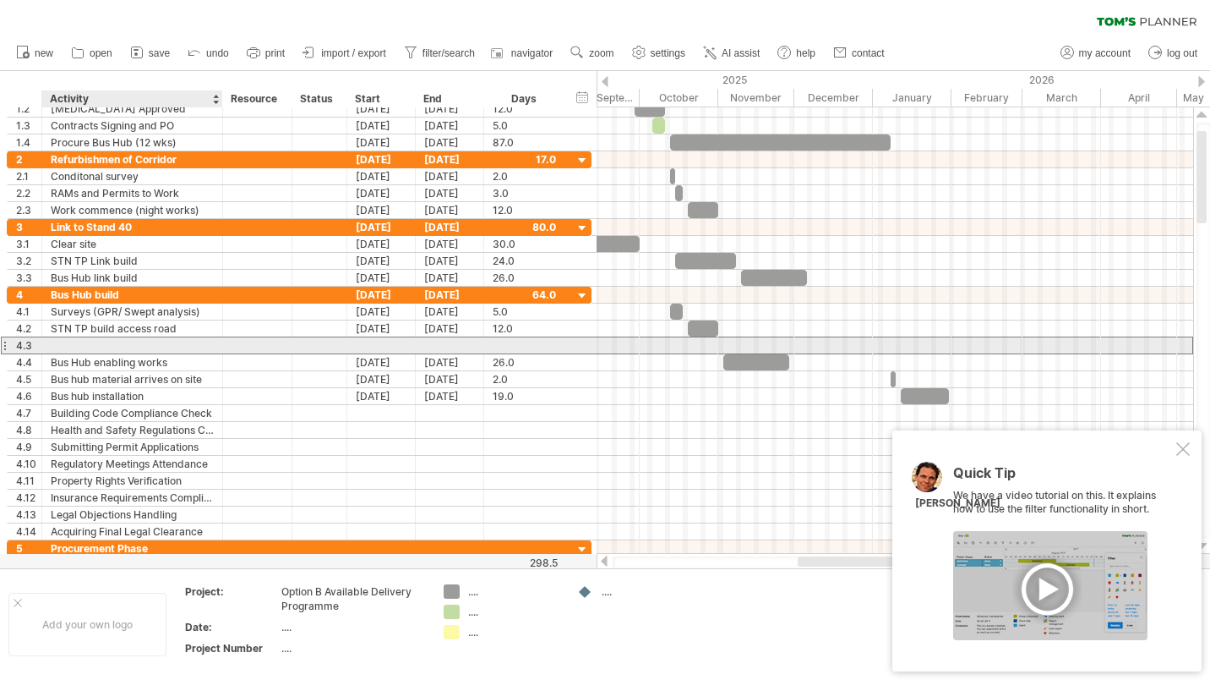
click at [123, 341] on div at bounding box center [132, 345] width 163 height 16
click at [123, 341] on input "text" at bounding box center [132, 345] width 163 height 16
click at [365, 344] on div at bounding box center [381, 345] width 68 height 16
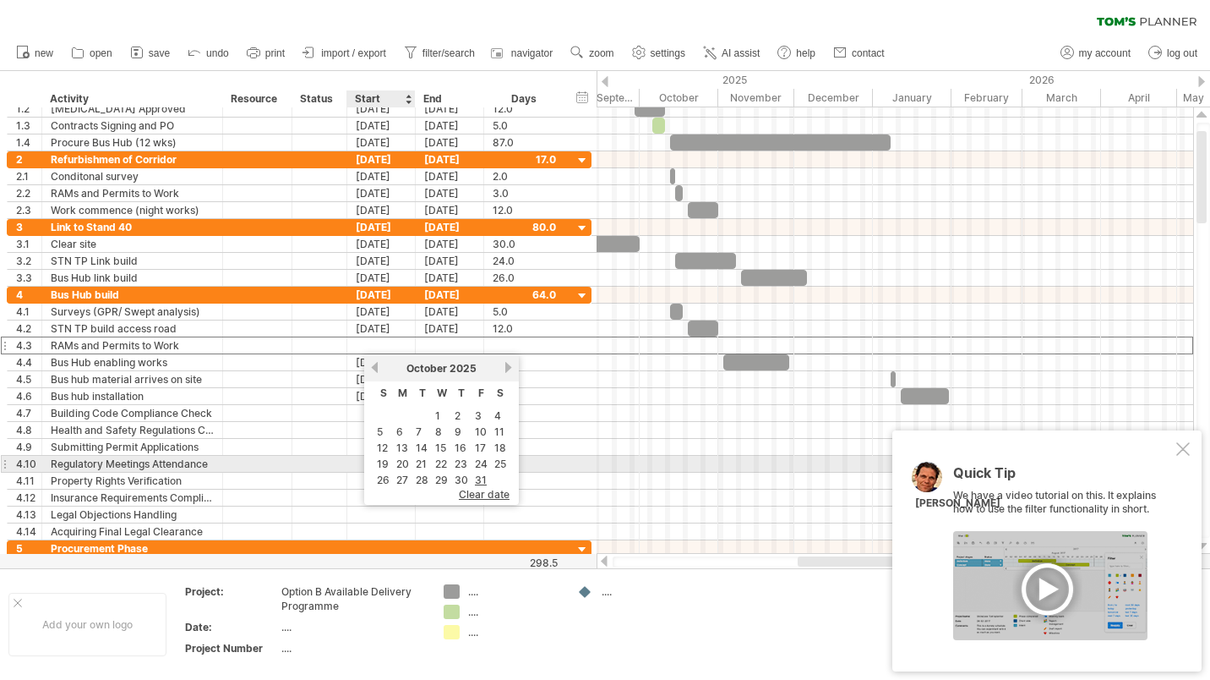
click at [402, 461] on link "20" at bounding box center [403, 464] width 16 height 16
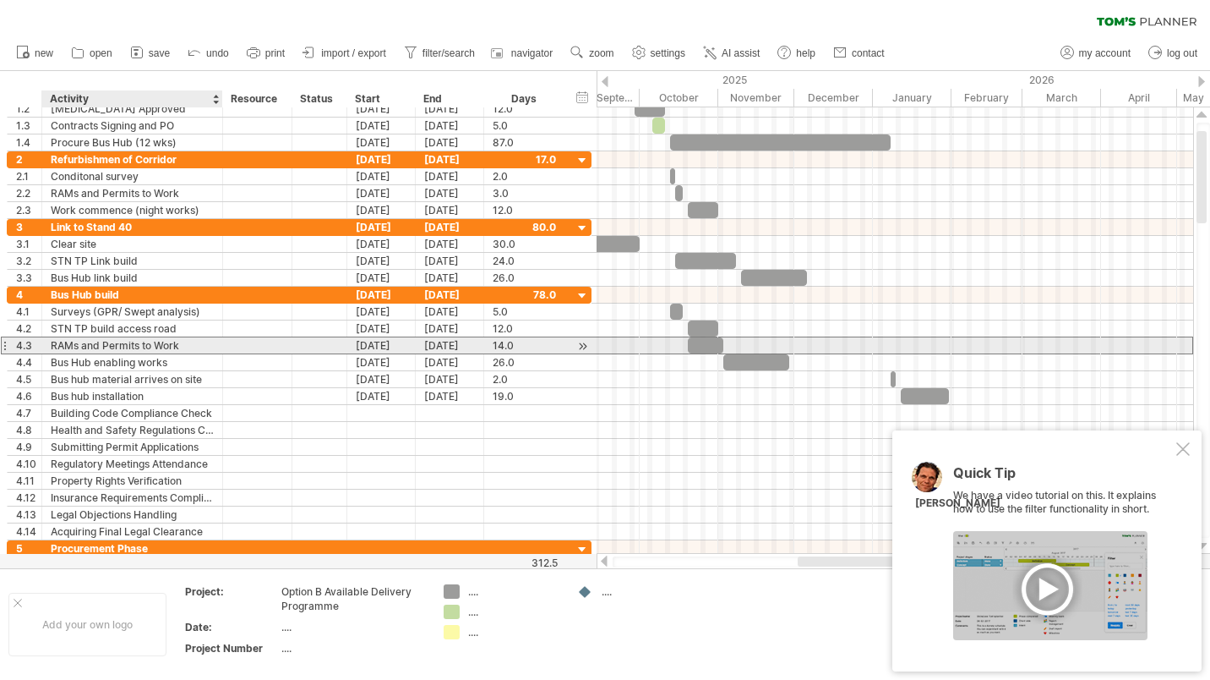
click at [54, 347] on div "RAMs and Permits to Work" at bounding box center [132, 345] width 163 height 16
click at [54, 347] on input "**********" at bounding box center [132, 345] width 163 height 16
click at [53, 344] on input "**********" at bounding box center [132, 345] width 163 height 16
type input "**********"
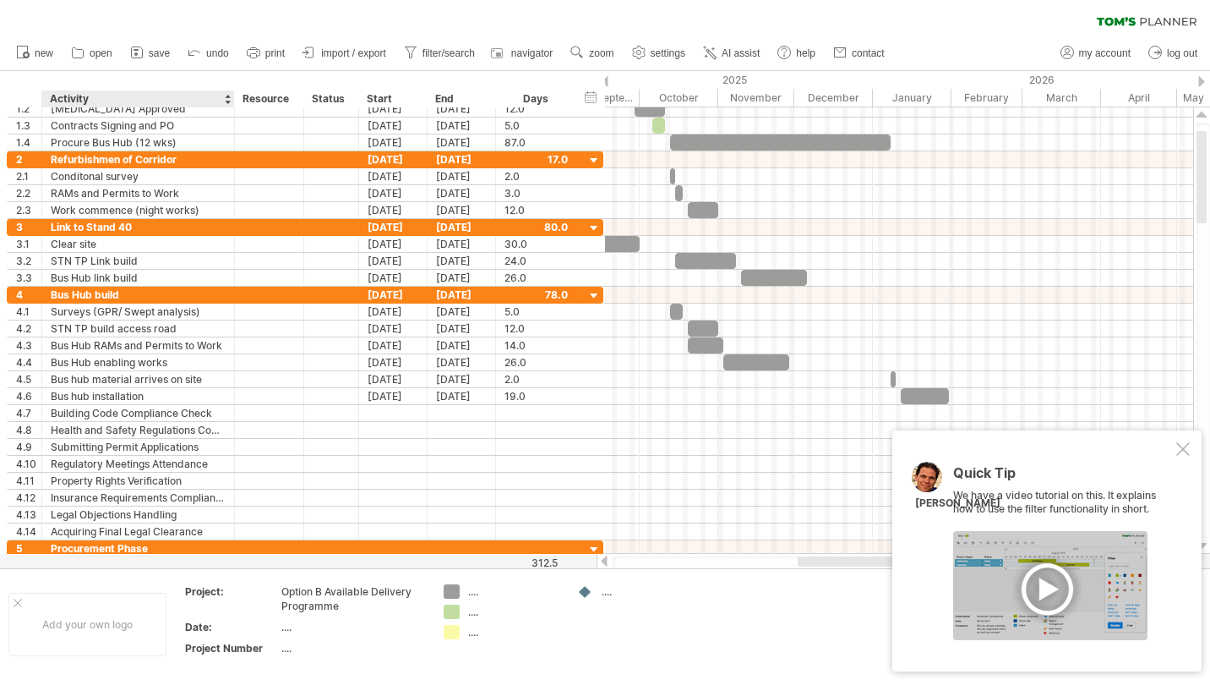
drag, startPoint x: 221, startPoint y: 101, endPoint x: 231, endPoint y: 103, distance: 10.3
click at [232, 103] on div at bounding box center [234, 98] width 6 height 17
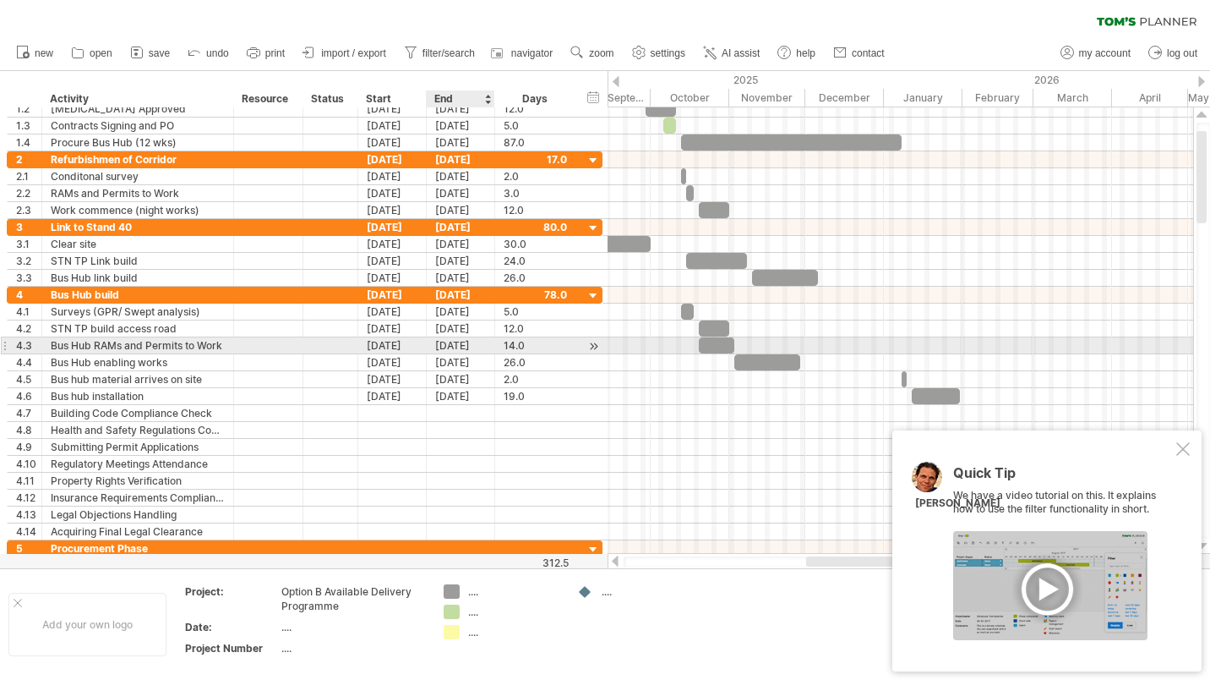
click at [451, 348] on div "[DATE]" at bounding box center [461, 345] width 68 height 16
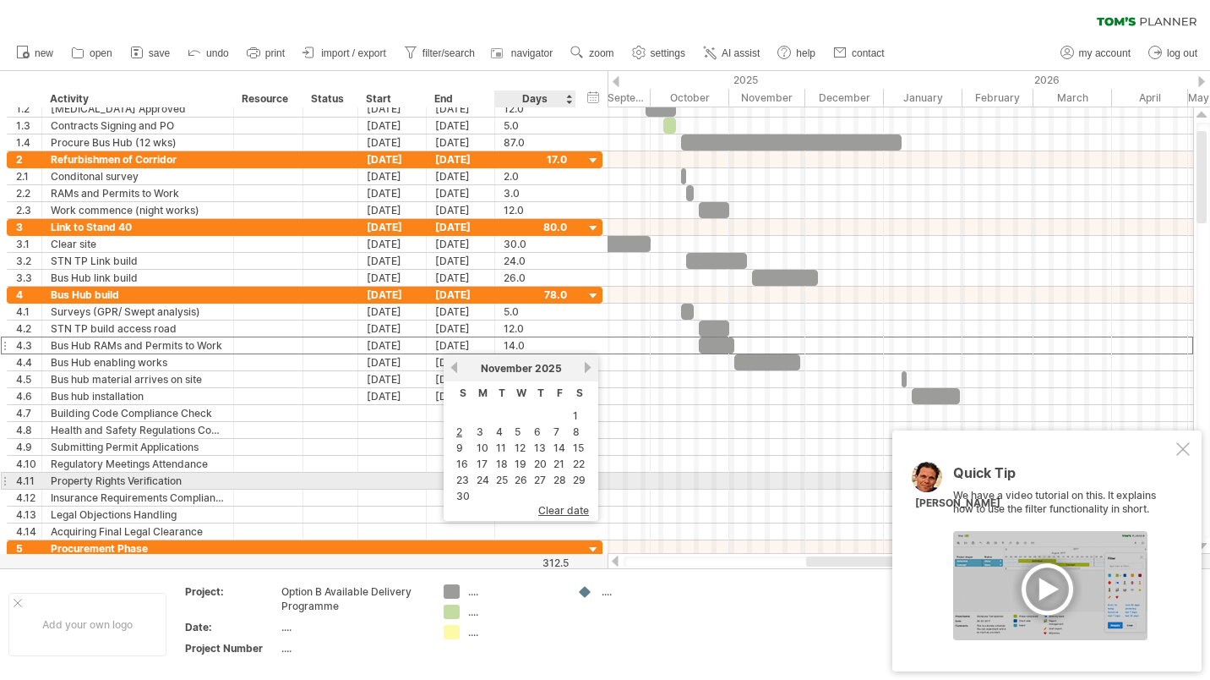
click at [560, 478] on link "28" at bounding box center [560, 480] width 16 height 16
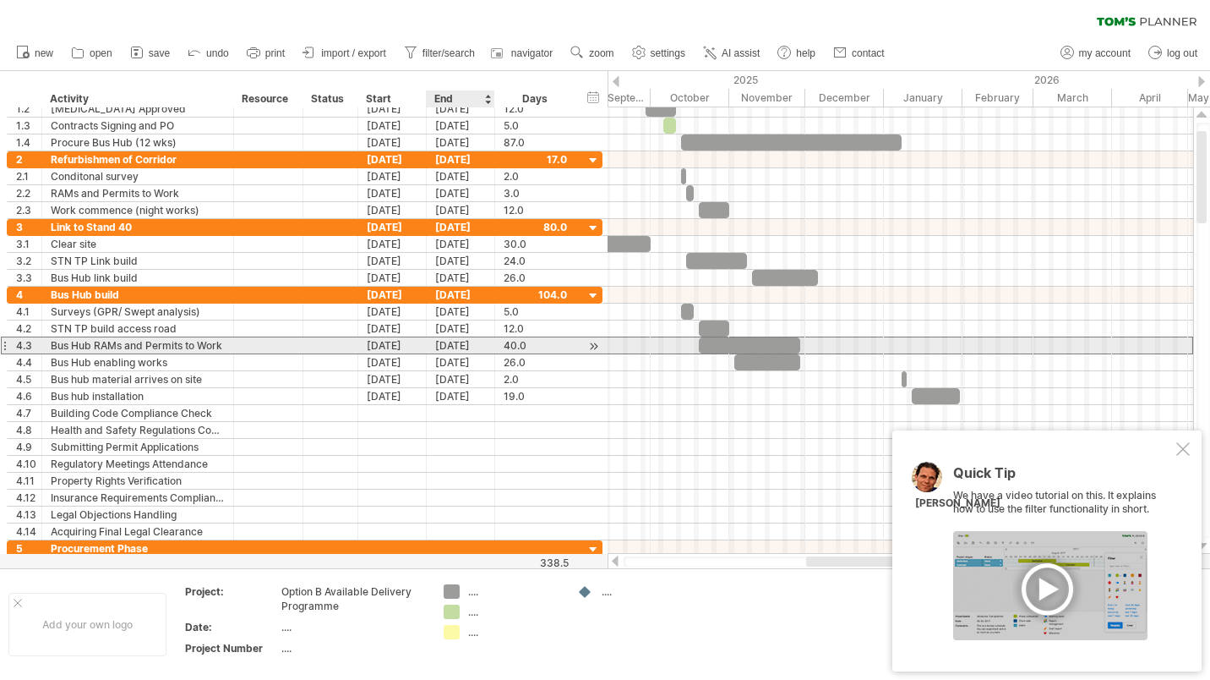
click at [458, 349] on div "[DATE]" at bounding box center [461, 345] width 68 height 16
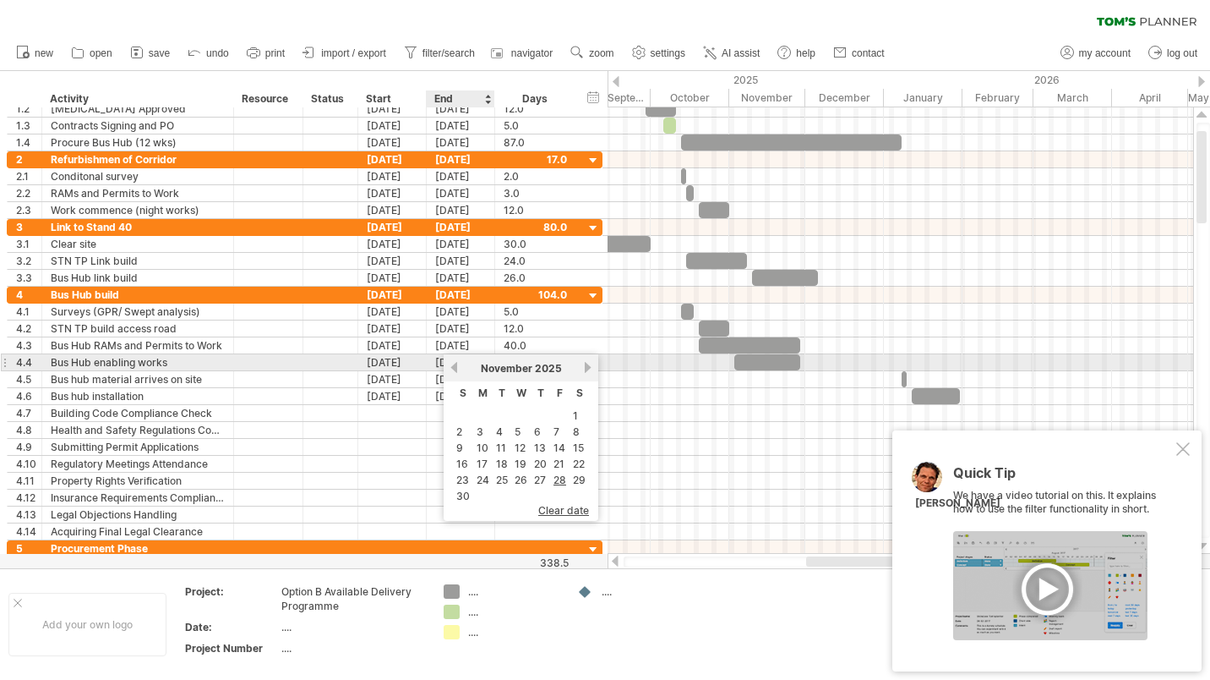
click at [454, 363] on link "previous" at bounding box center [454, 367] width 13 height 13
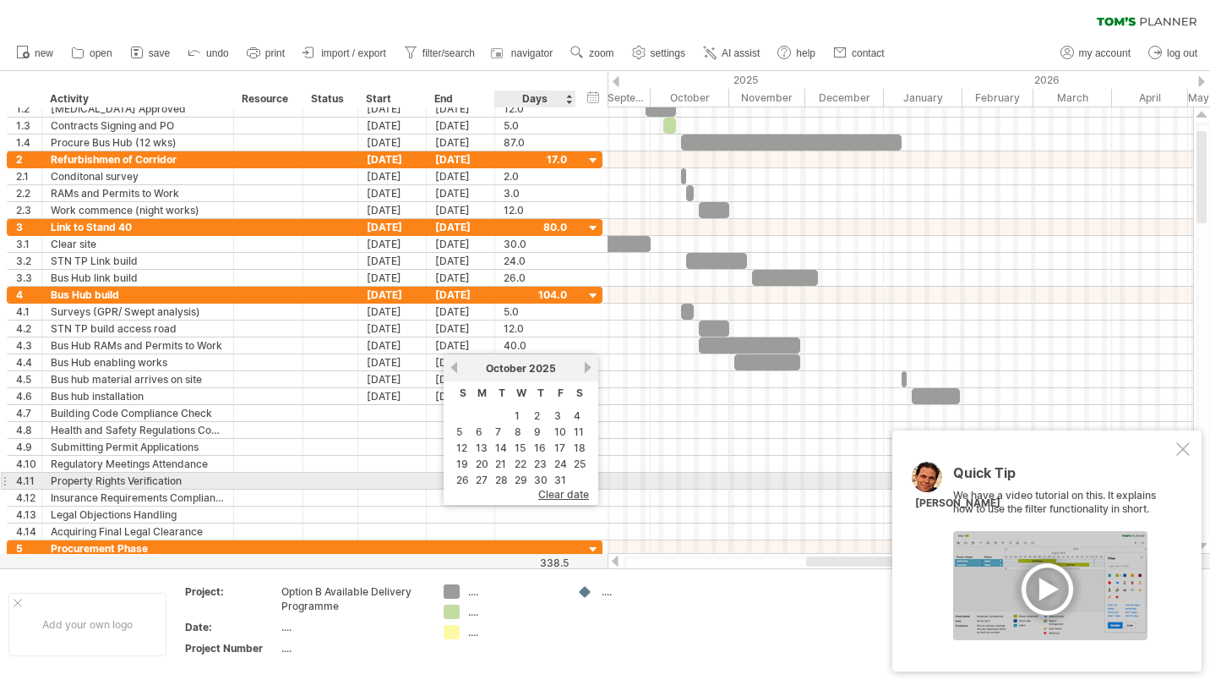
click at [559, 479] on link "31" at bounding box center [560, 480] width 15 height 16
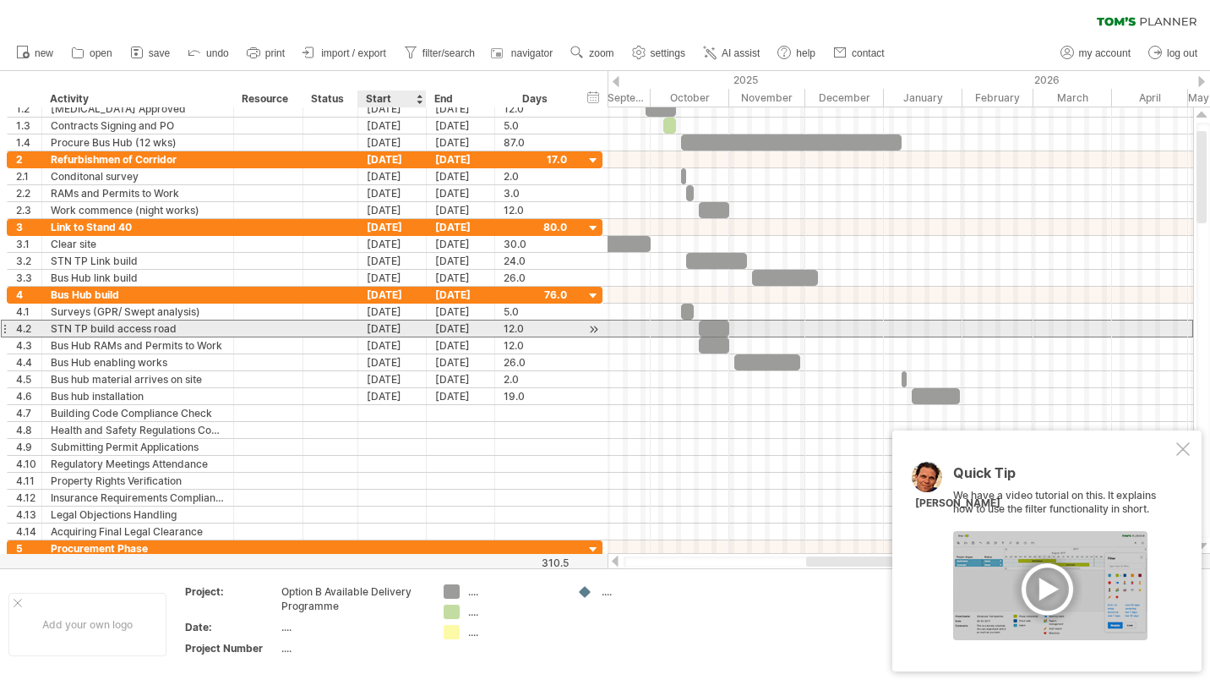
click at [389, 327] on div "[DATE]" at bounding box center [392, 328] width 68 height 16
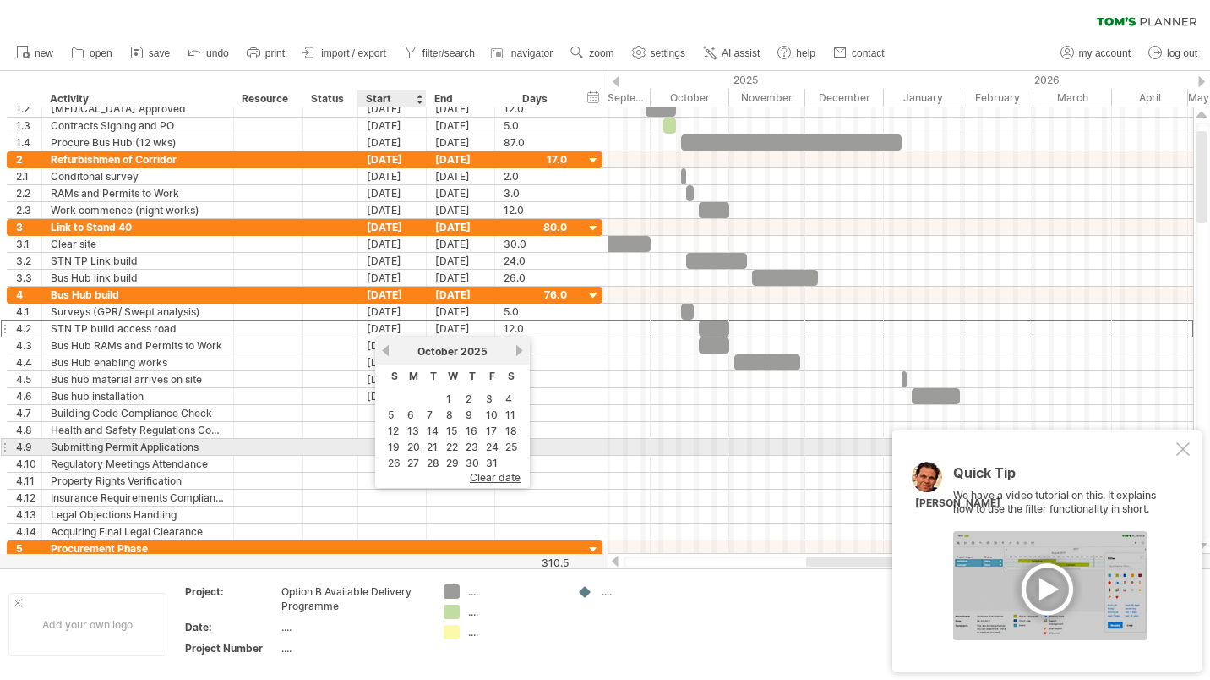
click at [412, 444] on link "20" at bounding box center [414, 447] width 16 height 16
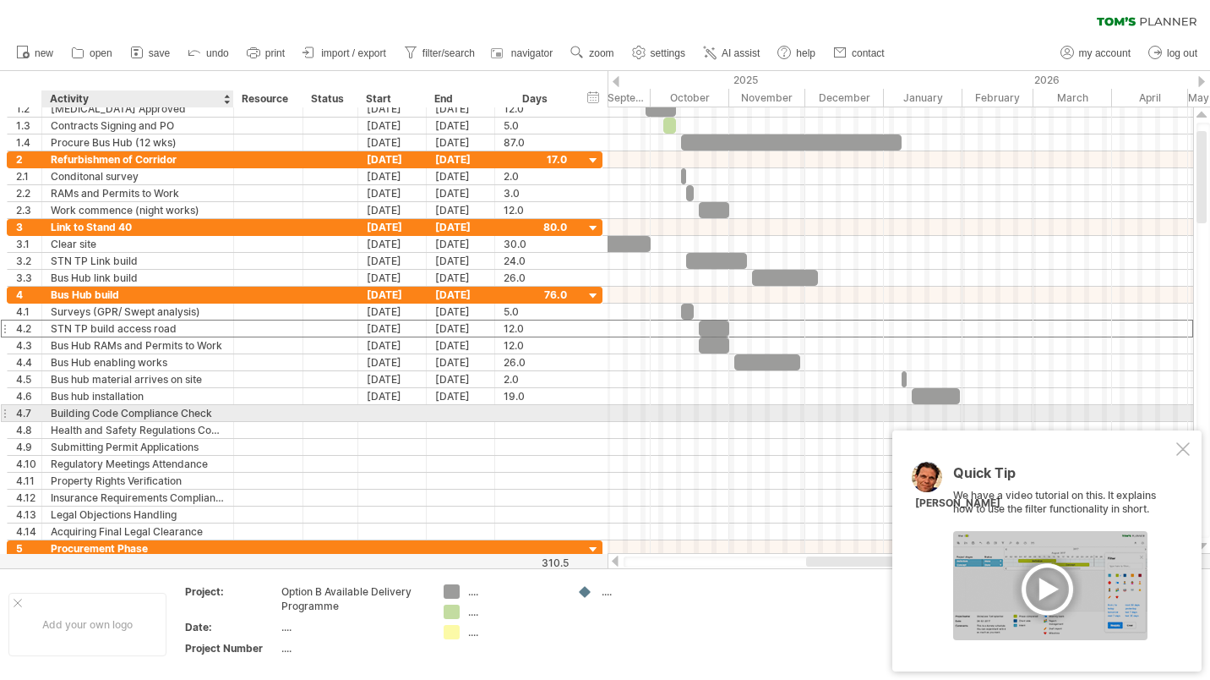
click at [216, 414] on div "Building Code Compliance Check" at bounding box center [138, 413] width 174 height 16
drag, startPoint x: 216, startPoint y: 414, endPoint x: 48, endPoint y: 422, distance: 167.5
click at [48, 422] on div "**********" at bounding box center [305, 414] width 596 height 254
click at [177, 415] on div "Bus Hub Fit out (IT; fitting" at bounding box center [138, 413] width 174 height 16
drag, startPoint x: 170, startPoint y: 412, endPoint x: 147, endPoint y: 413, distance: 22.9
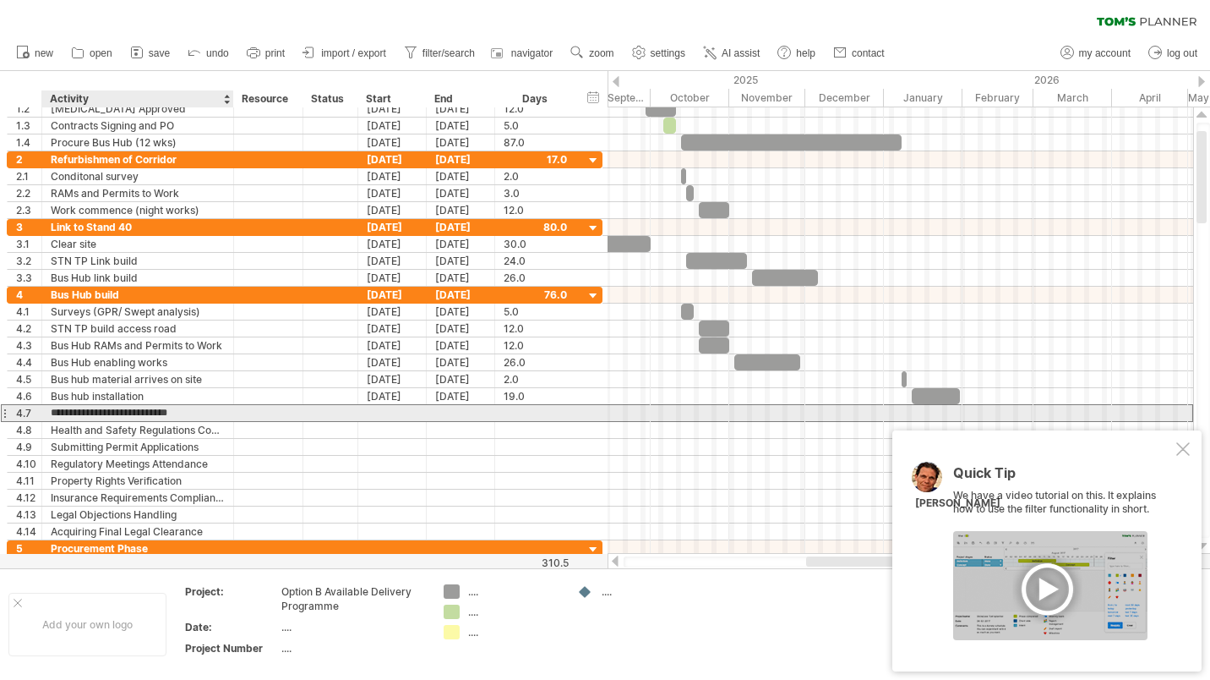
click at [147, 413] on input "**********" at bounding box center [138, 413] width 174 height 16
type input "**********"
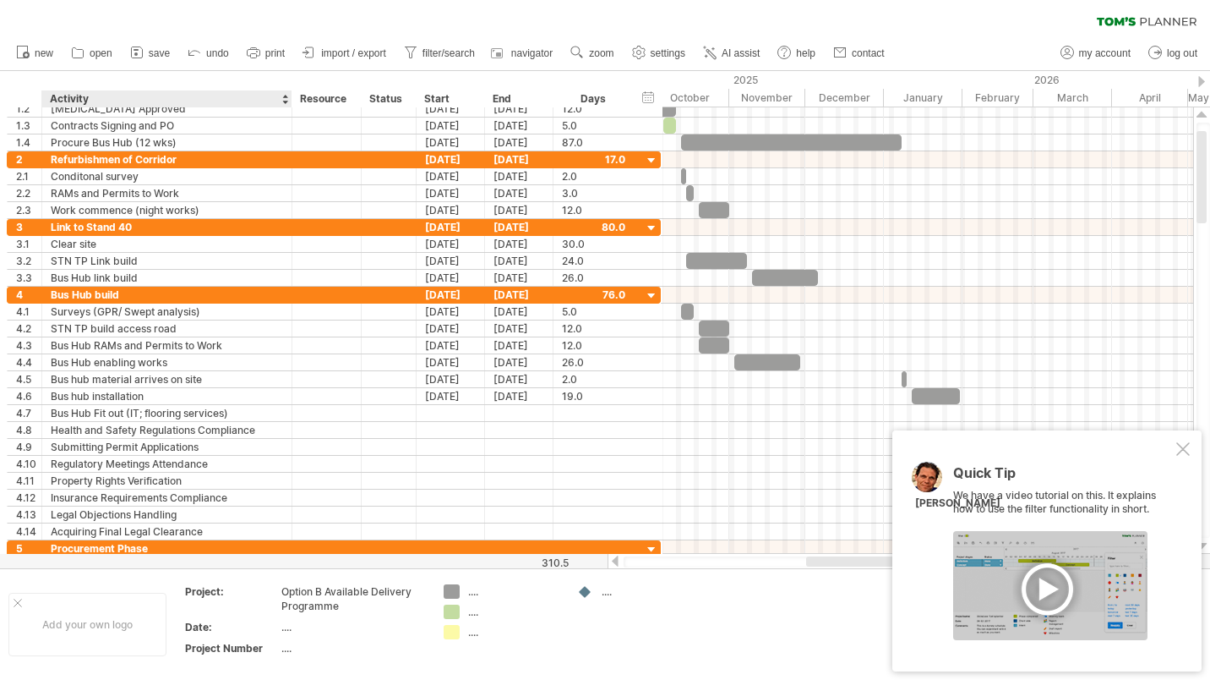
drag, startPoint x: 231, startPoint y: 101, endPoint x: 289, endPoint y: 113, distance: 59.7
click at [289, 113] on div "Trying to reach [DOMAIN_NAME] Connected again... 0% clear filter new 1" at bounding box center [605, 340] width 1210 height 680
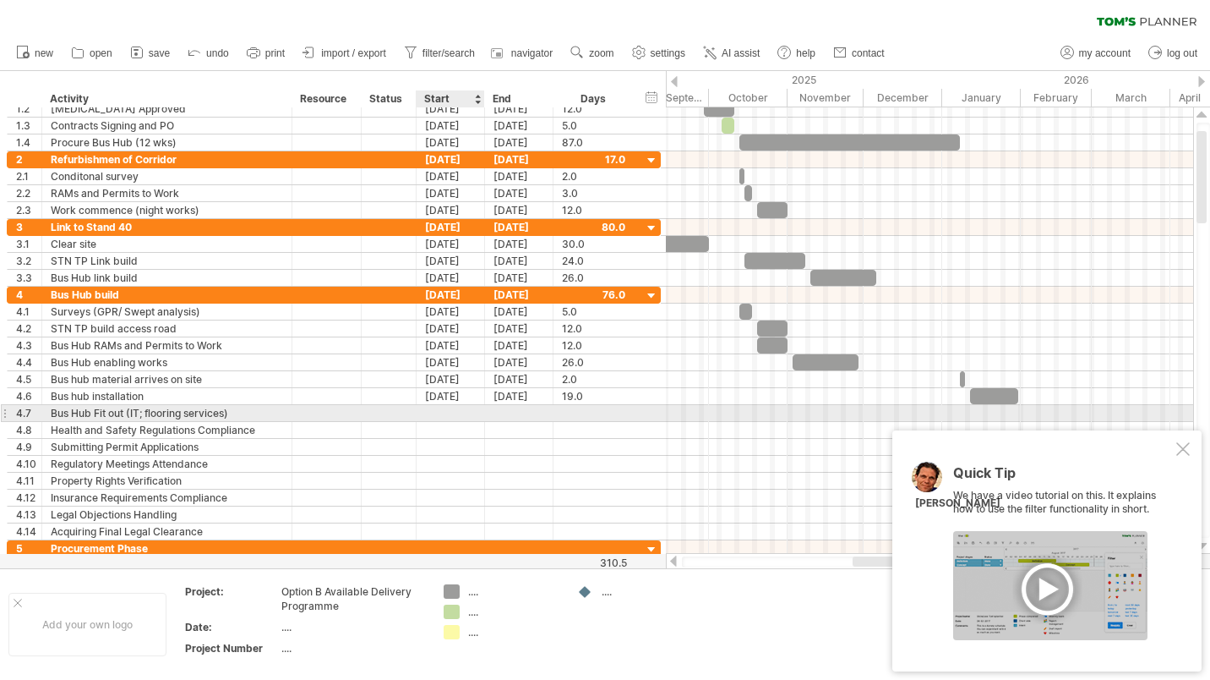
click at [432, 410] on div at bounding box center [451, 413] width 68 height 16
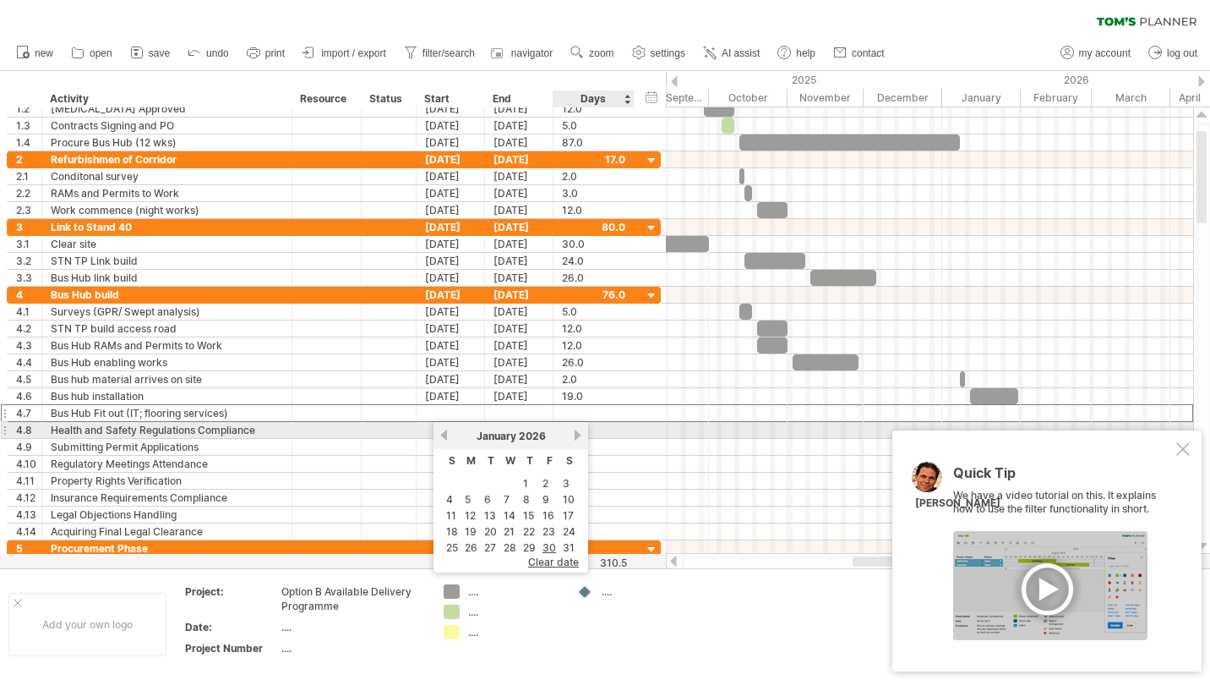
click at [578, 437] on link "next" at bounding box center [577, 435] width 13 height 13
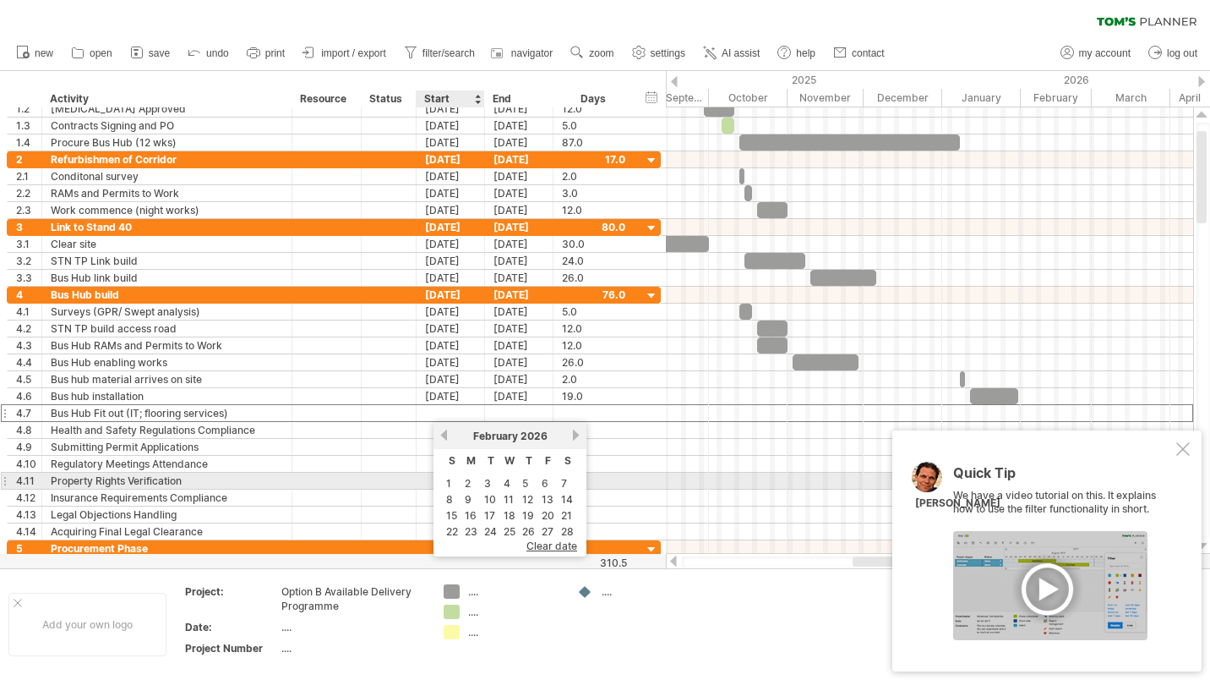
click at [467, 481] on link "2" at bounding box center [467, 483] width 9 height 16
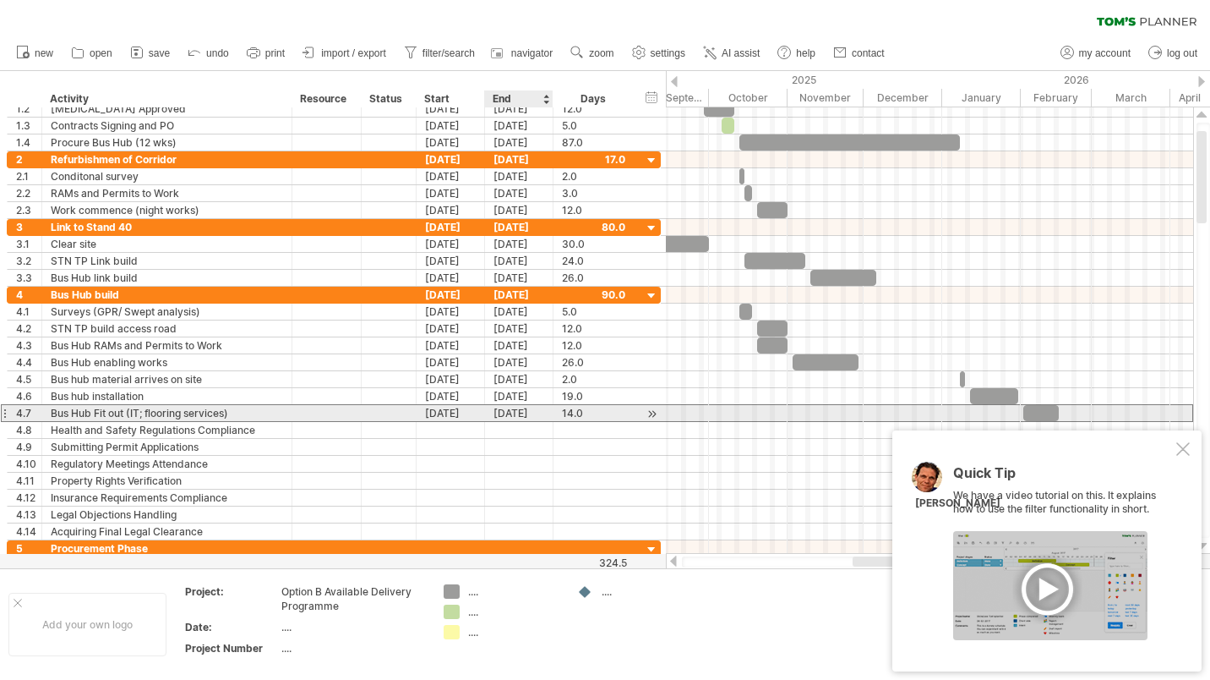
click at [537, 414] on div "[DATE]" at bounding box center [519, 413] width 68 height 16
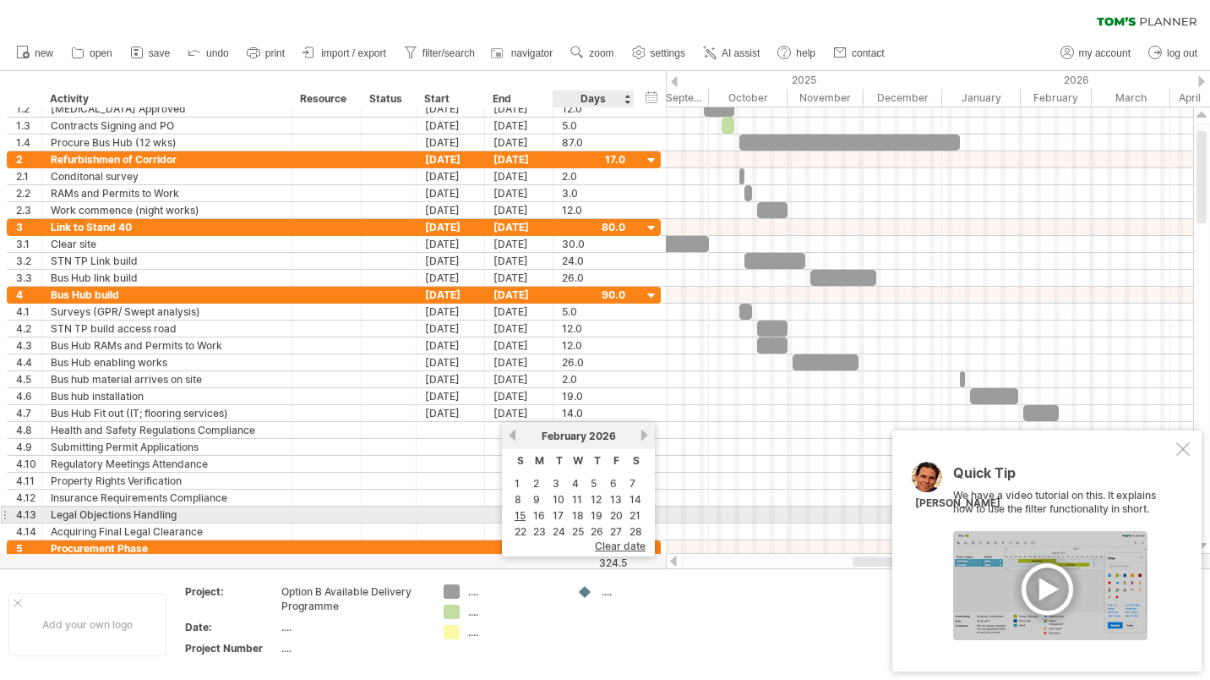
click at [618, 516] on link "20" at bounding box center [617, 515] width 16 height 16
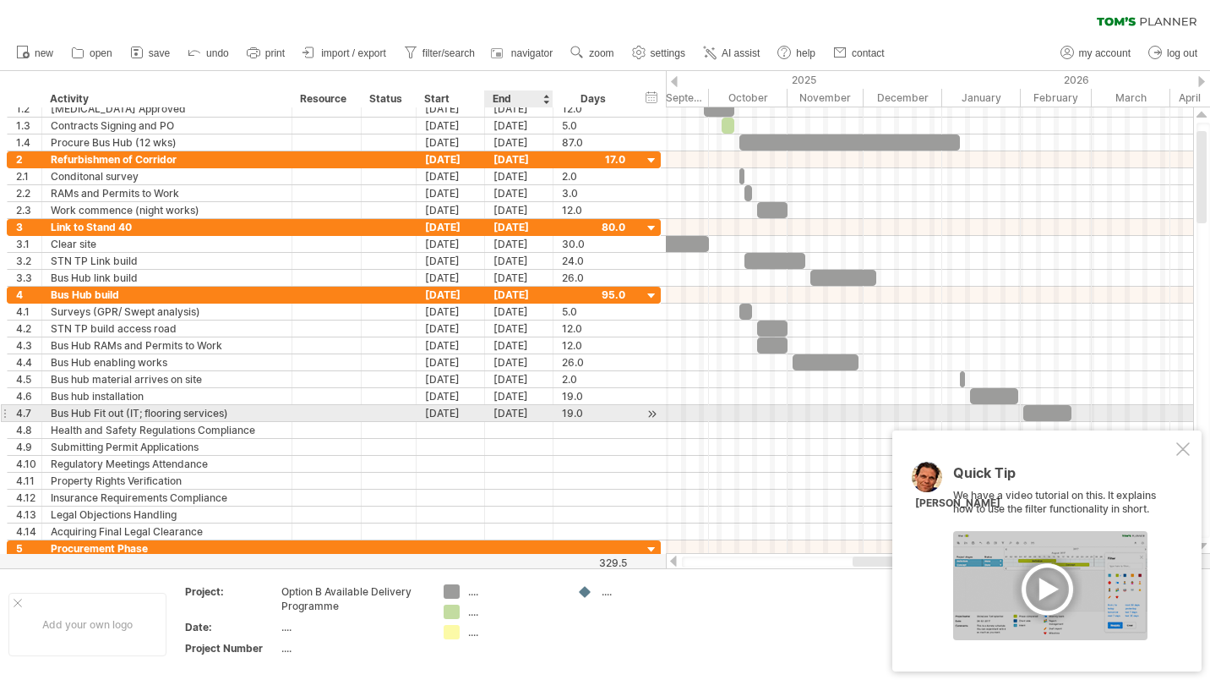
click at [530, 412] on div "[DATE]" at bounding box center [519, 413] width 68 height 16
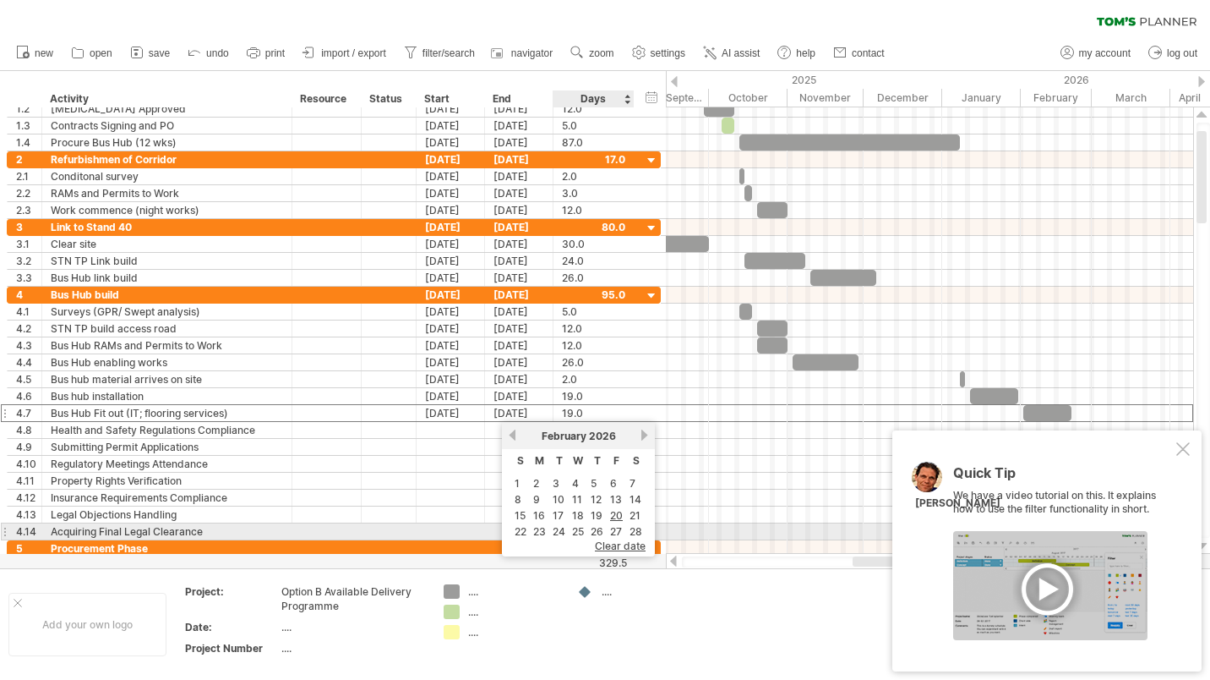
click at [615, 527] on link "27" at bounding box center [616, 531] width 15 height 16
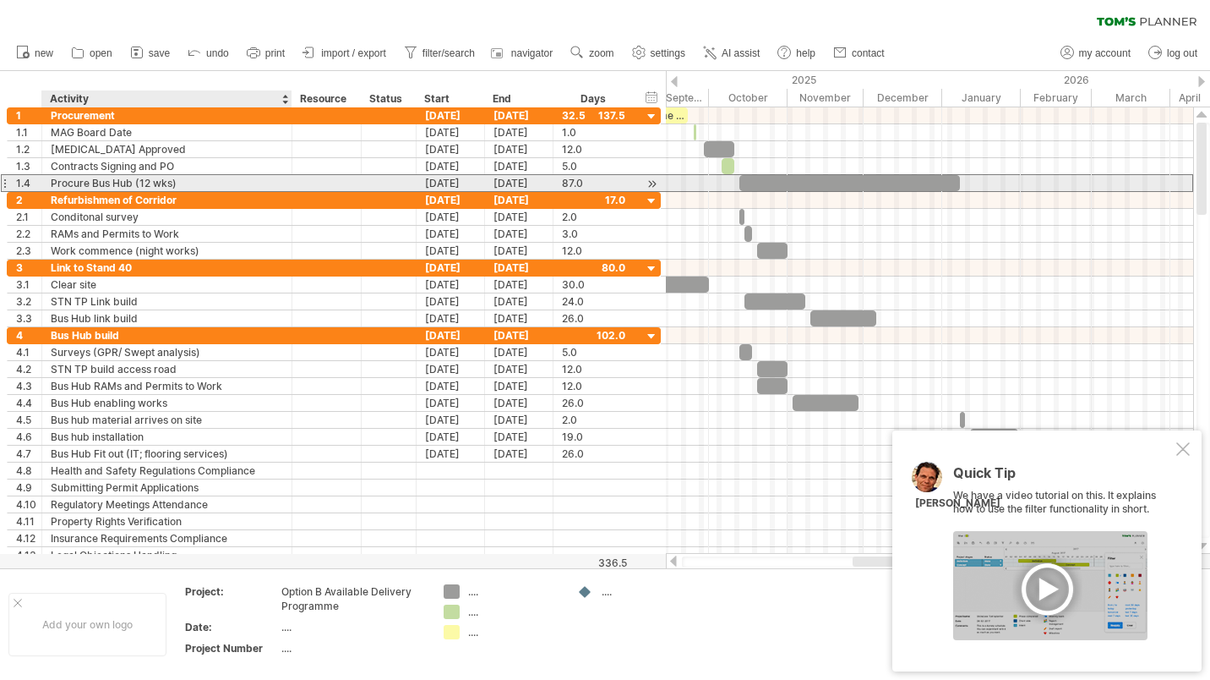
click at [169, 182] on div "Procure Bus Hub (12 wks)" at bounding box center [167, 183] width 232 height 16
click at [169, 182] on input "**********" at bounding box center [167, 183] width 232 height 16
type input "**********"
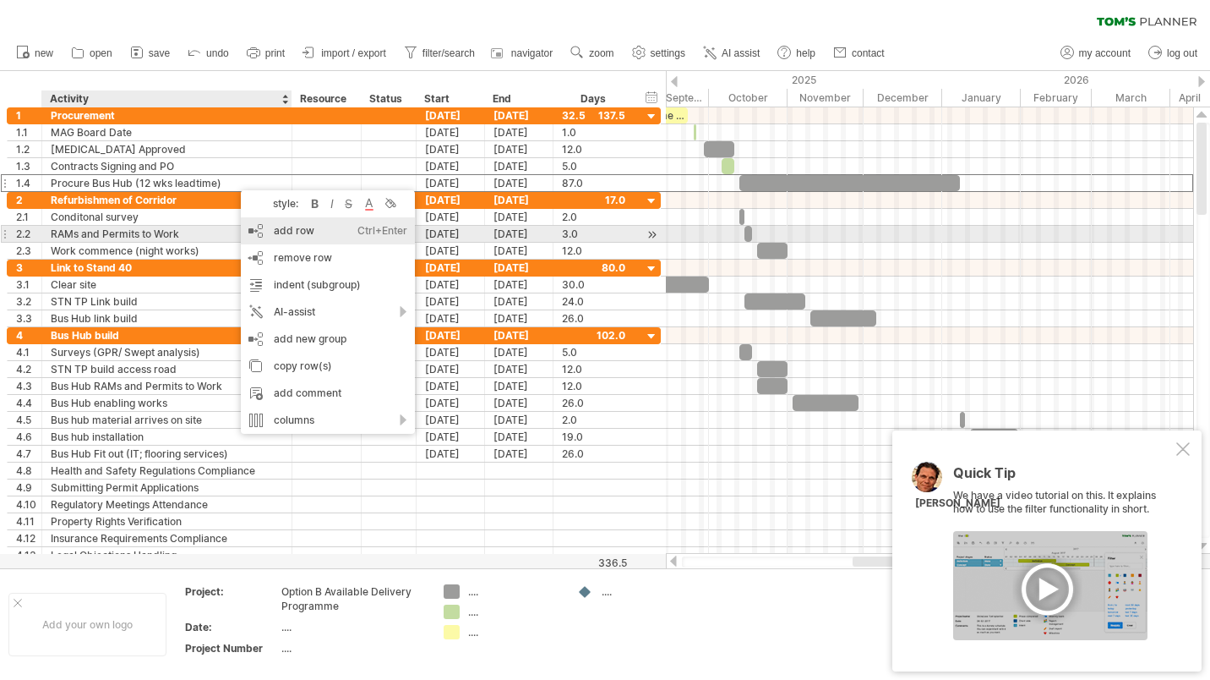
click at [309, 227] on div "add row Ctrl+Enter Cmd+Enter" at bounding box center [328, 230] width 174 height 27
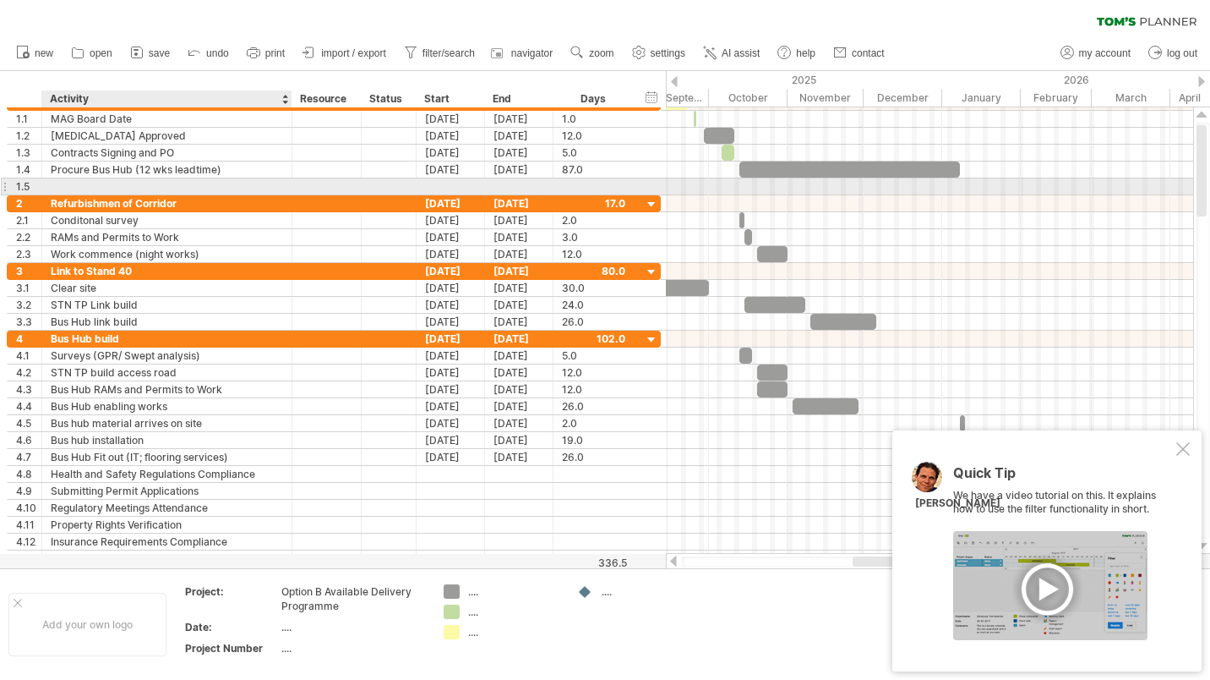
click at [87, 181] on div at bounding box center [167, 186] width 232 height 16
type input "**********"
click at [448, 181] on div at bounding box center [451, 186] width 68 height 16
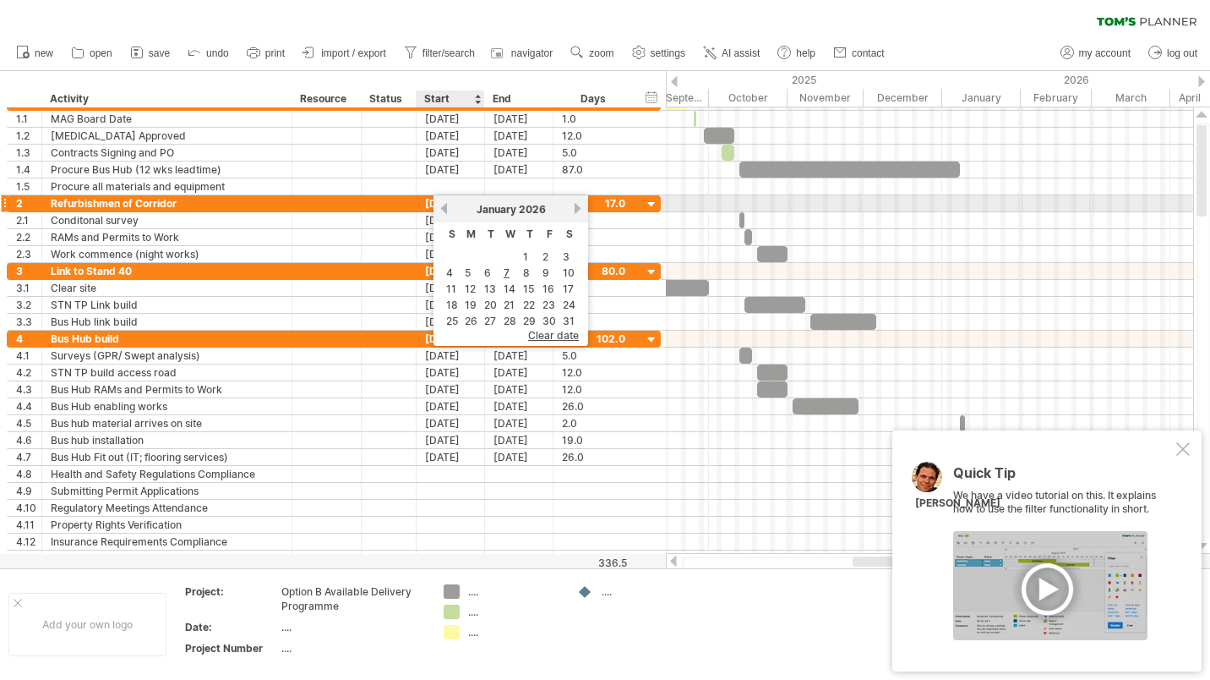
click at [445, 208] on link "previous" at bounding box center [444, 208] width 13 height 13
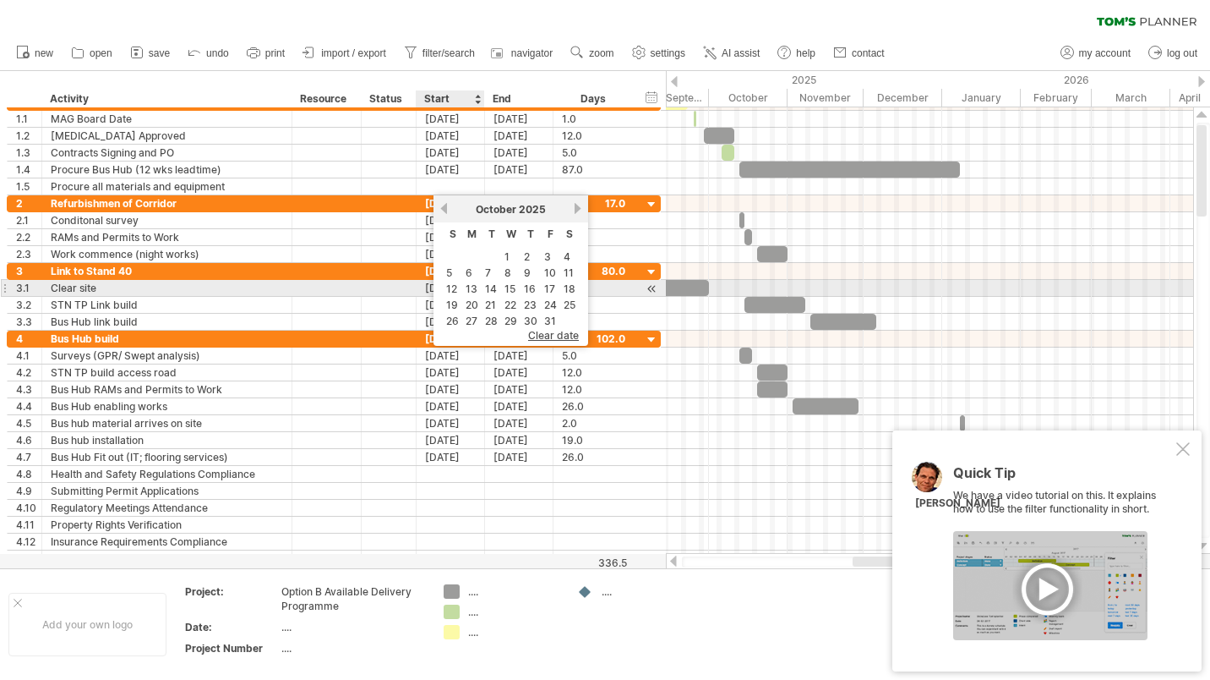
click at [472, 283] on link "13" at bounding box center [471, 289] width 15 height 16
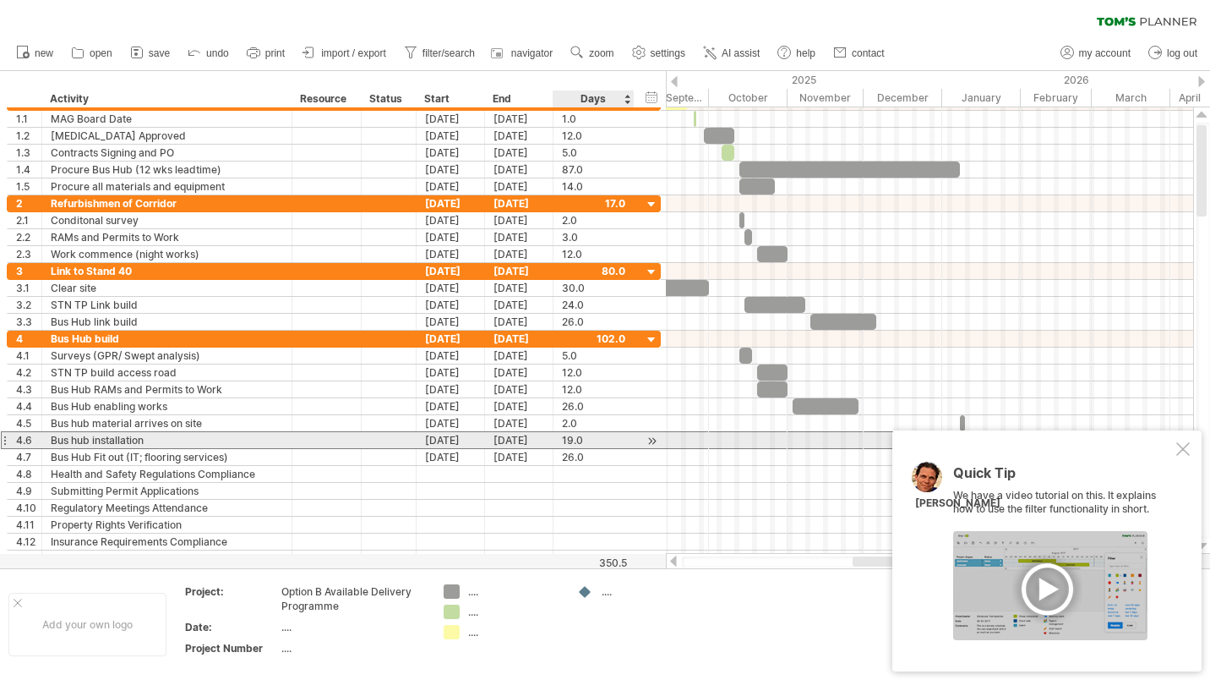
click at [613, 442] on div "19.0" at bounding box center [593, 440] width 63 height 16
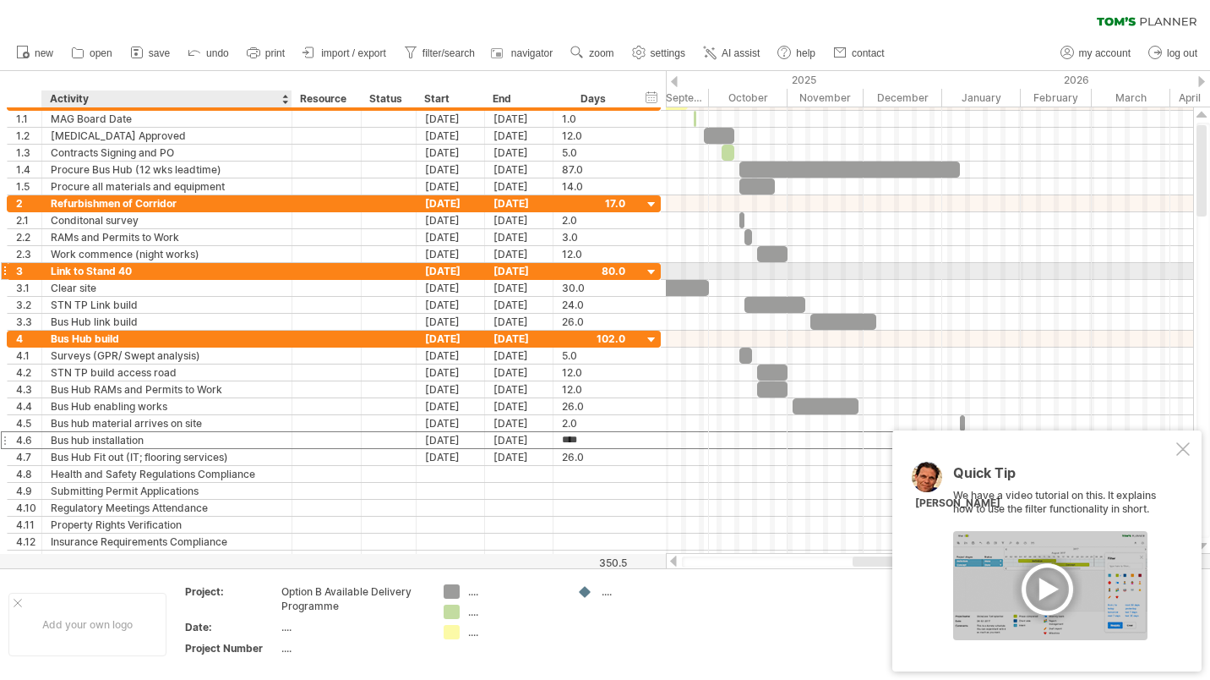
click at [276, 272] on div "Link to Stand 40" at bounding box center [167, 271] width 232 height 16
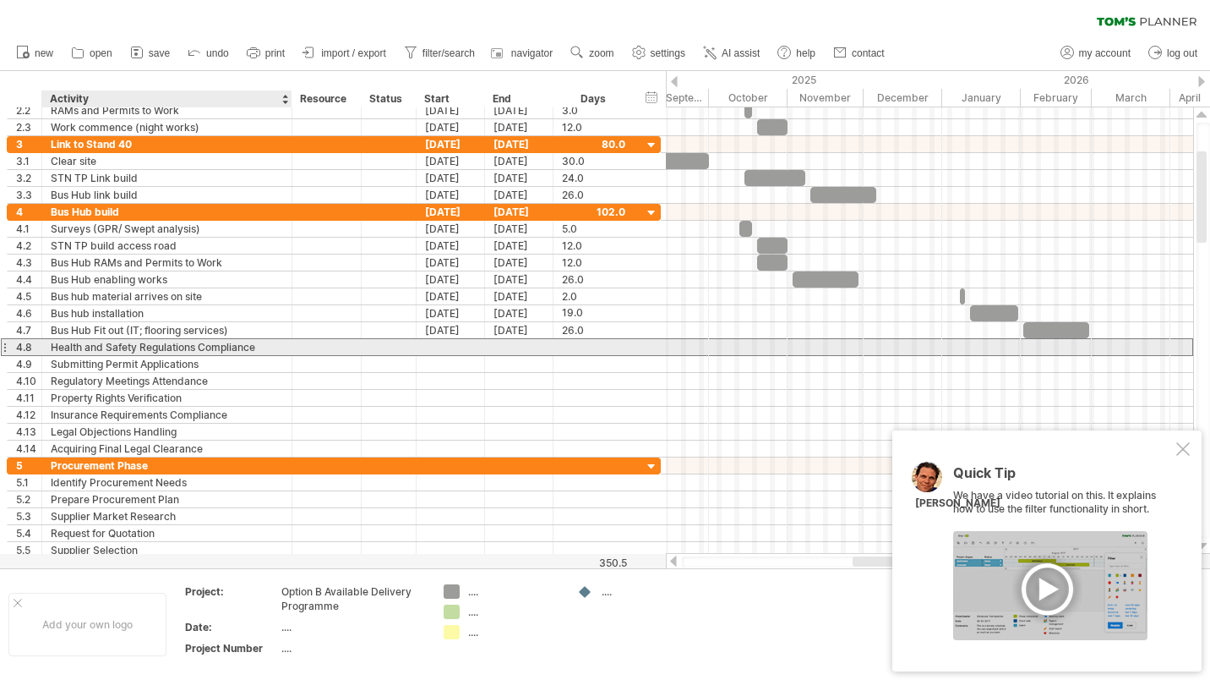
click at [145, 347] on div "Health and Safety Regulations Compliance" at bounding box center [167, 347] width 232 height 16
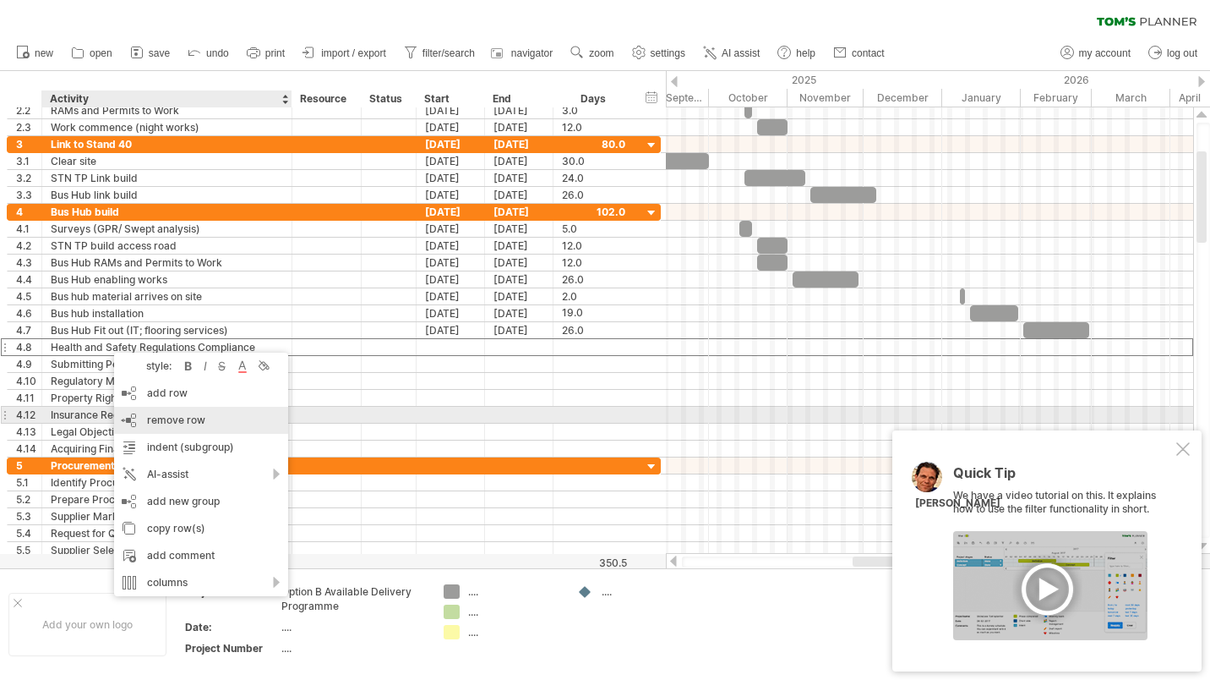
click at [177, 418] on span "remove row" at bounding box center [176, 419] width 58 height 13
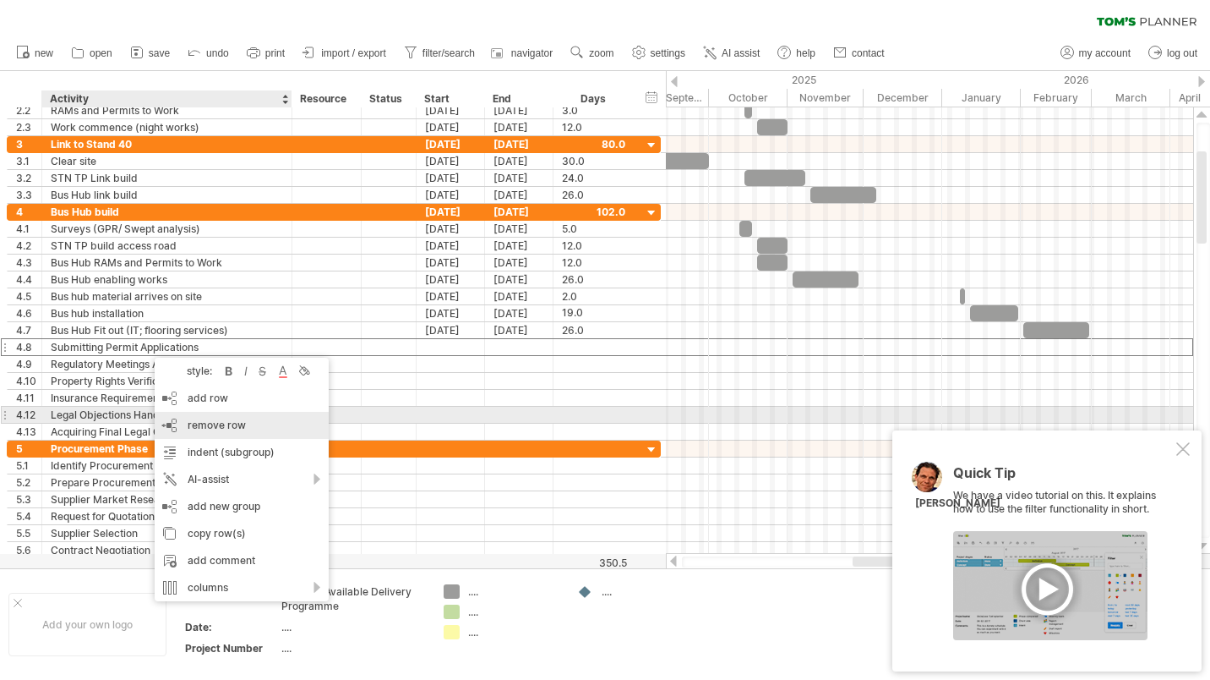
click at [210, 422] on span "remove row" at bounding box center [217, 424] width 58 height 13
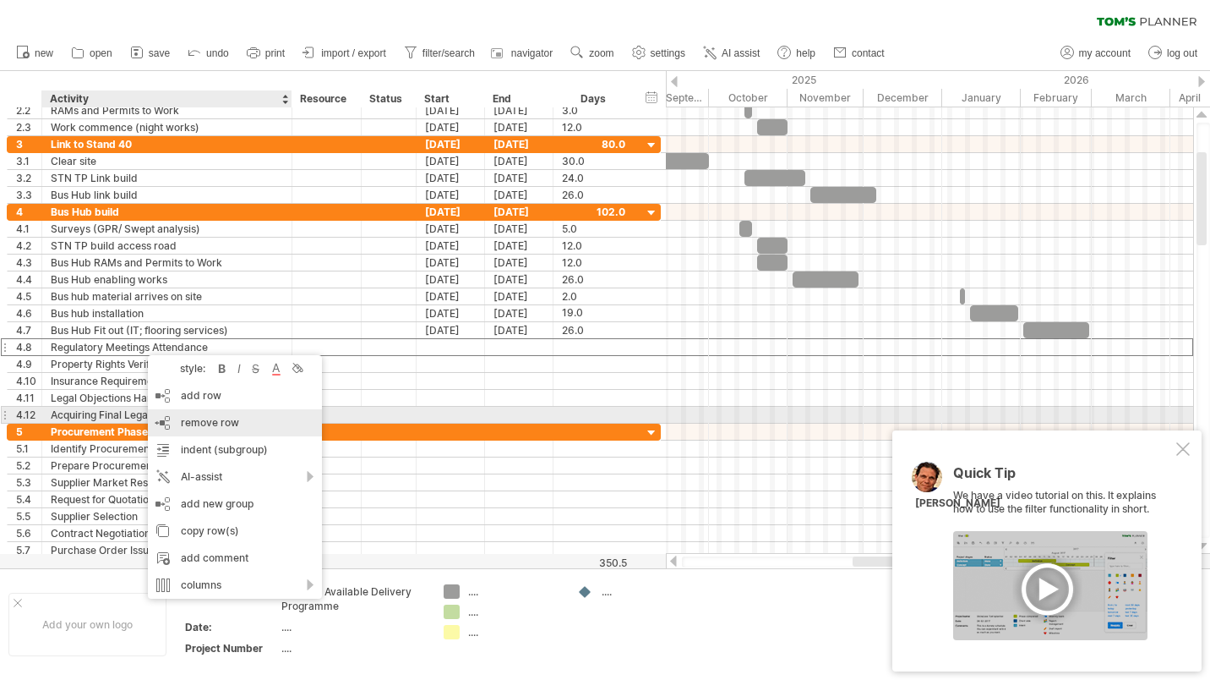
click at [195, 422] on span "remove row" at bounding box center [210, 422] width 58 height 13
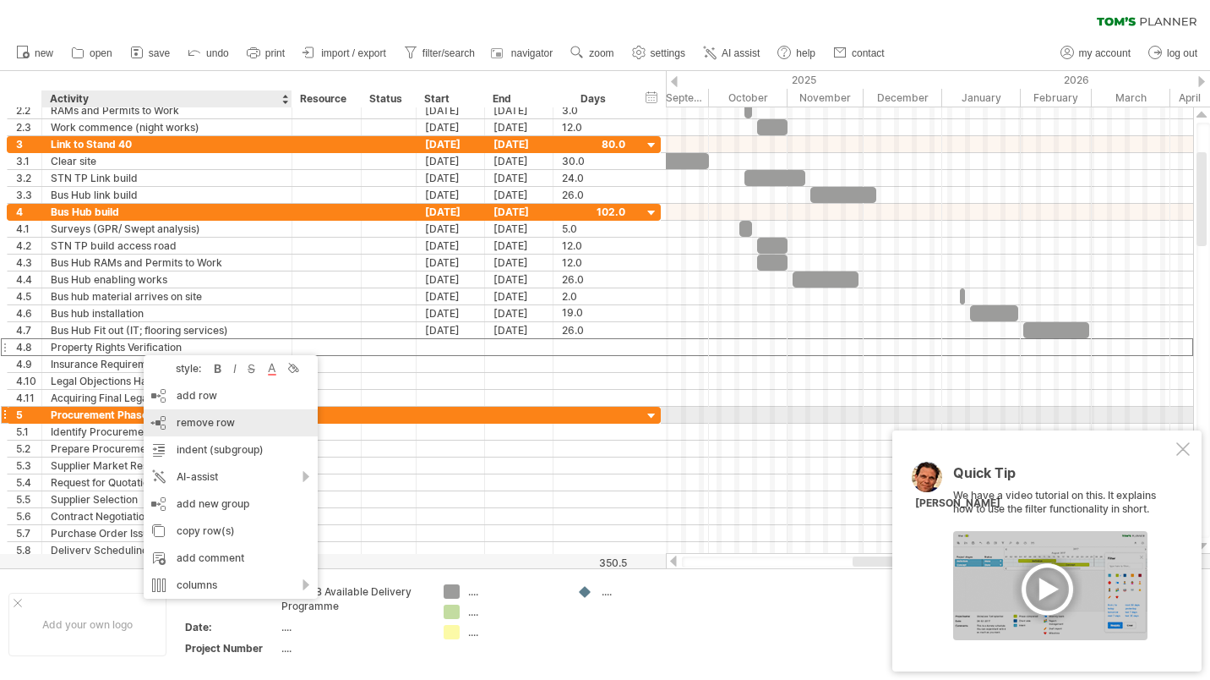
click at [183, 418] on span "remove row" at bounding box center [206, 422] width 58 height 13
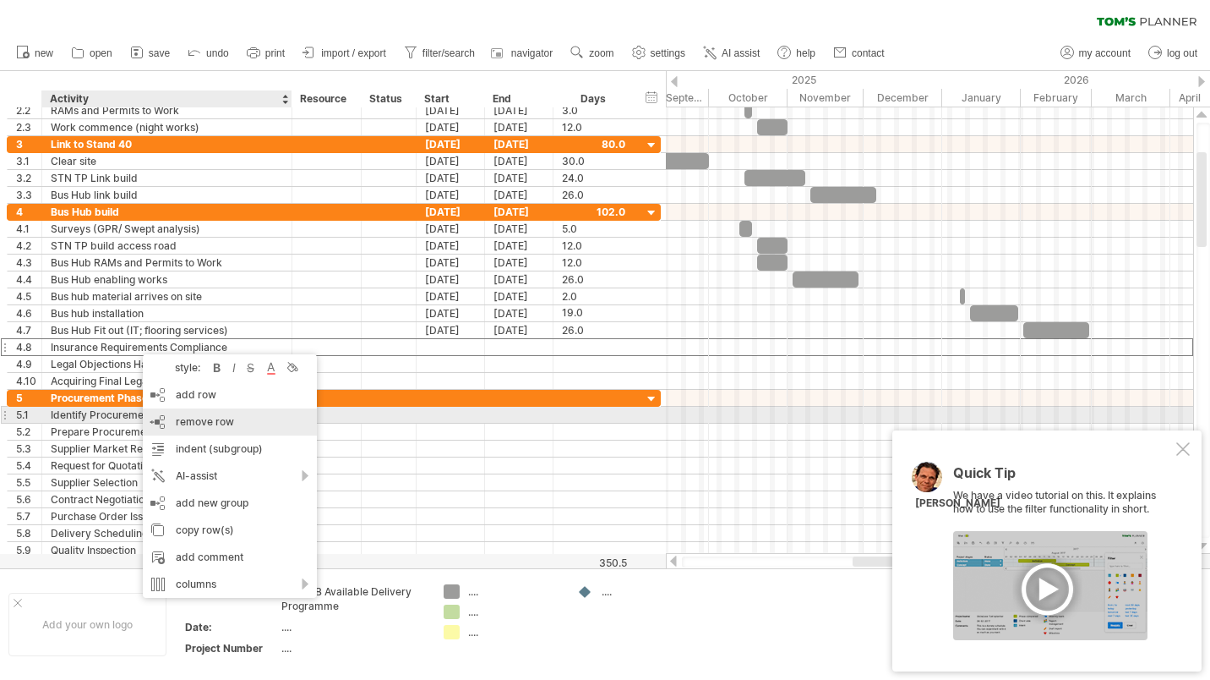
drag, startPoint x: 191, startPoint y: 419, endPoint x: 184, endPoint y: 411, distance: 10.8
click at [190, 419] on span "remove row" at bounding box center [205, 421] width 58 height 13
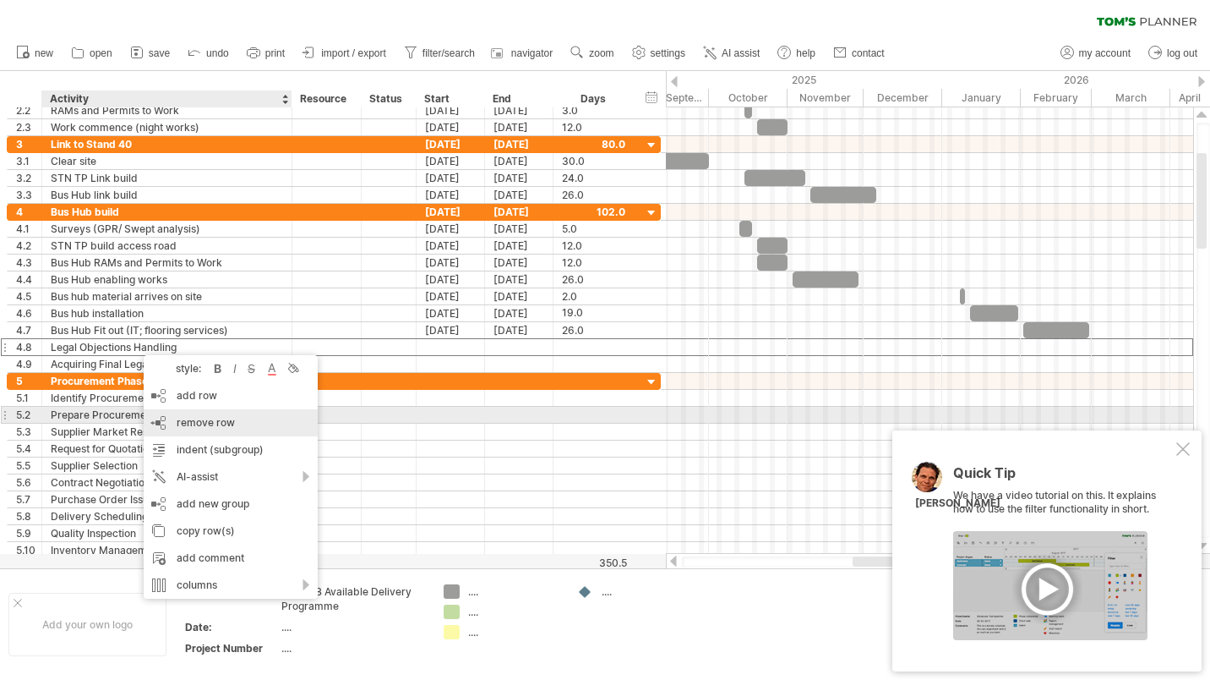
click at [197, 421] on span "remove row" at bounding box center [206, 422] width 58 height 13
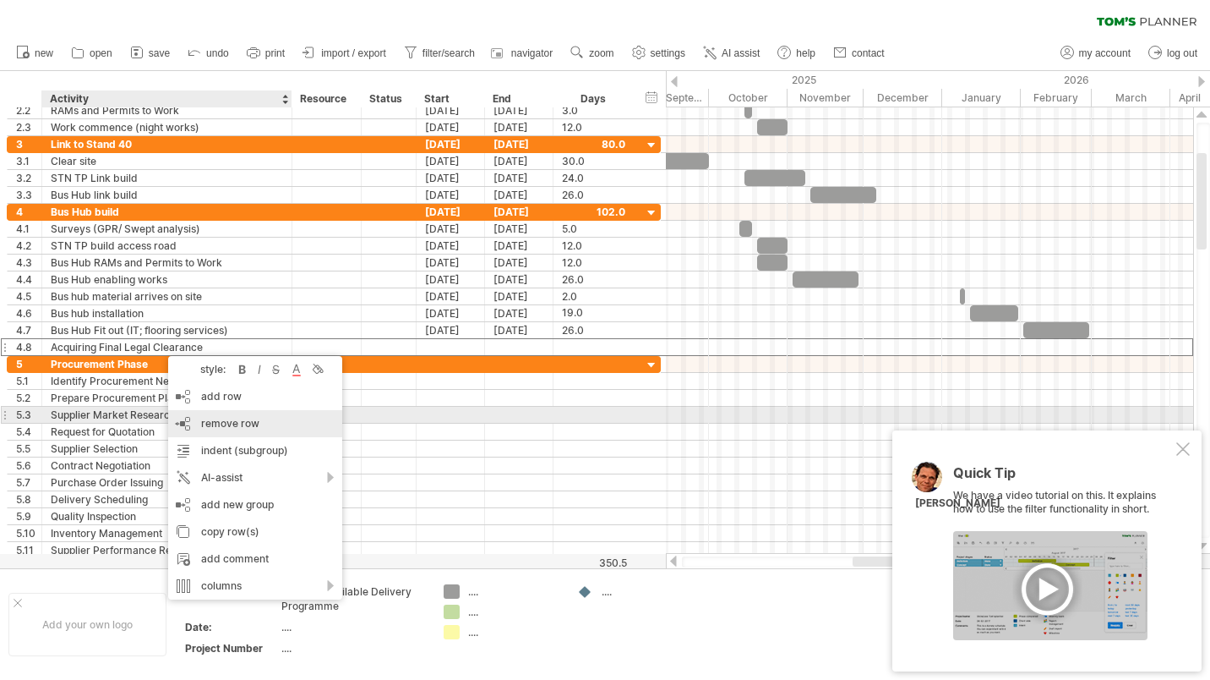
click at [220, 421] on span "remove row" at bounding box center [230, 423] width 58 height 13
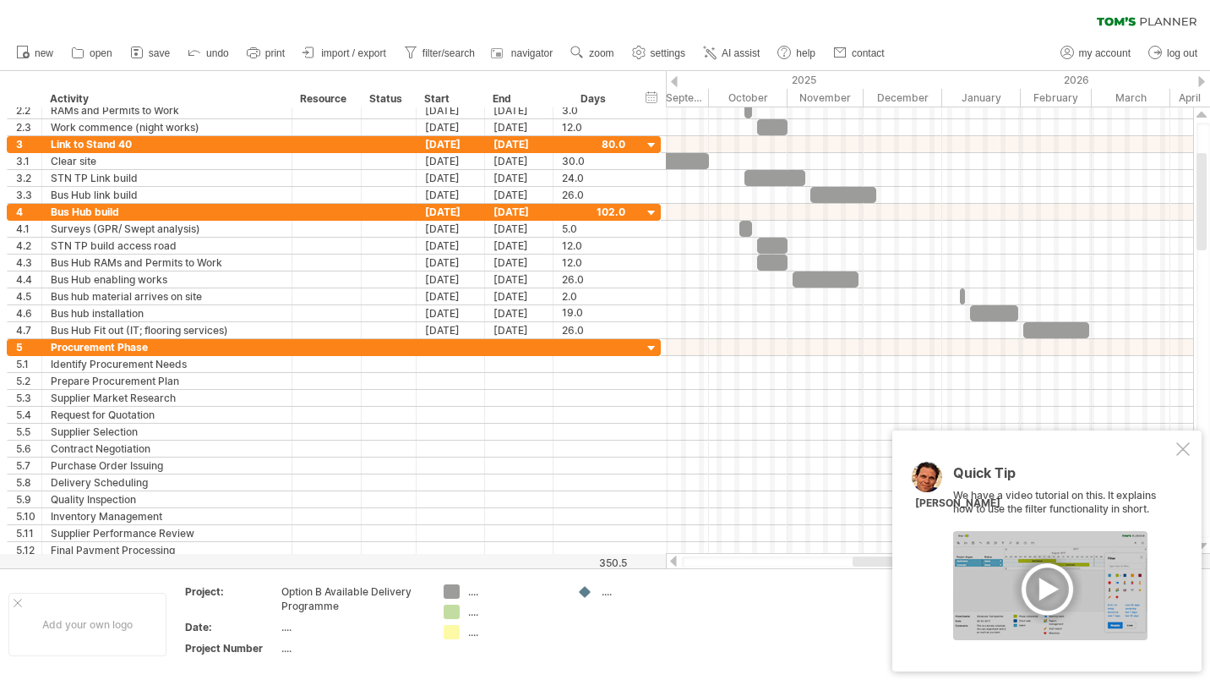
click at [154, 49] on span "save" at bounding box center [159, 53] width 21 height 12
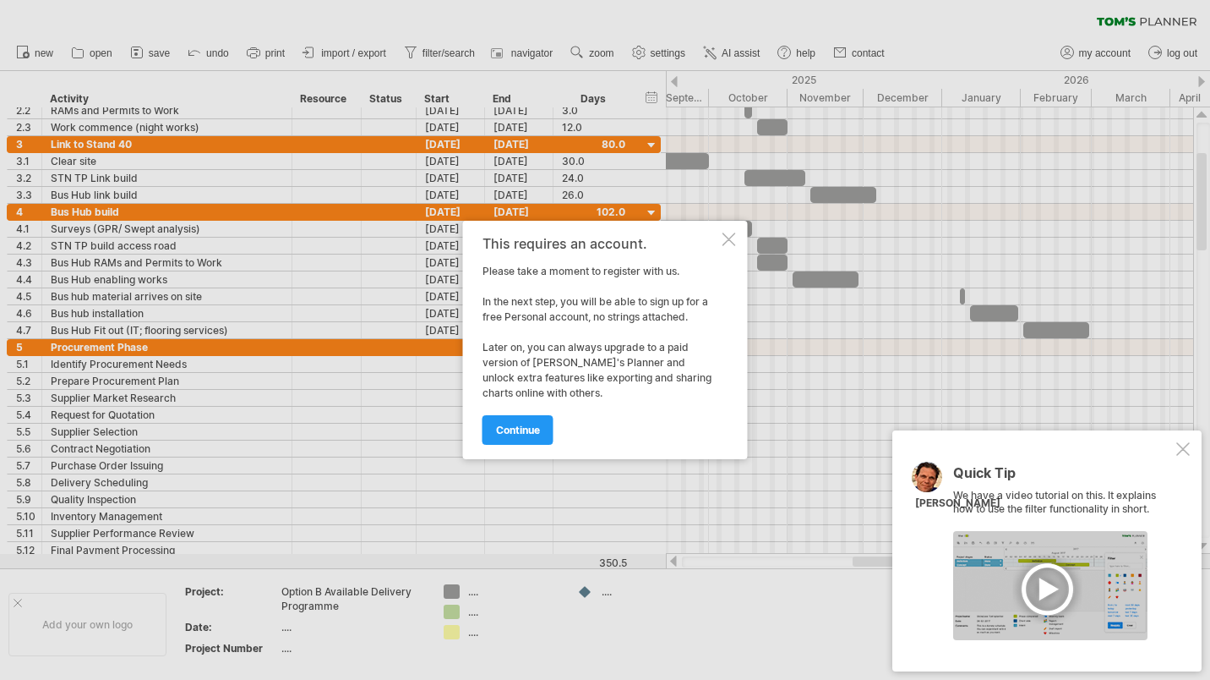
click at [732, 234] on div at bounding box center [730, 239] width 14 height 14
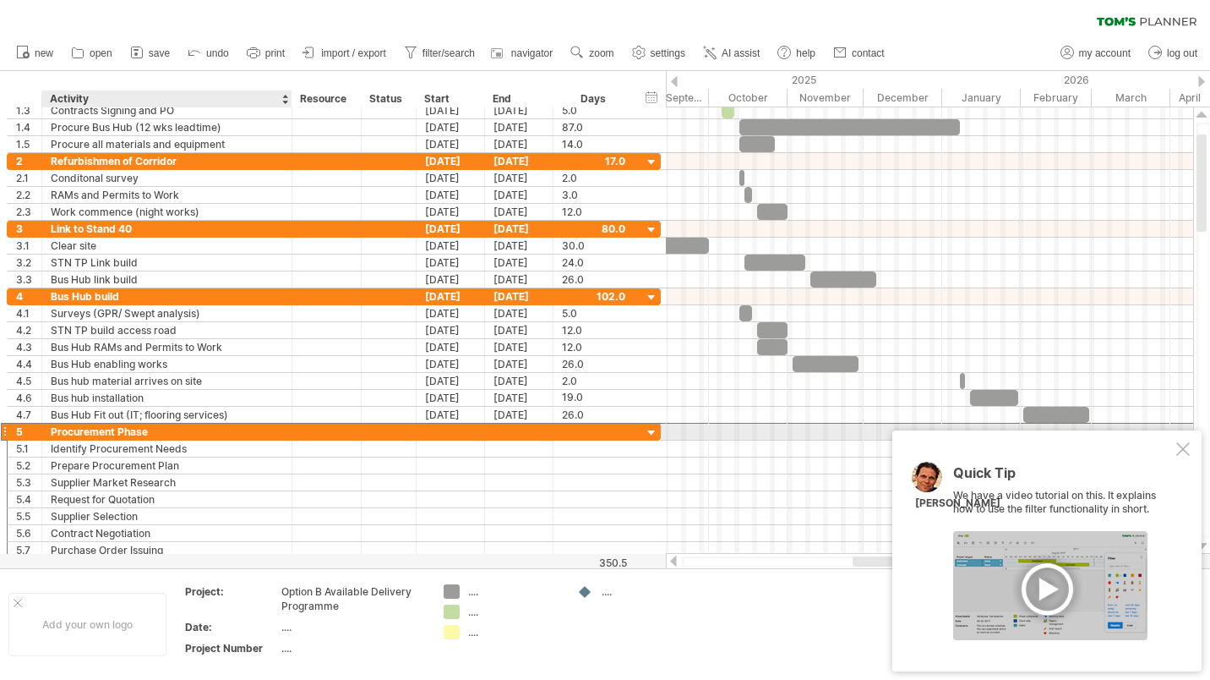
click at [144, 431] on div "Procurement Phase" at bounding box center [167, 431] width 232 height 16
click at [144, 431] on input "**********" at bounding box center [167, 431] width 232 height 16
drag, startPoint x: 149, startPoint y: 431, endPoint x: 63, endPoint y: 431, distance: 86.2
click at [63, 431] on input "**********" at bounding box center [167, 431] width 232 height 16
click at [171, 433] on input "**********" at bounding box center [167, 431] width 232 height 16
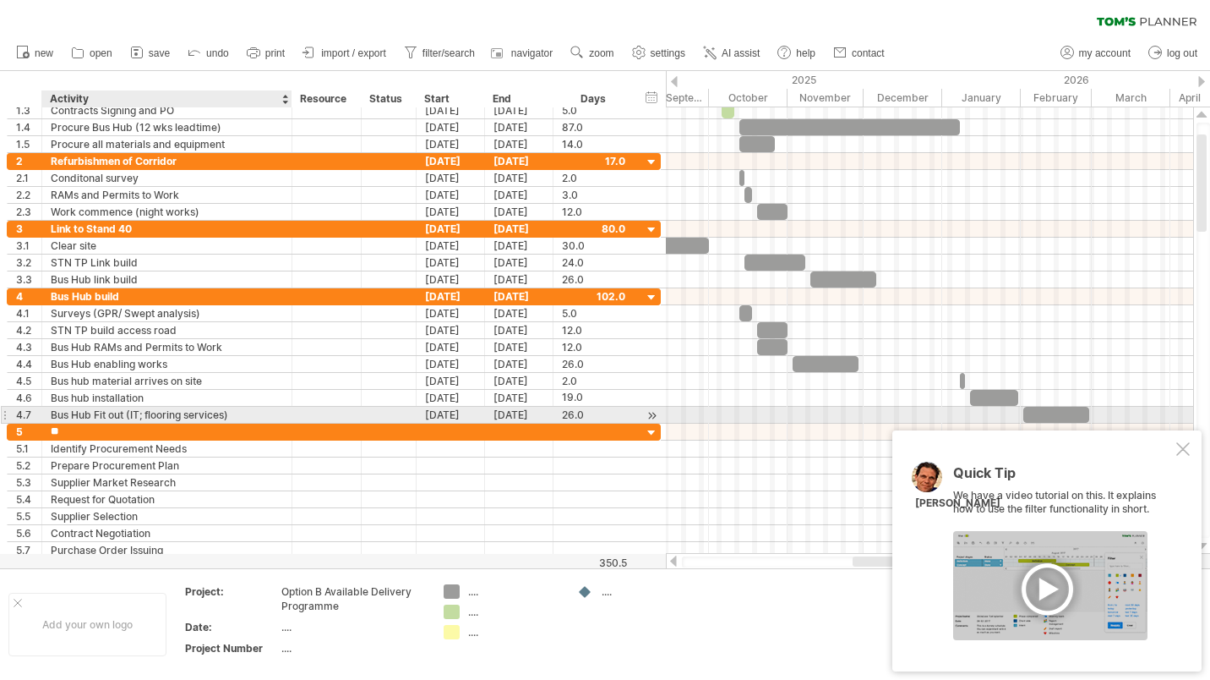
type input "*"
type input "**********"
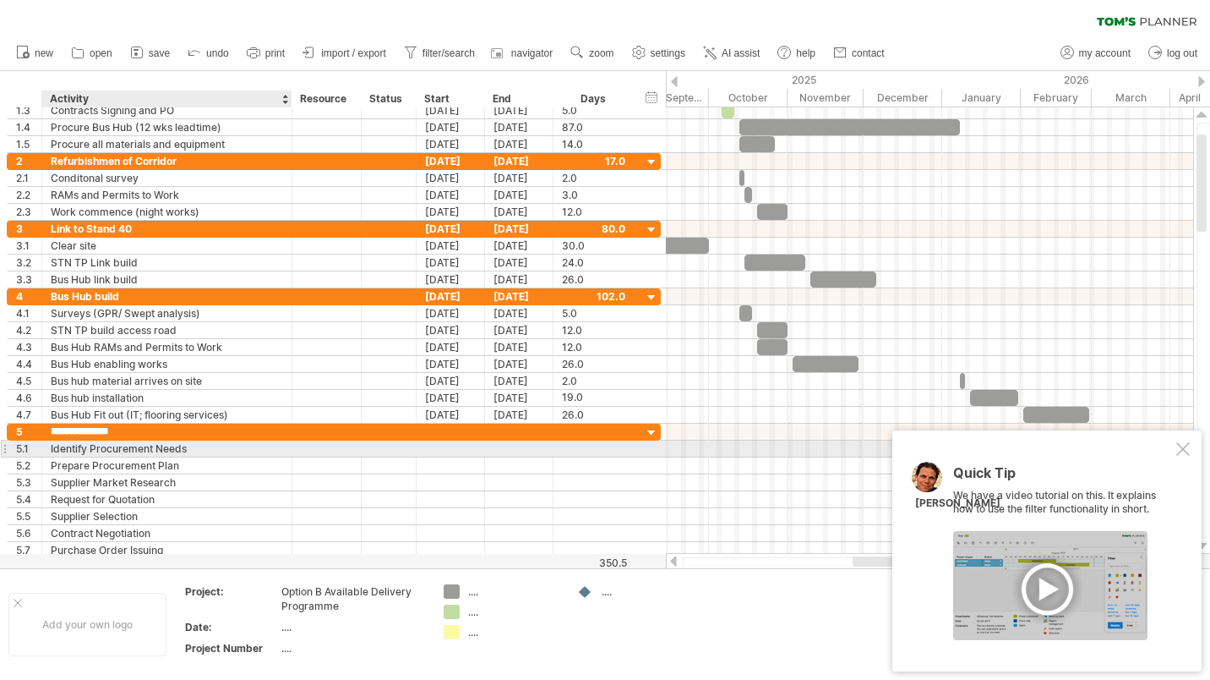
click at [188, 451] on div "Identify Procurement Needs" at bounding box center [167, 448] width 232 height 16
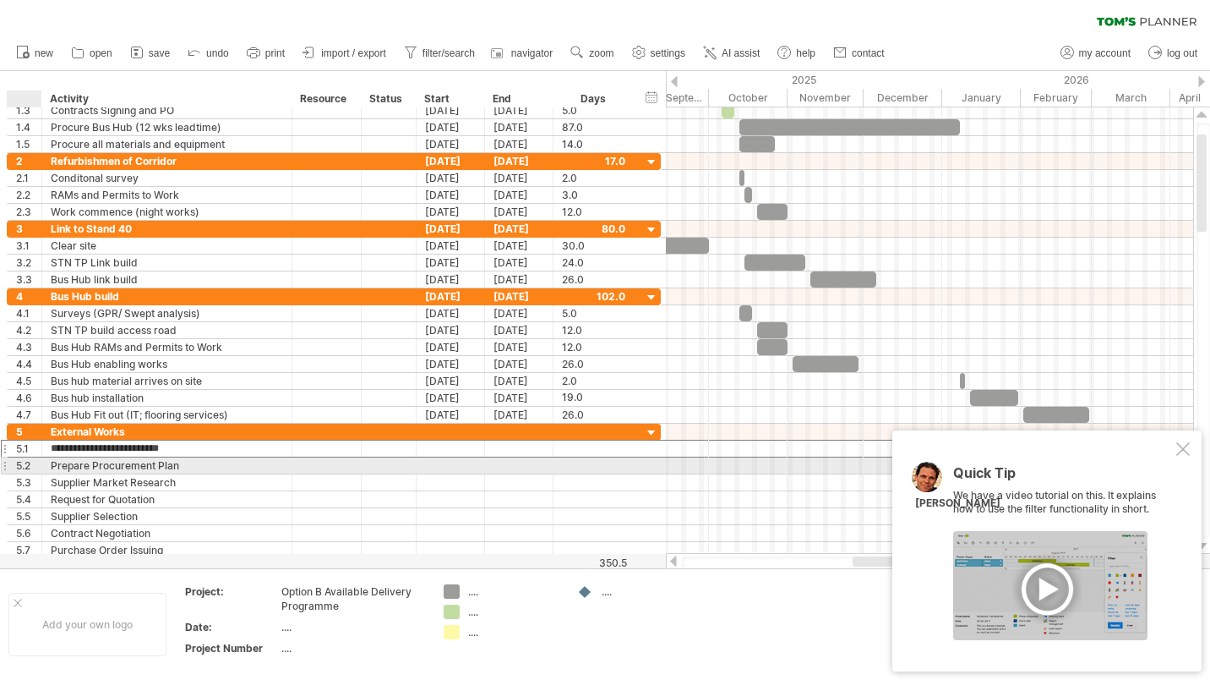
drag, startPoint x: 188, startPoint y: 451, endPoint x: 46, endPoint y: 465, distance: 141.9
click at [46, 465] on div "**********" at bounding box center [334, 490] width 654 height 135
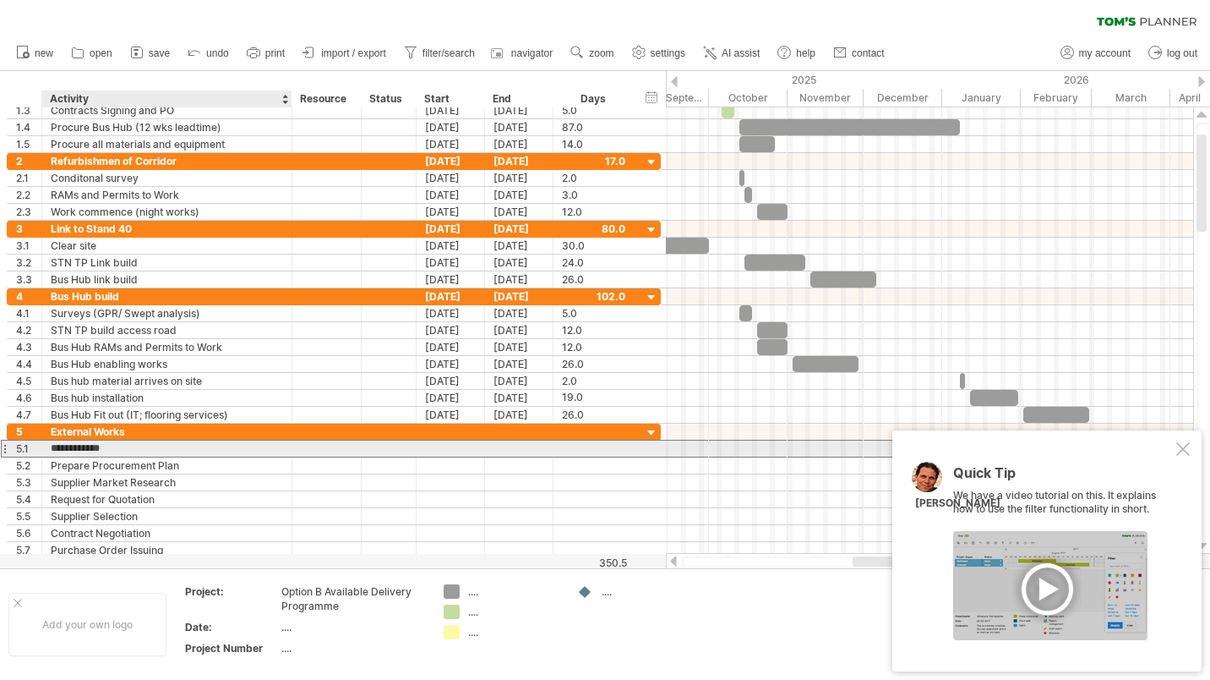
click at [76, 450] on input "**********" at bounding box center [167, 448] width 232 height 16
click at [466, 448] on div at bounding box center [451, 448] width 68 height 16
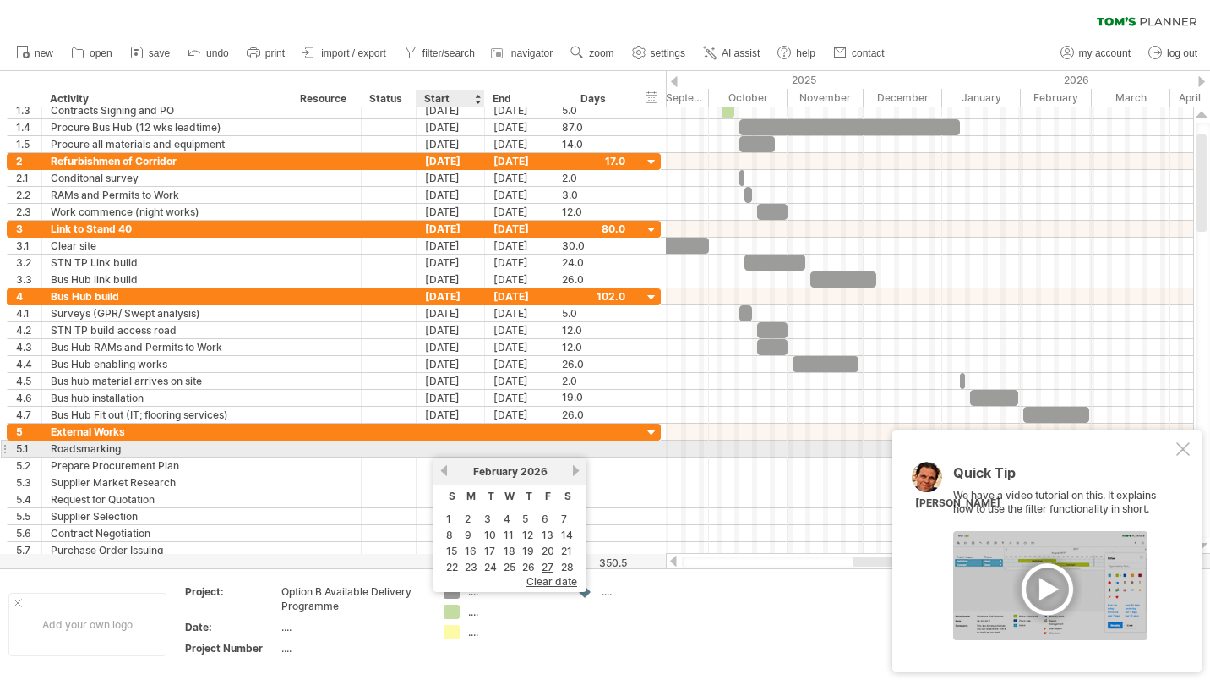
click at [447, 448] on div at bounding box center [451, 448] width 68 height 16
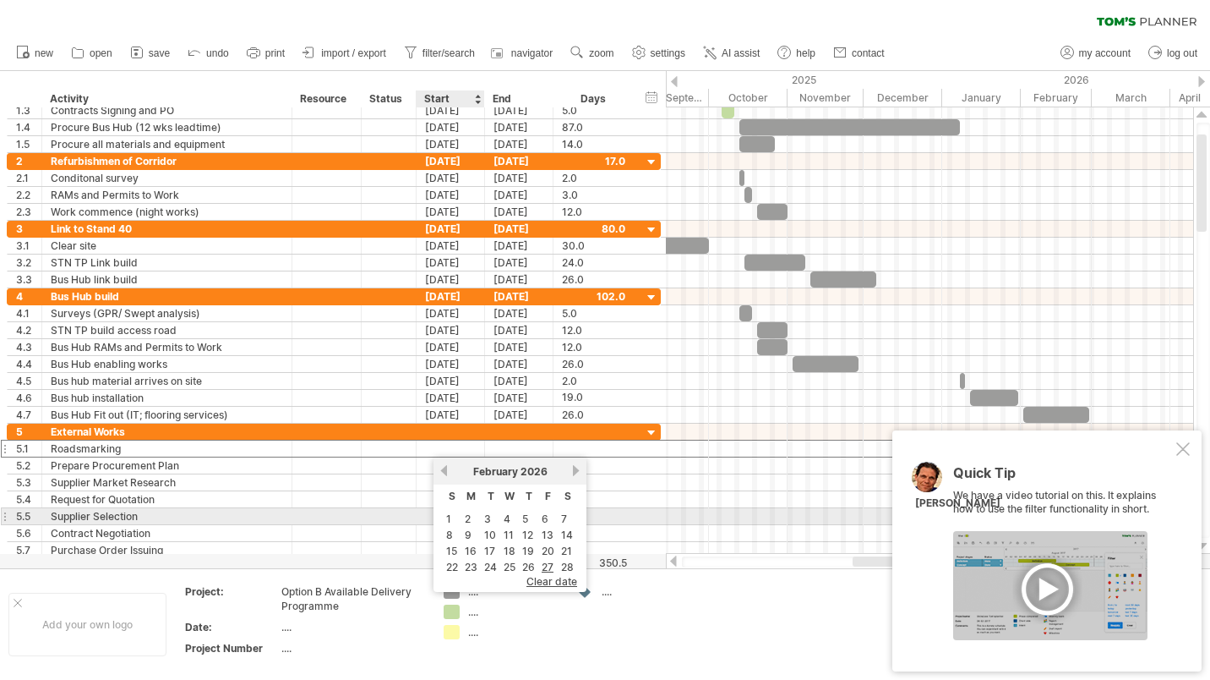
click at [467, 519] on link "2" at bounding box center [467, 519] width 9 height 16
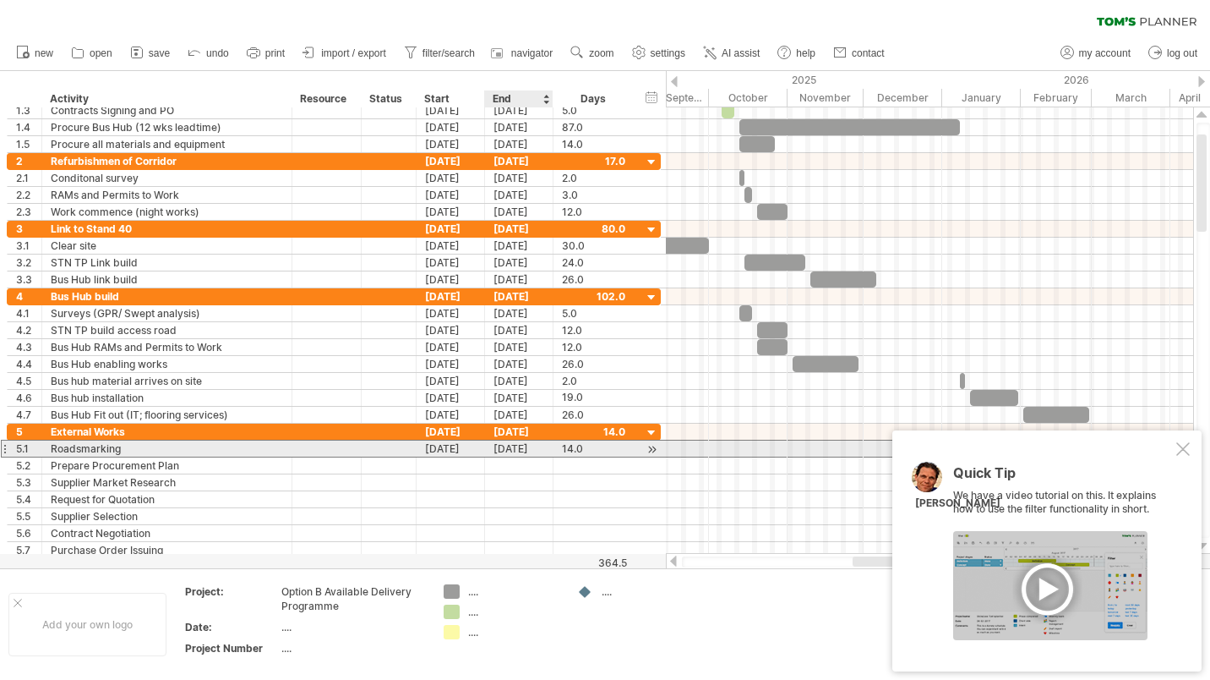
click at [529, 448] on div "[DATE]" at bounding box center [519, 448] width 68 height 16
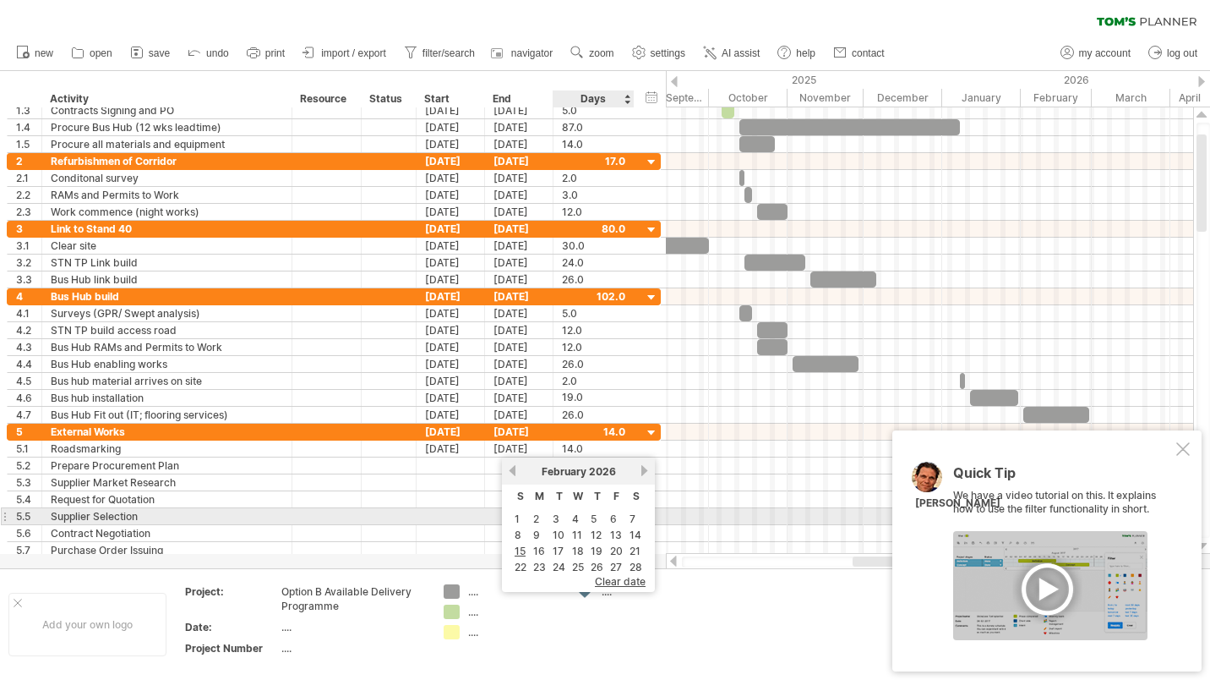
click at [614, 518] on link "6" at bounding box center [614, 519] width 10 height 16
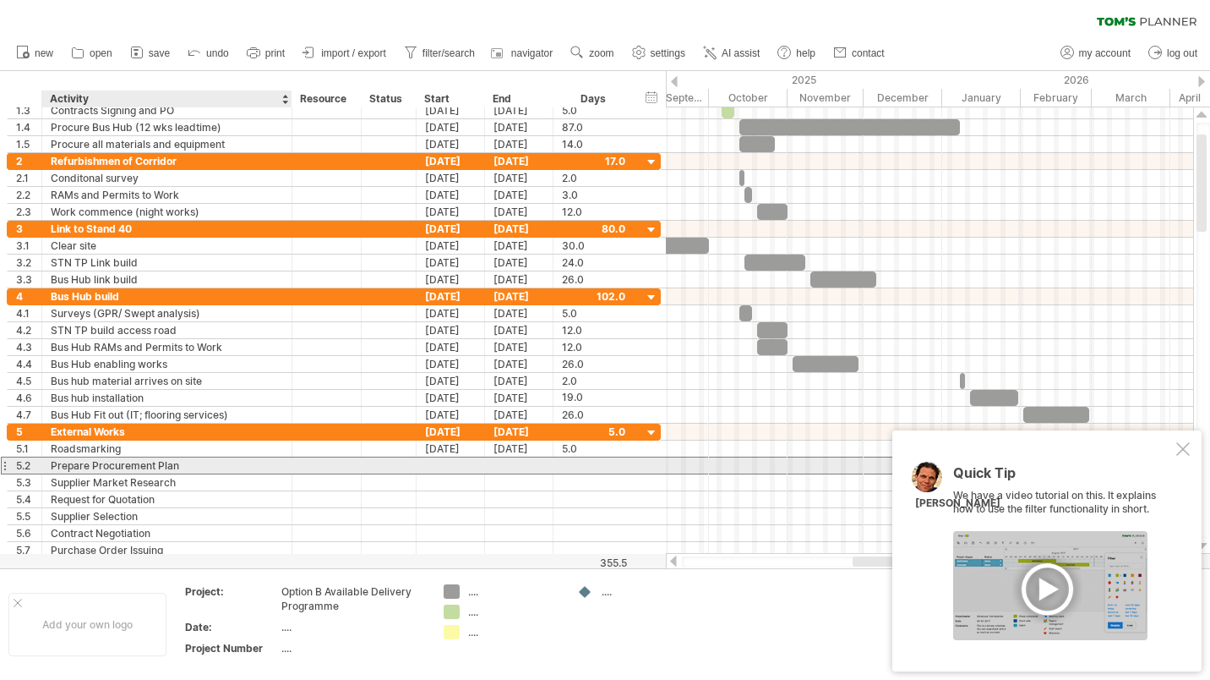
click at [130, 468] on div "Prepare Procurement Plan" at bounding box center [167, 465] width 232 height 16
drag, startPoint x: 194, startPoint y: 467, endPoint x: 50, endPoint y: 466, distance: 143.7
click at [50, 466] on div "**********" at bounding box center [167, 465] width 250 height 16
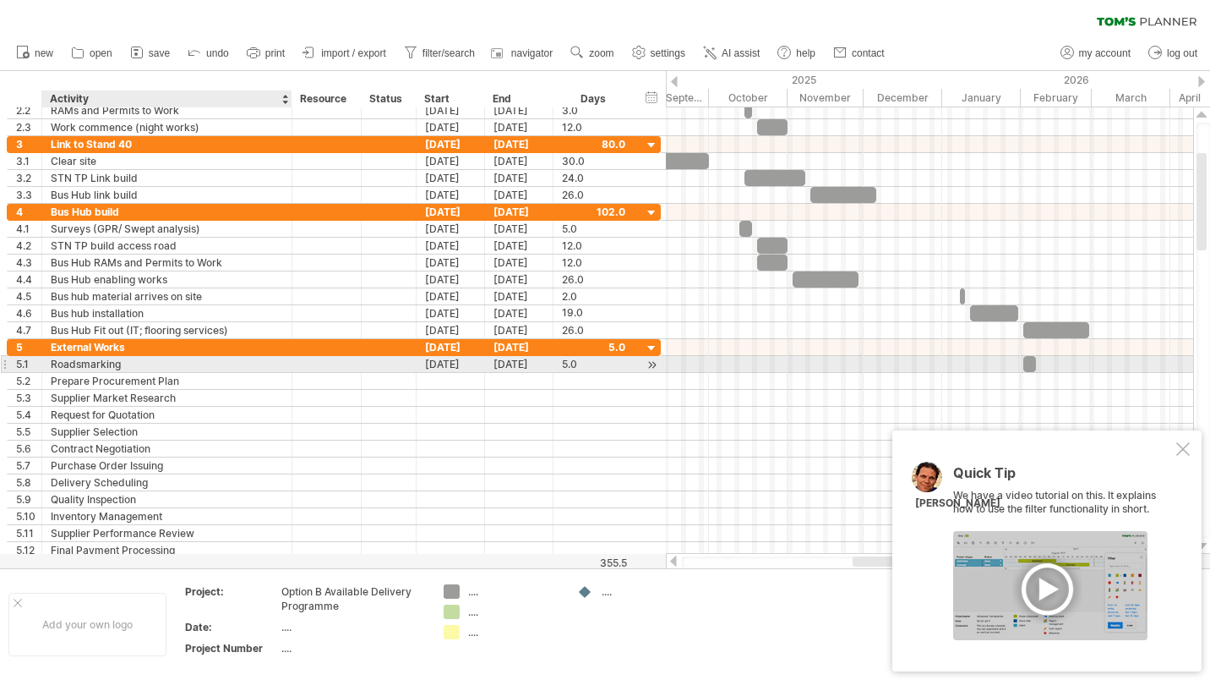
click at [81, 365] on div "Roadsmarking" at bounding box center [167, 364] width 232 height 16
click at [81, 365] on input "**********" at bounding box center [167, 364] width 232 height 16
type input "**********"
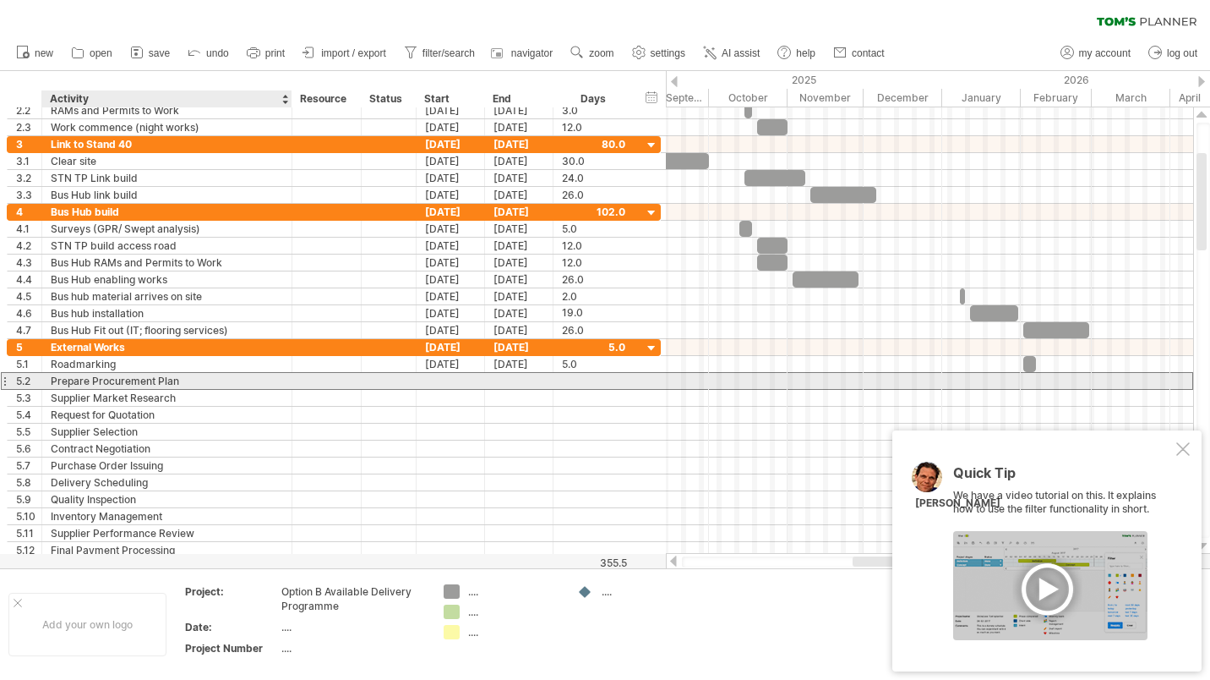
click at [168, 379] on div "Prepare Procurement Plan" at bounding box center [167, 381] width 232 height 16
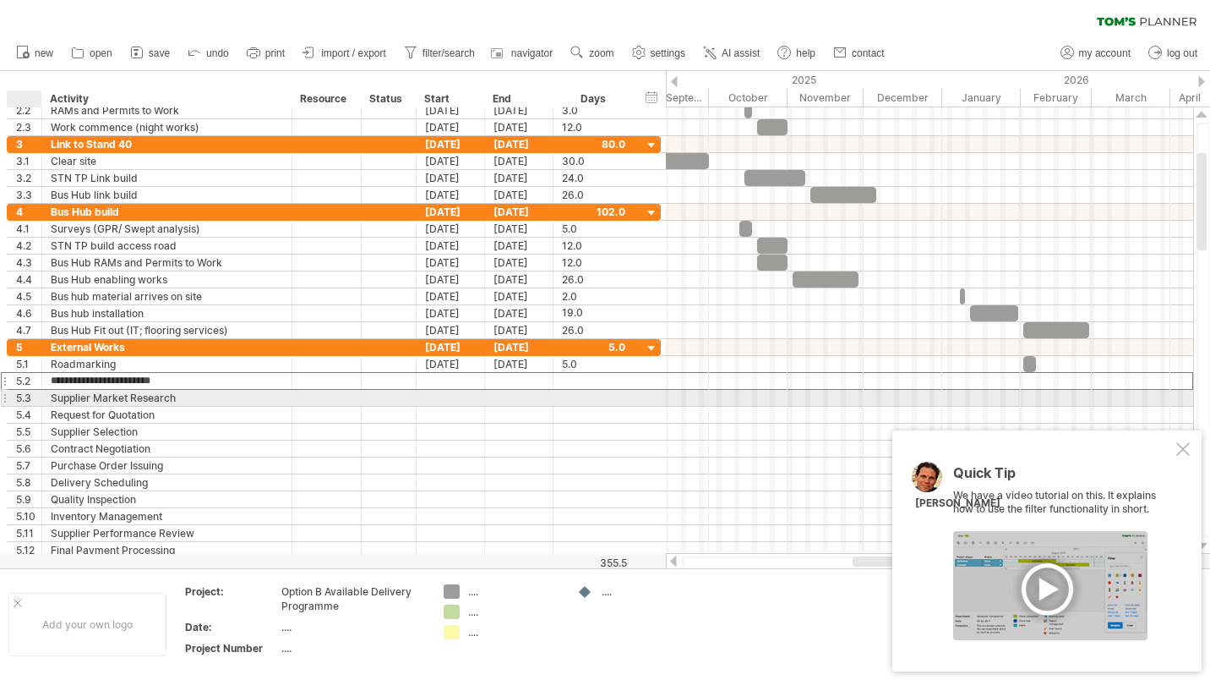
drag, startPoint x: 182, startPoint y: 382, endPoint x: 48, endPoint y: 403, distance: 135.2
click at [48, 403] on div "**********" at bounding box center [334, 449] width 654 height 220
type input "**********"
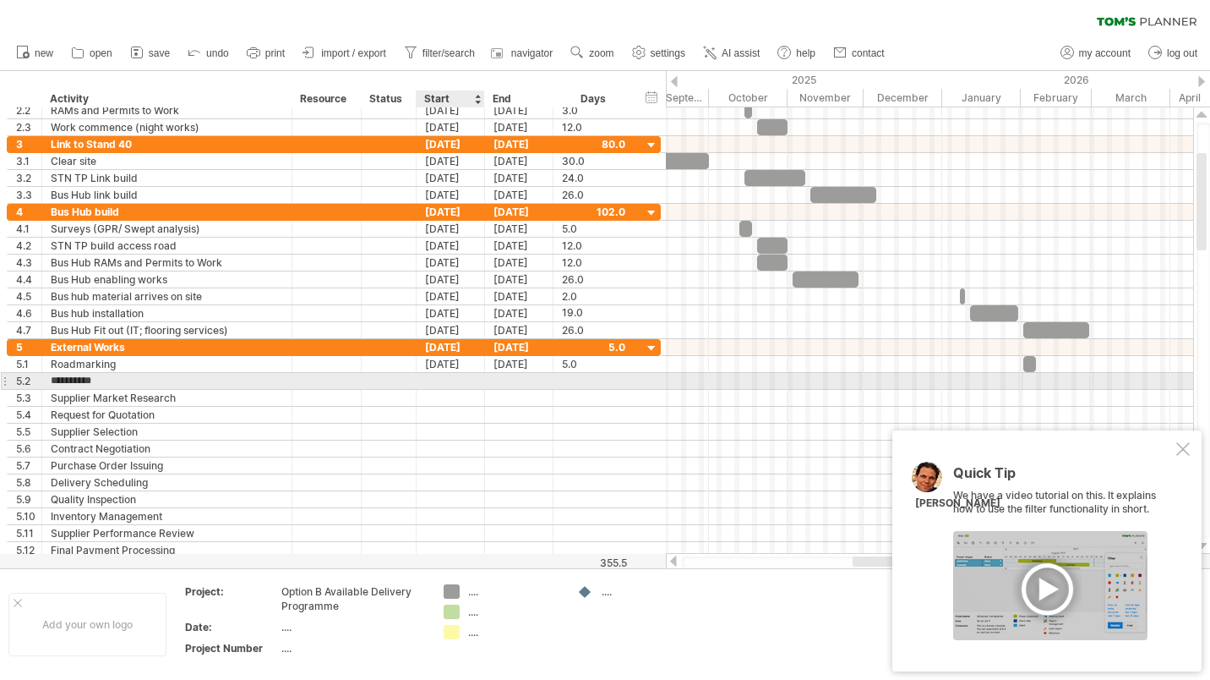
click at [454, 376] on div at bounding box center [451, 381] width 68 height 16
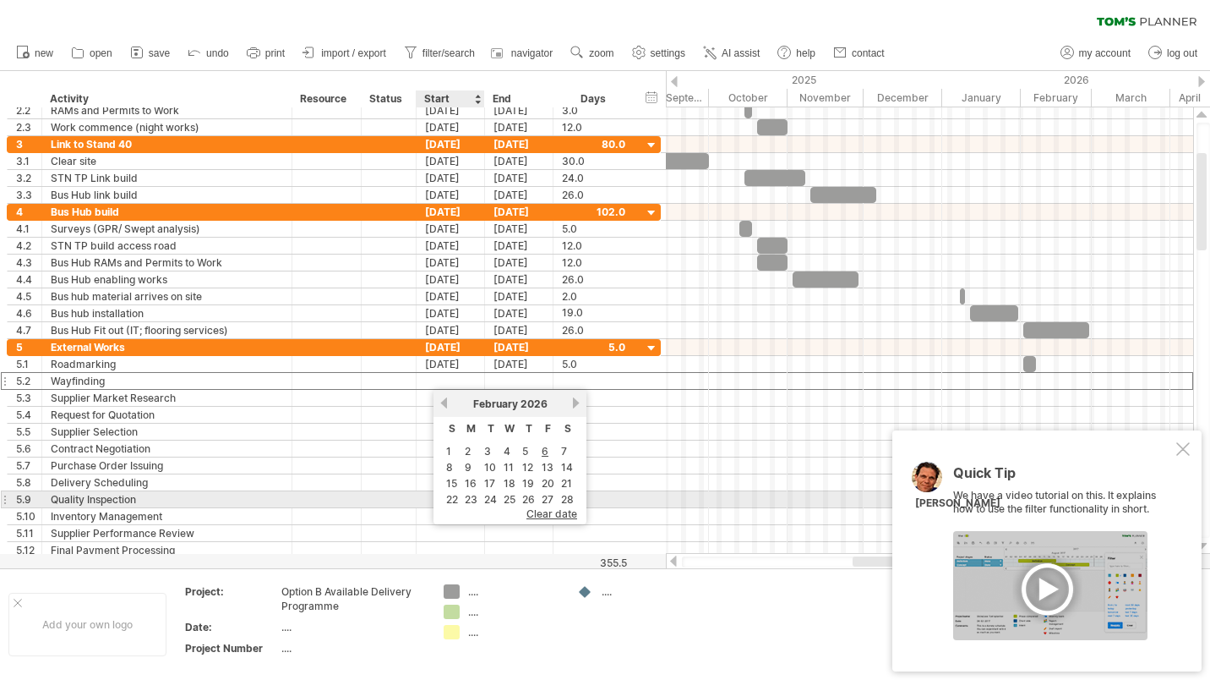
click at [471, 496] on link "23" at bounding box center [471, 499] width 16 height 16
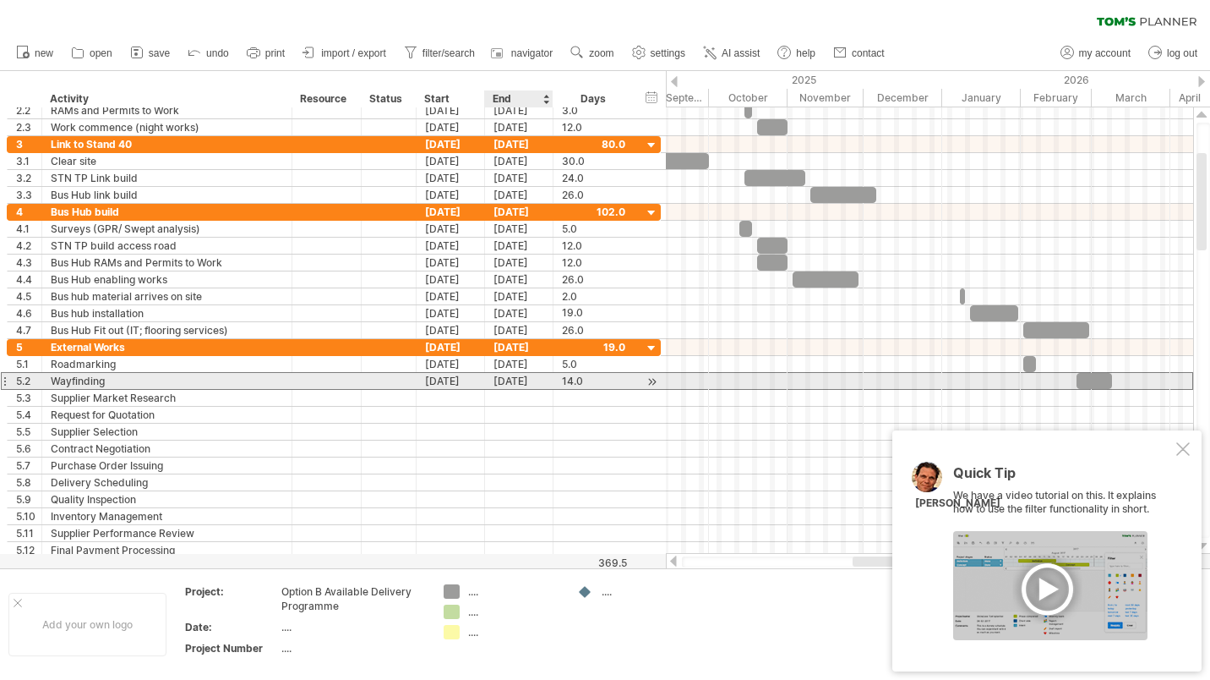
click at [539, 379] on div "[DATE]" at bounding box center [519, 381] width 68 height 16
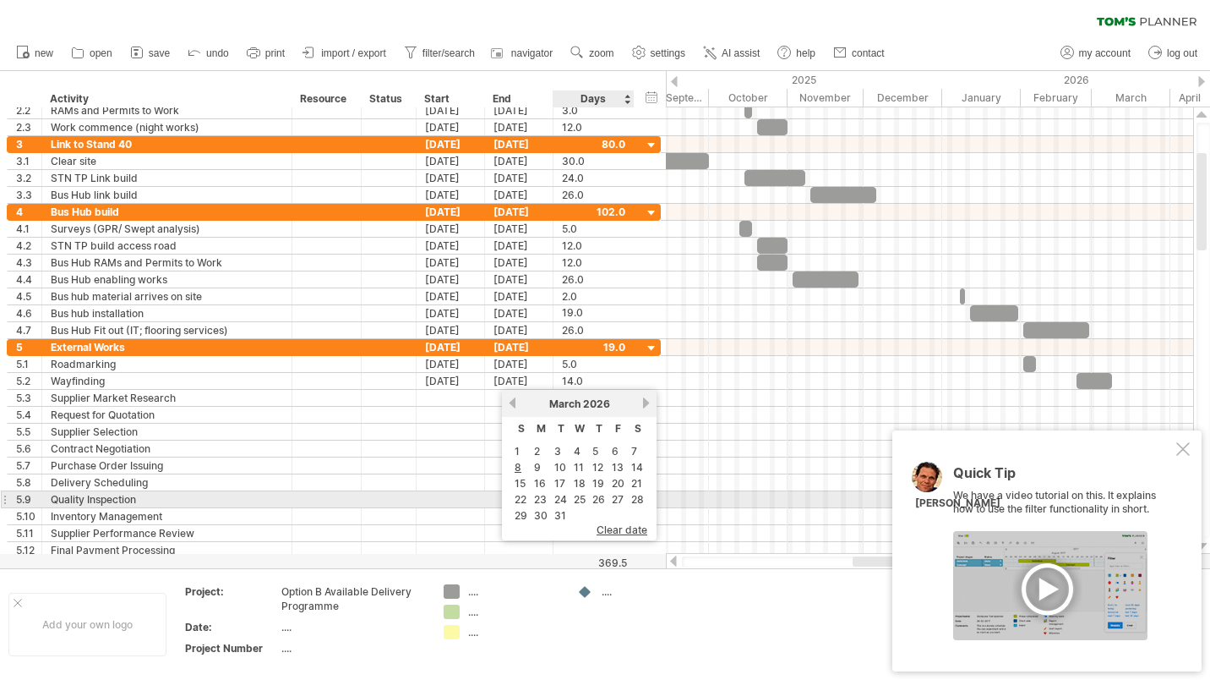
click at [616, 498] on link "27" at bounding box center [617, 499] width 15 height 16
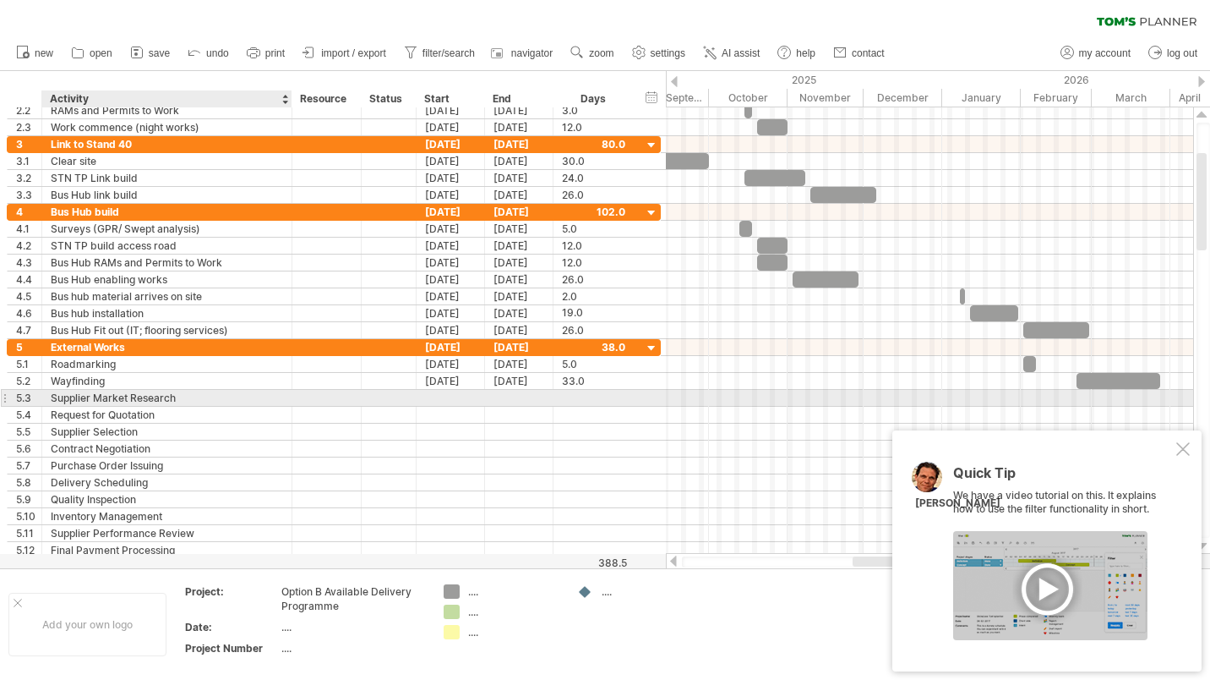
click at [128, 396] on div "Supplier Market Research" at bounding box center [167, 398] width 232 height 16
drag, startPoint x: 177, startPoint y: 399, endPoint x: 47, endPoint y: 396, distance: 130.2
click at [47, 396] on div "**********" at bounding box center [167, 398] width 250 height 16
type input "*"
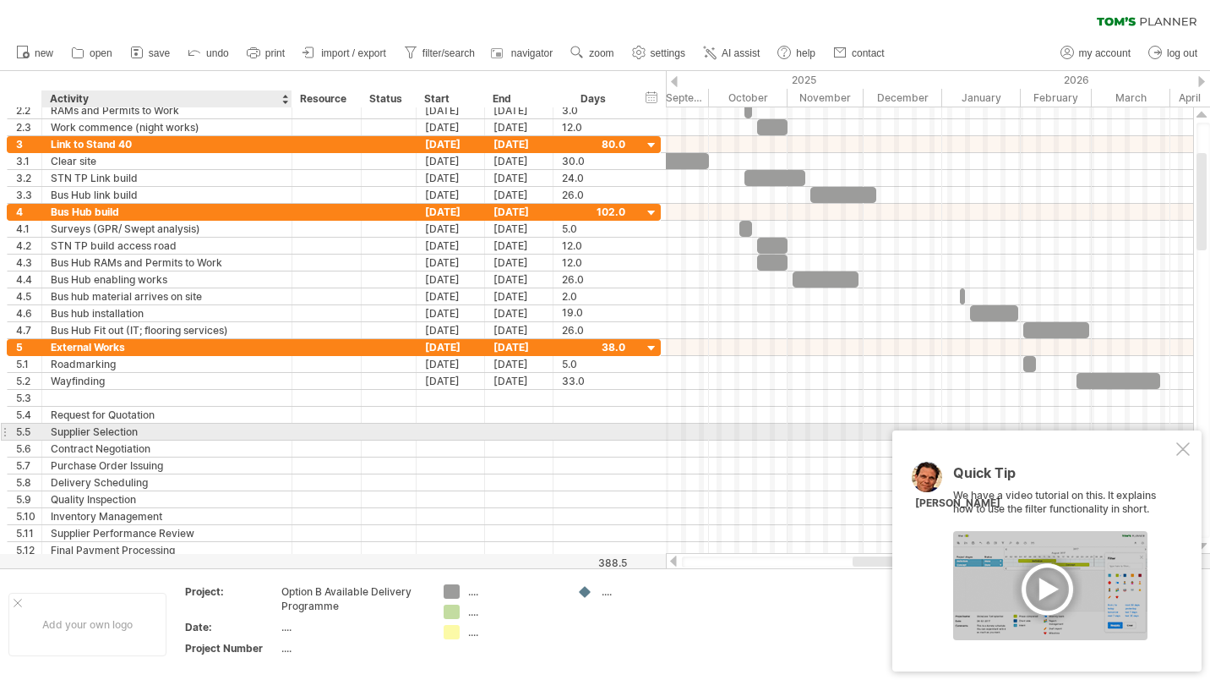
click at [69, 434] on div "Supplier Selection" at bounding box center [167, 431] width 232 height 16
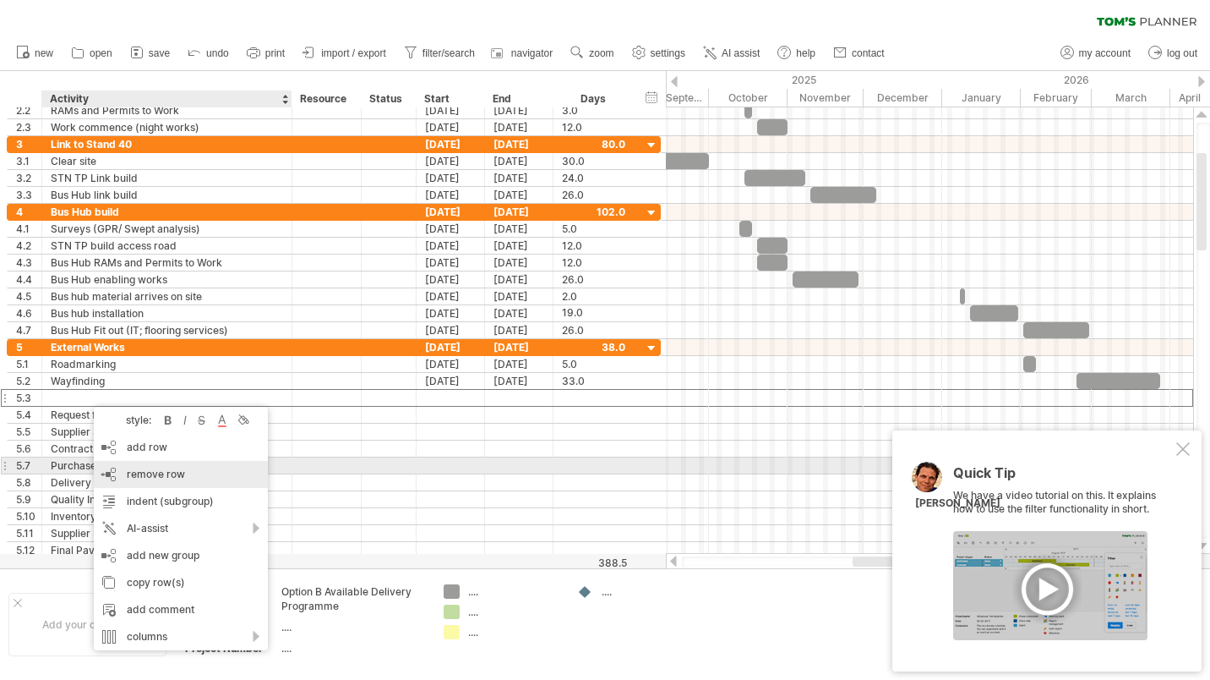
click at [158, 469] on span "remove row" at bounding box center [156, 473] width 58 height 13
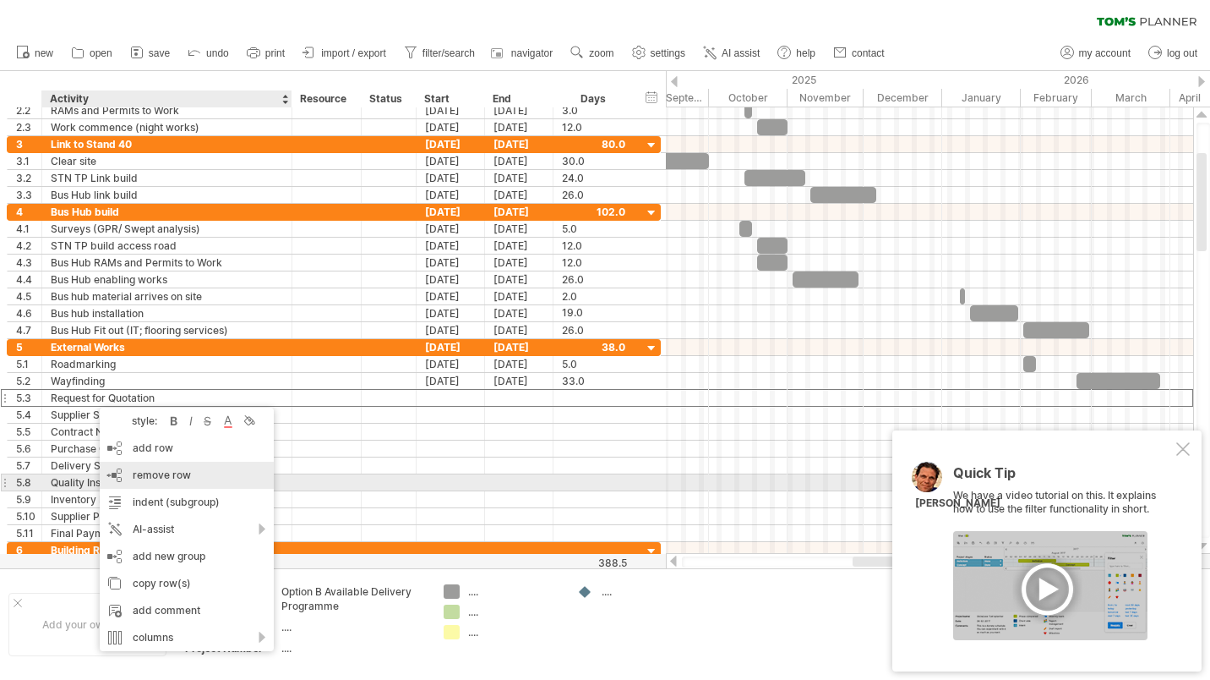
click at [172, 475] on span "remove row" at bounding box center [162, 474] width 58 height 13
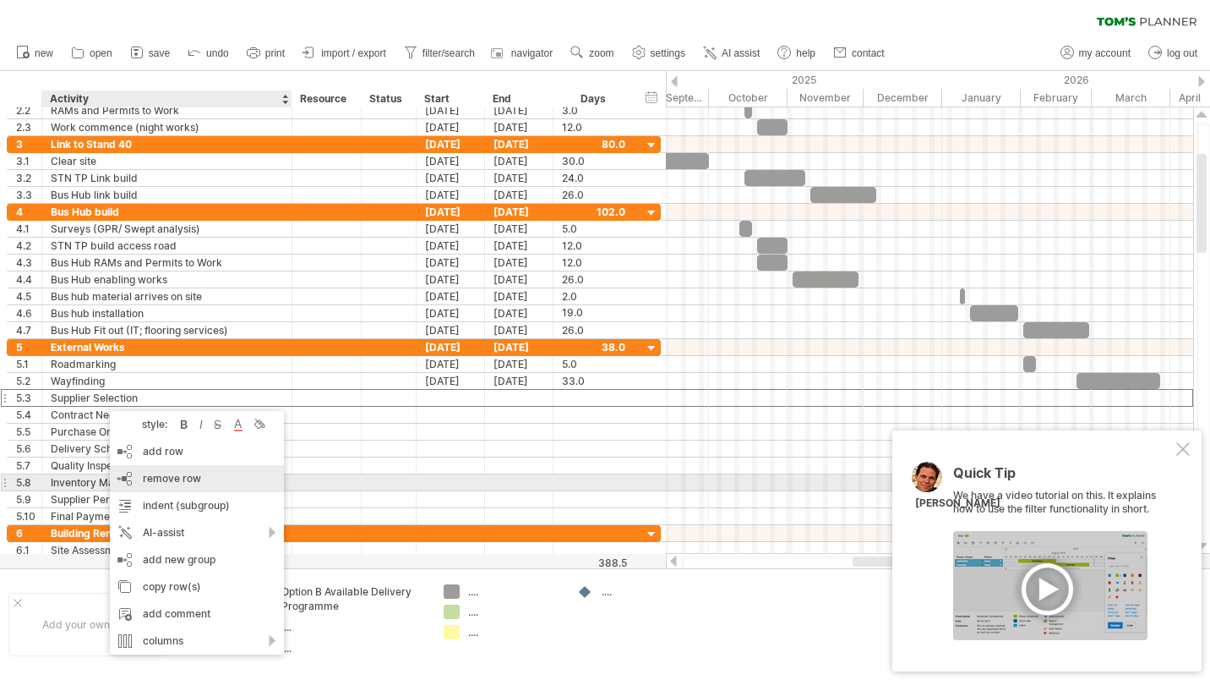
click at [155, 477] on span "remove row" at bounding box center [172, 478] width 58 height 13
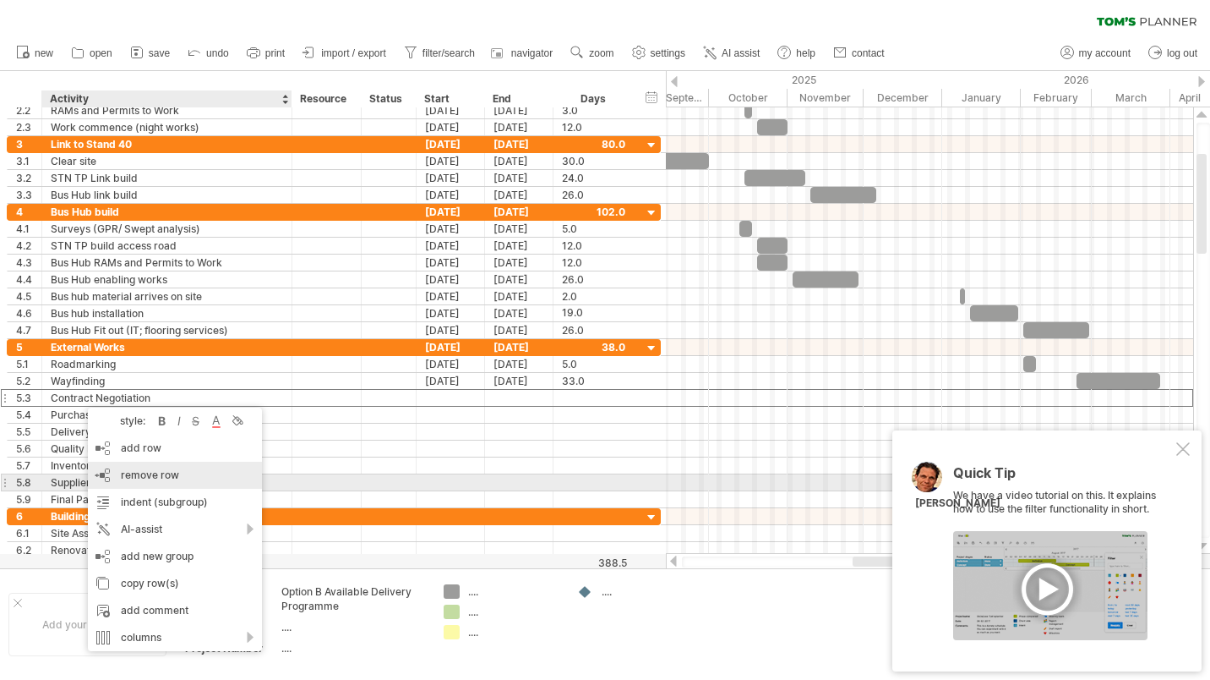
click at [138, 474] on span "remove row" at bounding box center [150, 474] width 58 height 13
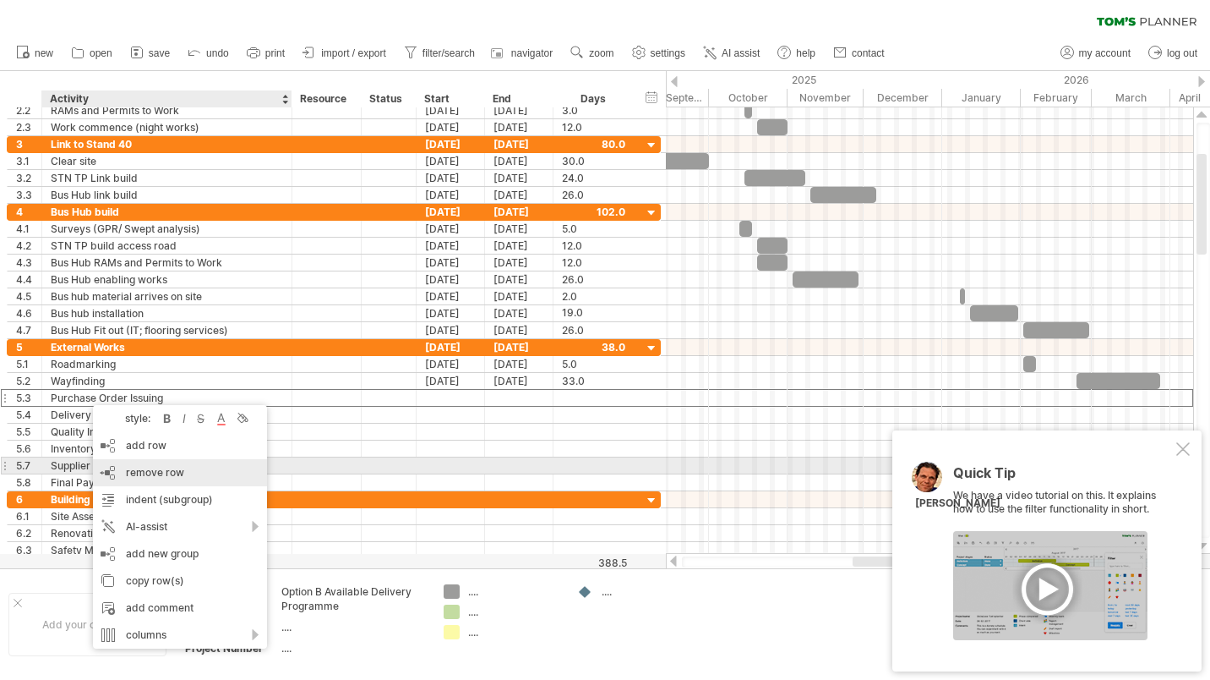
click at [158, 471] on span "remove row" at bounding box center [155, 472] width 58 height 13
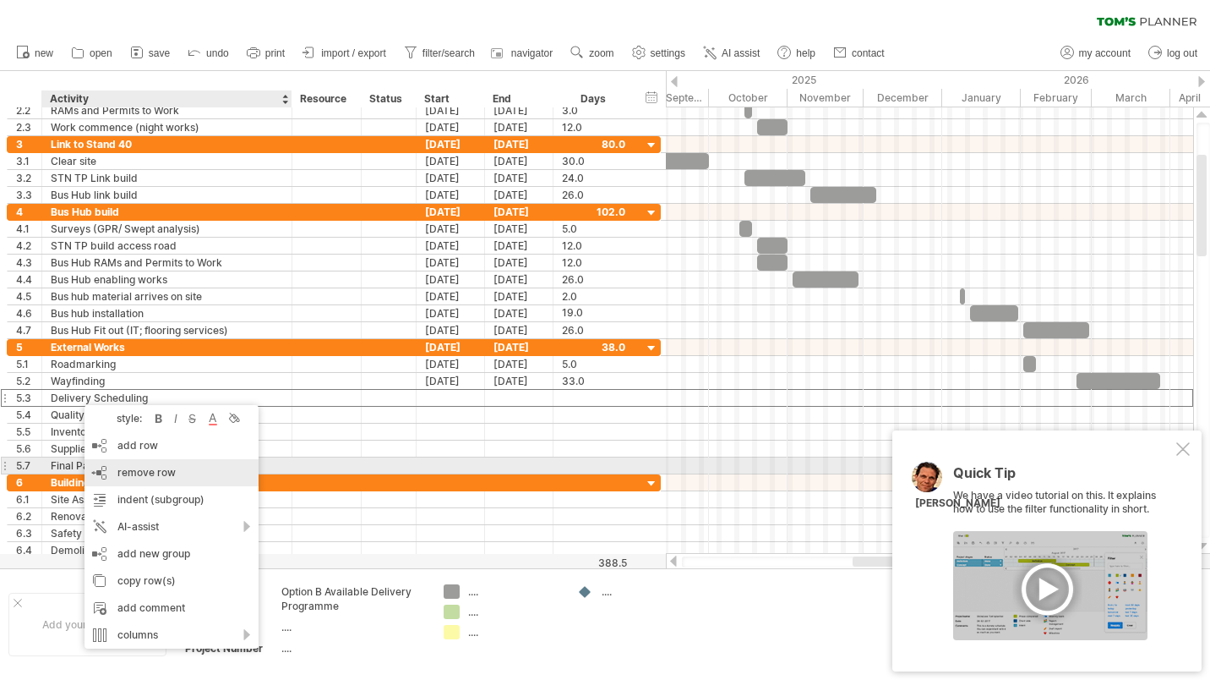
click at [143, 469] on span "remove row" at bounding box center [146, 472] width 58 height 13
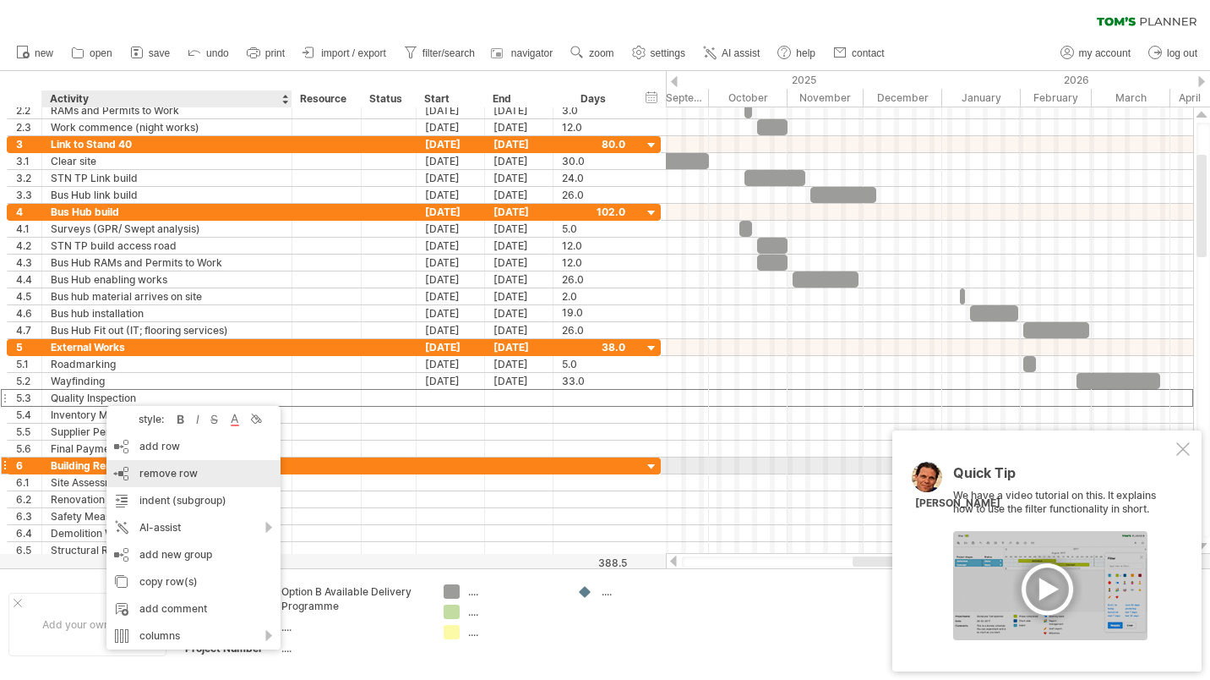
click at [165, 471] on span "remove row" at bounding box center [168, 473] width 58 height 13
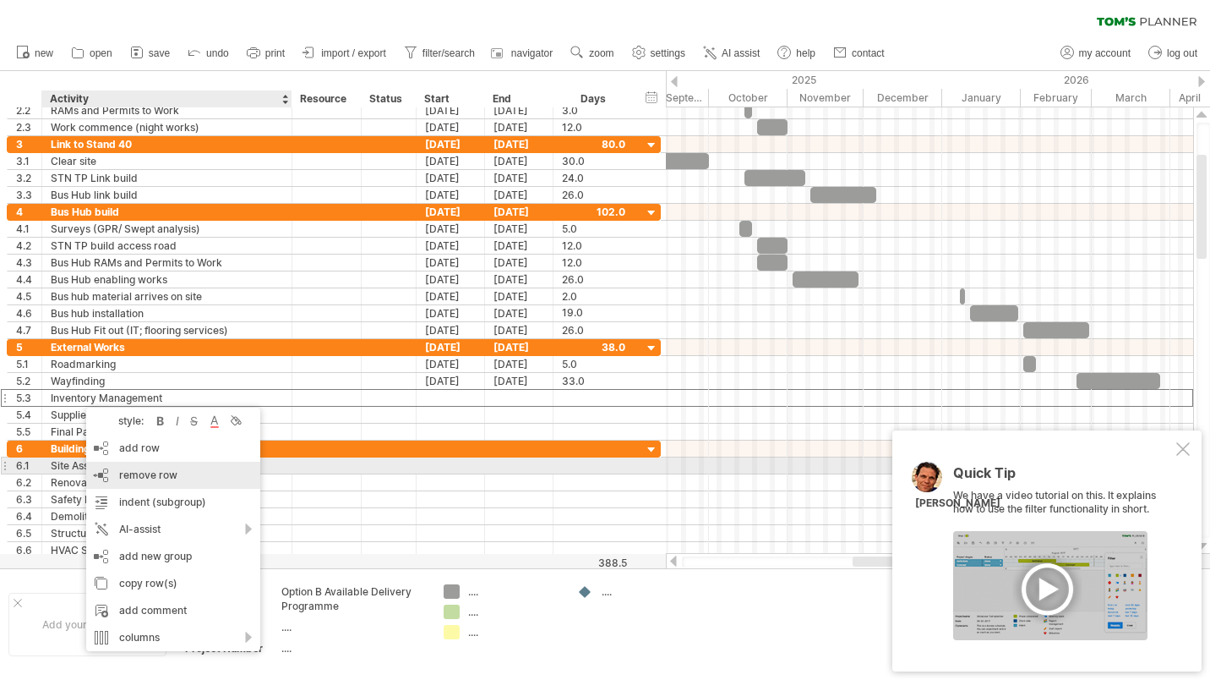
click at [145, 472] on span "remove row" at bounding box center [148, 474] width 58 height 13
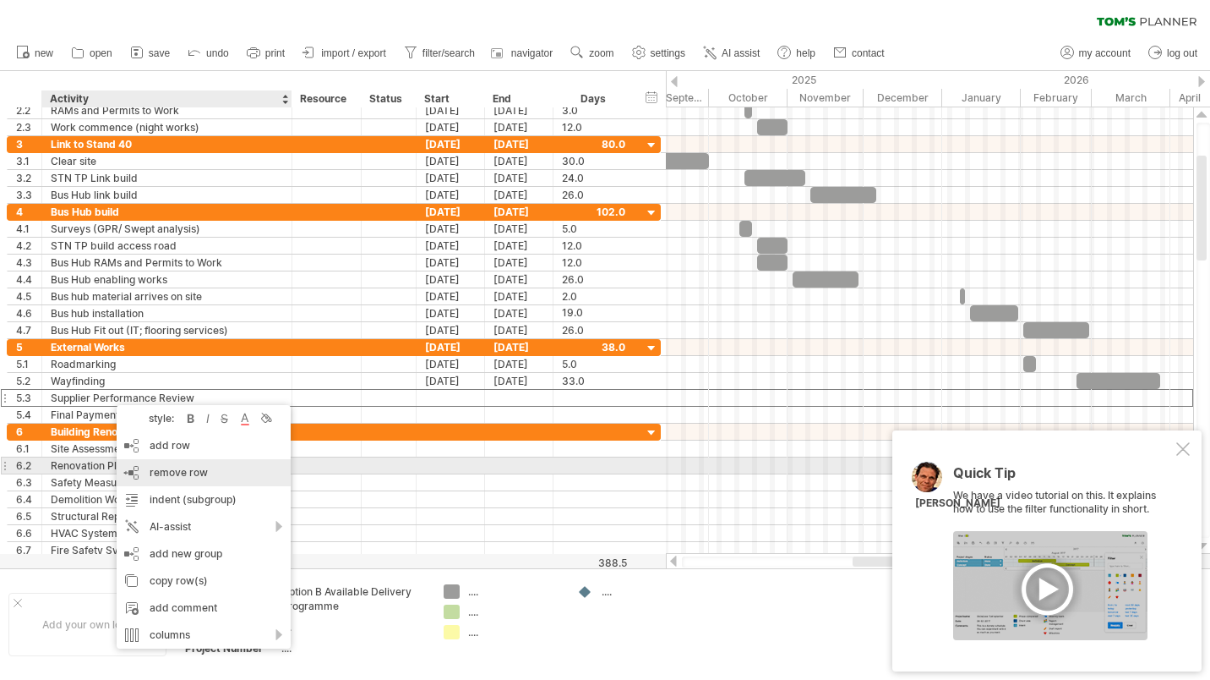
click at [161, 467] on span "remove row" at bounding box center [179, 472] width 58 height 13
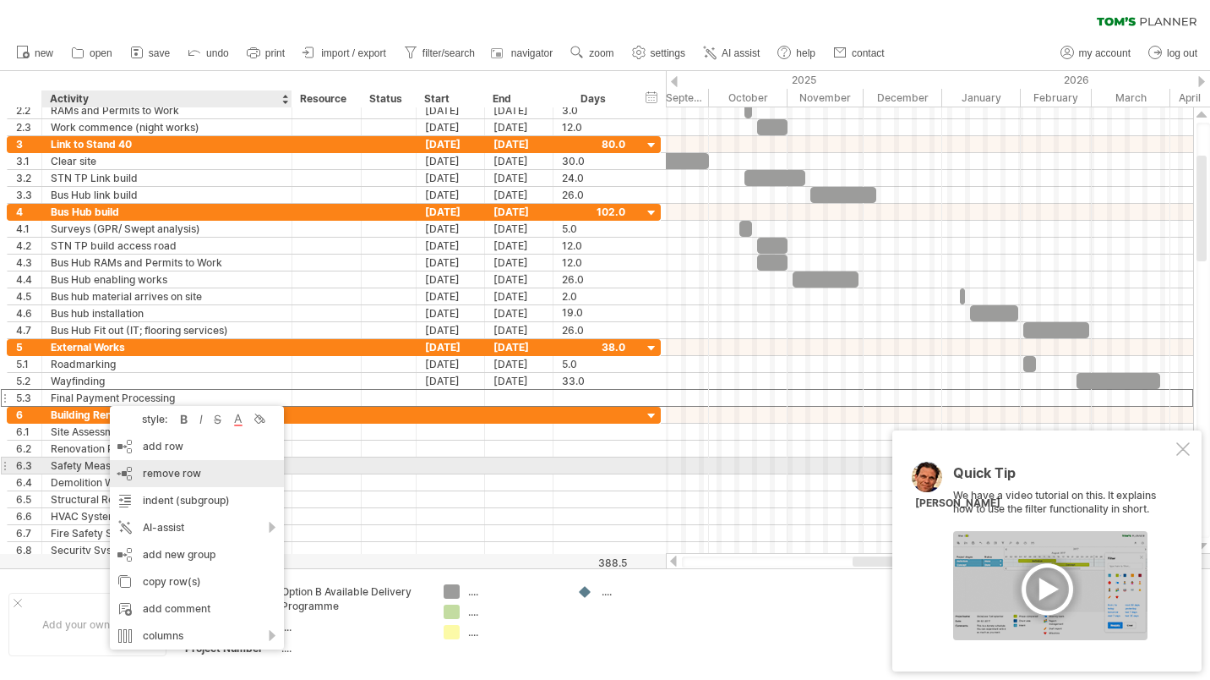
click at [175, 467] on span "remove row" at bounding box center [172, 473] width 58 height 13
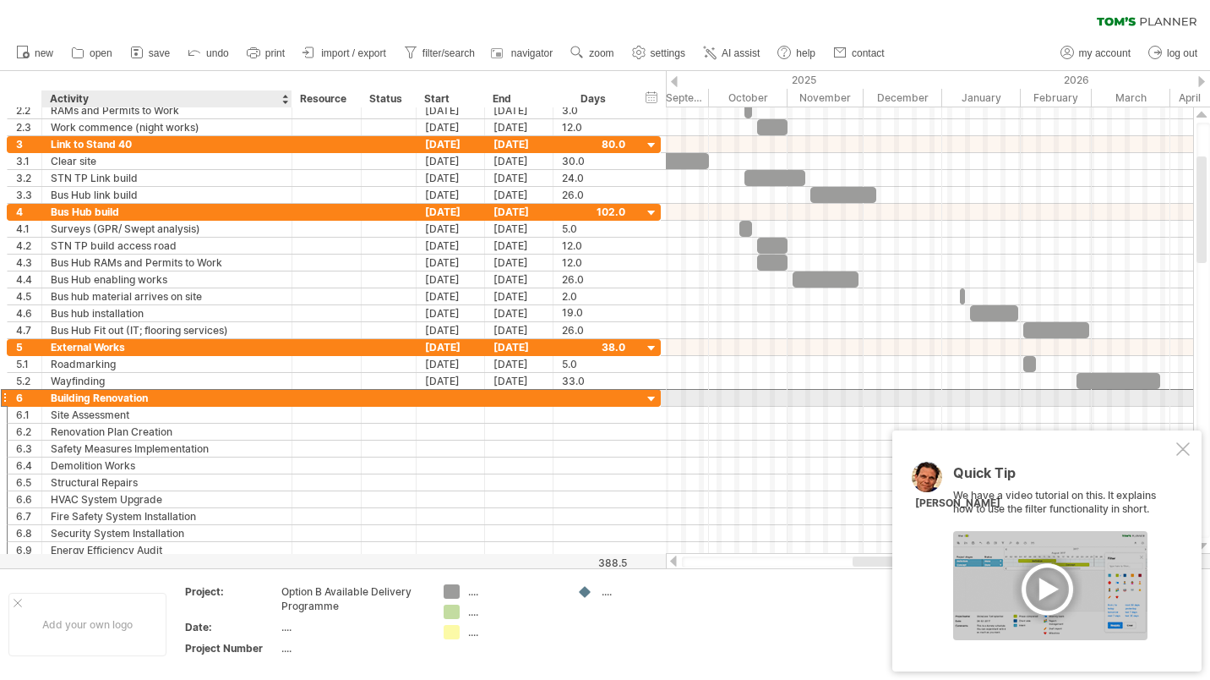
drag, startPoint x: 151, startPoint y: 398, endPoint x: 76, endPoint y: 393, distance: 75.4
click at [76, 393] on div "Building Renovation" at bounding box center [167, 398] width 232 height 16
click at [96, 397] on input "**********" at bounding box center [167, 398] width 232 height 16
drag, startPoint x: 160, startPoint y: 398, endPoint x: 51, endPoint y: 401, distance: 109.1
click at [51, 401] on input "**********" at bounding box center [167, 398] width 232 height 16
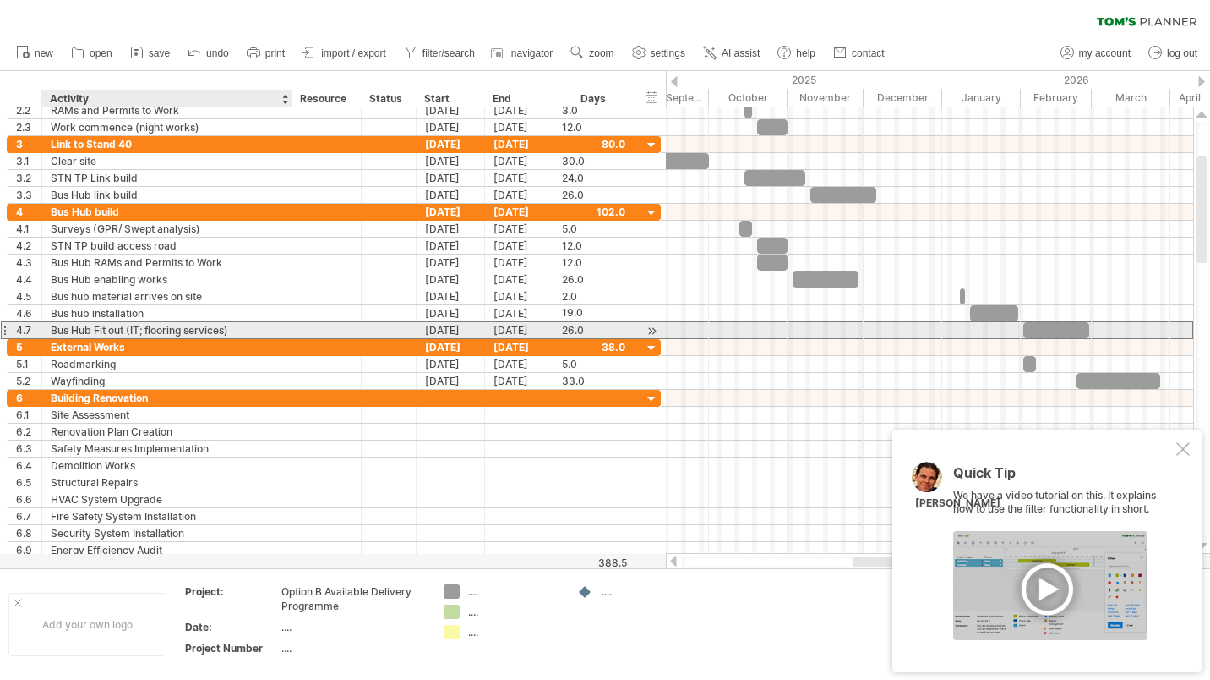
click at [187, 330] on div "Bus Hub Fit out (IT; flooring services)" at bounding box center [167, 330] width 232 height 16
click at [225, 330] on input "**********" at bounding box center [167, 330] width 232 height 16
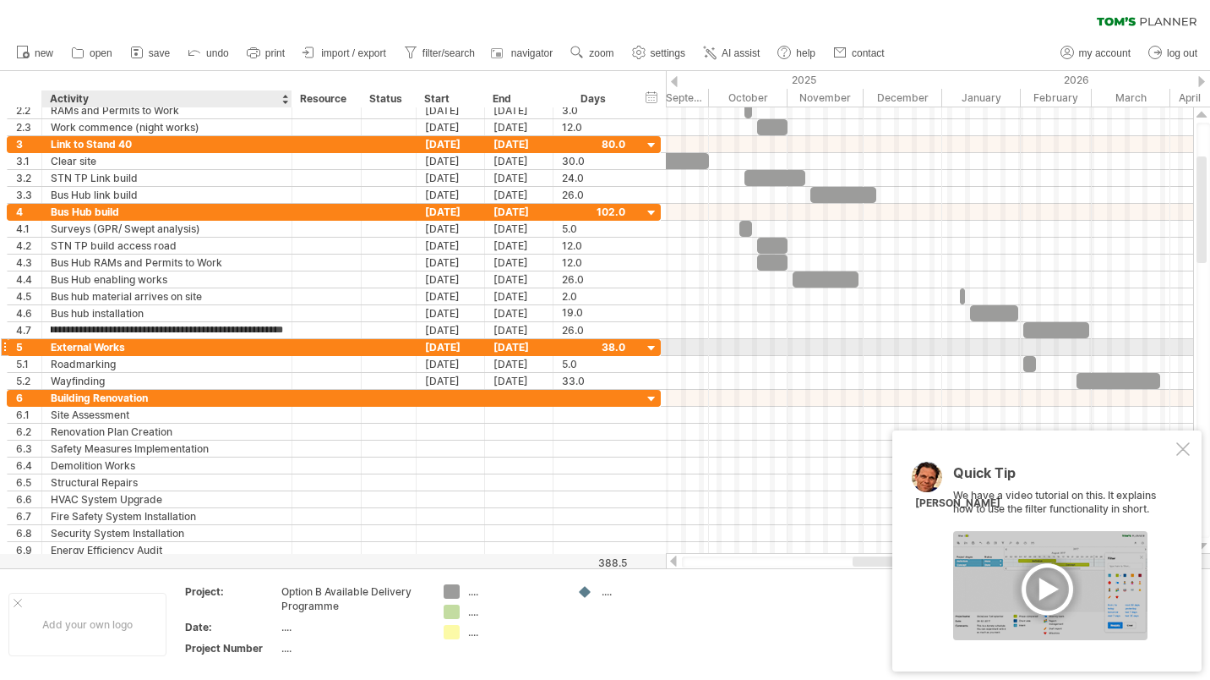
scroll to position [0, 37]
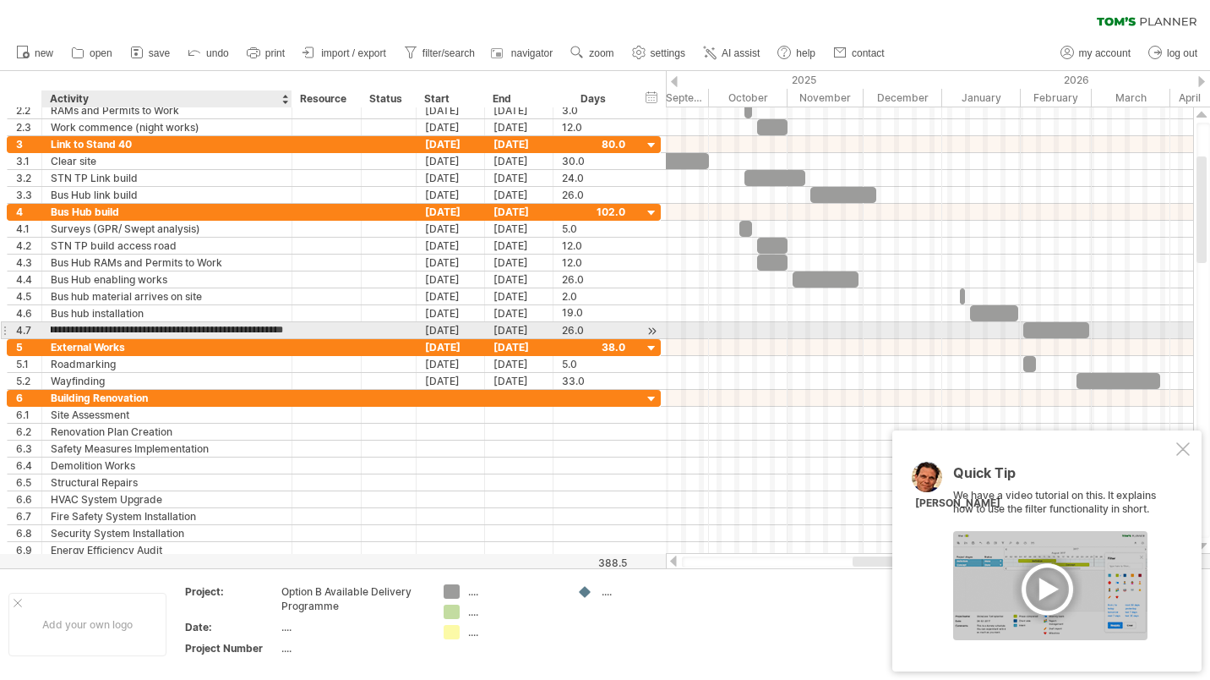
click at [189, 330] on input "**********" at bounding box center [167, 330] width 232 height 16
click at [278, 329] on input "**********" at bounding box center [167, 330] width 232 height 16
click at [276, 329] on input "**********" at bounding box center [167, 330] width 232 height 16
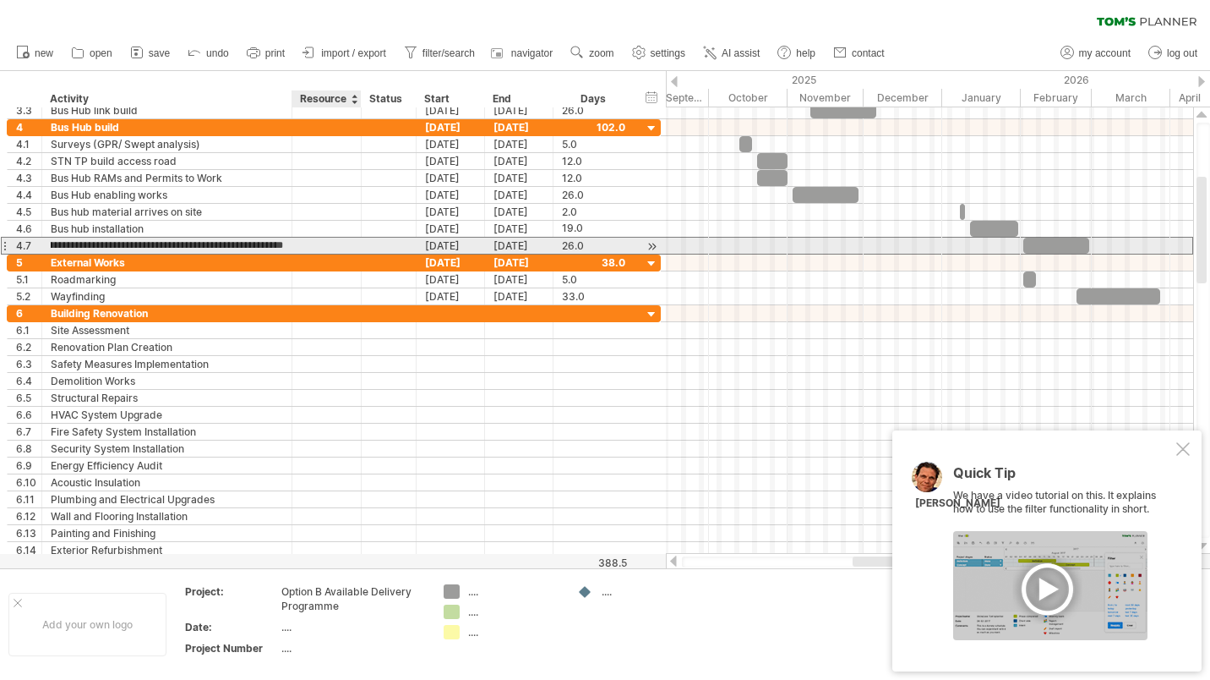
type input "**********"
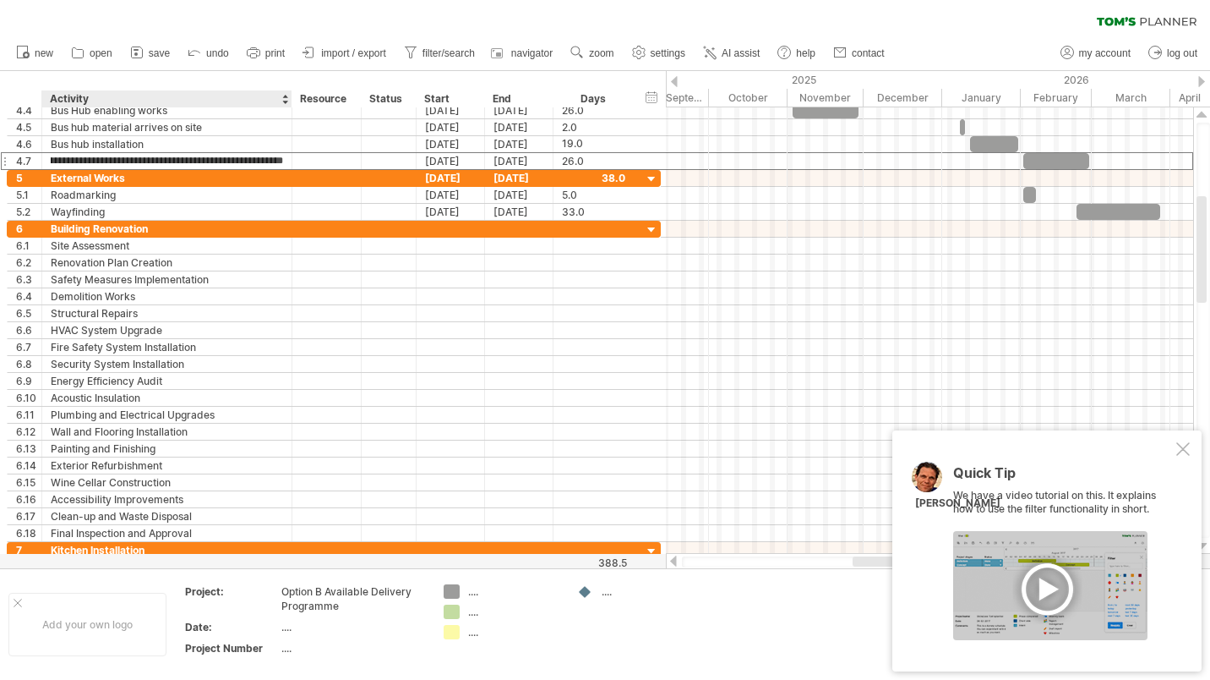
click at [293, 97] on div "******** Resource" at bounding box center [326, 98] width 69 height 17
click at [291, 96] on div "******** Activity" at bounding box center [166, 98] width 250 height 17
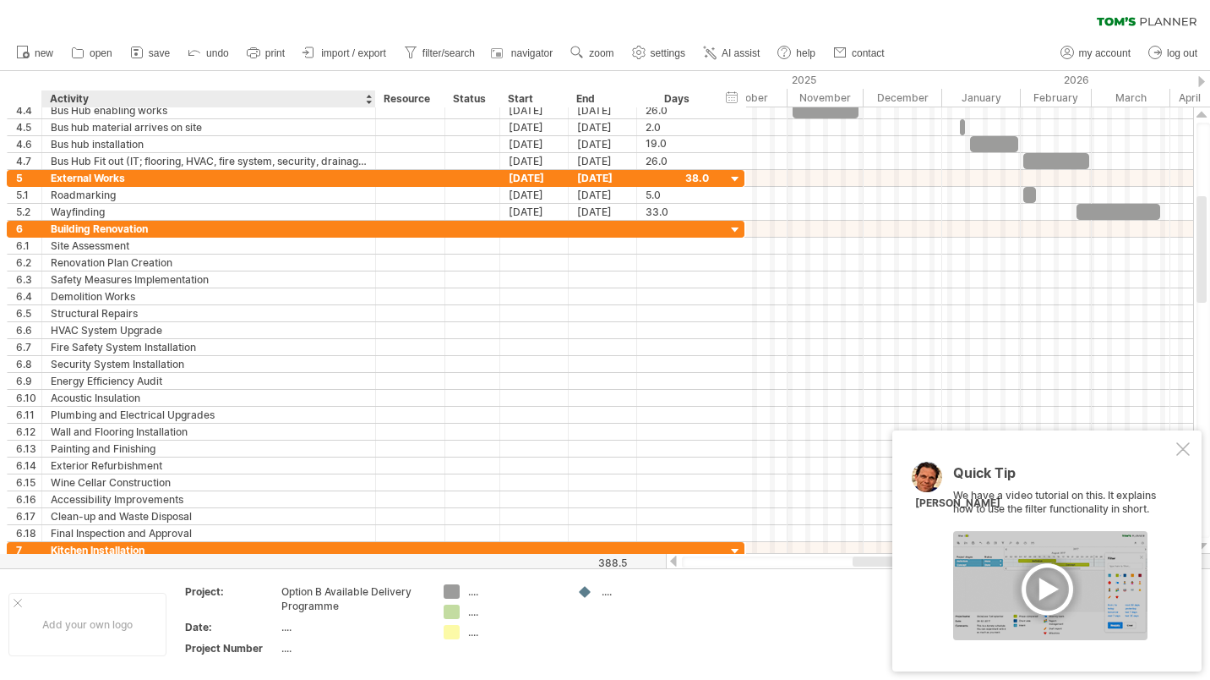
drag, startPoint x: 288, startPoint y: 98, endPoint x: 372, endPoint y: 101, distance: 83.7
click at [372, 101] on div at bounding box center [375, 98] width 6 height 17
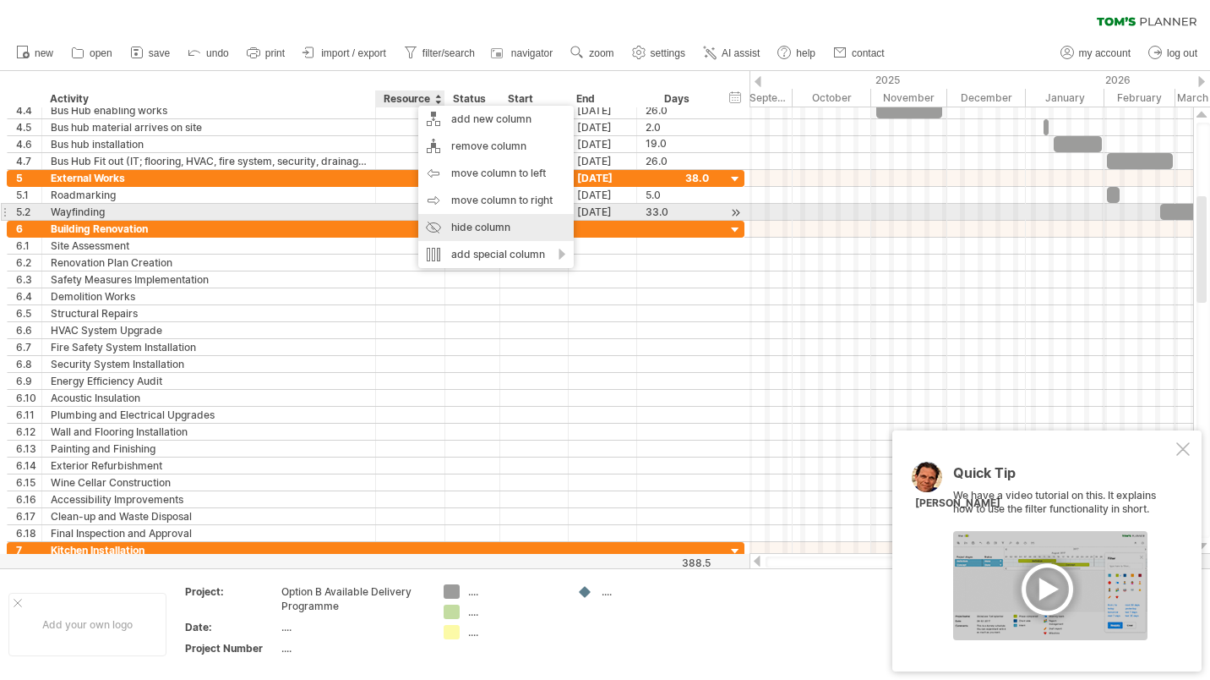
click at [472, 221] on div "hide column" at bounding box center [496, 227] width 156 height 27
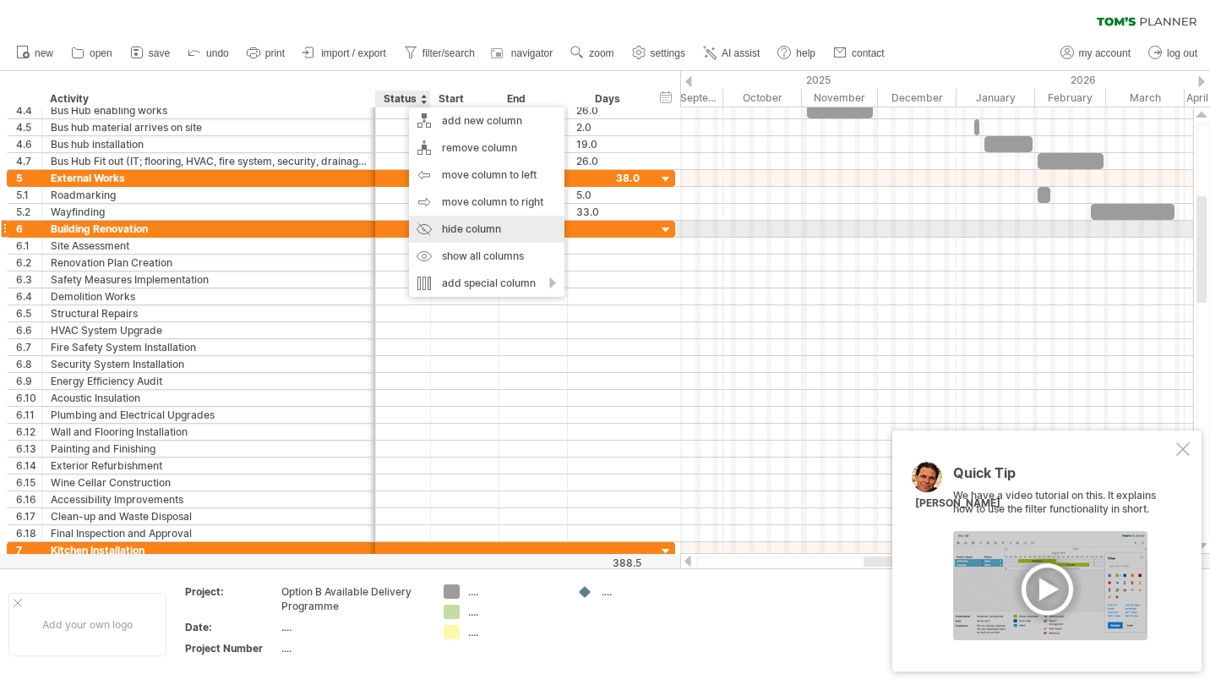
click at [480, 228] on div "hide column" at bounding box center [487, 229] width 156 height 27
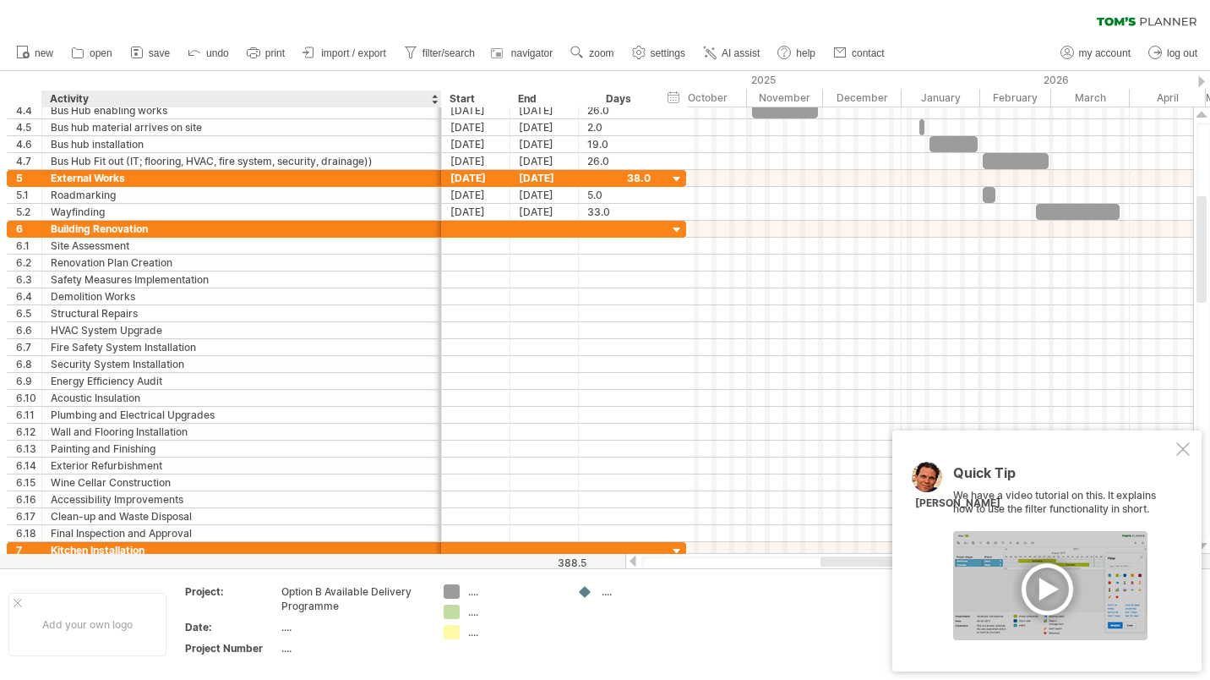
drag, startPoint x: 373, startPoint y: 100, endPoint x: 439, endPoint y: 104, distance: 66.1
click at [439, 104] on div at bounding box center [441, 98] width 6 height 17
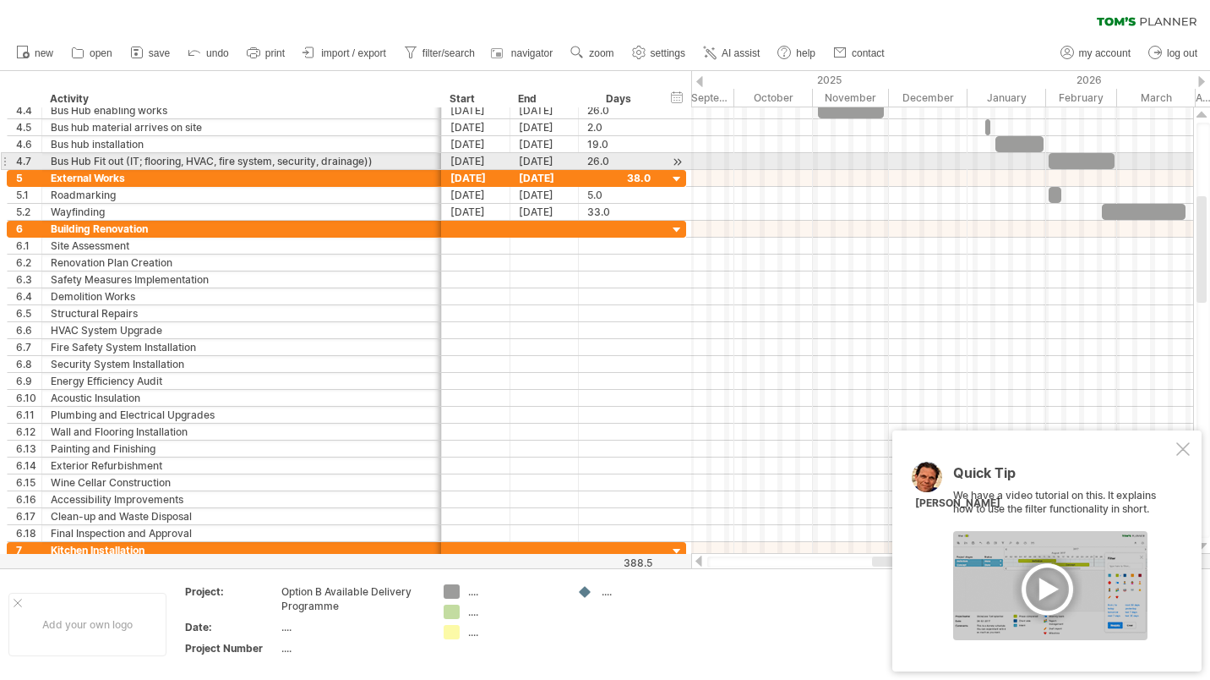
click at [380, 158] on div "Bus Hub Fit out (IT; flooring, HVAC, fire system, security, drainage))" at bounding box center [242, 161] width 382 height 16
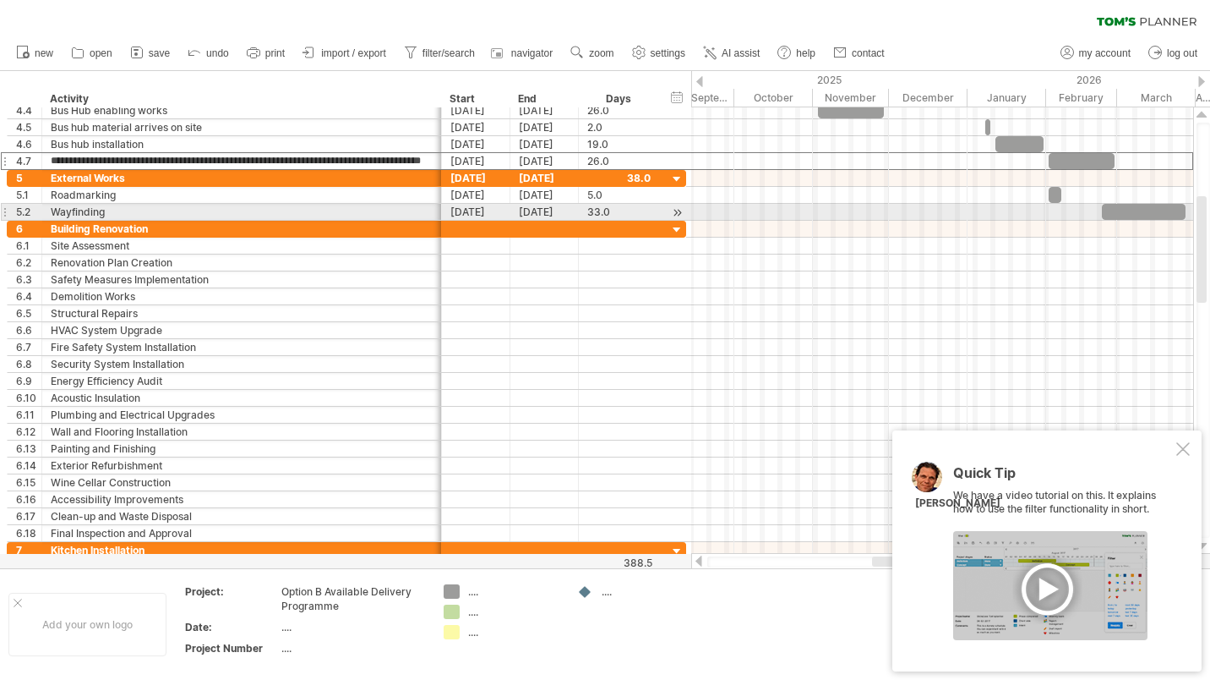
scroll to position [0, 29]
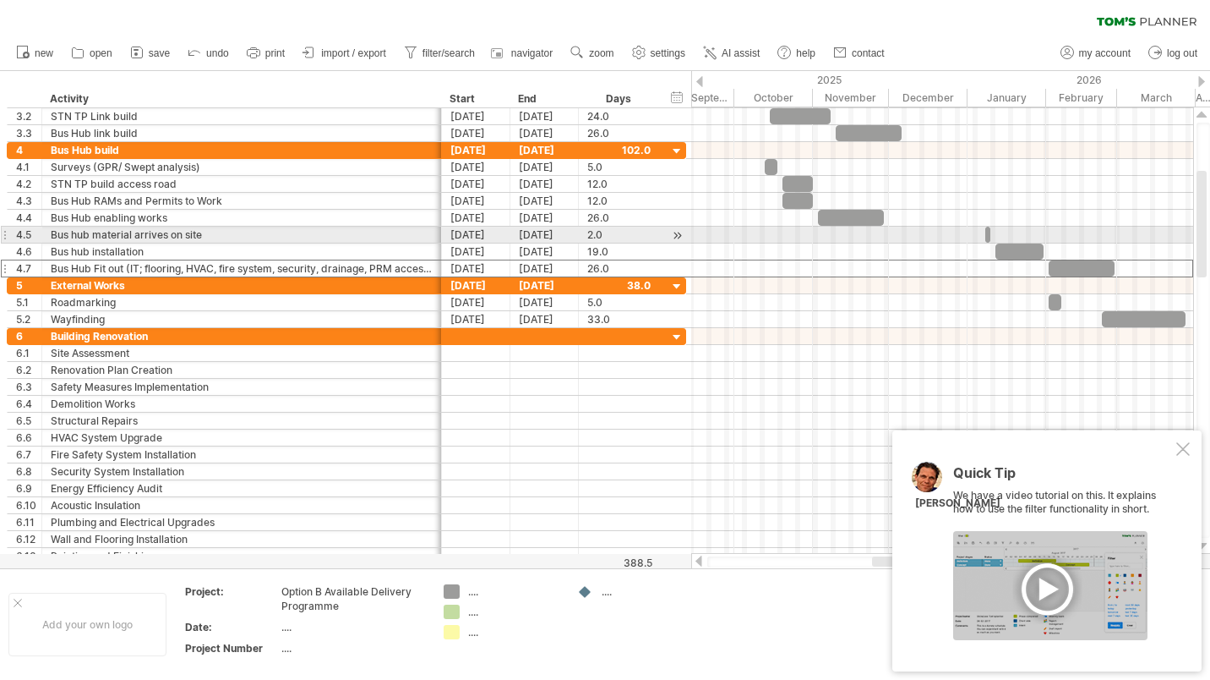
drag, startPoint x: 1204, startPoint y: 292, endPoint x: 1210, endPoint y: 186, distance: 106.7
click at [1210, 186] on html "progress(100%) Trying to reach [DOMAIN_NAME] Connected again... 0% clear filter…" at bounding box center [605, 341] width 1210 height 683
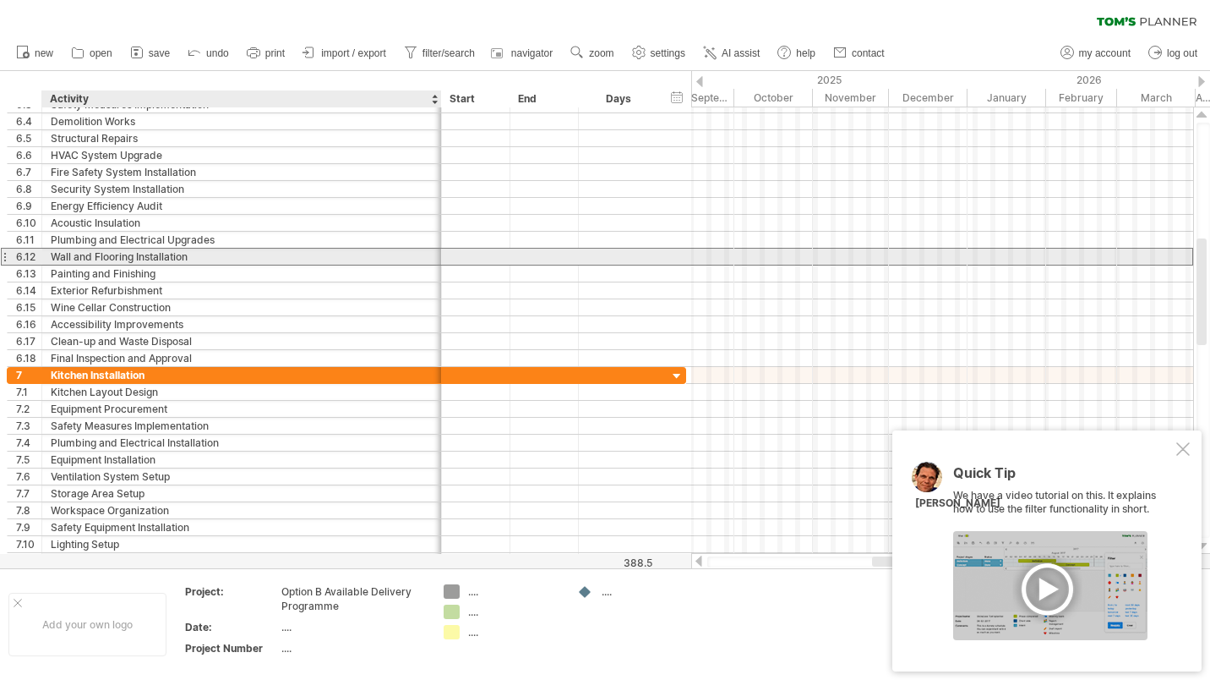
click at [420, 254] on div "Wall and Flooring Installation" at bounding box center [242, 256] width 382 height 16
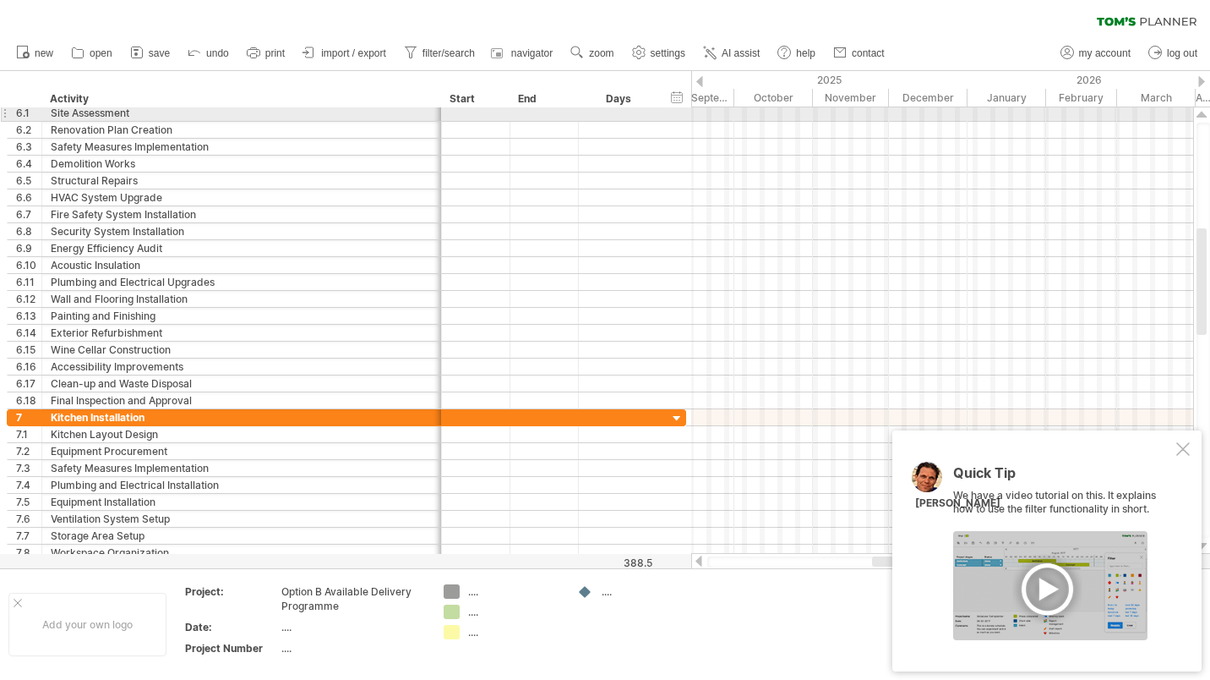
click at [1200, 114] on div at bounding box center [1202, 115] width 11 height 14
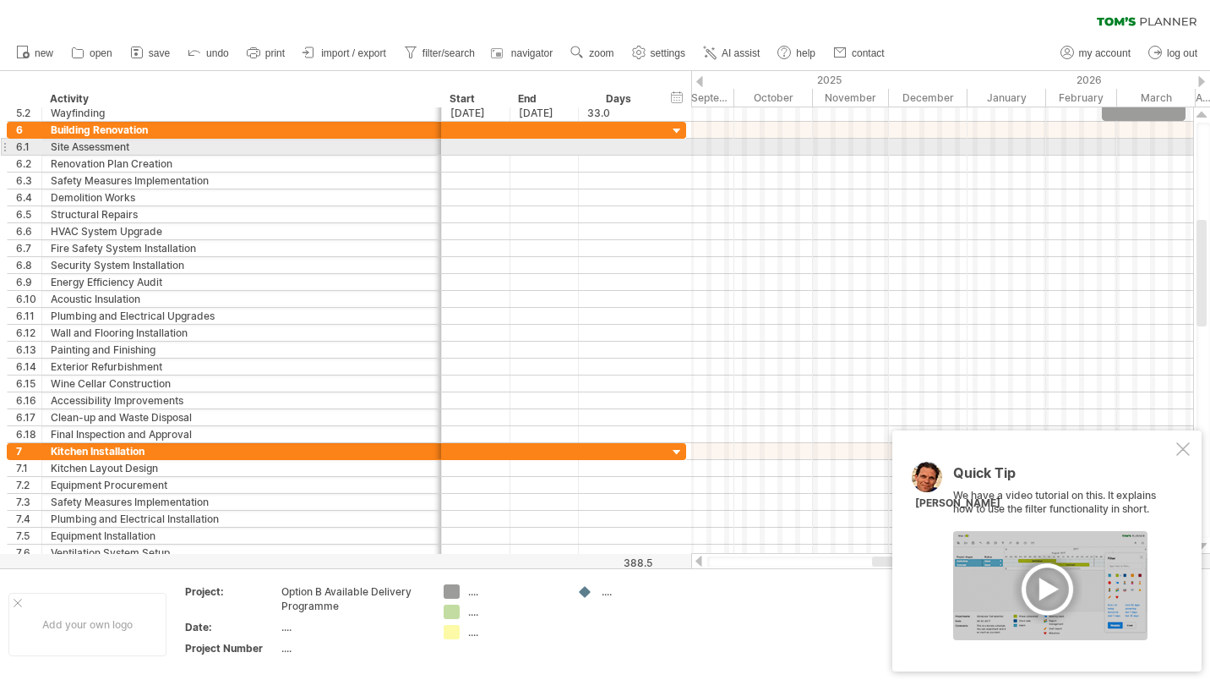
click at [1200, 114] on div at bounding box center [1202, 115] width 11 height 14
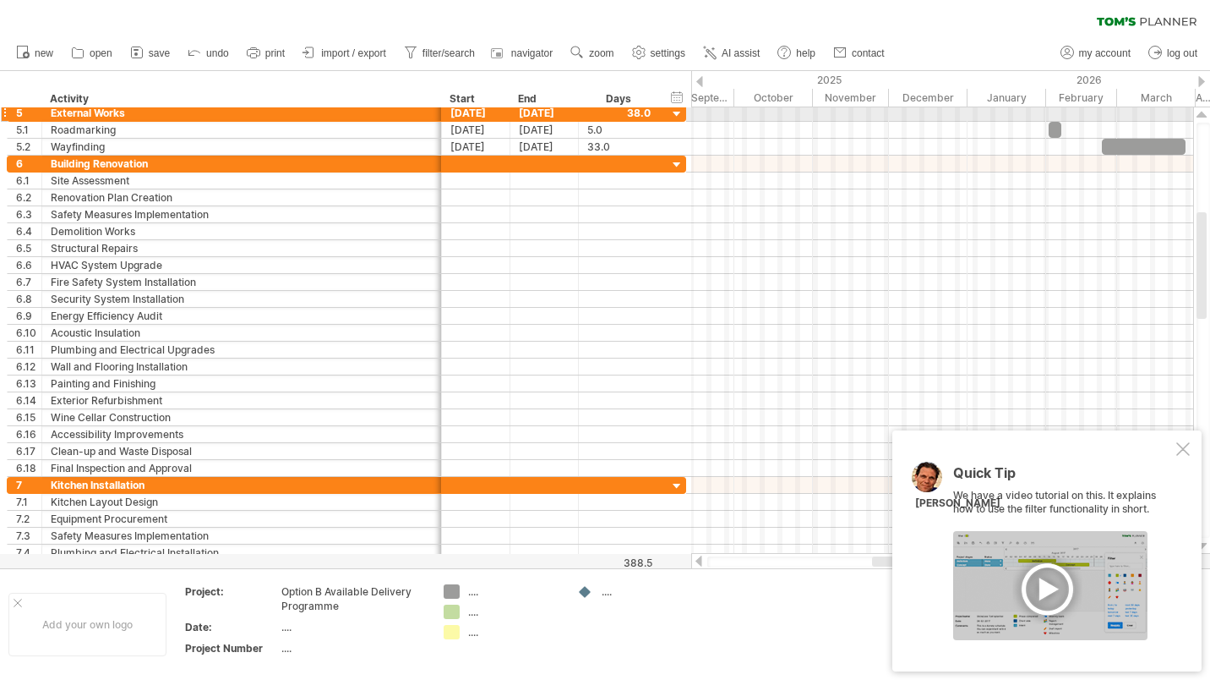
click at [1204, 116] on div at bounding box center [1202, 115] width 11 height 14
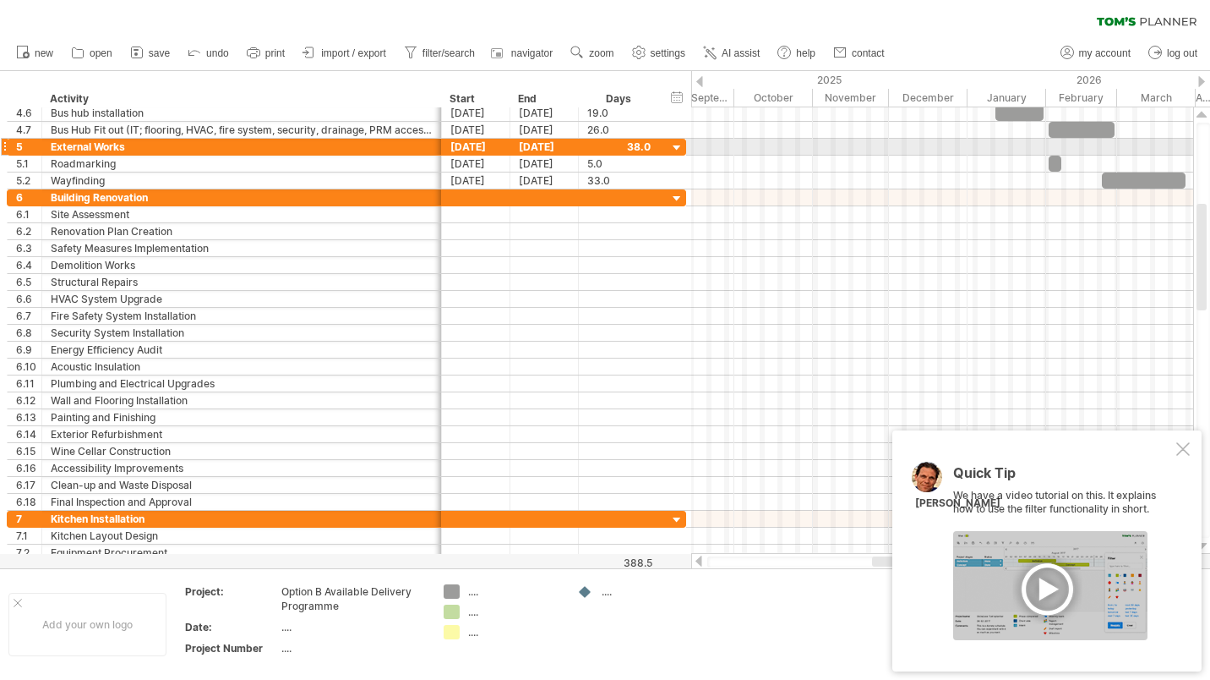
click at [1204, 116] on div at bounding box center [1202, 115] width 11 height 14
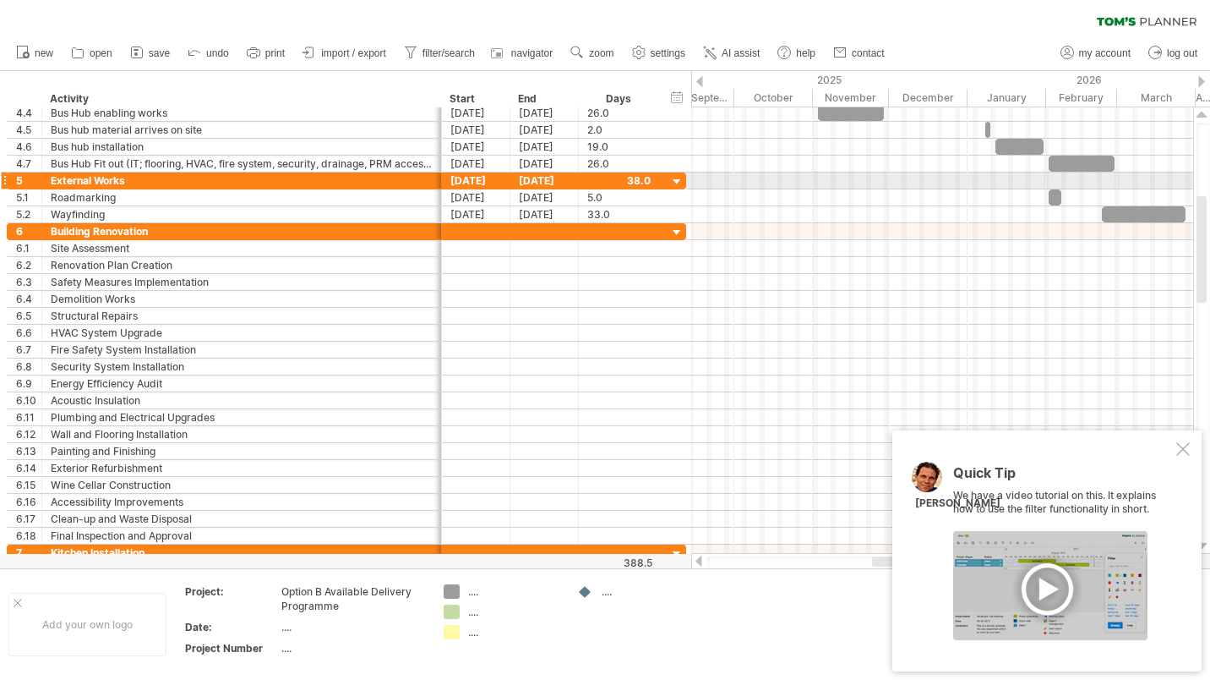
click at [1204, 116] on div at bounding box center [1202, 115] width 11 height 14
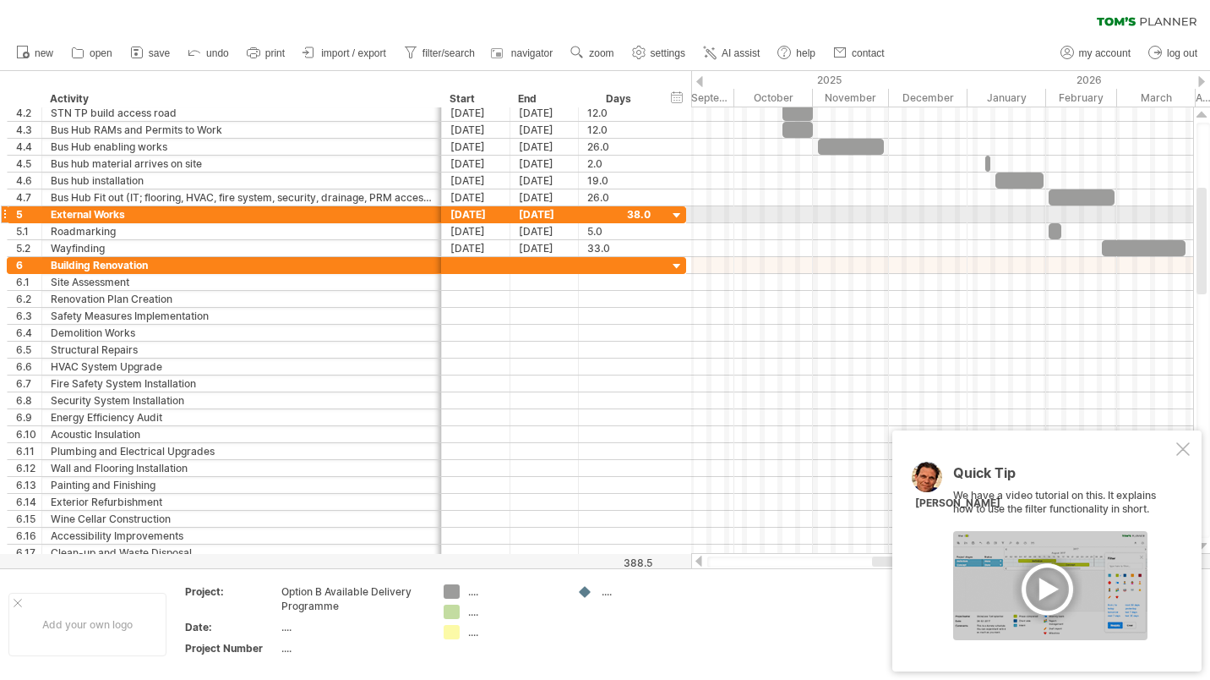
click at [1204, 116] on div at bounding box center [1202, 115] width 11 height 14
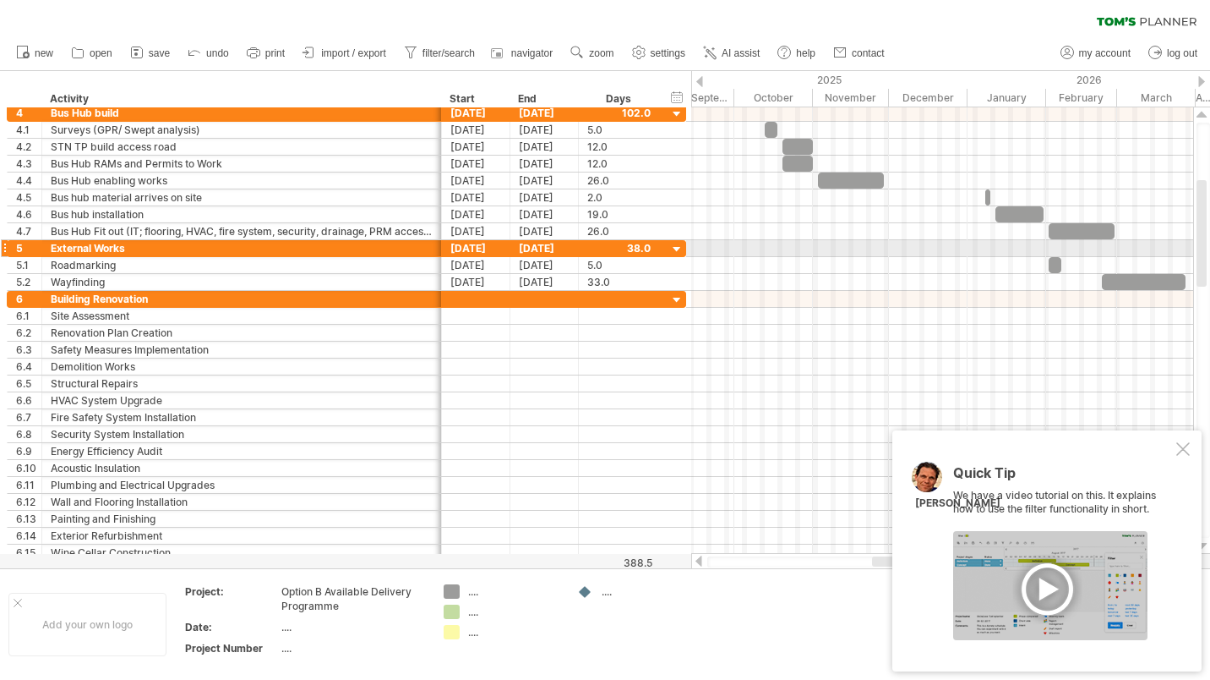
click at [1204, 116] on div at bounding box center [1202, 115] width 11 height 14
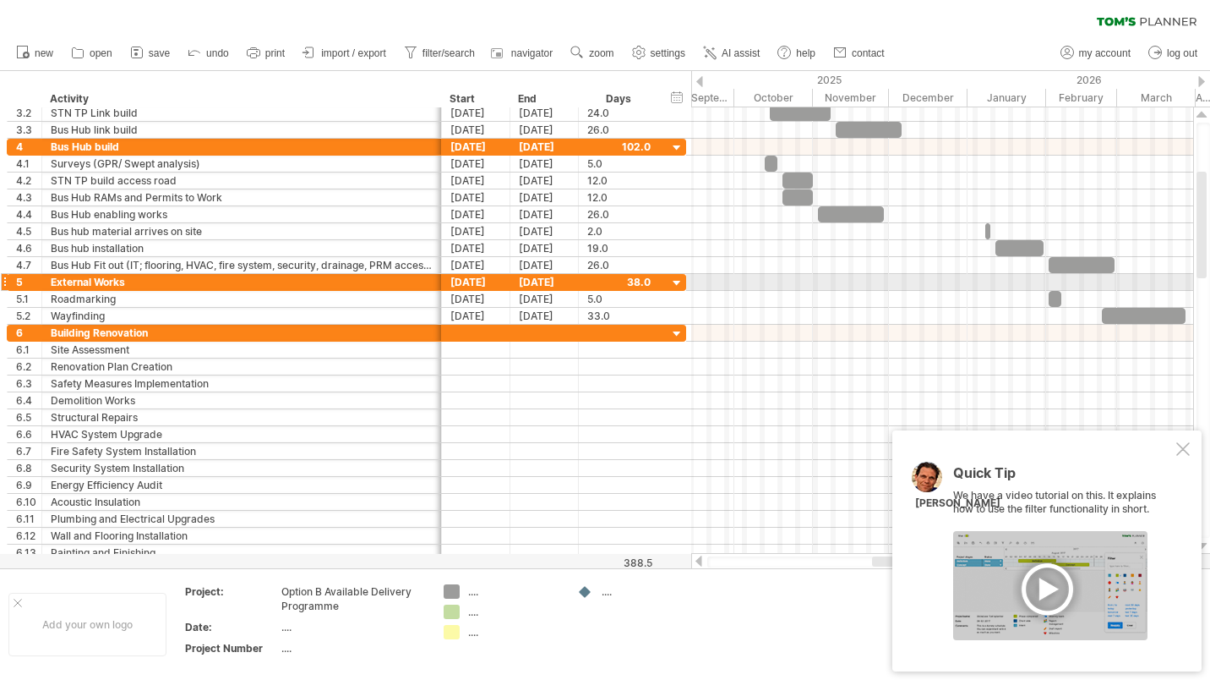
click at [1204, 116] on div at bounding box center [1202, 115] width 11 height 14
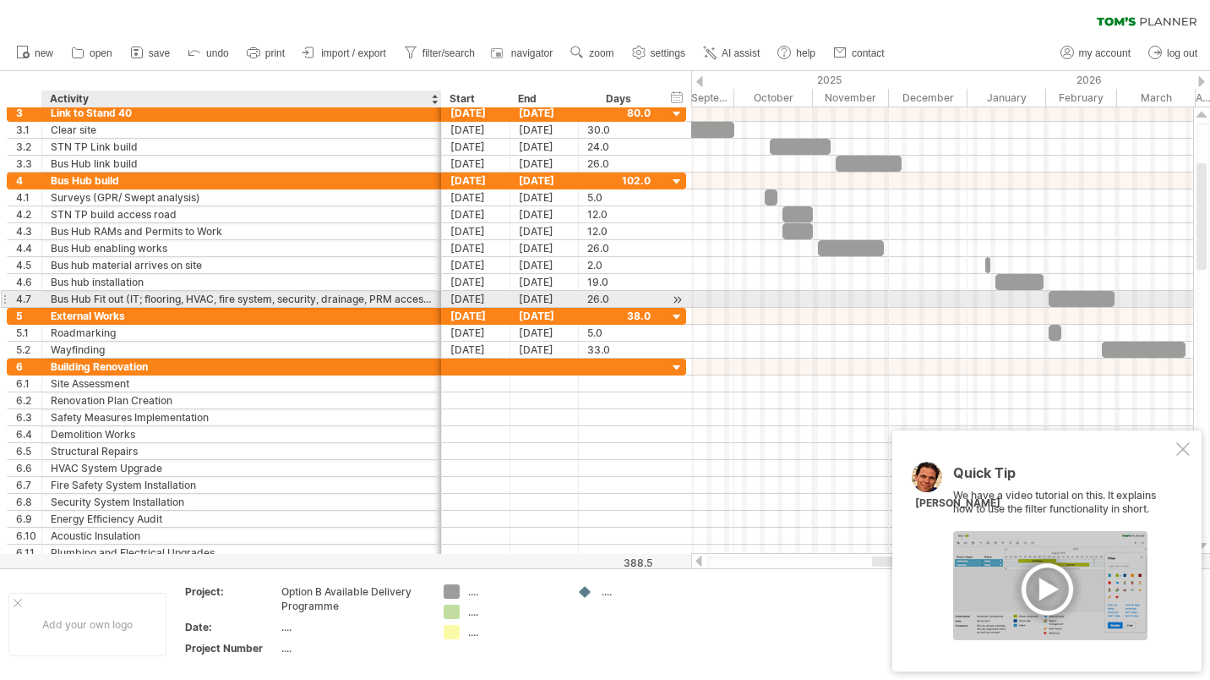
click at [408, 297] on div "Bus Hub Fit out (IT; flooring, HVAC, fire system, security, drainage, PRM acces…" at bounding box center [242, 299] width 382 height 16
click at [364, 298] on input "**********" at bounding box center [242, 299] width 382 height 16
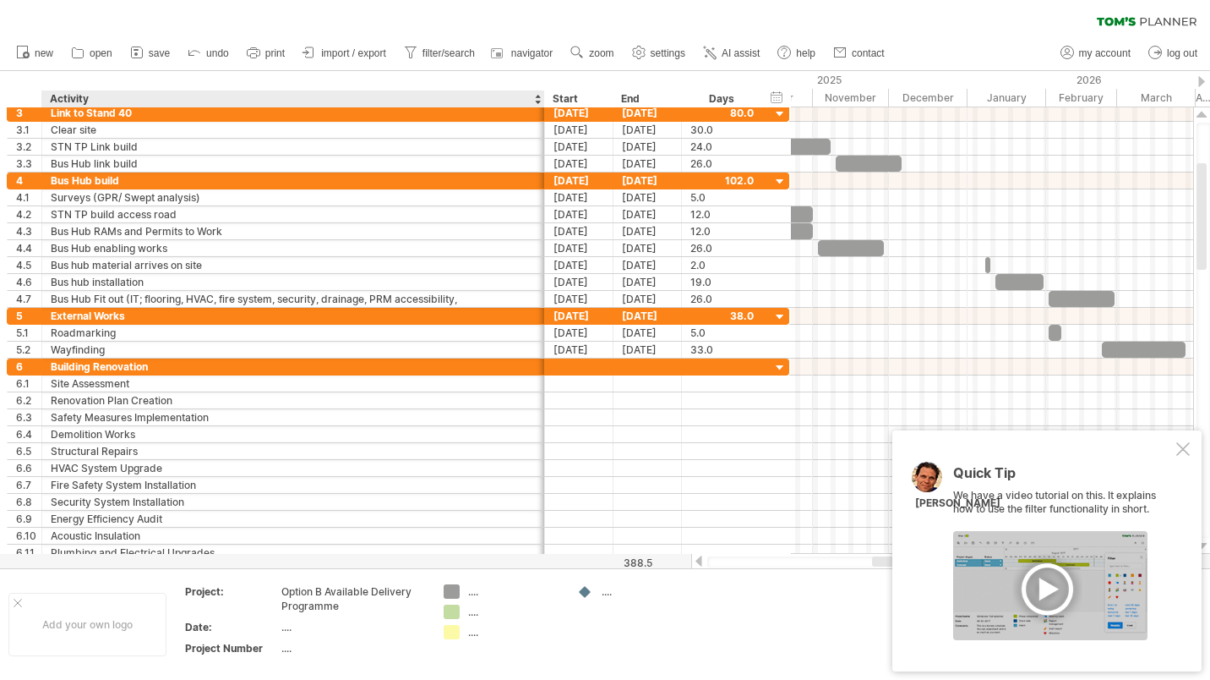
drag, startPoint x: 439, startPoint y: 105, endPoint x: 542, endPoint y: 115, distance: 103.6
click at [542, 115] on div "Trying to reach [DOMAIN_NAME] Connected again... 0% clear filter new 1" at bounding box center [605, 340] width 1210 height 680
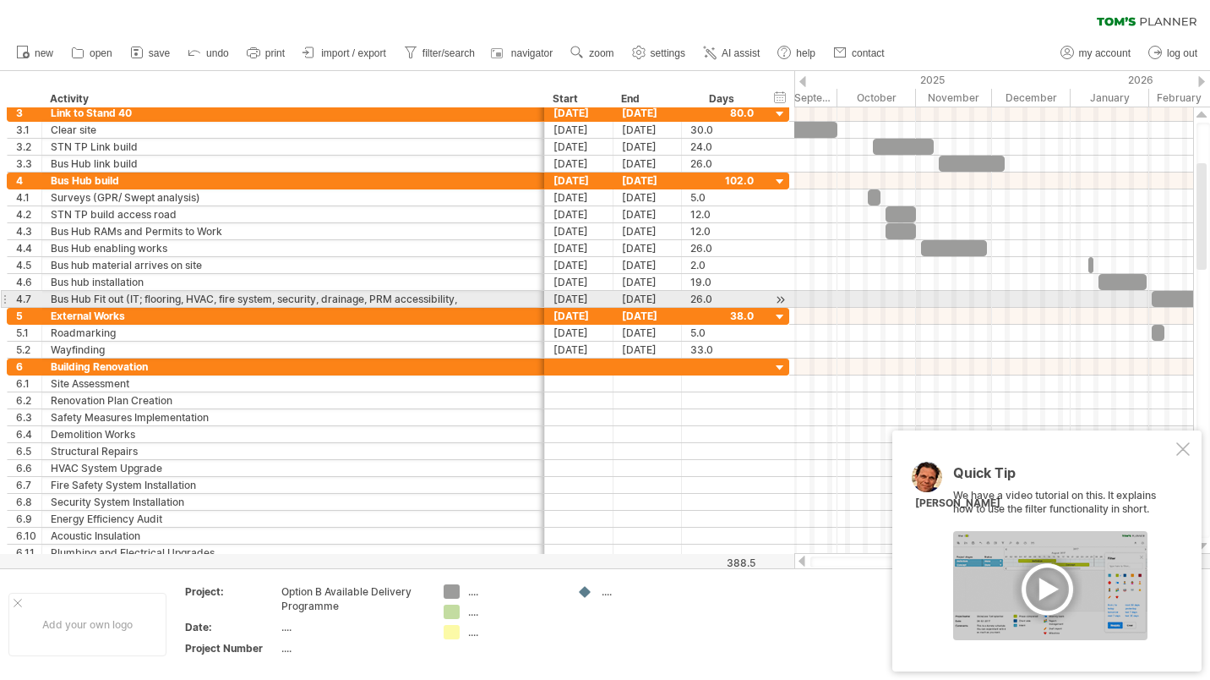
click at [471, 296] on div "Bus Hub Fit out (IT; flooring, HVAC, fire system, security, drainage, PRM acces…" at bounding box center [293, 299] width 485 height 16
type input "**********"
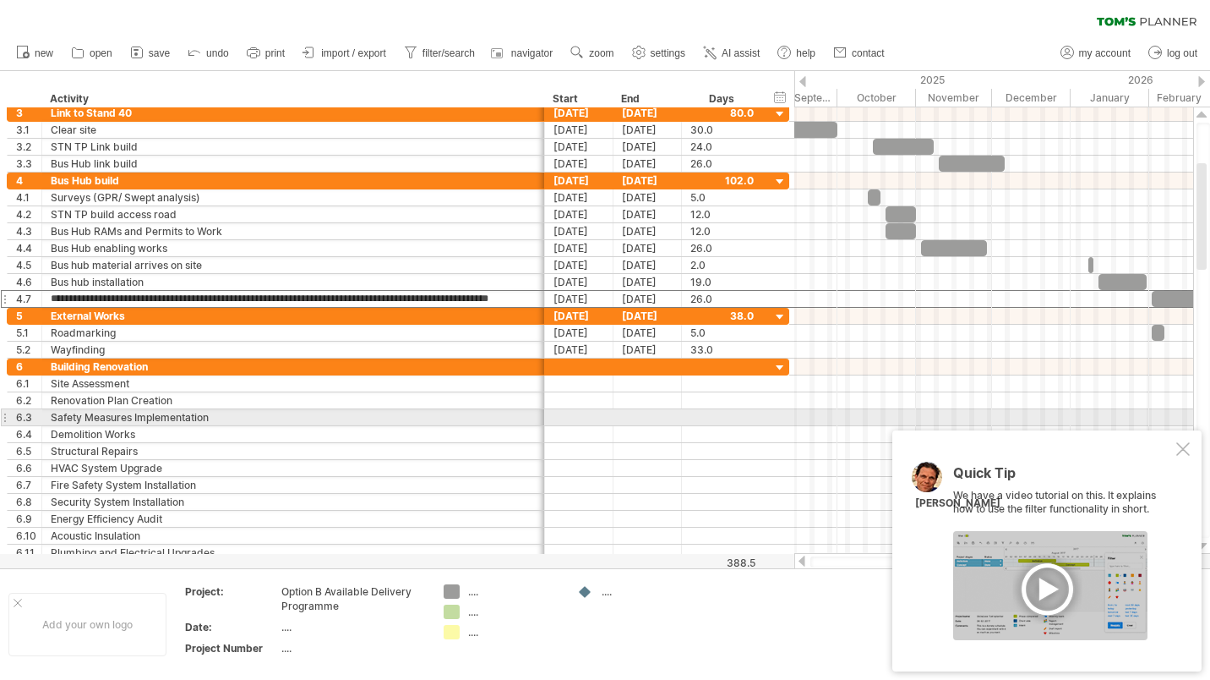
click at [369, 423] on div "Safety Measures Implementation" at bounding box center [293, 417] width 485 height 16
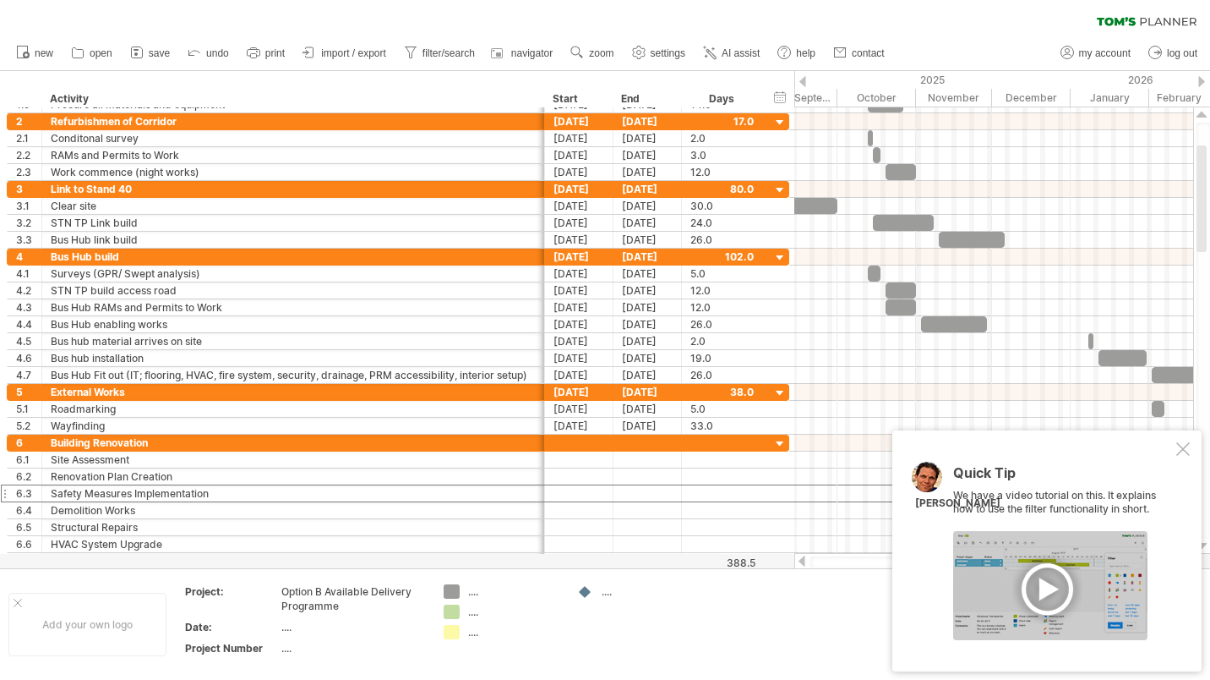
drag, startPoint x: 1201, startPoint y: 227, endPoint x: 1213, endPoint y: 210, distance: 21.3
click at [1210, 210] on html "progress(100%) Trying to reach [DOMAIN_NAME] Connected again... 0% clear filter…" at bounding box center [605, 341] width 1210 height 683
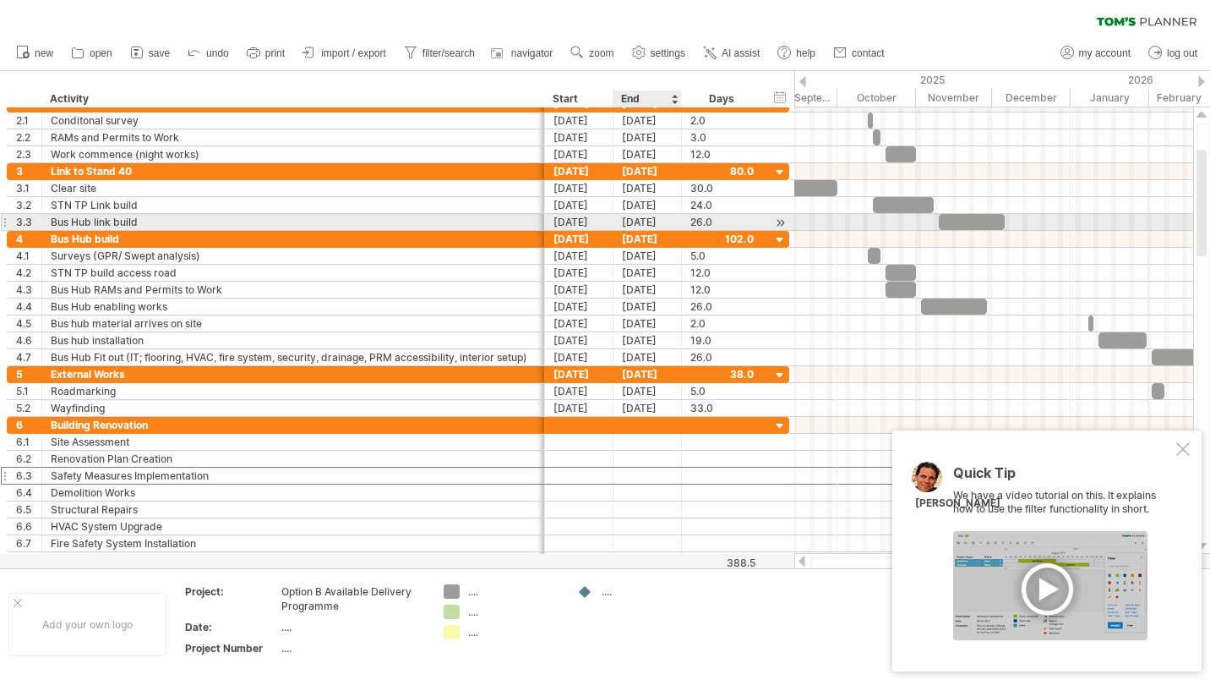
click at [681, 214] on div "[DATE]" at bounding box center [648, 222] width 68 height 16
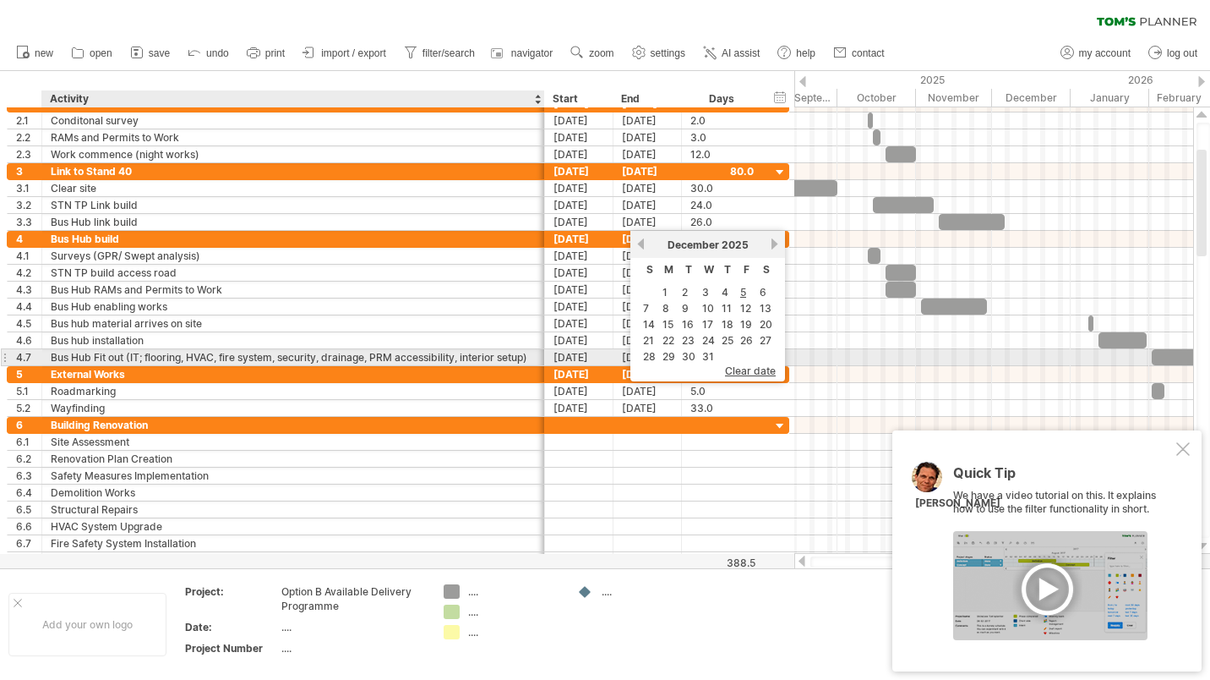
click at [495, 352] on div "Bus Hub Fit out (IT; flooring, HVAC, fire system, security, drainage, PRM acces…" at bounding box center [293, 357] width 485 height 16
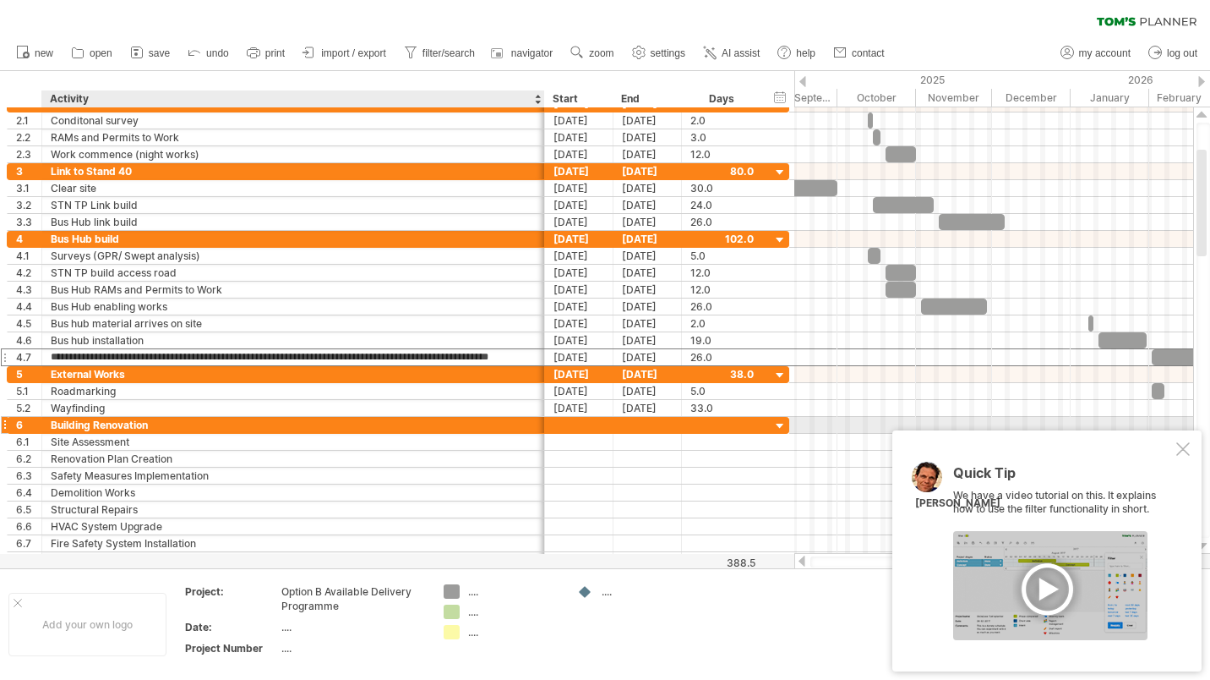
click at [143, 424] on div "Building Renovation" at bounding box center [293, 425] width 485 height 16
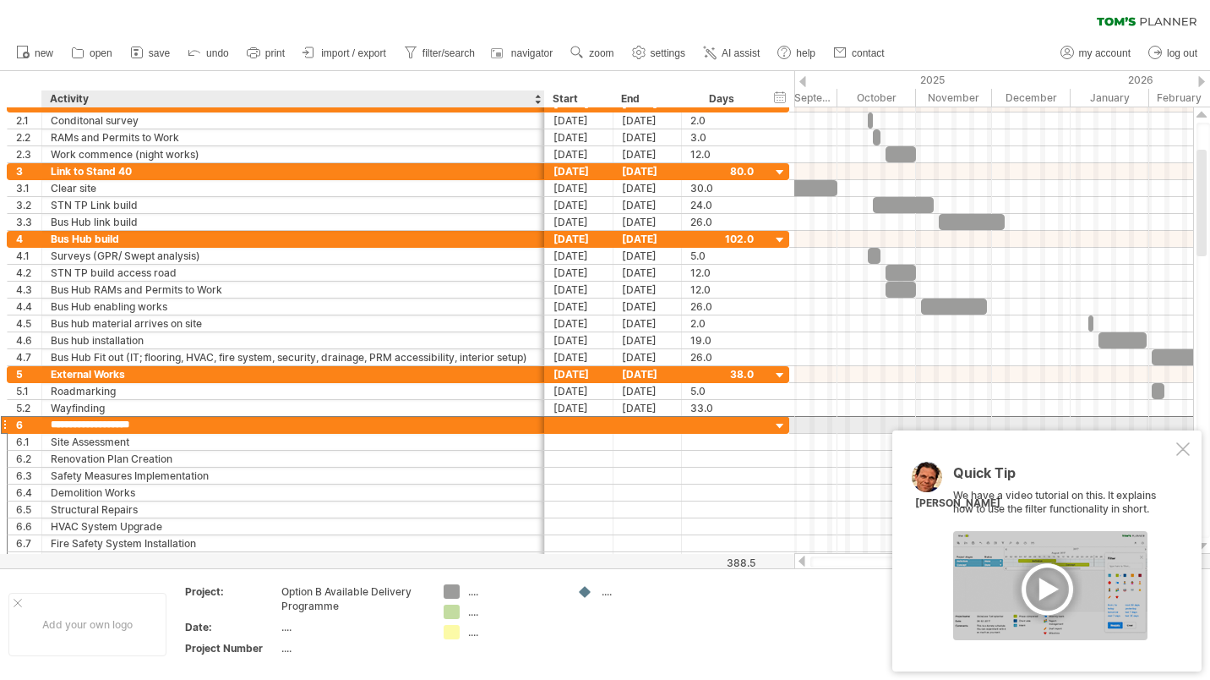
drag, startPoint x: 154, startPoint y: 424, endPoint x: 52, endPoint y: 434, distance: 102.7
click at [52, 434] on div "**********" at bounding box center [398, 492] width 783 height 153
type input "**********"
click at [153, 423] on div "Building Renovation" at bounding box center [293, 425] width 485 height 16
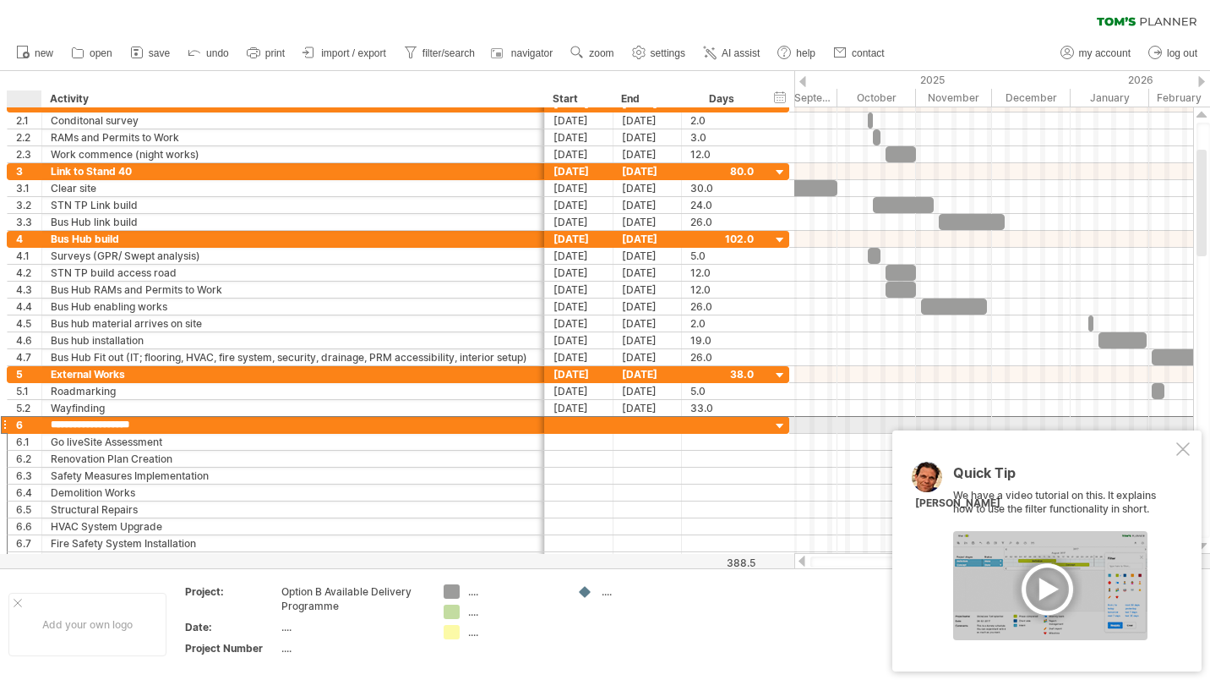
drag, startPoint x: 153, startPoint y: 423, endPoint x: 49, endPoint y: 431, distance: 104.2
click at [49, 431] on div "**********" at bounding box center [293, 425] width 503 height 16
type input "*******"
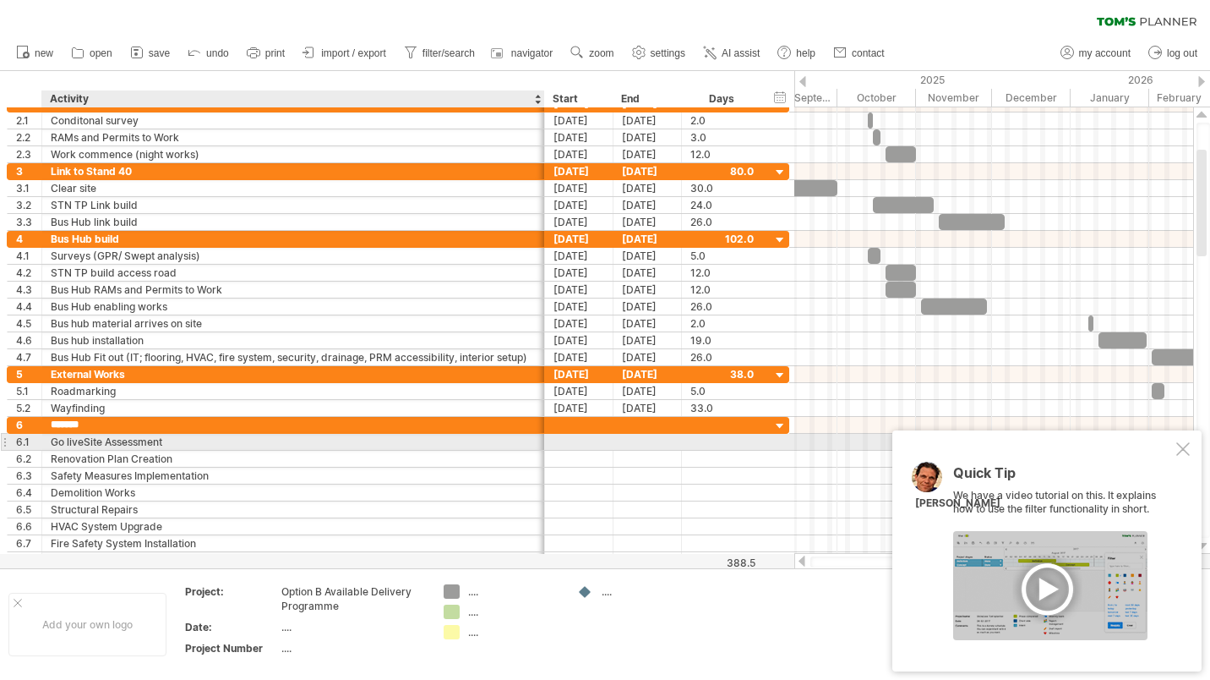
click at [167, 444] on div "Go liveSite Assessment" at bounding box center [293, 442] width 485 height 16
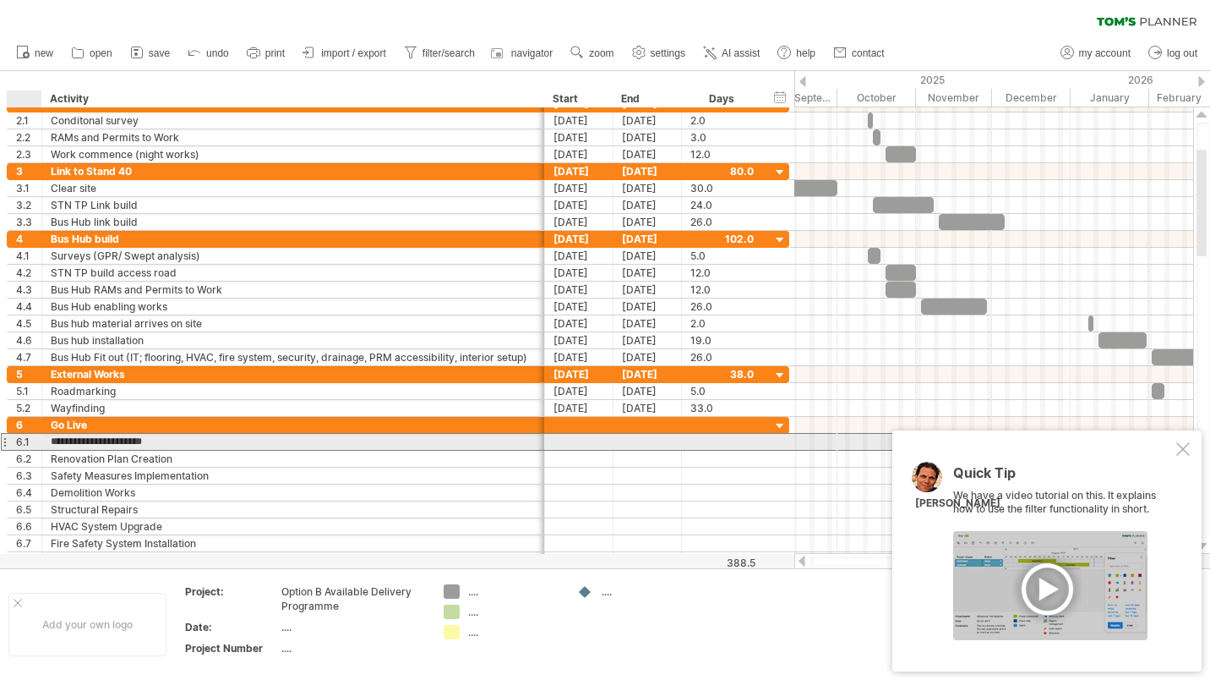
drag, startPoint x: 167, startPoint y: 444, endPoint x: 43, endPoint y: 442, distance: 124.3
click at [43, 442] on div "**********" at bounding box center [293, 442] width 503 height 16
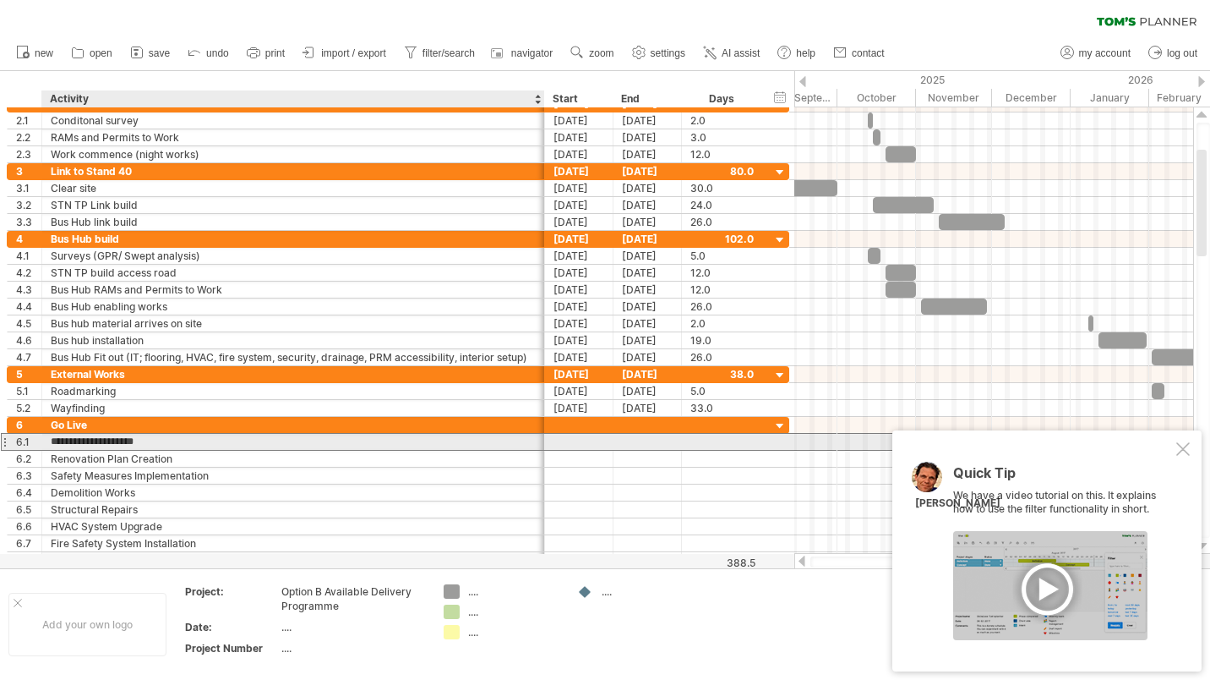
click at [65, 443] on input "**********" at bounding box center [293, 442] width 485 height 16
click at [62, 442] on div "OPerationl readiness" at bounding box center [293, 442] width 485 height 16
drag, startPoint x: 103, startPoint y: 445, endPoint x: 62, endPoint y: 445, distance: 41.4
click at [62, 445] on input "**********" at bounding box center [293, 442] width 485 height 16
type input "**********"
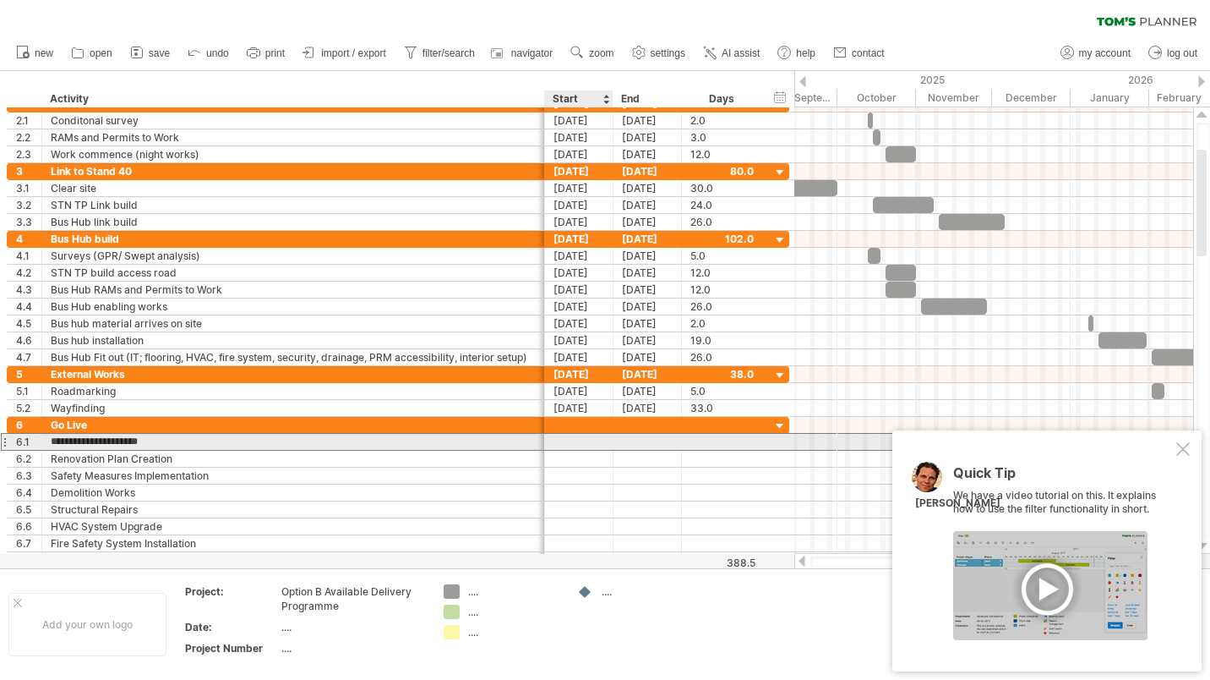
click at [577, 440] on div at bounding box center [579, 442] width 68 height 16
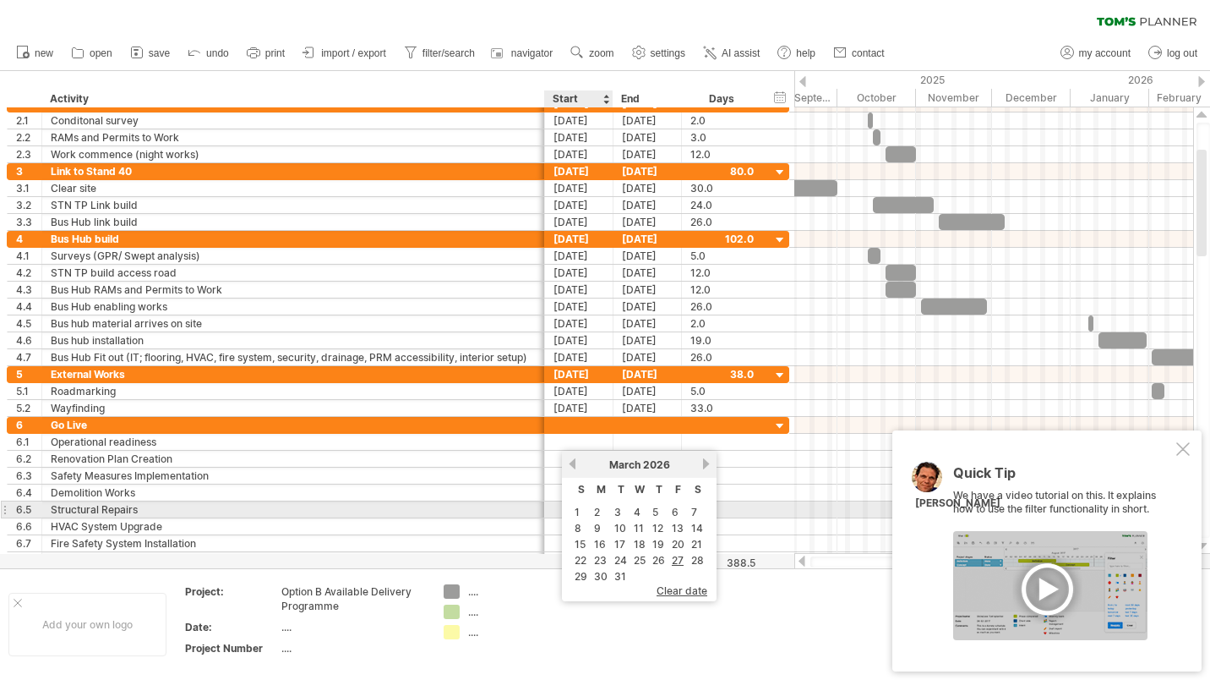
click at [598, 510] on link "2" at bounding box center [597, 512] width 9 height 16
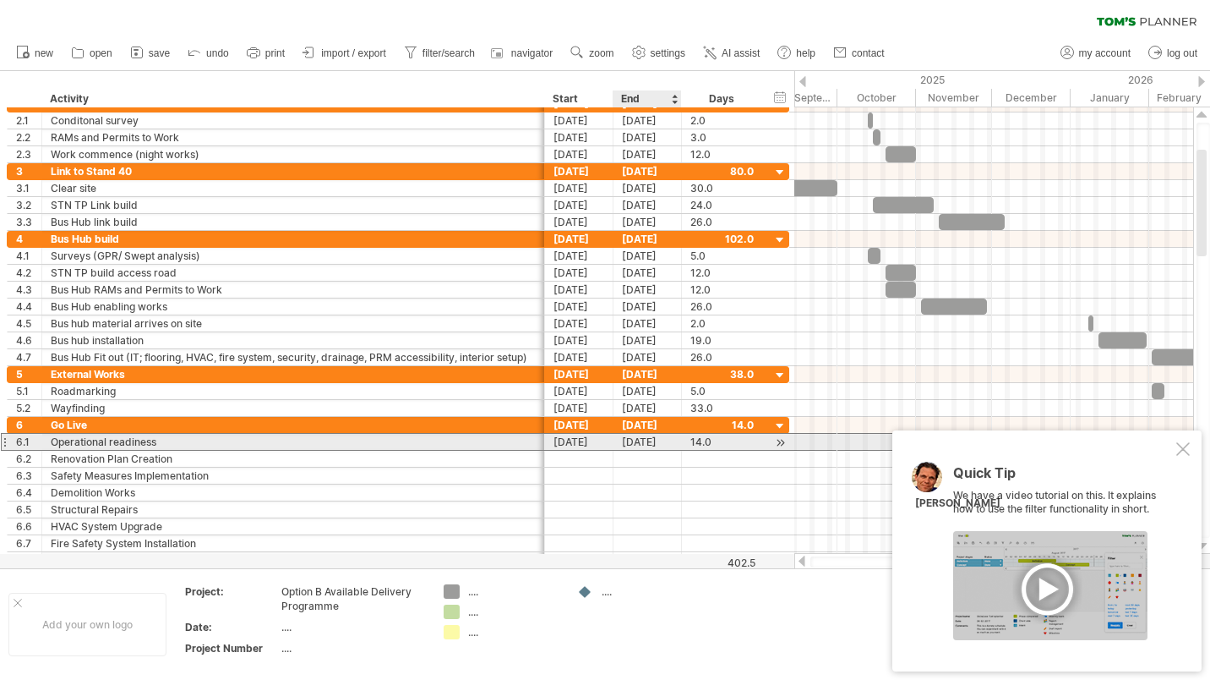
click at [647, 441] on div "[DATE]" at bounding box center [648, 442] width 68 height 16
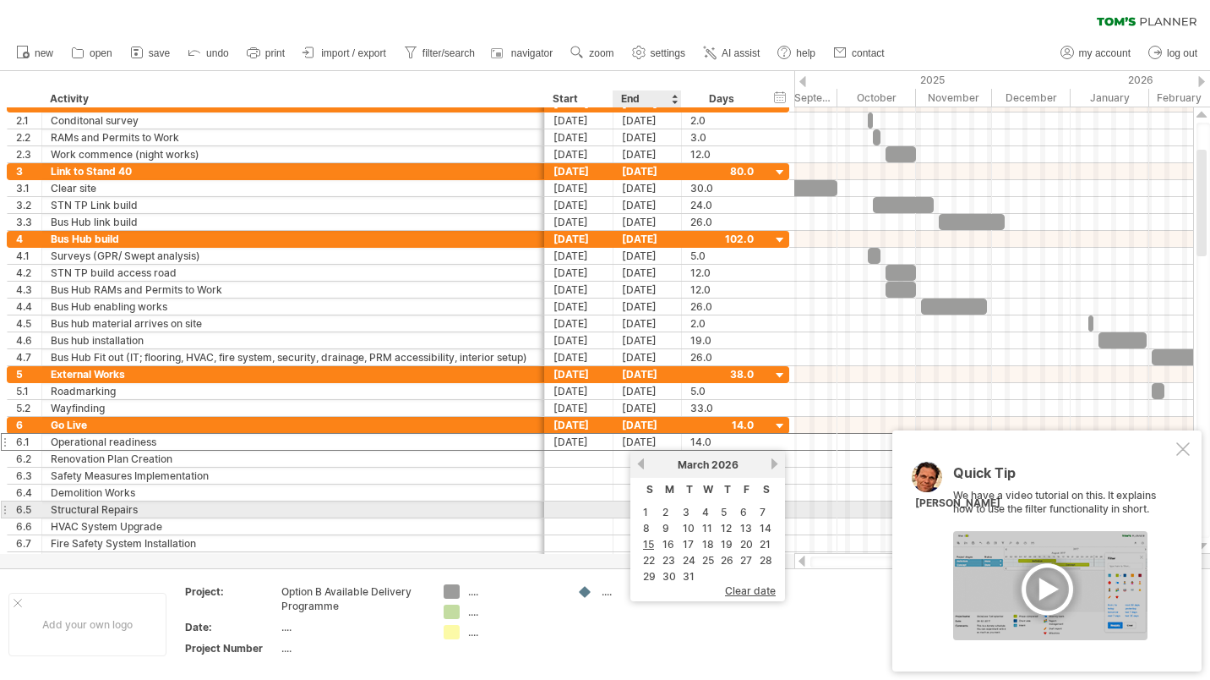
click at [664, 510] on link "2" at bounding box center [665, 512] width 9 height 16
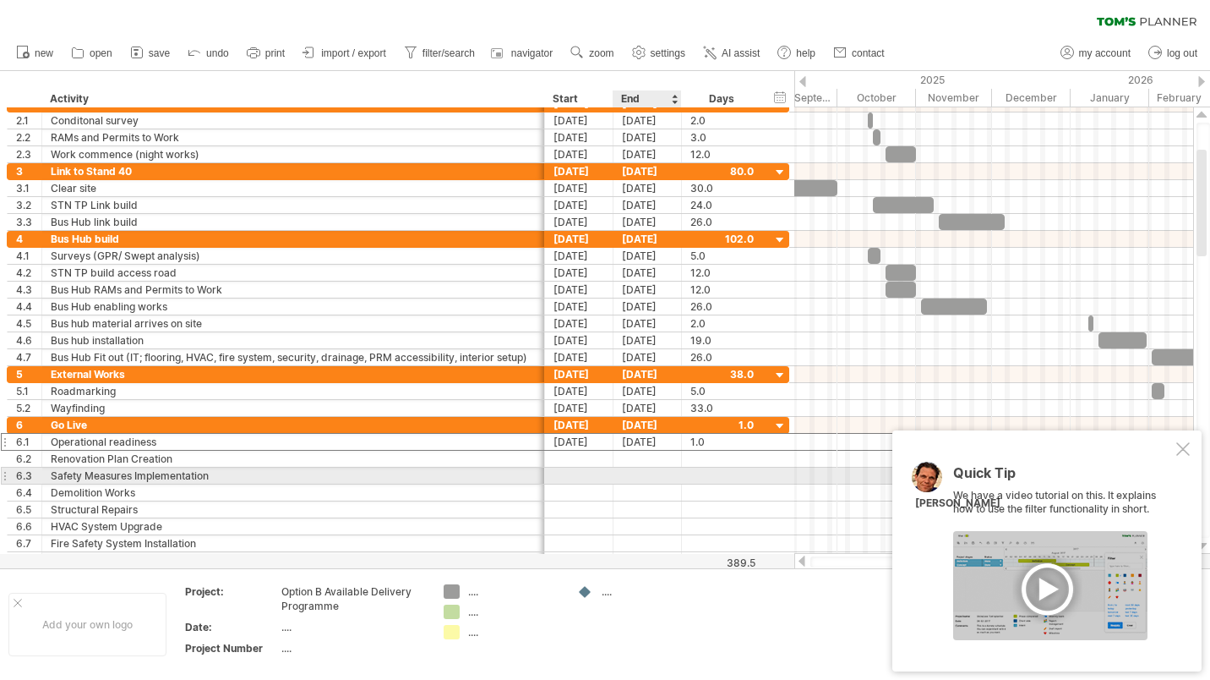
click at [642, 483] on div at bounding box center [648, 475] width 68 height 16
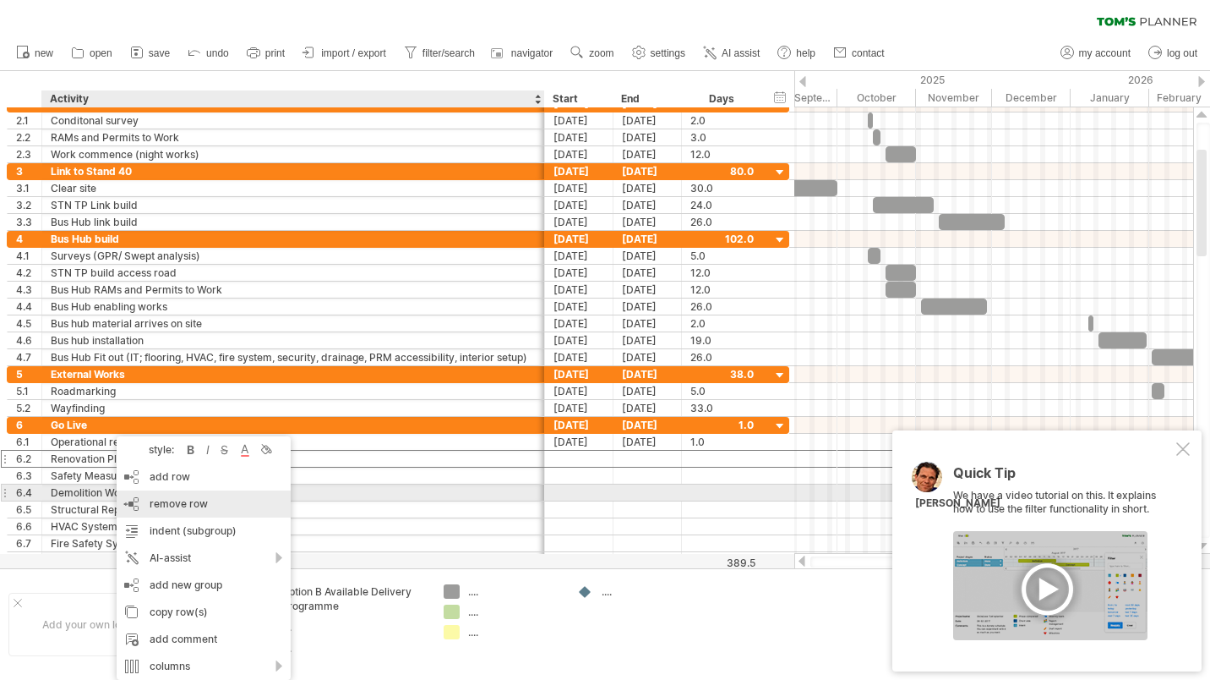
click at [169, 499] on span "remove row" at bounding box center [179, 503] width 58 height 13
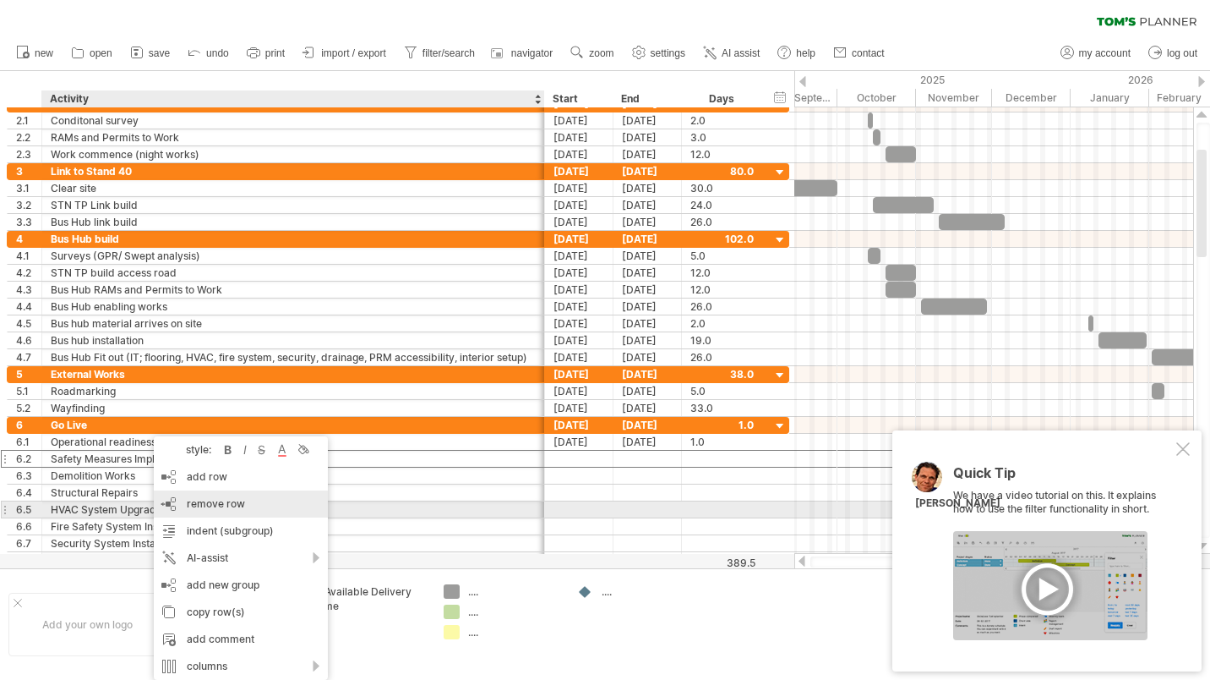
click at [203, 500] on span "remove row" at bounding box center [216, 503] width 58 height 13
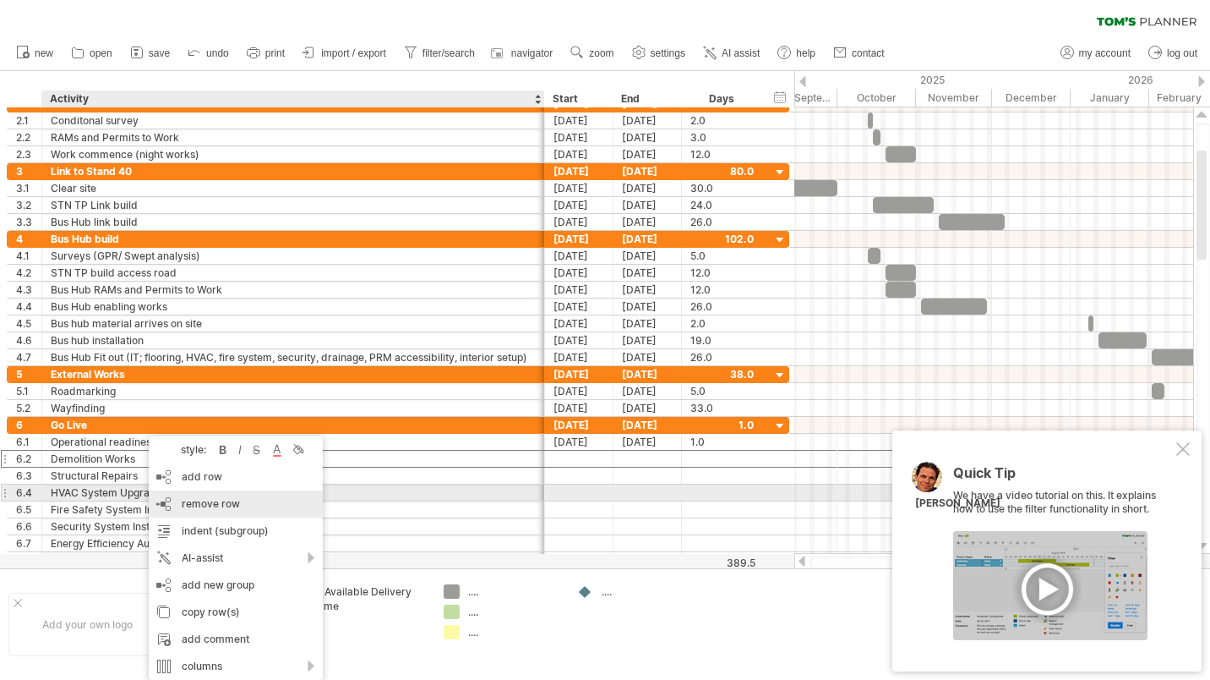
click at [199, 501] on span "remove row" at bounding box center [211, 503] width 58 height 13
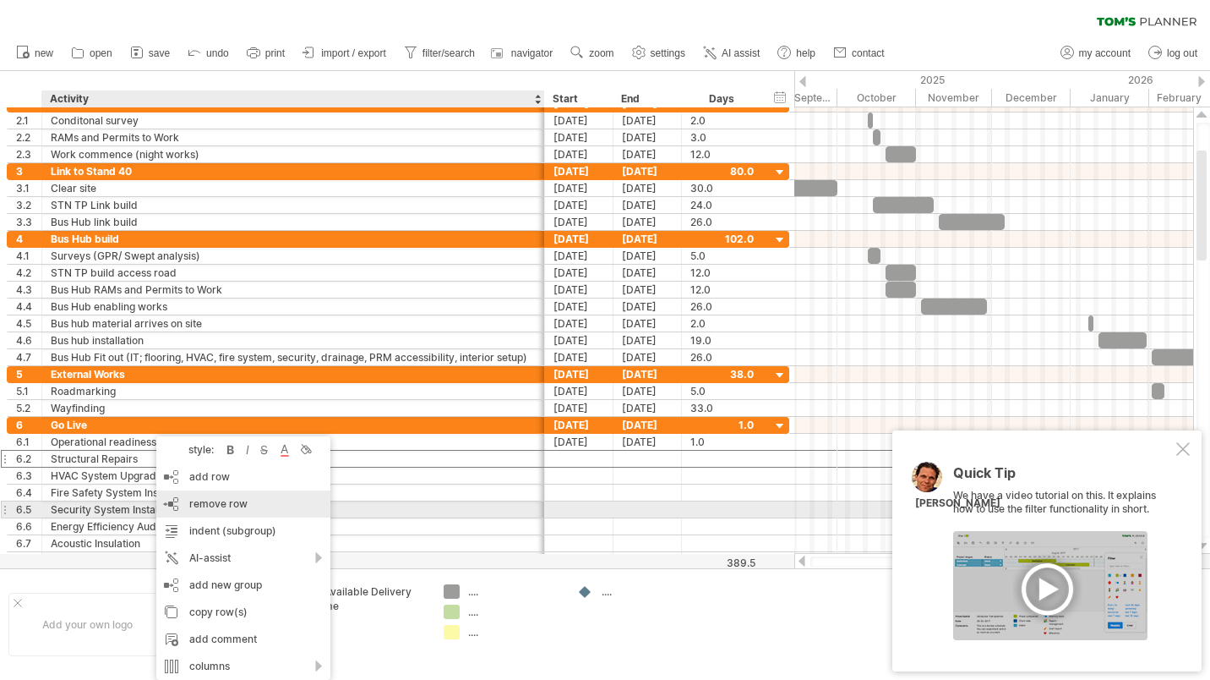
click at [199, 505] on span "remove row" at bounding box center [218, 503] width 58 height 13
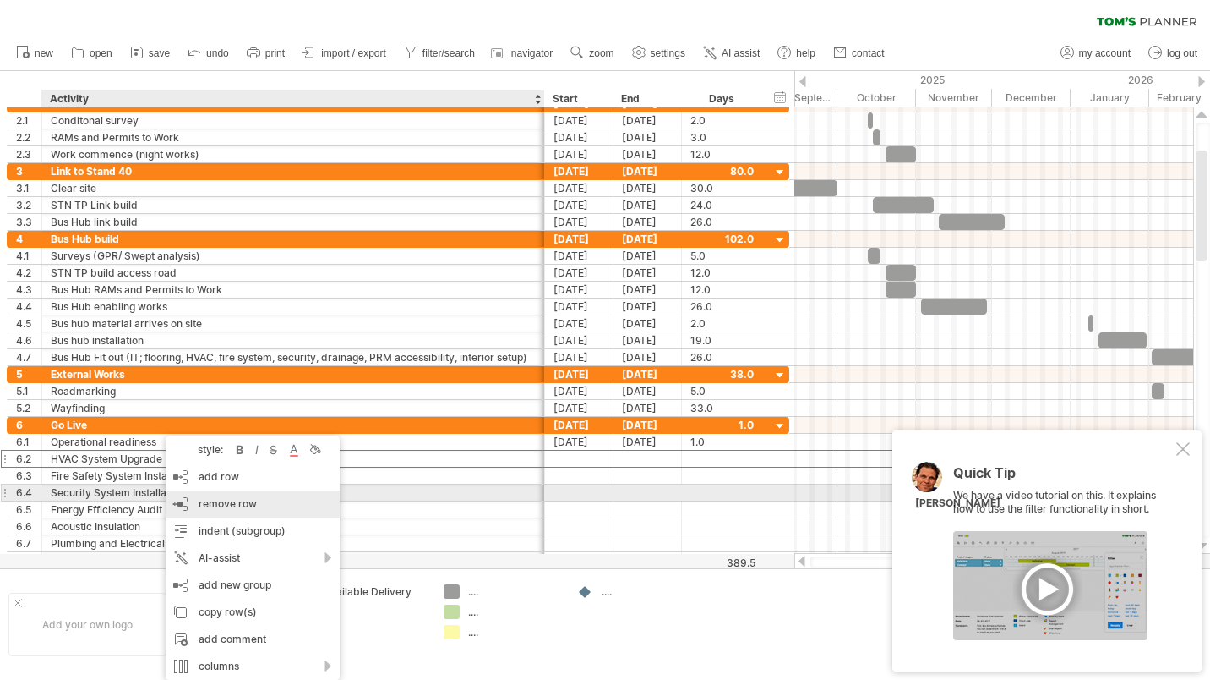
click at [219, 500] on span "remove row" at bounding box center [228, 503] width 58 height 13
click at [230, 501] on span "remove row" at bounding box center [248, 503] width 58 height 13
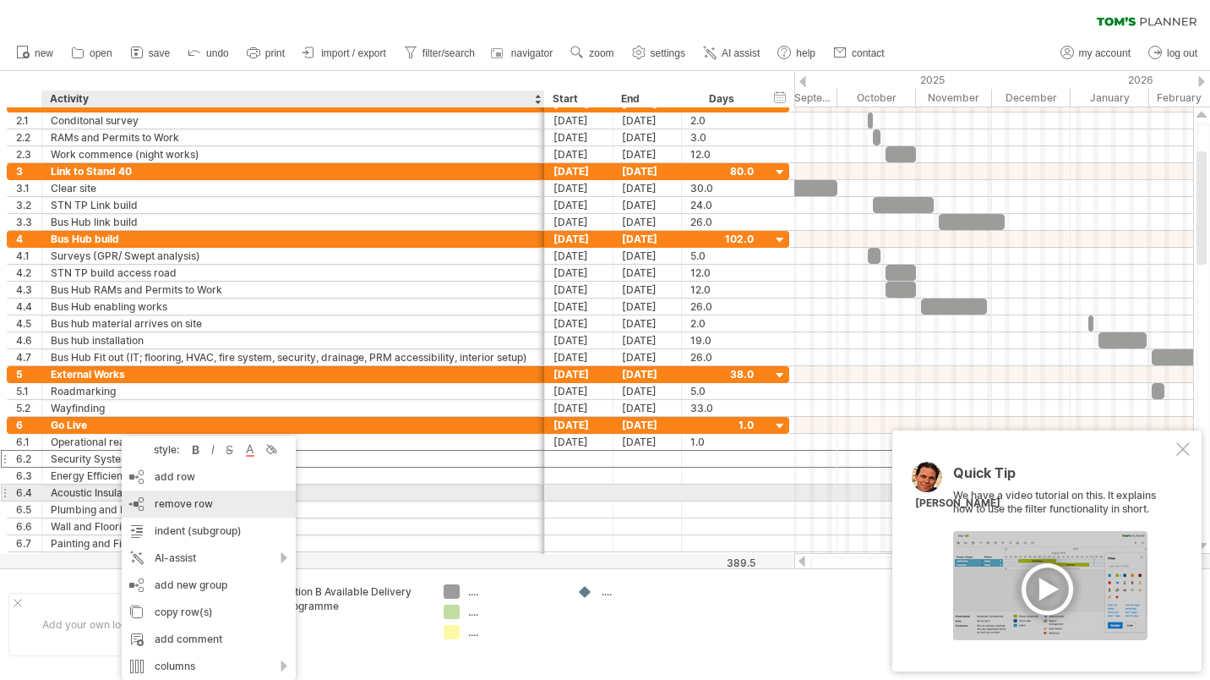
click at [177, 500] on span "remove row" at bounding box center [184, 503] width 58 height 13
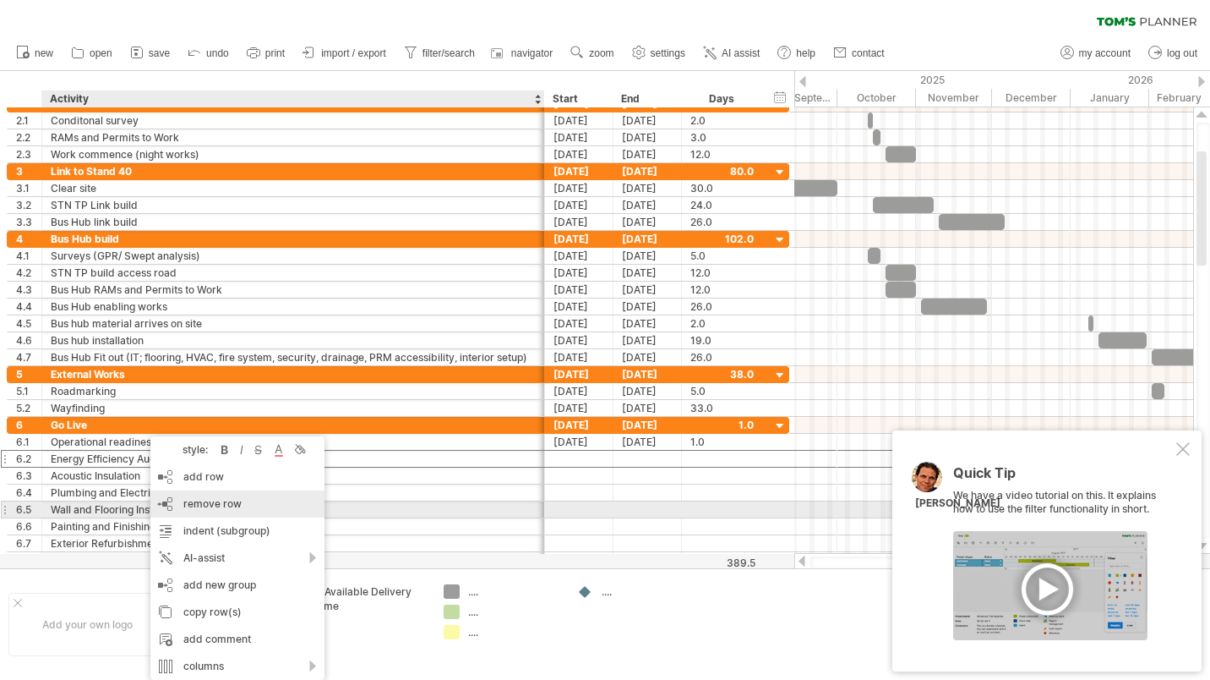
click at [199, 502] on span "remove row" at bounding box center [212, 503] width 58 height 13
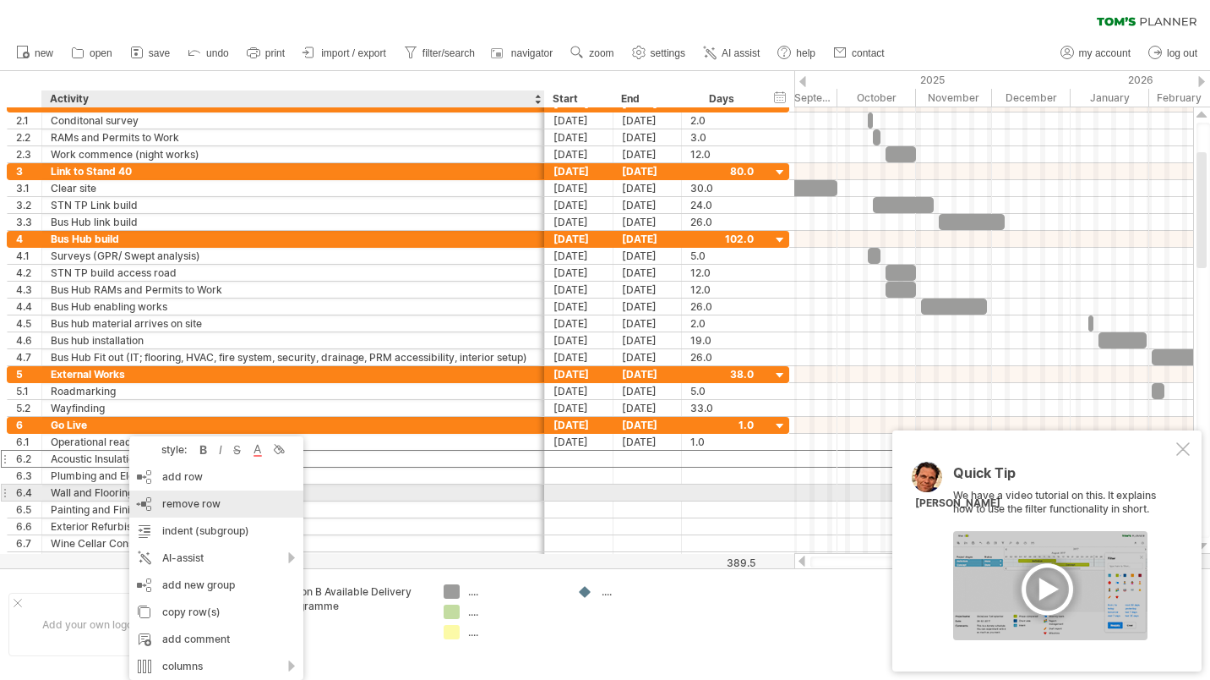
click at [187, 501] on span "remove row" at bounding box center [191, 503] width 58 height 13
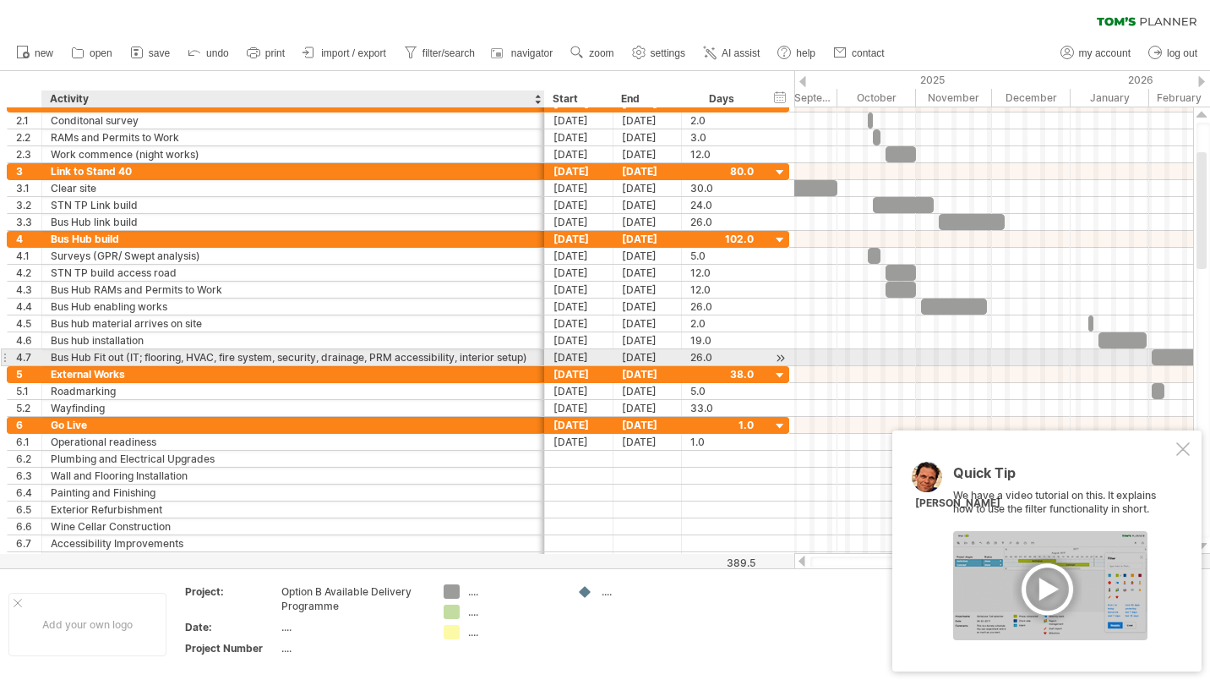
click at [530, 359] on div "Bus Hub Fit out (IT; flooring, HVAC, fire system, security, drainage, PRM acces…" at bounding box center [293, 357] width 485 height 16
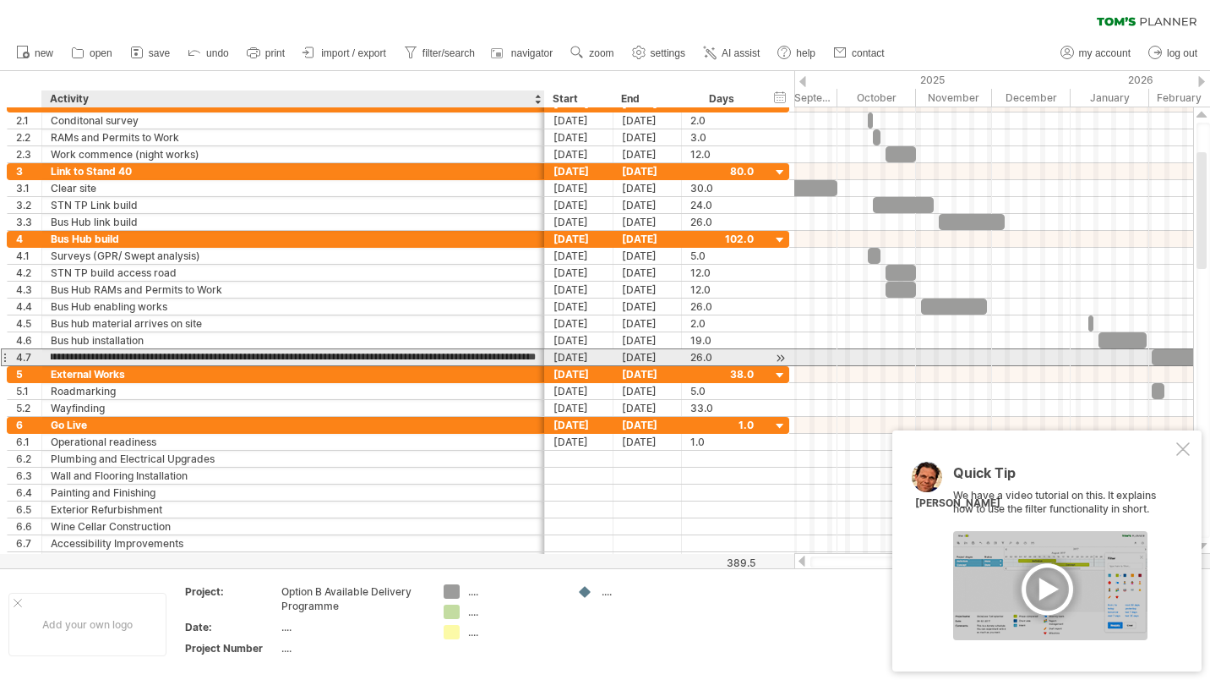
type input "**********"
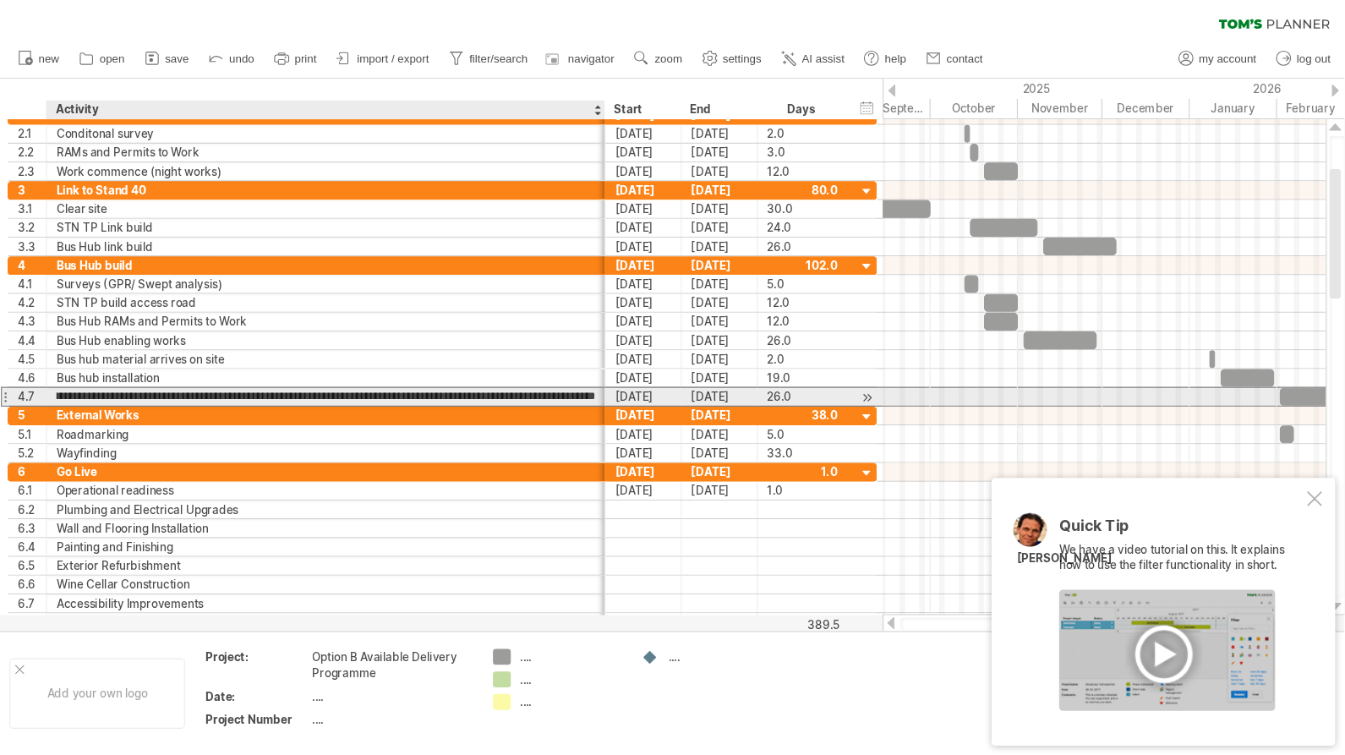
scroll to position [0, 94]
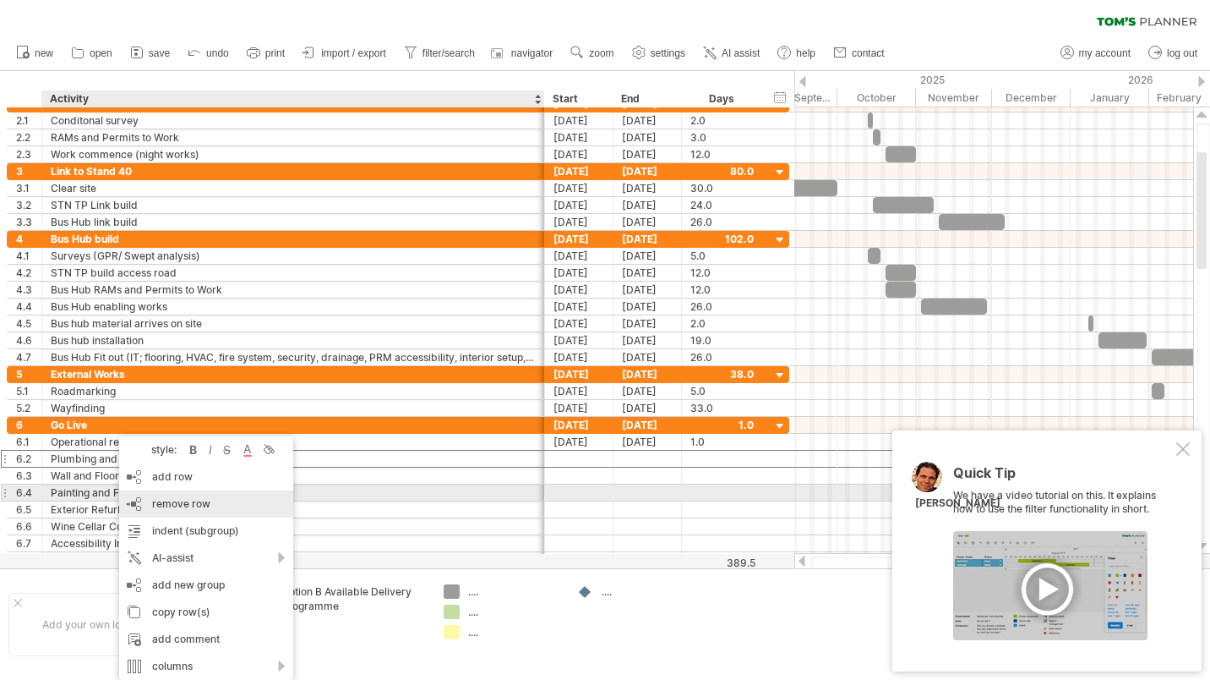
click at [174, 499] on span "remove row" at bounding box center [181, 503] width 58 height 13
click at [166, 501] on span "remove row" at bounding box center [169, 503] width 58 height 13
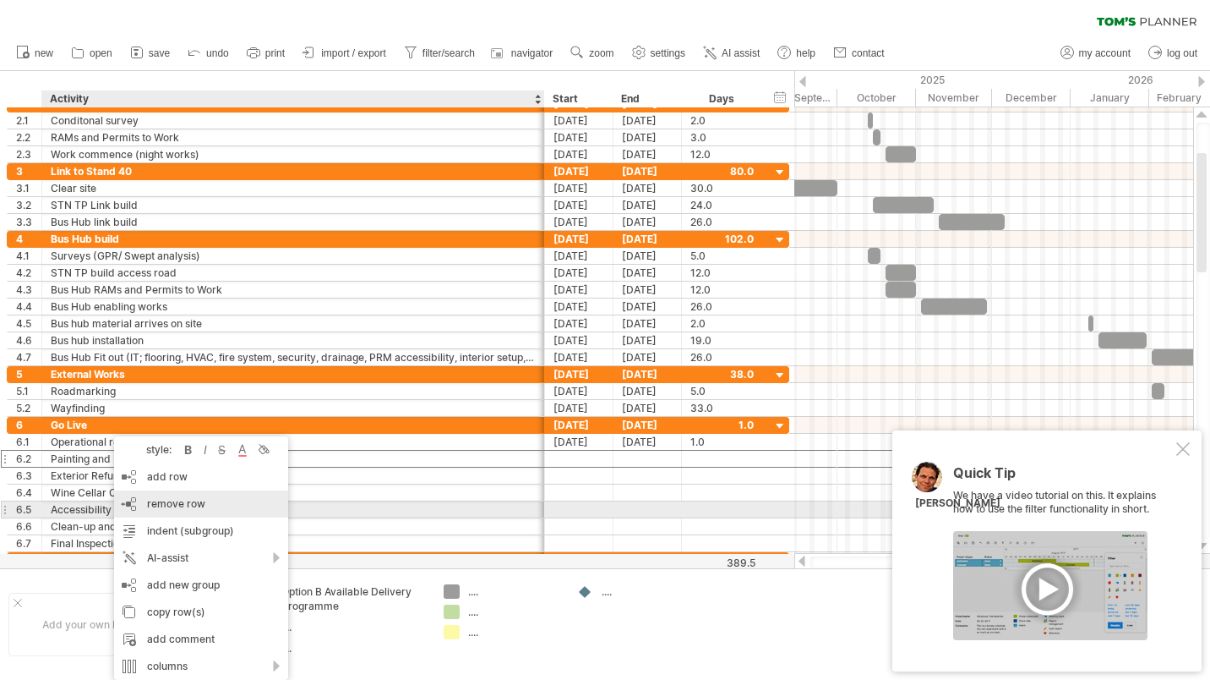
click at [172, 505] on span "remove row" at bounding box center [176, 503] width 58 height 13
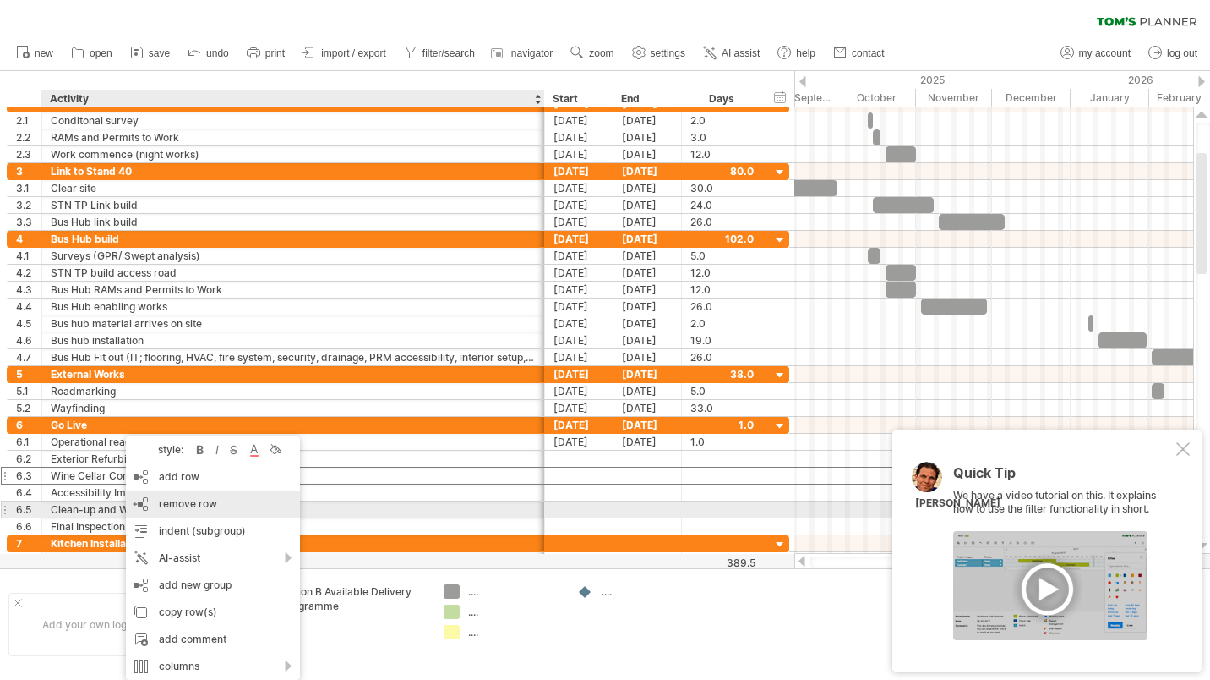
click at [167, 503] on span "remove row" at bounding box center [188, 503] width 58 height 13
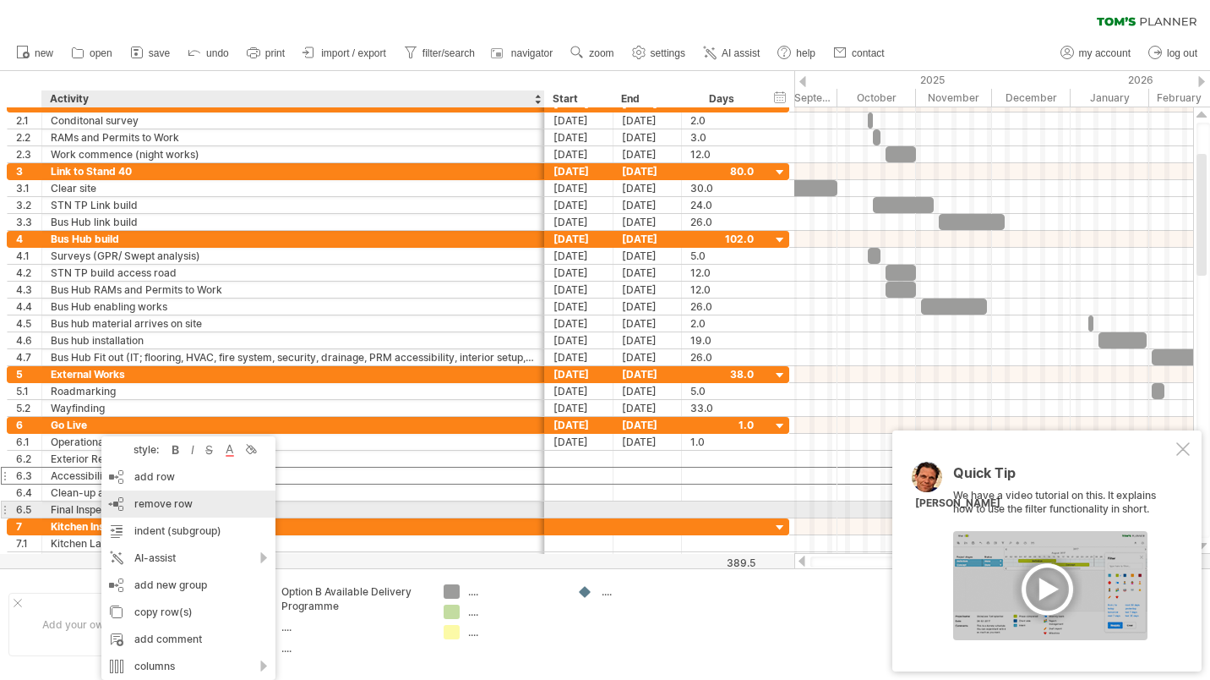
click at [147, 501] on span "remove row" at bounding box center [163, 503] width 58 height 13
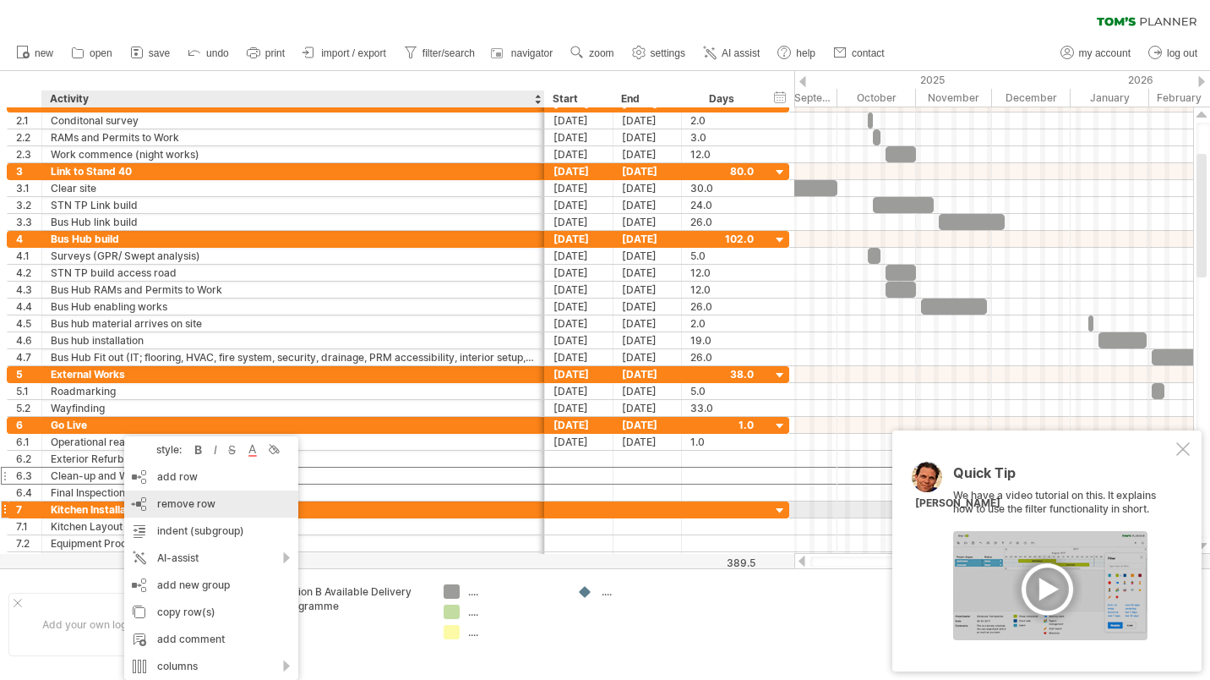
click at [178, 504] on span "remove row" at bounding box center [186, 503] width 58 height 13
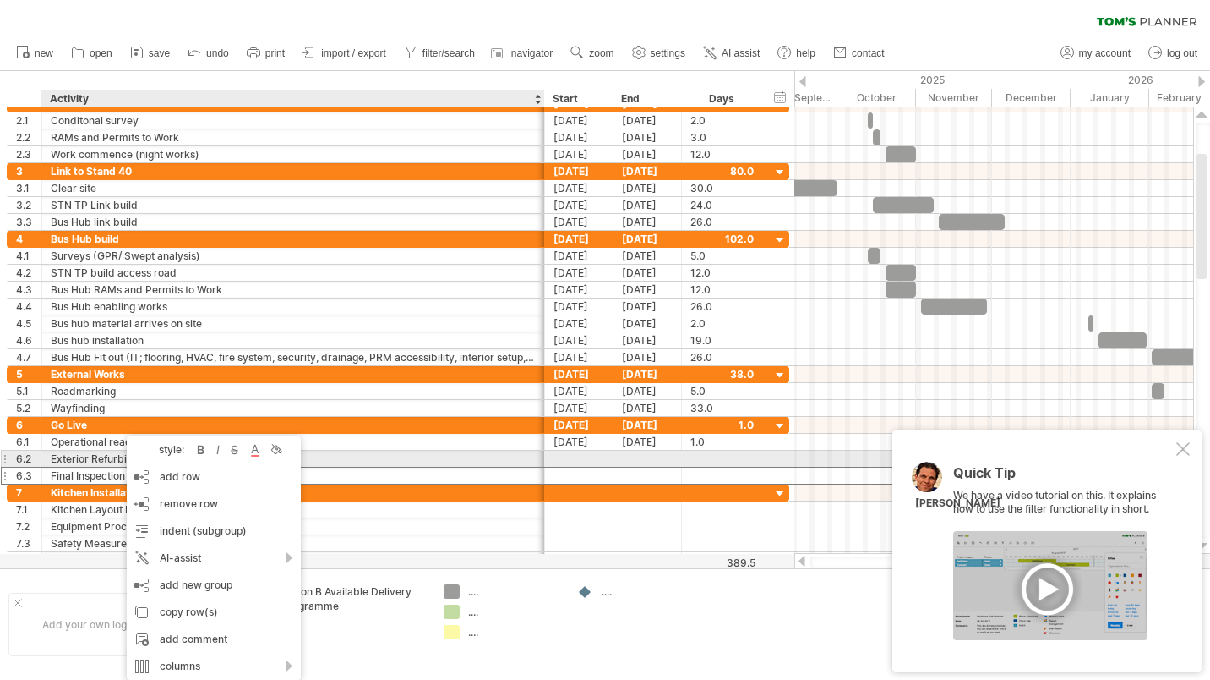
click at [79, 453] on div "Exterior Refurbishment" at bounding box center [293, 459] width 485 height 16
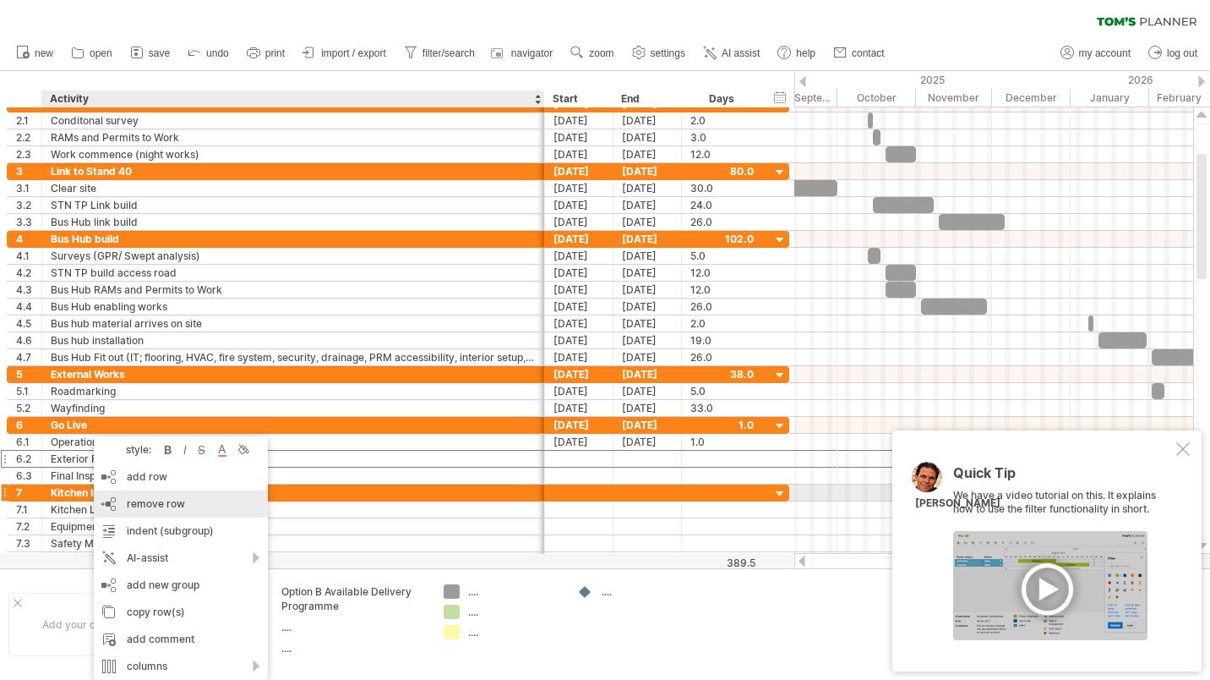
click at [149, 499] on span "remove row" at bounding box center [156, 503] width 58 height 13
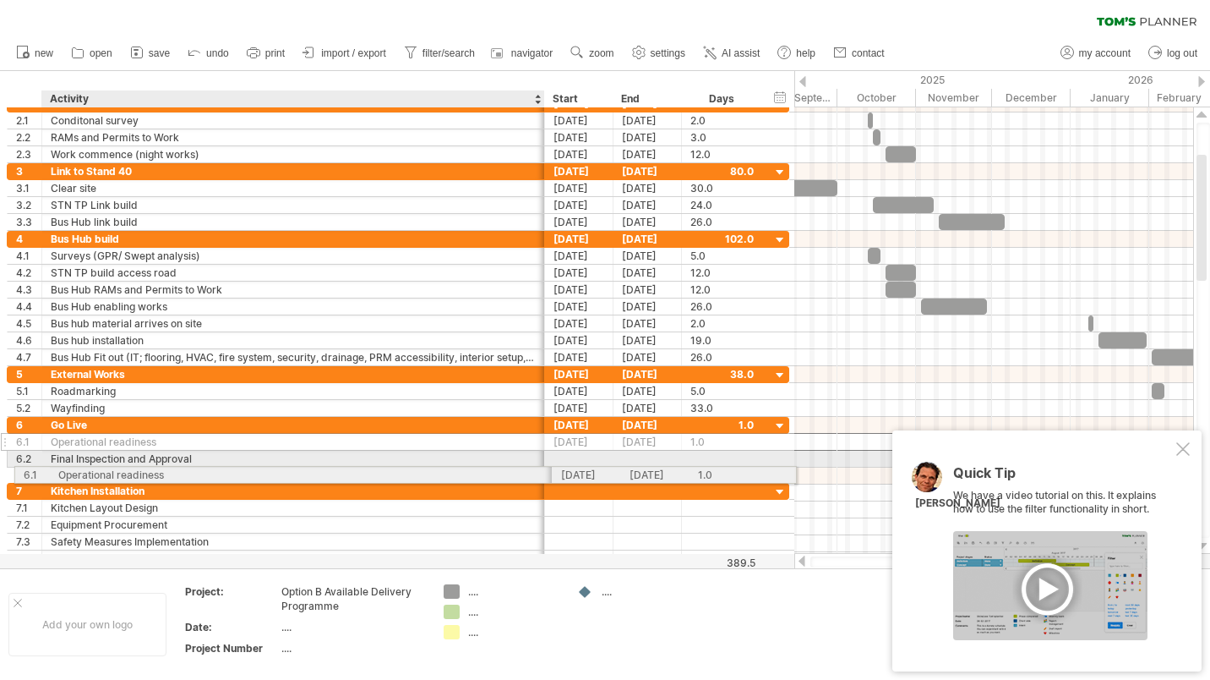
drag, startPoint x: 86, startPoint y: 440, endPoint x: 90, endPoint y: 472, distance: 32.3
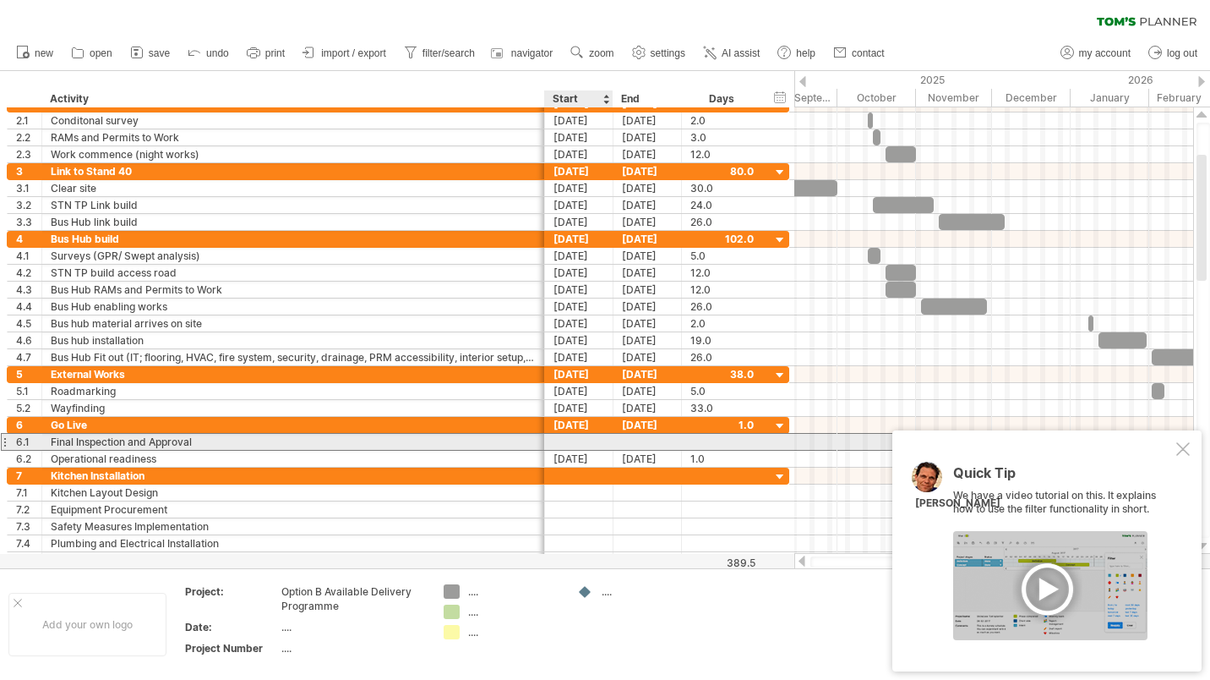
click at [597, 440] on div at bounding box center [579, 442] width 68 height 16
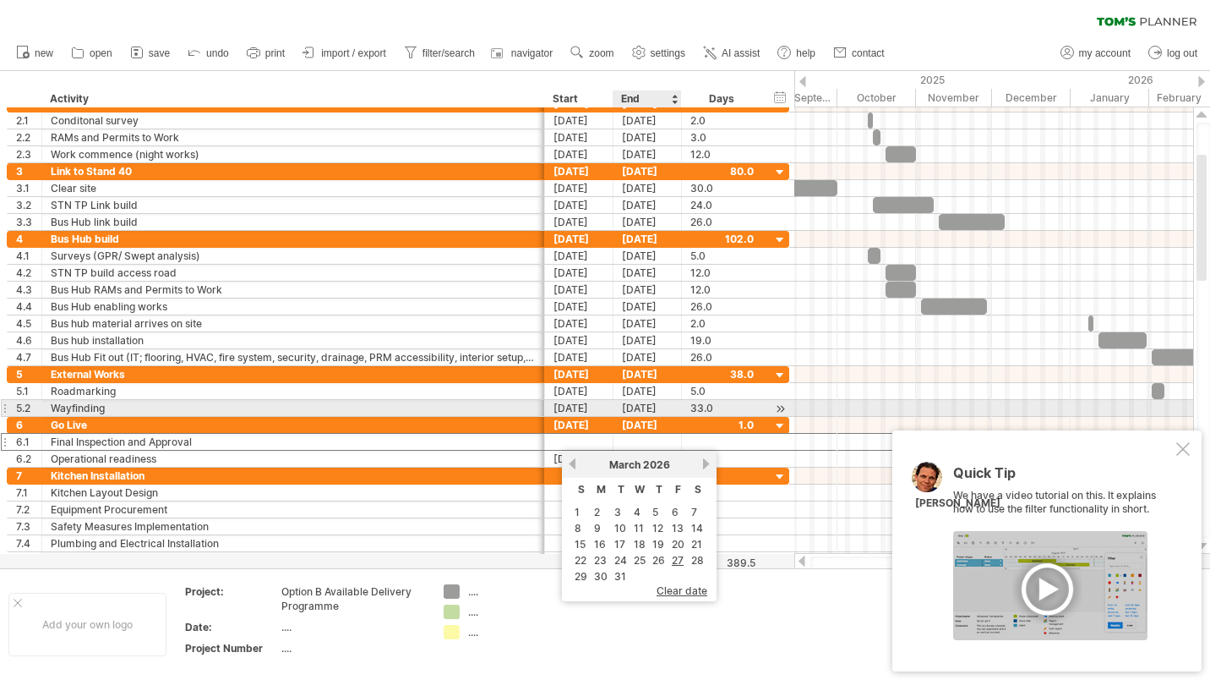
click at [658, 411] on div "[DATE]" at bounding box center [648, 408] width 68 height 16
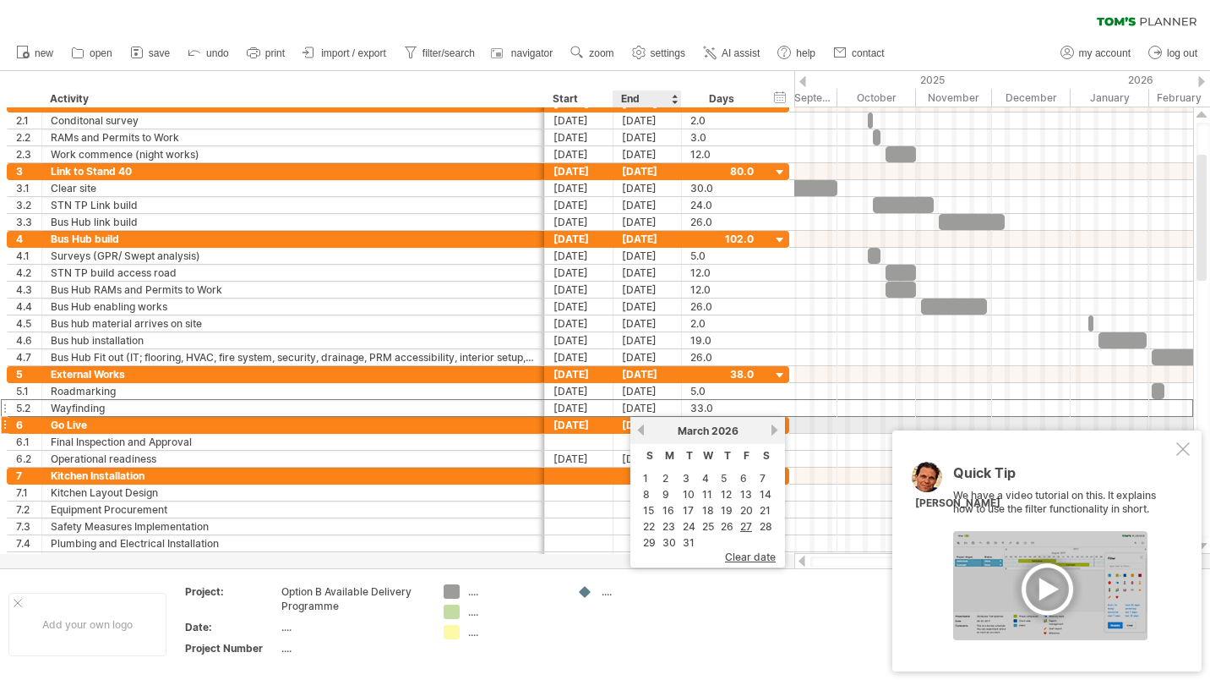
click at [644, 432] on link "previous" at bounding box center [641, 429] width 13 height 13
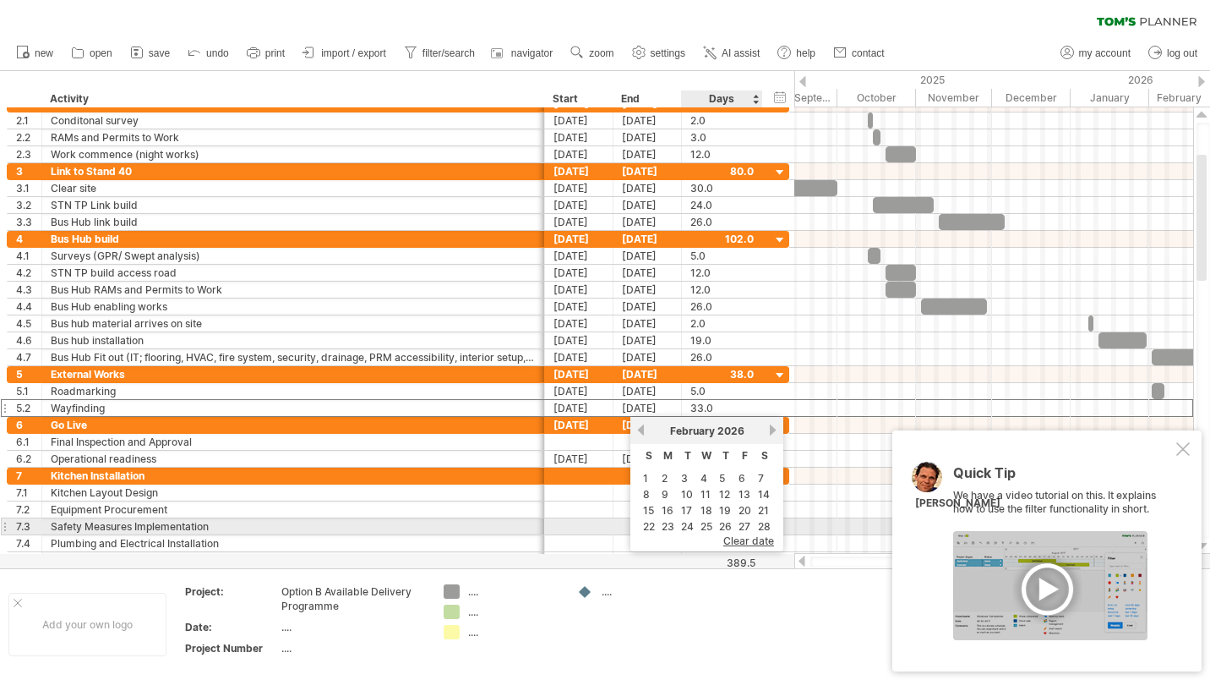
click at [743, 522] on link "27" at bounding box center [744, 526] width 15 height 16
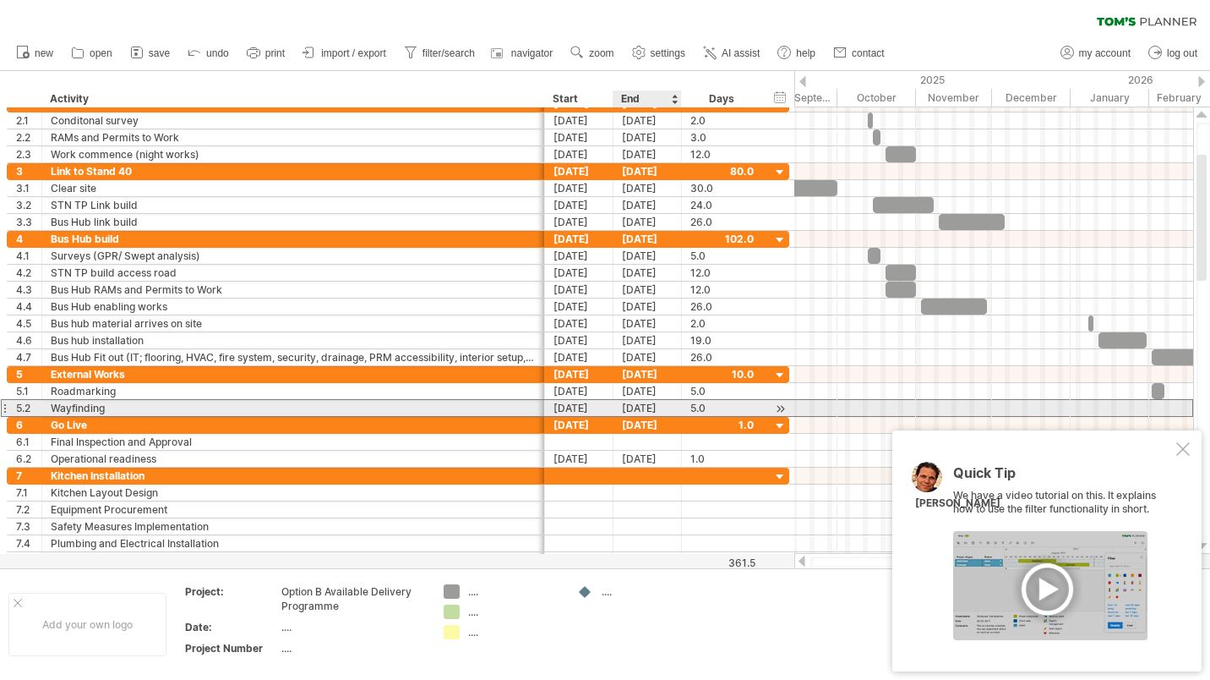
click at [634, 404] on div "[DATE]" at bounding box center [648, 408] width 68 height 16
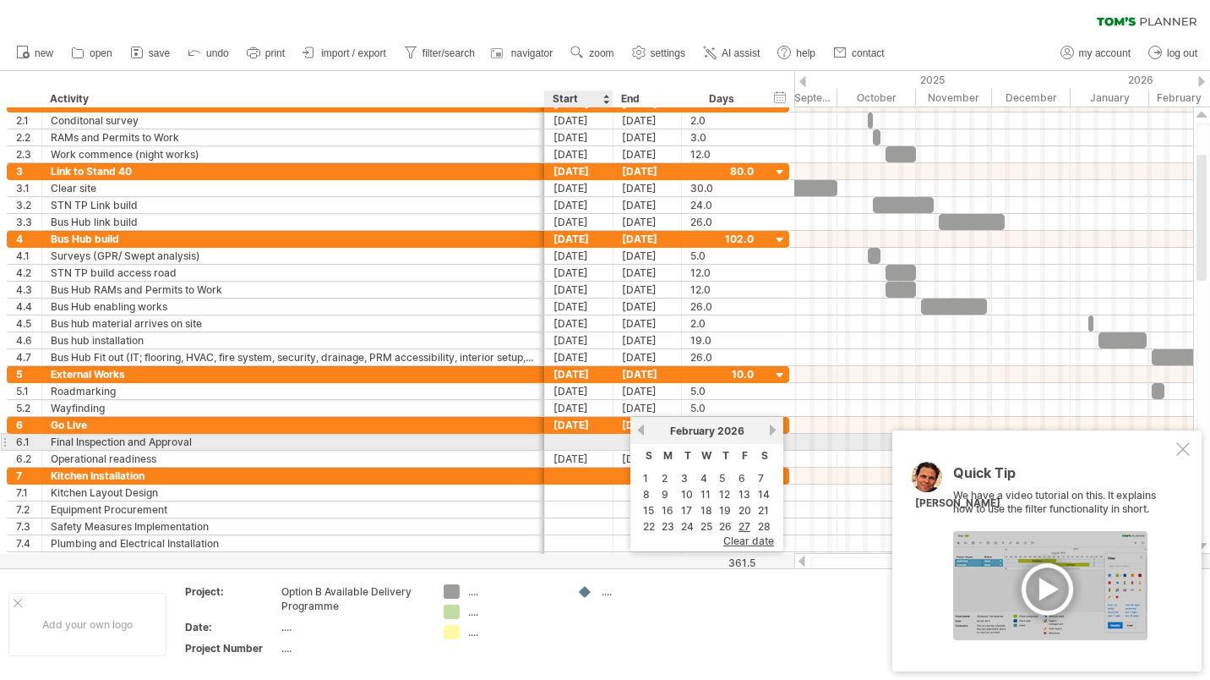
click at [582, 438] on div at bounding box center [579, 442] width 68 height 16
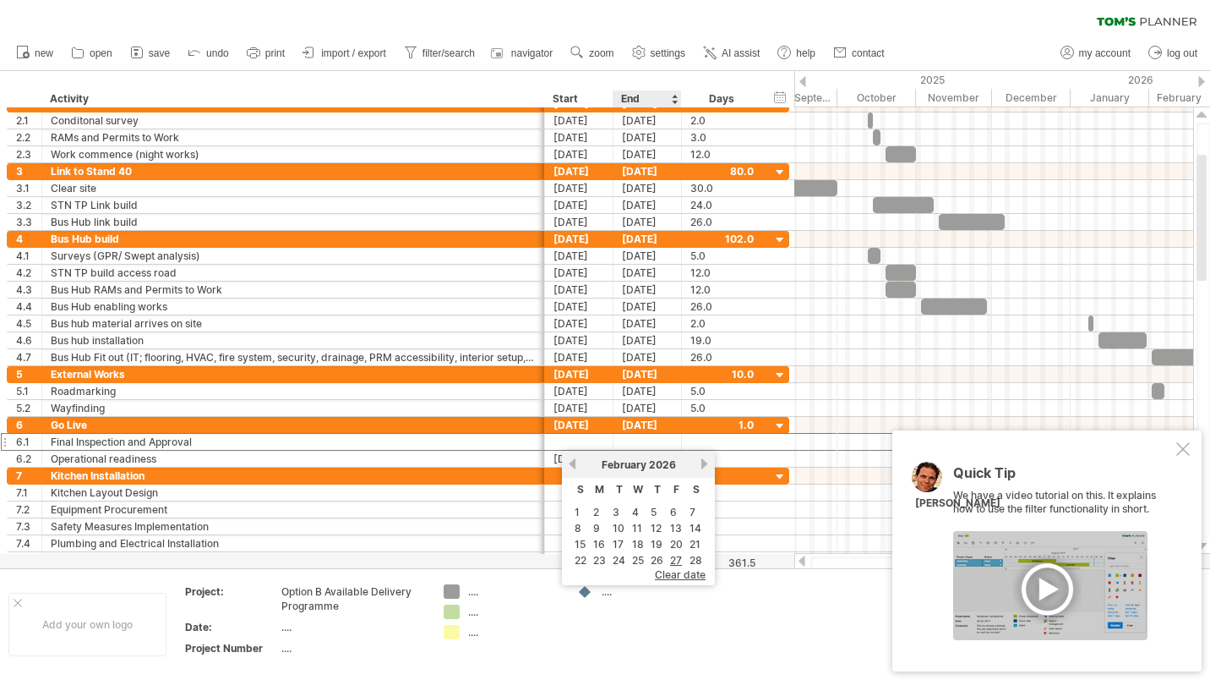
drag, startPoint x: 634, startPoint y: 556, endPoint x: 631, endPoint y: 541, distance: 15.4
click at [633, 556] on link "25" at bounding box center [638, 560] width 15 height 16
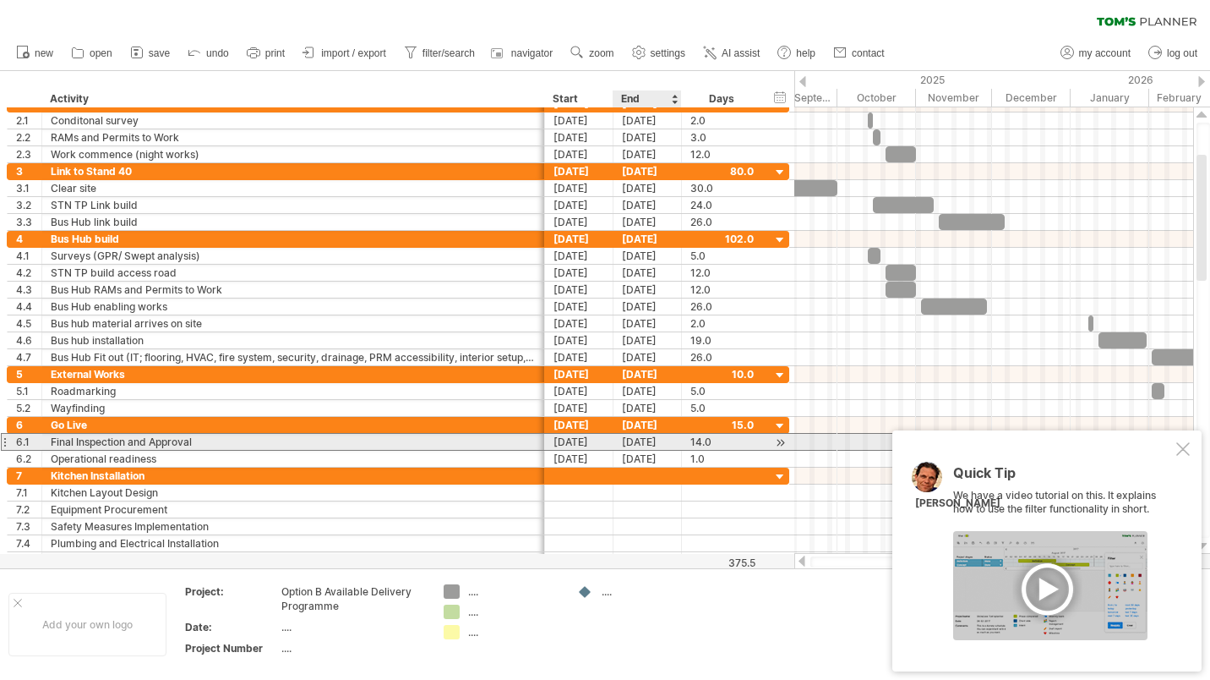
click at [659, 439] on div "[DATE]" at bounding box center [648, 442] width 68 height 16
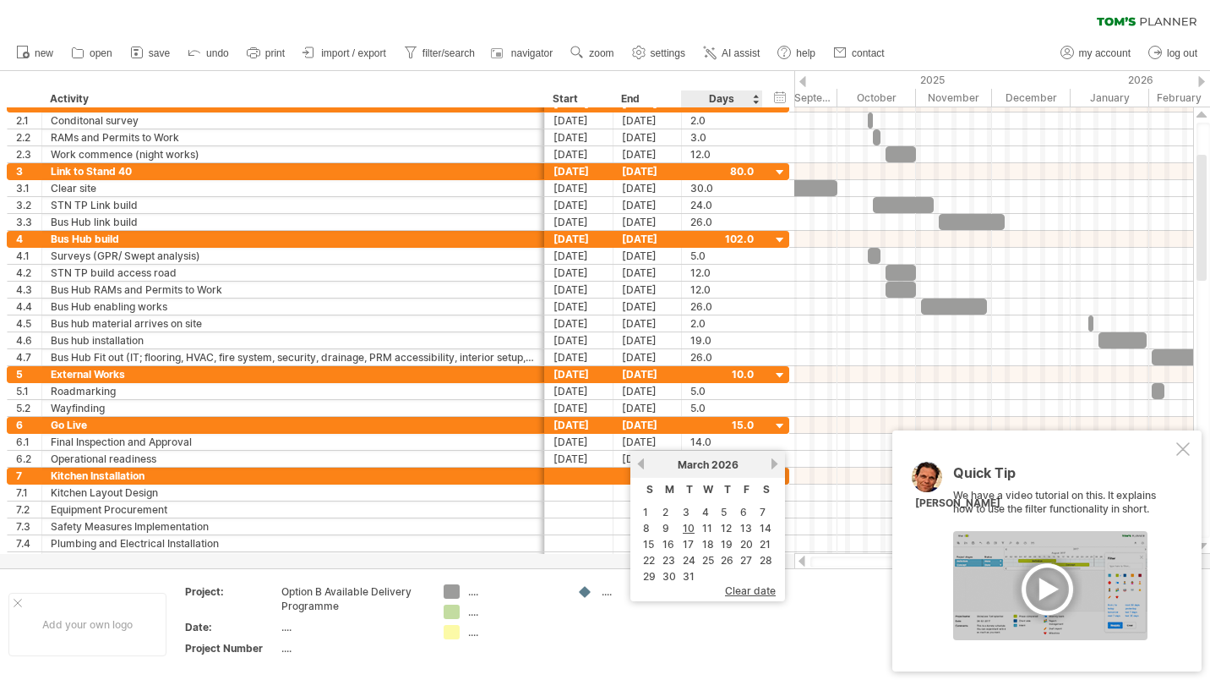
click at [748, 559] on link "27" at bounding box center [746, 560] width 15 height 16
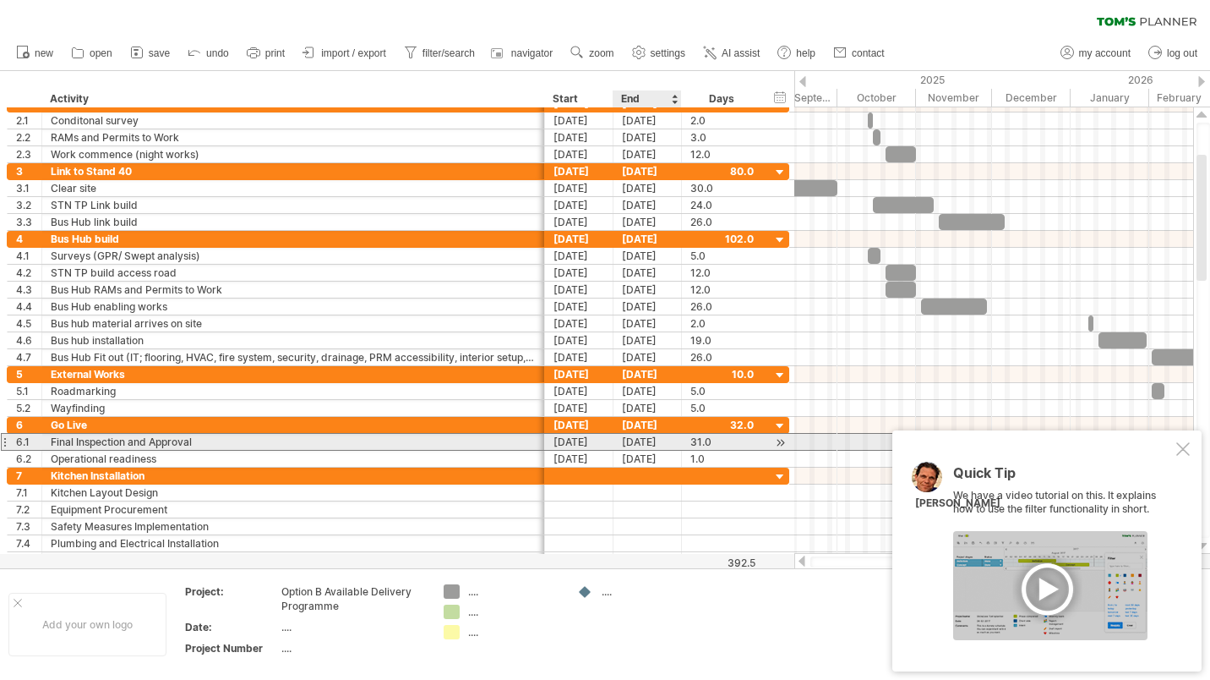
click at [646, 442] on div "[DATE]" at bounding box center [648, 442] width 68 height 16
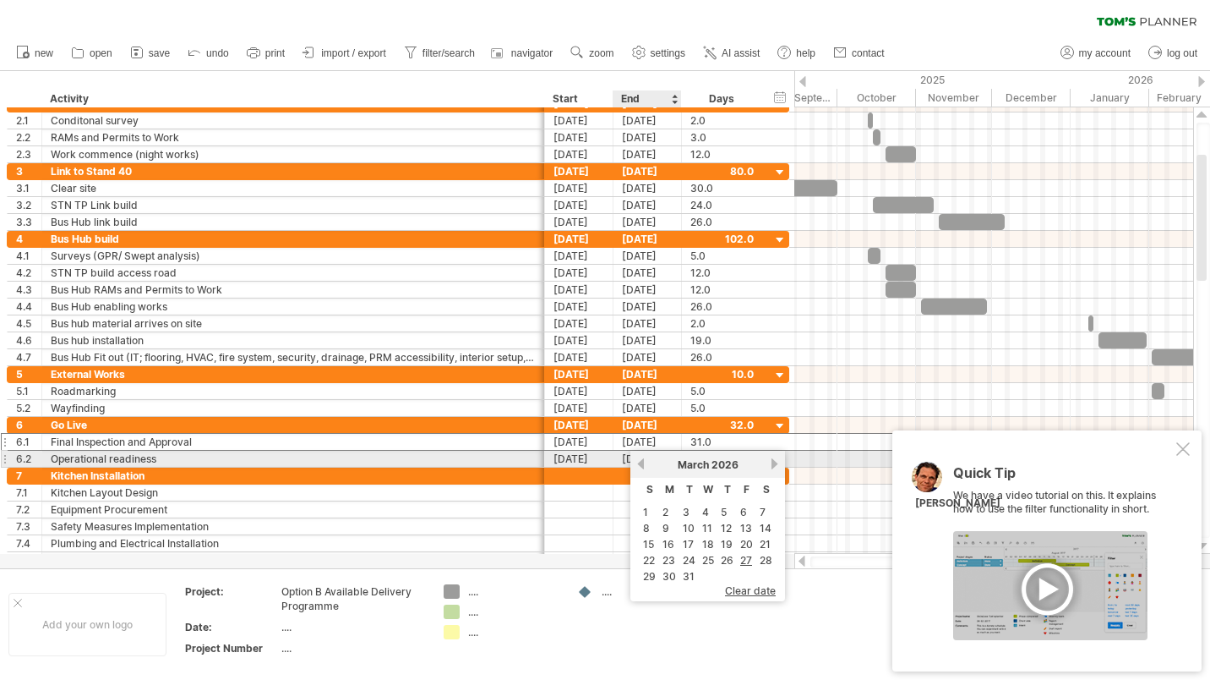
click at [645, 466] on link "previous" at bounding box center [641, 463] width 13 height 13
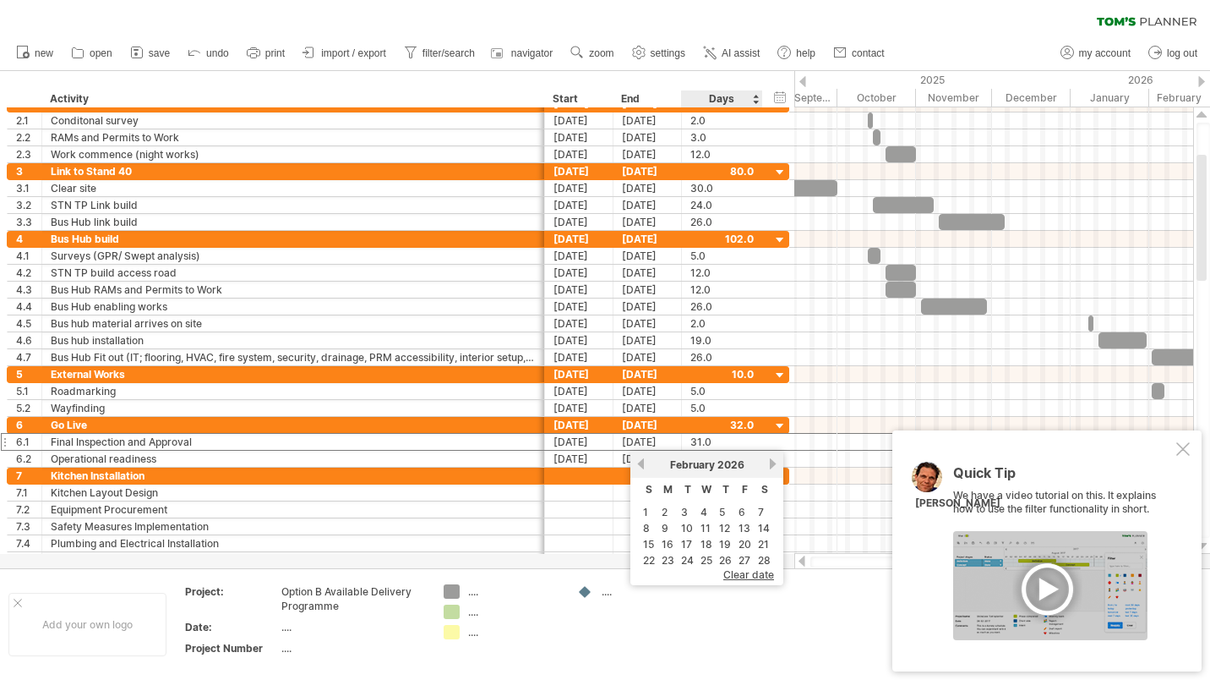
click at [747, 557] on link "27" at bounding box center [744, 560] width 15 height 16
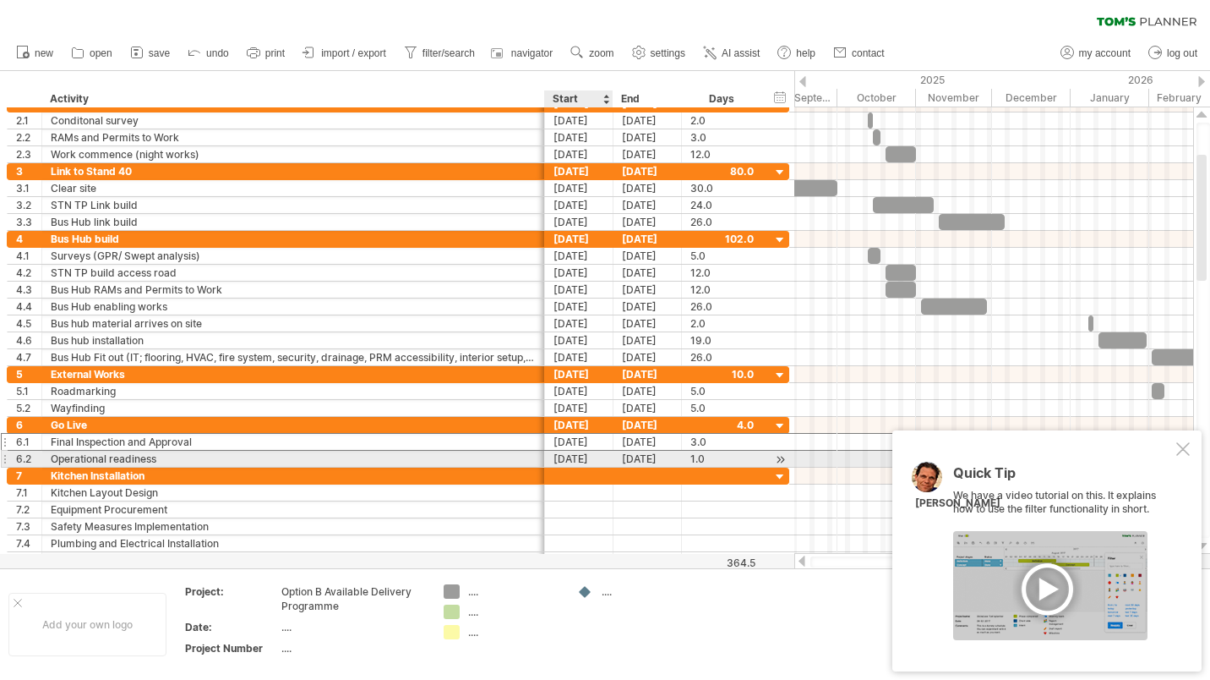
click at [574, 460] on div "[DATE]" at bounding box center [579, 459] width 68 height 16
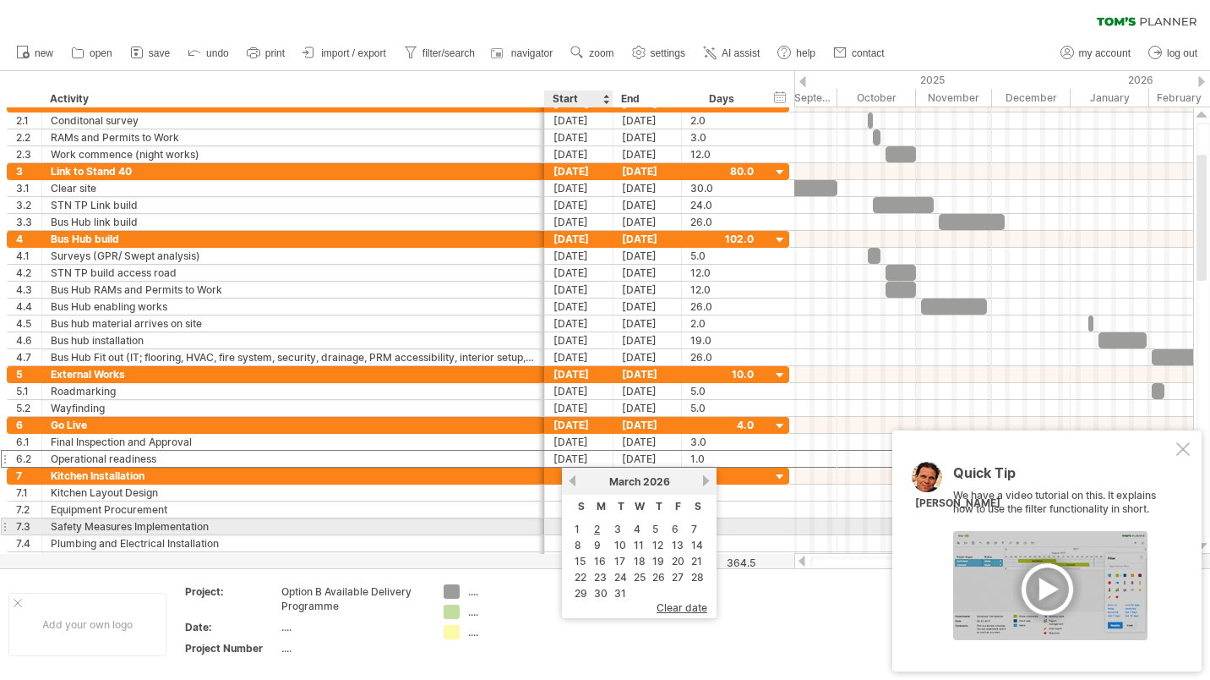
click at [596, 528] on link "2" at bounding box center [597, 529] width 9 height 16
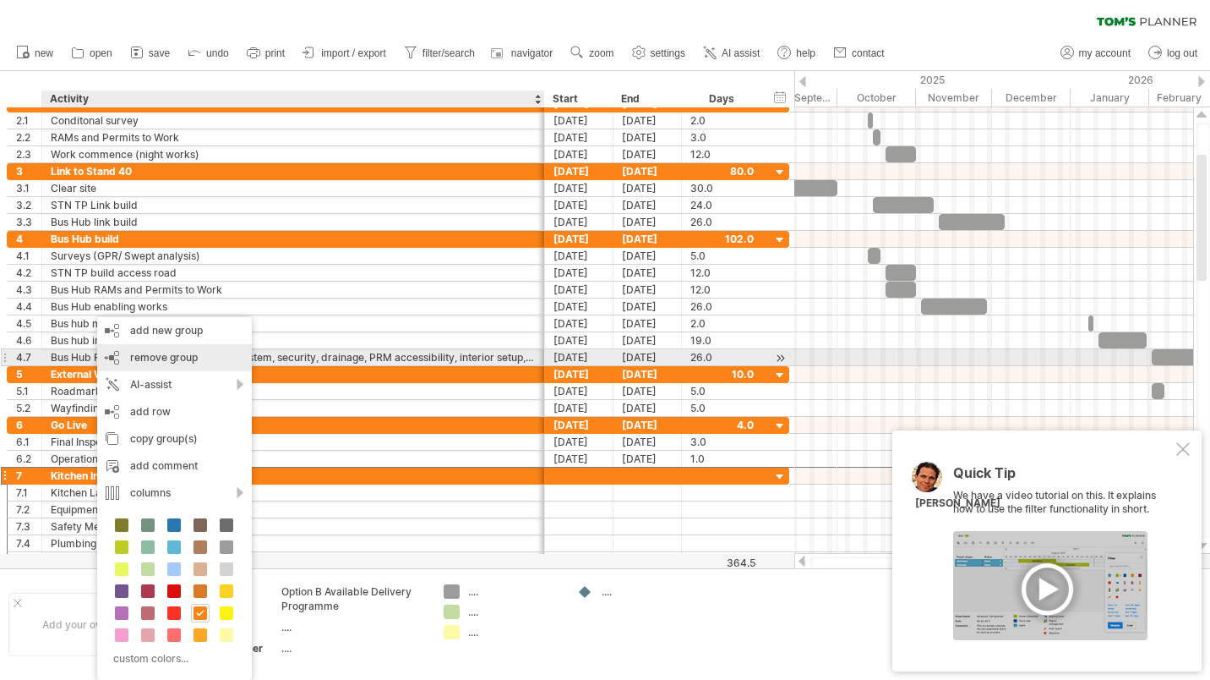
click at [143, 355] on span "remove group" at bounding box center [164, 357] width 68 height 13
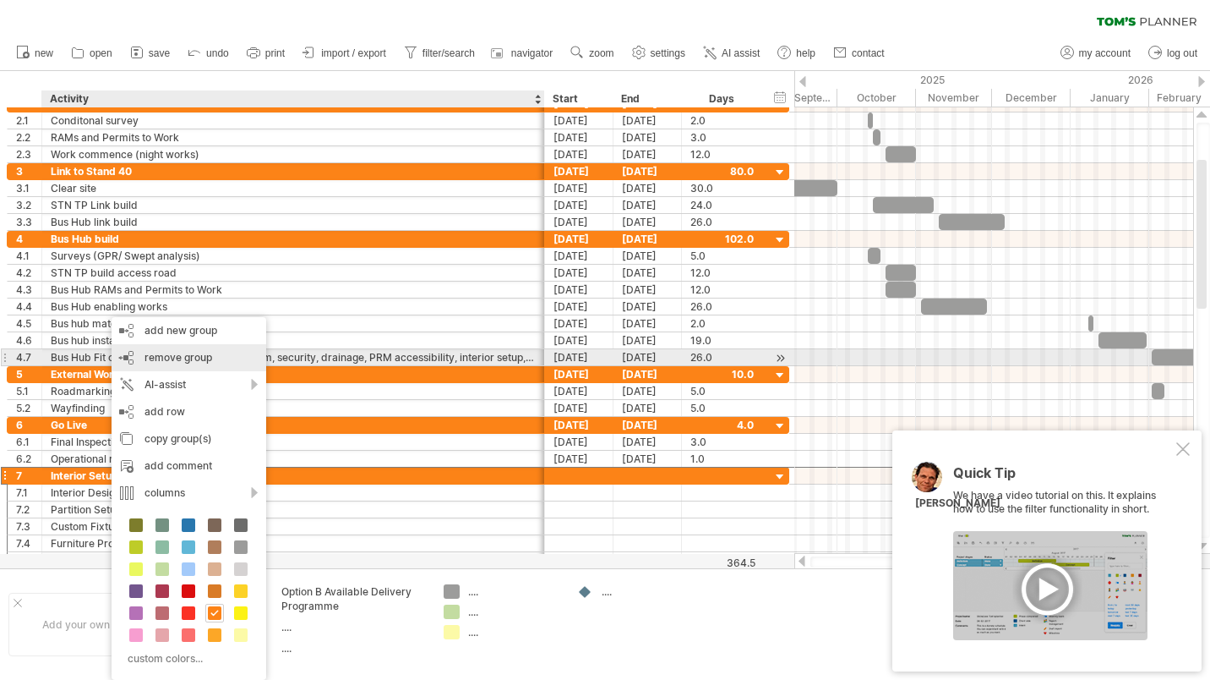
click at [170, 357] on span "remove group" at bounding box center [179, 357] width 68 height 13
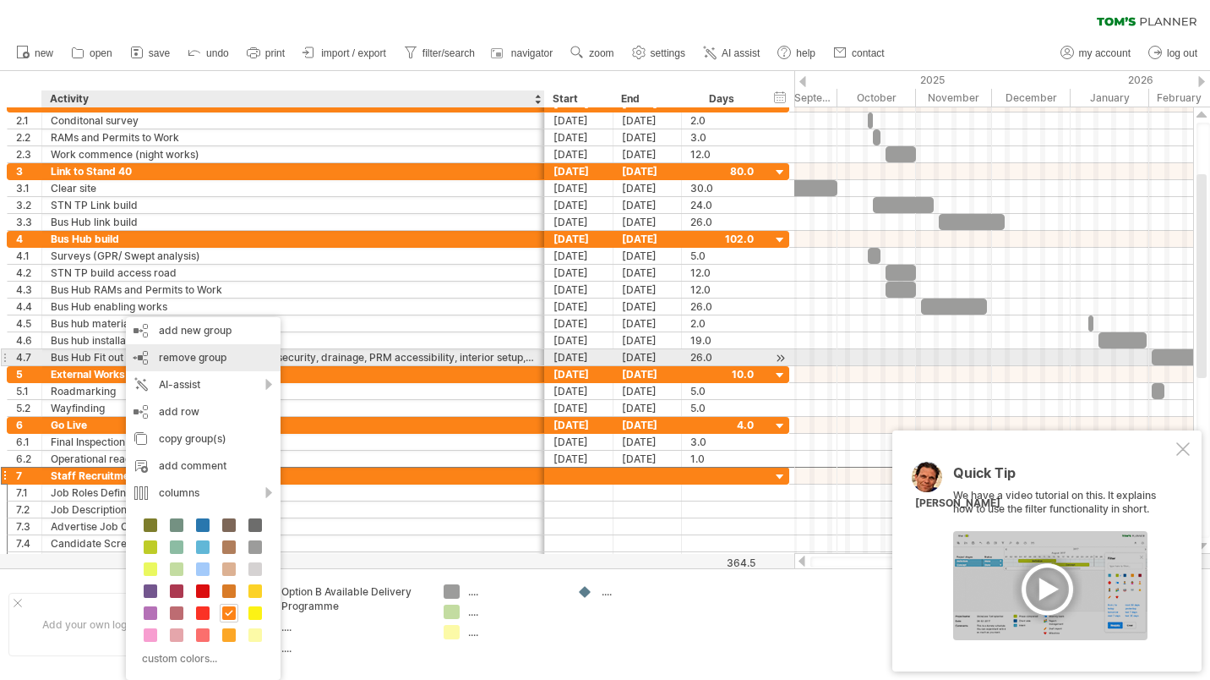
click at [174, 356] on span "remove group" at bounding box center [193, 357] width 68 height 13
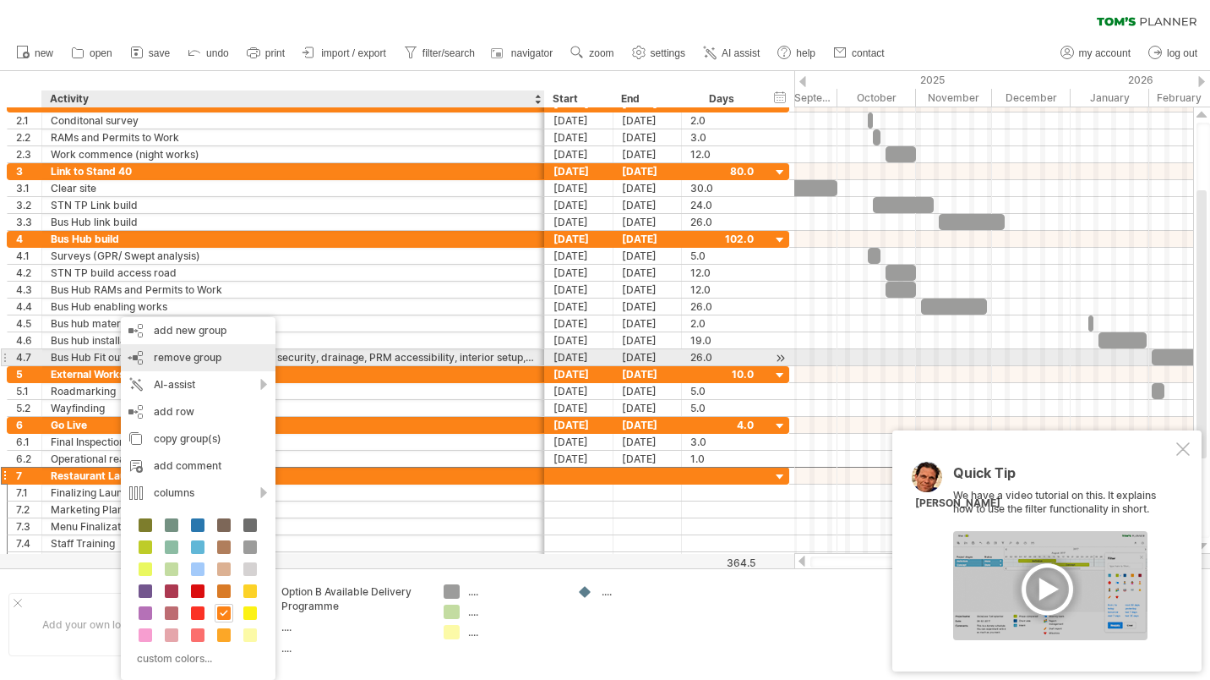
click at [183, 357] on span "remove group" at bounding box center [188, 357] width 68 height 13
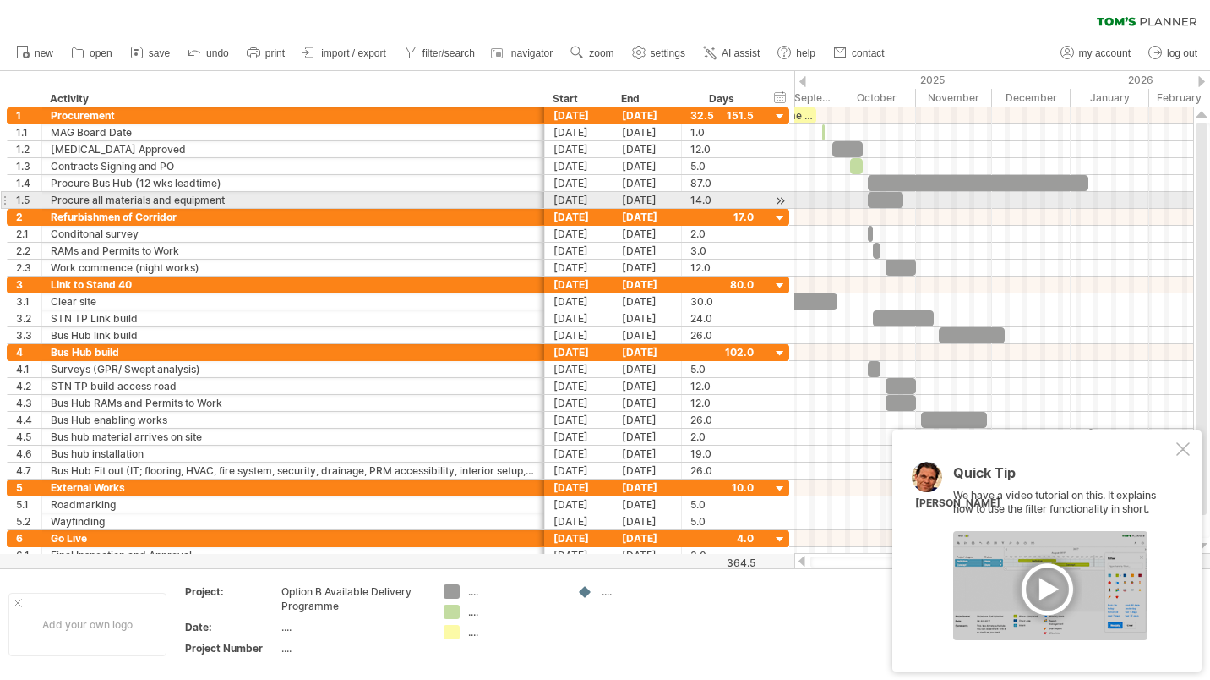
drag, startPoint x: 1204, startPoint y: 238, endPoint x: 1208, endPoint y: 199, distance: 39.1
click at [1208, 199] on div at bounding box center [1204, 330] width 14 height 415
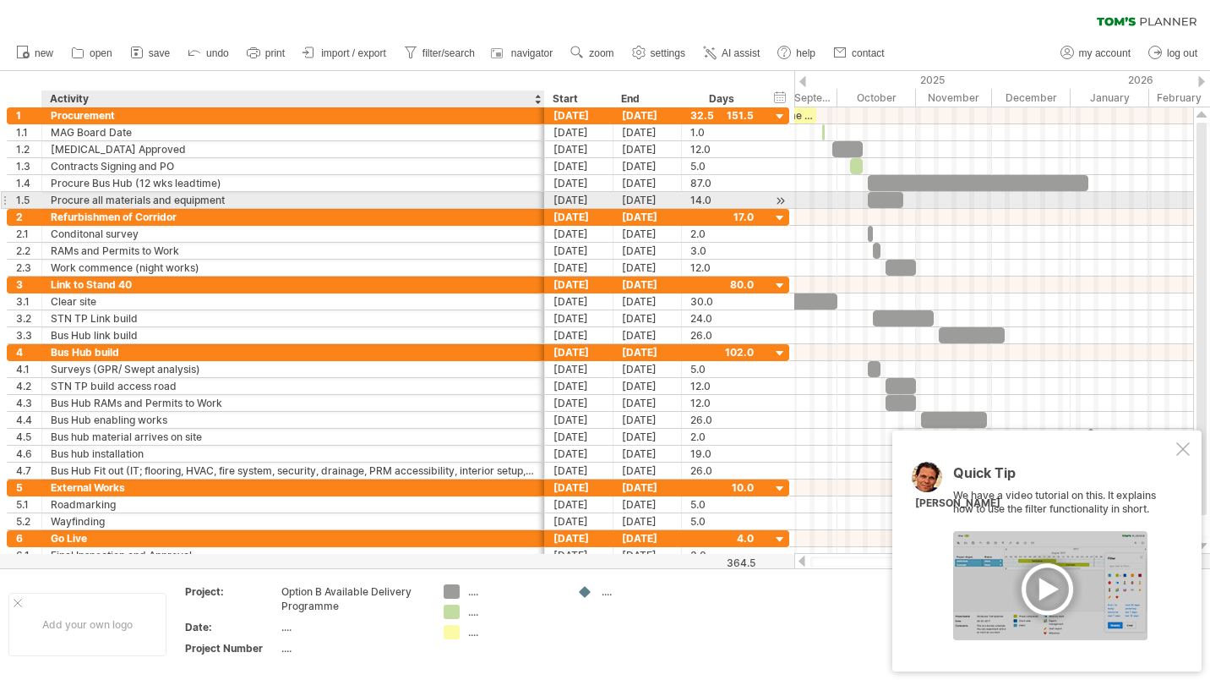
click at [183, 199] on div "Procure all materials and equipment" at bounding box center [293, 200] width 485 height 16
drag, startPoint x: 234, startPoint y: 201, endPoint x: 90, endPoint y: 209, distance: 144.7
click at [90, 209] on div "**********" at bounding box center [399, 335] width 784 height 456
click at [231, 197] on div "Procure all materials and equipment" at bounding box center [293, 200] width 485 height 16
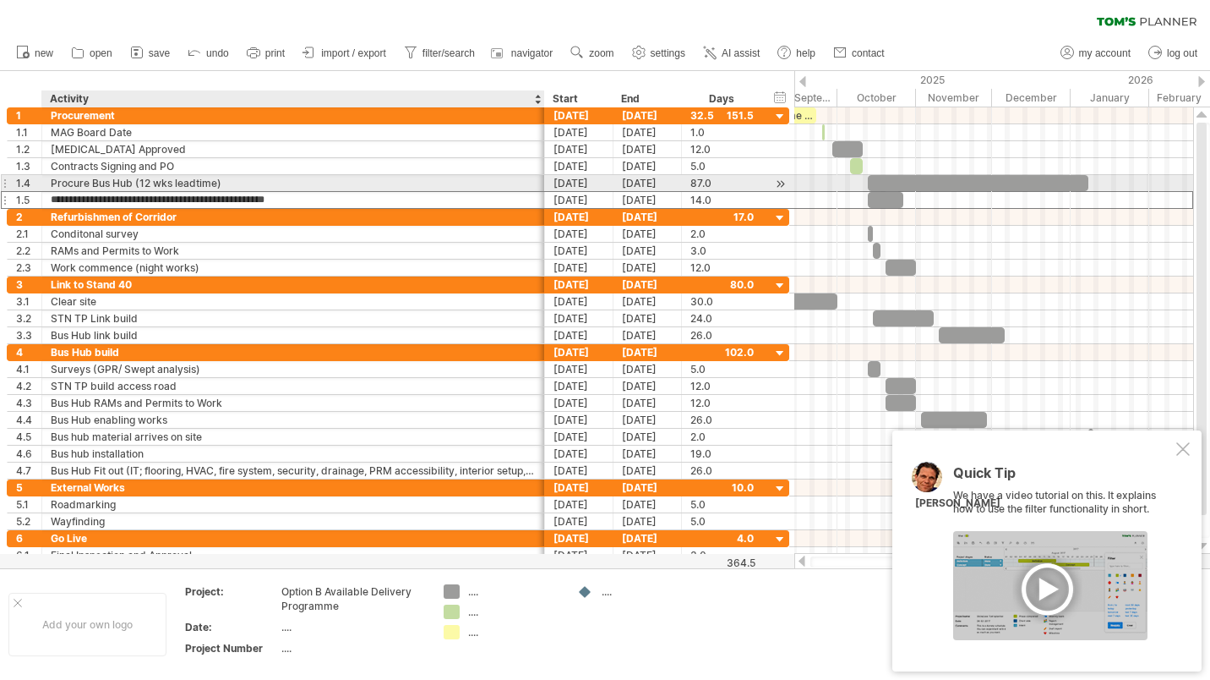
type input "**********"
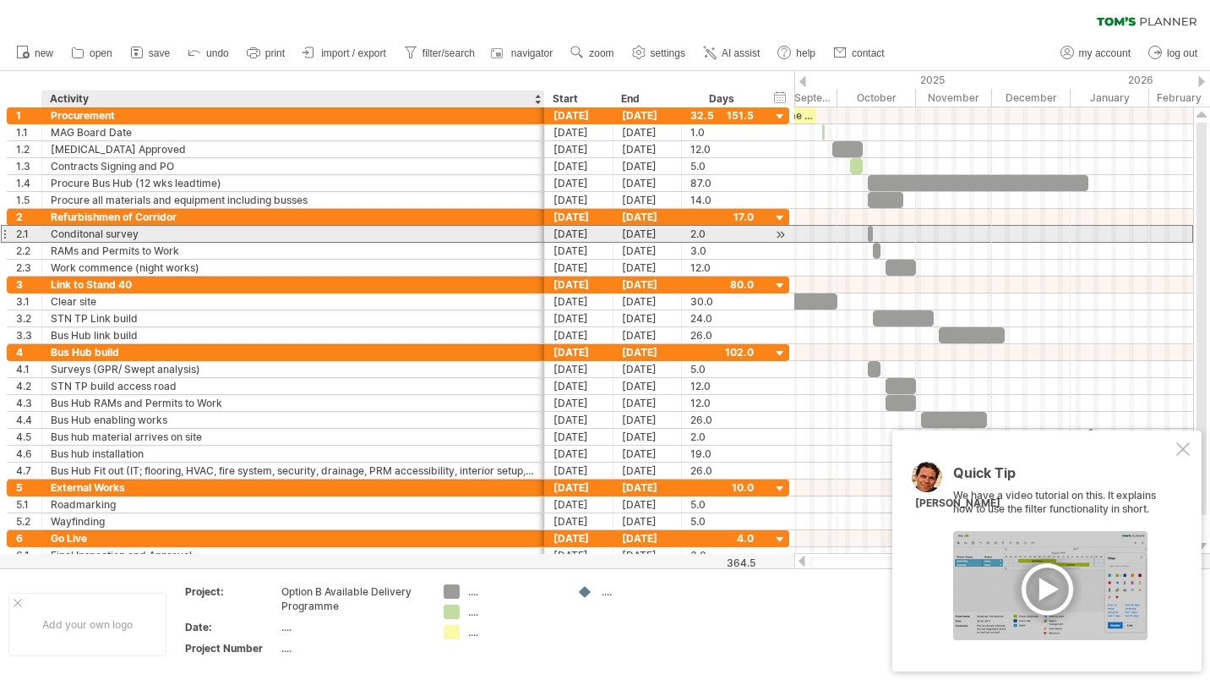
click at [335, 242] on div "**********" at bounding box center [398, 234] width 783 height 18
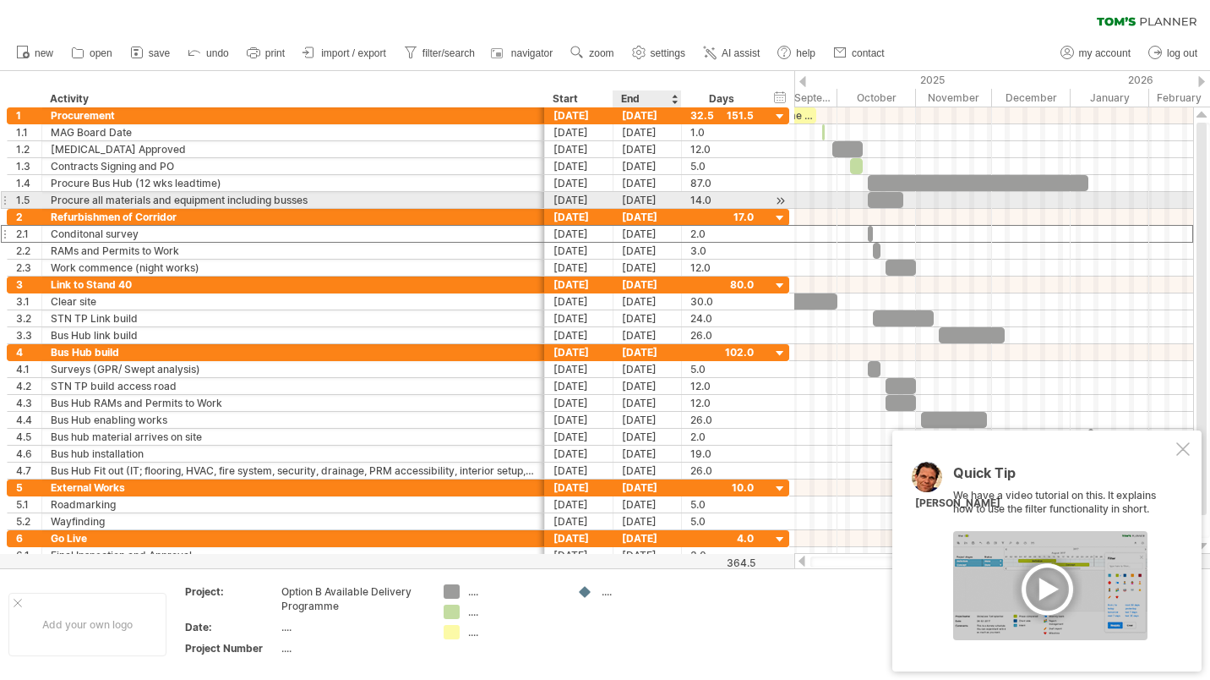
click at [645, 202] on div "[DATE]" at bounding box center [648, 200] width 68 height 16
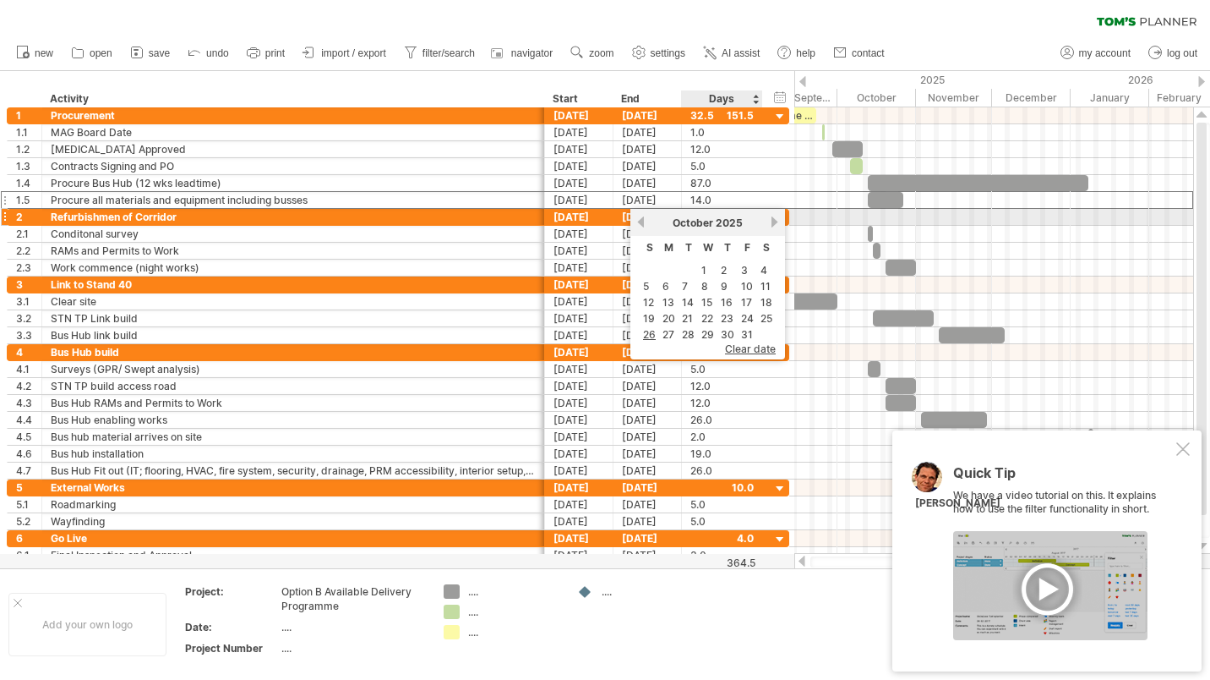
click at [773, 219] on link "next" at bounding box center [774, 222] width 13 height 13
click at [639, 221] on link "previous" at bounding box center [641, 222] width 13 height 13
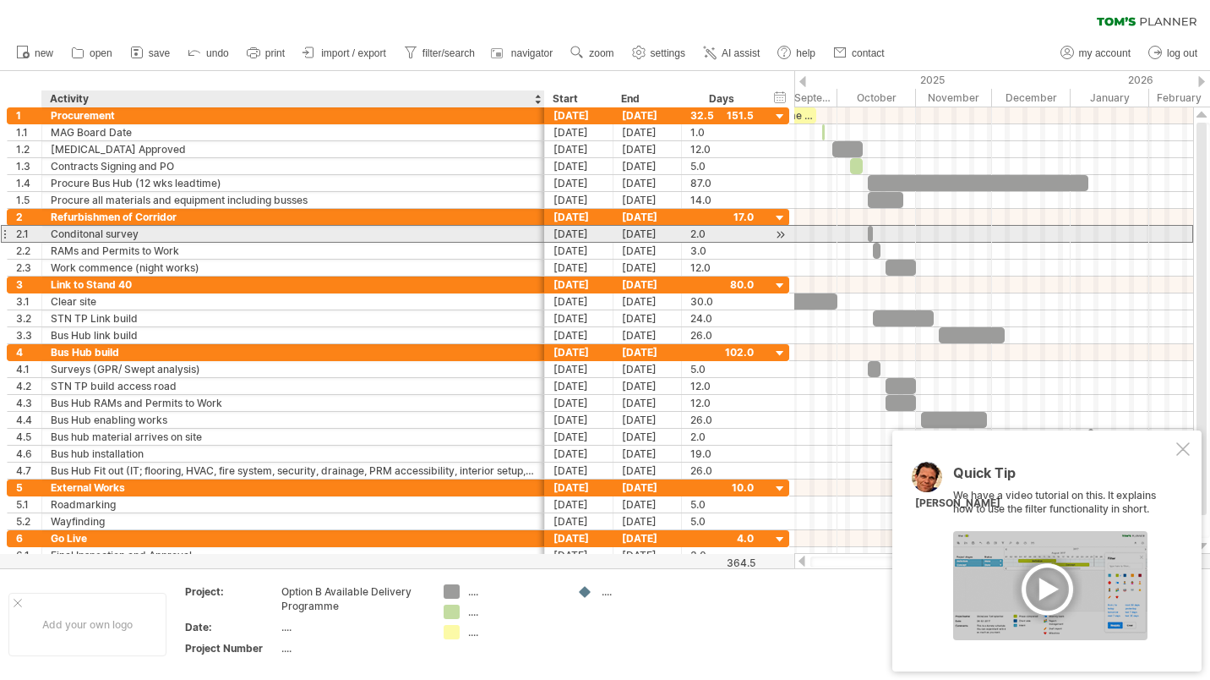
click at [276, 232] on div "Conditonal survey" at bounding box center [293, 234] width 485 height 16
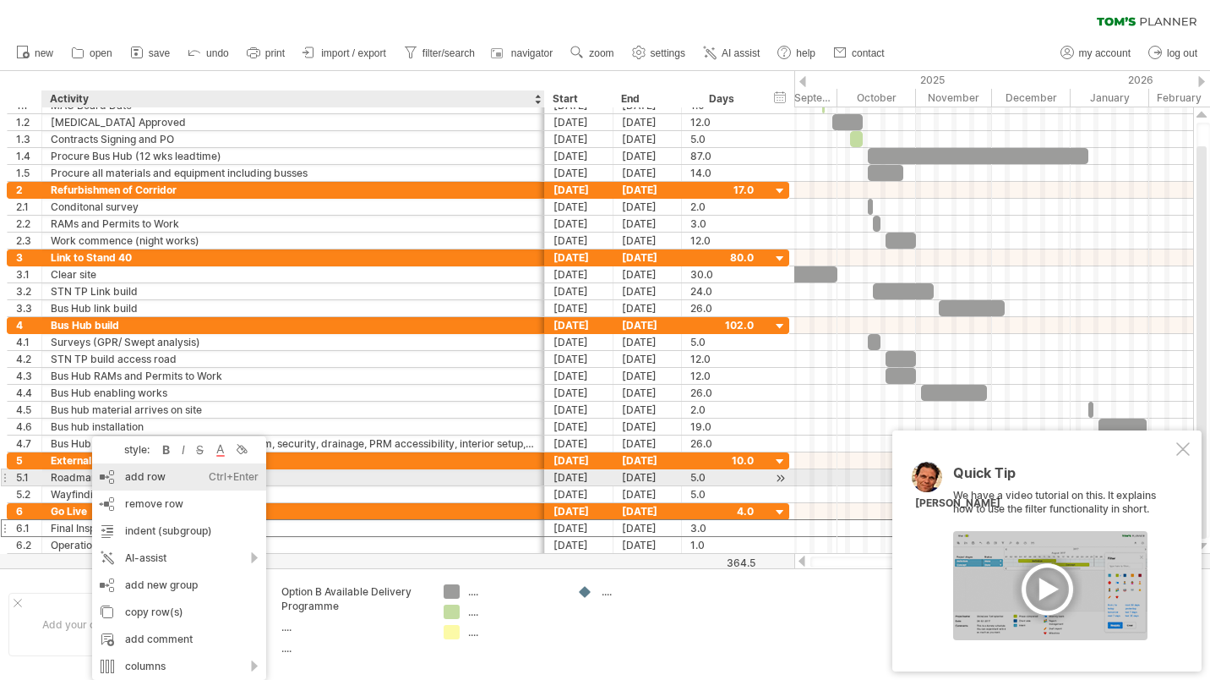
click at [133, 472] on div "add row Ctrl+Enter Cmd+Enter" at bounding box center [179, 476] width 174 height 27
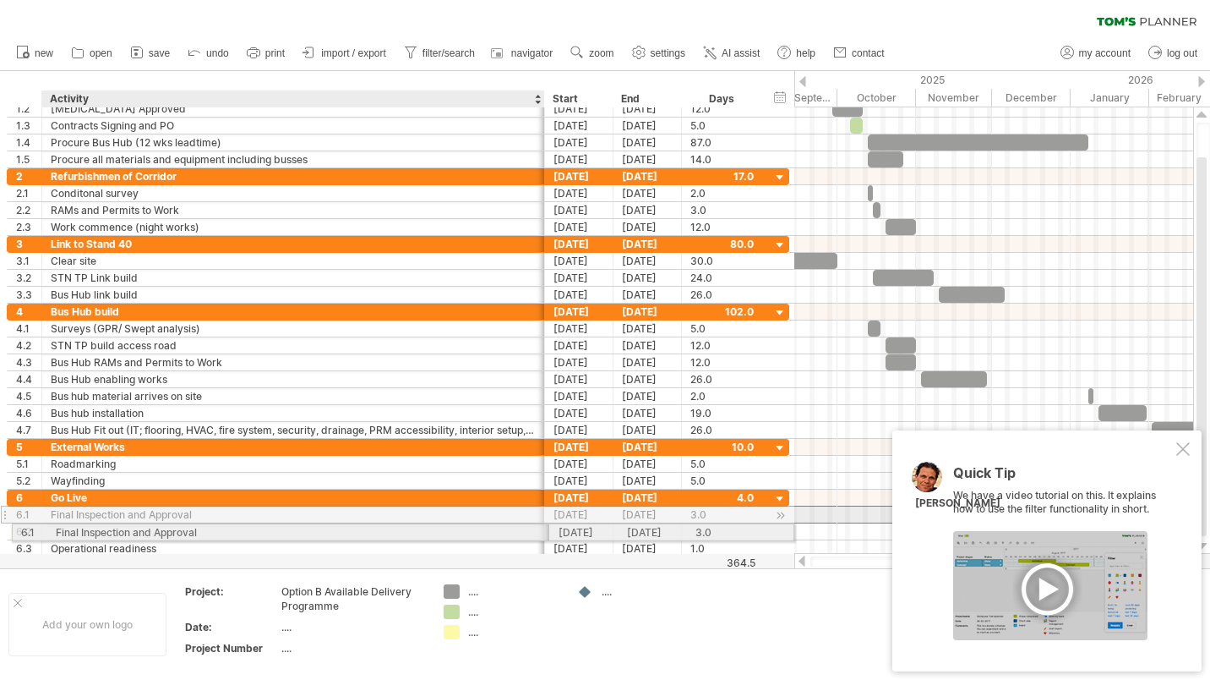
drag, startPoint x: 84, startPoint y: 515, endPoint x: 84, endPoint y: 530, distance: 15.2
click at [84, 530] on div "**********" at bounding box center [398, 523] width 783 height 68
drag, startPoint x: 81, startPoint y: 514, endPoint x: 82, endPoint y: 532, distance: 17.8
click at [82, 532] on div "**********" at bounding box center [398, 523] width 783 height 68
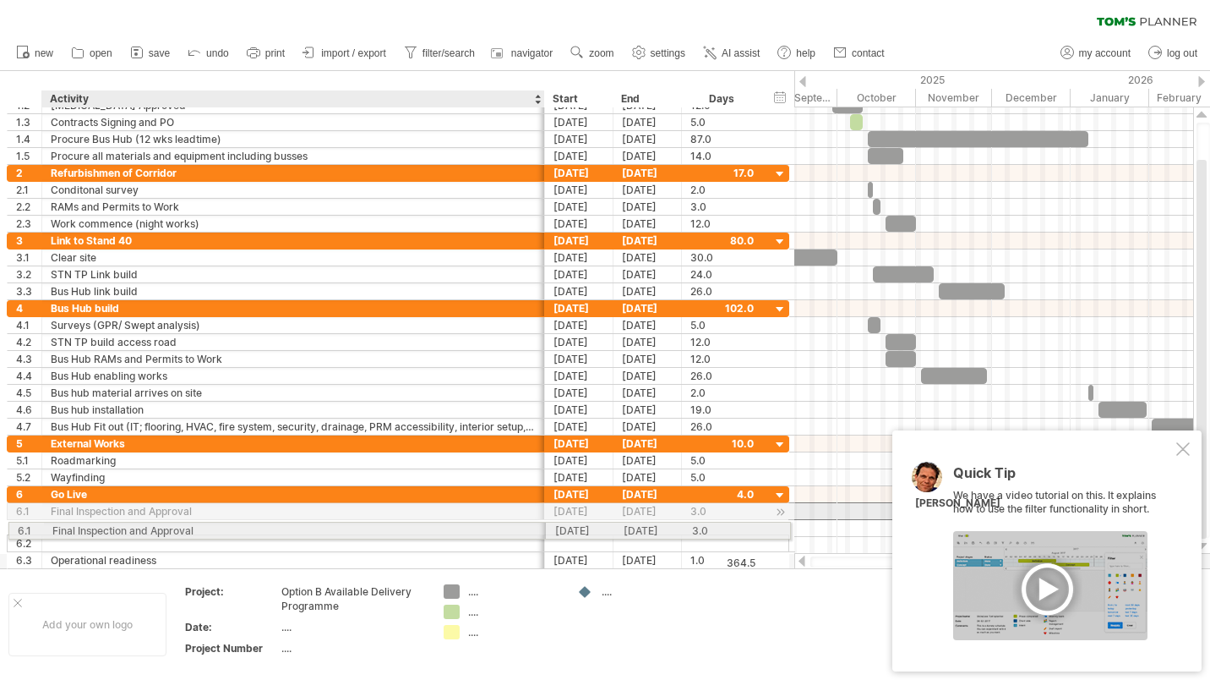
drag, startPoint x: 82, startPoint y: 515, endPoint x: 77, endPoint y: 527, distance: 13.7
click at [77, 527] on div "**********" at bounding box center [398, 527] width 783 height 83
drag, startPoint x: 85, startPoint y: 509, endPoint x: 88, endPoint y: 524, distance: 15.6
click at [88, 524] on div "**********" at bounding box center [398, 527] width 783 height 83
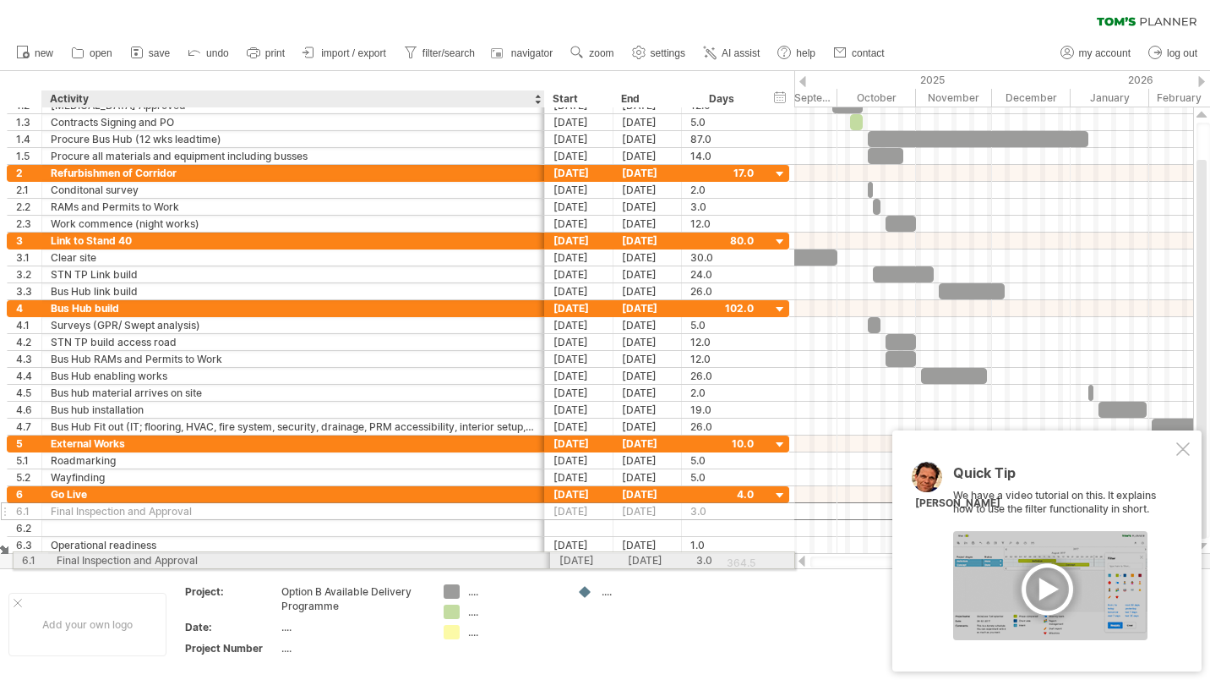
drag, startPoint x: 90, startPoint y: 508, endPoint x: 92, endPoint y: 557, distance: 49.1
drag, startPoint x: 92, startPoint y: 522, endPoint x: 90, endPoint y: 560, distance: 37.3
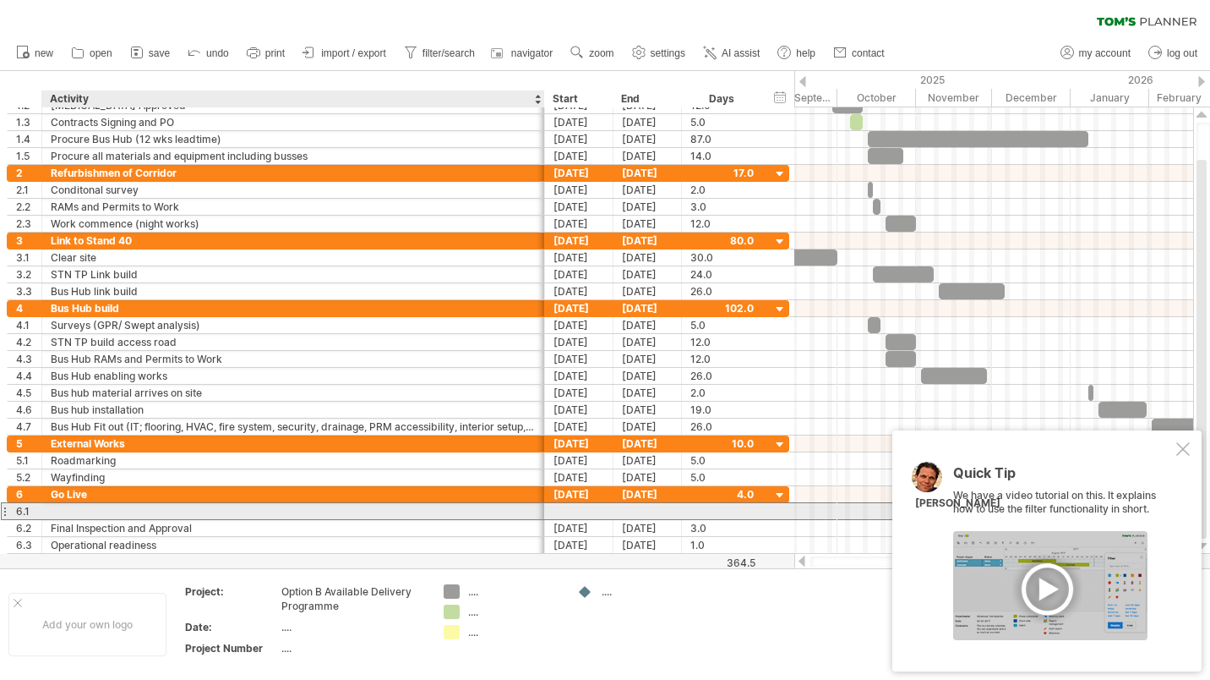
click at [75, 513] on div at bounding box center [293, 511] width 485 height 16
click at [75, 513] on input "text" at bounding box center [293, 511] width 485 height 16
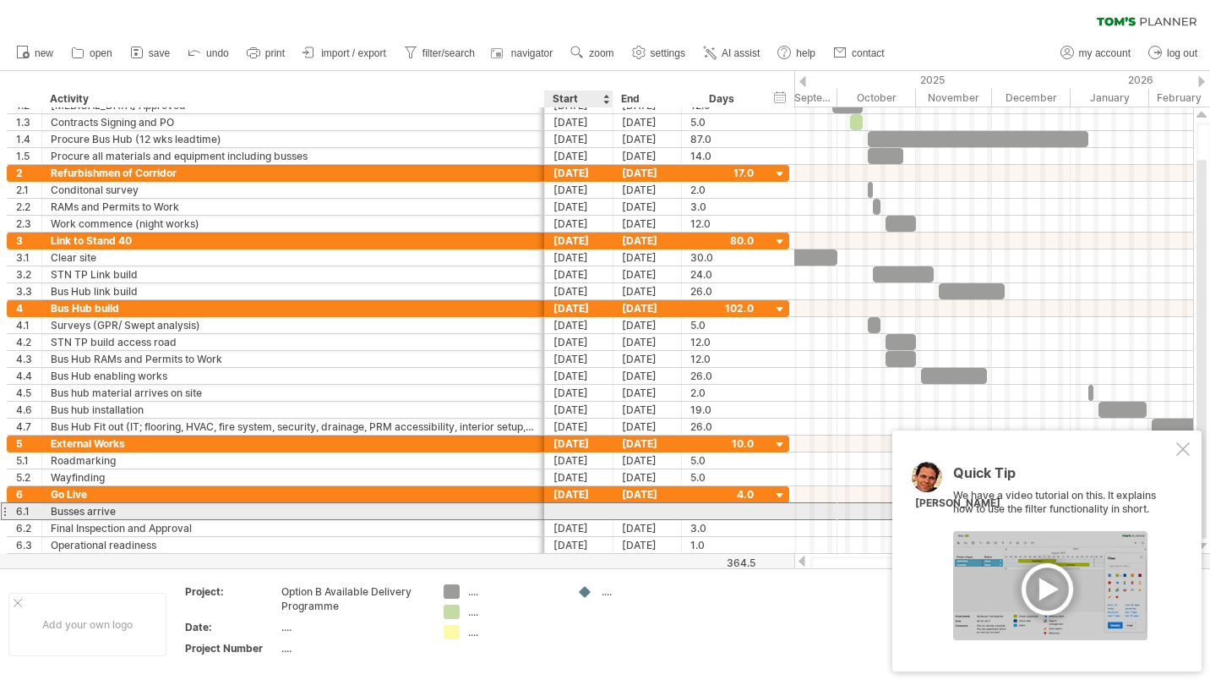
click at [568, 509] on div at bounding box center [579, 511] width 68 height 16
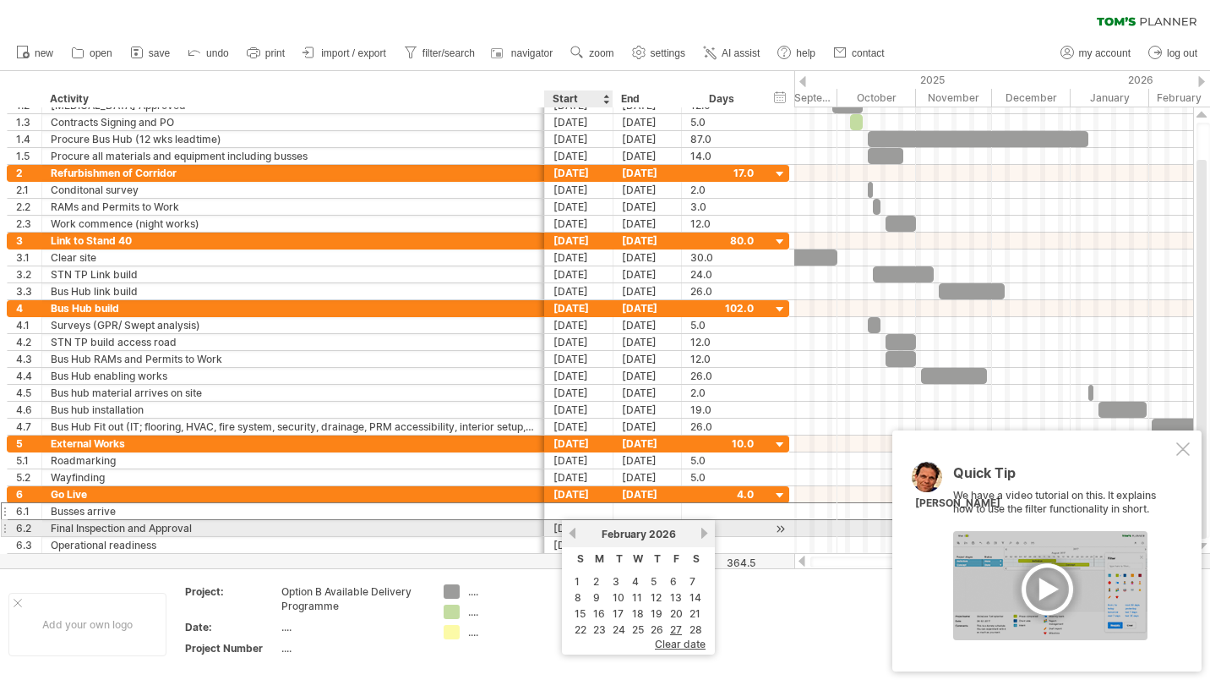
click at [573, 532] on link "previous" at bounding box center [572, 533] width 13 height 13
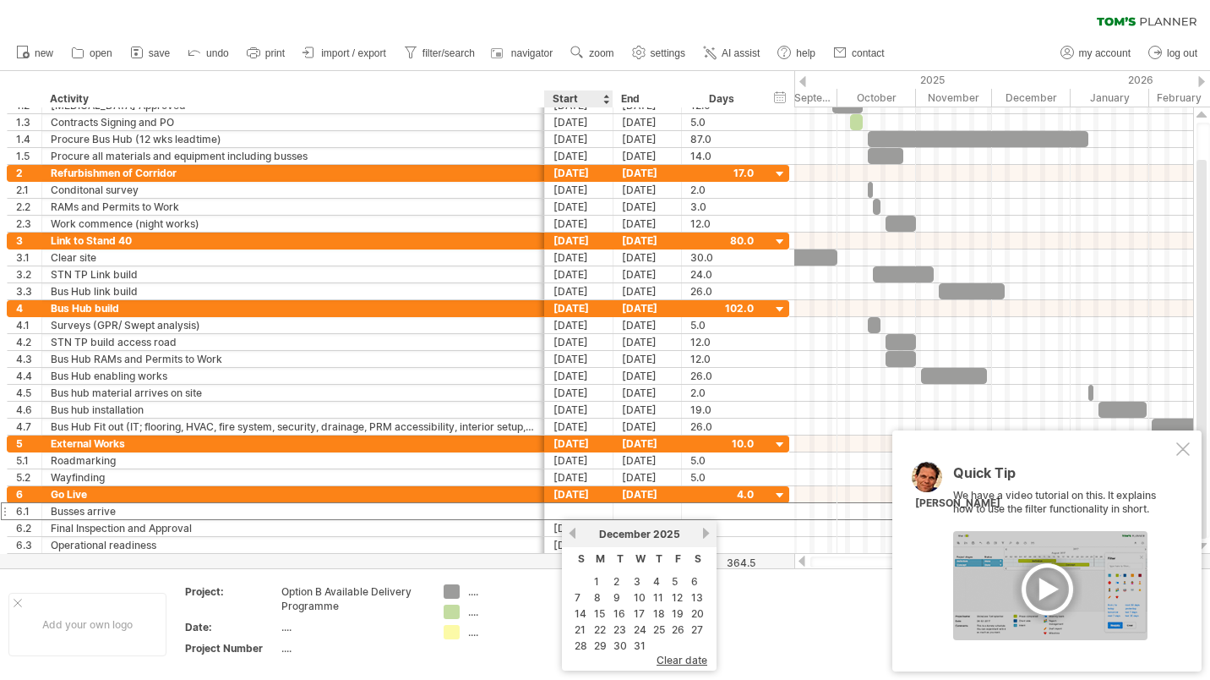
click at [597, 578] on link "1" at bounding box center [597, 581] width 8 height 16
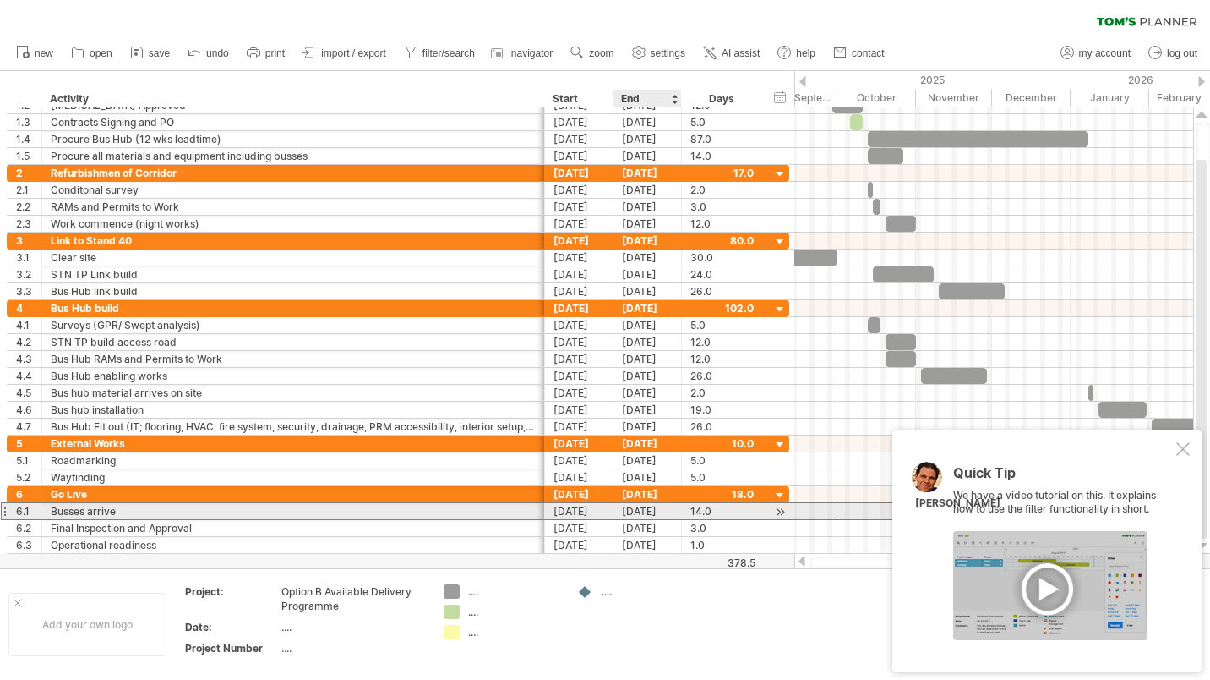
click at [662, 511] on div "[DATE]" at bounding box center [648, 511] width 68 height 16
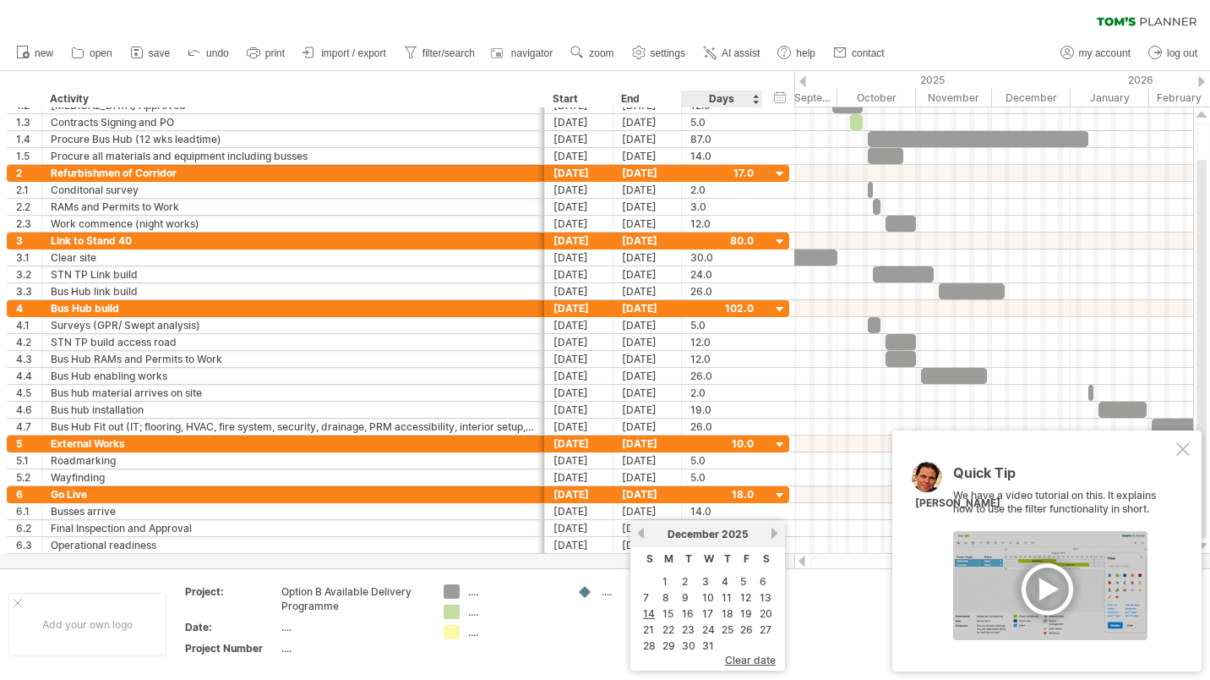
click at [745, 581] on link "5" at bounding box center [743, 581] width 9 height 16
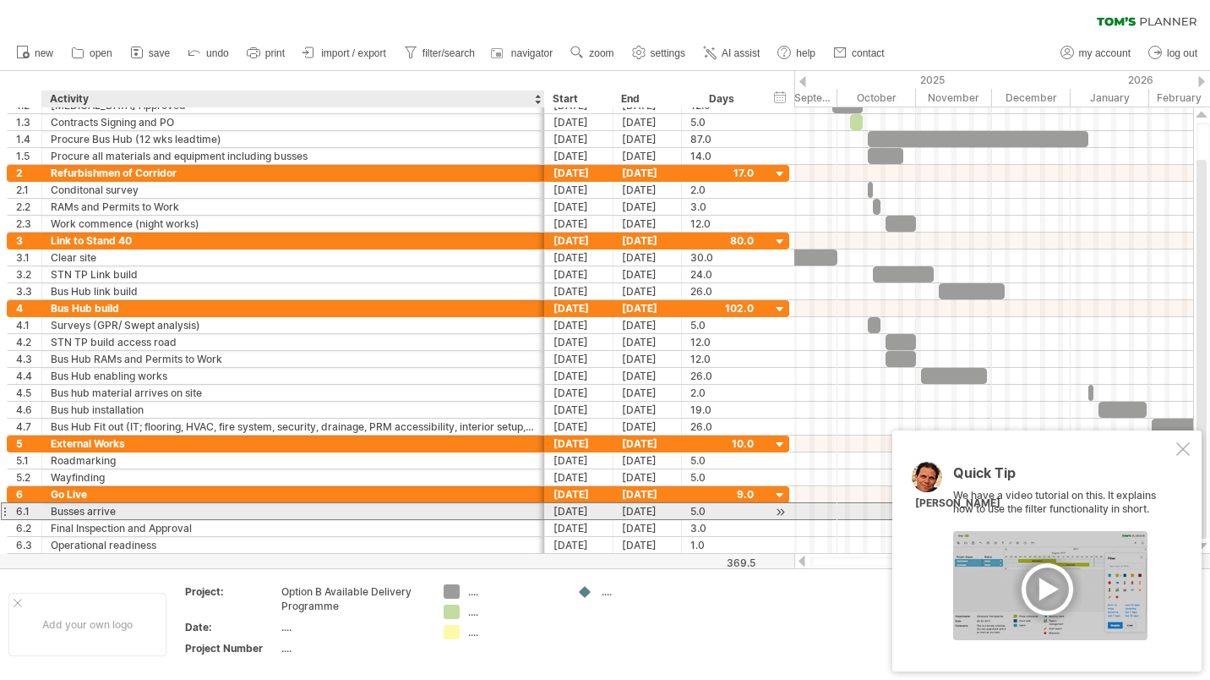
click at [152, 506] on div "Busses arrive" at bounding box center [293, 511] width 485 height 16
type input "**********"
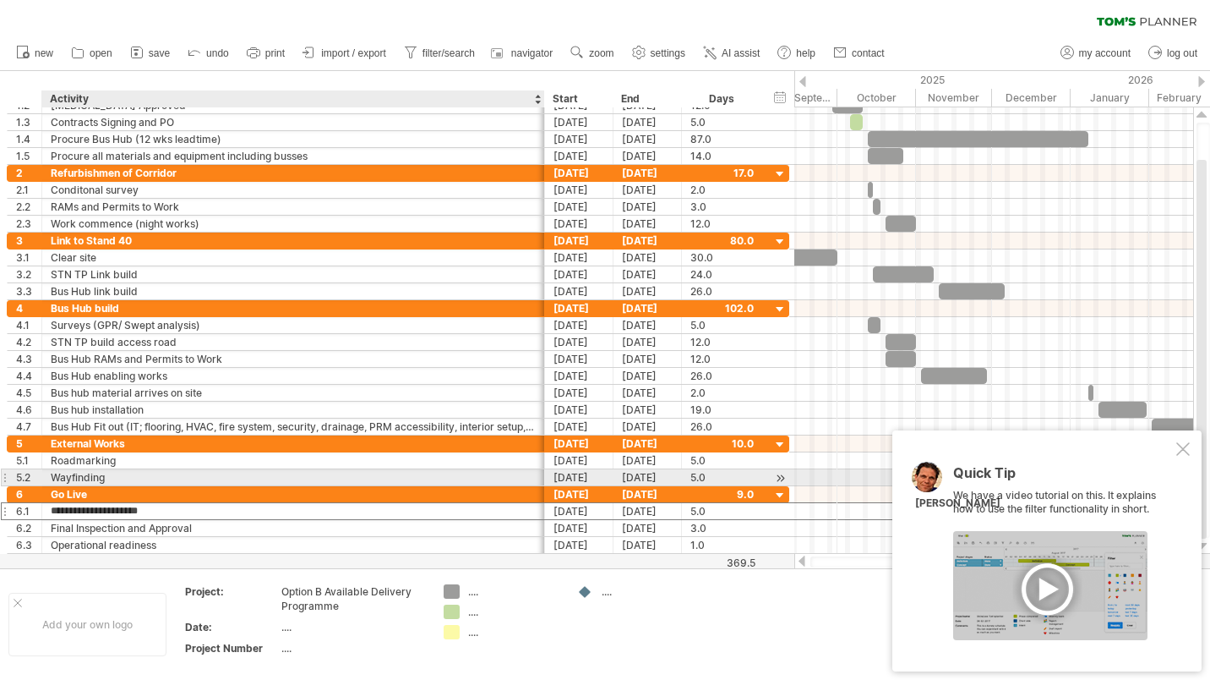
click at [166, 475] on div "Wayfinding" at bounding box center [293, 477] width 485 height 16
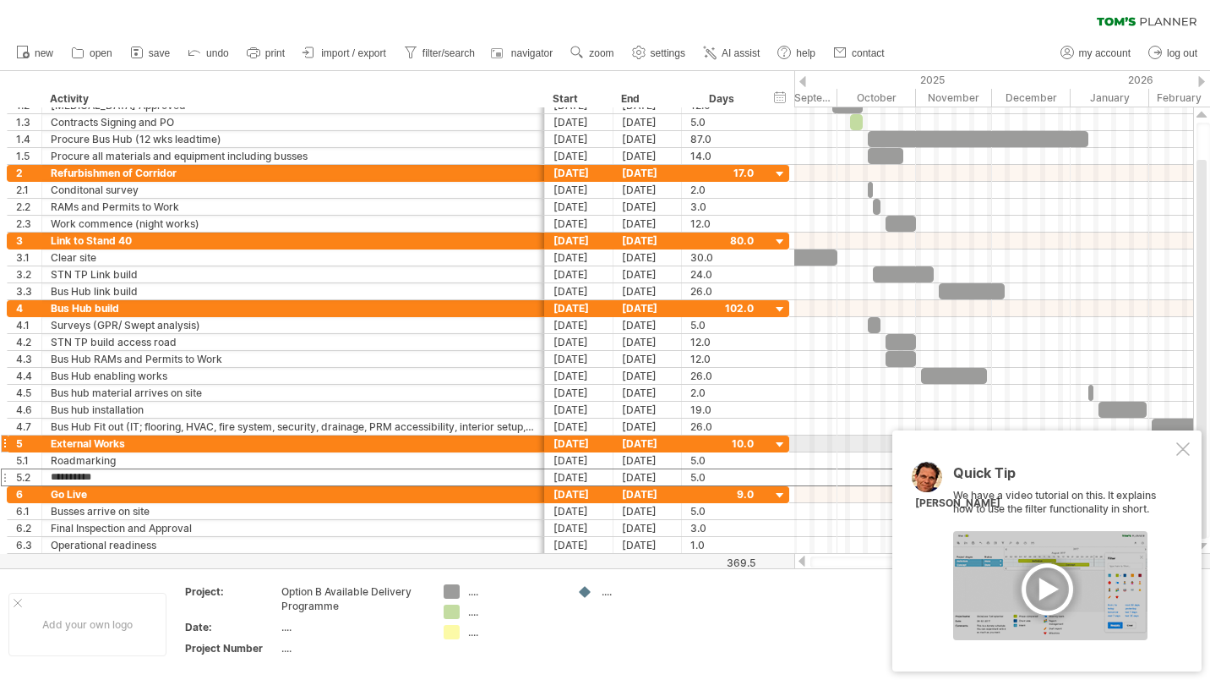
click at [1183, 447] on div at bounding box center [1184, 449] width 14 height 14
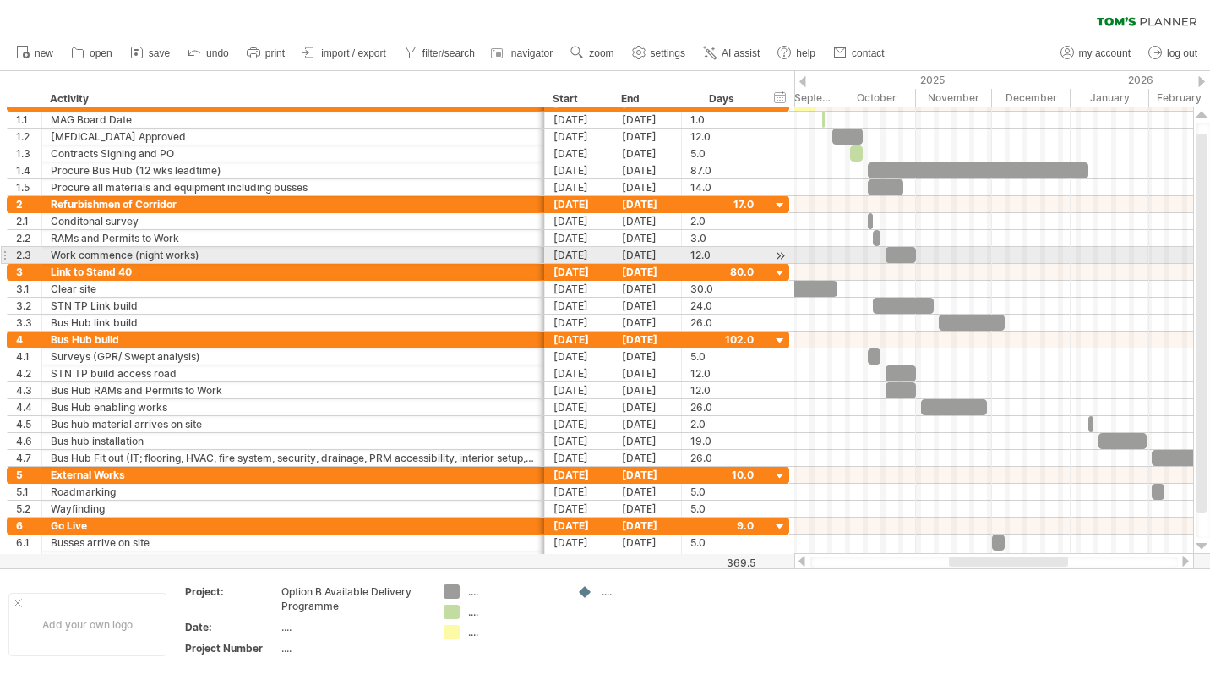
drag, startPoint x: 1197, startPoint y: 274, endPoint x: 1200, endPoint y: 249, distance: 24.7
click at [1200, 249] on div at bounding box center [1202, 323] width 10 height 379
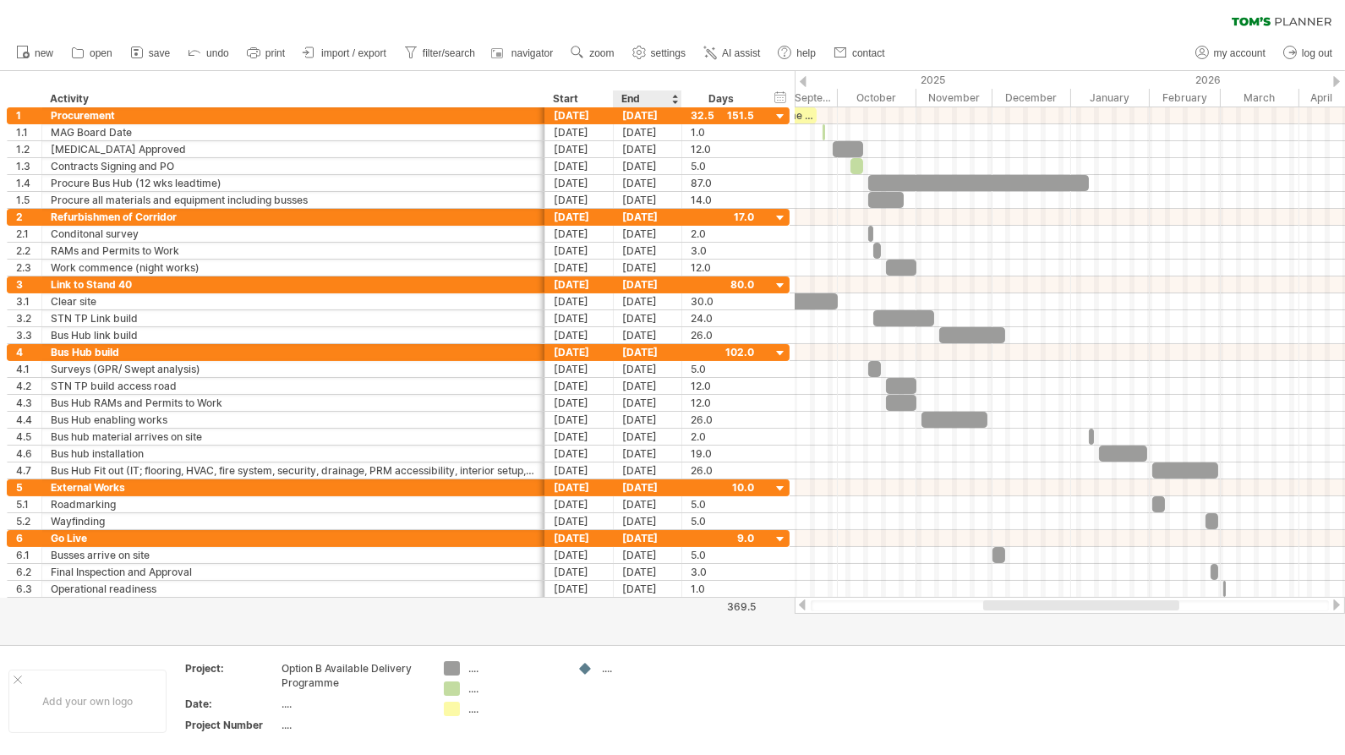
drag, startPoint x: 1142, startPoint y: 2, endPoint x: 642, endPoint y: 622, distance: 797.0
click at [642, 622] on div at bounding box center [672, 358] width 1345 height 574
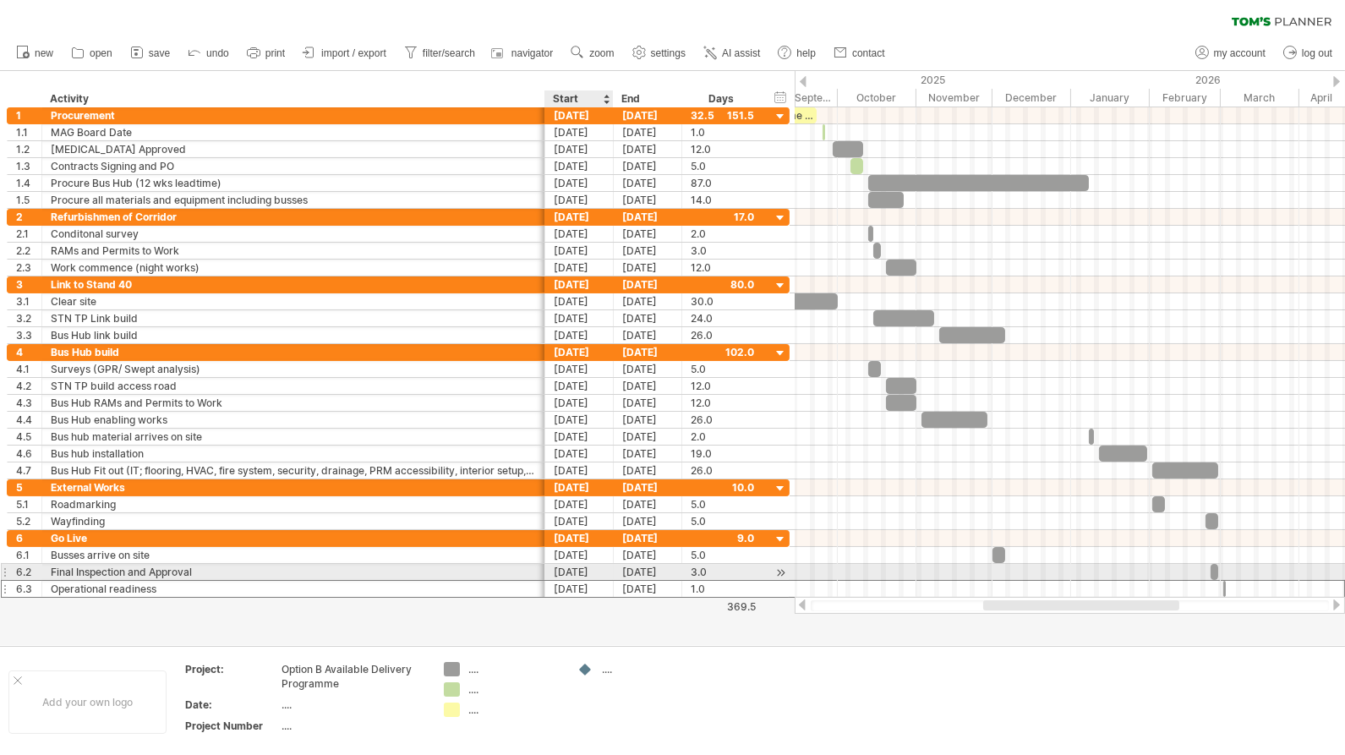
click at [577, 581] on div "[DATE]" at bounding box center [579, 589] width 68 height 16
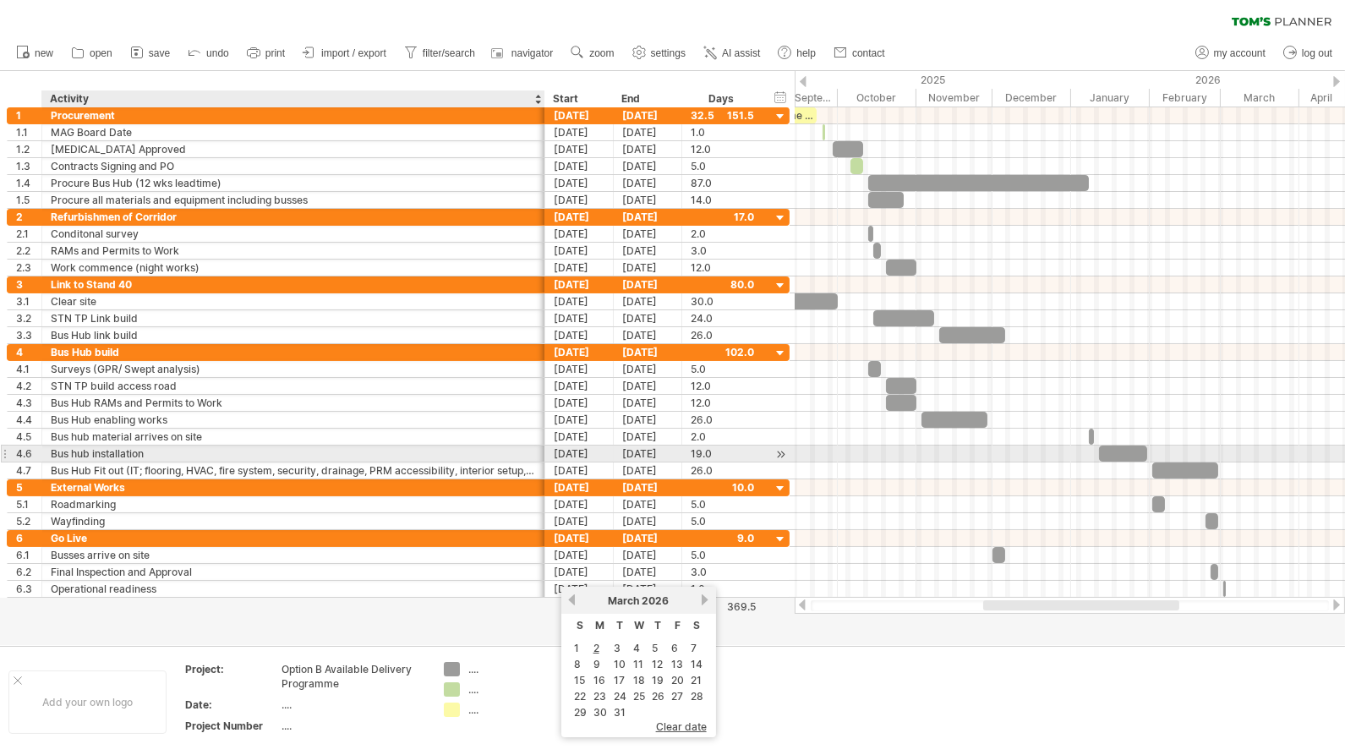
click at [503, 462] on div "Bus Hub Fit out (IT; flooring, HVAC, fire system, security, drainage, PRM acces…" at bounding box center [293, 470] width 485 height 16
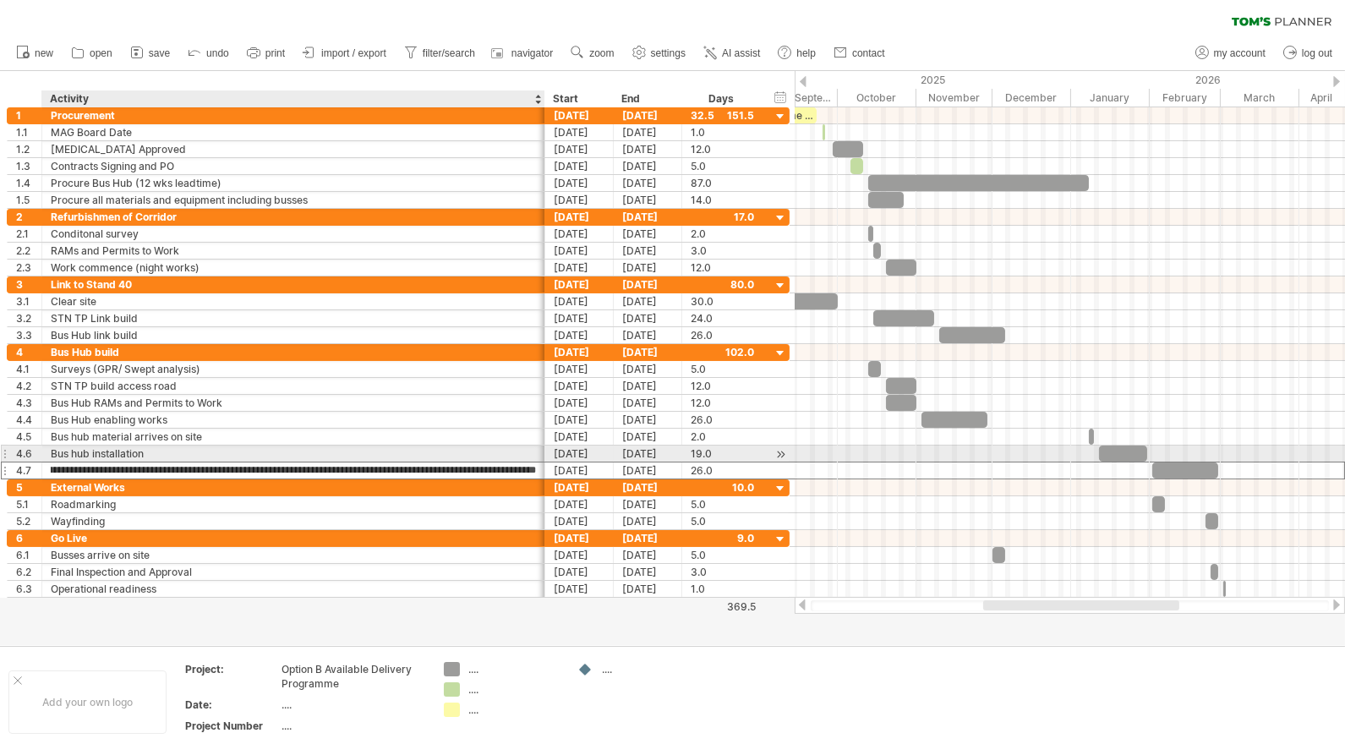
scroll to position [0, 0]
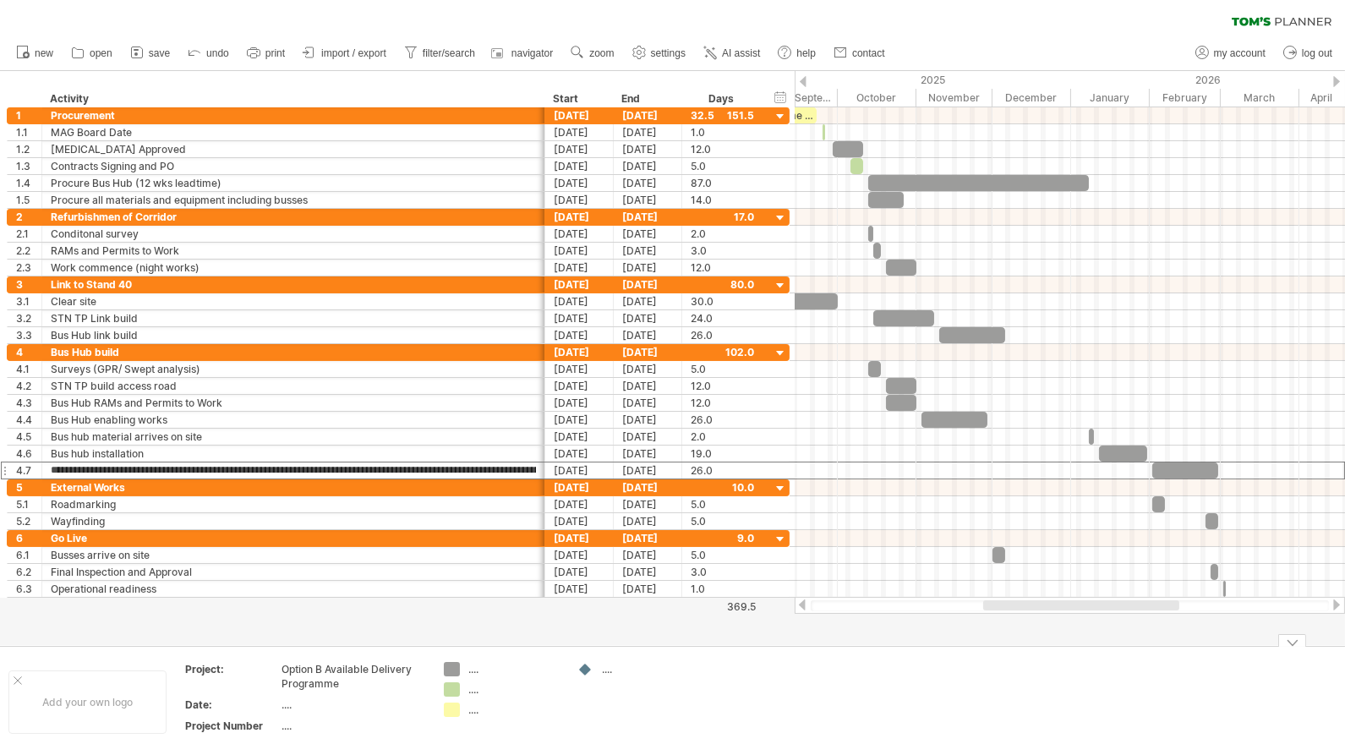
click at [795, 636] on div at bounding box center [672, 358] width 1345 height 574
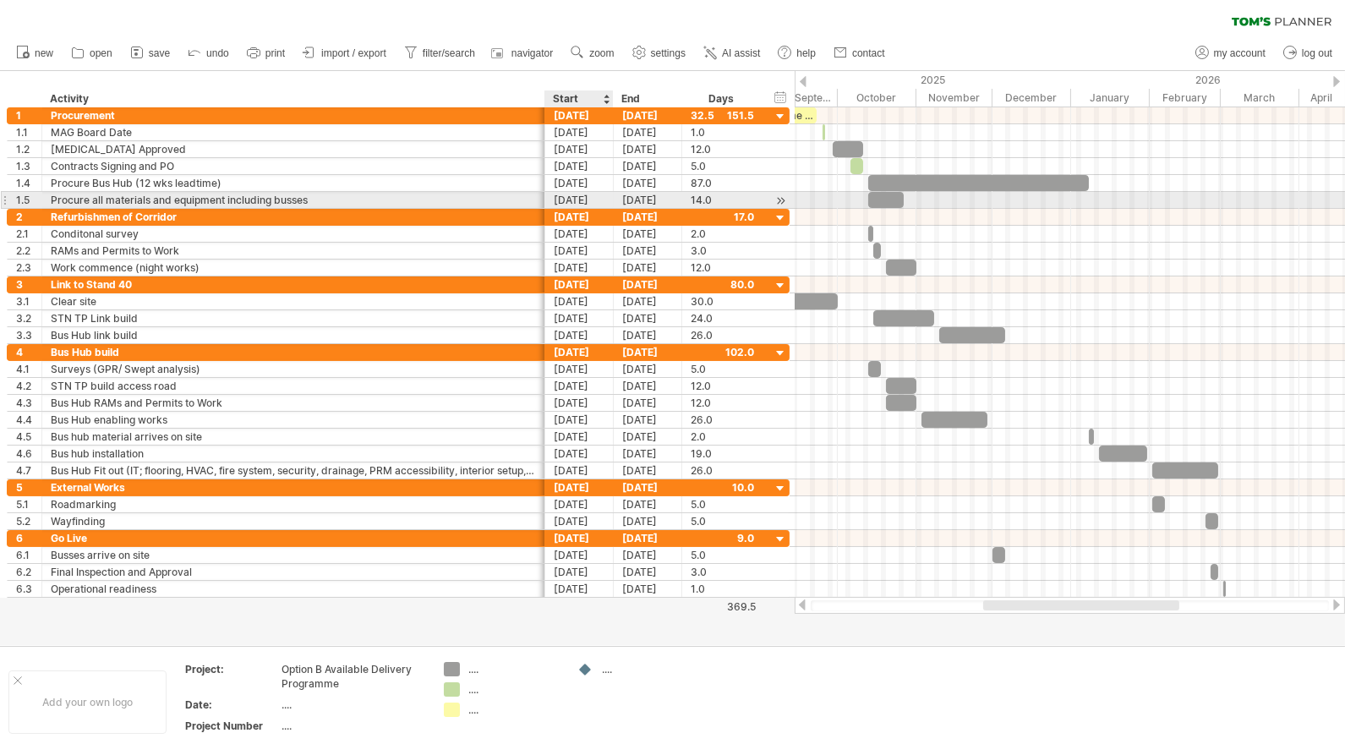
click at [593, 200] on div "[DATE]" at bounding box center [579, 200] width 68 height 16
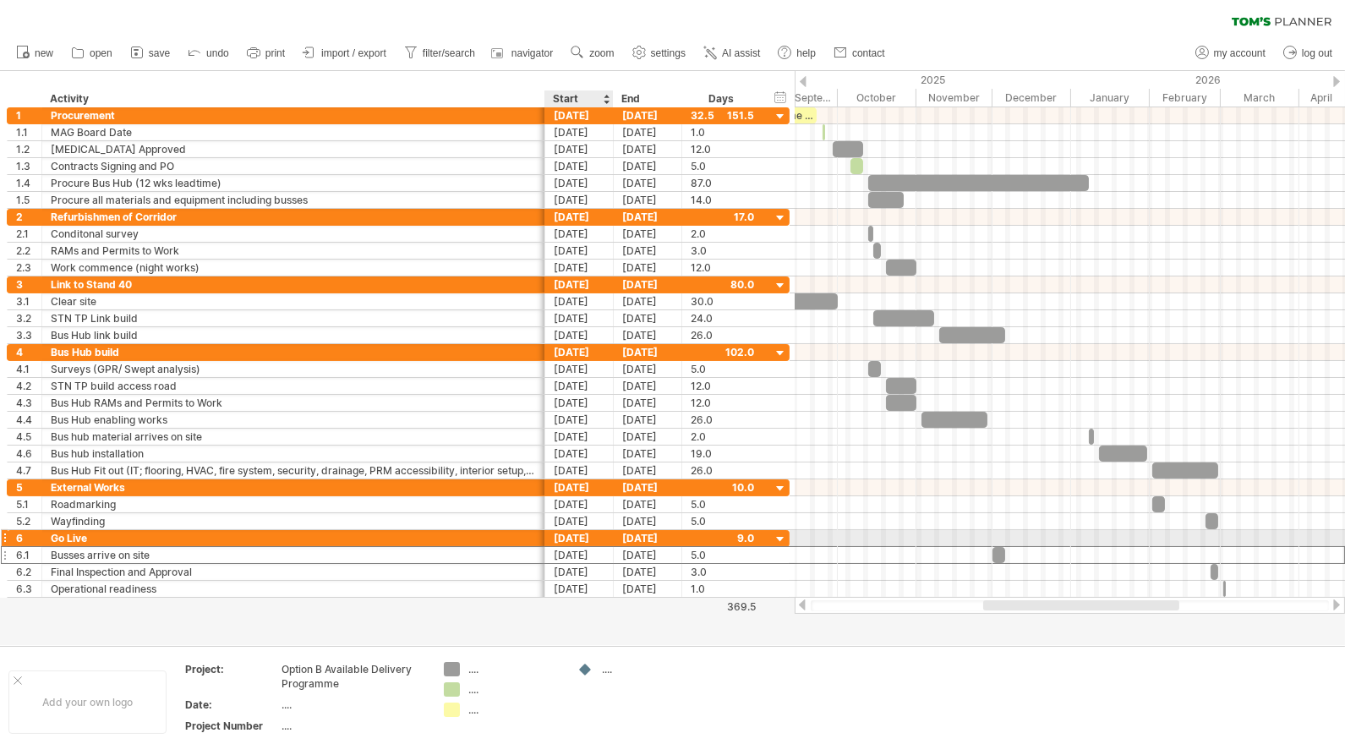
click at [584, 547] on div "[DATE]" at bounding box center [579, 555] width 68 height 16
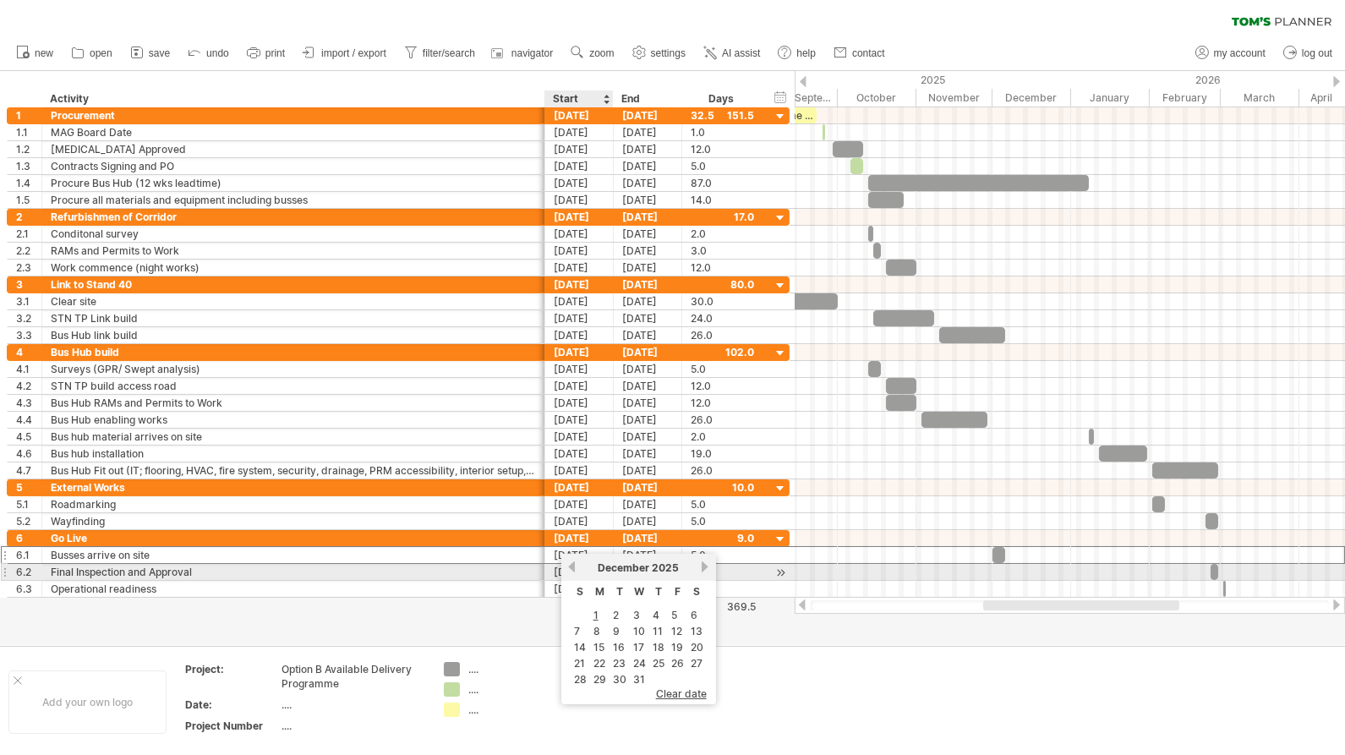
click at [571, 568] on link "previous" at bounding box center [571, 566] width 13 height 13
click at [701, 567] on link "next" at bounding box center [705, 566] width 13 height 13
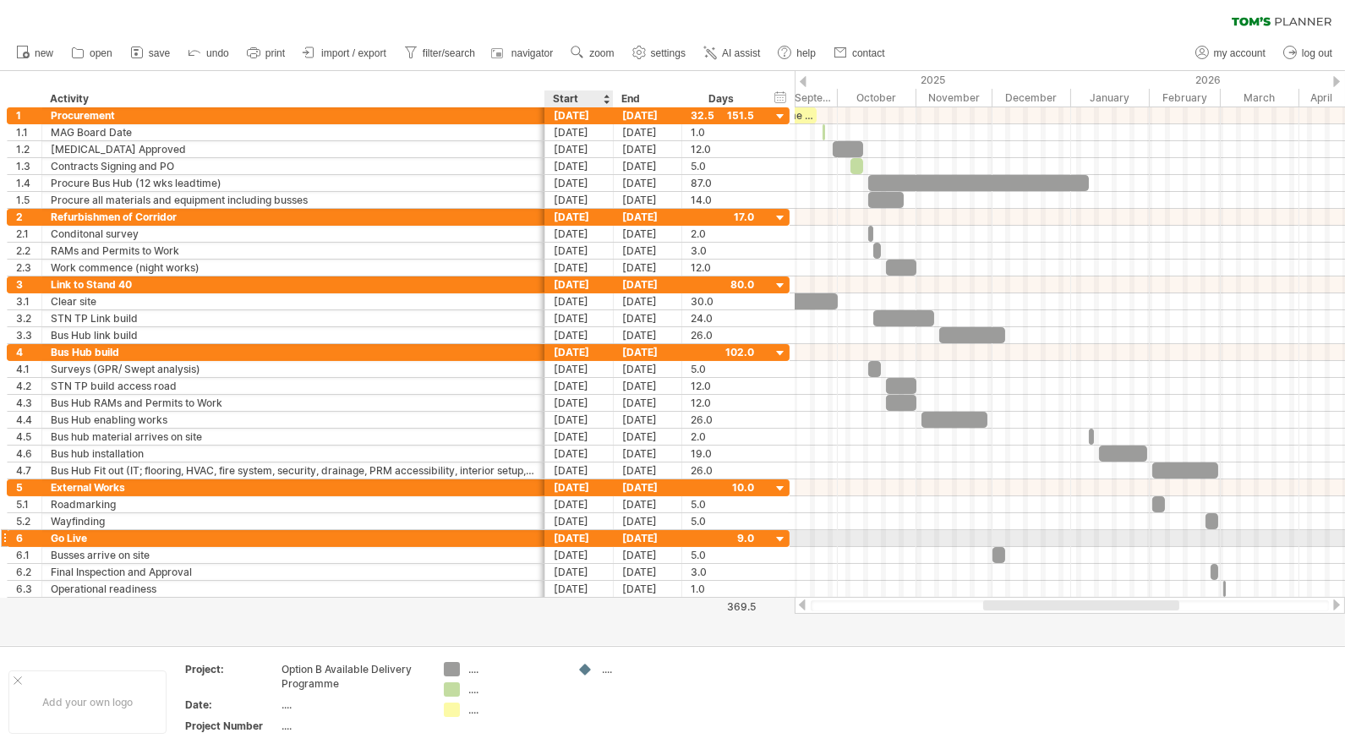
click at [581, 547] on div "[DATE]" at bounding box center [579, 555] width 68 height 16
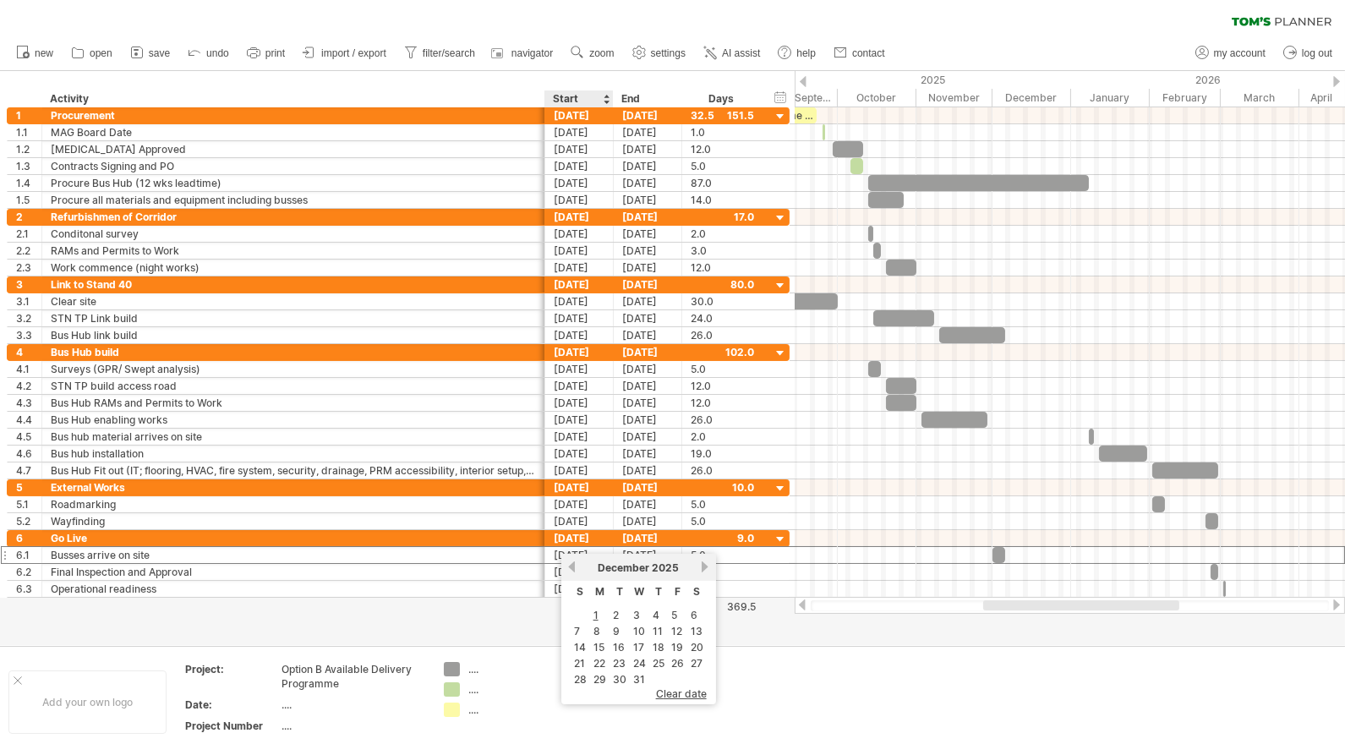
click at [594, 626] on link "8" at bounding box center [597, 631] width 10 height 16
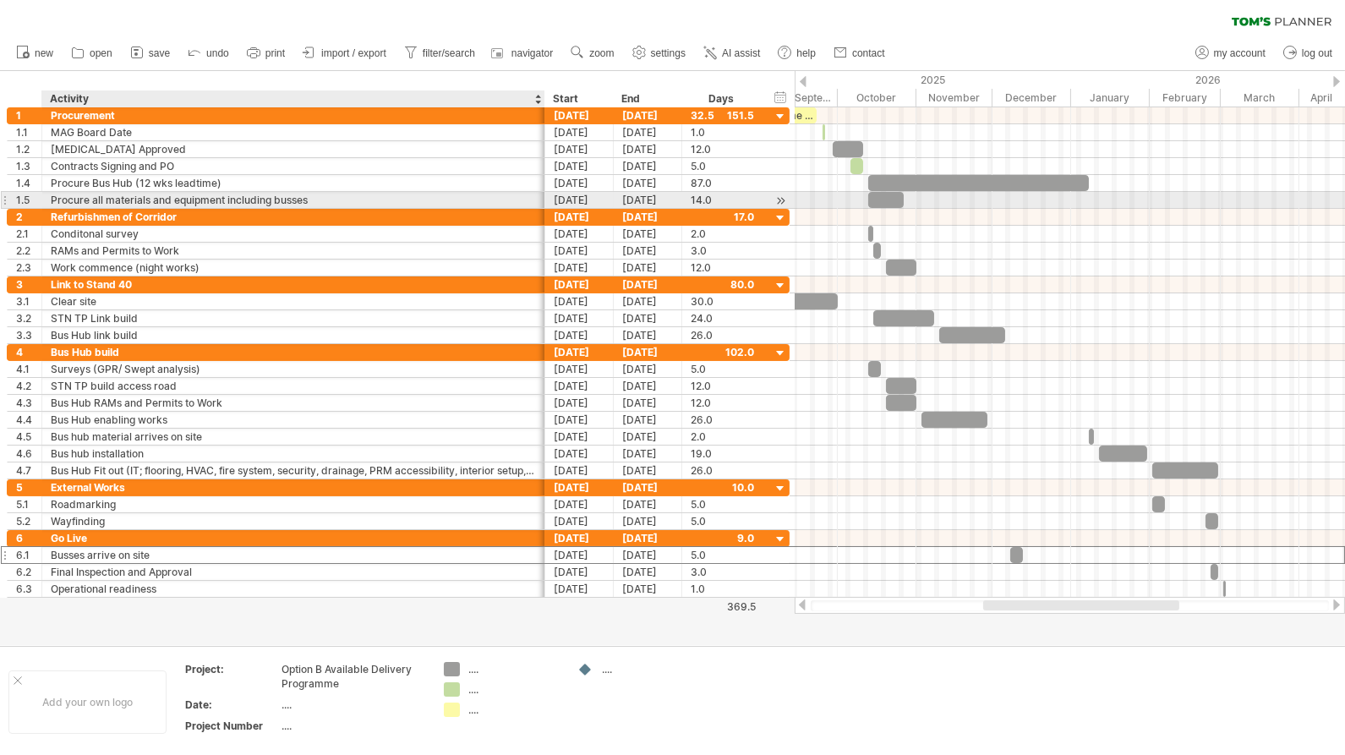
click at [232, 199] on div "Procure all materials and equipment including busses" at bounding box center [293, 200] width 485 height 16
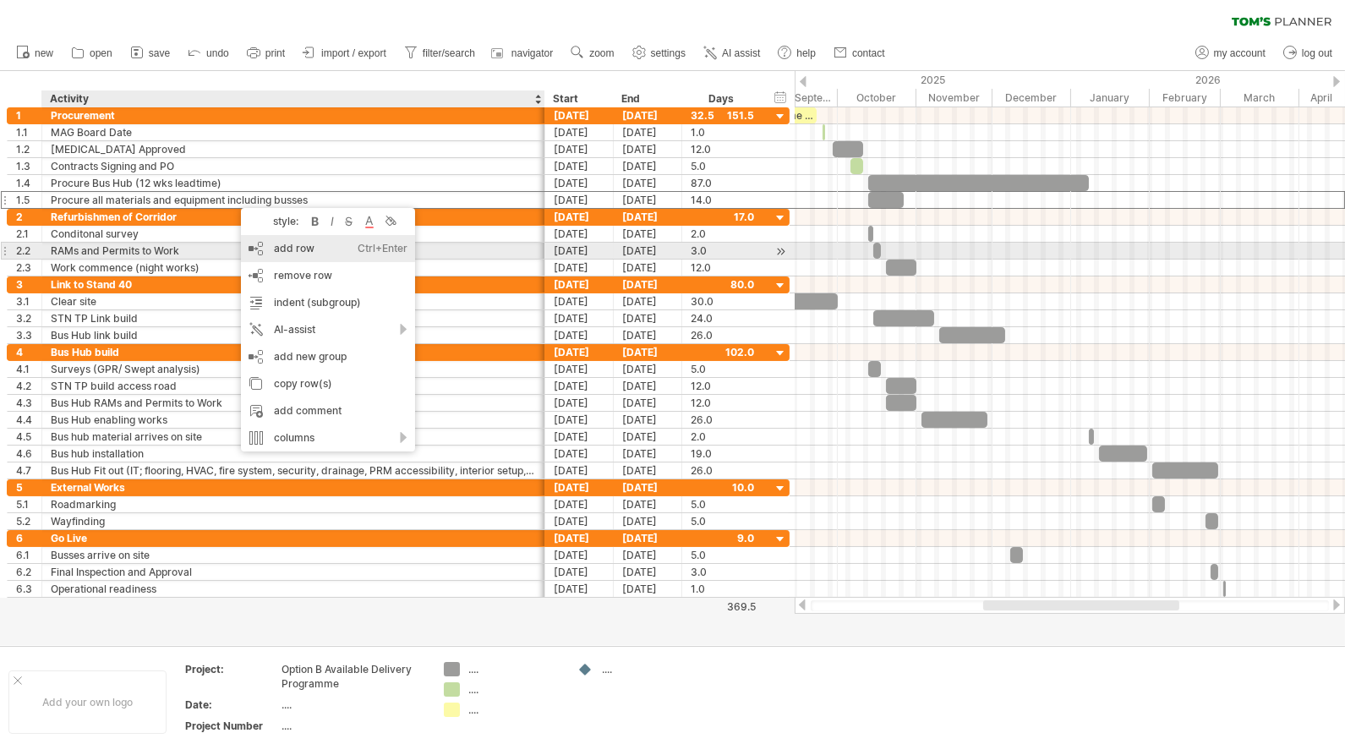
click at [287, 249] on div "add row Ctrl+Enter Cmd+Enter" at bounding box center [328, 248] width 174 height 27
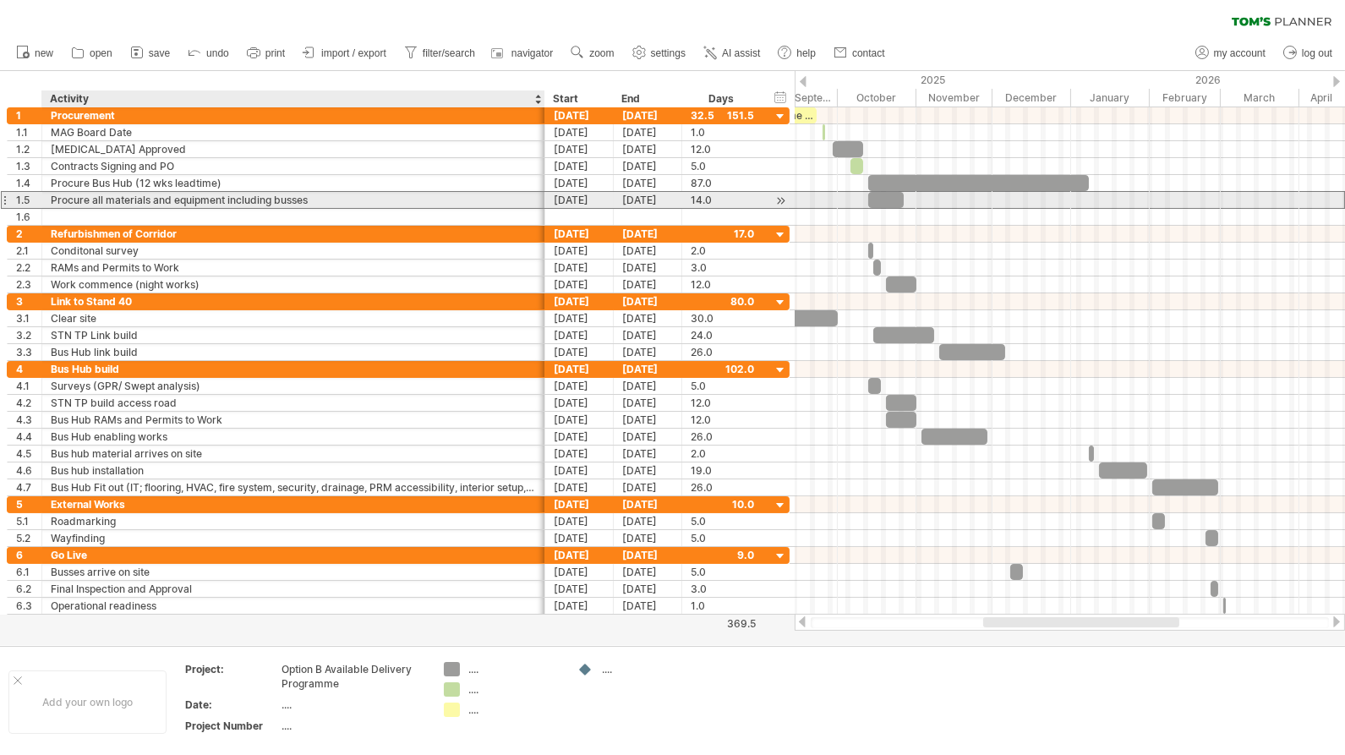
click at [198, 195] on div "Procure all materials and equipment including busses" at bounding box center [293, 200] width 485 height 16
click at [322, 196] on input "**********" at bounding box center [293, 200] width 485 height 16
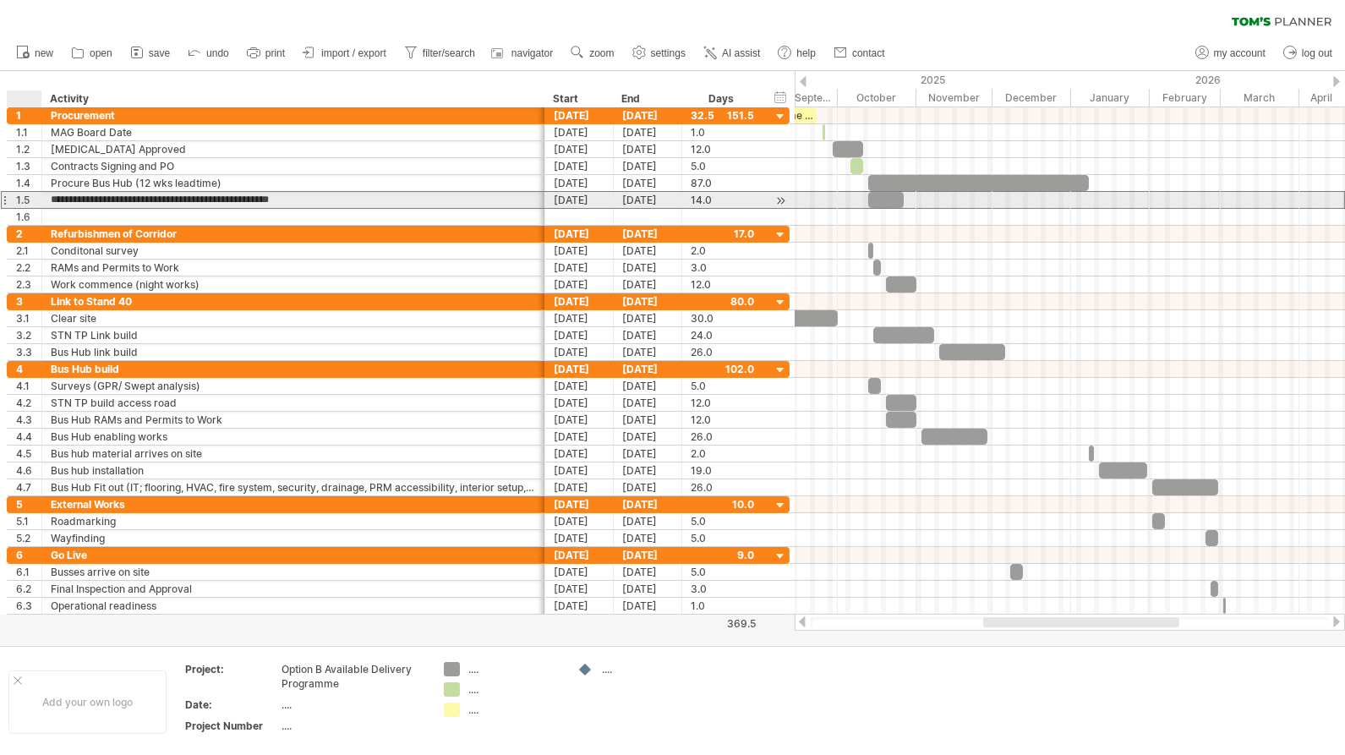
drag, startPoint x: 321, startPoint y: 196, endPoint x: 51, endPoint y: 201, distance: 270.5
click at [51, 201] on input "**********" at bounding box center [293, 200] width 485 height 16
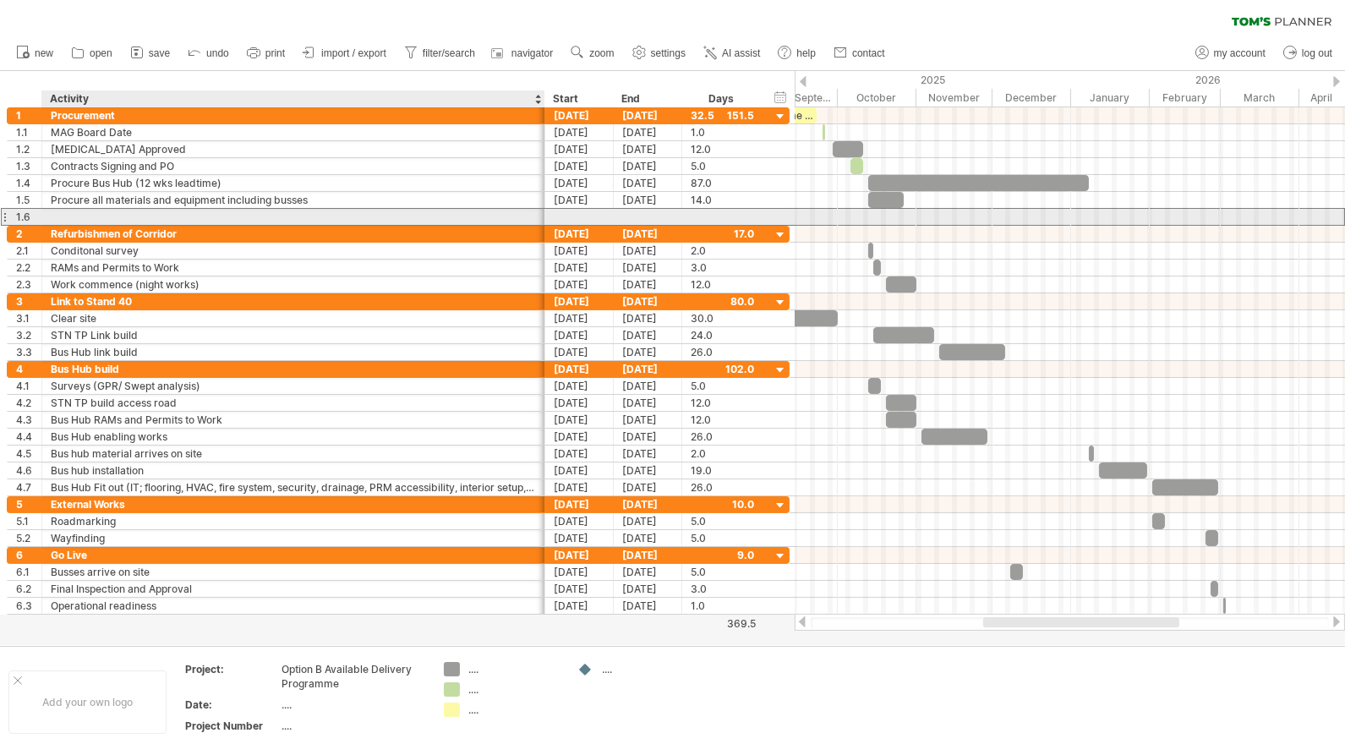
click at [276, 211] on div at bounding box center [293, 217] width 485 height 16
click at [80, 212] on div at bounding box center [293, 217] width 485 height 16
type input "**********"
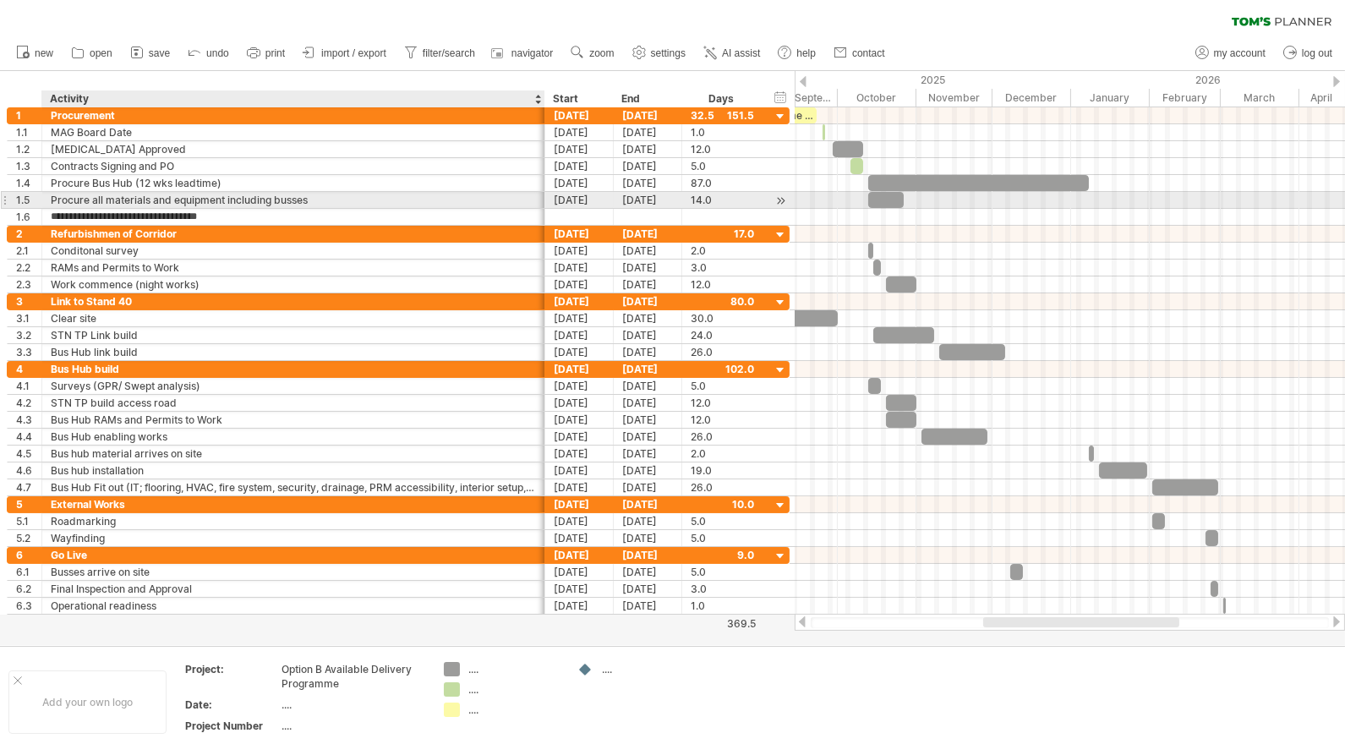
click at [164, 196] on div "Procure all materials and equipment including busses" at bounding box center [293, 200] width 485 height 16
click at [309, 199] on input "**********" at bounding box center [293, 200] width 485 height 16
drag, startPoint x: 312, startPoint y: 196, endPoint x: 152, endPoint y: 194, distance: 159.8
click at [152, 194] on input "**********" at bounding box center [293, 200] width 485 height 16
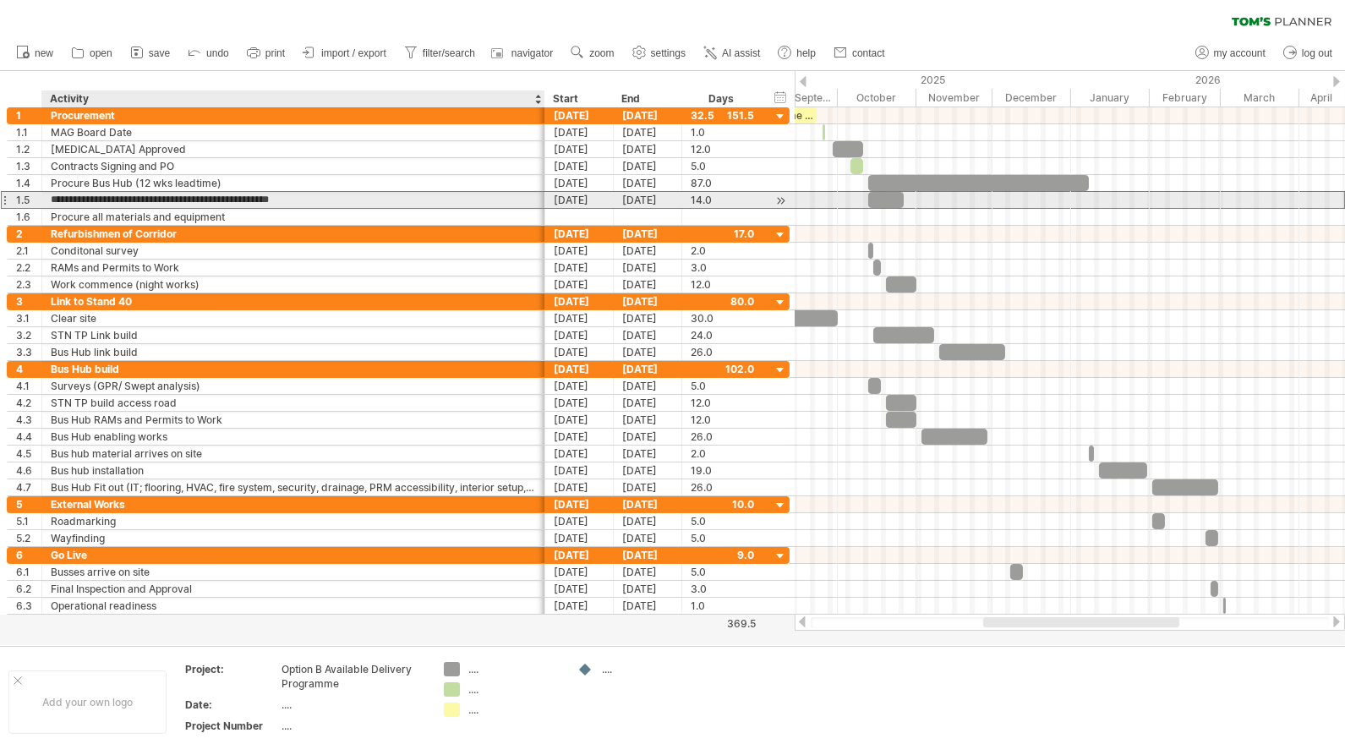
click at [310, 194] on input "**********" at bounding box center [293, 200] width 485 height 16
type input "**********"
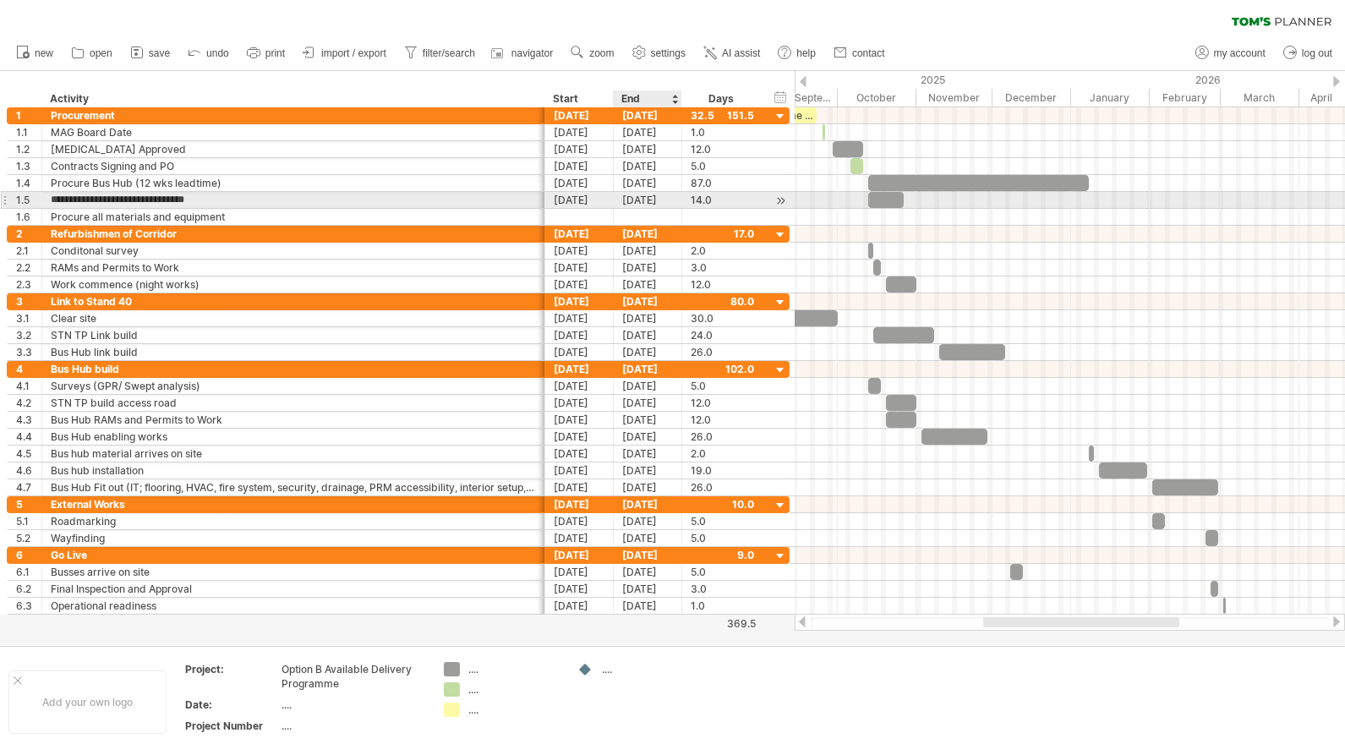
click at [657, 199] on div "[DATE]" at bounding box center [648, 200] width 68 height 16
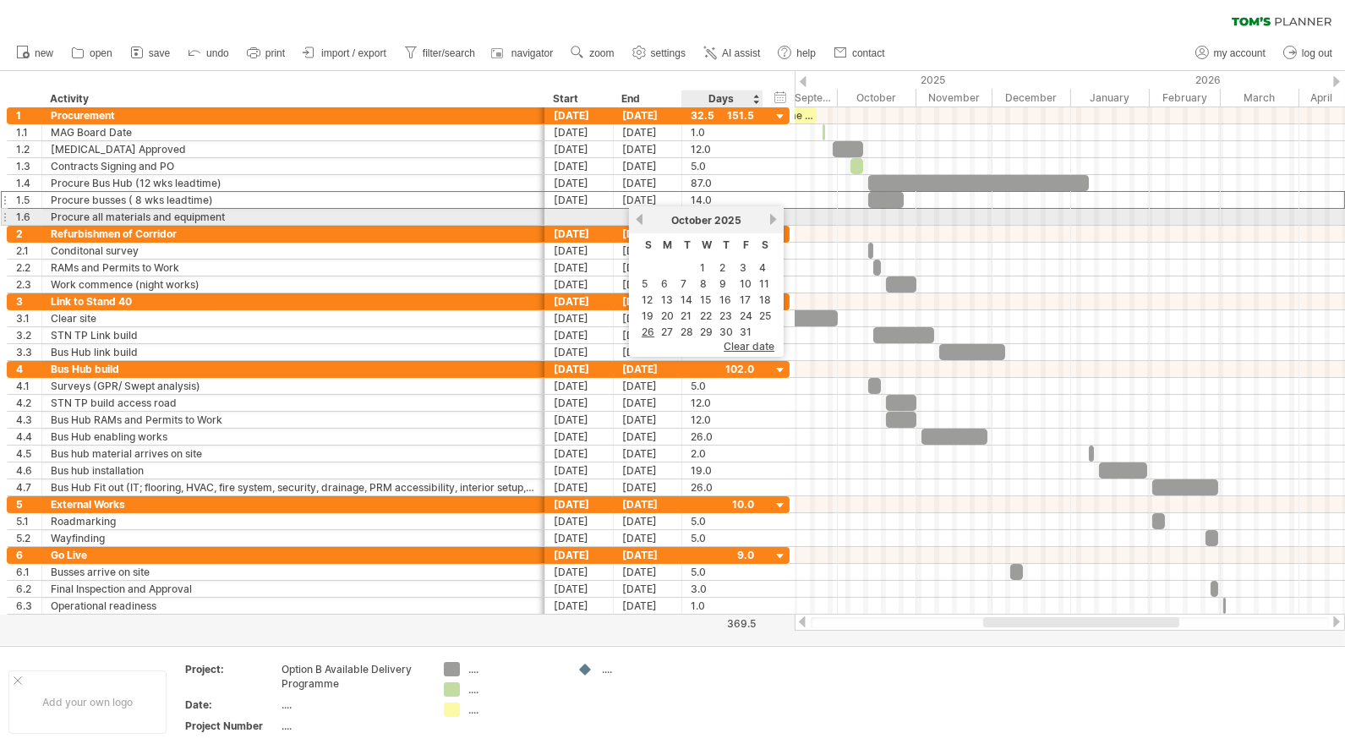
click at [773, 218] on link "next" at bounding box center [773, 219] width 13 height 13
click at [768, 219] on link "next" at bounding box center [773, 219] width 13 height 13
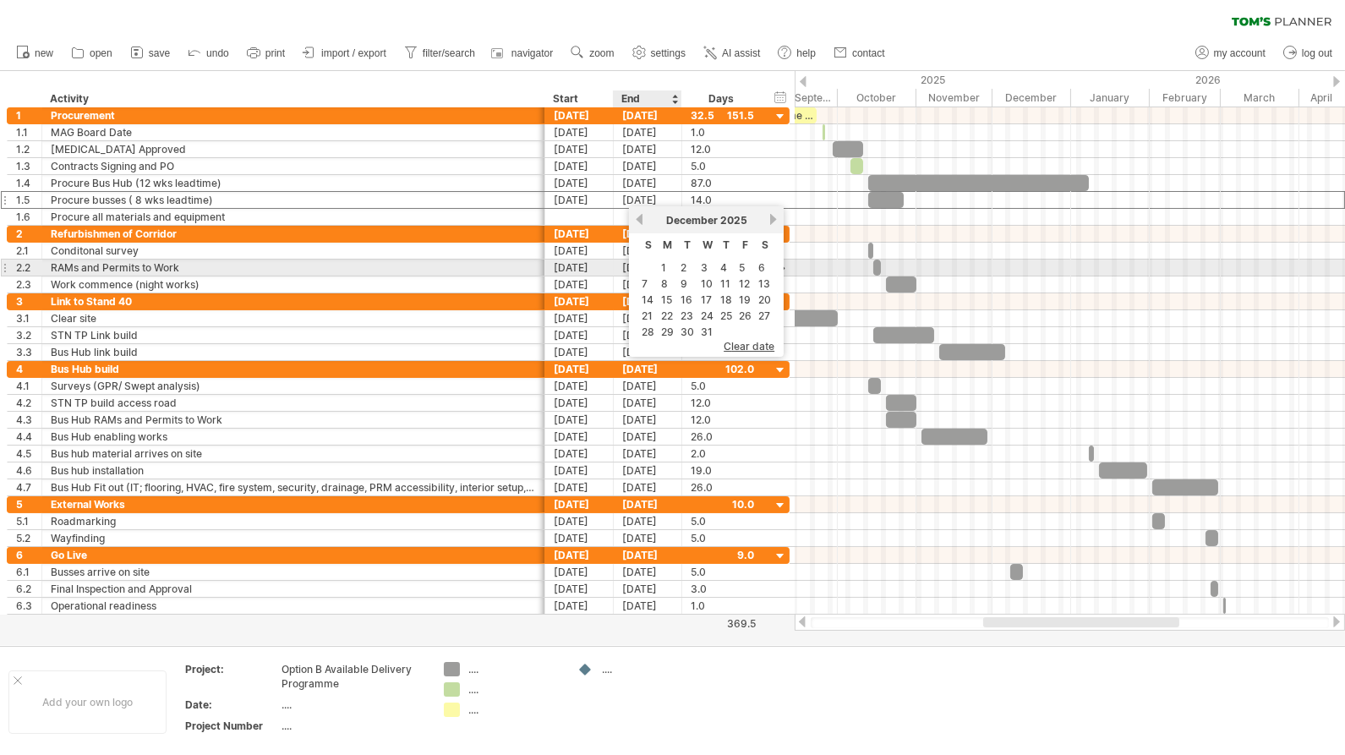
click at [663, 276] on link "8" at bounding box center [664, 284] width 10 height 16
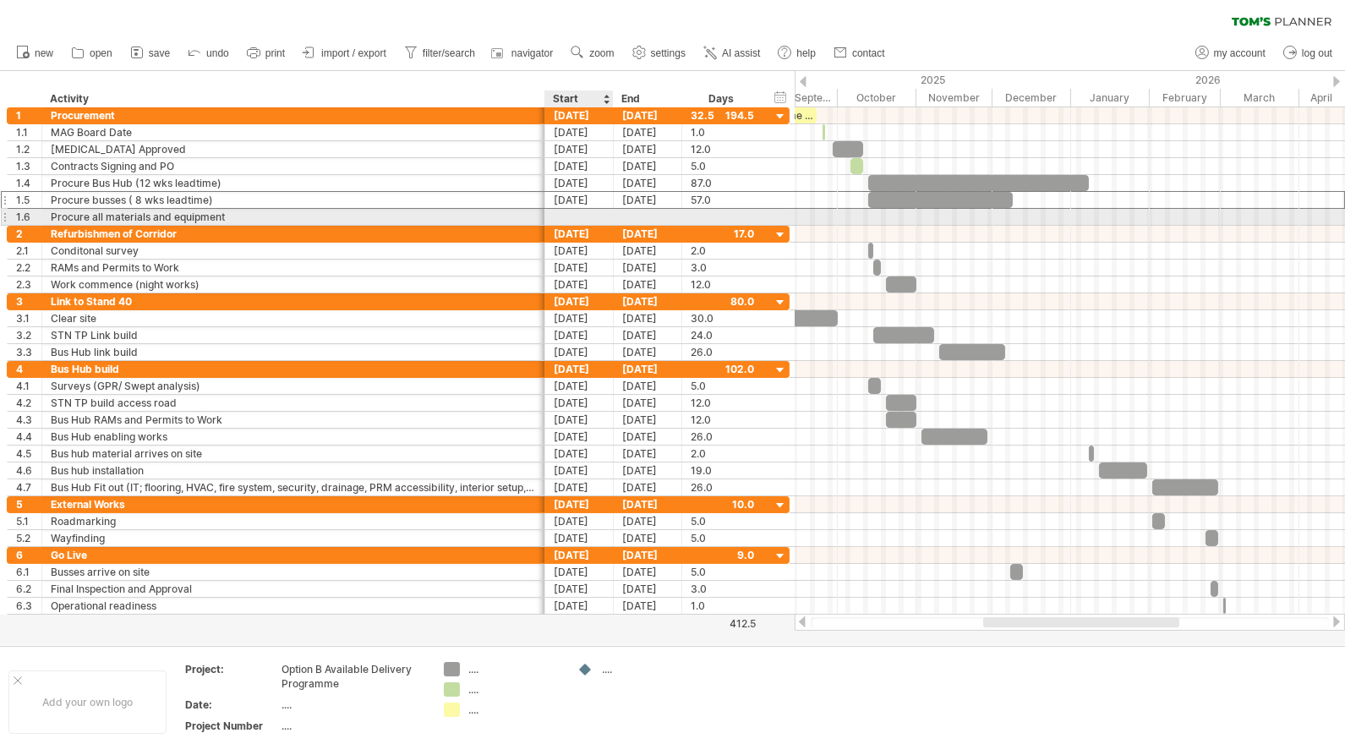
click at [582, 216] on div at bounding box center [579, 217] width 68 height 16
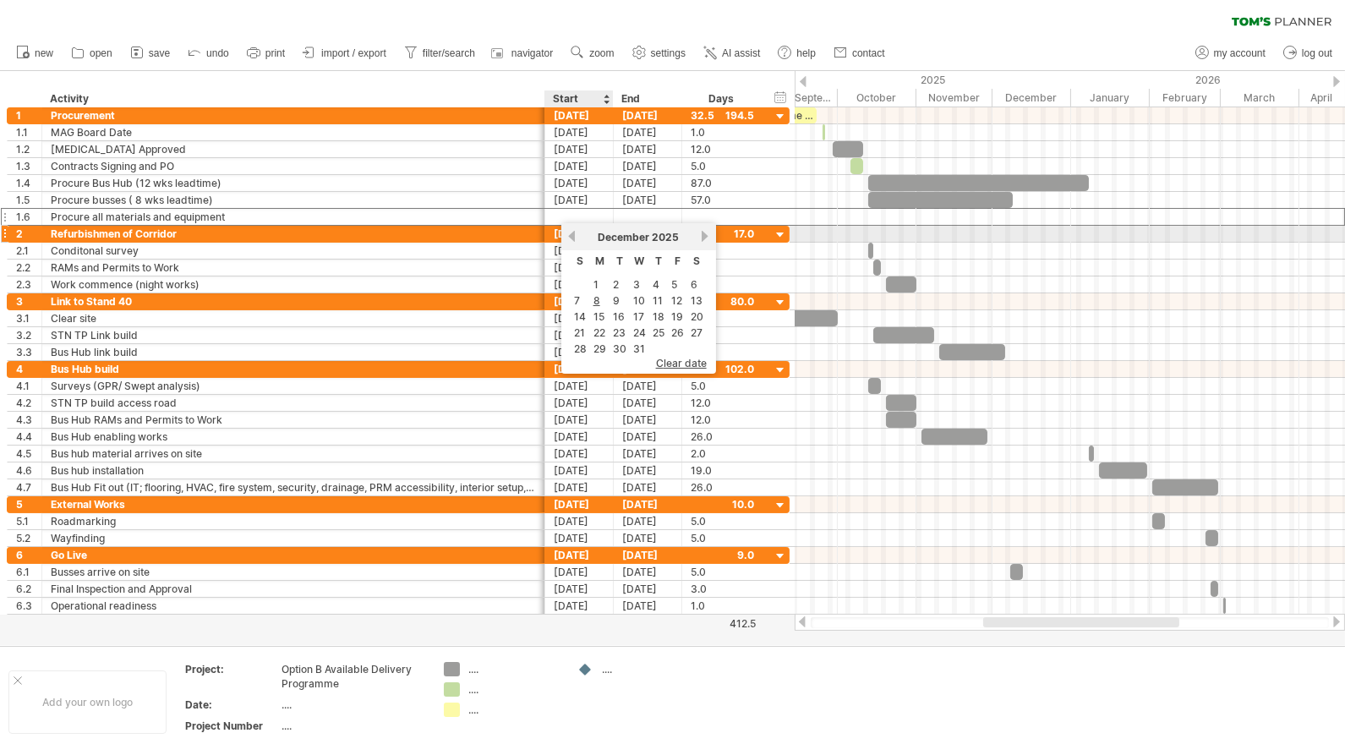
click at [571, 236] on link "previous" at bounding box center [571, 236] width 13 height 13
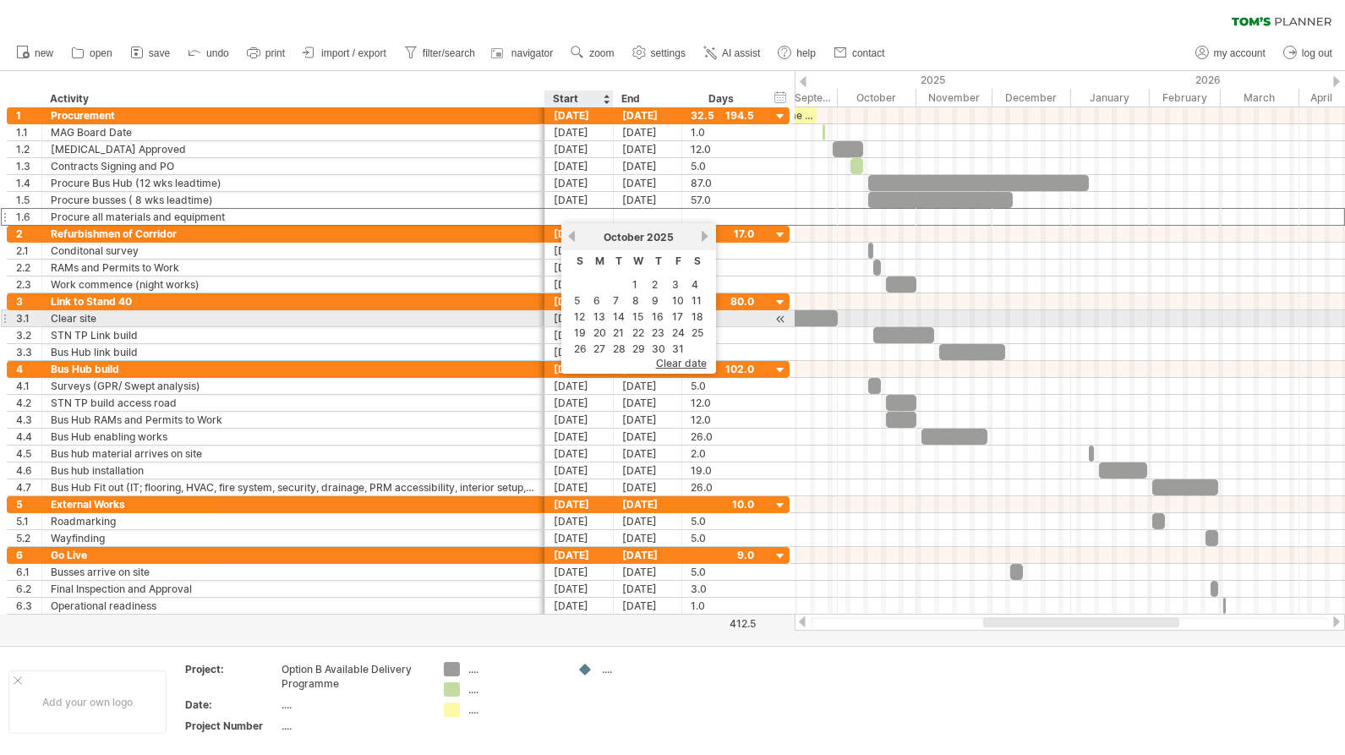
click at [599, 314] on link "13" at bounding box center [599, 317] width 15 height 16
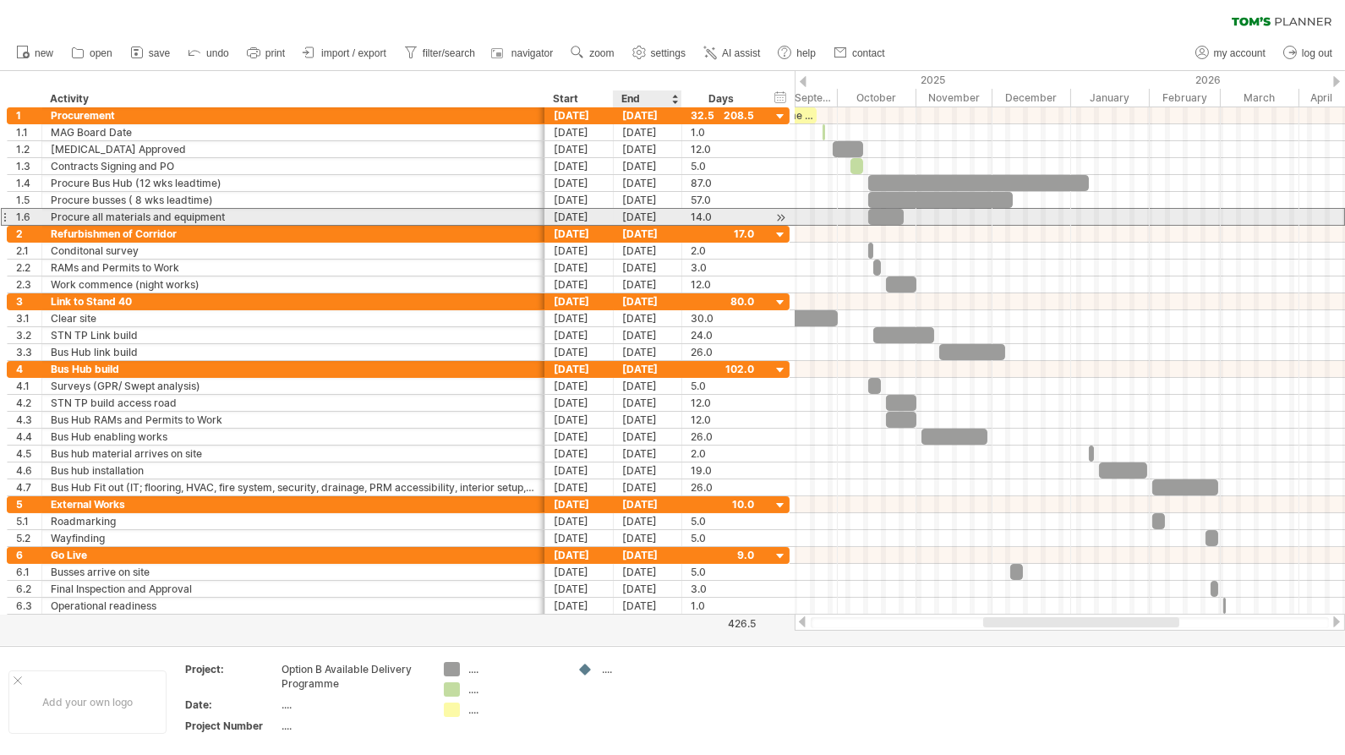
click at [661, 212] on div "[DATE]" at bounding box center [648, 217] width 68 height 16
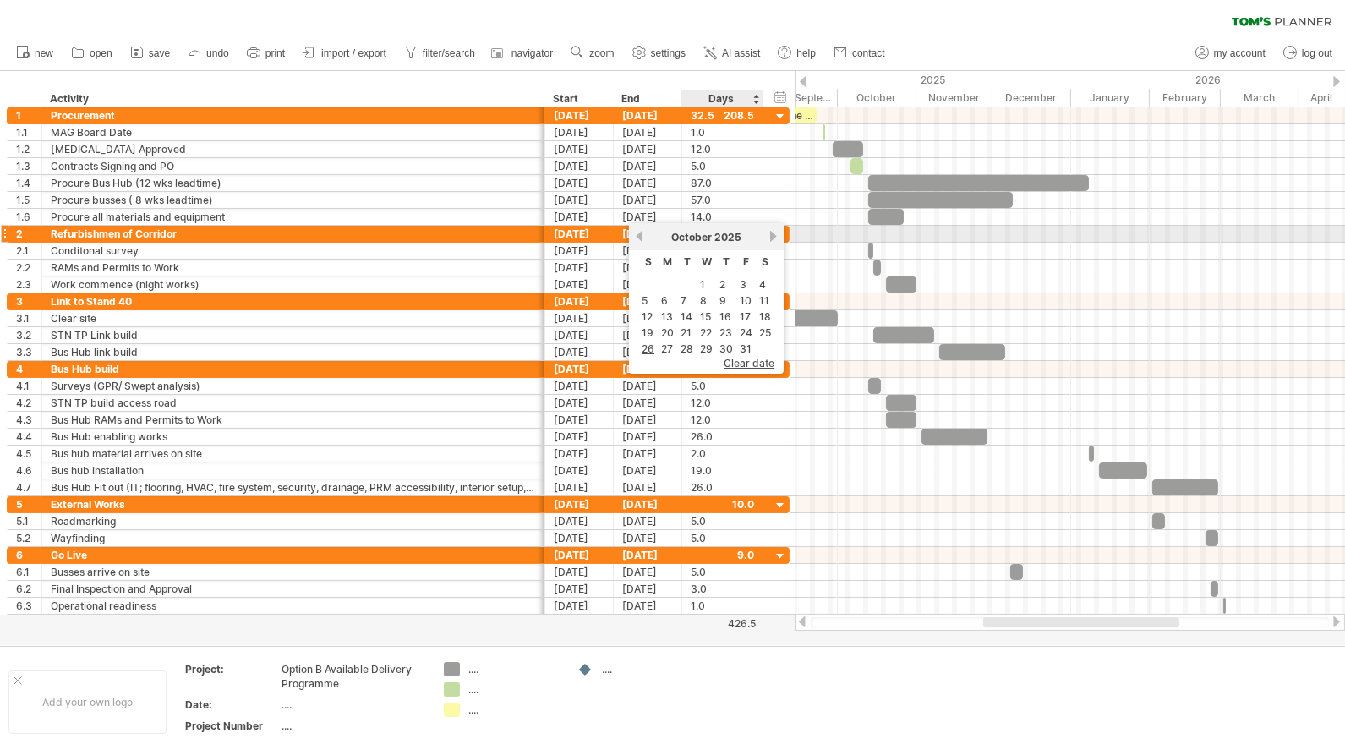
click at [769, 235] on link "next" at bounding box center [773, 236] width 13 height 13
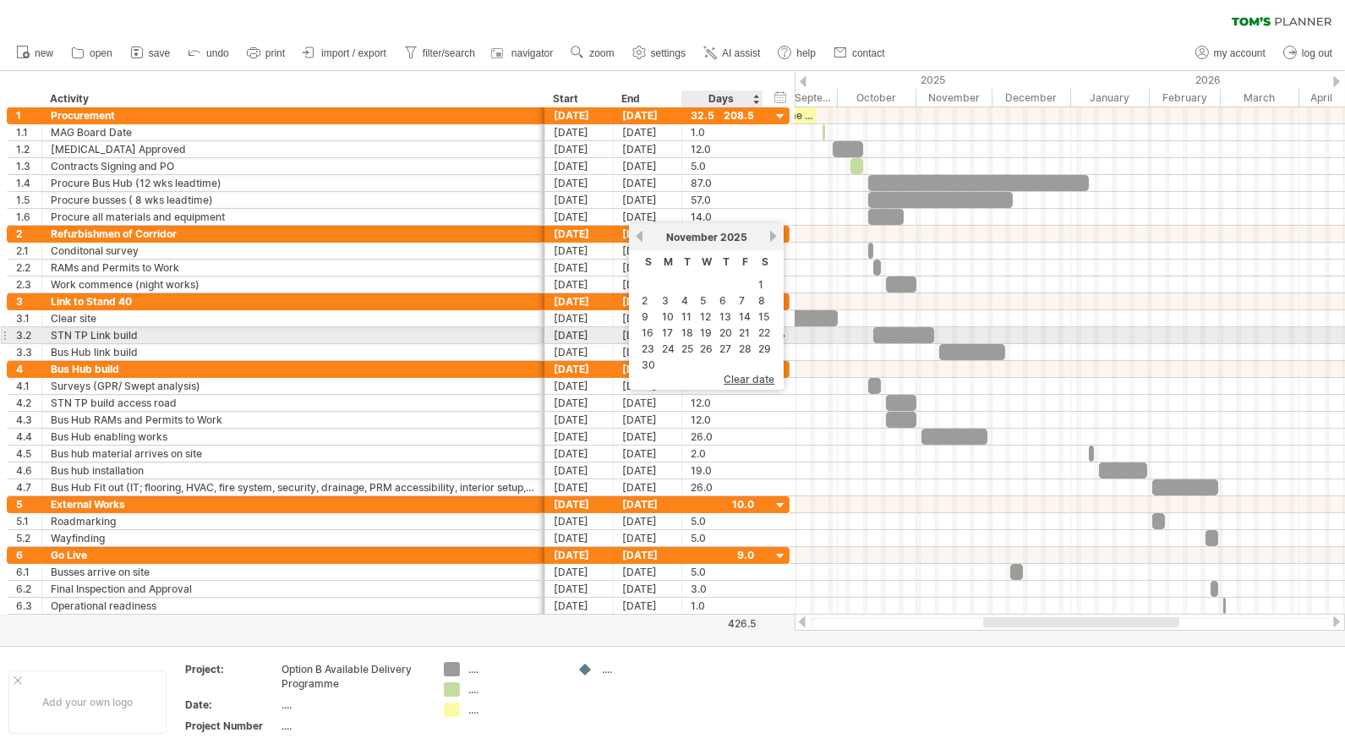
click at [745, 341] on link "28" at bounding box center [745, 349] width 16 height 16
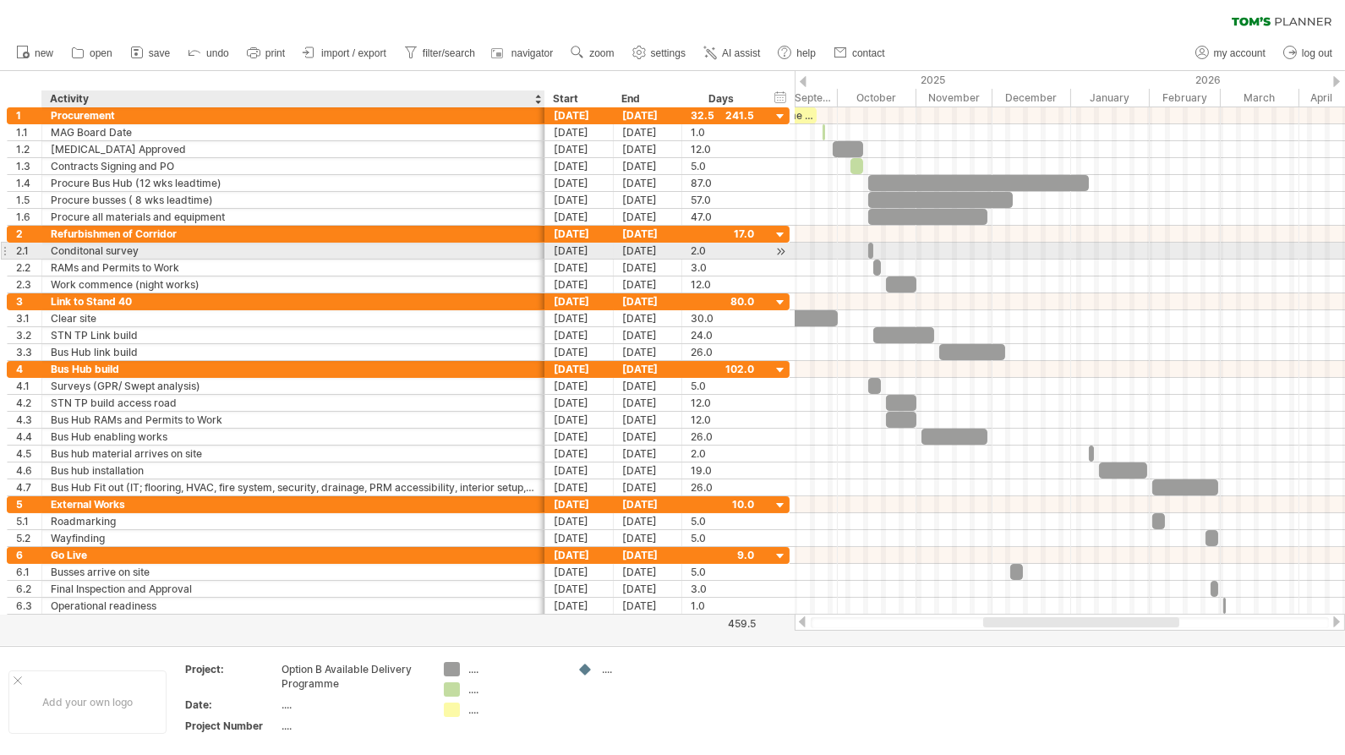
click at [481, 259] on div "RAMs and Permits to Work" at bounding box center [293, 267] width 485 height 16
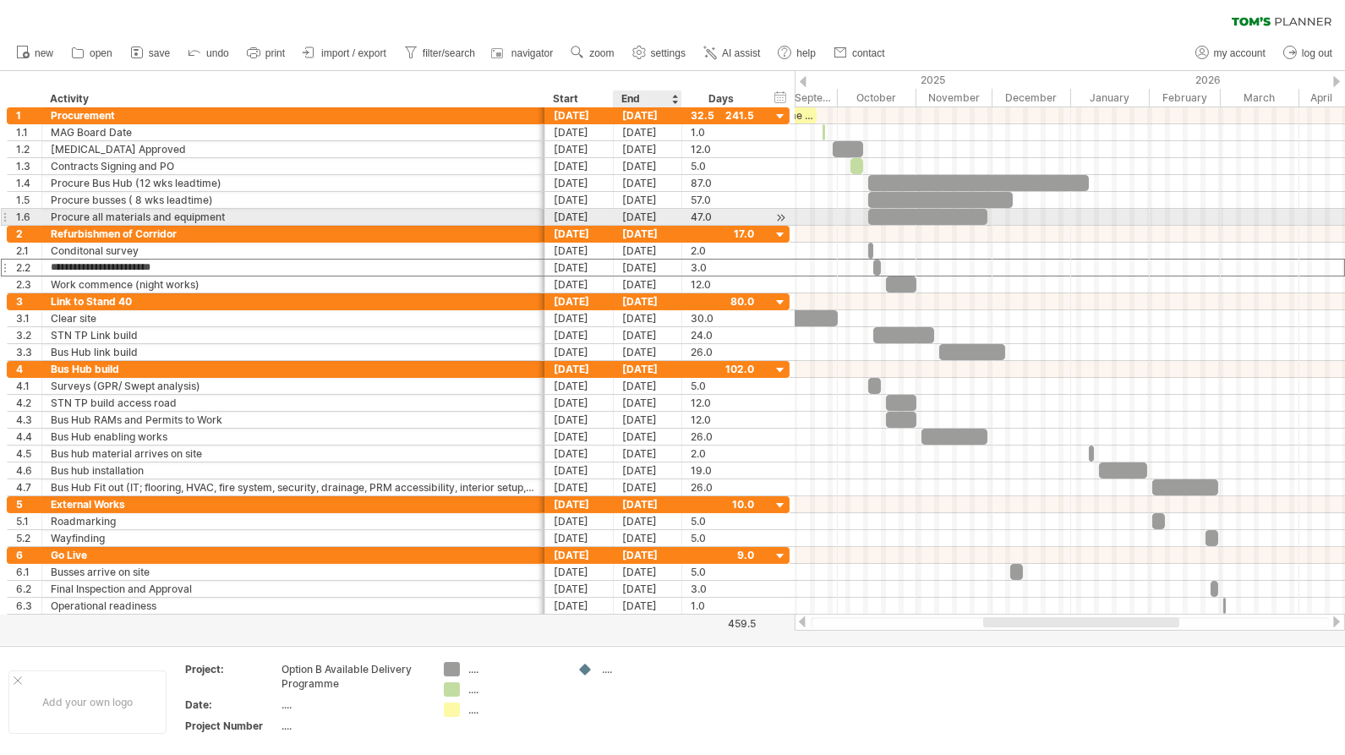
click at [659, 216] on div "[DATE]" at bounding box center [648, 217] width 68 height 16
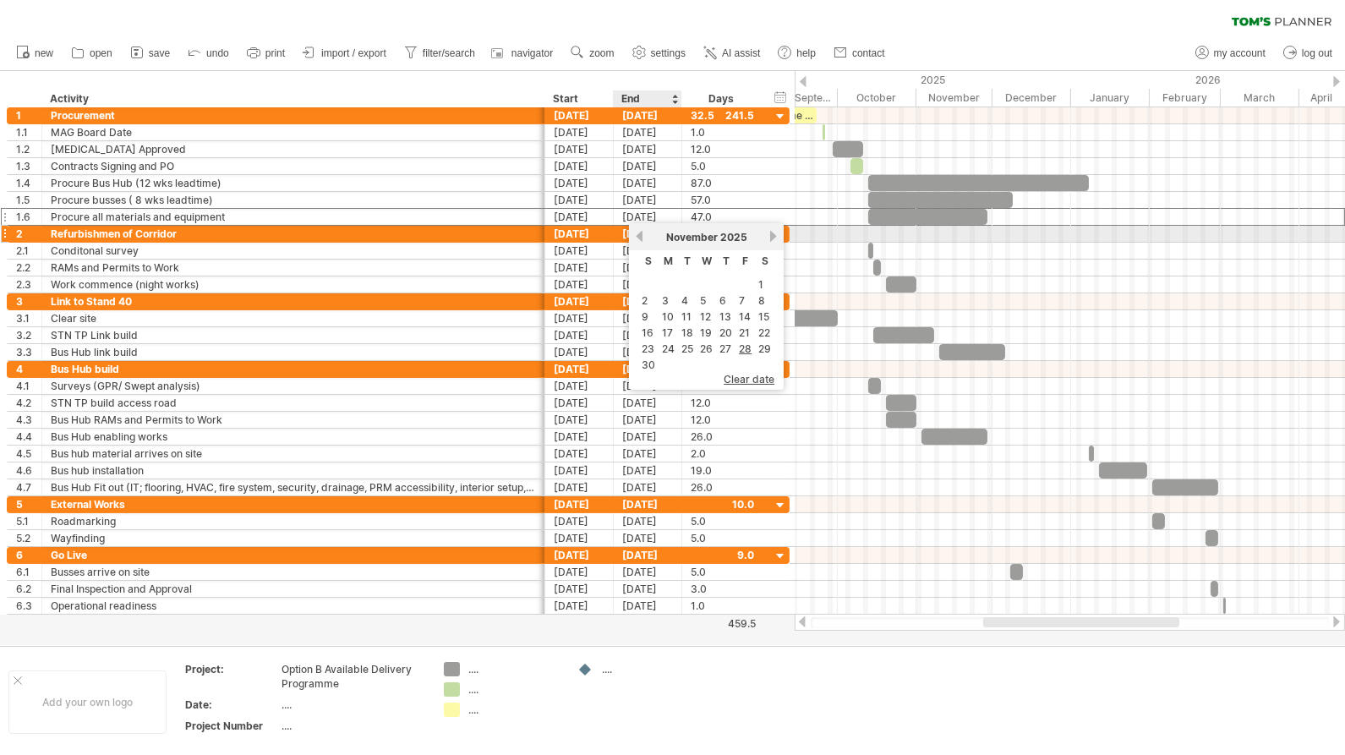
click at [639, 235] on link "previous" at bounding box center [639, 236] width 13 height 13
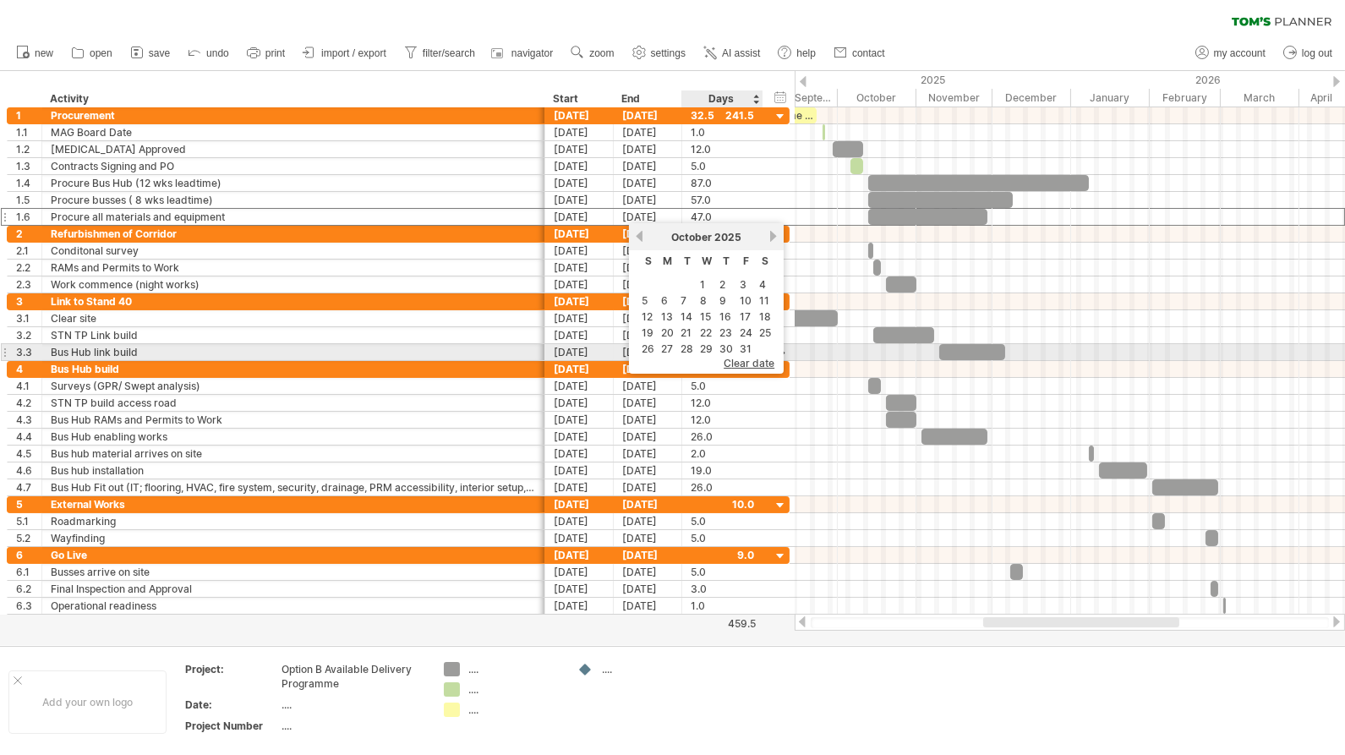
click at [744, 345] on link "31" at bounding box center [745, 349] width 15 height 16
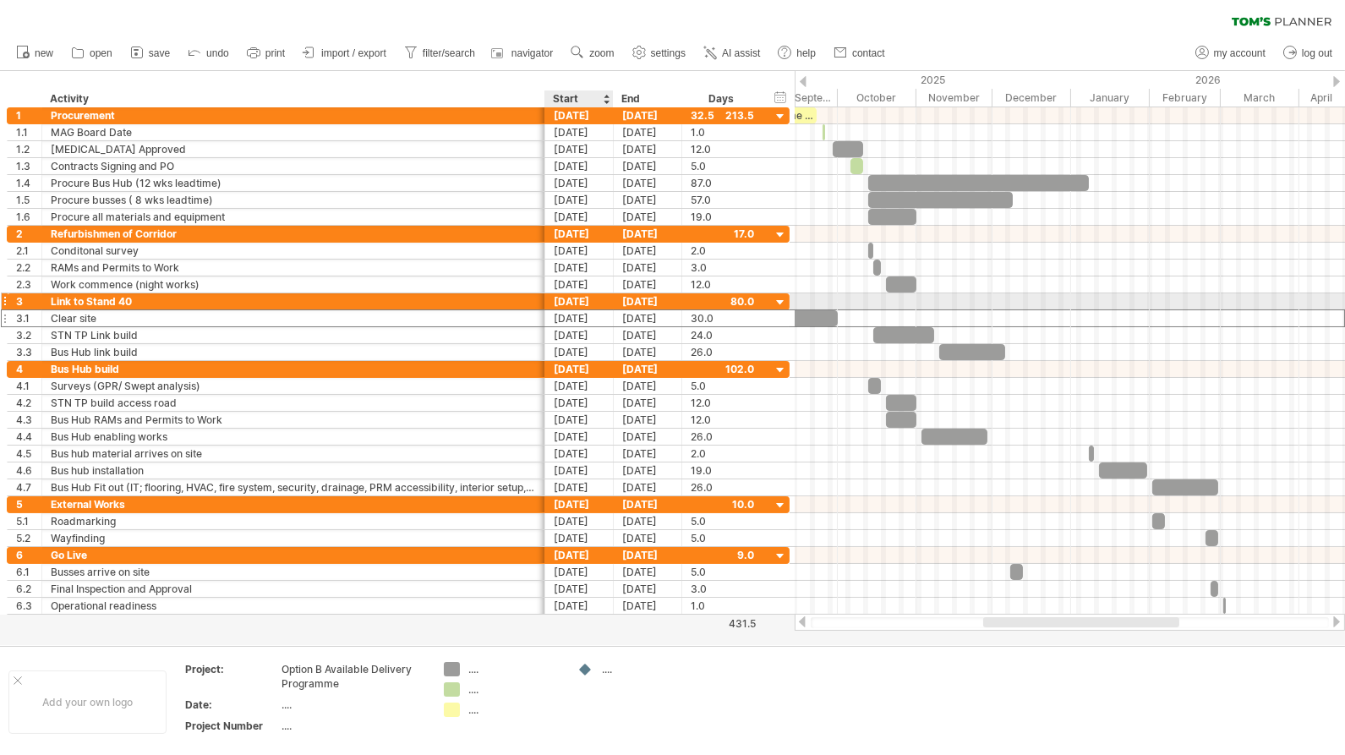
click at [575, 310] on div "[DATE]" at bounding box center [579, 318] width 68 height 16
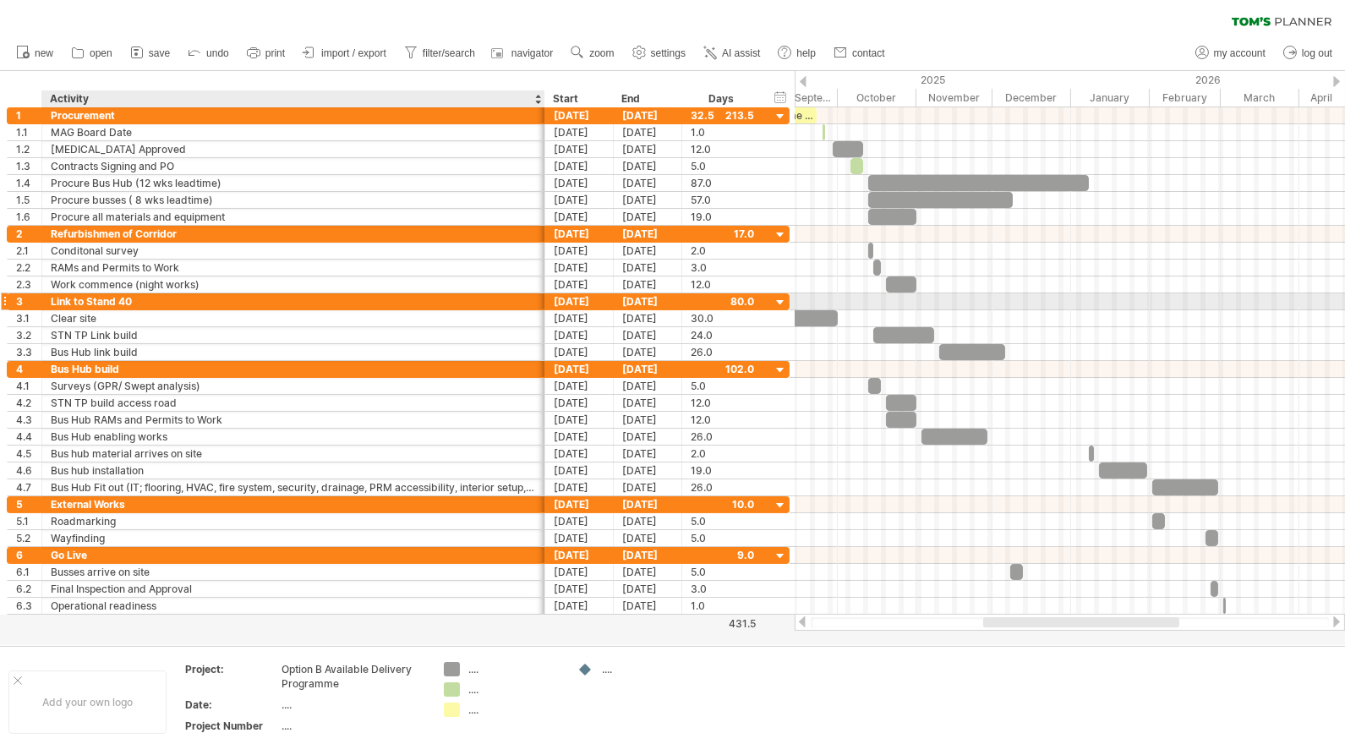
click at [279, 294] on div "Link to Stand 40" at bounding box center [293, 301] width 485 height 16
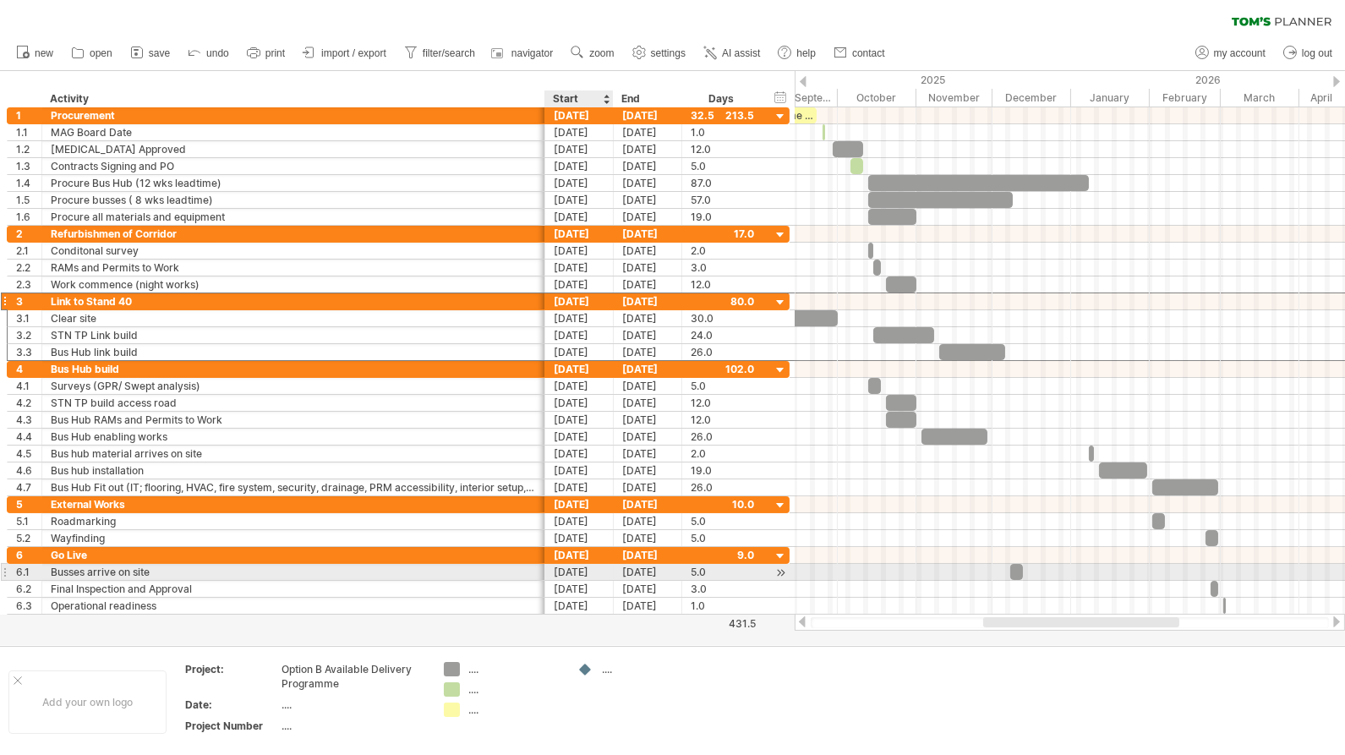
click at [593, 581] on div "[DATE]" at bounding box center [579, 589] width 68 height 16
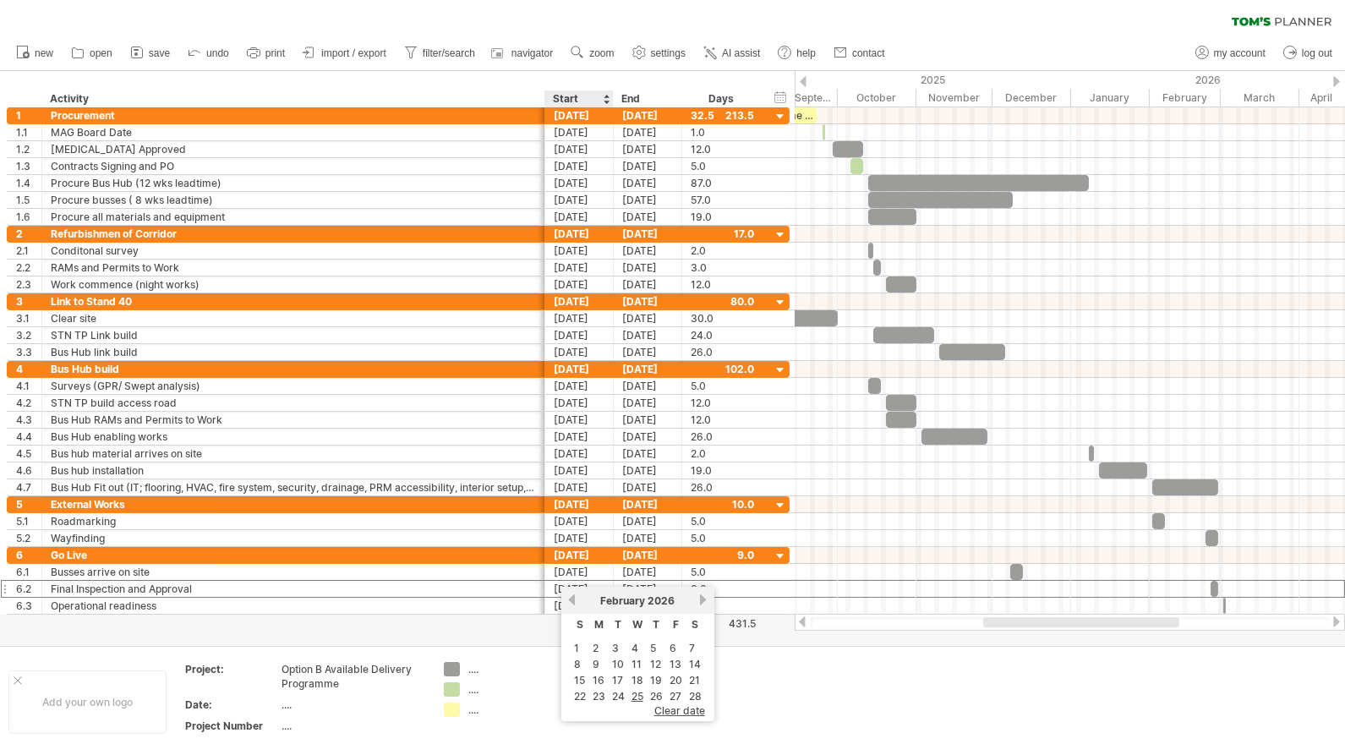
click at [603, 691] on link "23" at bounding box center [599, 696] width 16 height 16
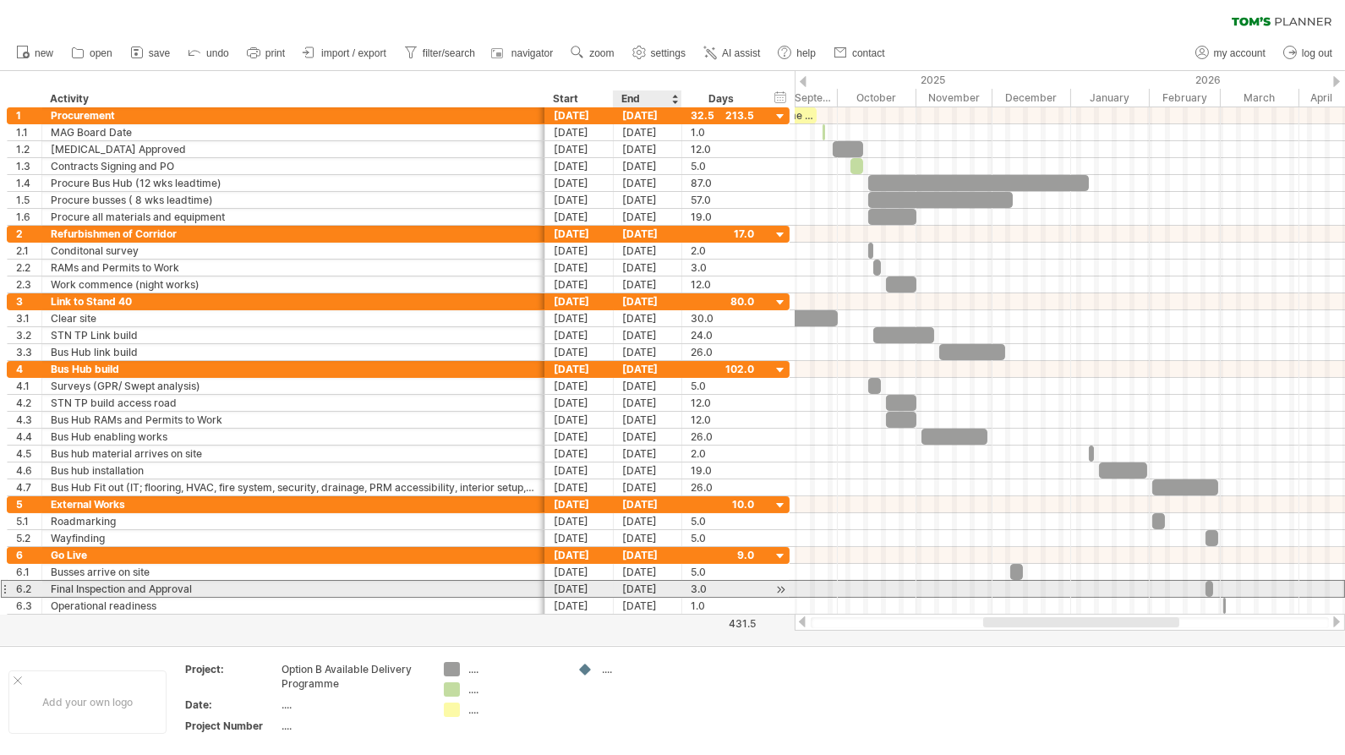
click at [664, 581] on div "[DATE]" at bounding box center [648, 589] width 68 height 16
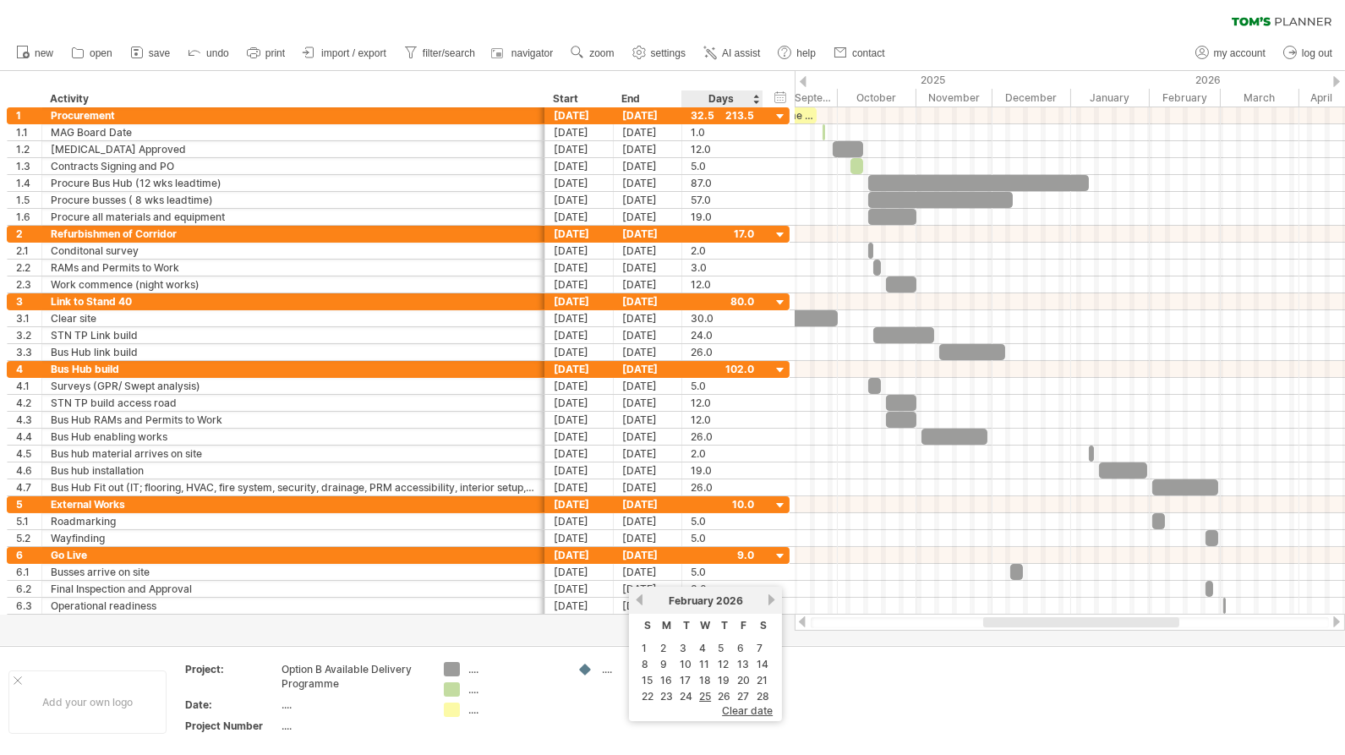
click at [744, 691] on link "27" at bounding box center [742, 696] width 15 height 16
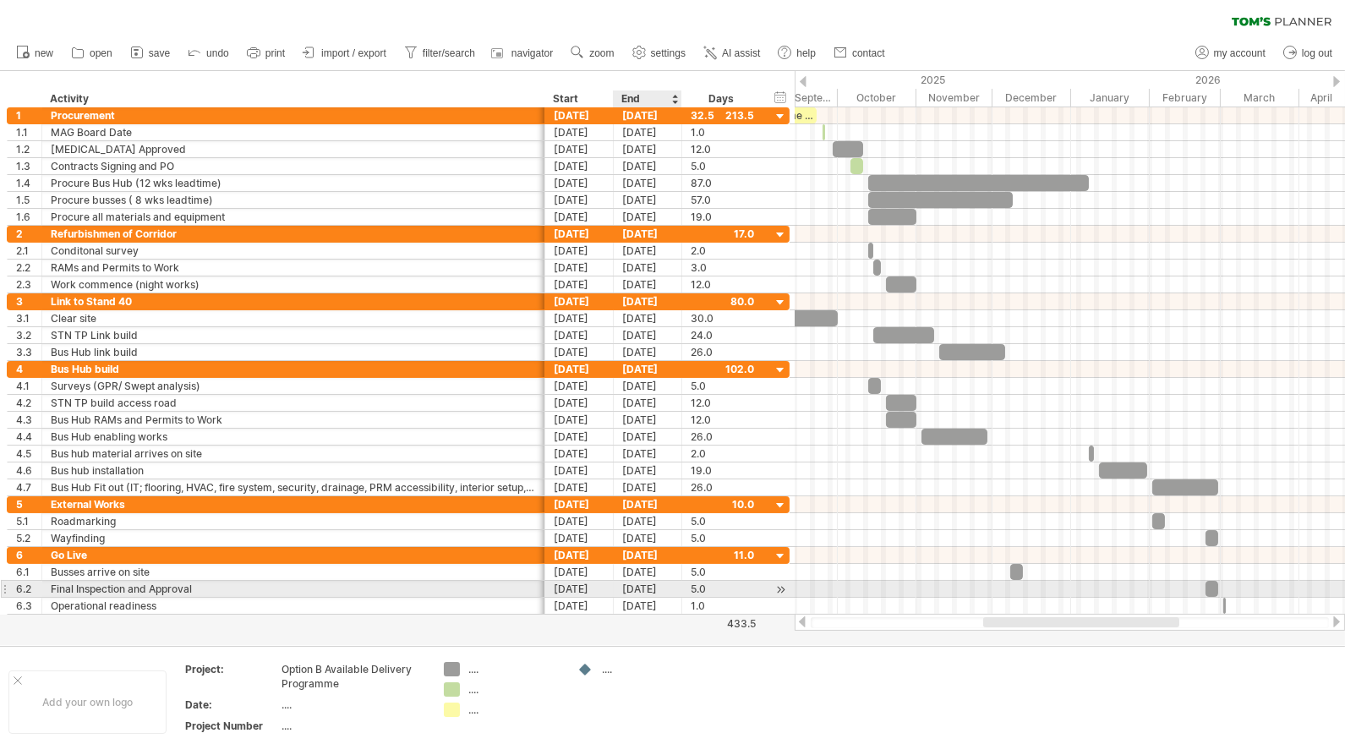
click at [637, 598] on div "[DATE]" at bounding box center [648, 606] width 68 height 16
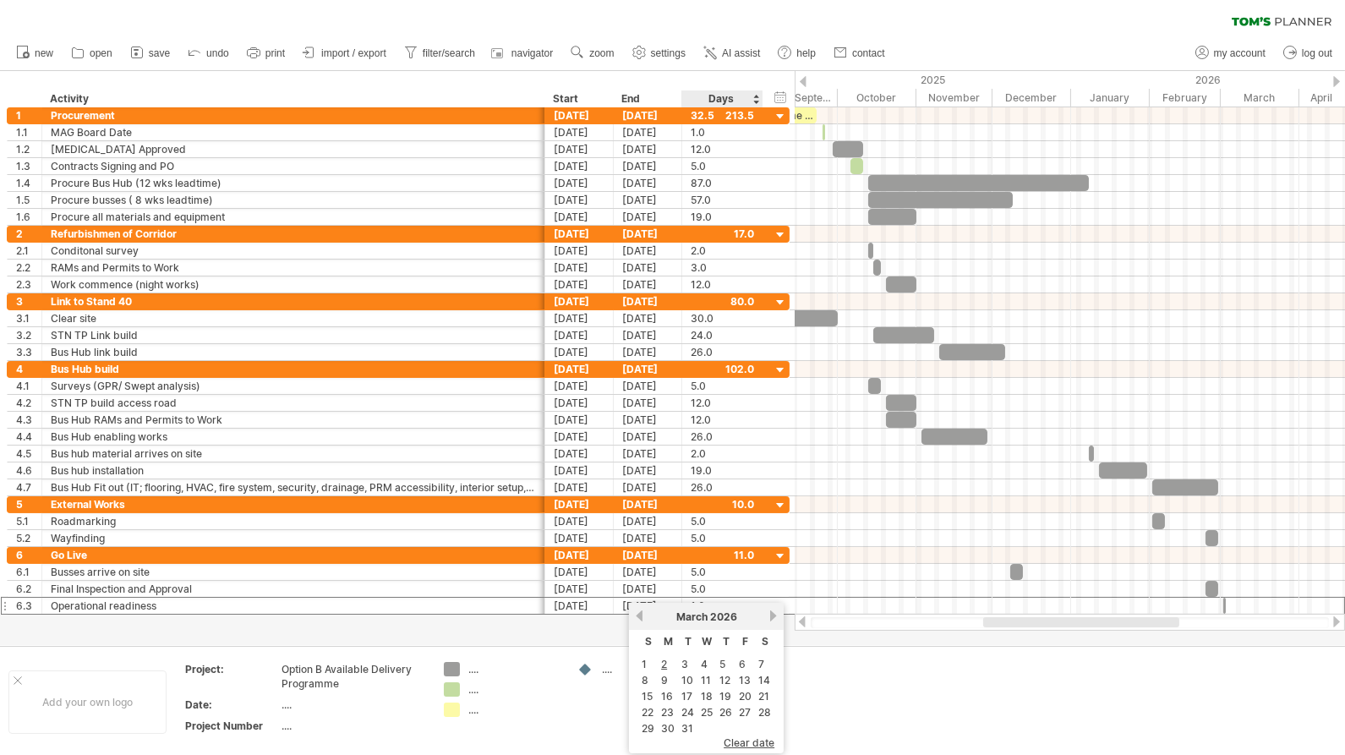
click at [743, 663] on link "6" at bounding box center [742, 664] width 10 height 16
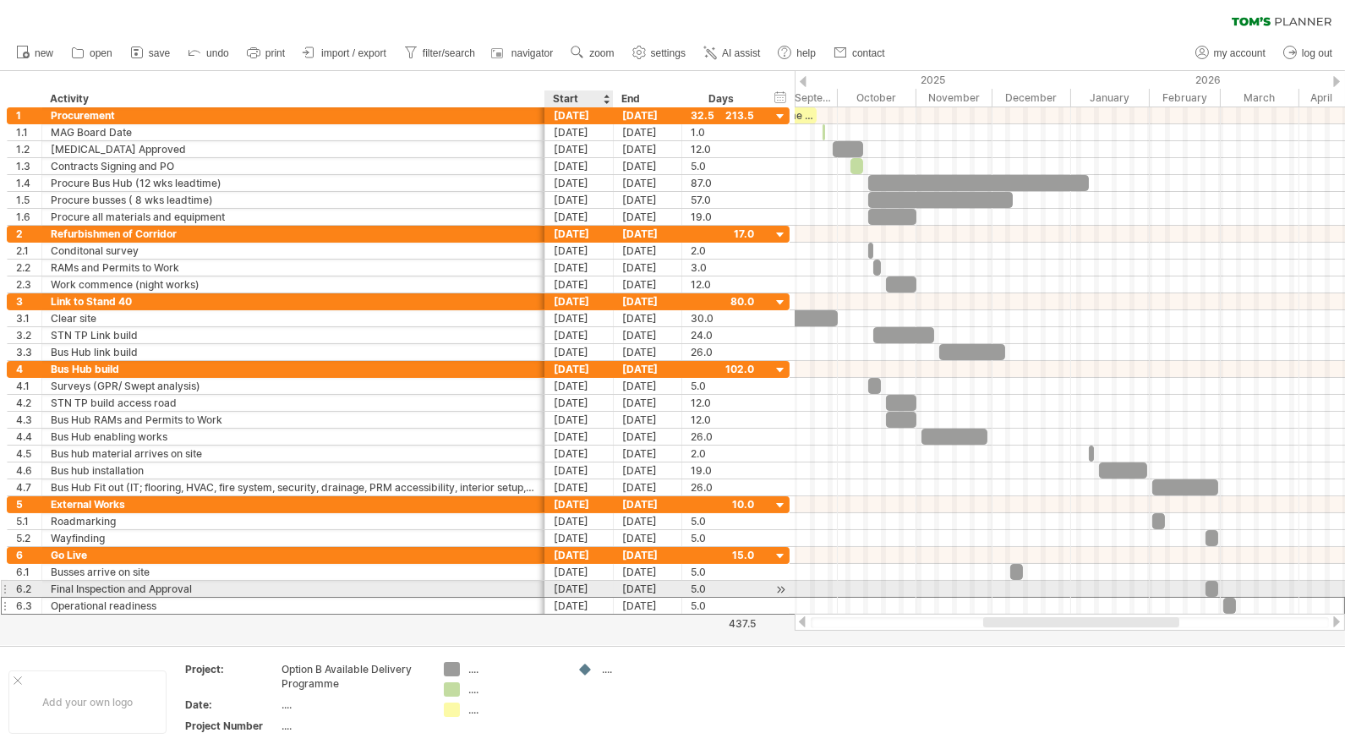
click at [602, 598] on div "[DATE]" at bounding box center [579, 606] width 68 height 16
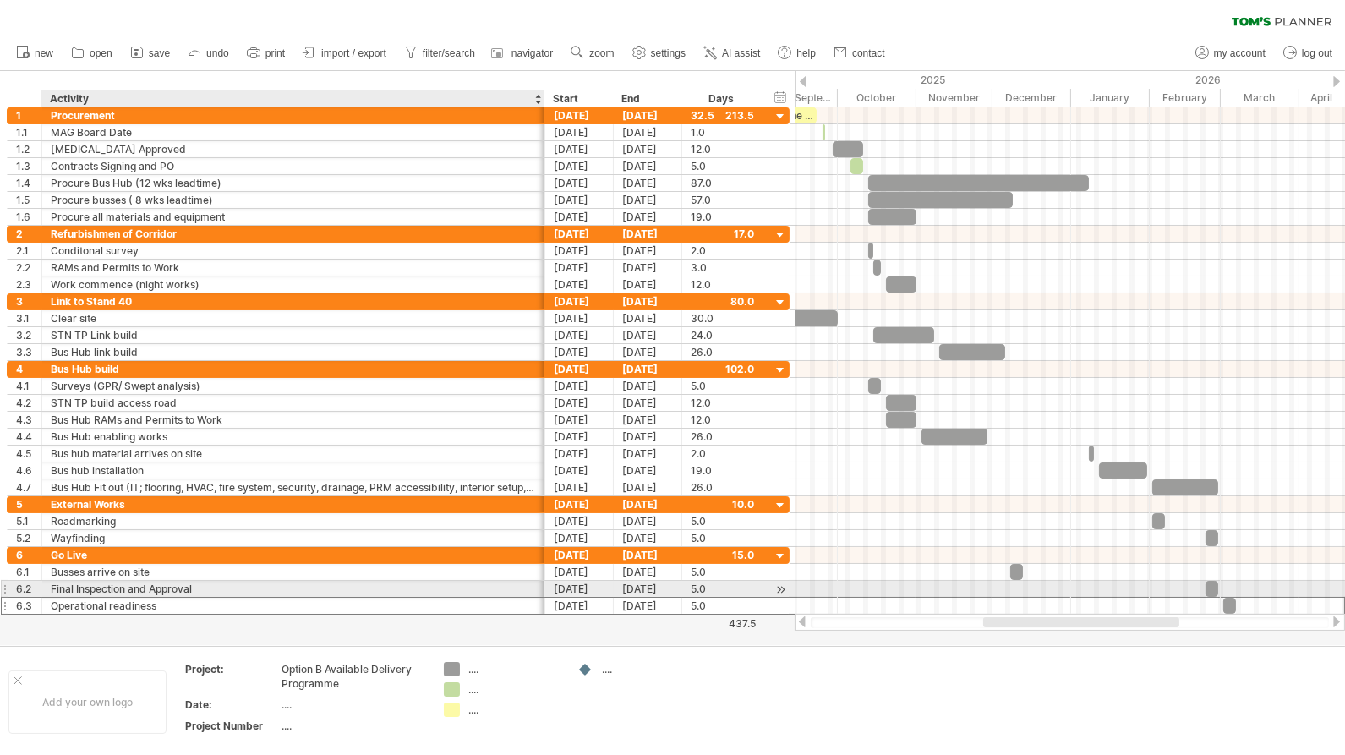
click at [79, 598] on div "Operational readiness" at bounding box center [293, 606] width 485 height 16
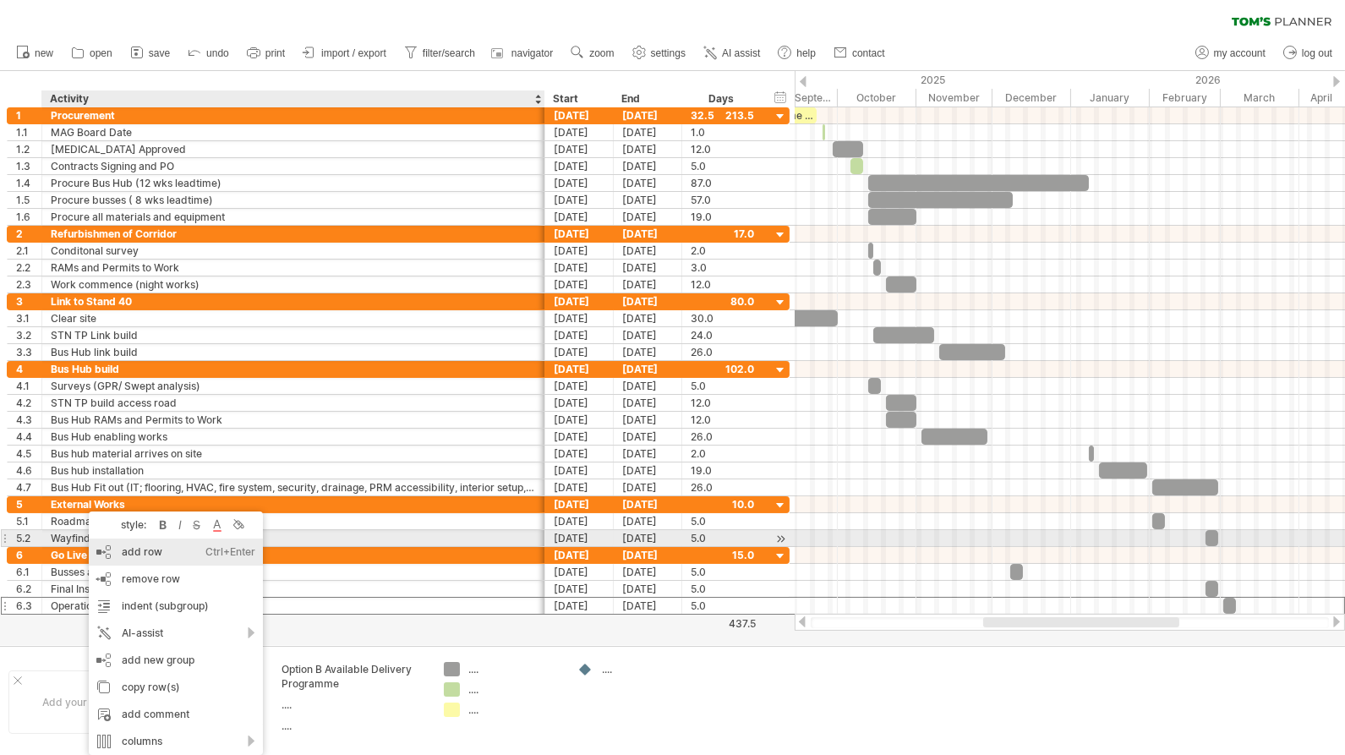
click at [157, 546] on div "add row Ctrl+Enter Cmd+Enter" at bounding box center [176, 551] width 174 height 27
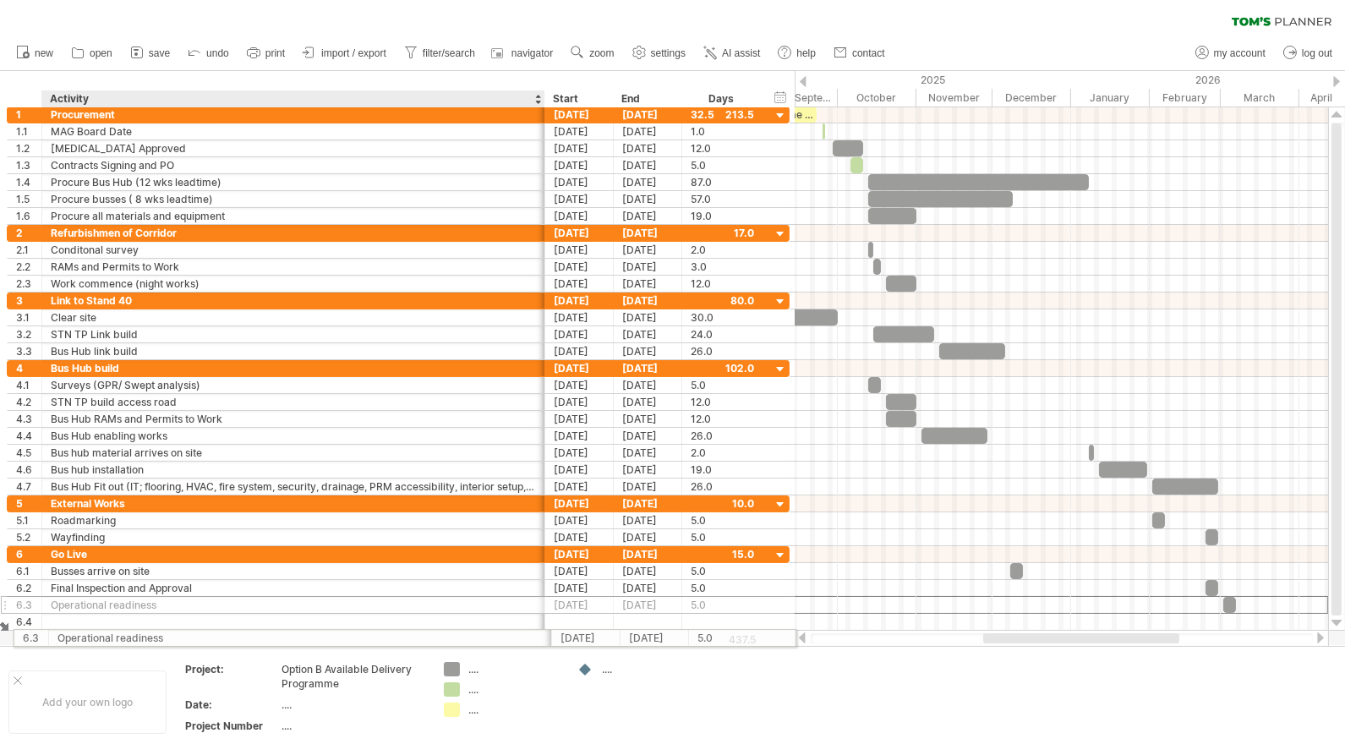
drag, startPoint x: 85, startPoint y: 593, endPoint x: 87, endPoint y: 635, distance: 41.5
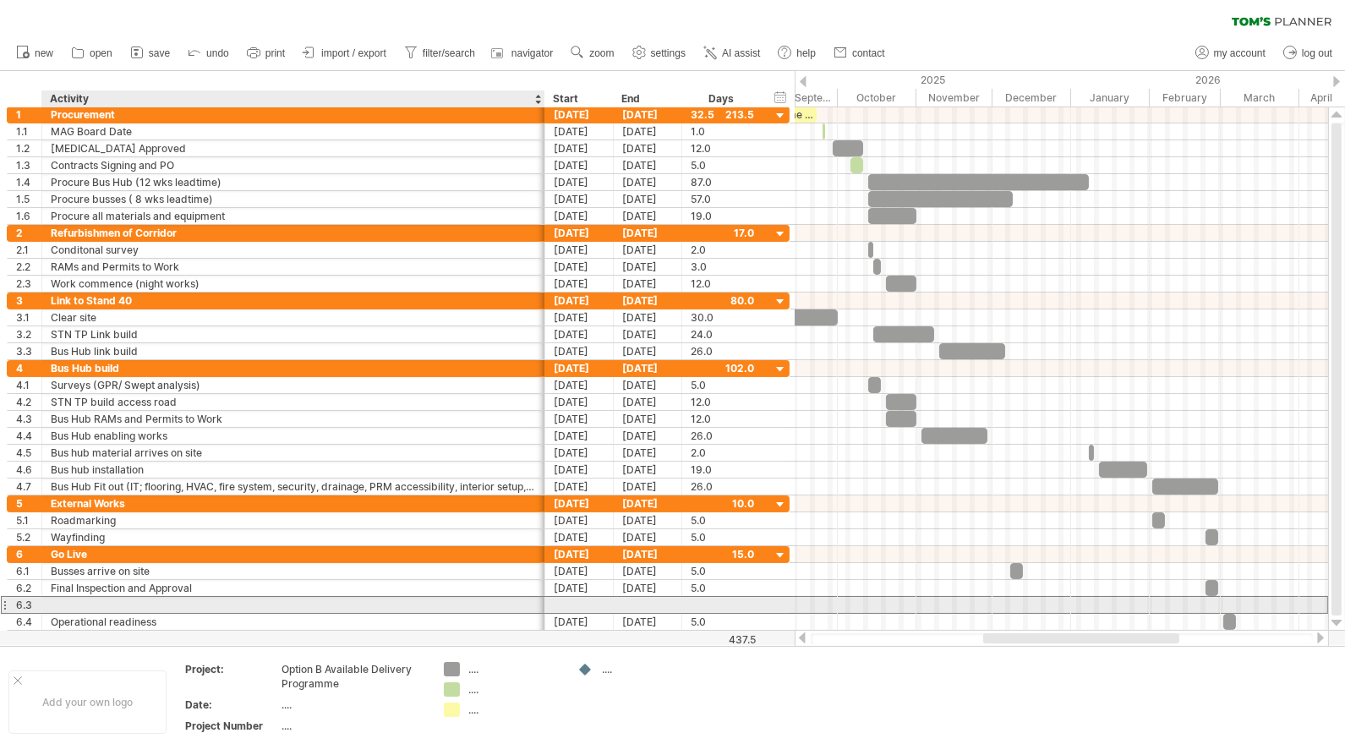
click at [79, 597] on div at bounding box center [293, 605] width 485 height 16
type input "**********"
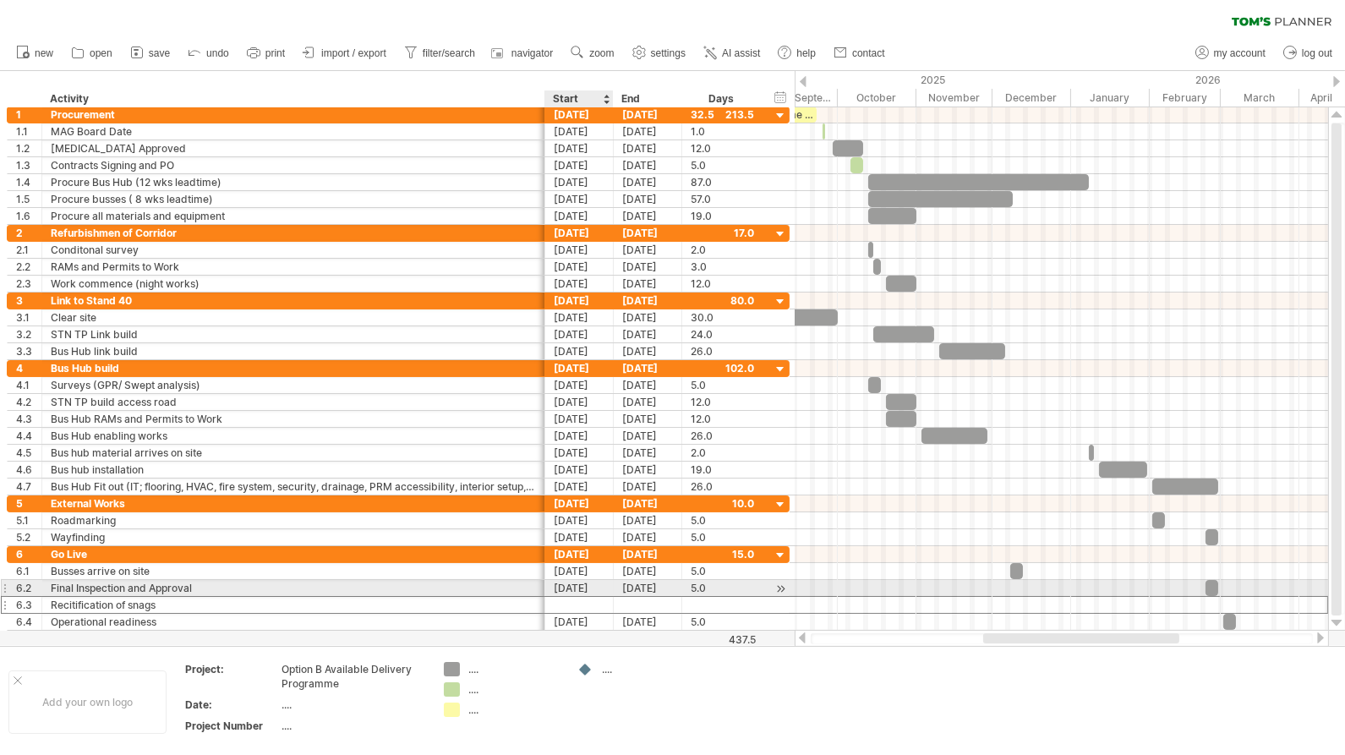
click at [597, 597] on div at bounding box center [579, 605] width 68 height 16
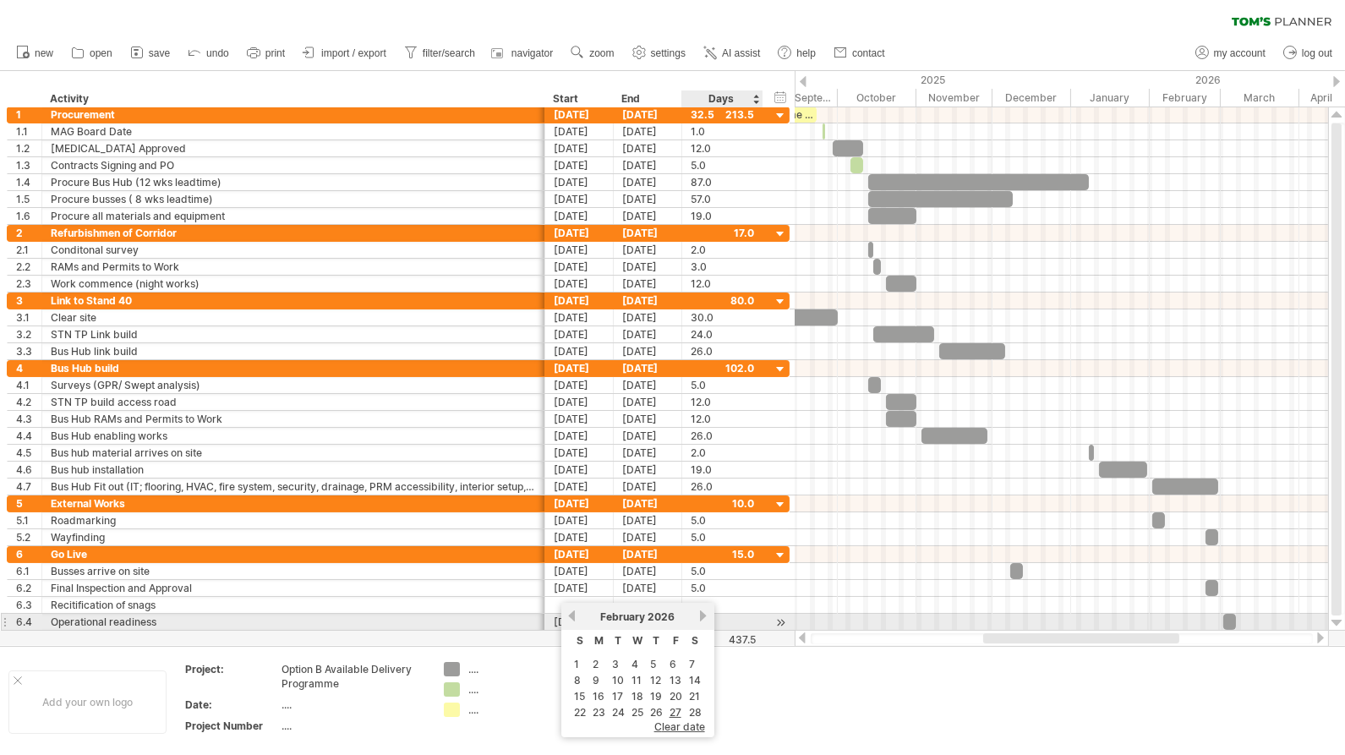
click at [702, 614] on link "next" at bounding box center [703, 615] width 13 height 13
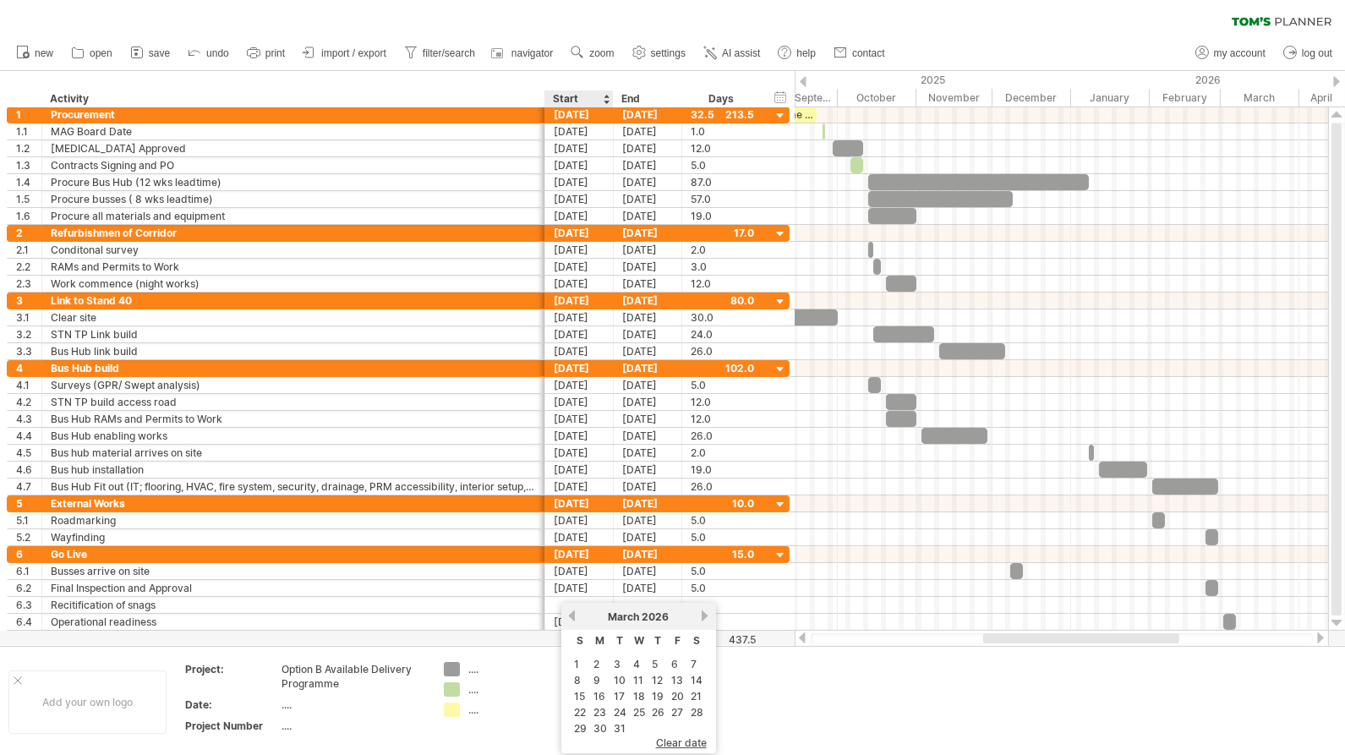
click at [598, 664] on link "2" at bounding box center [596, 664] width 9 height 16
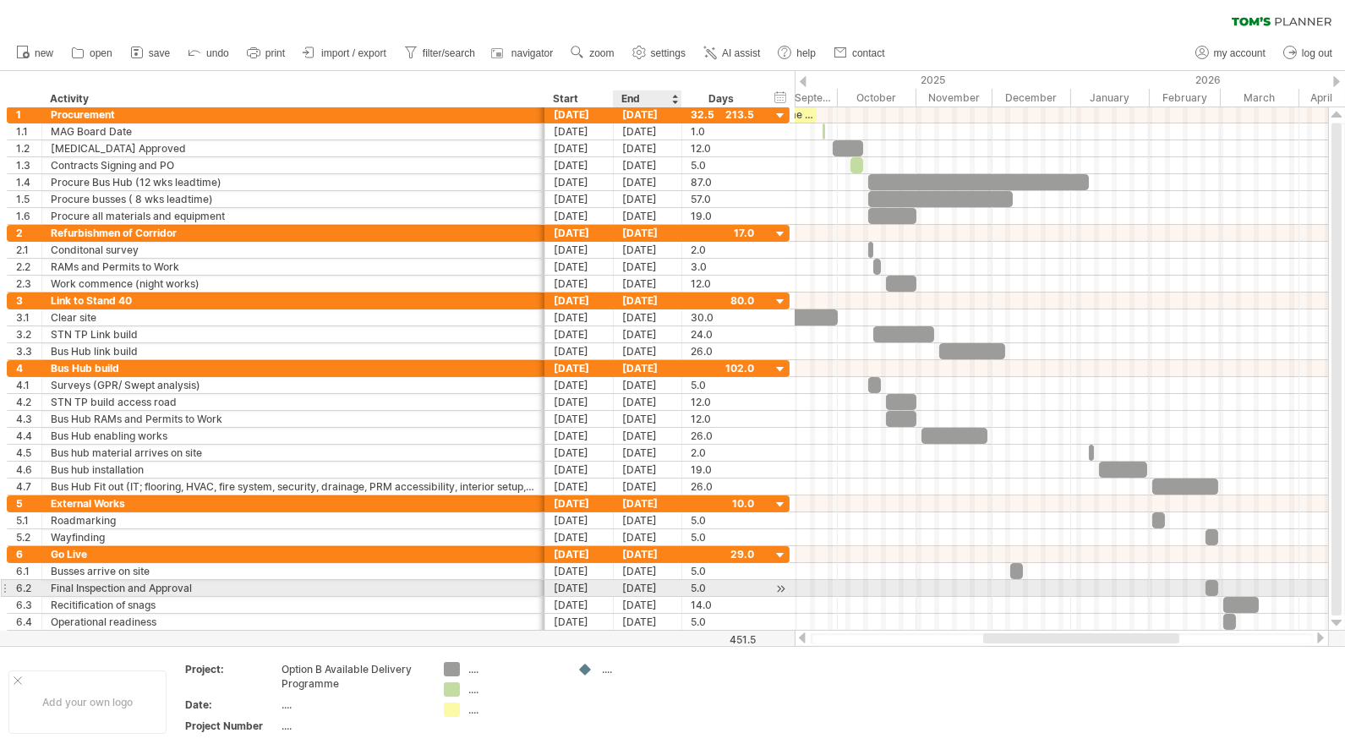
click at [664, 597] on div "[DATE]" at bounding box center [648, 605] width 68 height 16
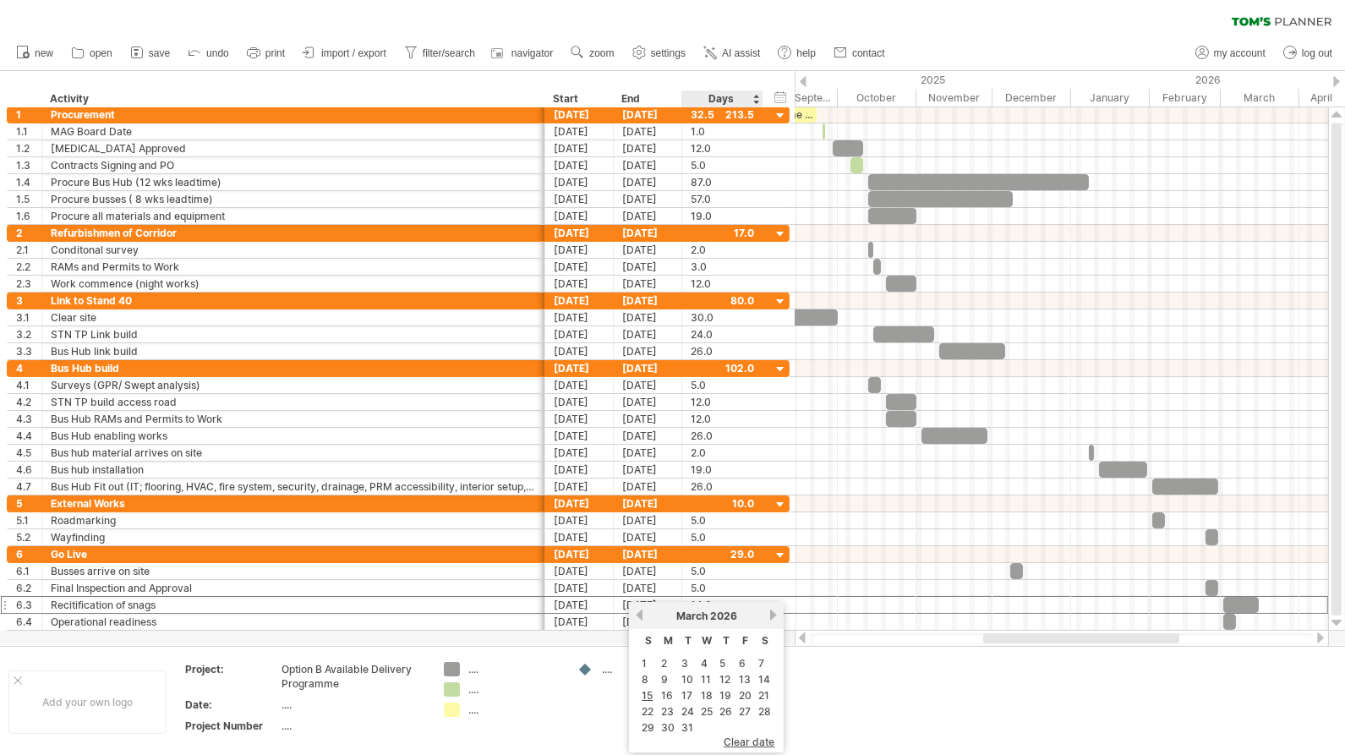
click at [740, 661] on link "6" at bounding box center [742, 663] width 10 height 16
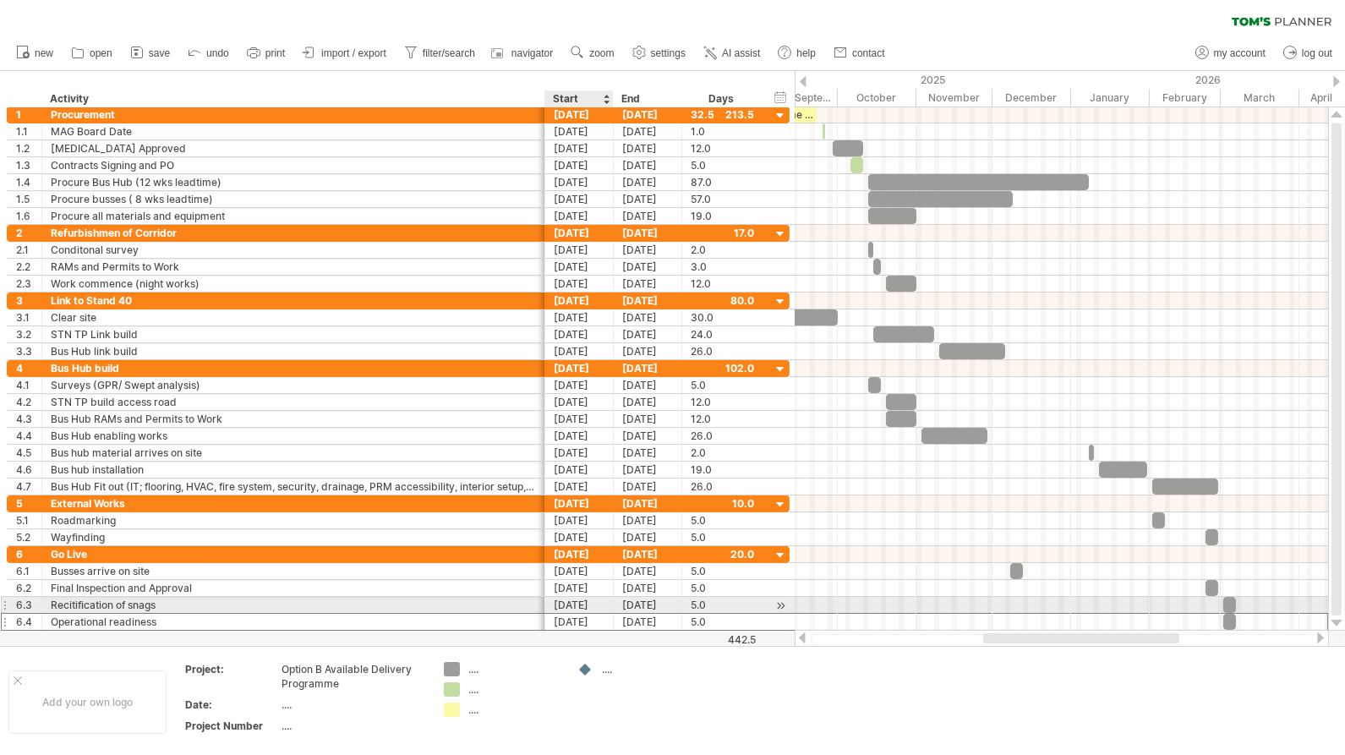
click at [585, 614] on div "[DATE]" at bounding box center [579, 622] width 68 height 16
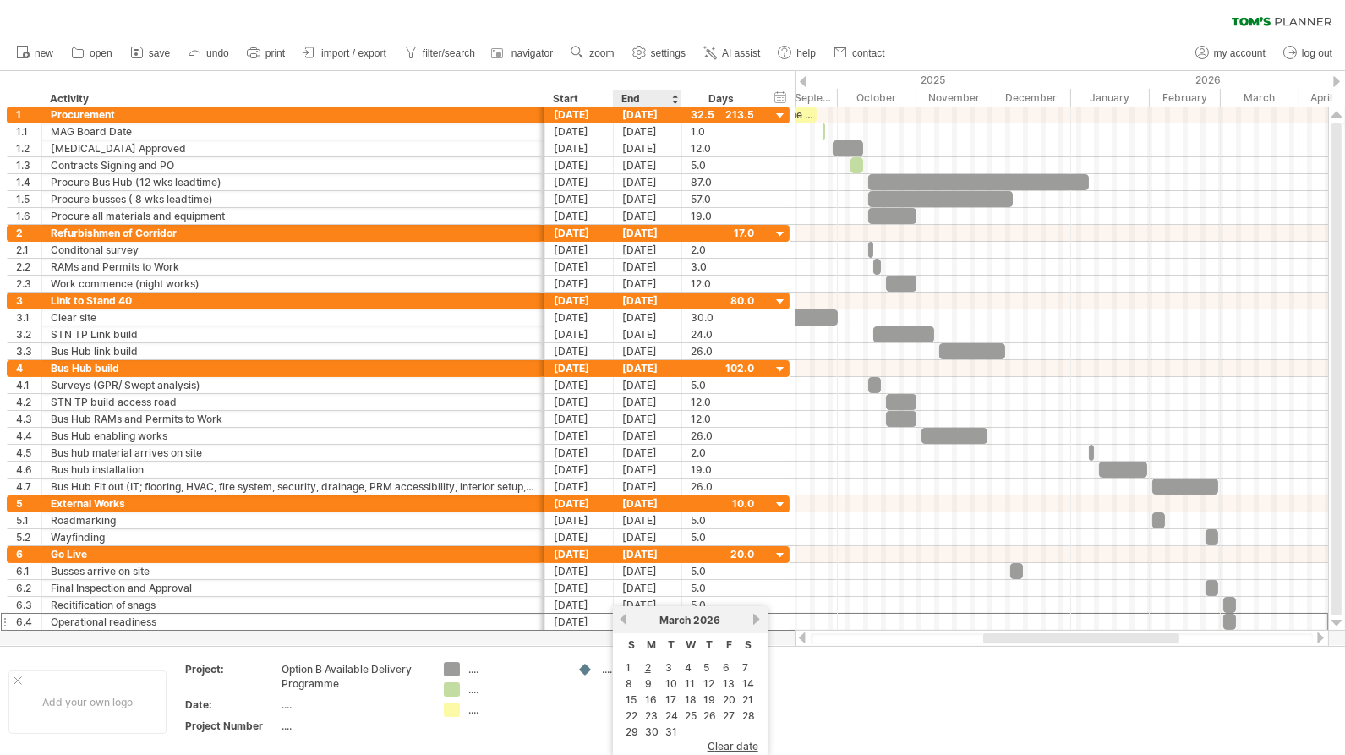
click at [648, 680] on link "9" at bounding box center [648, 683] width 10 height 16
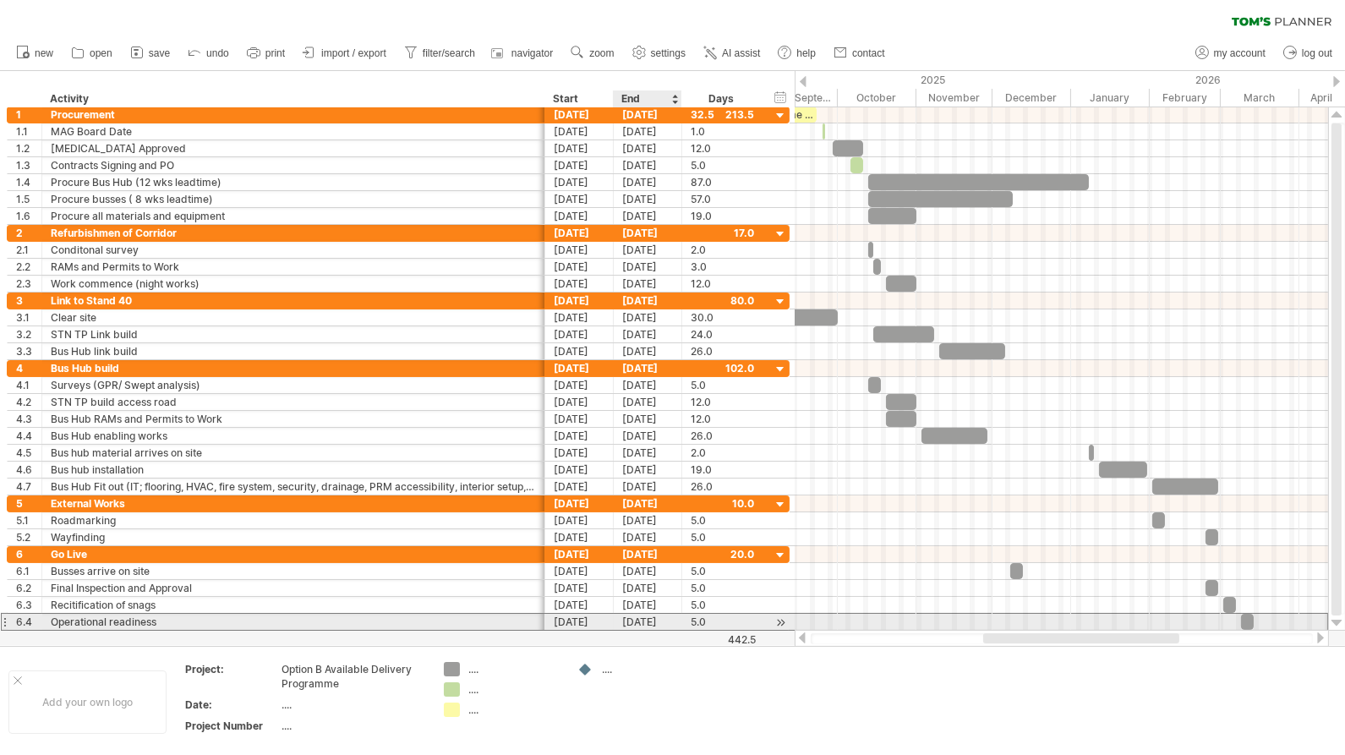
click at [659, 614] on div "13-03-26" at bounding box center [648, 622] width 68 height 16
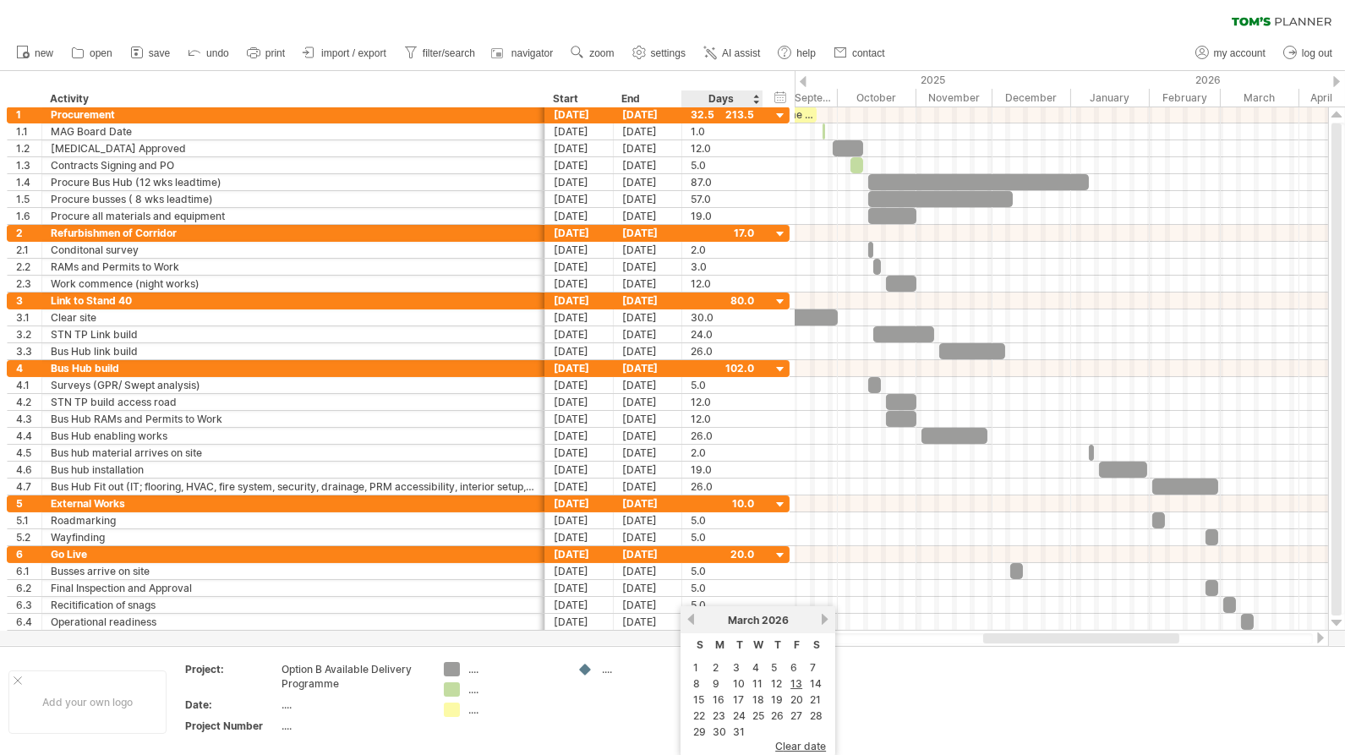
click at [714, 680] on link "9" at bounding box center [716, 683] width 10 height 16
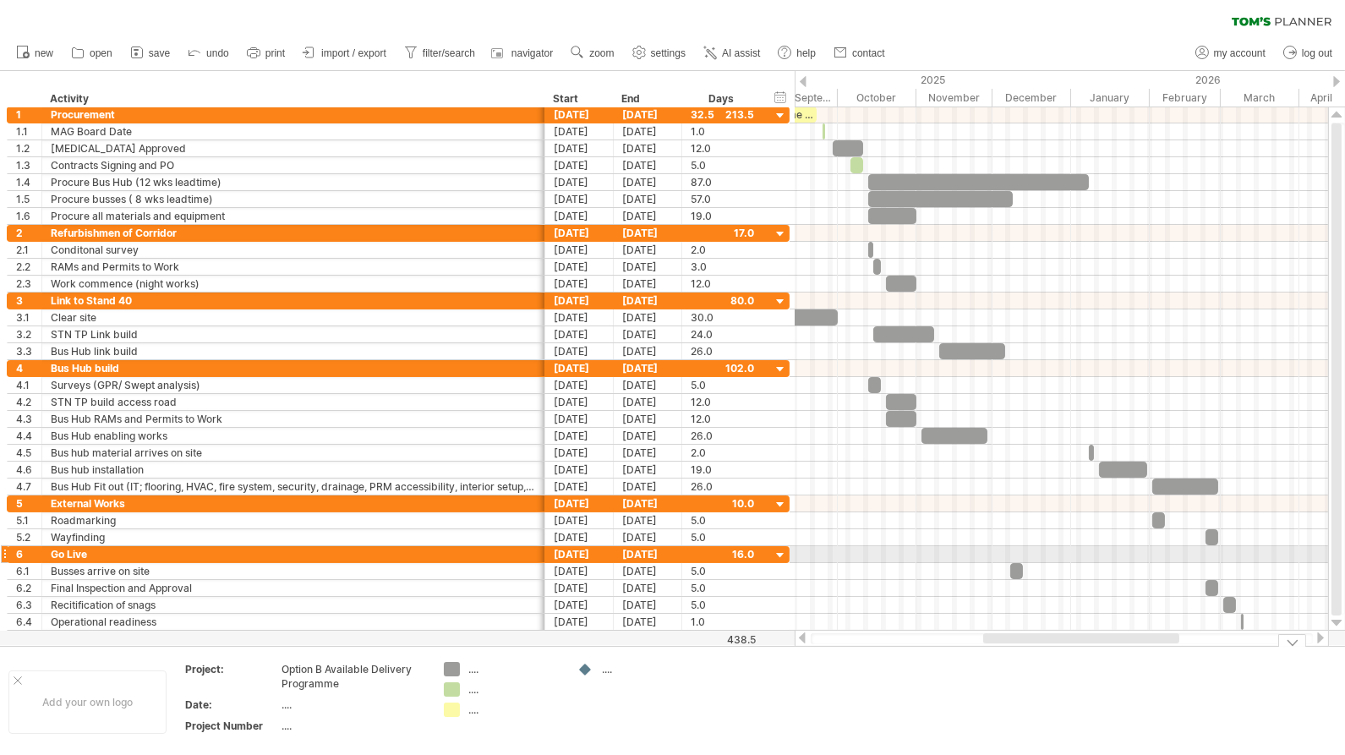
click at [807, 549] on div at bounding box center [1061, 554] width 533 height 17
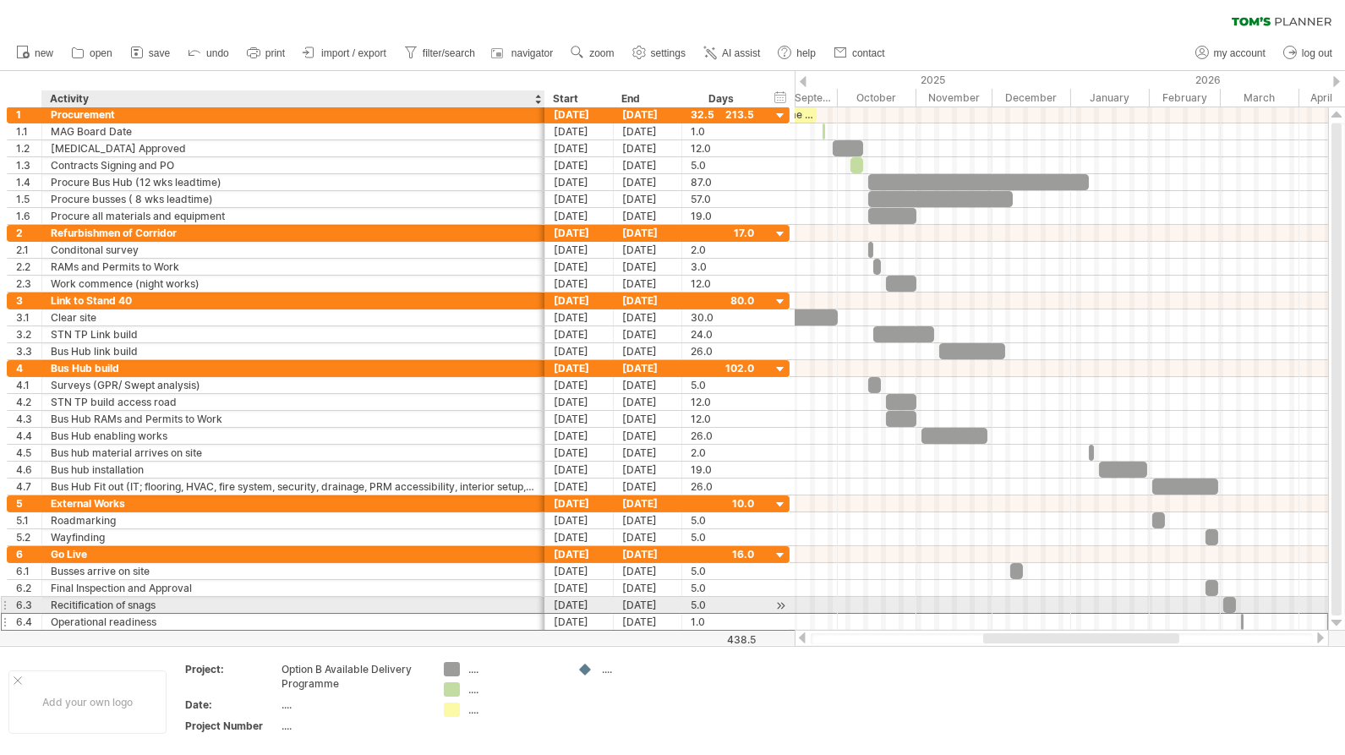
click at [171, 614] on div "Operational readiness" at bounding box center [293, 622] width 485 height 16
click at [168, 614] on input "**********" at bounding box center [293, 622] width 485 height 16
type input "**********"
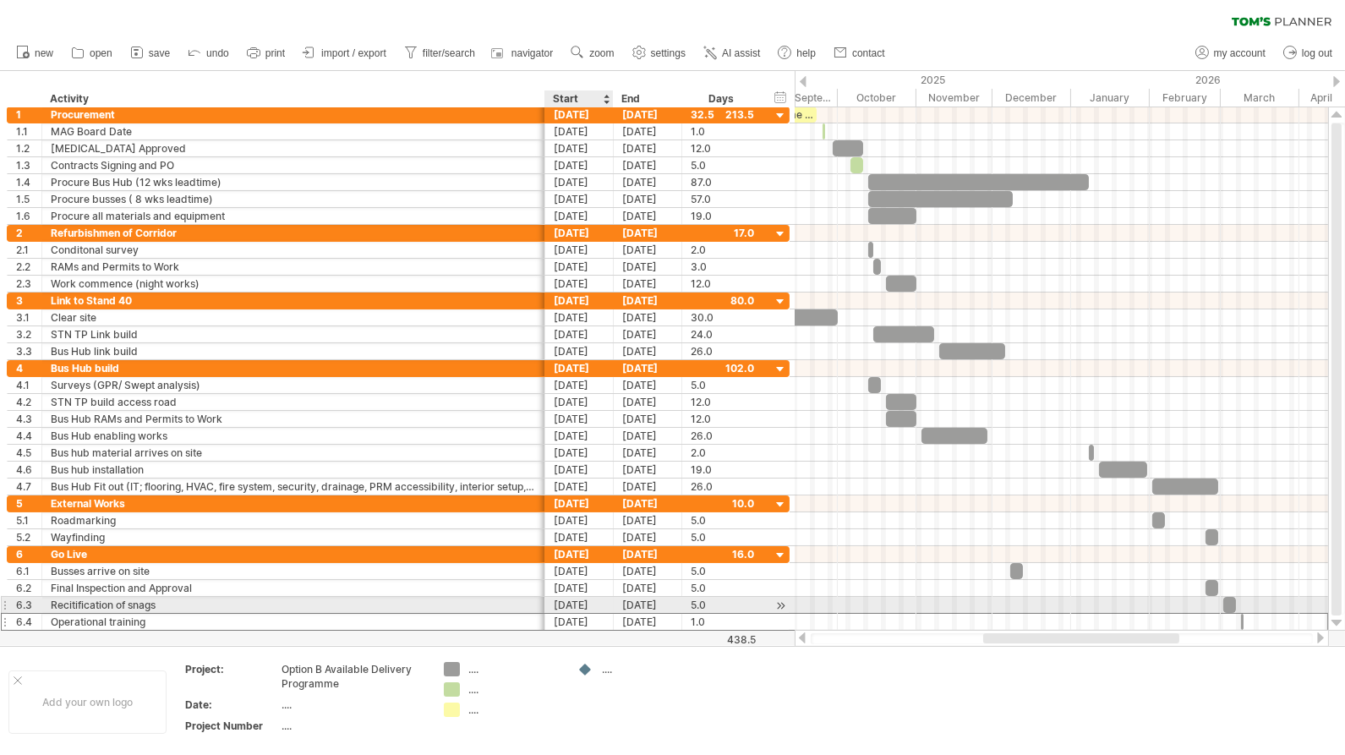
click at [583, 614] on div "09-03-26" at bounding box center [579, 622] width 68 height 16
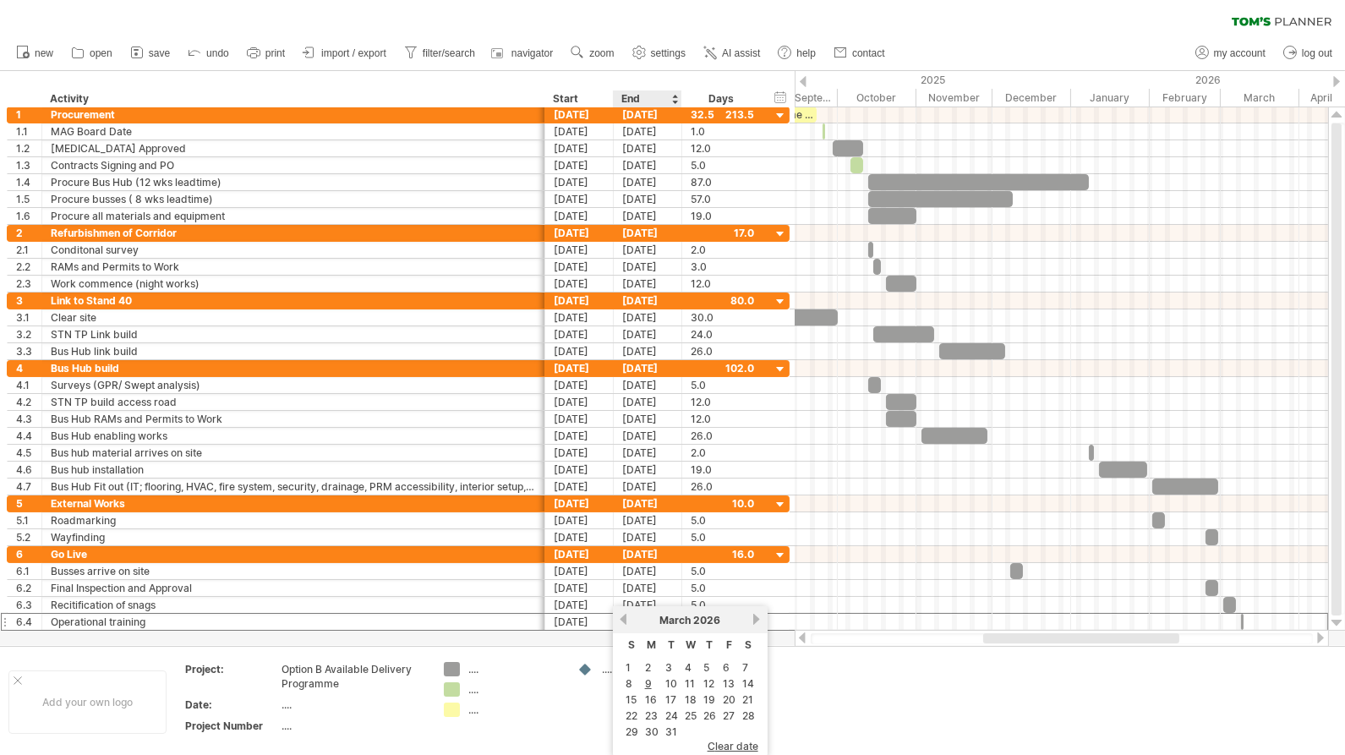
click at [649, 678] on link "9" at bounding box center [648, 683] width 10 height 16
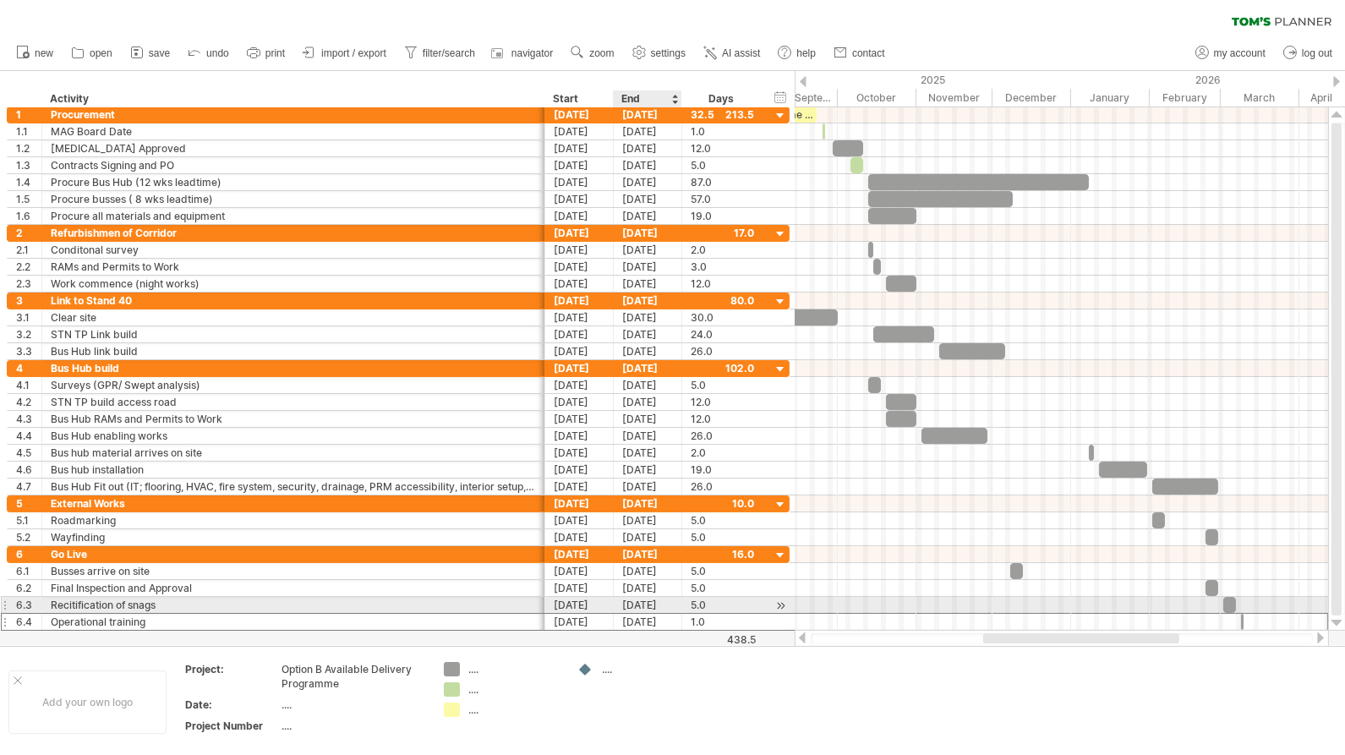
click at [660, 614] on div "09-03-26" at bounding box center [648, 622] width 68 height 16
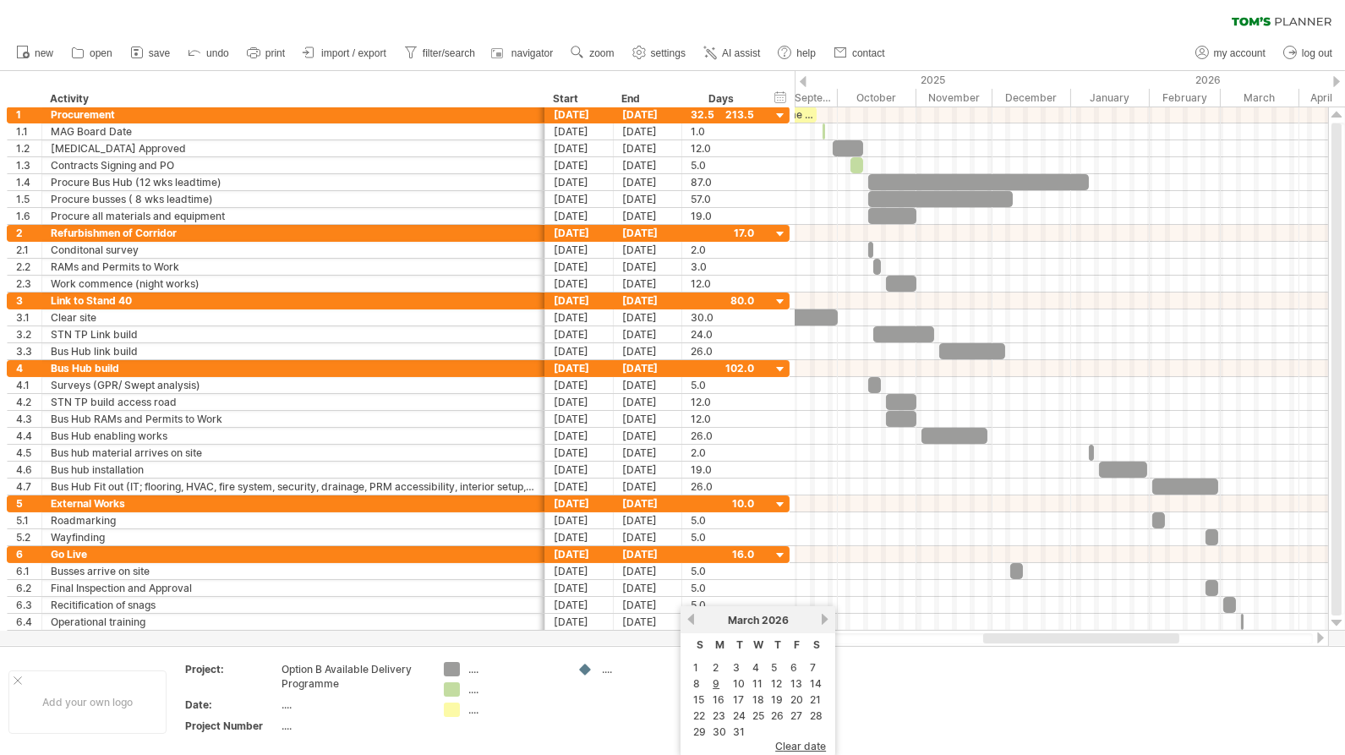
click at [796, 681] on link "13" at bounding box center [796, 683] width 15 height 16
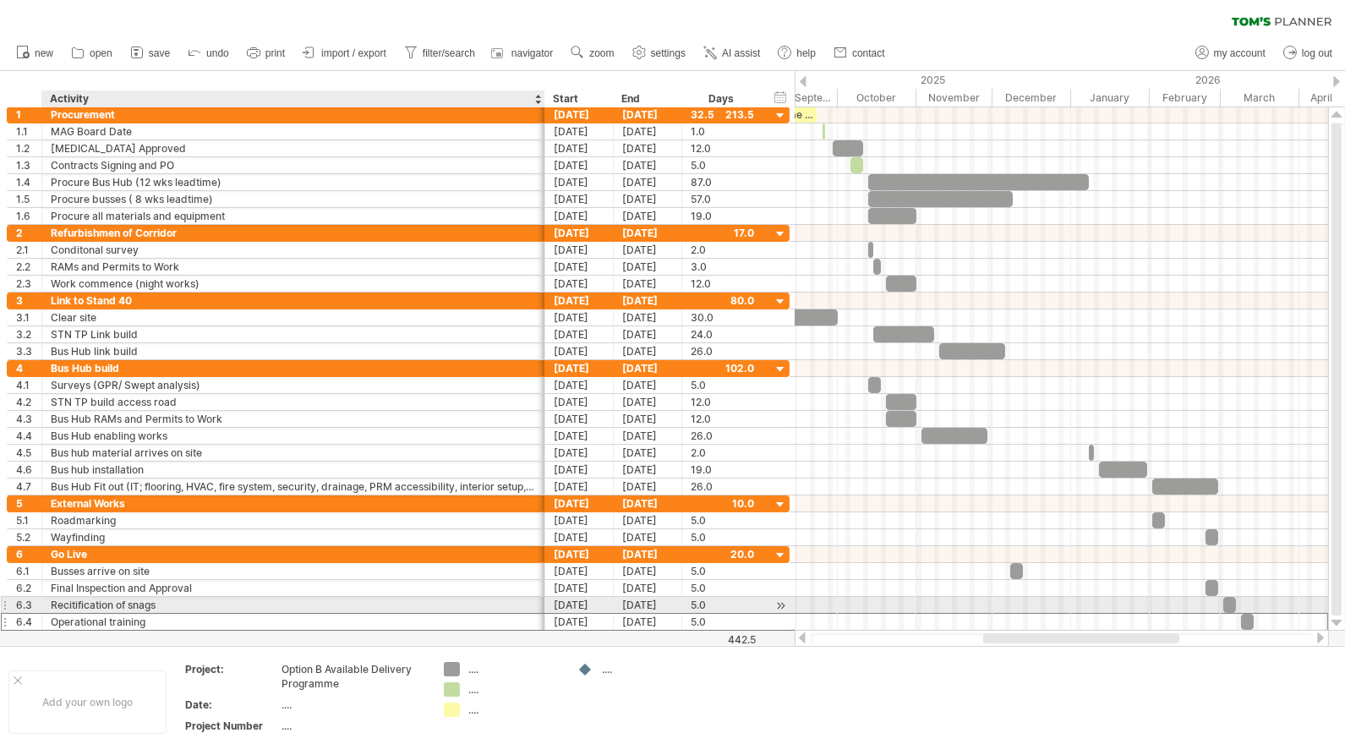
click at [166, 614] on div "Operational training" at bounding box center [293, 622] width 485 height 16
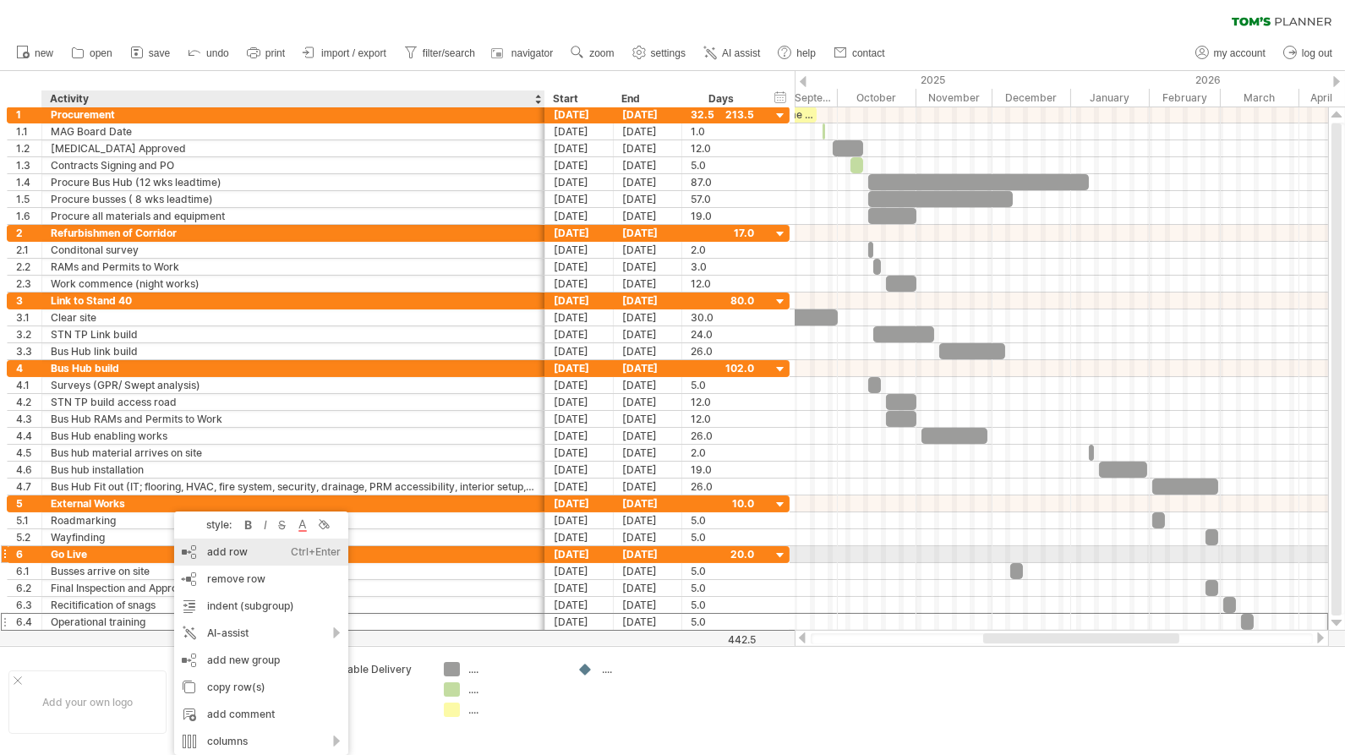
click at [243, 548] on div "add row Ctrl+Enter Cmd+Enter" at bounding box center [261, 551] width 174 height 27
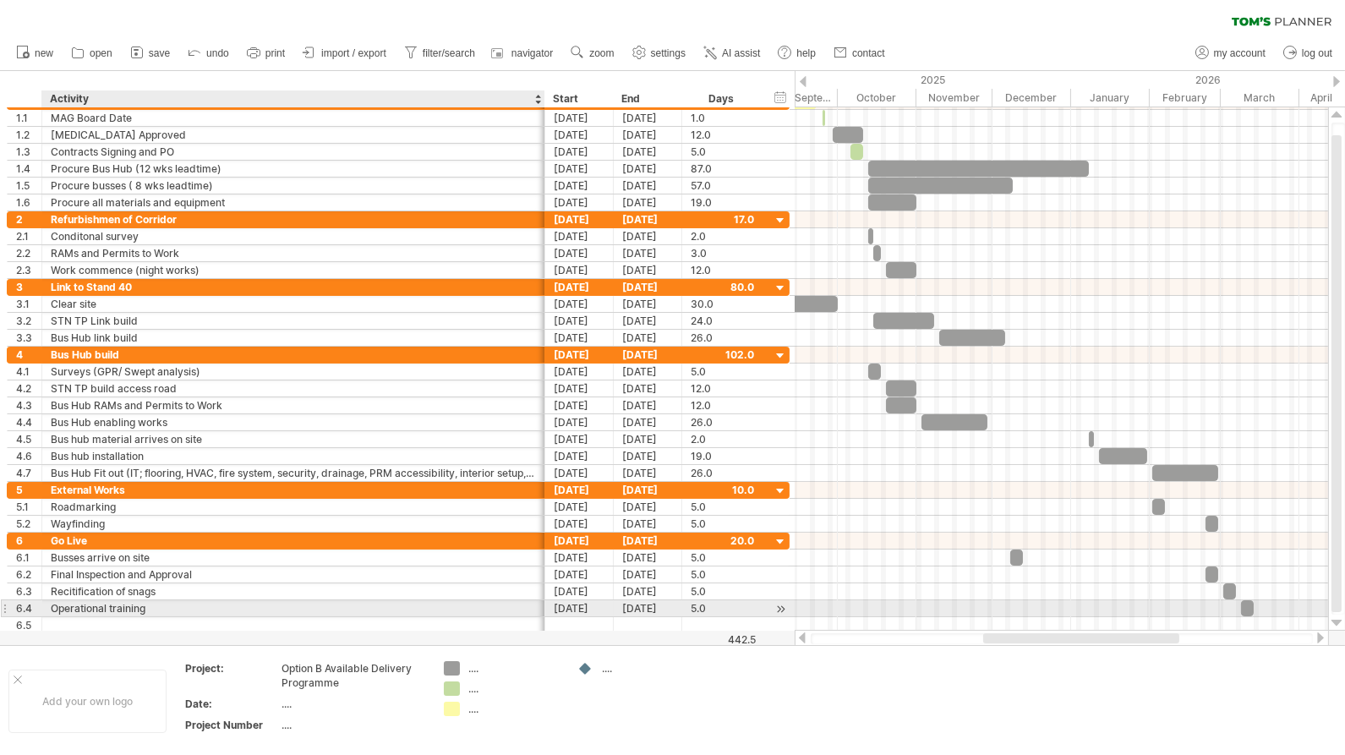
click at [165, 617] on div at bounding box center [293, 625] width 485 height 16
type input "*******"
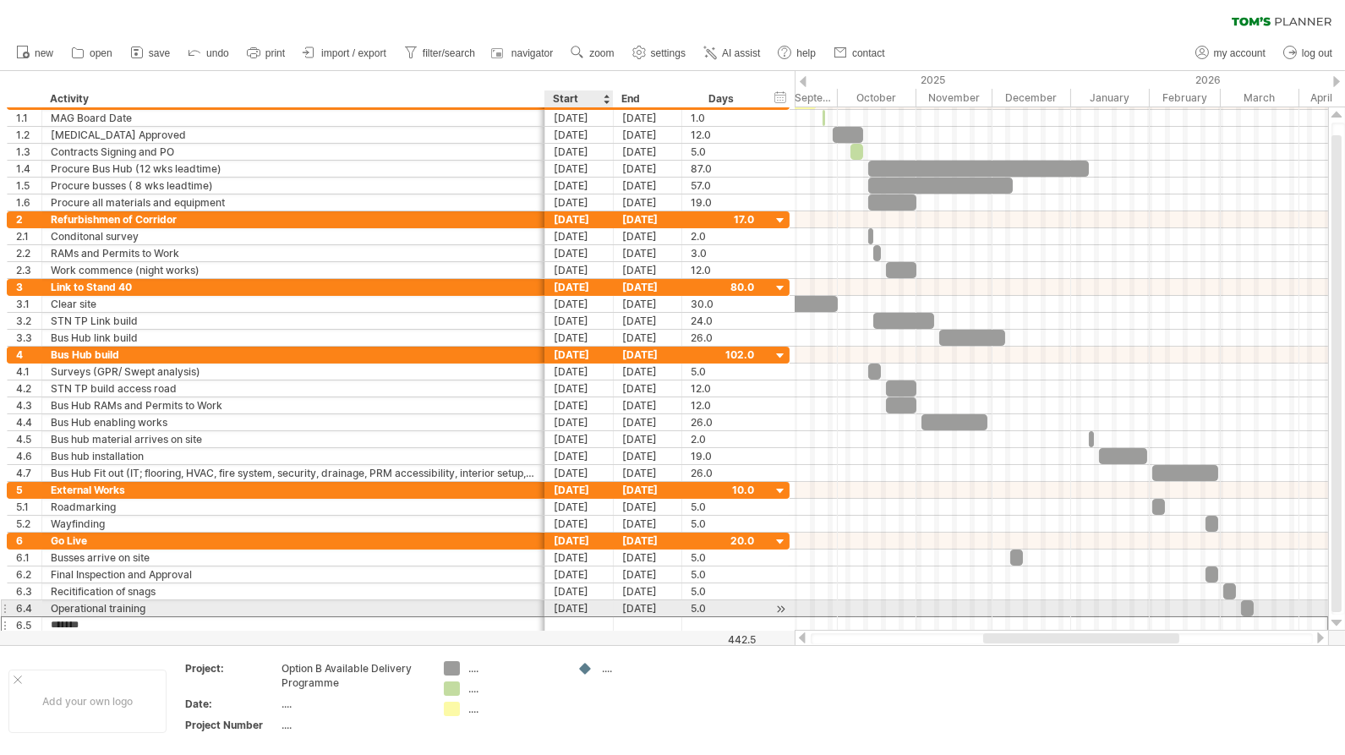
click at [573, 617] on div at bounding box center [579, 625] width 68 height 16
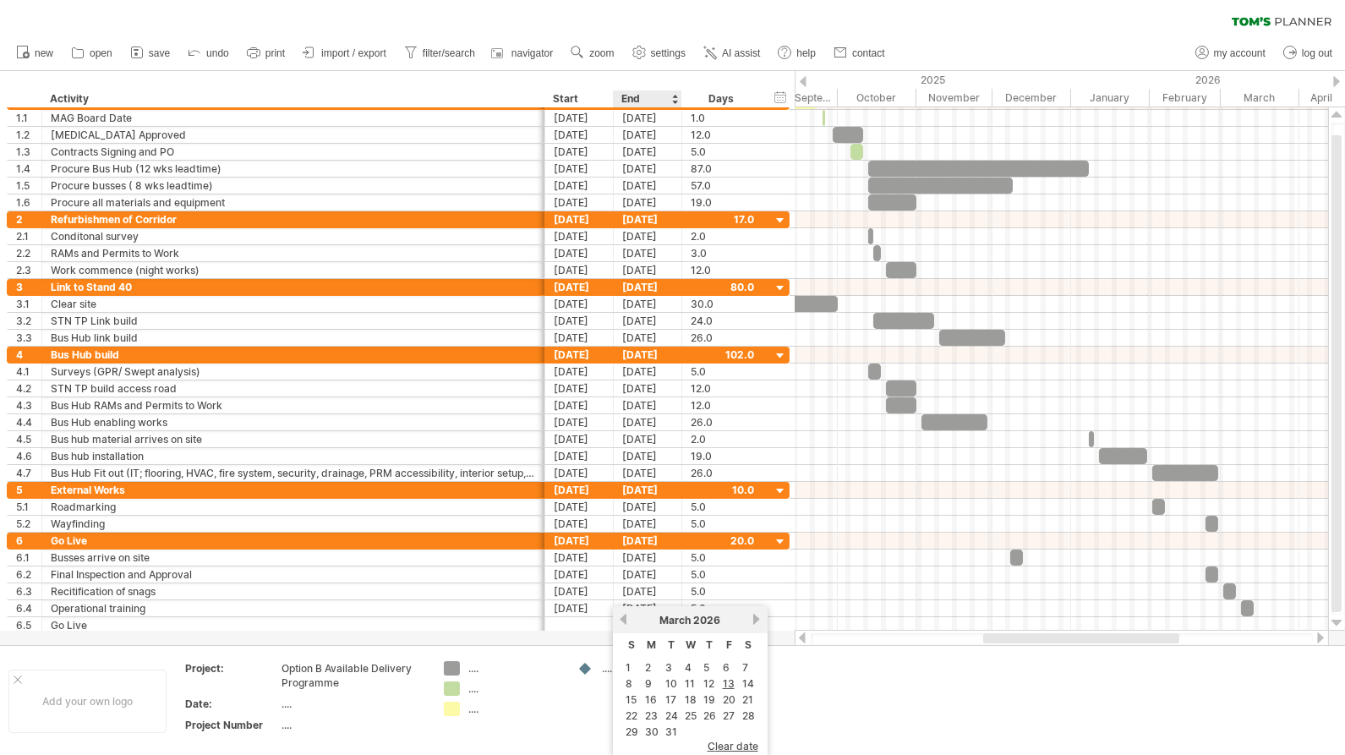
click at [652, 695] on link "16" at bounding box center [650, 699] width 15 height 16
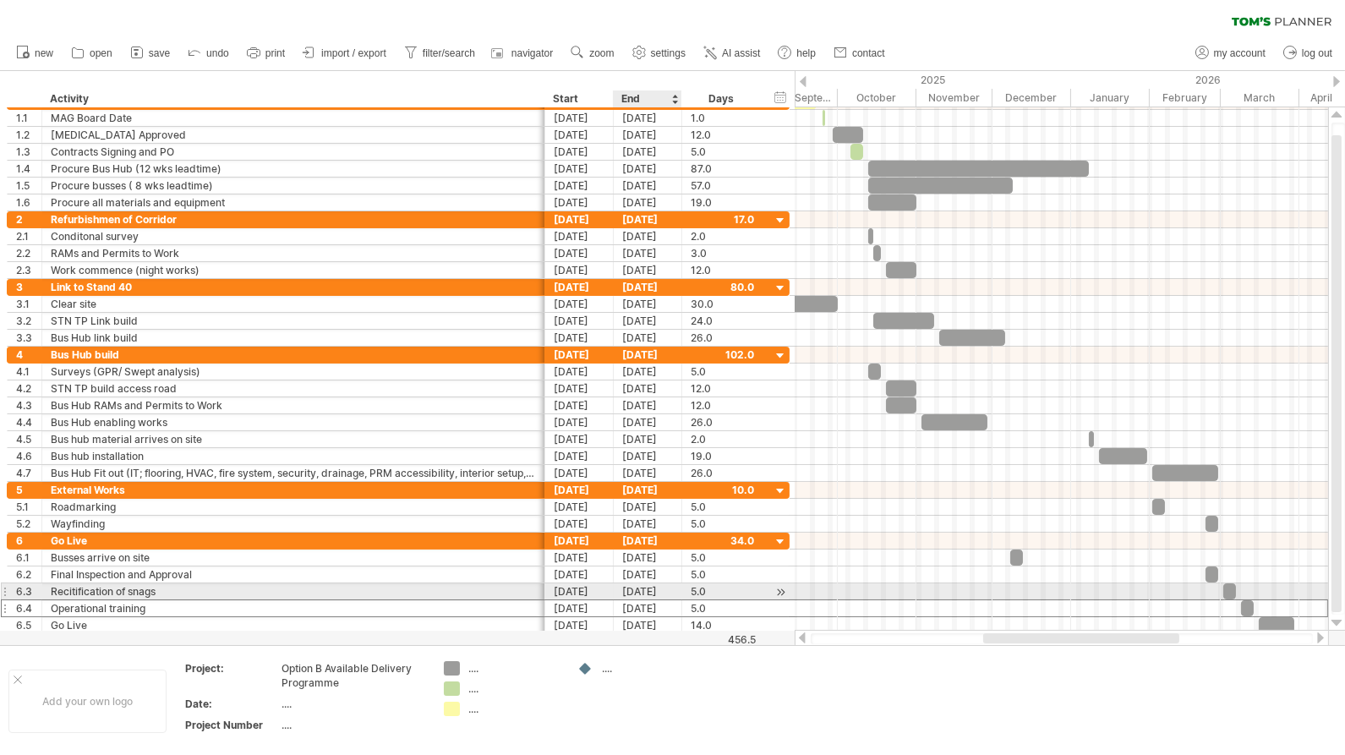
click at [653, 600] on div "13-03-26" at bounding box center [648, 608] width 68 height 16
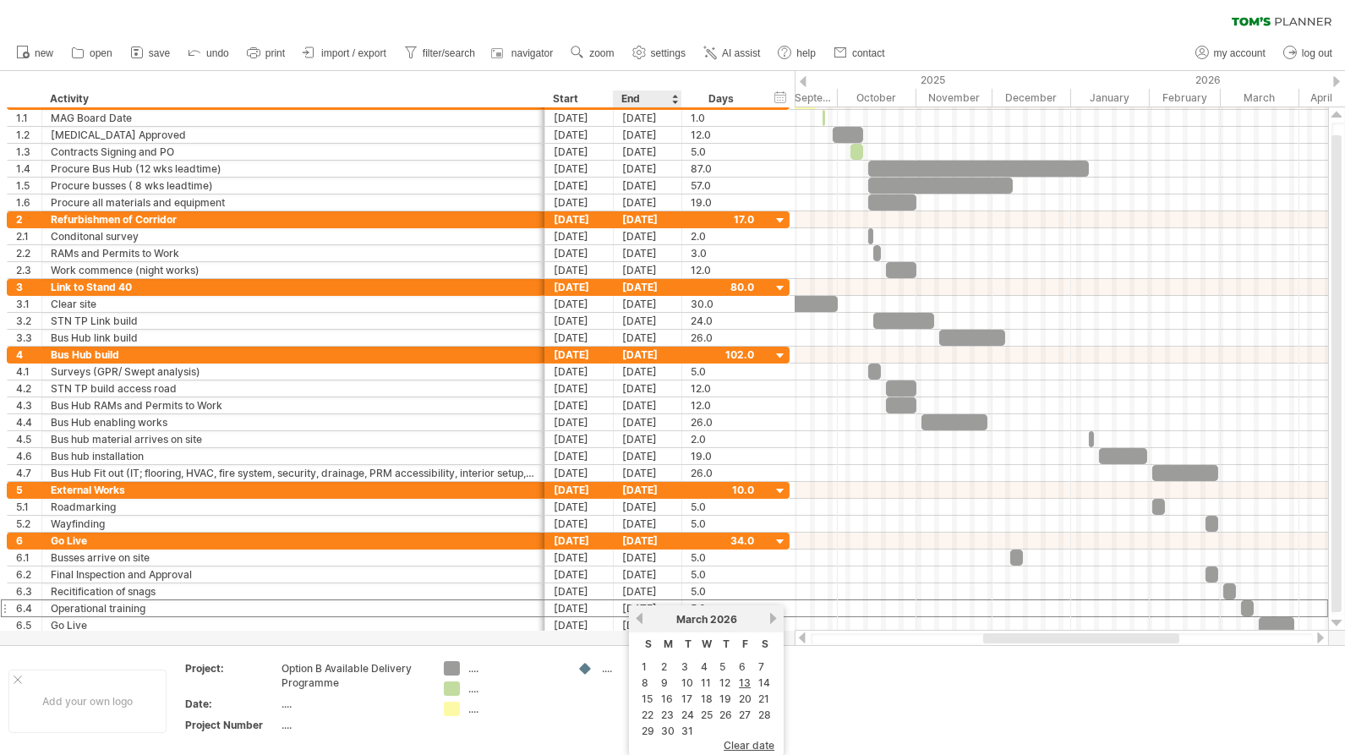
click at [645, 694] on link "15" at bounding box center [647, 699] width 14 height 16
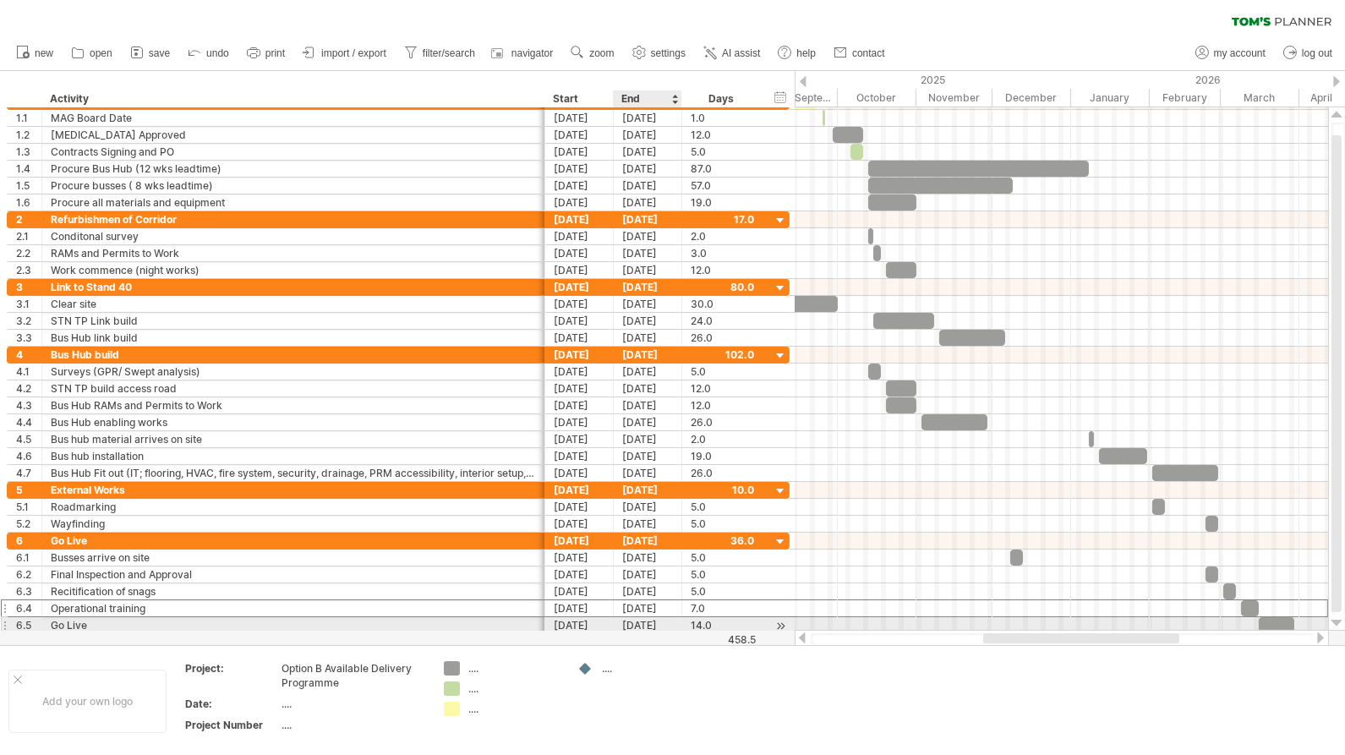
click at [647, 618] on div "29-03-26" at bounding box center [648, 625] width 68 height 16
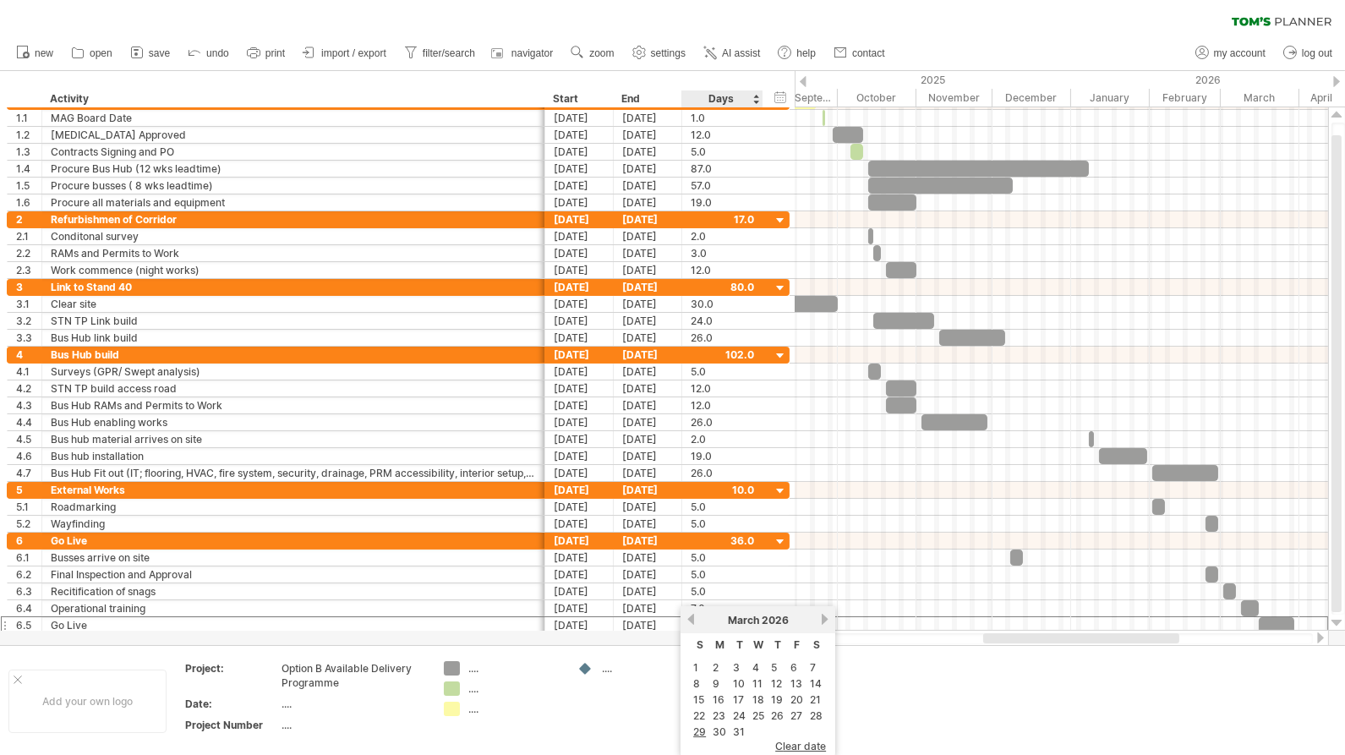
click at [714, 695] on link "16" at bounding box center [718, 699] width 15 height 16
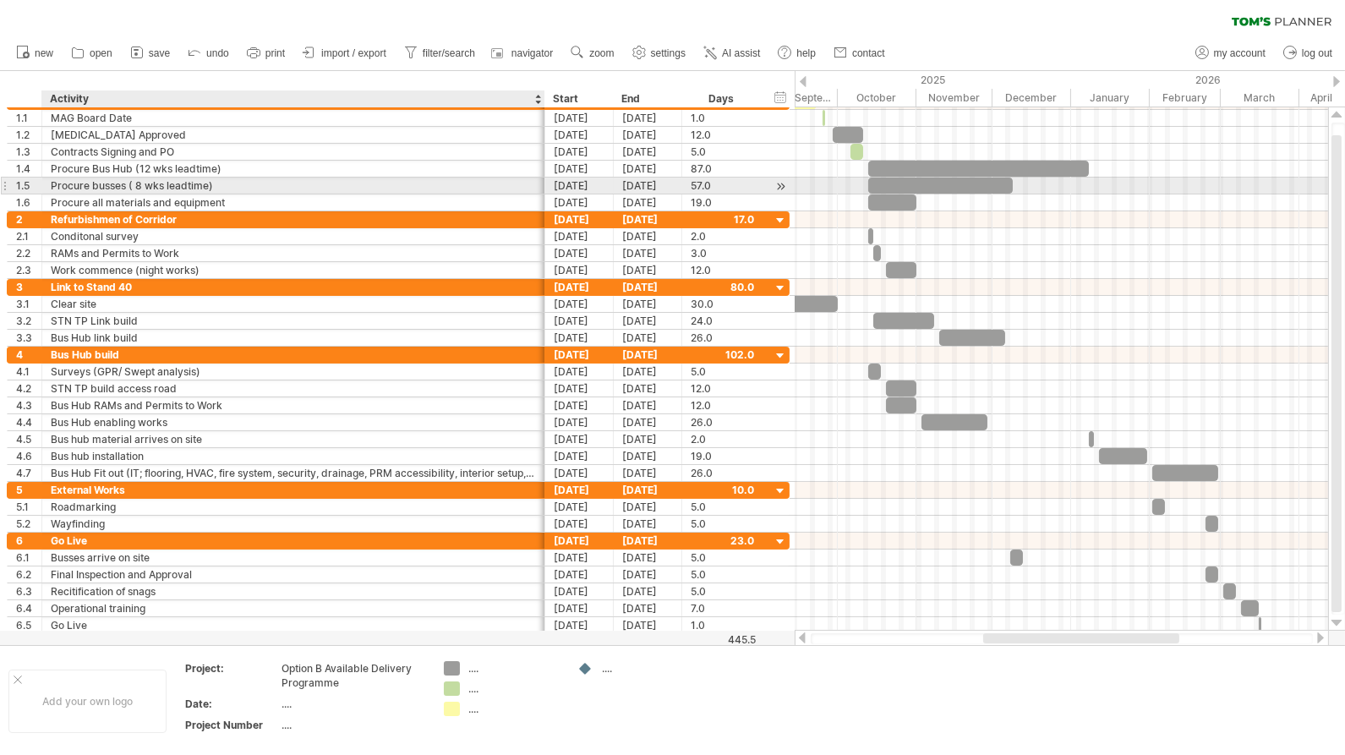
click at [163, 183] on div "Procure busses ( 8 wks leadtime)" at bounding box center [293, 185] width 485 height 16
click at [163, 183] on input "**********" at bounding box center [293, 185] width 485 height 16
click at [125, 182] on input "**********" at bounding box center [293, 185] width 485 height 16
type input "**********"
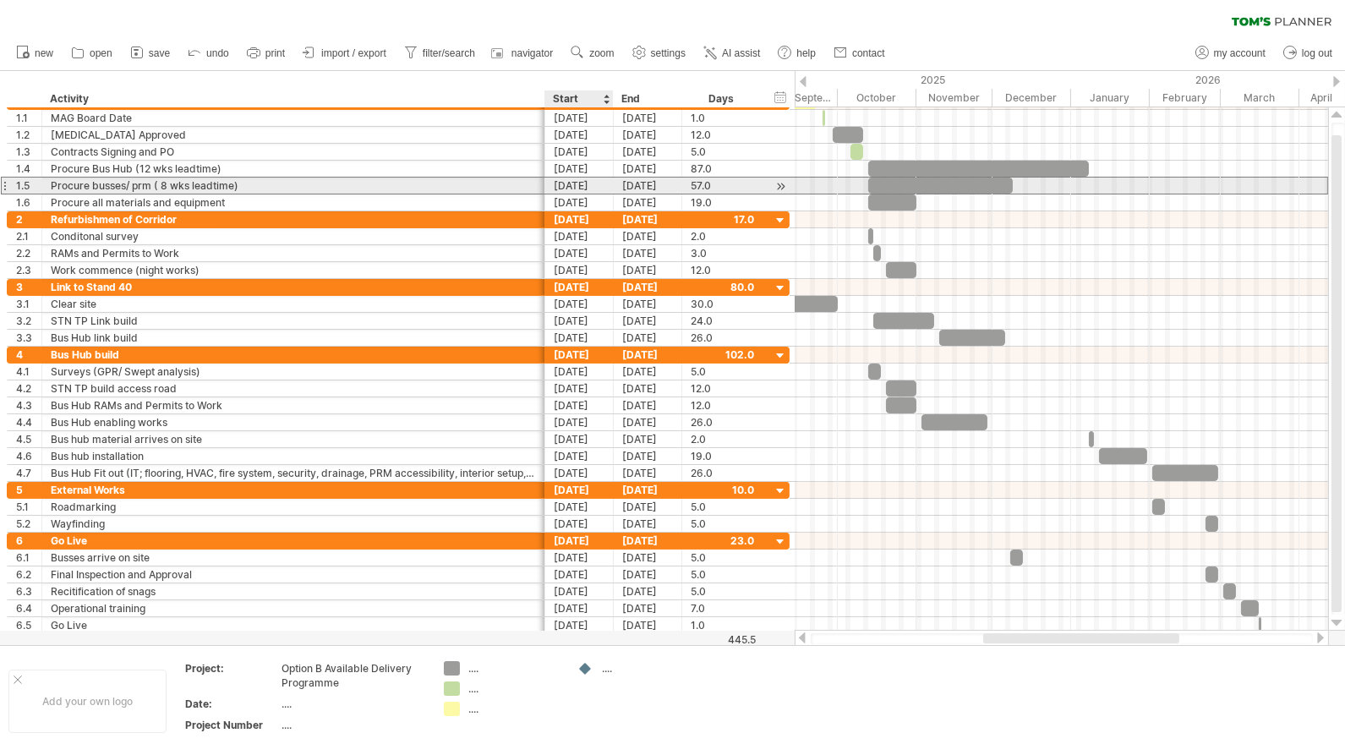
click at [596, 183] on div "[DATE]" at bounding box center [579, 185] width 68 height 16
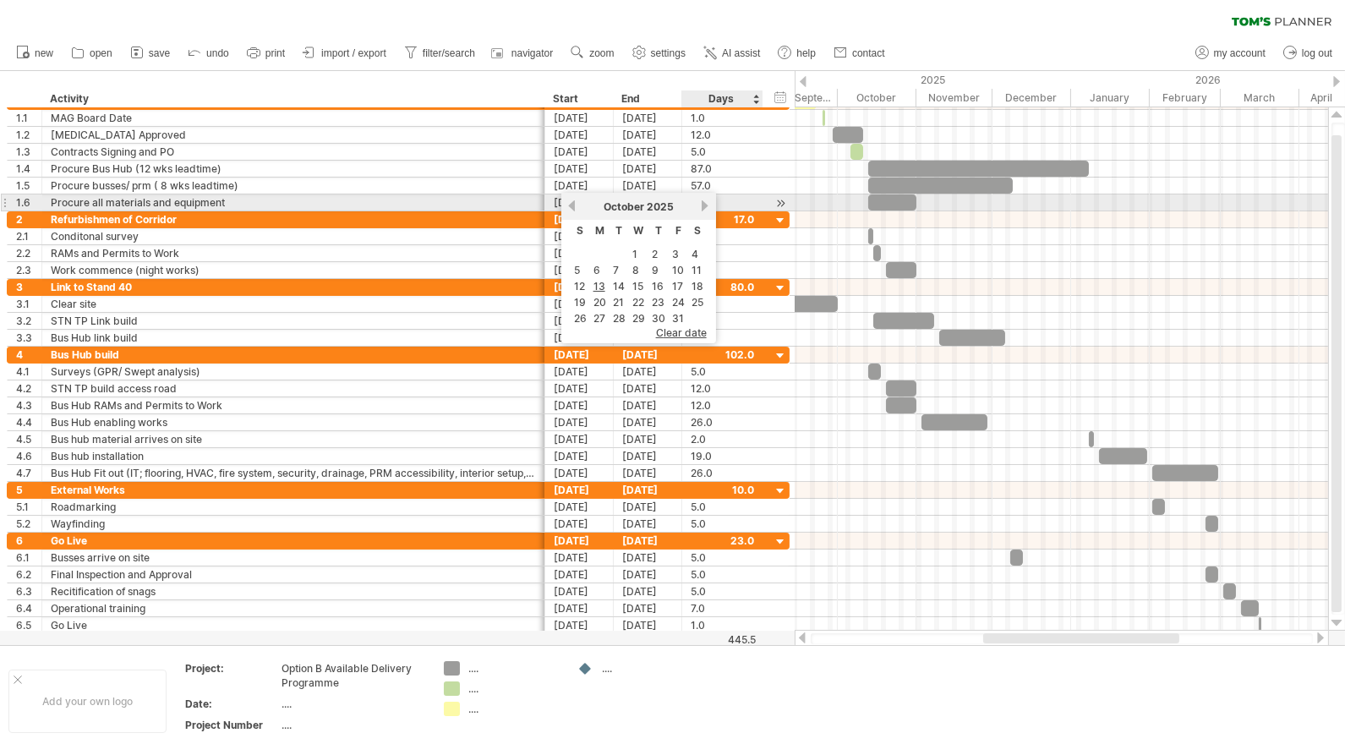
click at [703, 201] on link "next" at bounding box center [705, 205] width 13 height 13
click at [570, 206] on link "previous" at bounding box center [571, 205] width 13 height 13
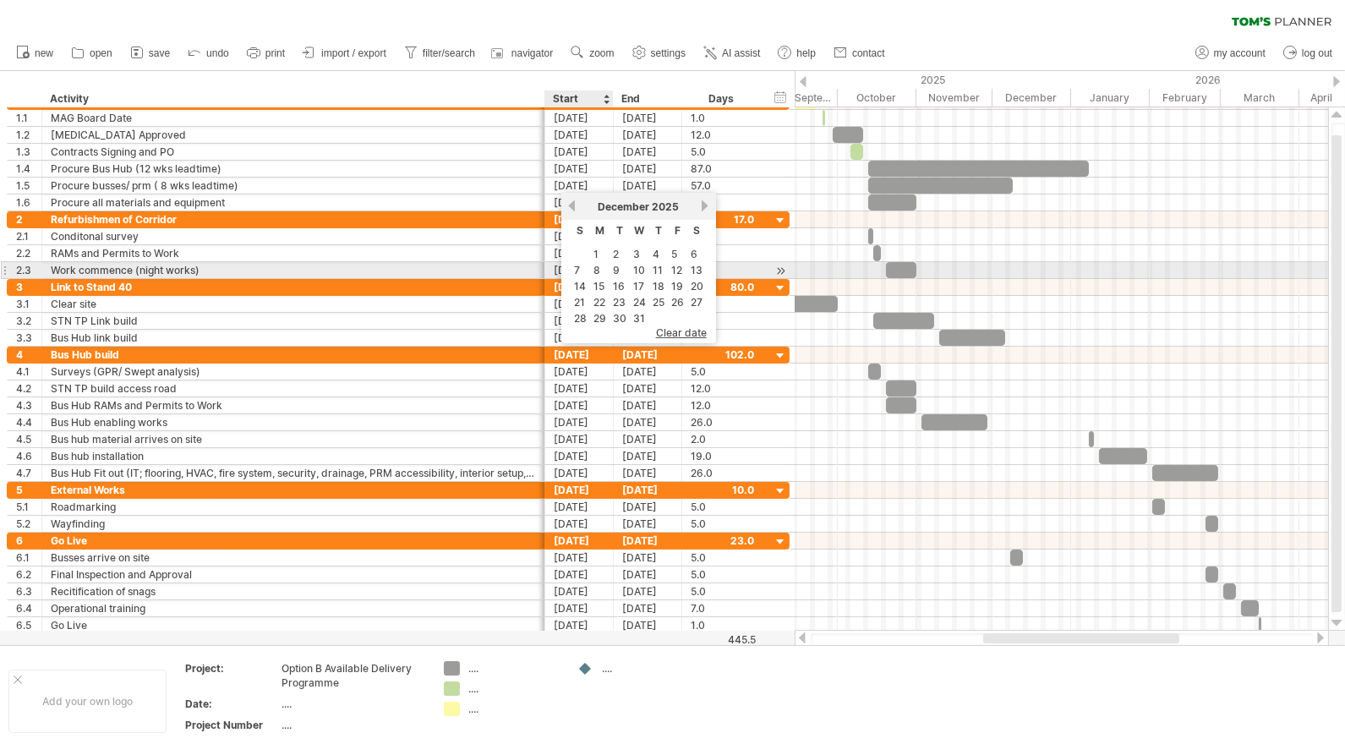
click at [598, 267] on link "8" at bounding box center [597, 270] width 10 height 16
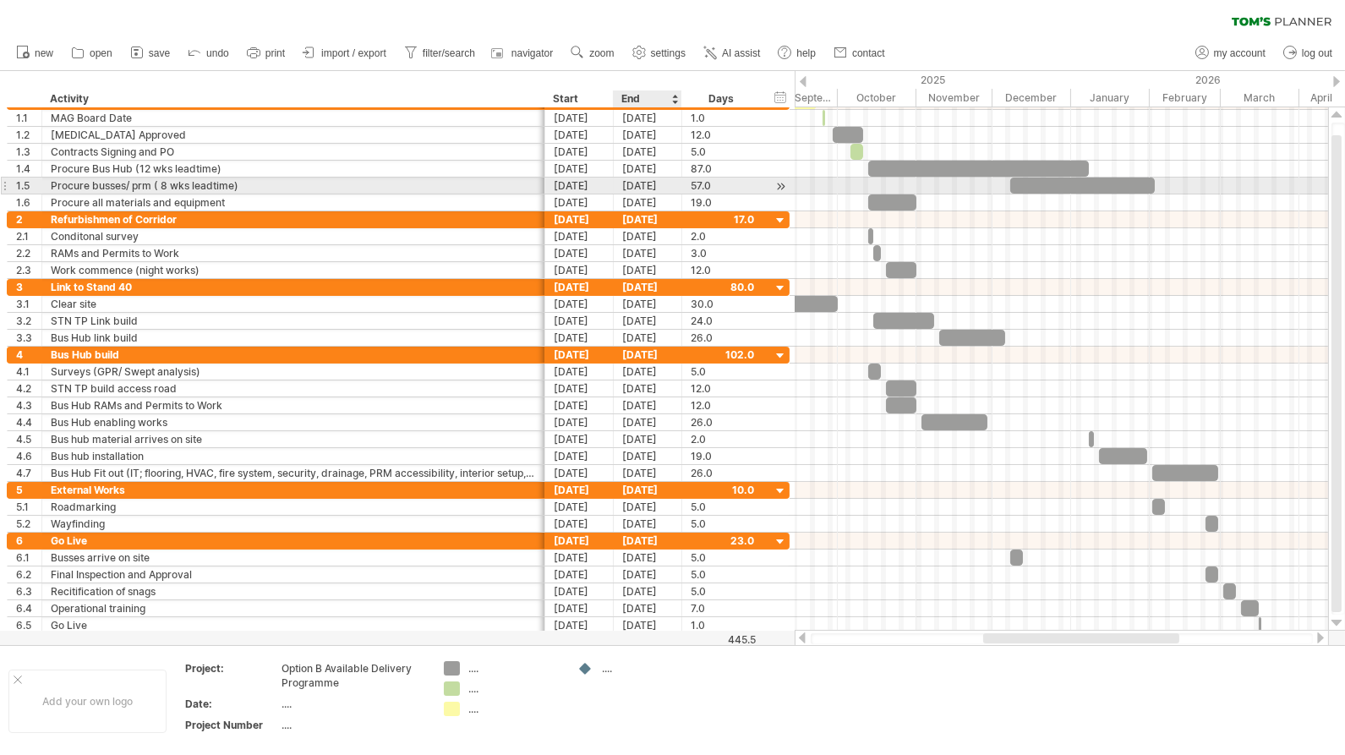
click at [639, 184] on div "[DATE]" at bounding box center [648, 185] width 68 height 16
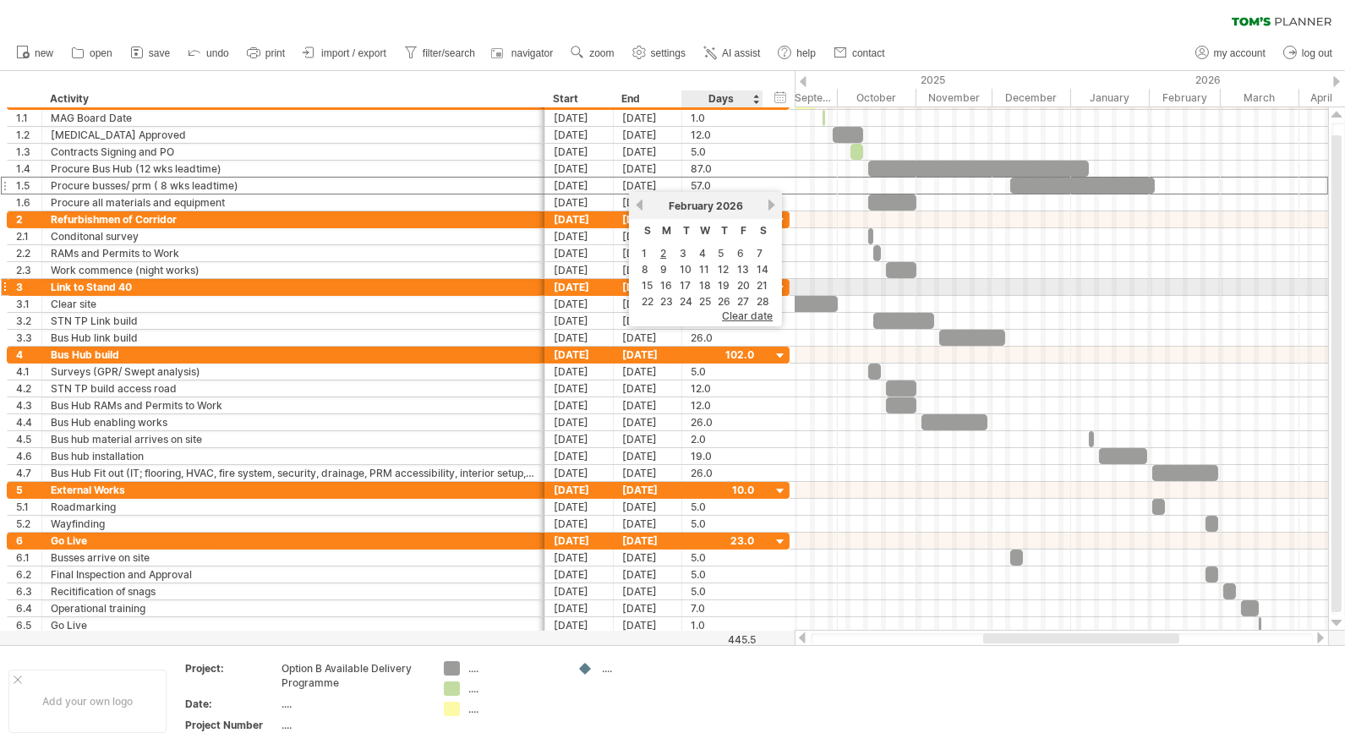
click at [742, 293] on link "27" at bounding box center [742, 301] width 15 height 16
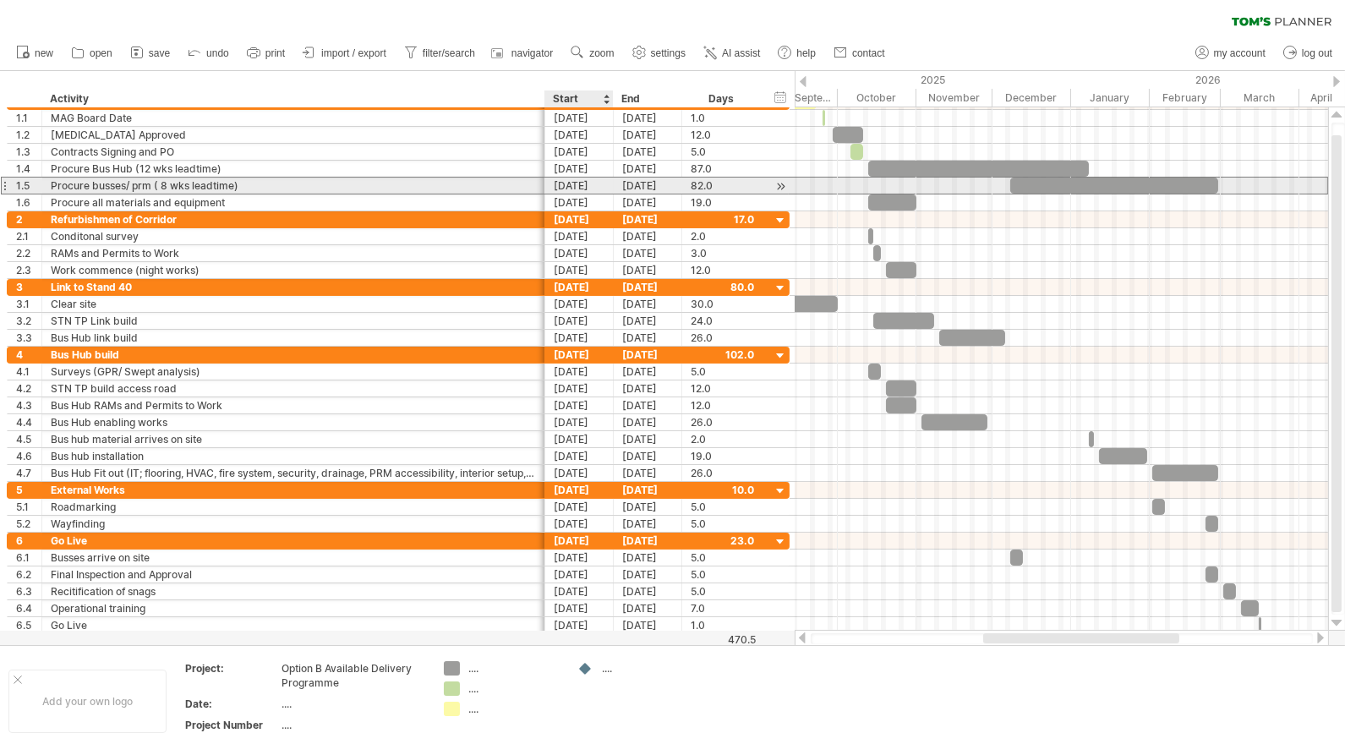
click at [579, 183] on div "[DATE]" at bounding box center [579, 185] width 68 height 16
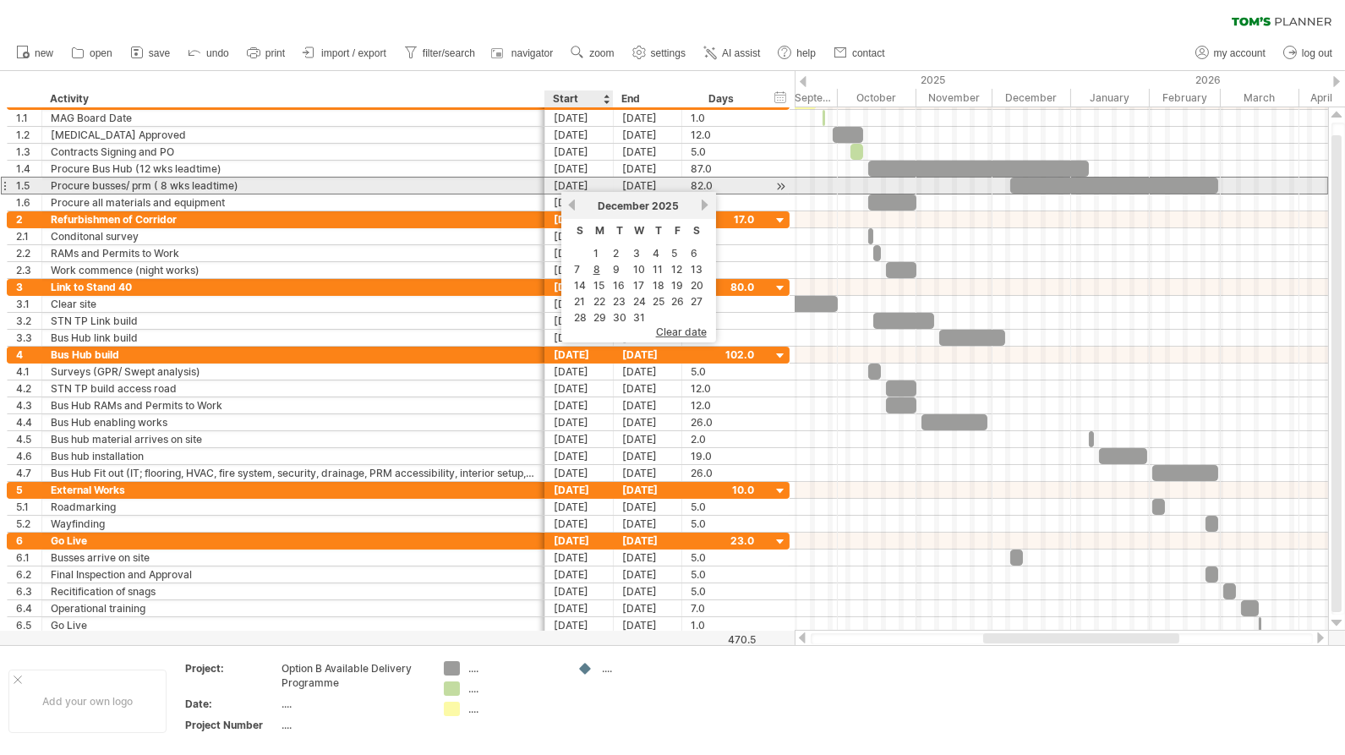
click at [589, 182] on div "[DATE]" at bounding box center [579, 185] width 68 height 16
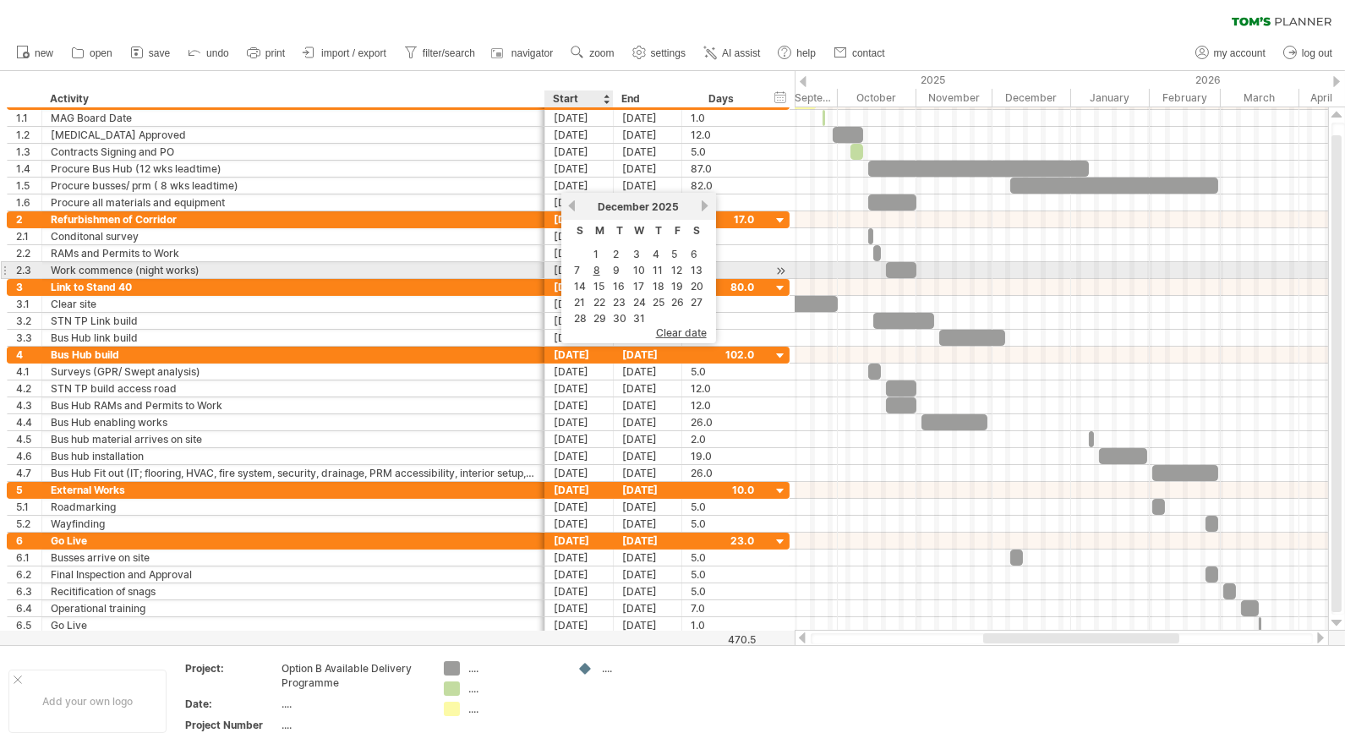
click at [593, 269] on link "8" at bounding box center [597, 270] width 10 height 16
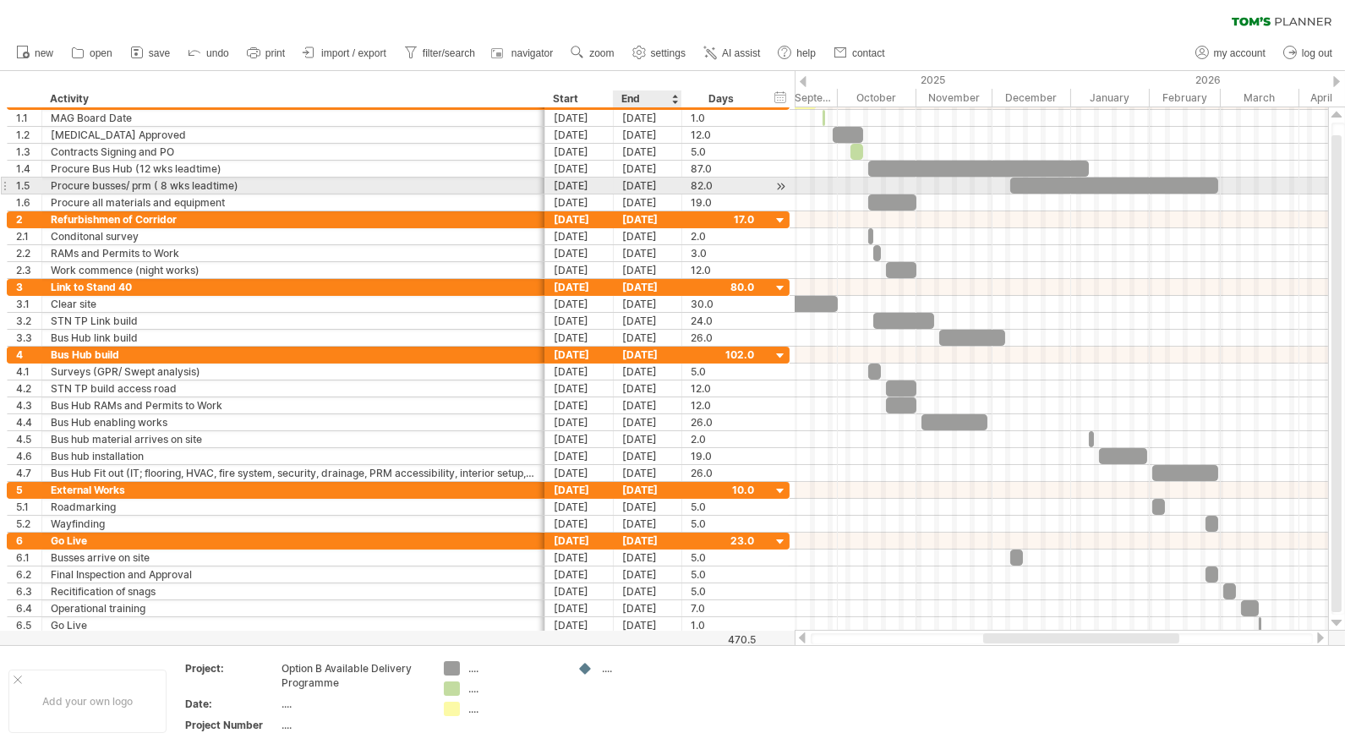
click at [644, 183] on div "[DATE]" at bounding box center [648, 185] width 68 height 16
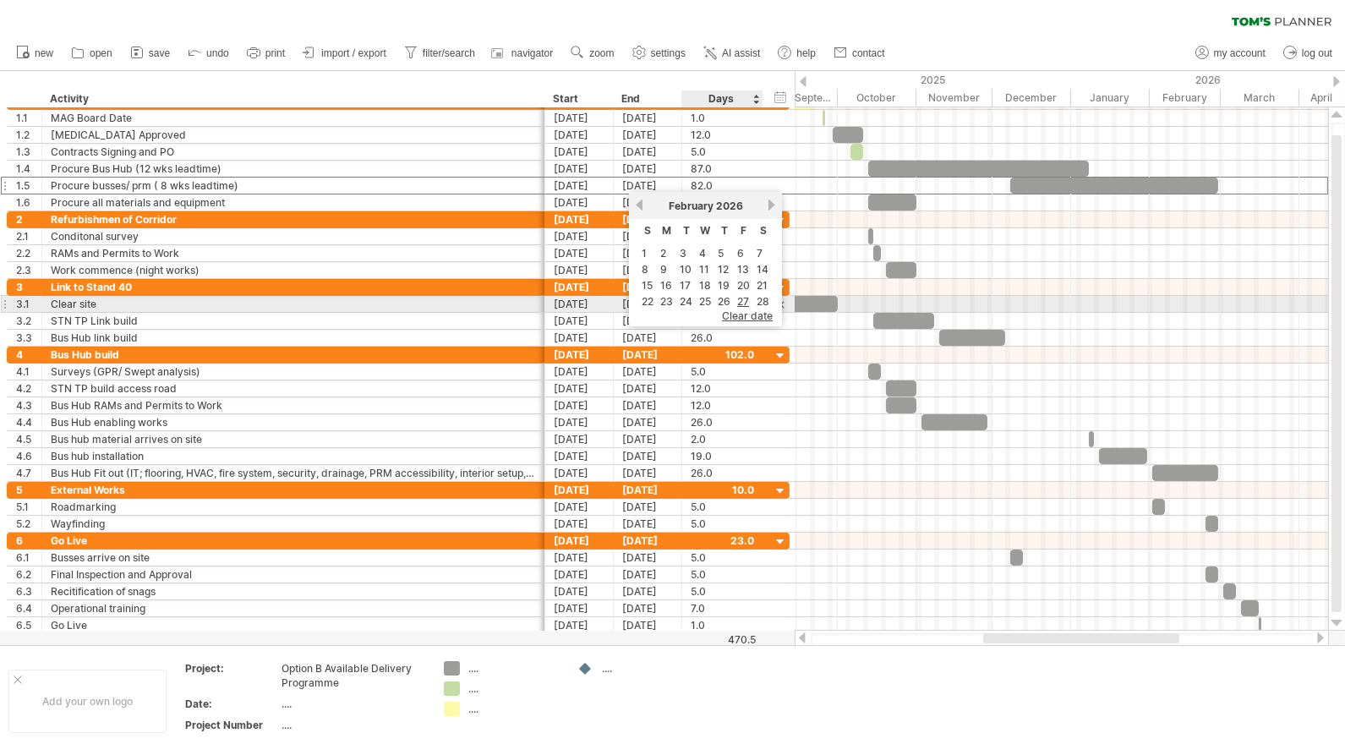
click at [745, 298] on link "27" at bounding box center [742, 301] width 15 height 16
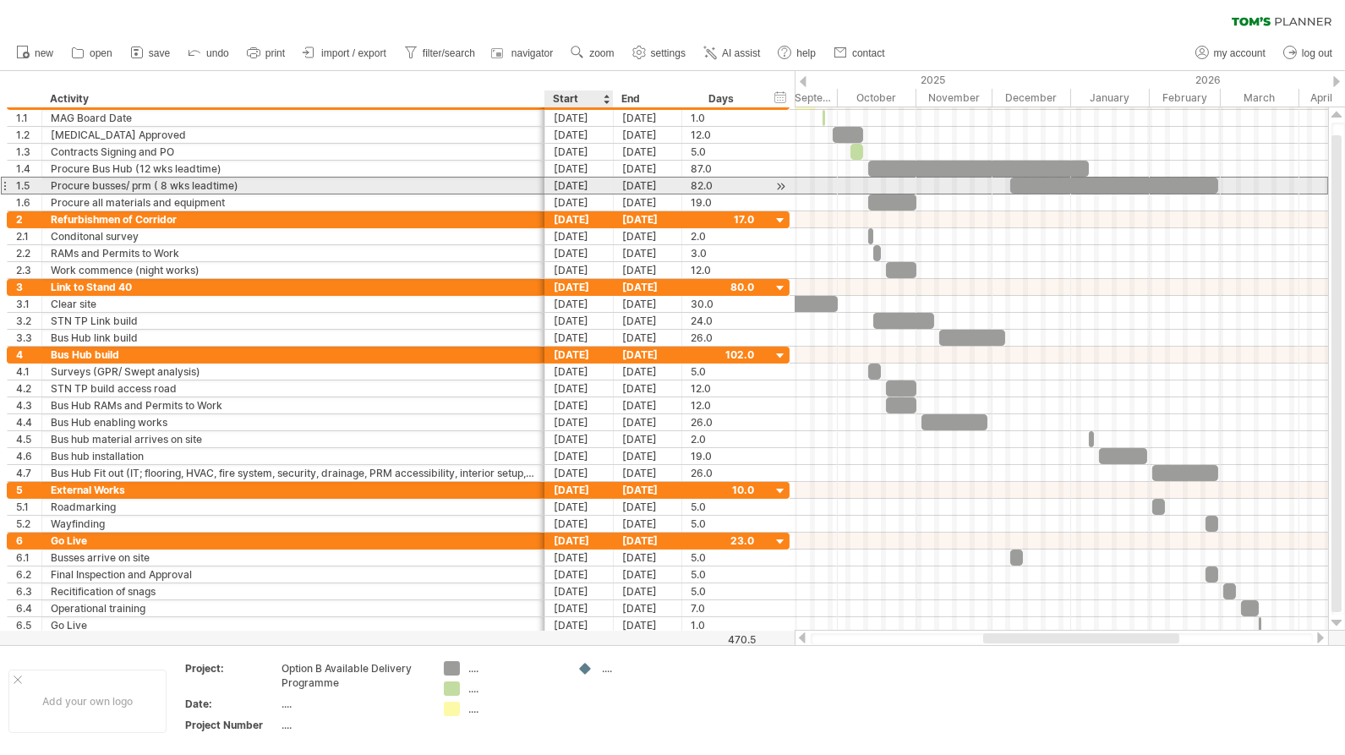
click at [588, 187] on div "[DATE]" at bounding box center [579, 185] width 68 height 16
click at [652, 184] on div "[DATE]" at bounding box center [648, 185] width 68 height 16
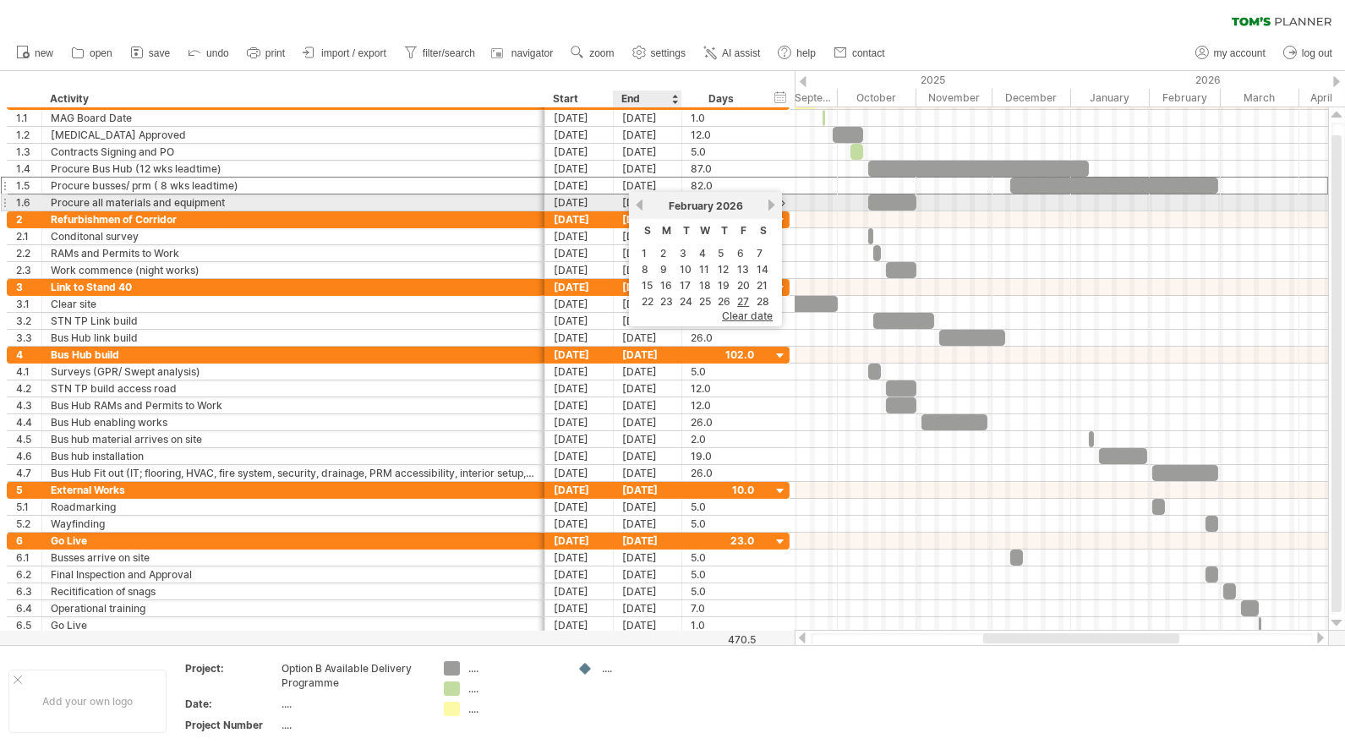
click at [644, 203] on link "previous" at bounding box center [639, 205] width 13 height 13
